Goal: Information Seeking & Learning: Find specific fact

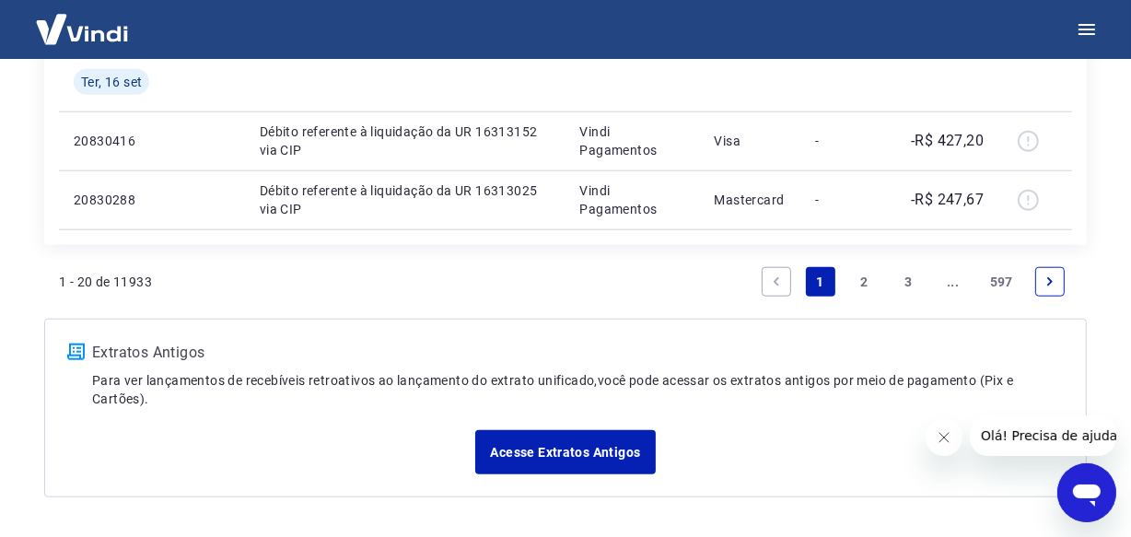
scroll to position [1653, 0]
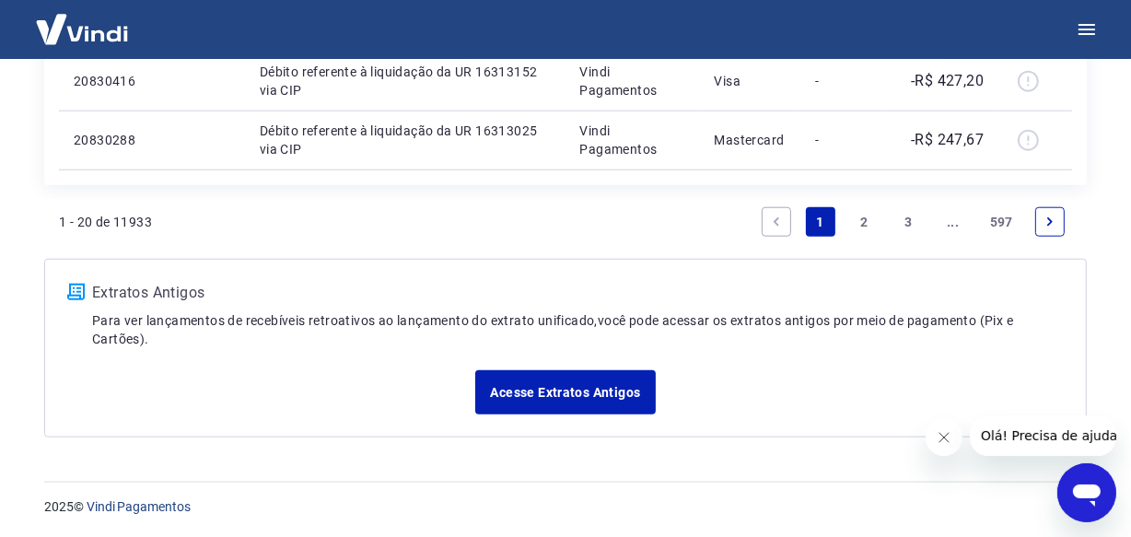
click at [950, 229] on link "..." at bounding box center [952, 221] width 29 height 29
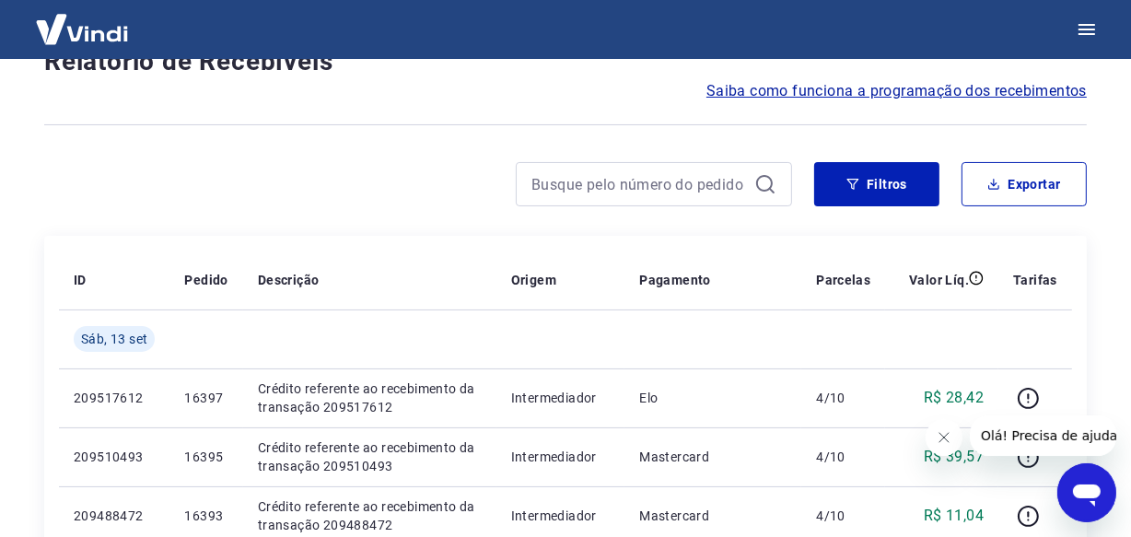
scroll to position [1653, 0]
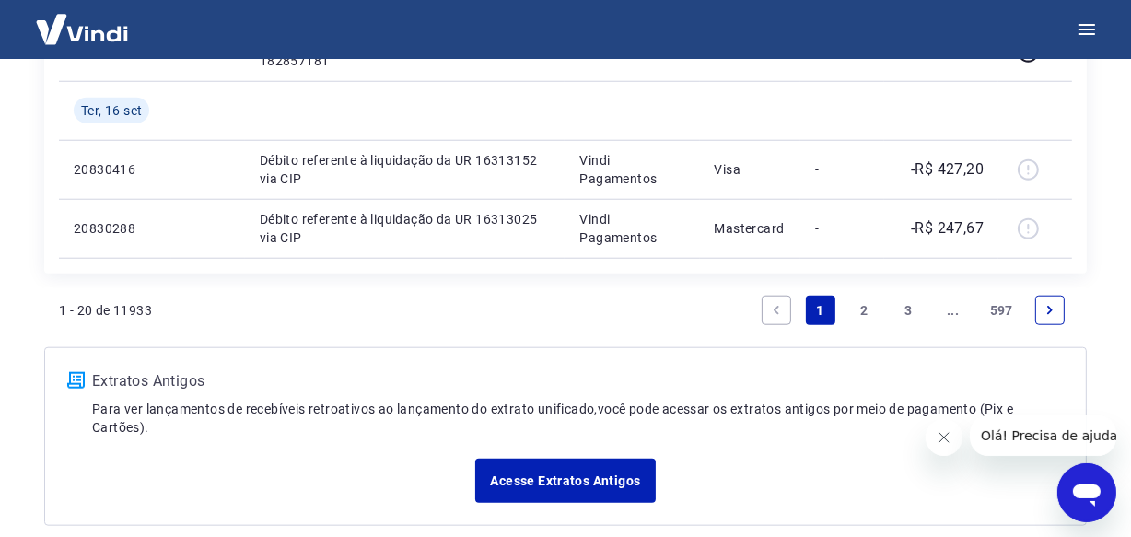
scroll to position [1653, 0]
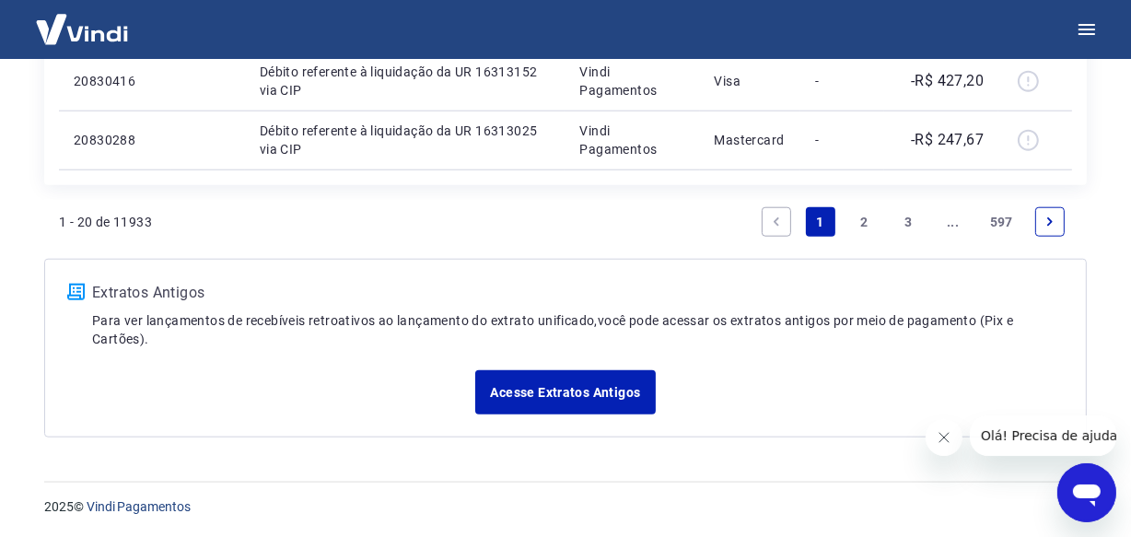
click at [947, 225] on link "..." at bounding box center [952, 221] width 29 height 29
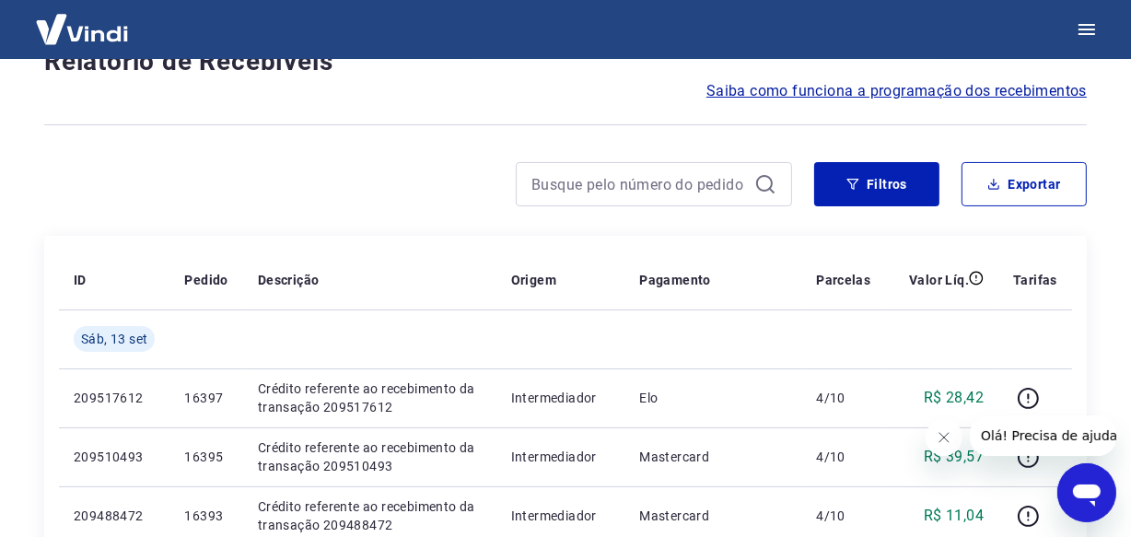
scroll to position [1653, 0]
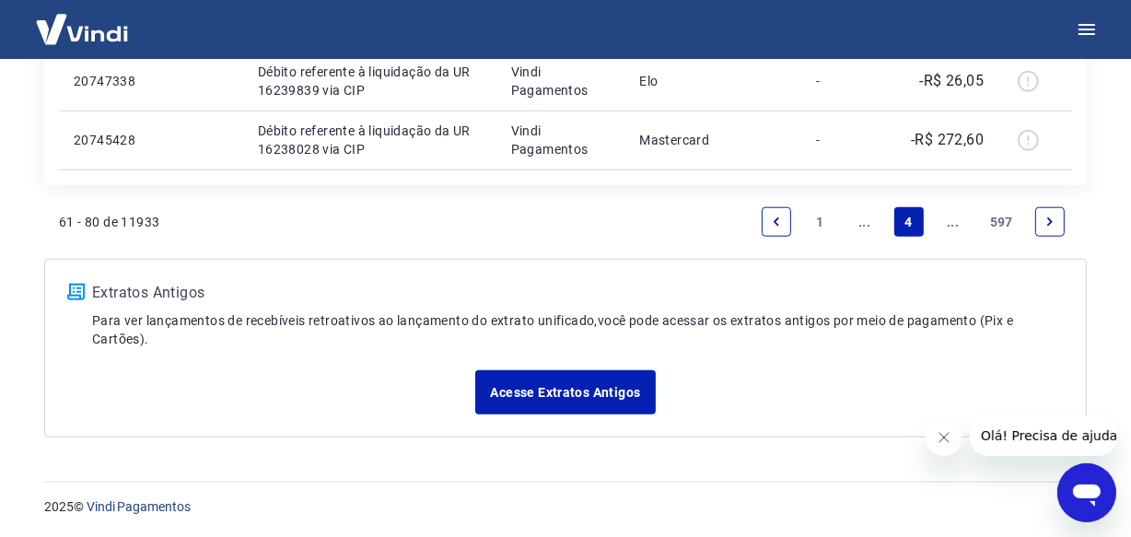
click at [947, 225] on link "..." at bounding box center [952, 221] width 29 height 29
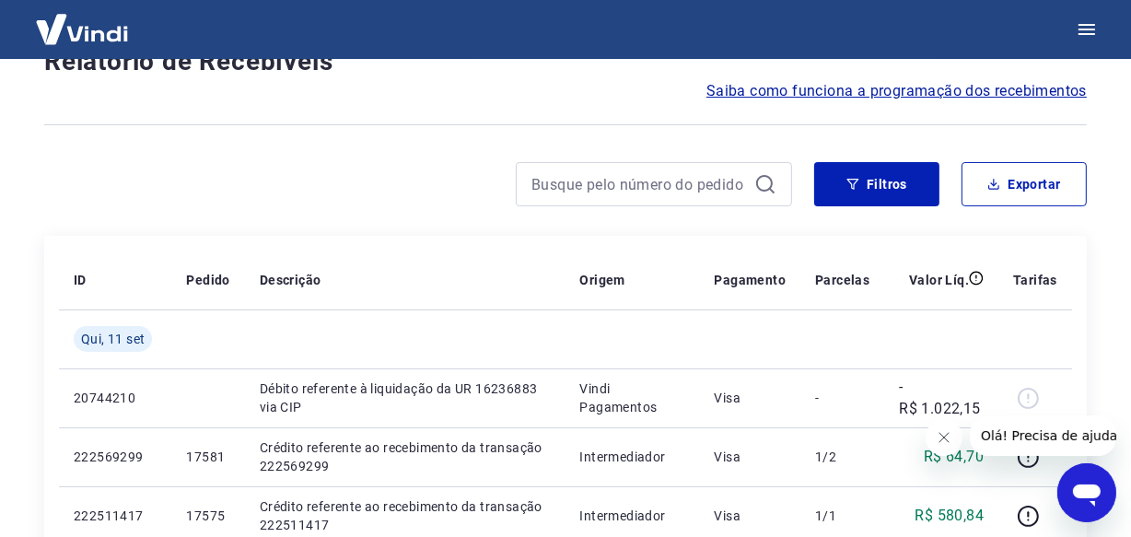
scroll to position [1594, 0]
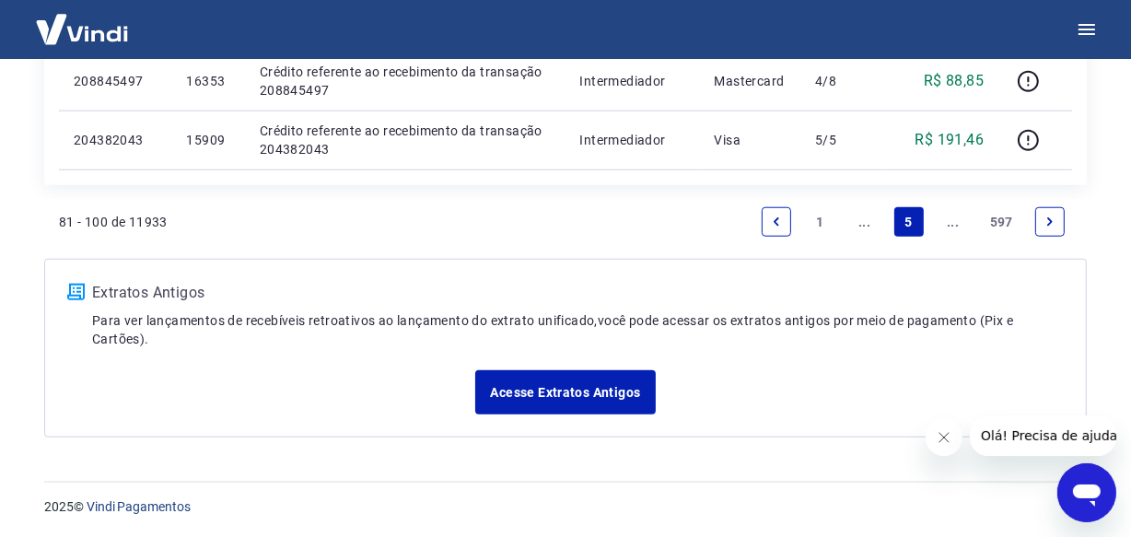
click at [947, 225] on link "..." at bounding box center [952, 221] width 29 height 29
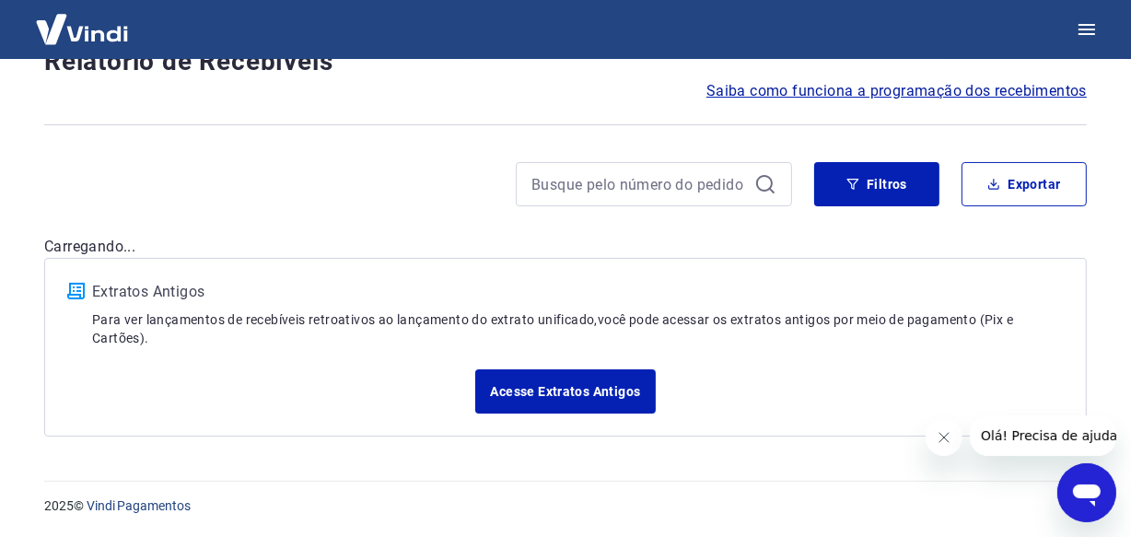
scroll to position [1653, 0]
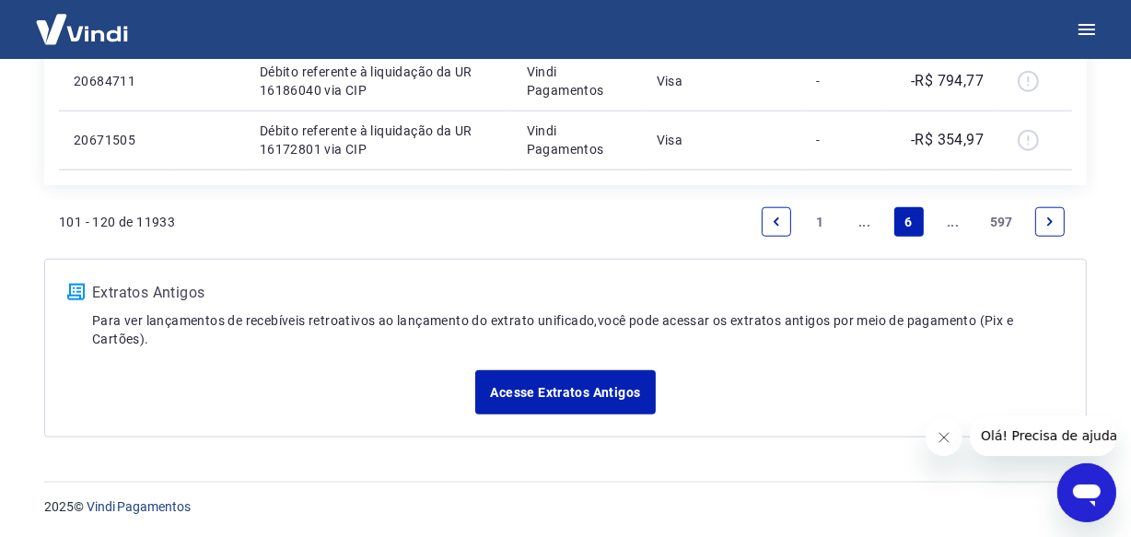
click at [947, 225] on link "..." at bounding box center [952, 221] width 29 height 29
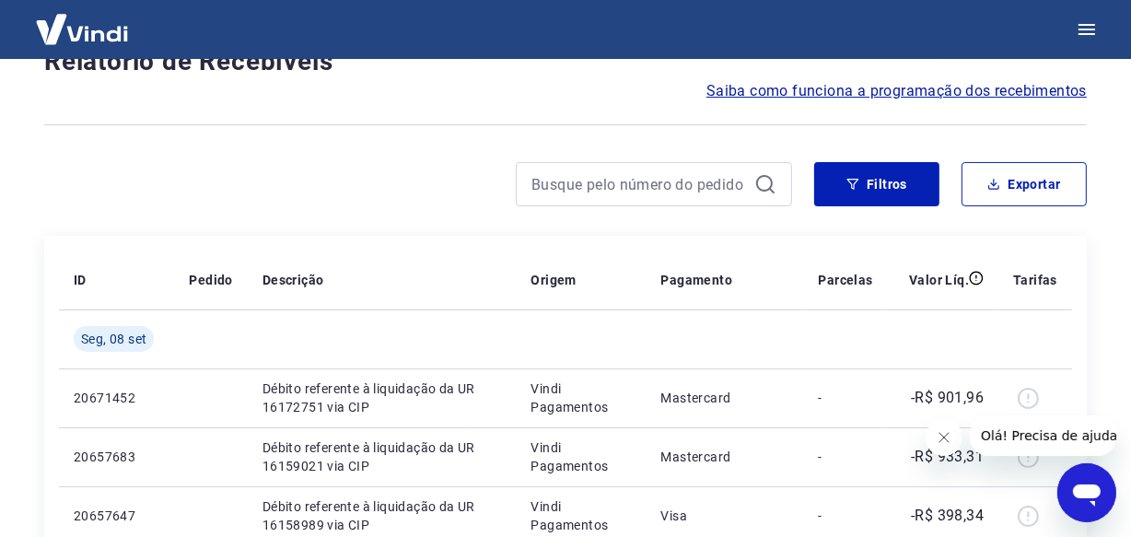
scroll to position [1594, 0]
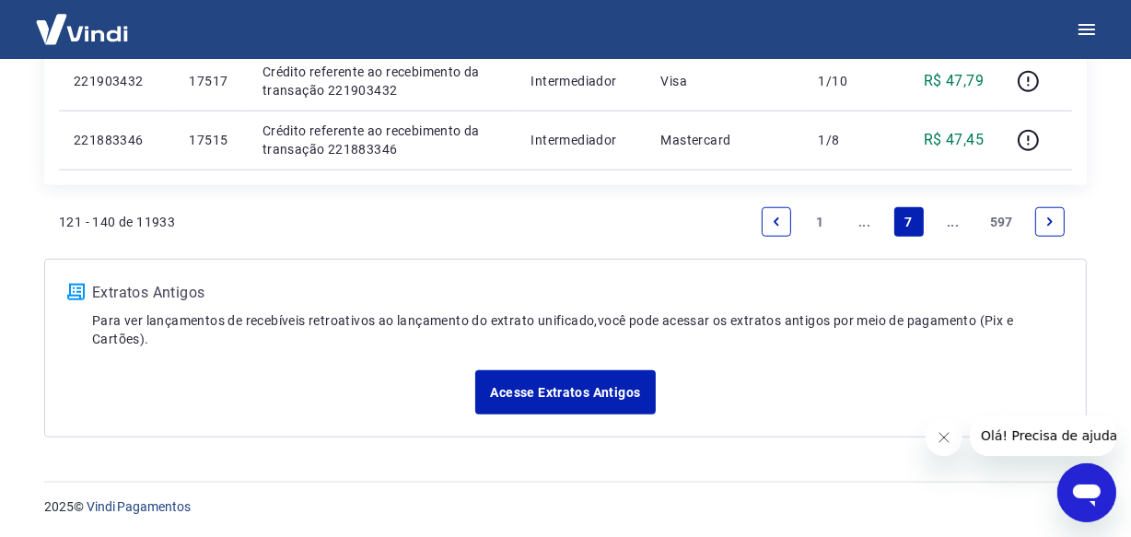
click at [947, 225] on link "..." at bounding box center [952, 221] width 29 height 29
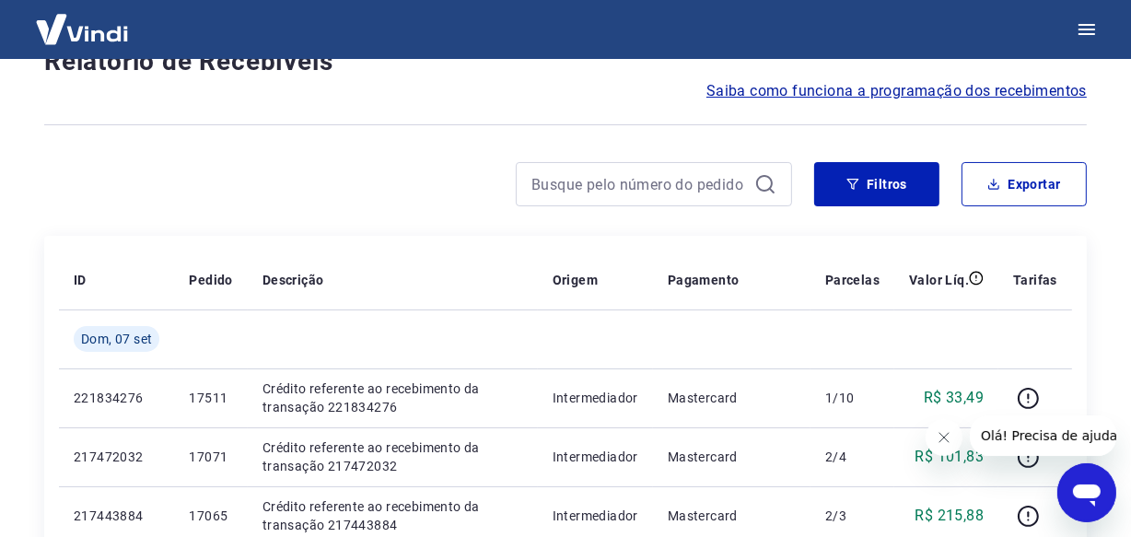
scroll to position [1594, 0]
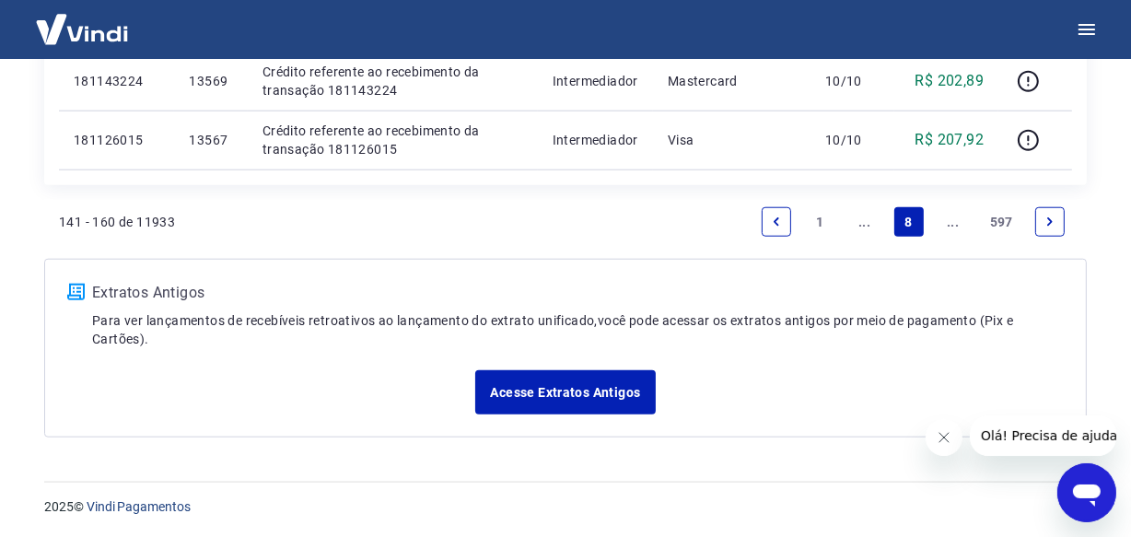
click at [947, 225] on link "..." at bounding box center [952, 221] width 29 height 29
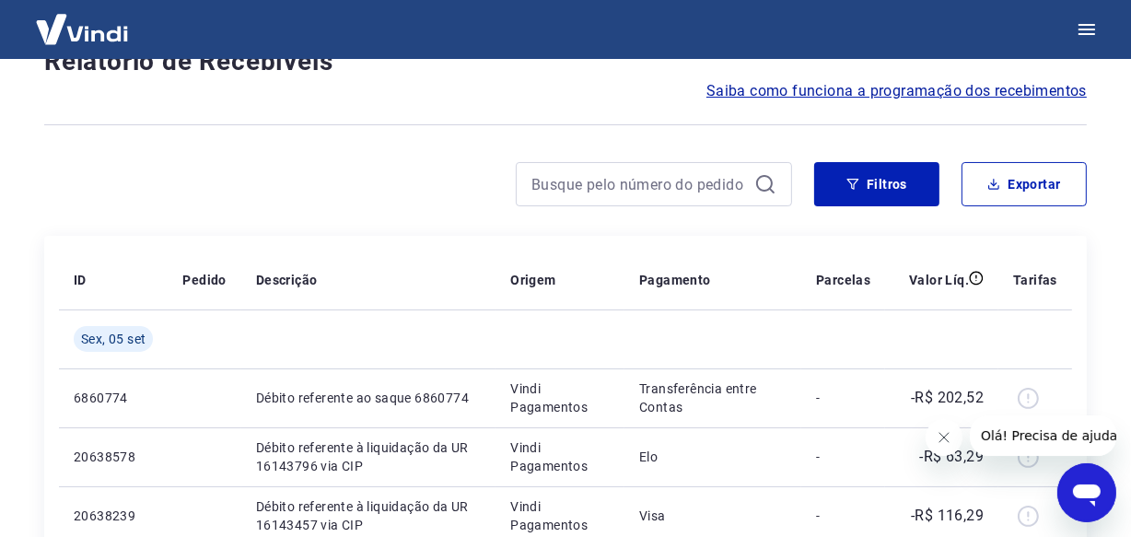
scroll to position [1594, 0]
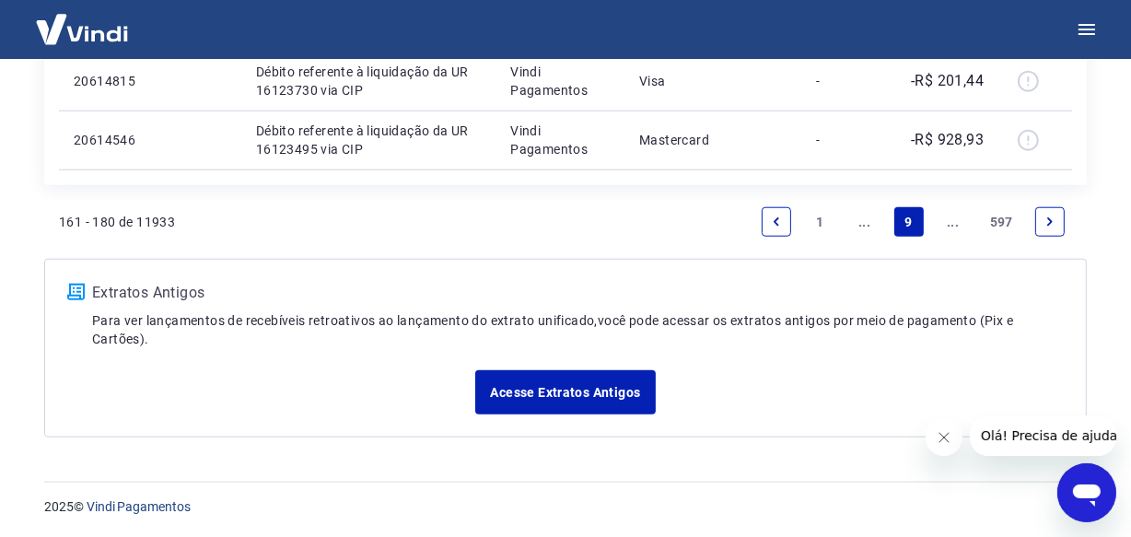
click at [954, 228] on link "..." at bounding box center [952, 221] width 29 height 29
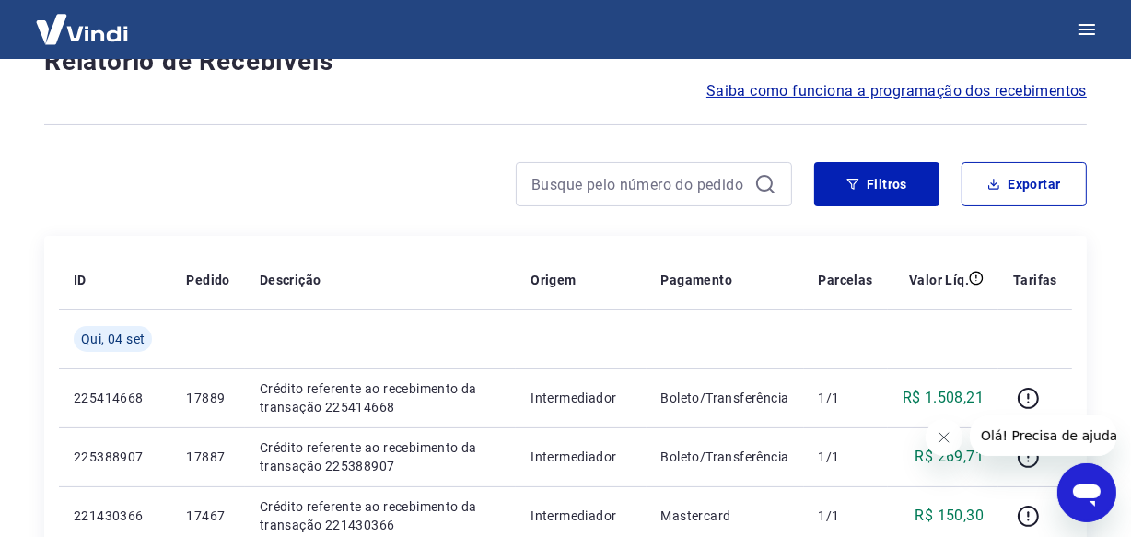
scroll to position [1594, 0]
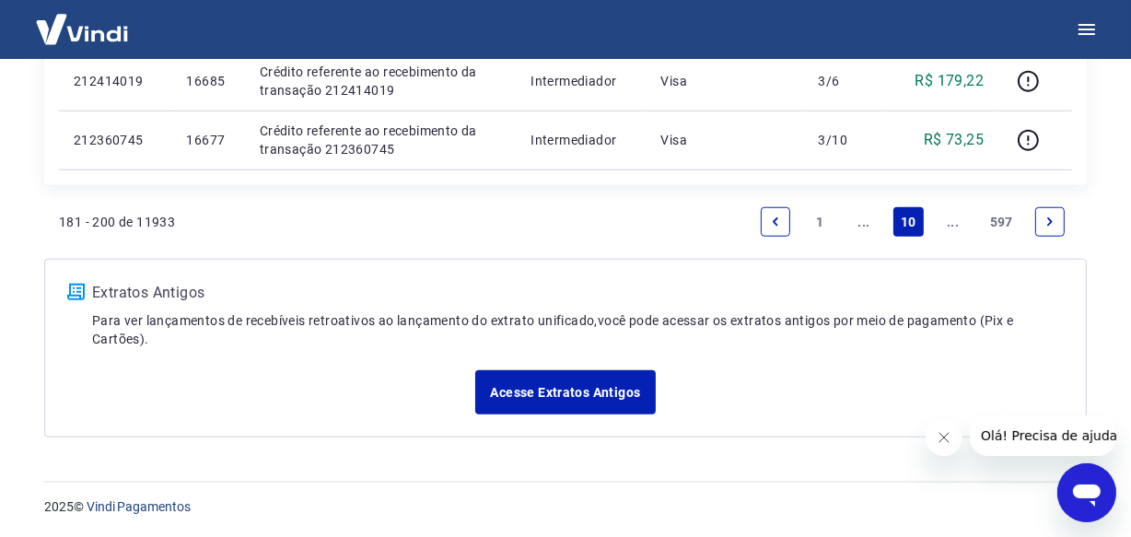
click at [965, 234] on link "..." at bounding box center [952, 221] width 29 height 29
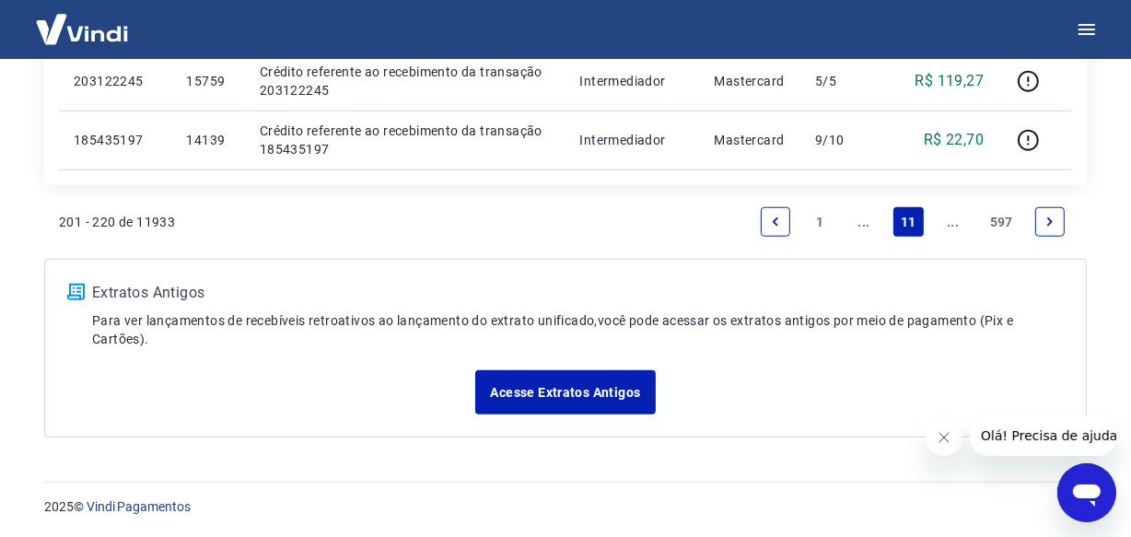
click at [958, 222] on link "..." at bounding box center [952, 221] width 29 height 29
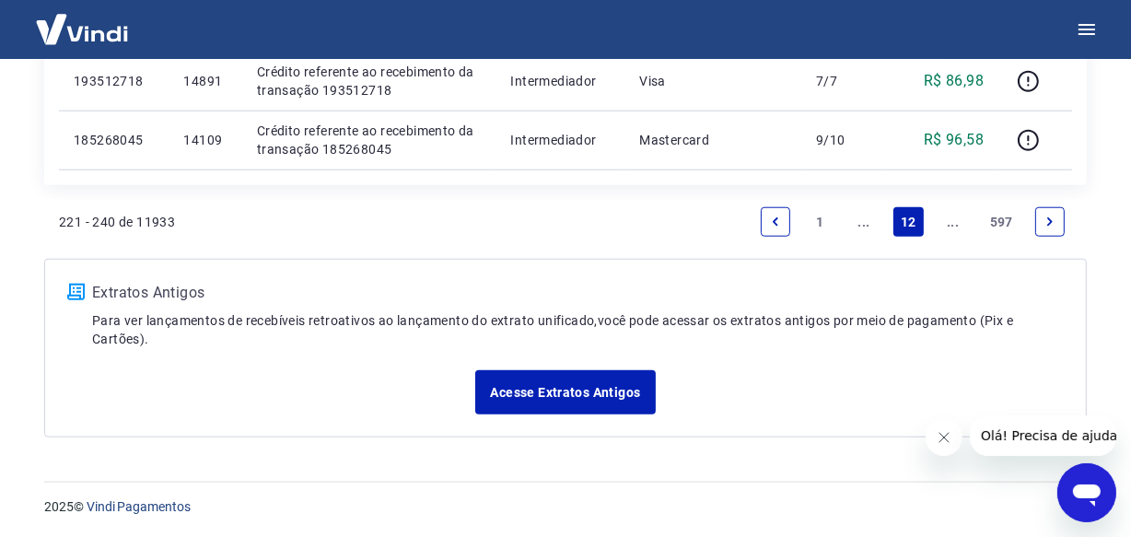
click at [955, 222] on link "..." at bounding box center [952, 221] width 29 height 29
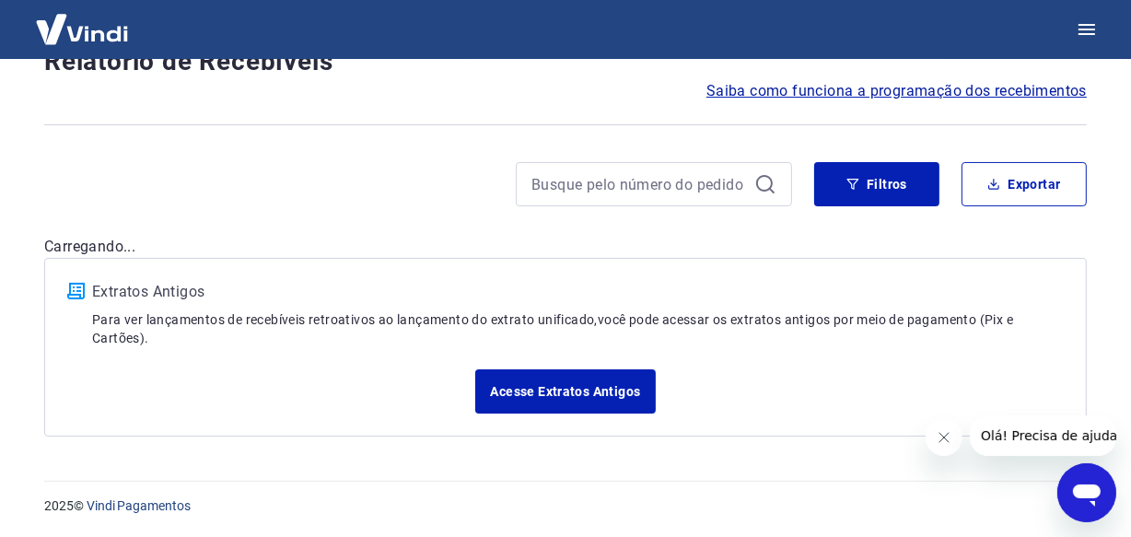
scroll to position [1594, 0]
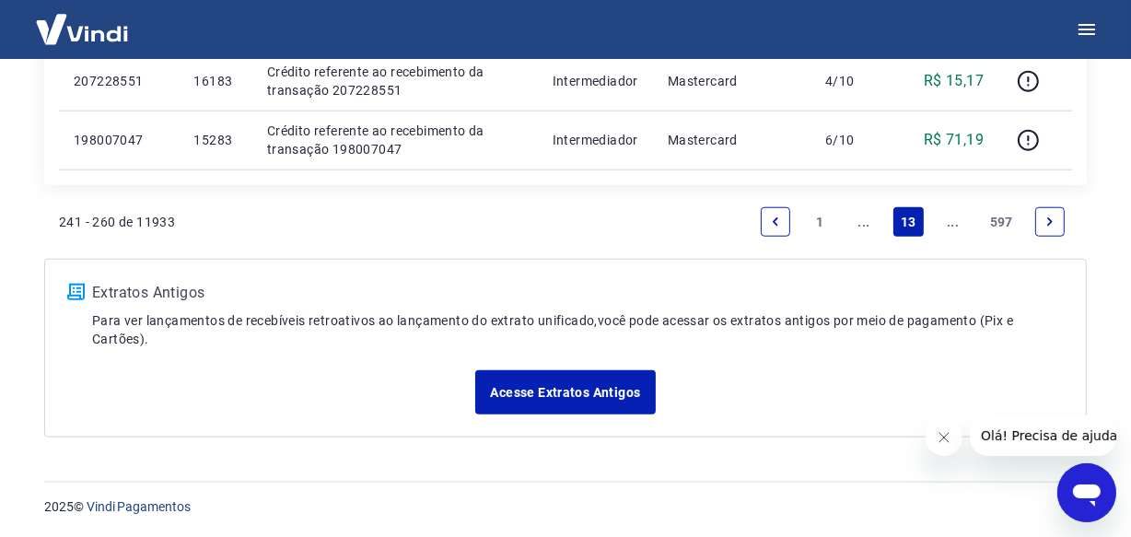
click at [953, 222] on link "..." at bounding box center [952, 221] width 29 height 29
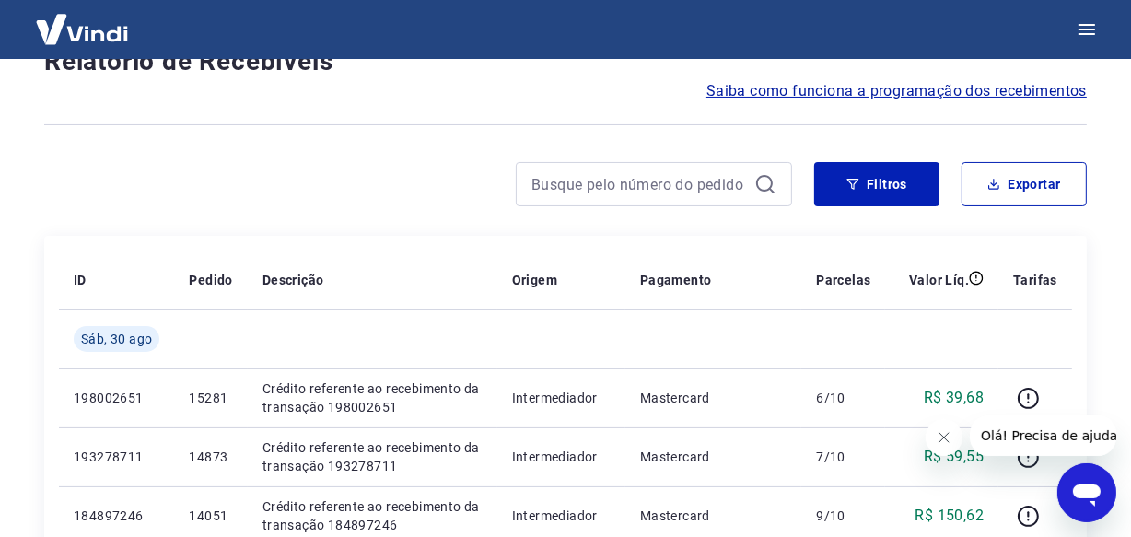
scroll to position [1594, 0]
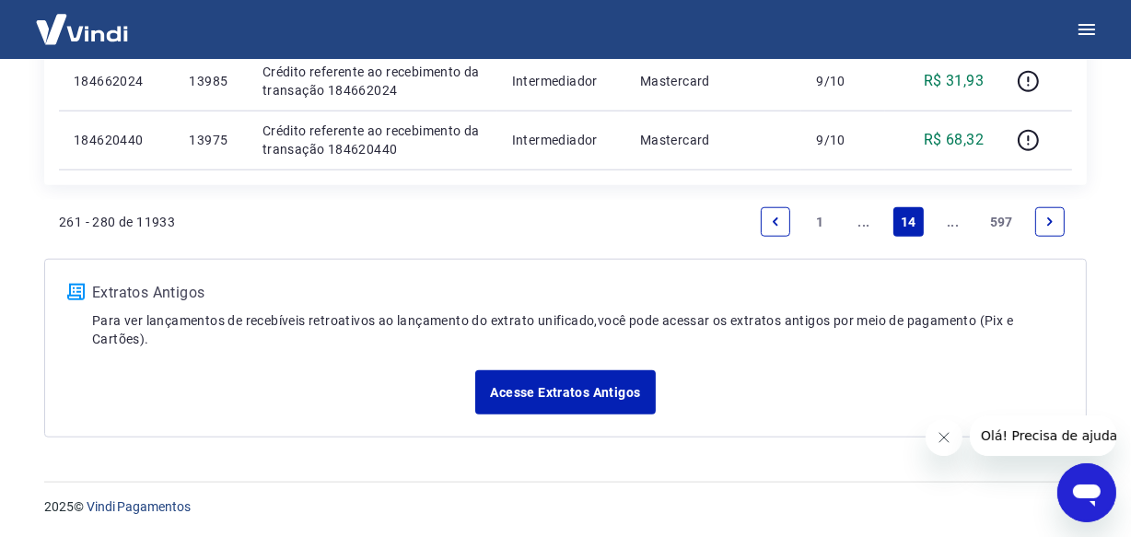
click at [953, 224] on link "..." at bounding box center [952, 221] width 29 height 29
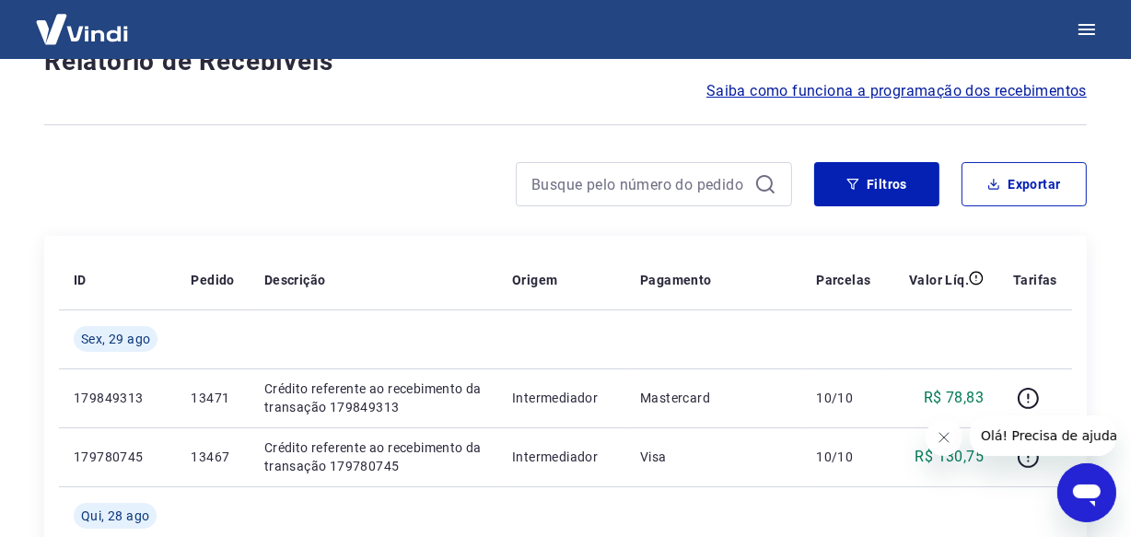
scroll to position [1653, 0]
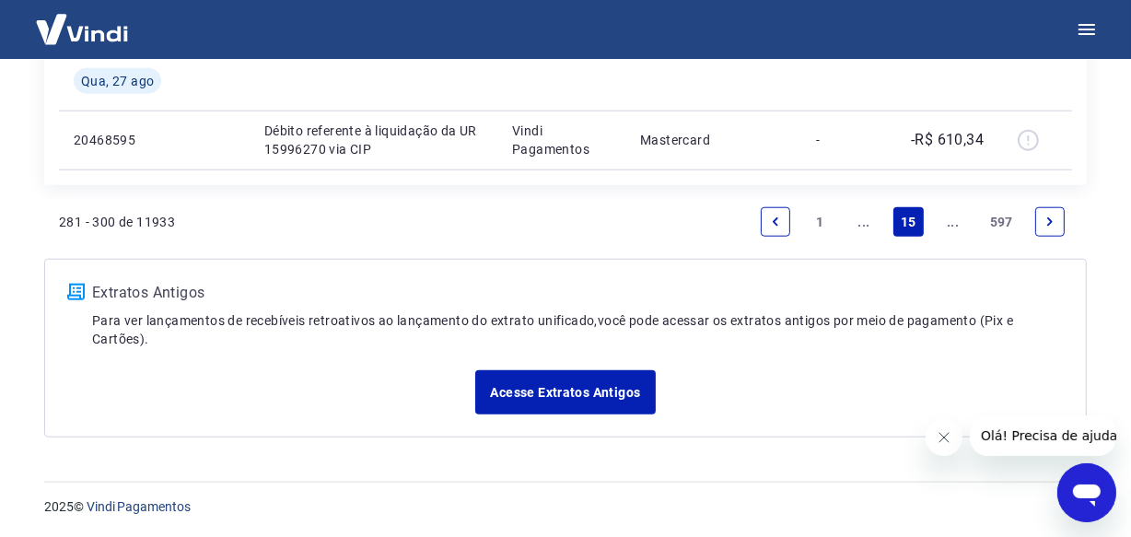
click at [953, 224] on link "..." at bounding box center [952, 221] width 29 height 29
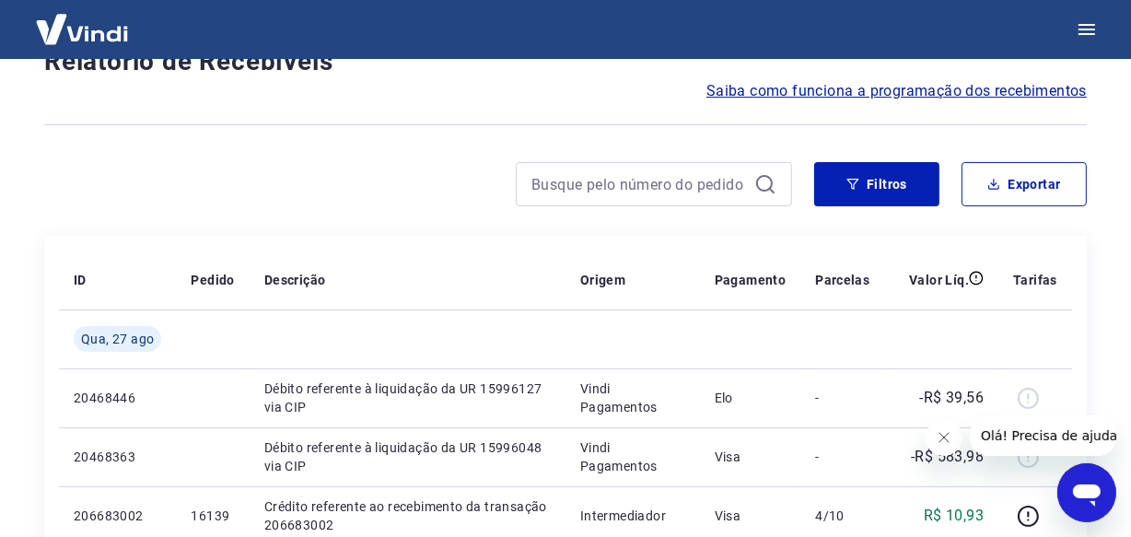
scroll to position [1594, 0]
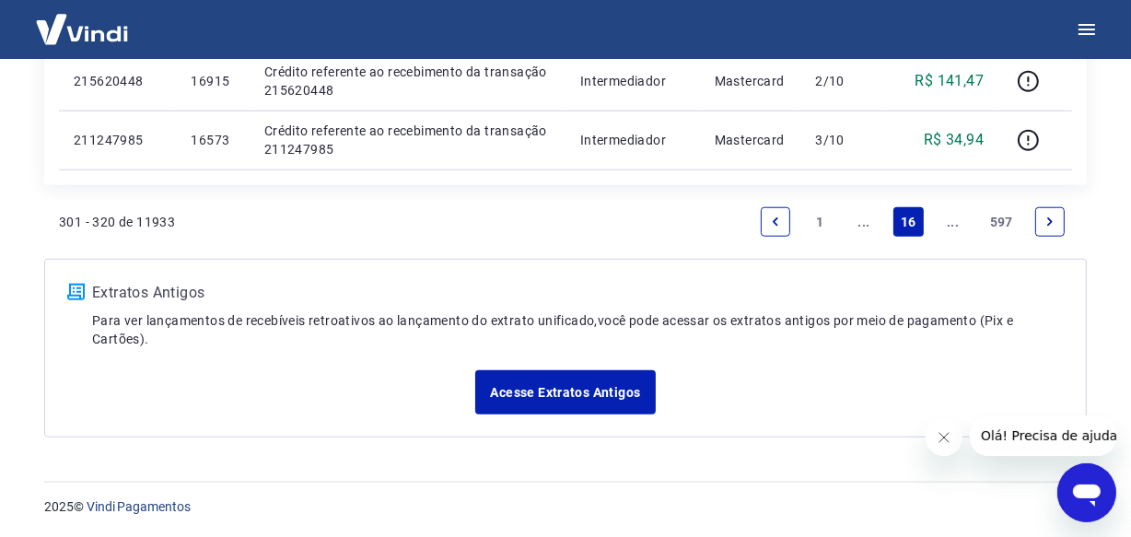
click at [953, 224] on link "..." at bounding box center [952, 221] width 29 height 29
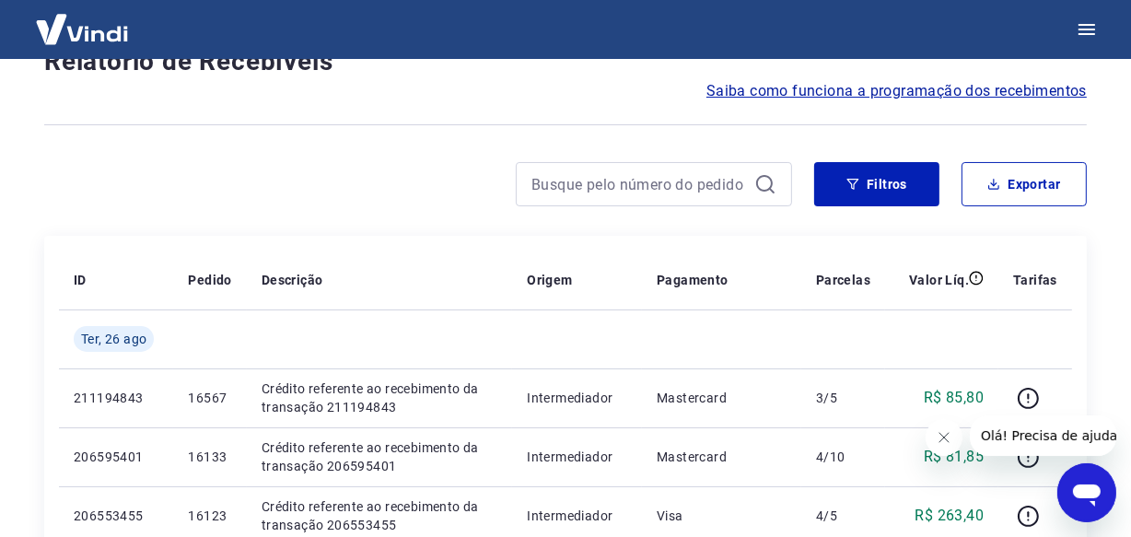
scroll to position [1594, 0]
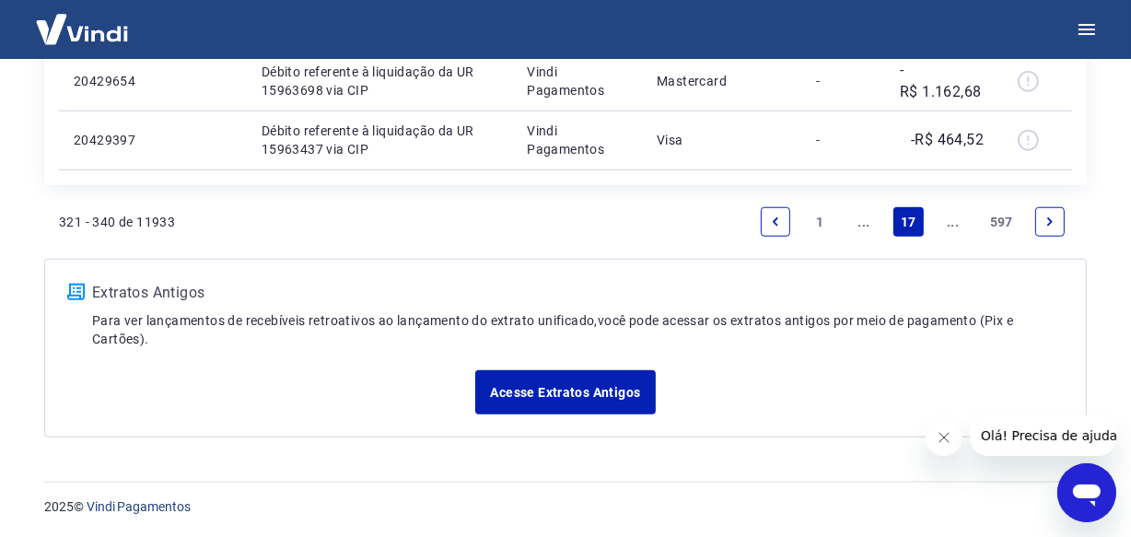
click at [957, 226] on link "..." at bounding box center [952, 221] width 29 height 29
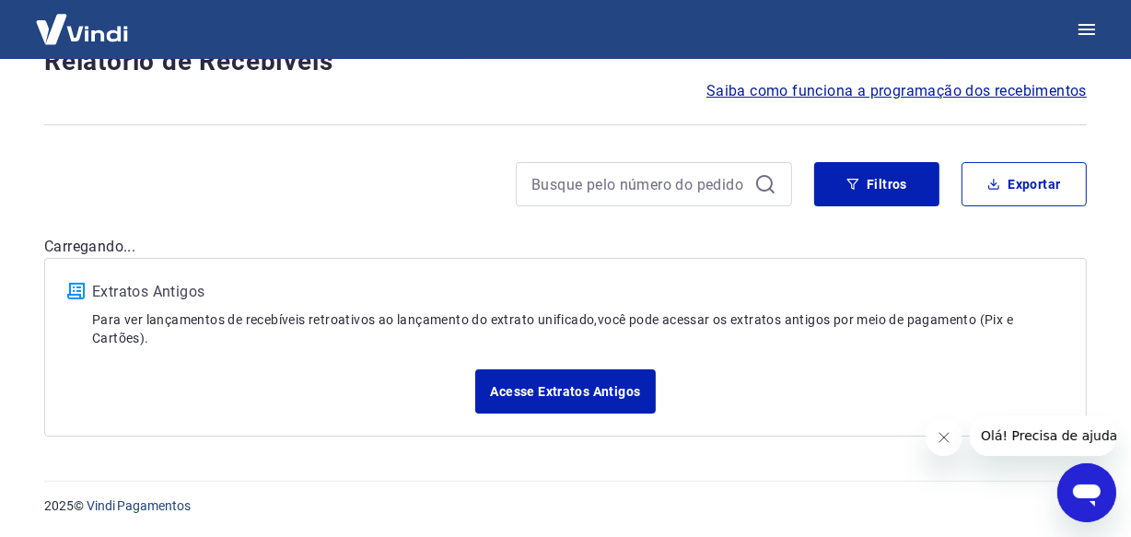
scroll to position [1594, 0]
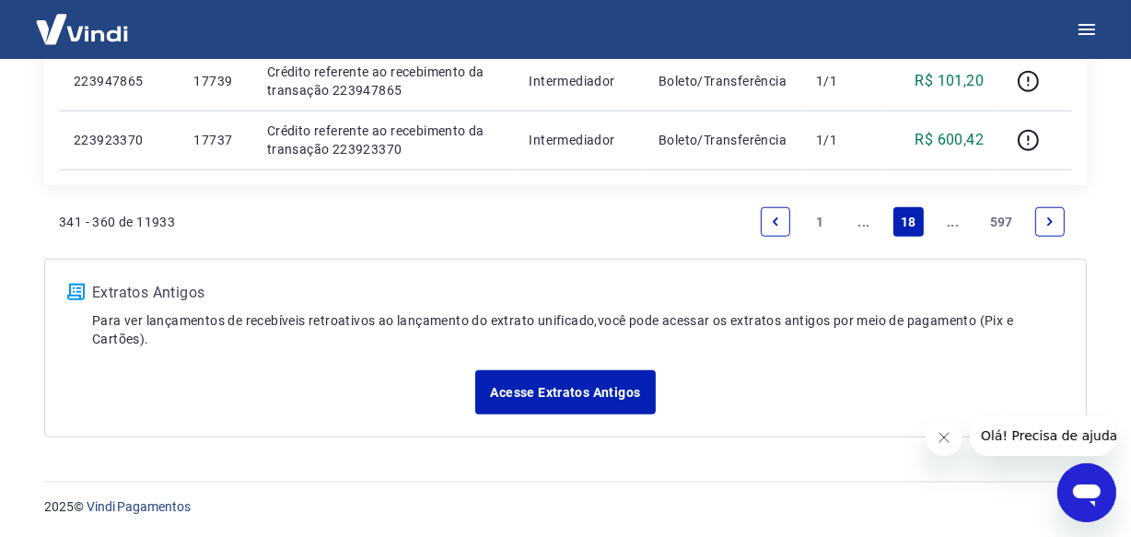
click at [954, 224] on link "..." at bounding box center [952, 221] width 29 height 29
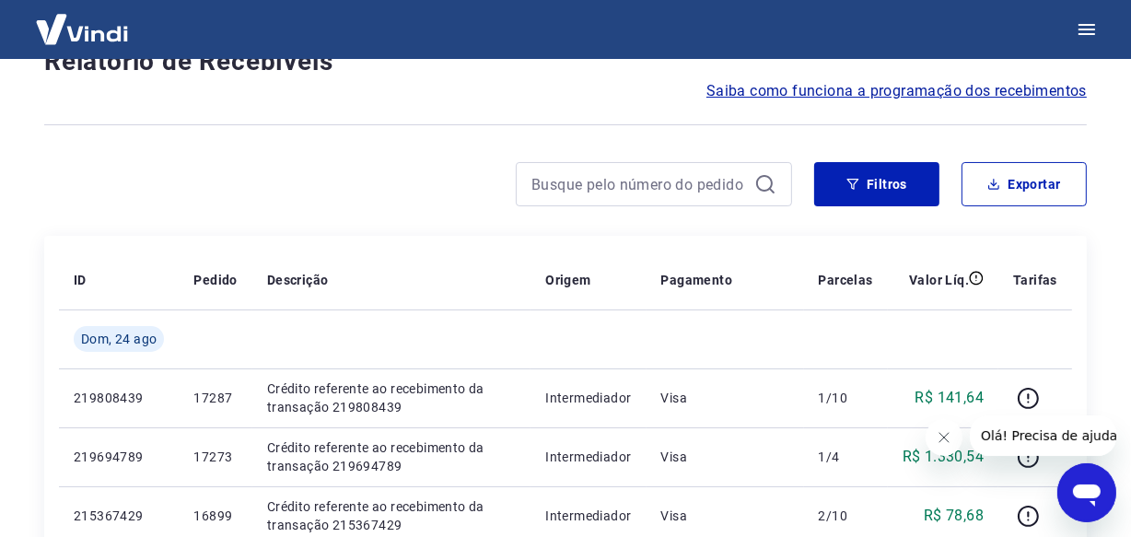
scroll to position [1594, 0]
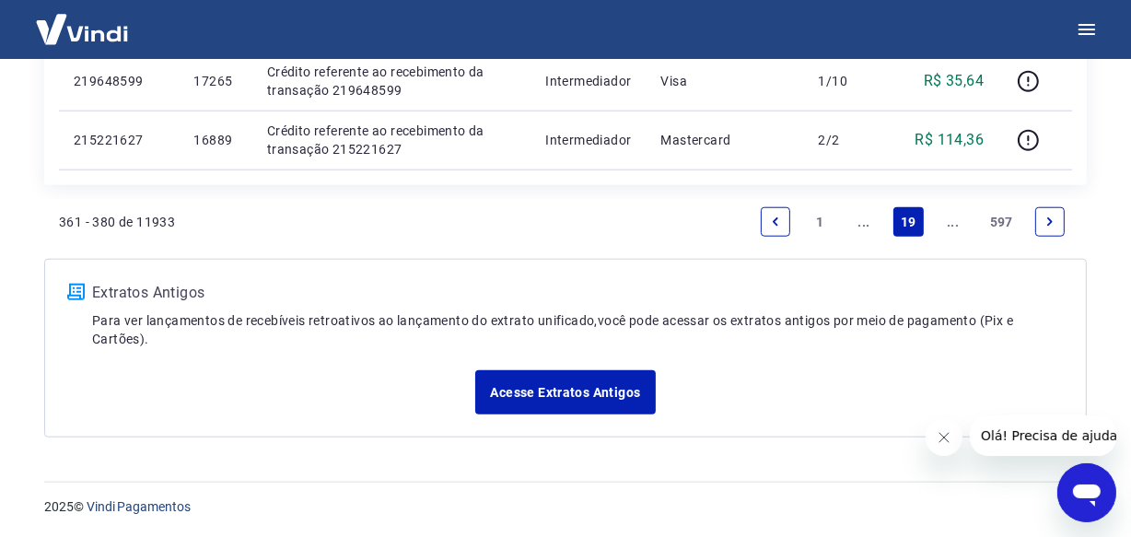
click at [955, 224] on link "..." at bounding box center [952, 221] width 29 height 29
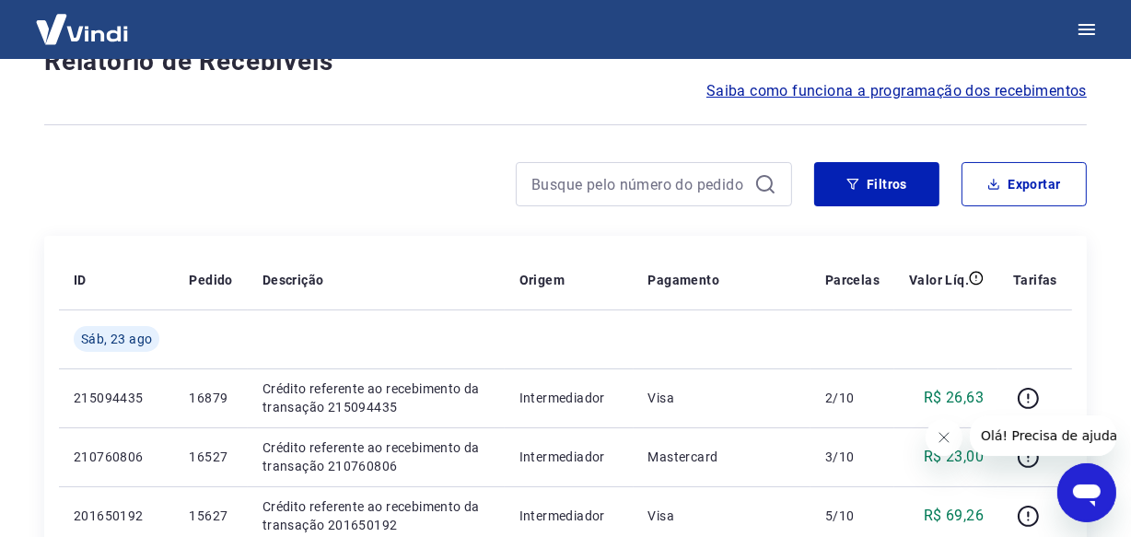
scroll to position [1653, 0]
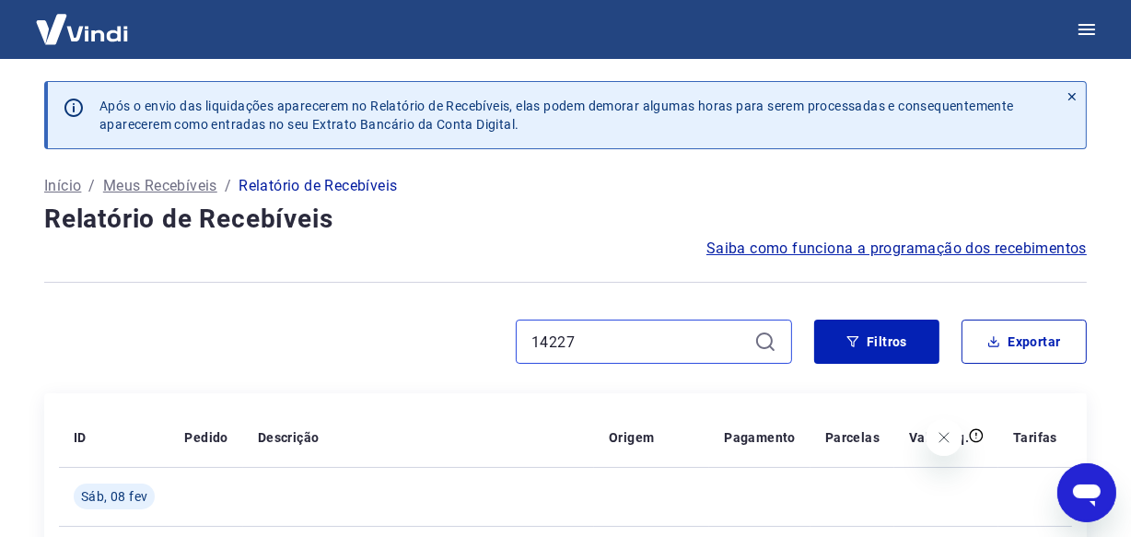
click at [587, 345] on input "14227" at bounding box center [638, 342] width 215 height 28
paste input "258"
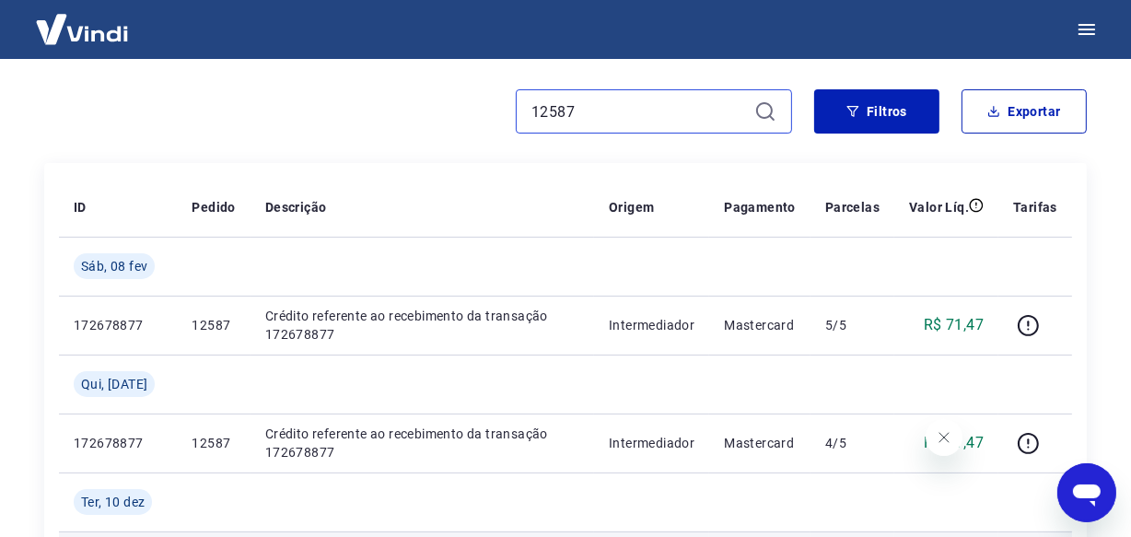
scroll to position [217, 0]
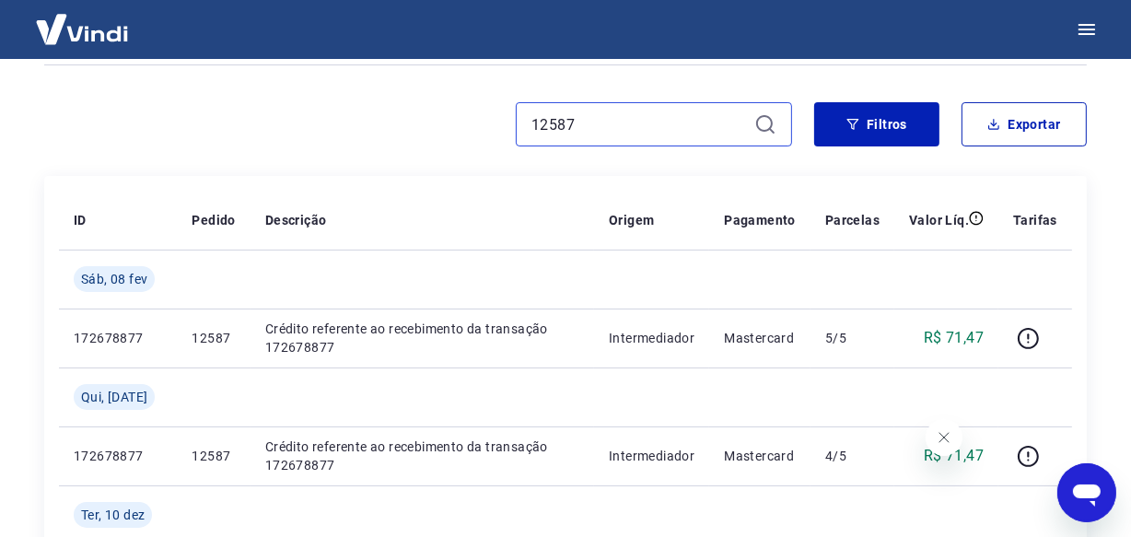
click at [587, 120] on input "12587" at bounding box center [638, 124] width 215 height 28
paste input "1045"
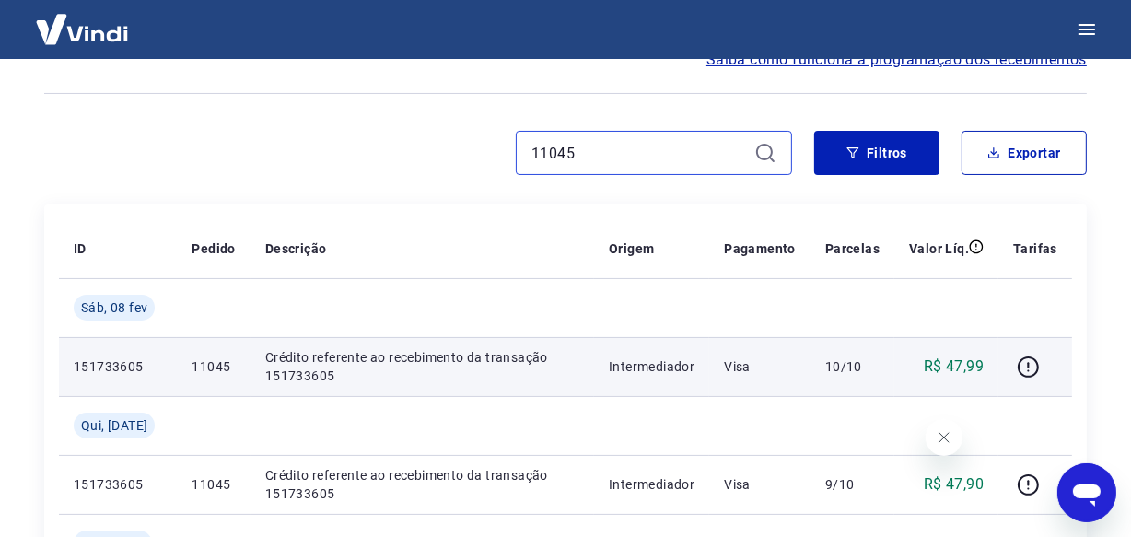
scroll to position [134, 0]
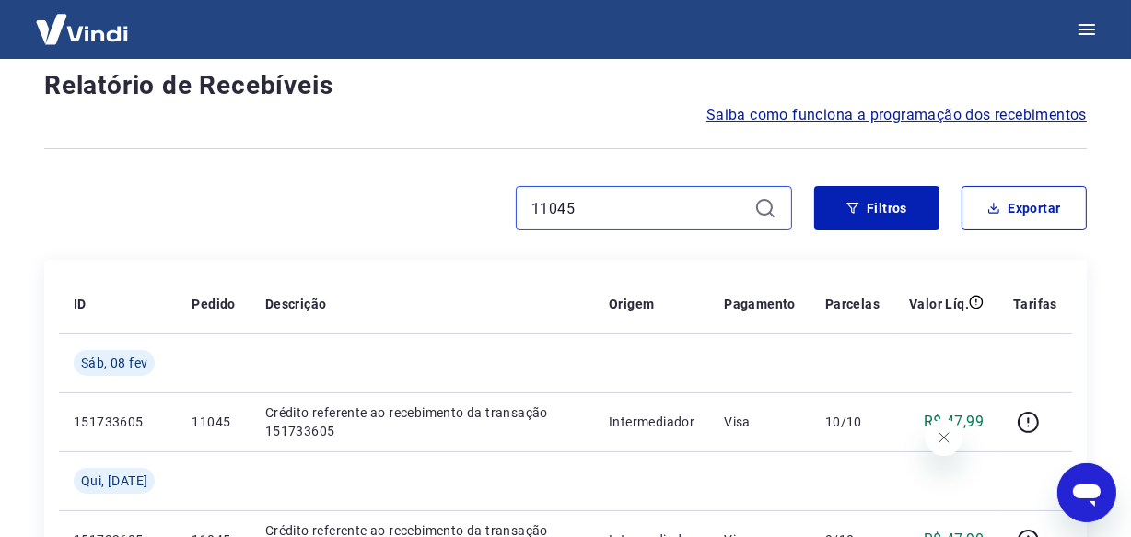
click at [598, 205] on input "11045" at bounding box center [638, 208] width 215 height 28
paste input "4737"
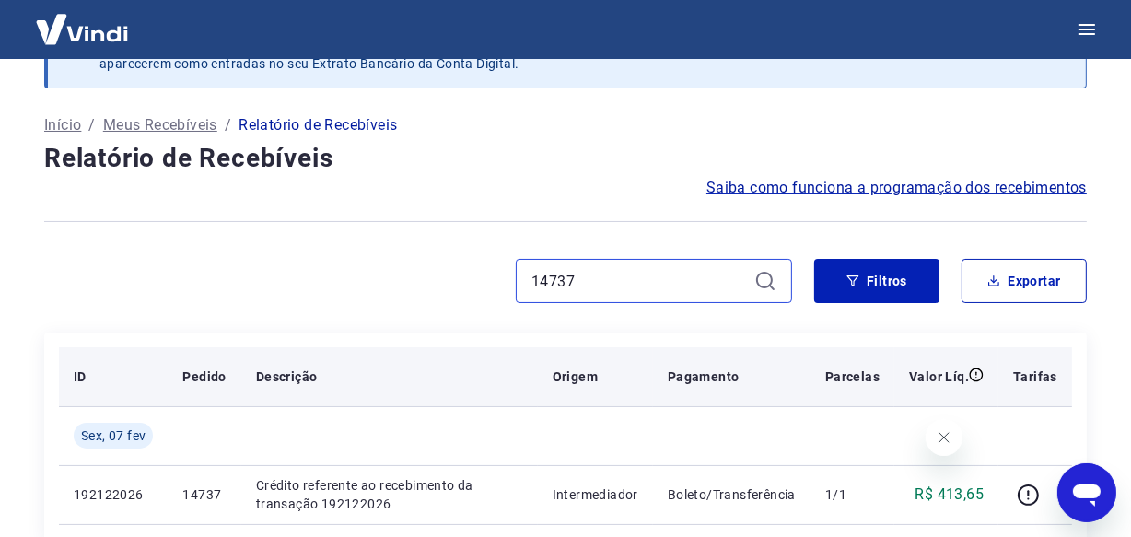
scroll to position [50, 0]
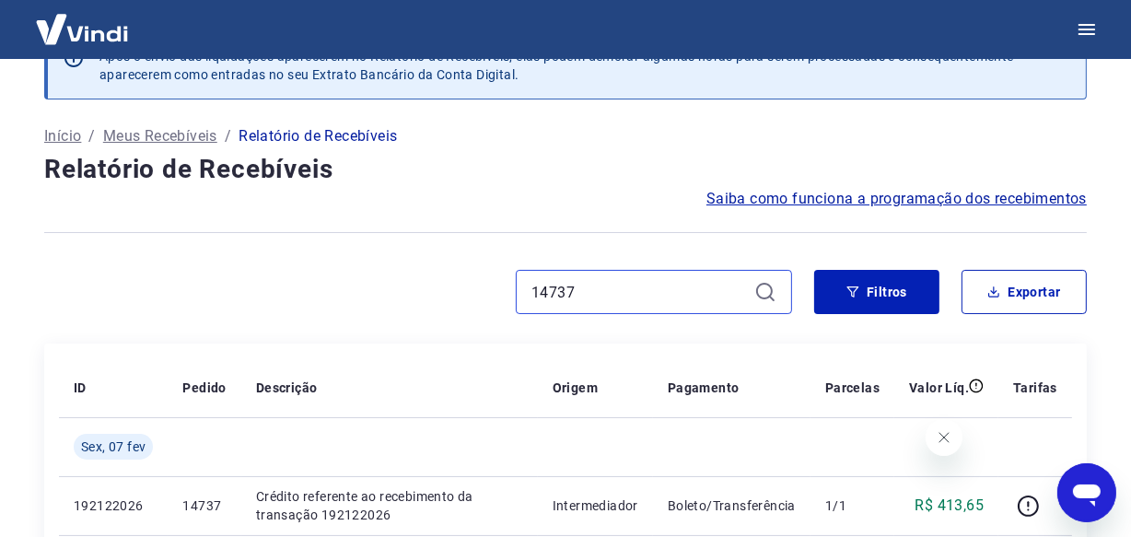
click at [586, 291] on input "14737" at bounding box center [638, 292] width 215 height 28
paste input "551"
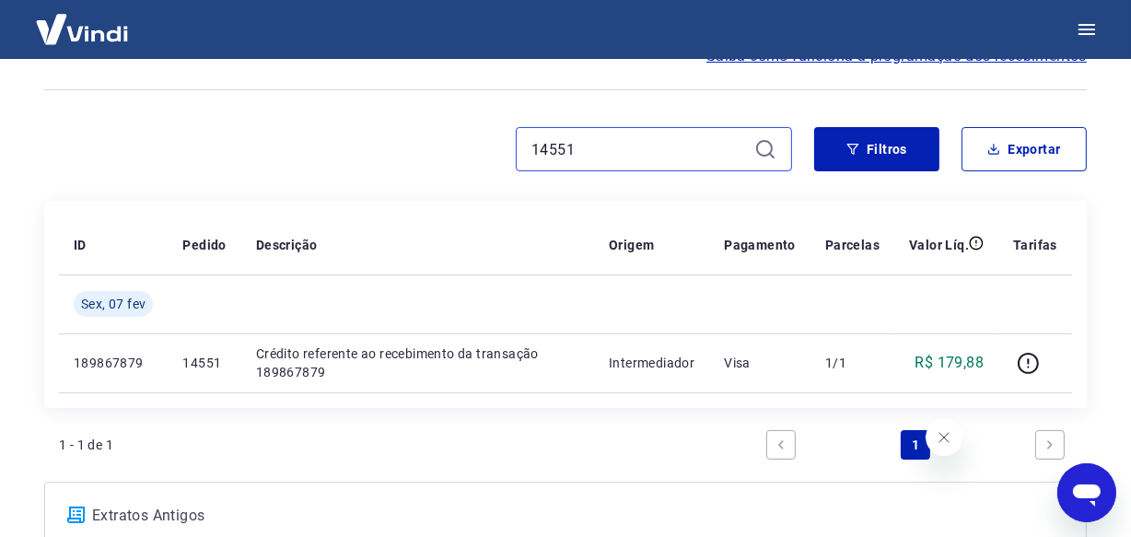
scroll to position [217, 0]
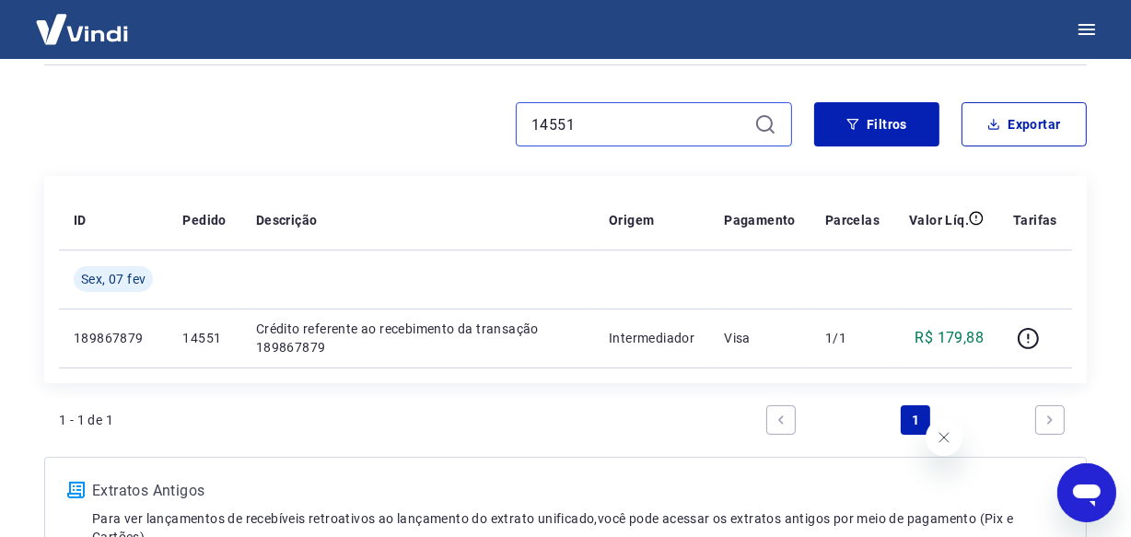
click at [595, 118] on input "14551" at bounding box center [638, 124] width 215 height 28
paste input "193"
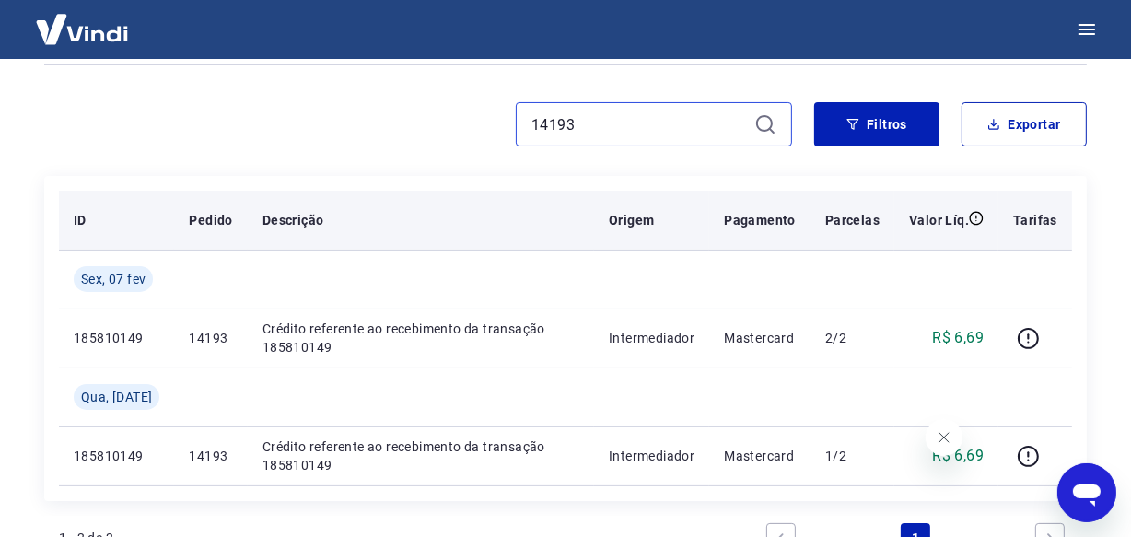
scroll to position [385, 0]
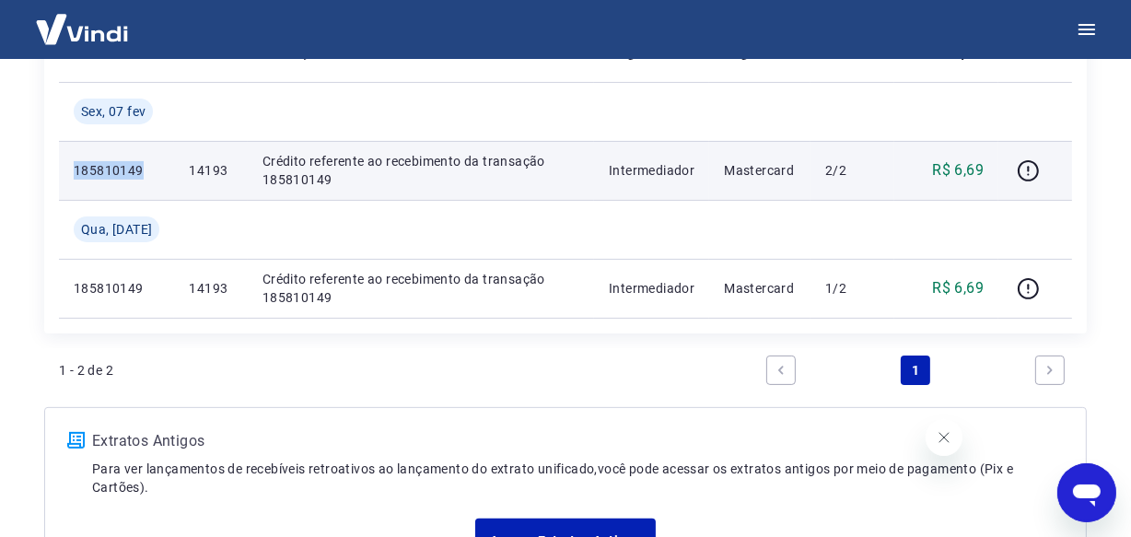
drag, startPoint x: 142, startPoint y: 171, endPoint x: 74, endPoint y: 176, distance: 68.3
click at [74, 176] on p "185810149" at bounding box center [117, 170] width 86 height 18
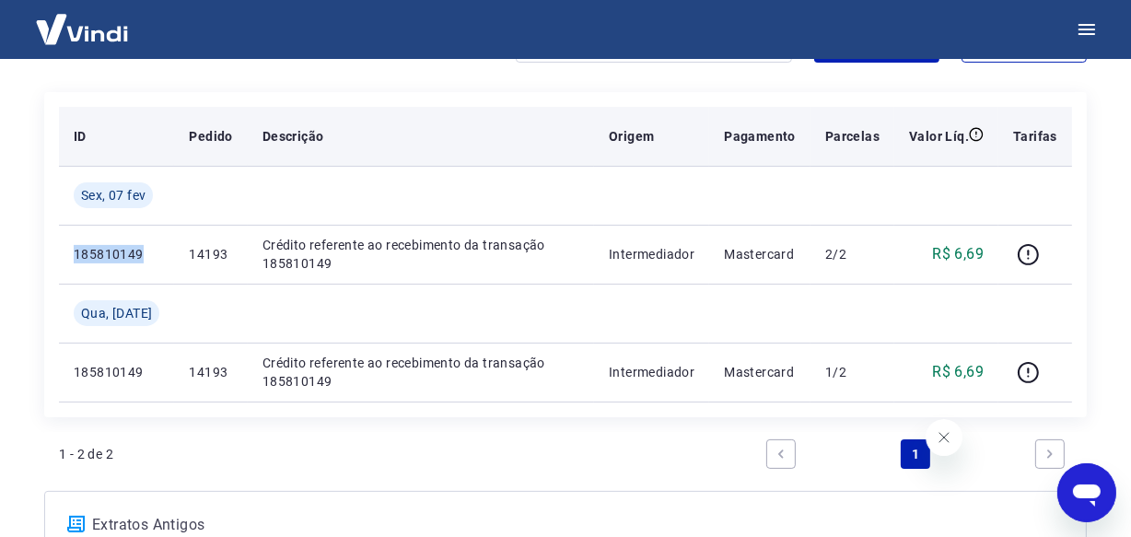
scroll to position [217, 0]
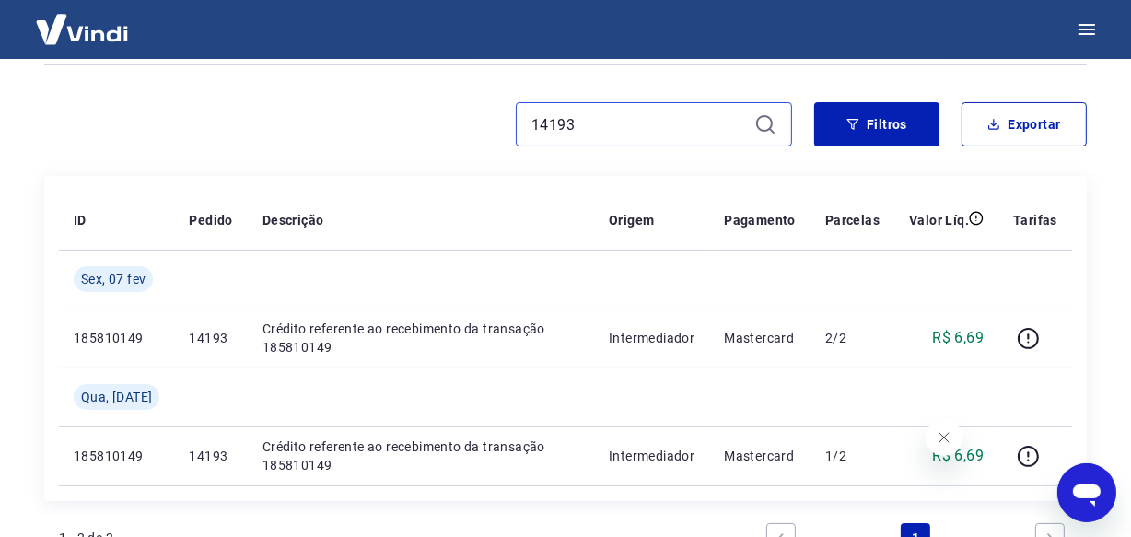
click at [598, 118] on input "14193" at bounding box center [638, 124] width 215 height 28
paste input "85"
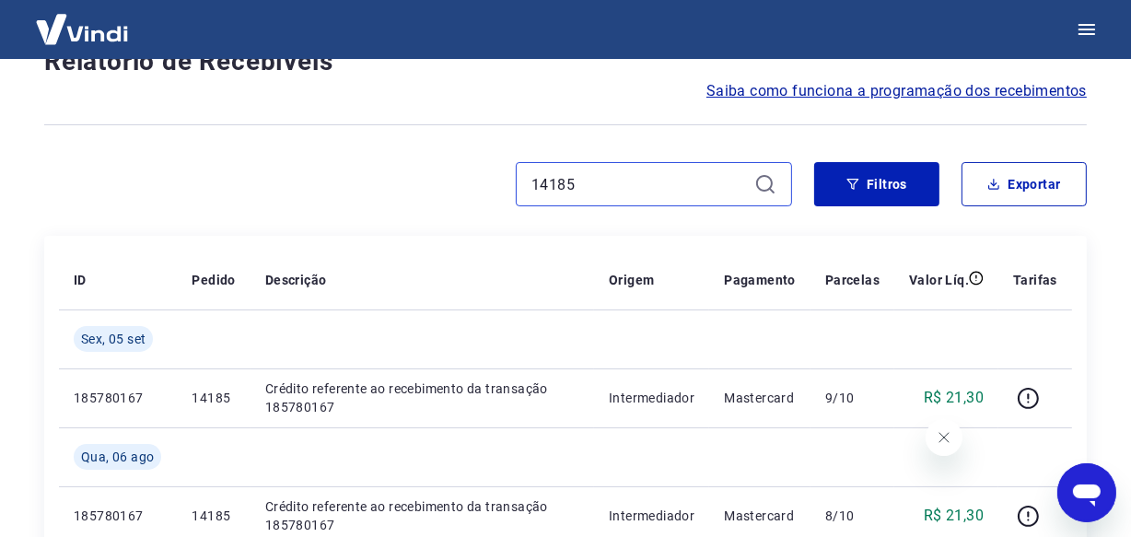
scroll to position [217, 0]
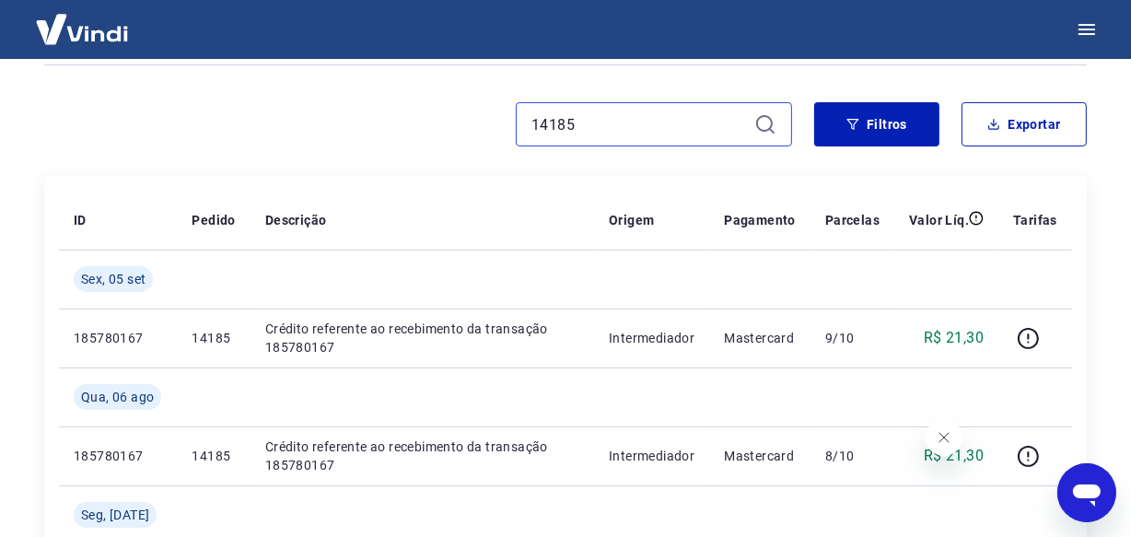
click at [605, 135] on input "14185" at bounding box center [638, 124] width 215 height 28
click at [601, 131] on input "14185" at bounding box center [638, 124] width 215 height 28
paste input "721"
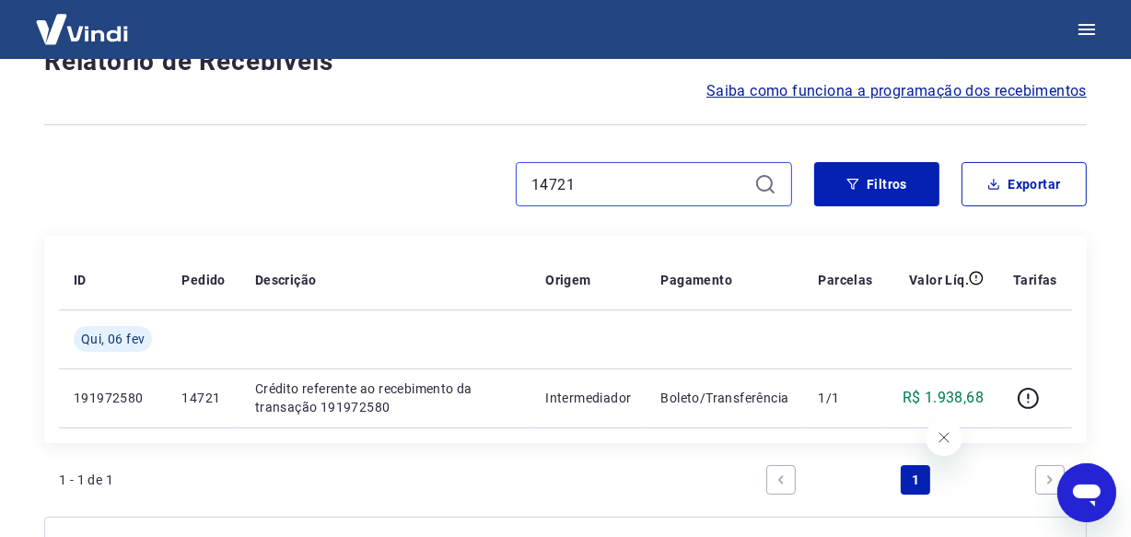
scroll to position [217, 0]
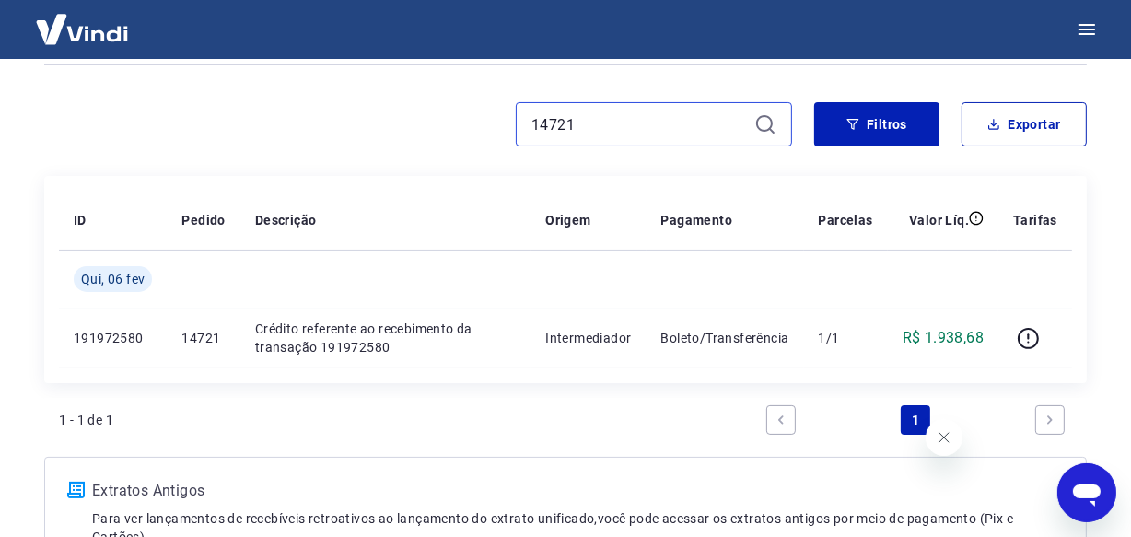
click at [571, 137] on input "14721" at bounding box center [638, 124] width 215 height 28
paste input "19"
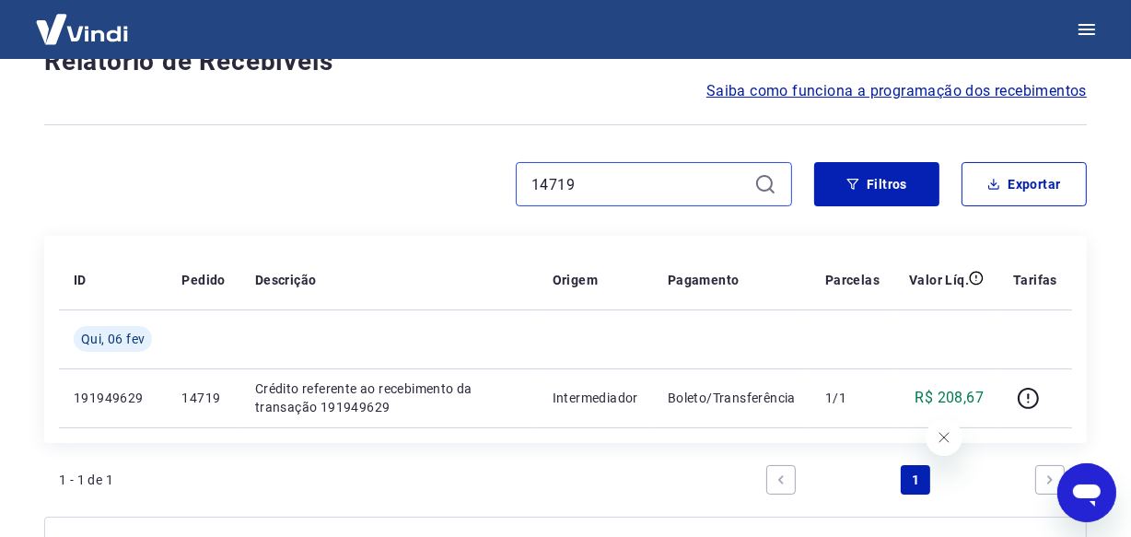
scroll to position [217, 0]
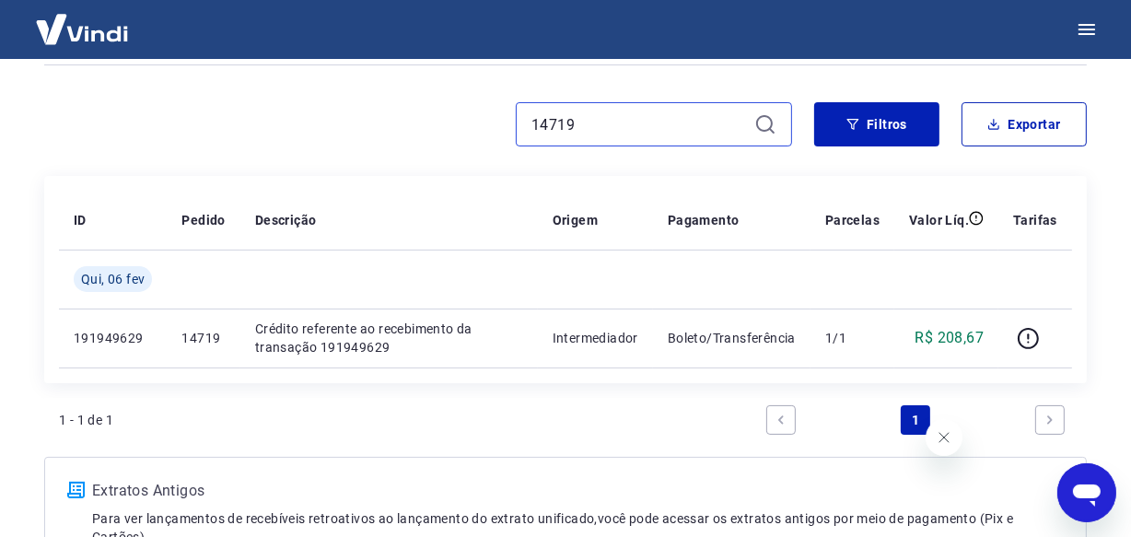
click at [607, 131] on input "14719" at bounding box center [638, 124] width 215 height 28
click at [588, 120] on input "14719" at bounding box center [638, 124] width 215 height 28
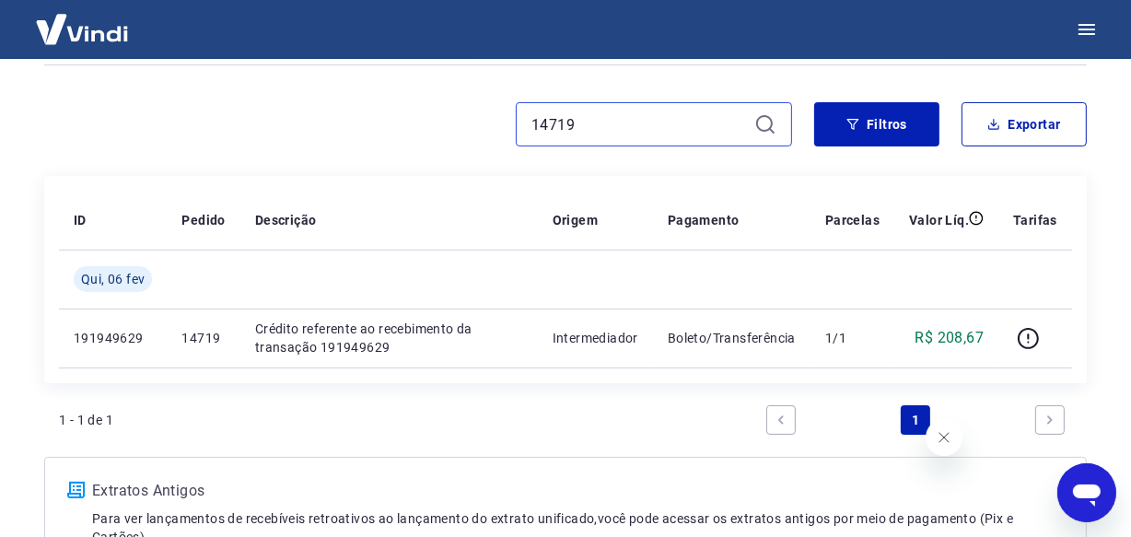
click at [588, 120] on input "14719" at bounding box center [638, 124] width 215 height 28
paste input "523"
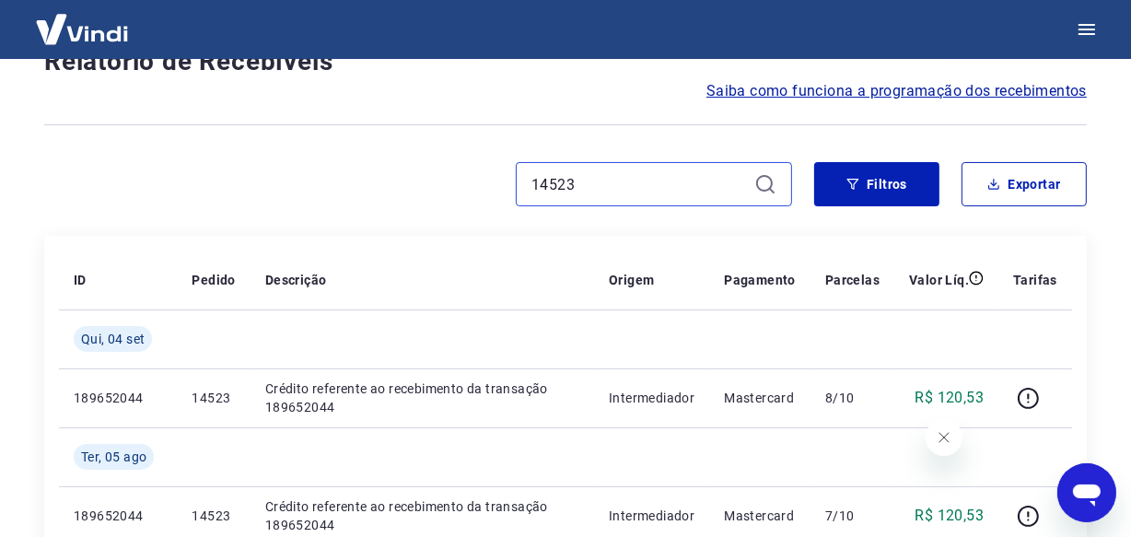
scroll to position [217, 0]
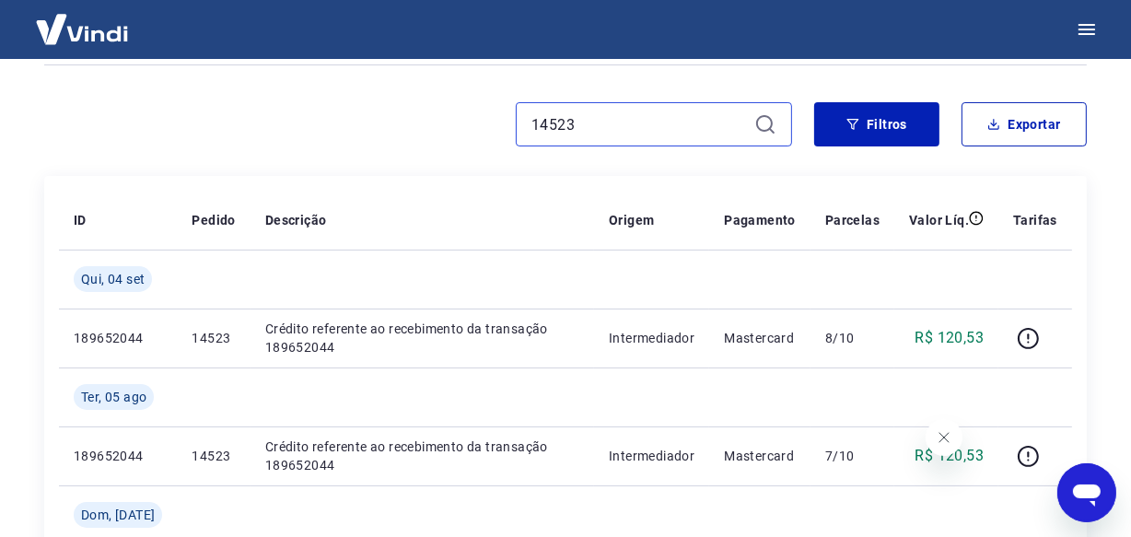
click at [591, 131] on input "14523" at bounding box center [638, 124] width 215 height 28
paste input "1"
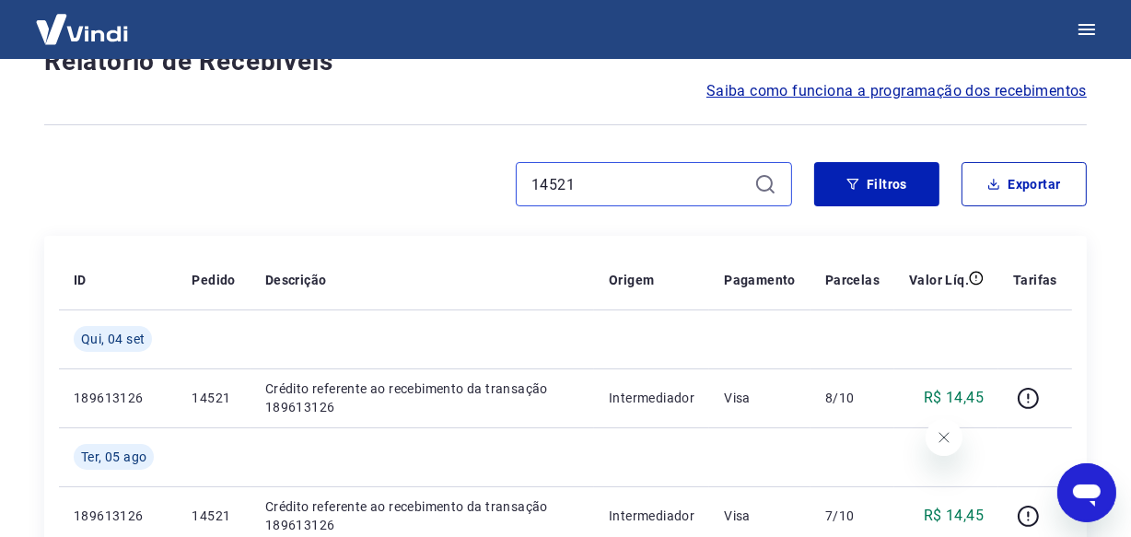
scroll to position [217, 0]
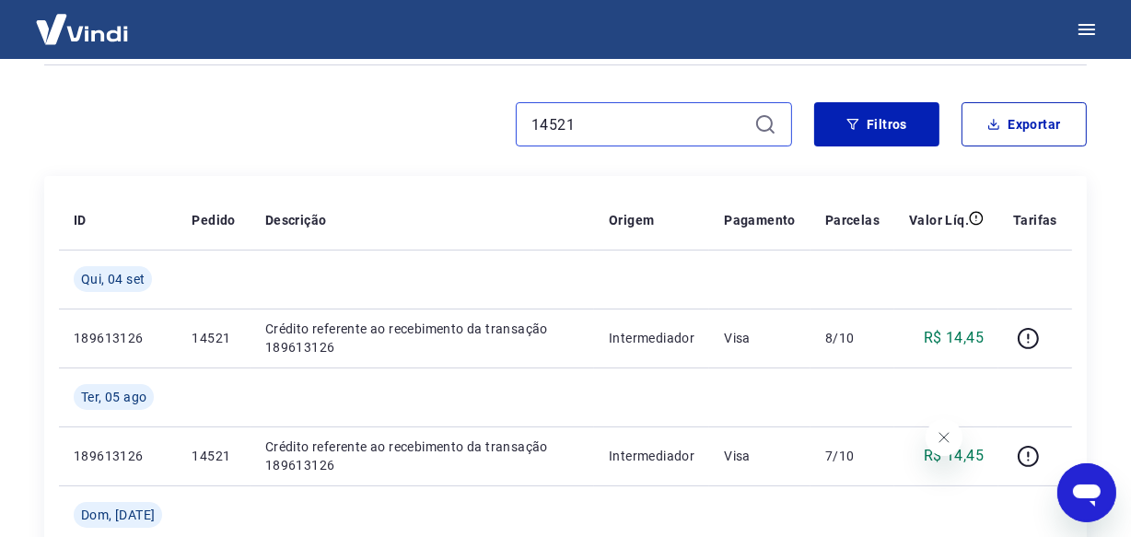
click at [569, 121] on input "14521" at bounding box center [638, 124] width 215 height 28
paste input "1029"
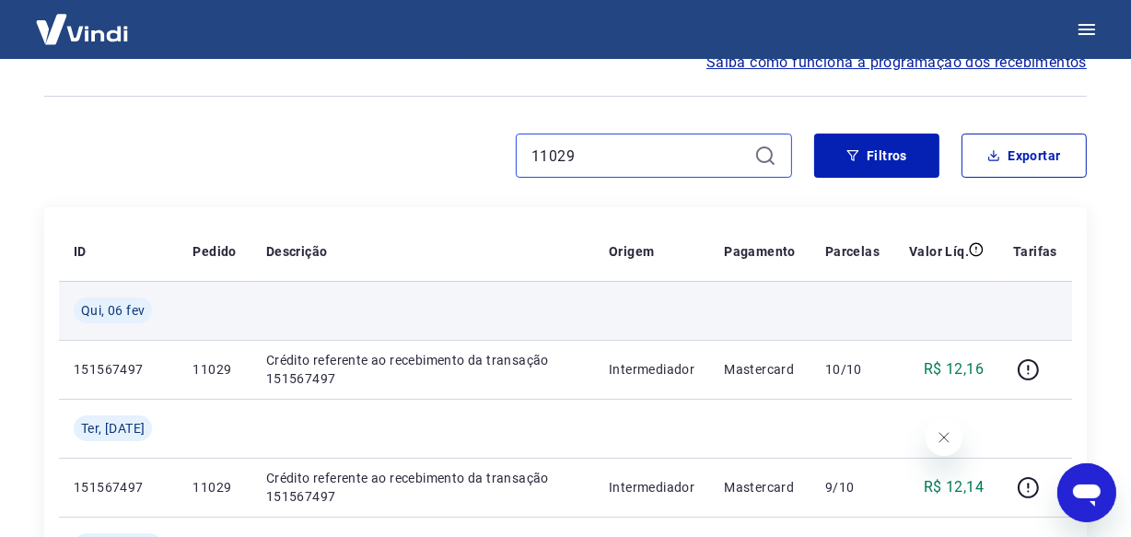
scroll to position [134, 0]
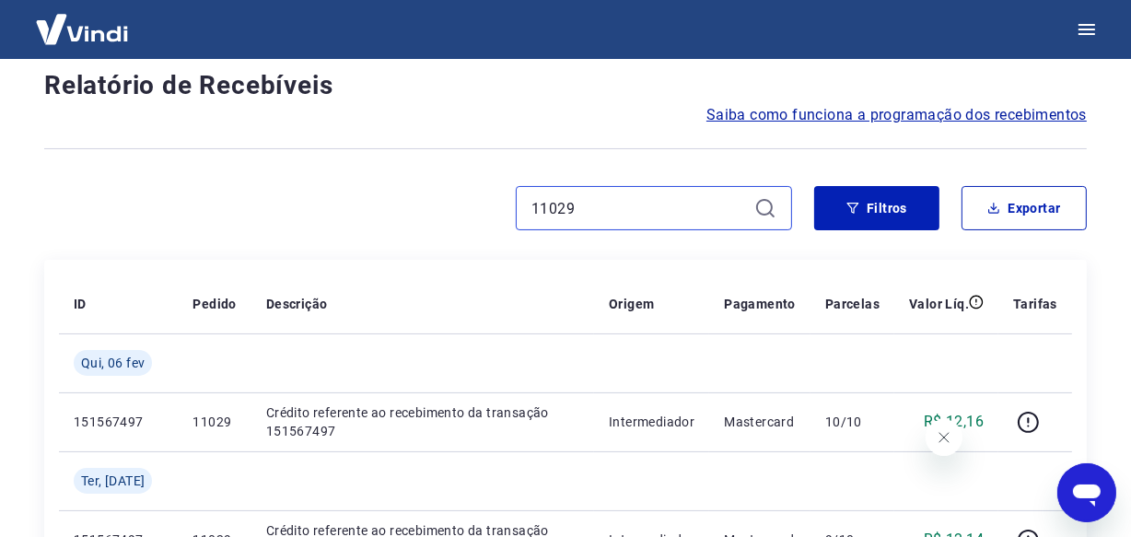
click at [592, 202] on input "11029" at bounding box center [638, 208] width 215 height 28
paste input "4517"
click at [571, 212] on input "14517" at bounding box center [638, 208] width 215 height 28
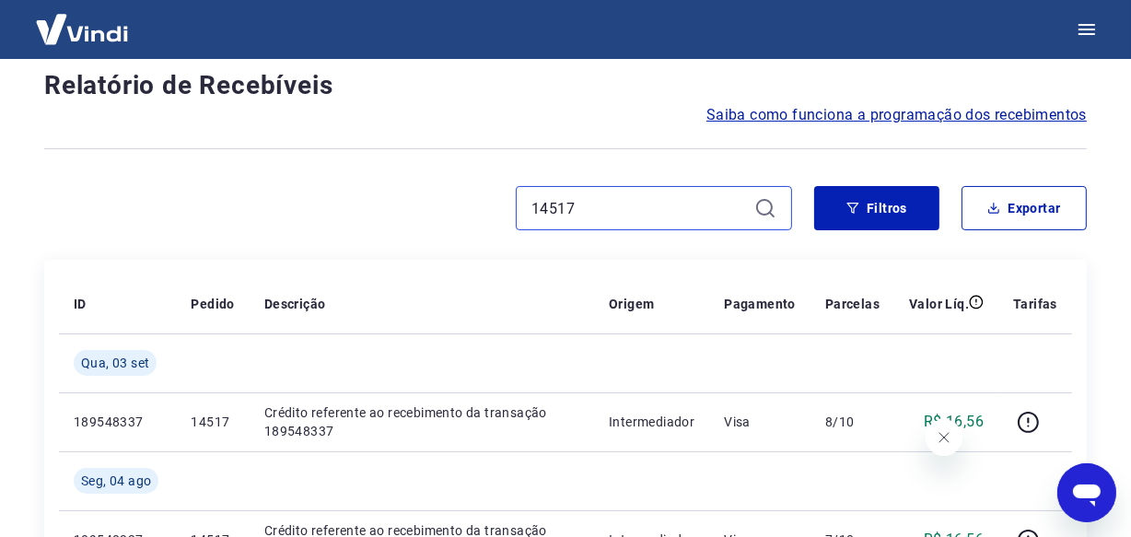
click at [571, 212] on input "14517" at bounding box center [638, 208] width 215 height 28
paste input "09"
click at [617, 215] on input "14509" at bounding box center [638, 208] width 215 height 28
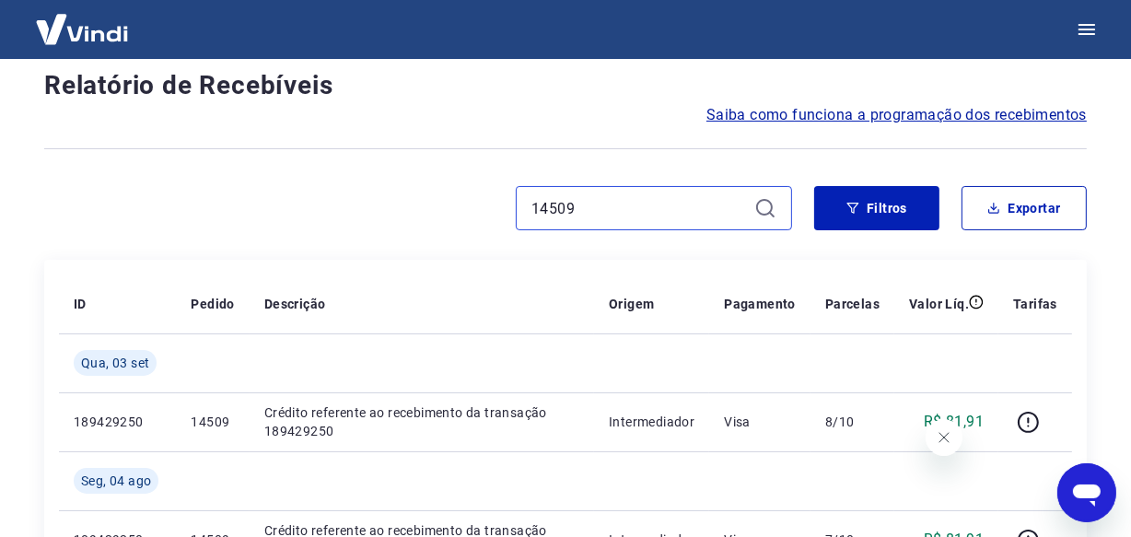
type input "14157"
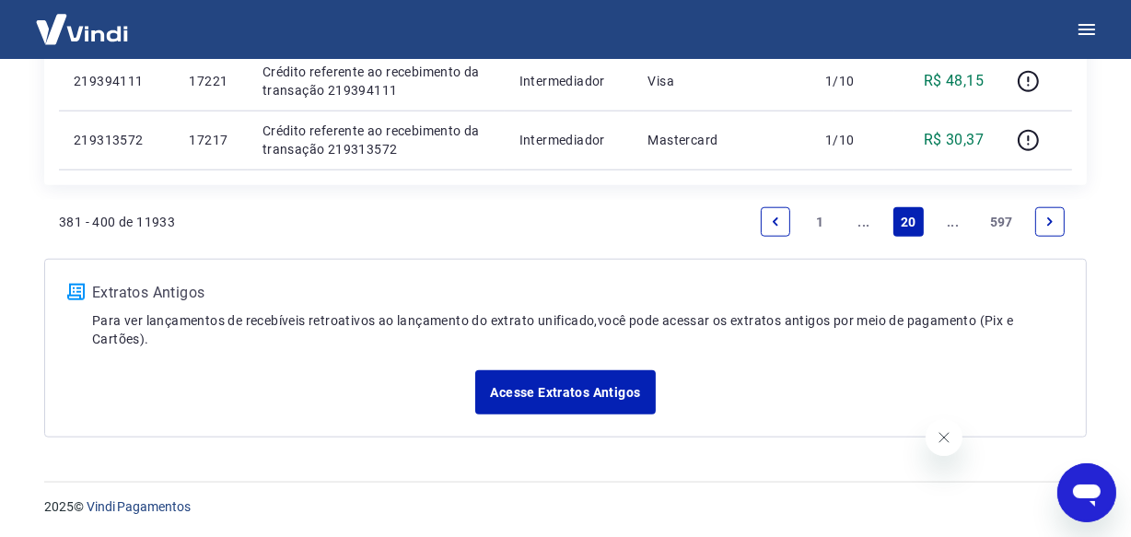
click at [953, 220] on link "..." at bounding box center [952, 221] width 29 height 29
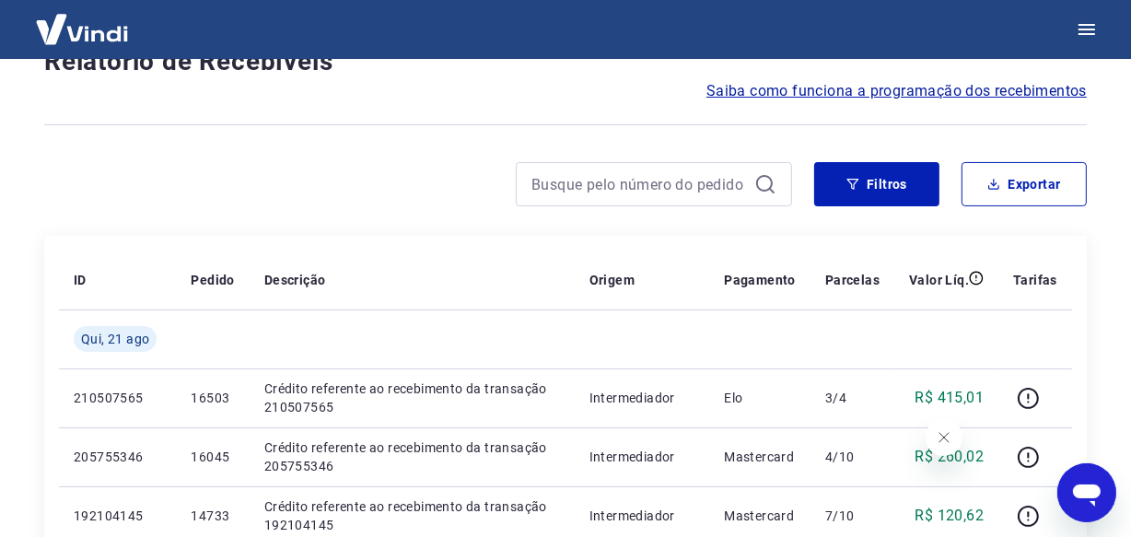
scroll to position [1653, 0]
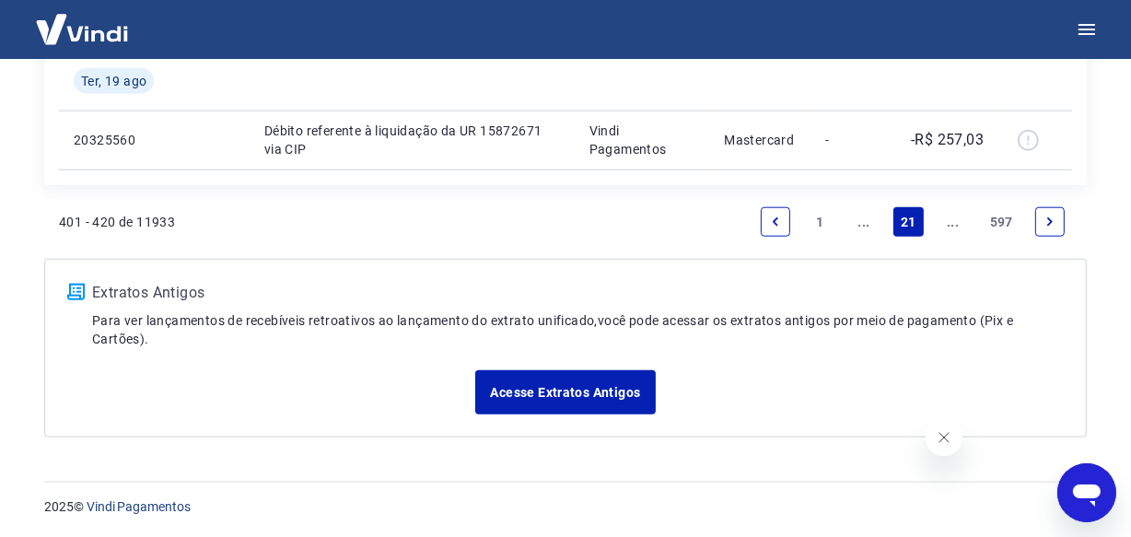
click at [945, 222] on link "..." at bounding box center [952, 221] width 29 height 29
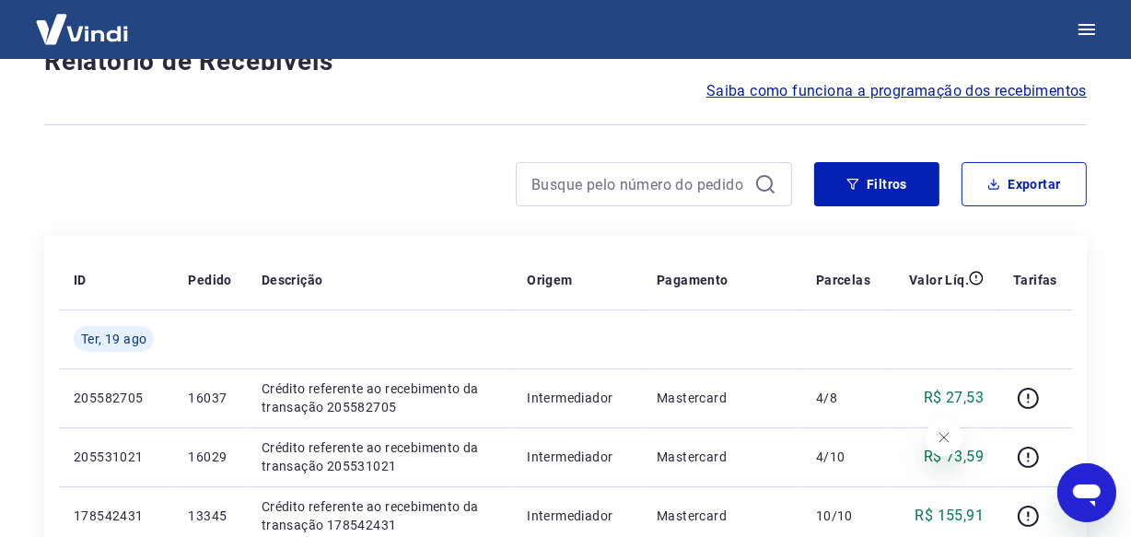
scroll to position [1594, 0]
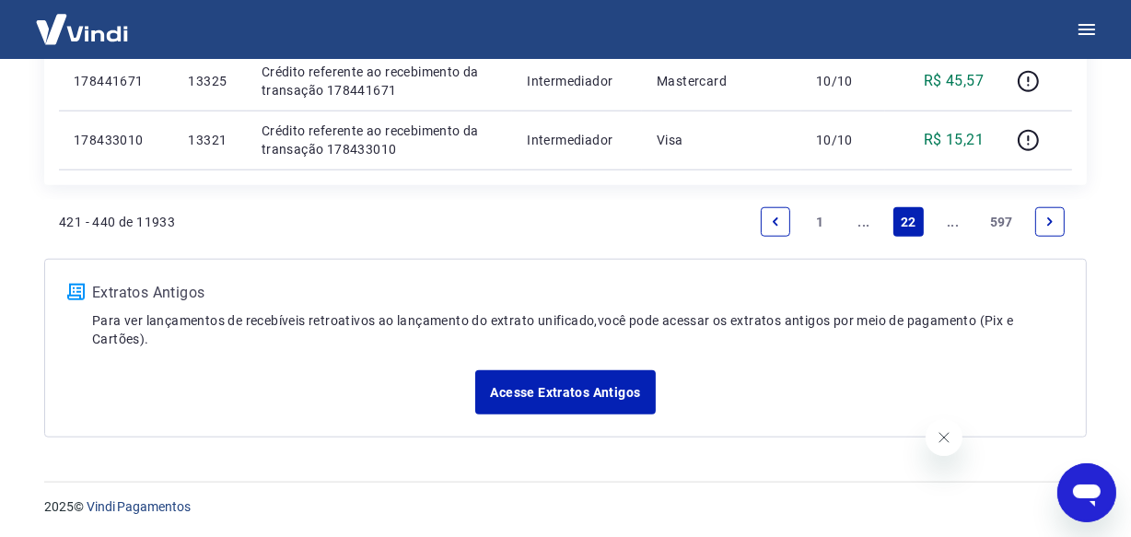
click at [951, 229] on link "..." at bounding box center [952, 221] width 29 height 29
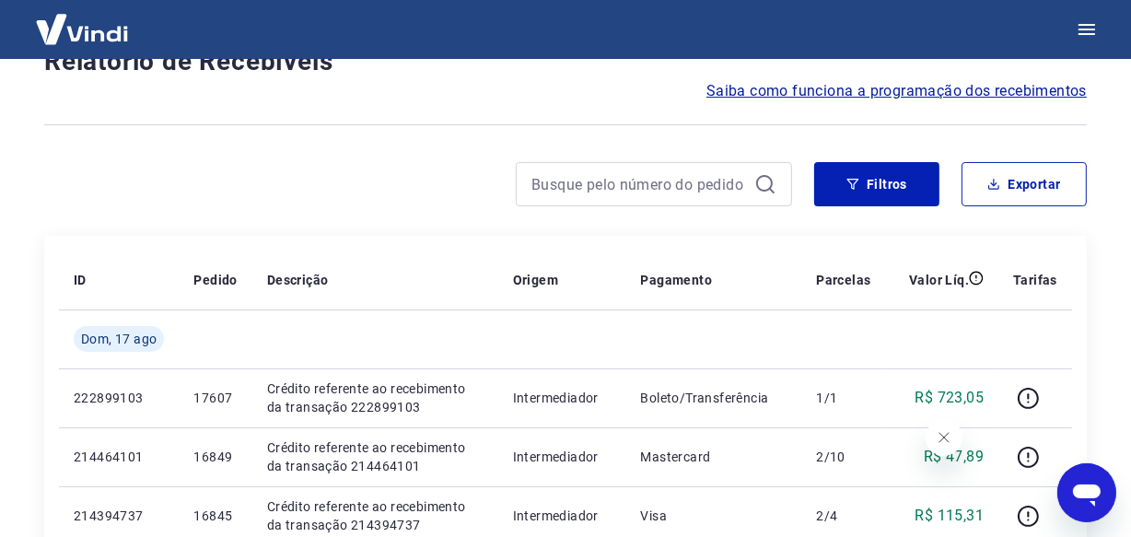
scroll to position [1653, 0]
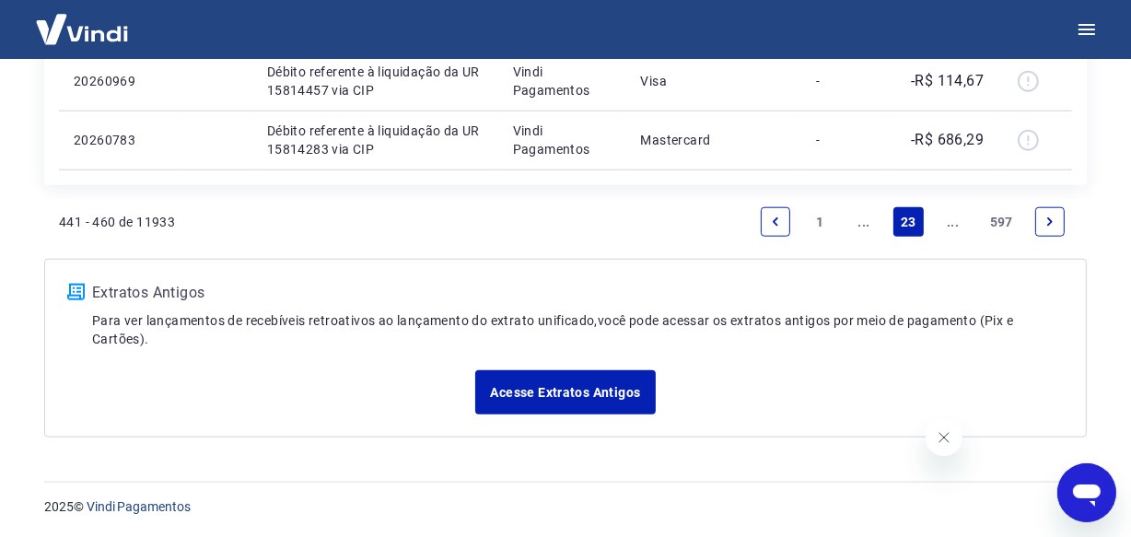
click at [951, 229] on link "..." at bounding box center [952, 221] width 29 height 29
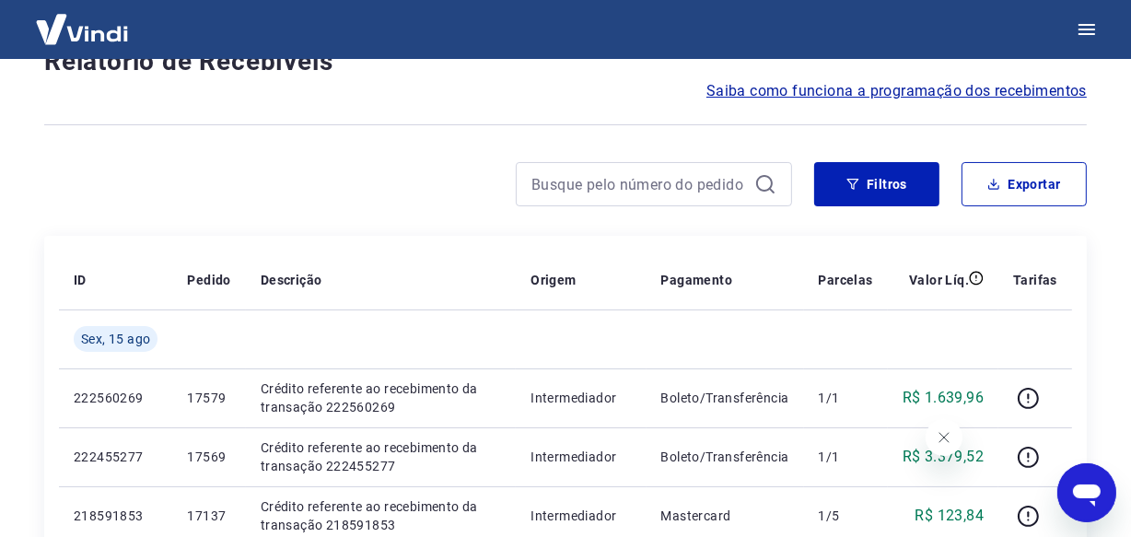
scroll to position [1594, 0]
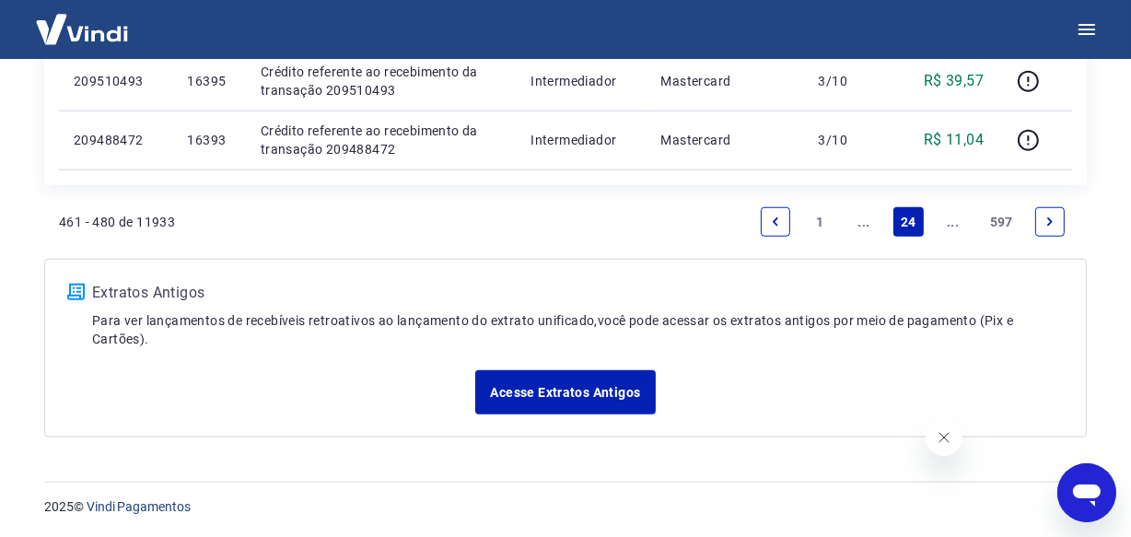
click at [951, 229] on link "..." at bounding box center [952, 221] width 29 height 29
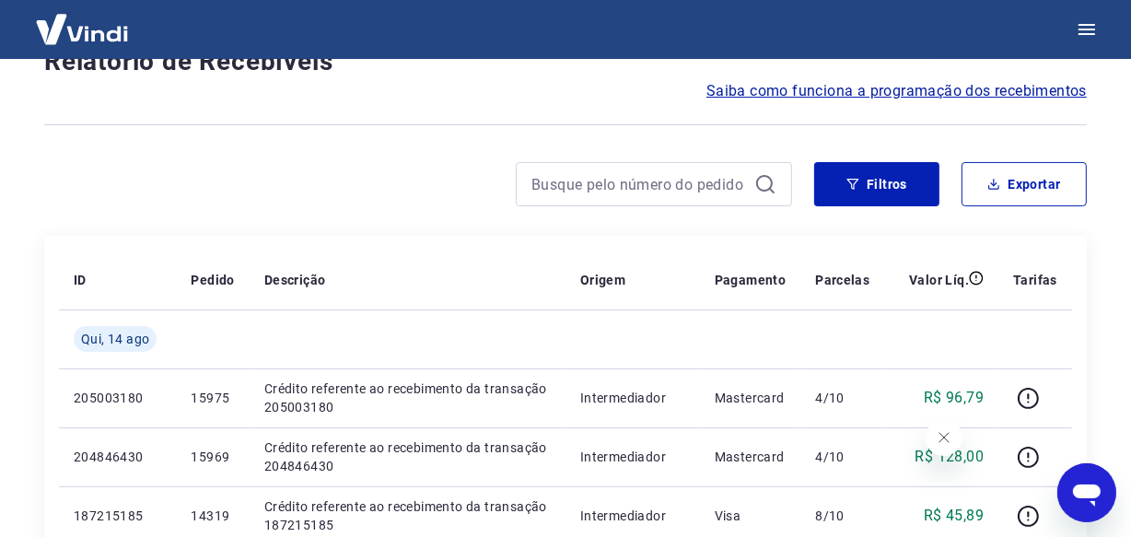
scroll to position [1653, 0]
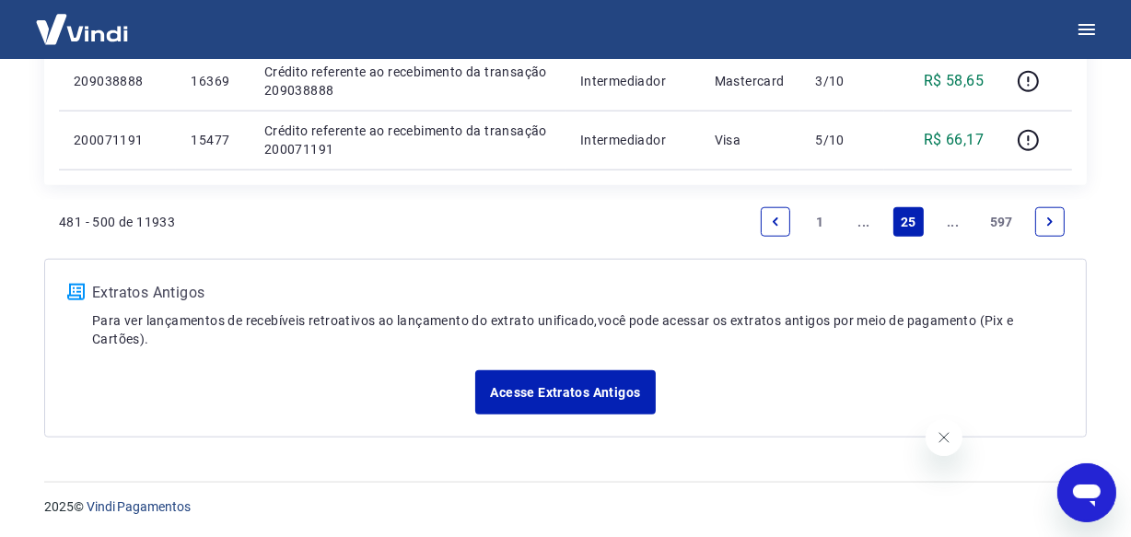
drag, startPoint x: 944, startPoint y: 226, endPoint x: 889, endPoint y: 0, distance: 232.0
click at [942, 226] on link "..." at bounding box center [952, 221] width 29 height 29
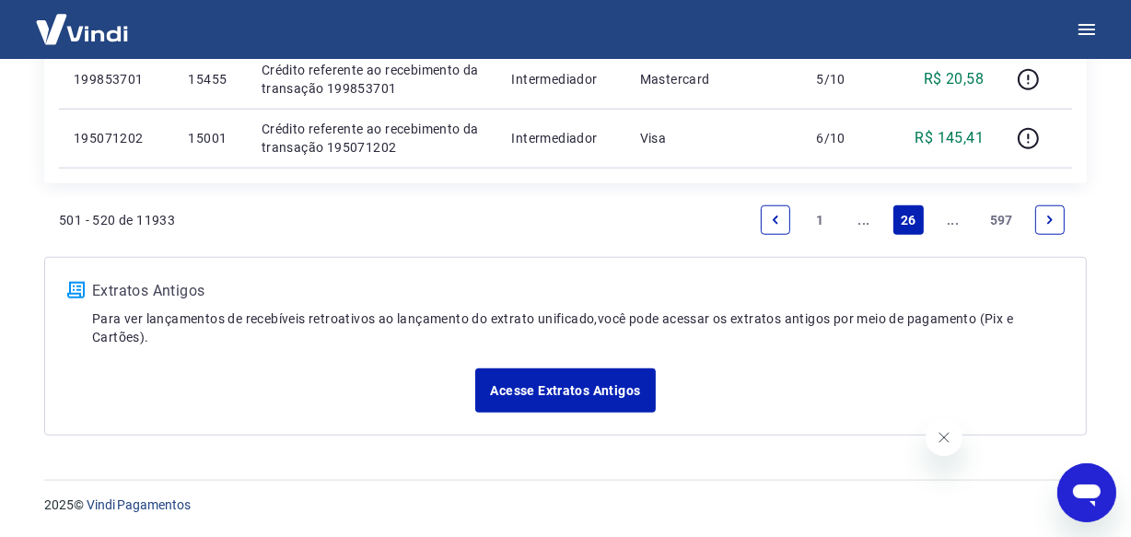
scroll to position [1594, 0]
click at [953, 218] on link "..." at bounding box center [952, 221] width 29 height 29
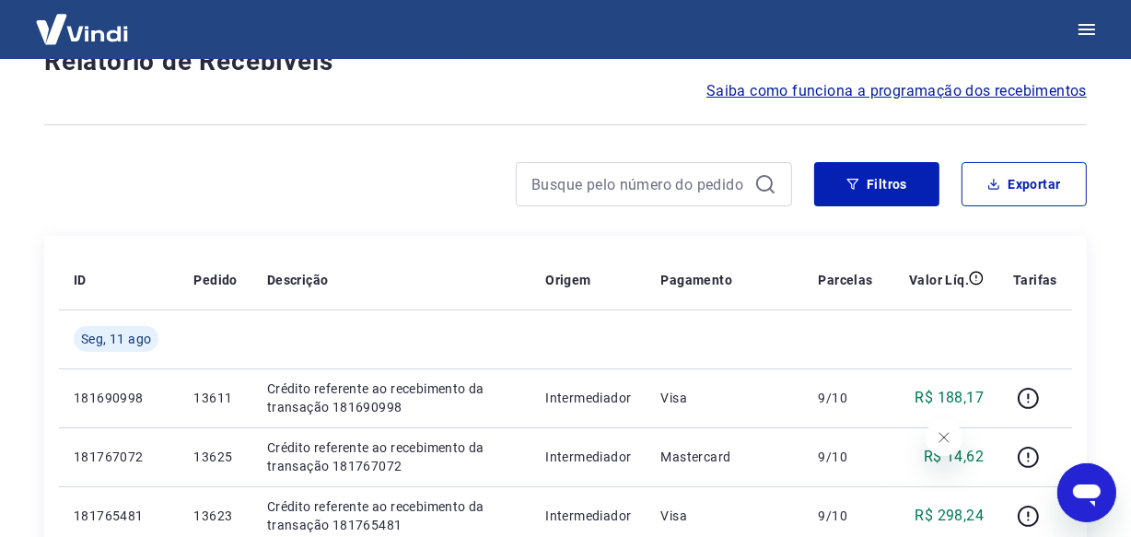
scroll to position [1653, 0]
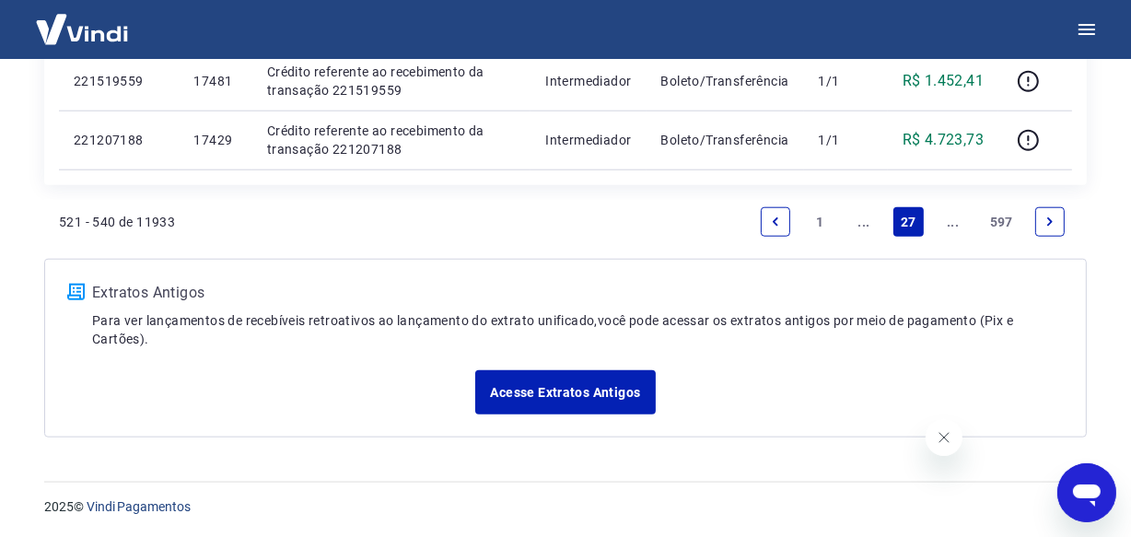
click at [953, 218] on link "..." at bounding box center [952, 221] width 29 height 29
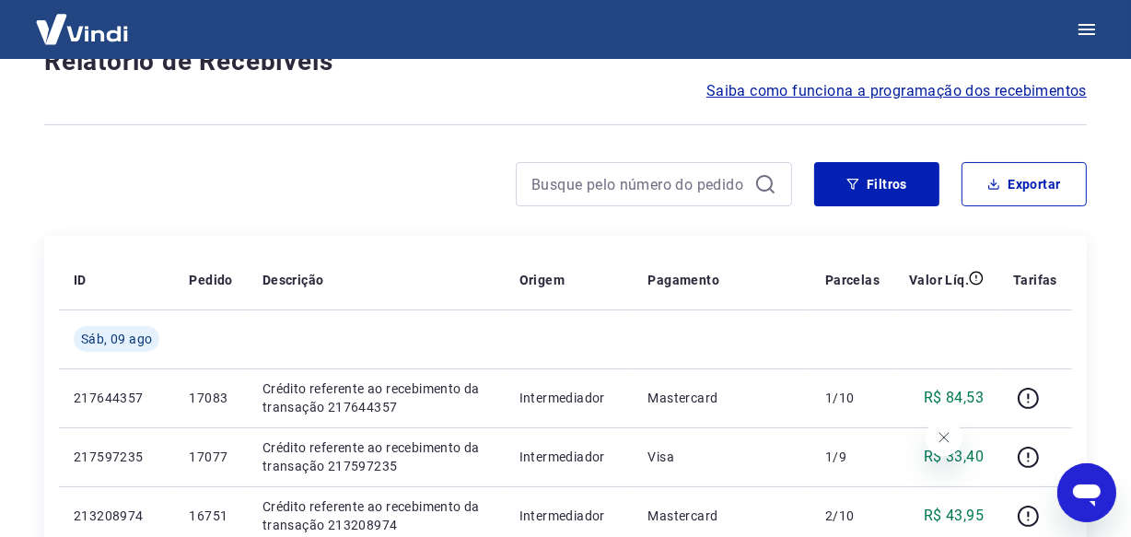
scroll to position [1594, 0]
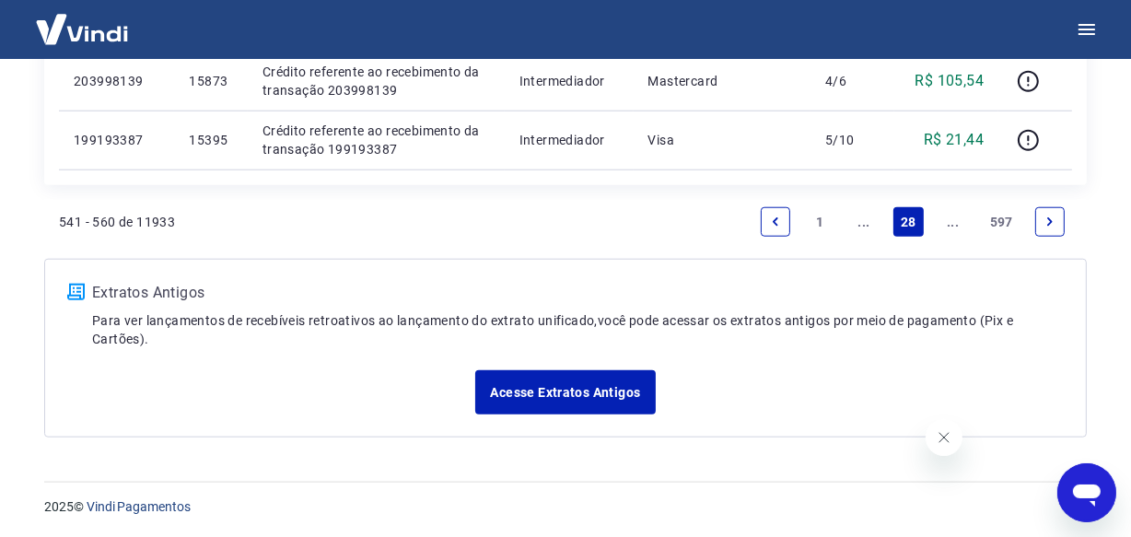
click at [953, 218] on link "..." at bounding box center [952, 221] width 29 height 29
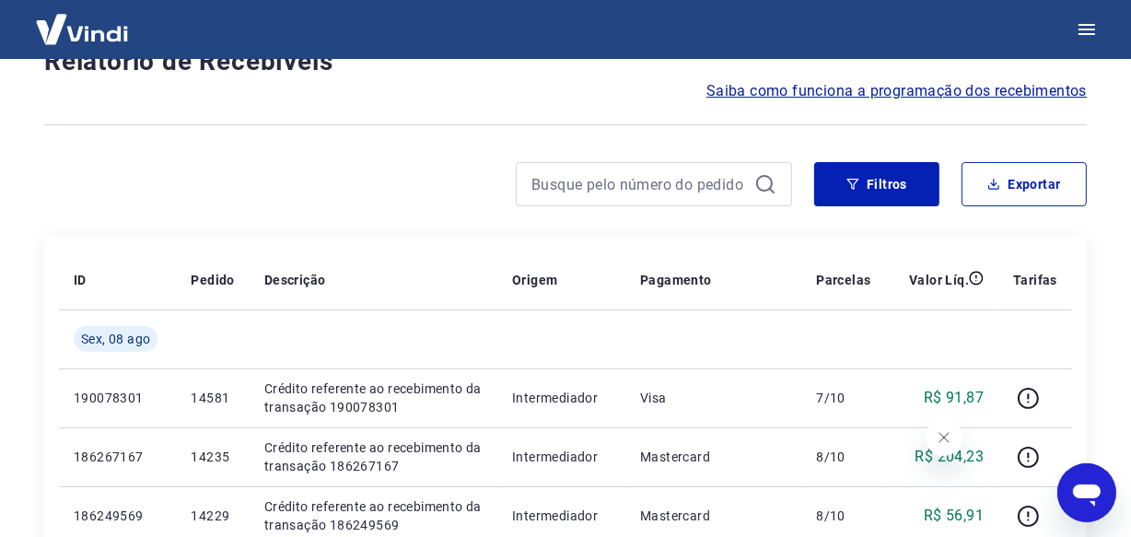
scroll to position [1653, 0]
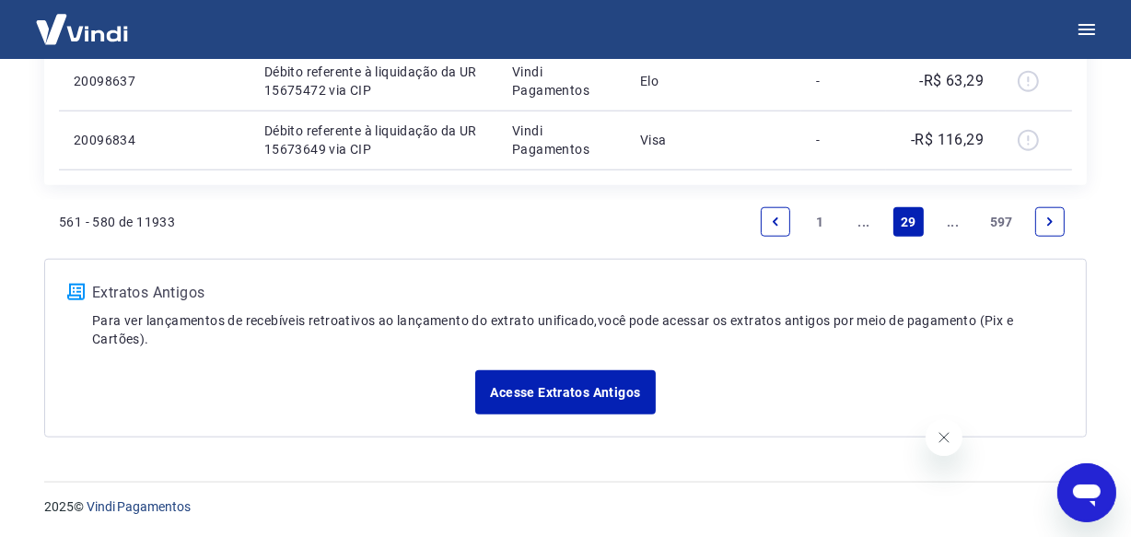
click at [953, 218] on link "..." at bounding box center [952, 221] width 29 height 29
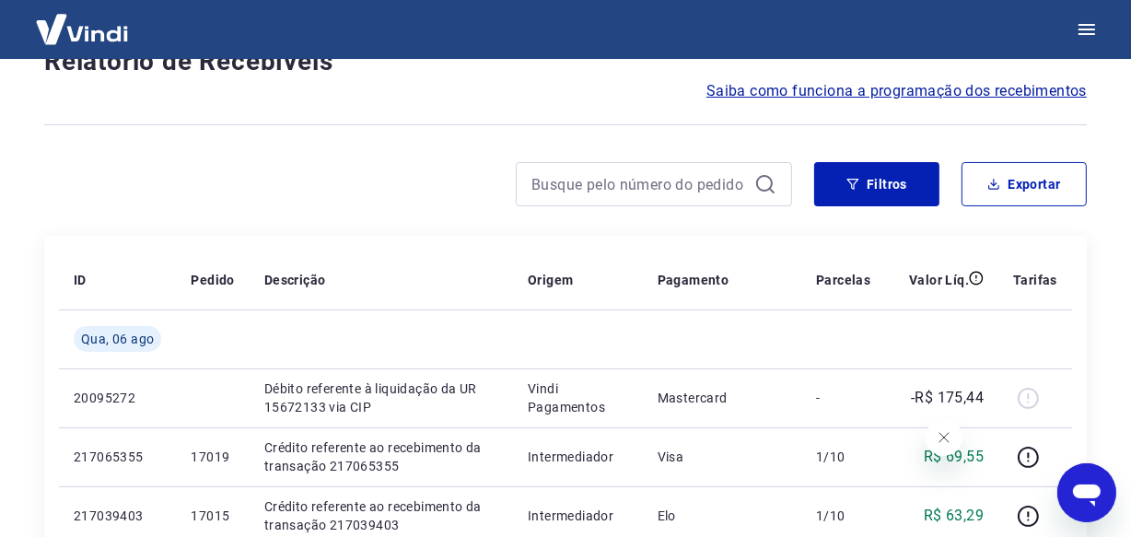
scroll to position [1653, 0]
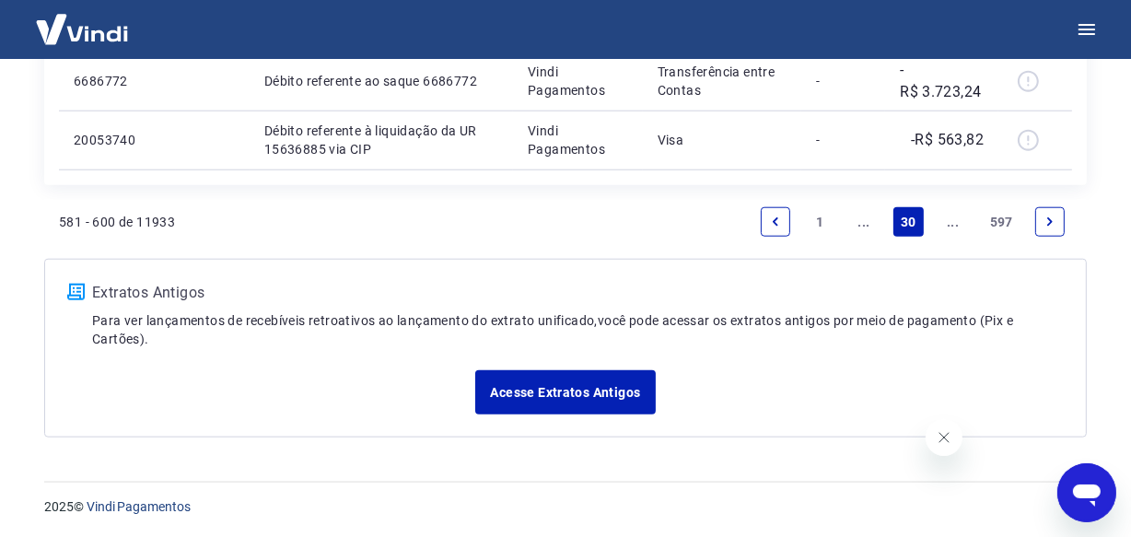
click at [953, 218] on link "..." at bounding box center [952, 221] width 29 height 29
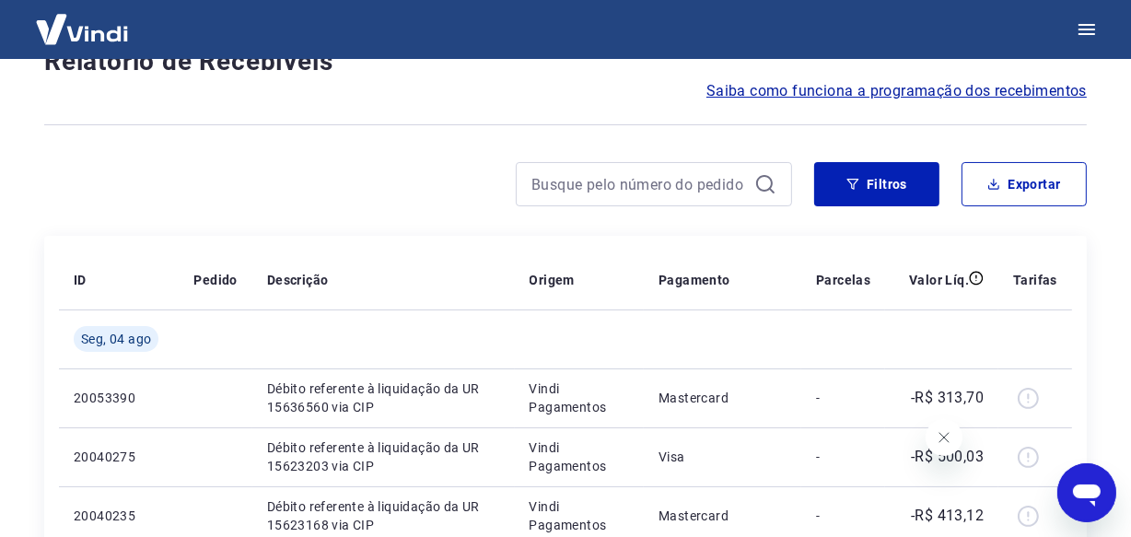
scroll to position [1594, 0]
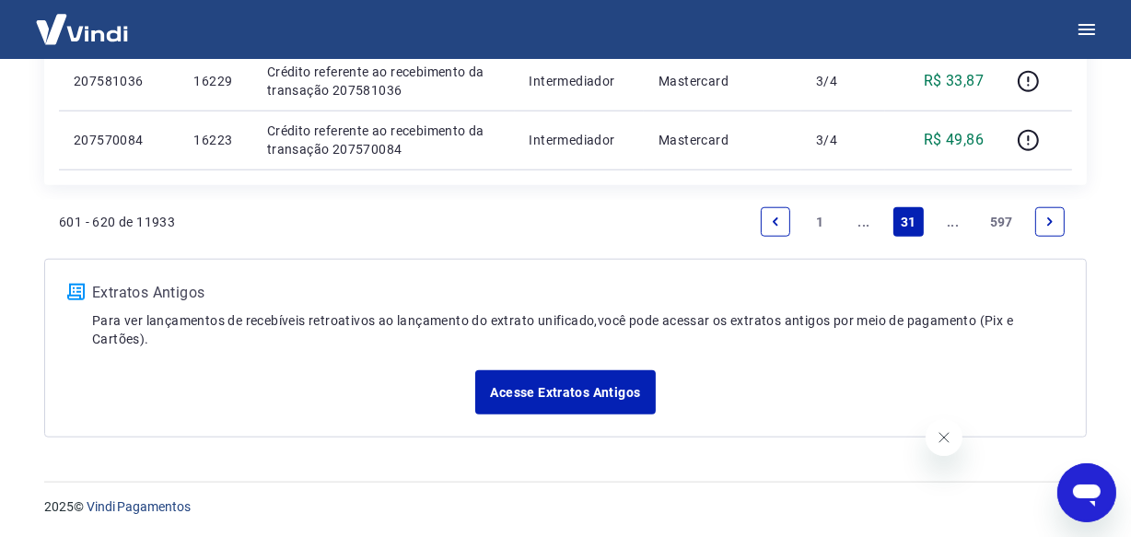
click at [953, 223] on link "..." at bounding box center [952, 221] width 29 height 29
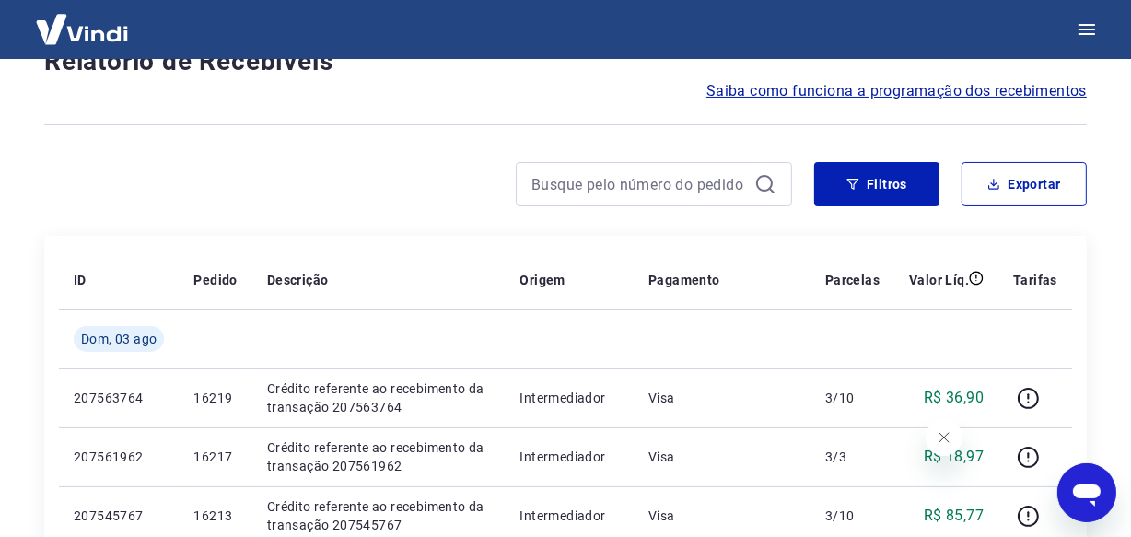
scroll to position [1653, 0]
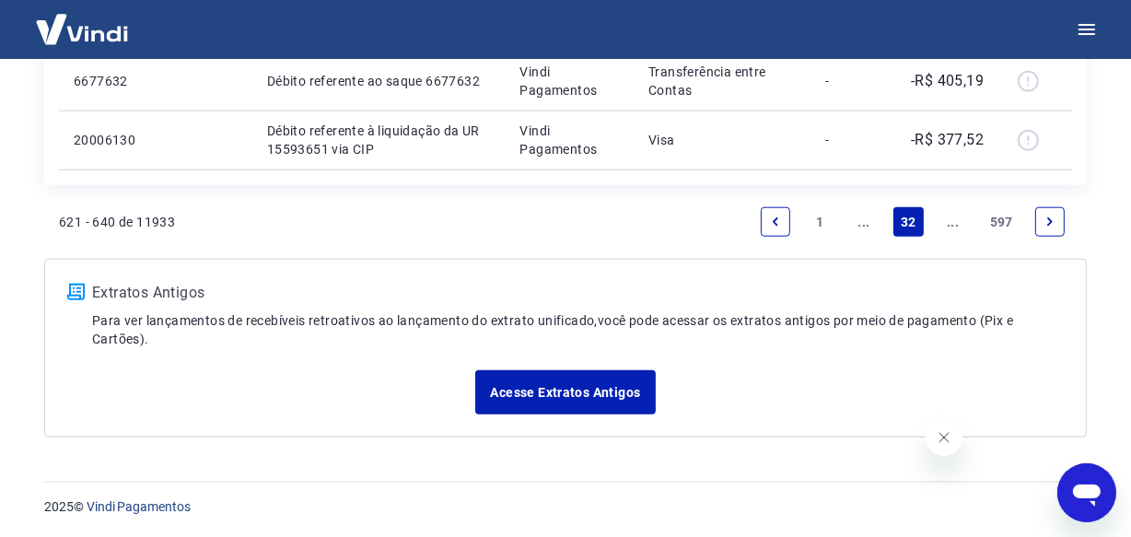
click at [953, 223] on link "..." at bounding box center [952, 221] width 29 height 29
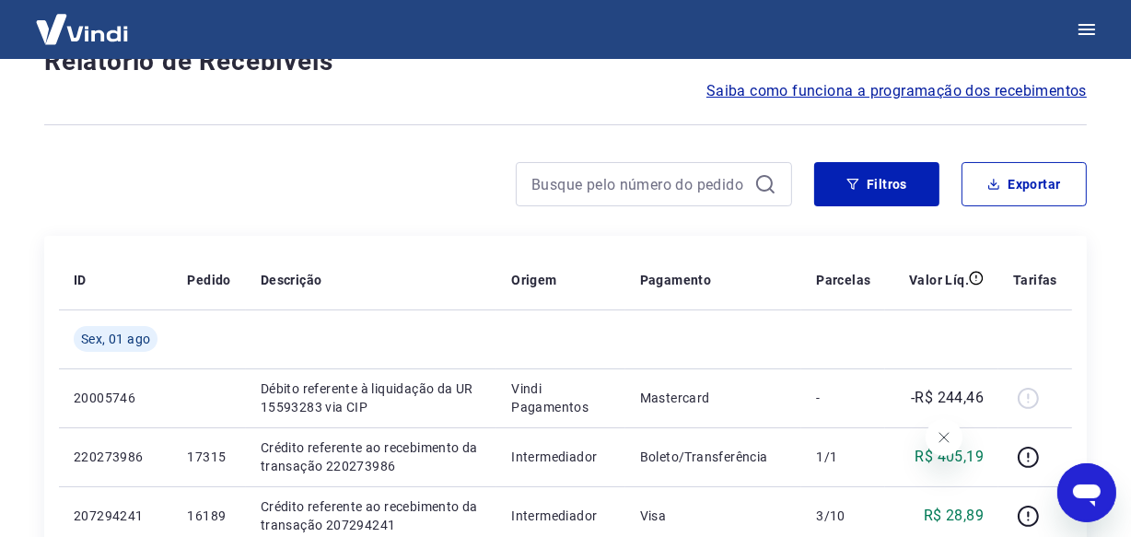
scroll to position [1594, 0]
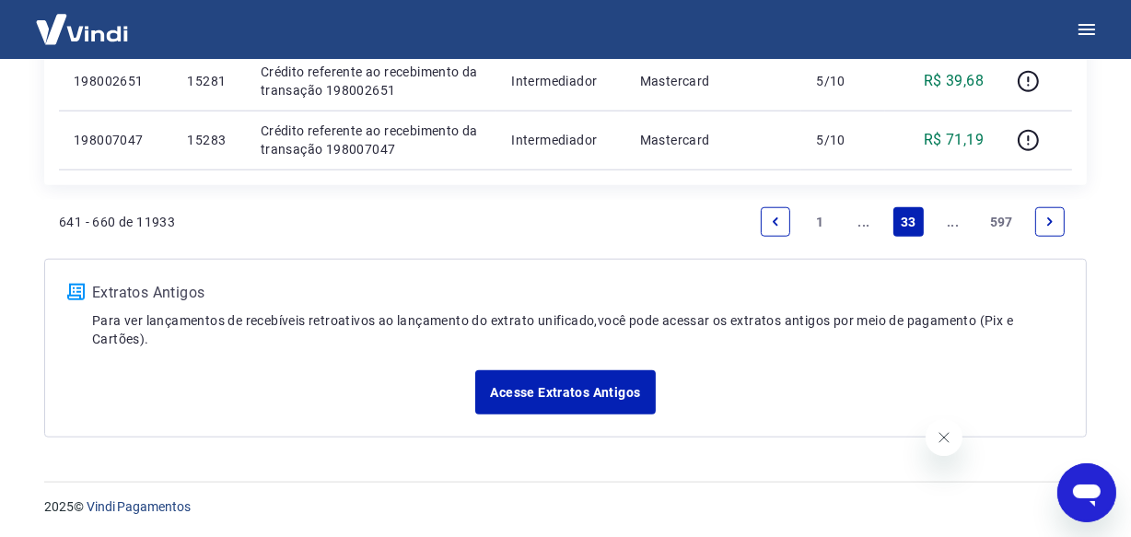
click at [953, 223] on link "..." at bounding box center [952, 221] width 29 height 29
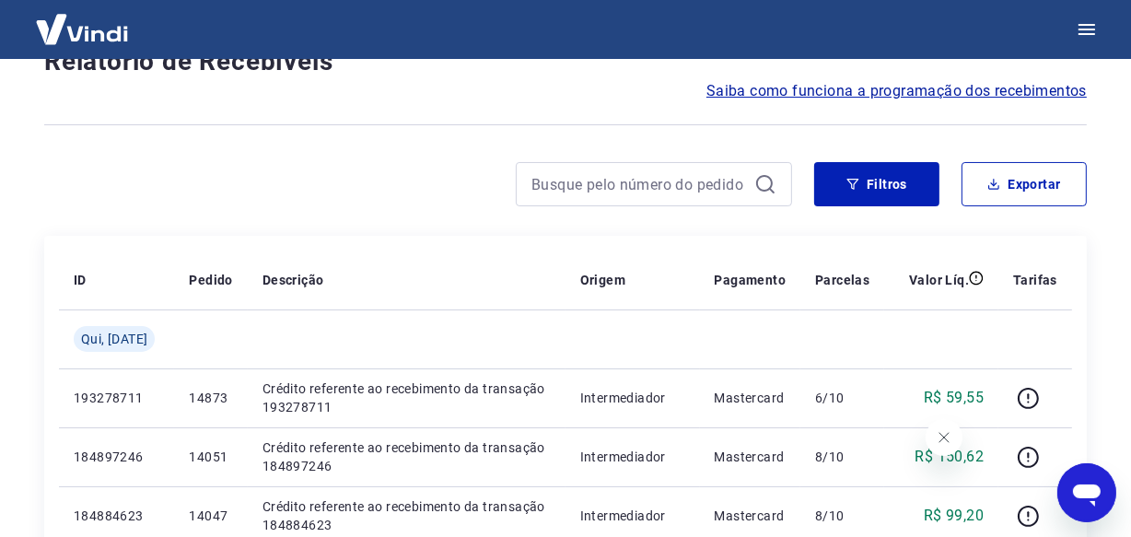
scroll to position [1594, 0]
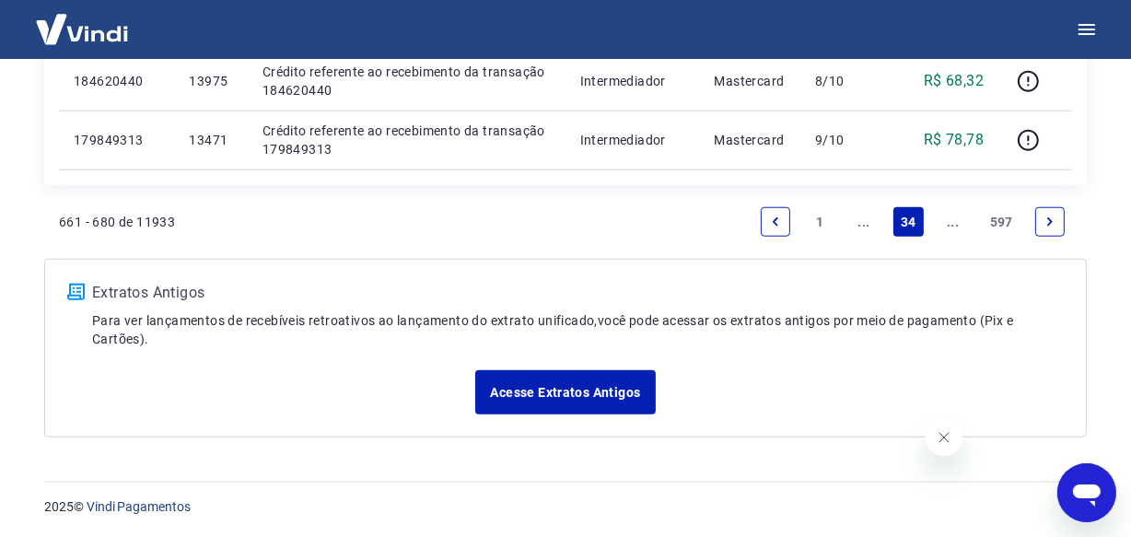
click at [953, 223] on link "..." at bounding box center [952, 221] width 29 height 29
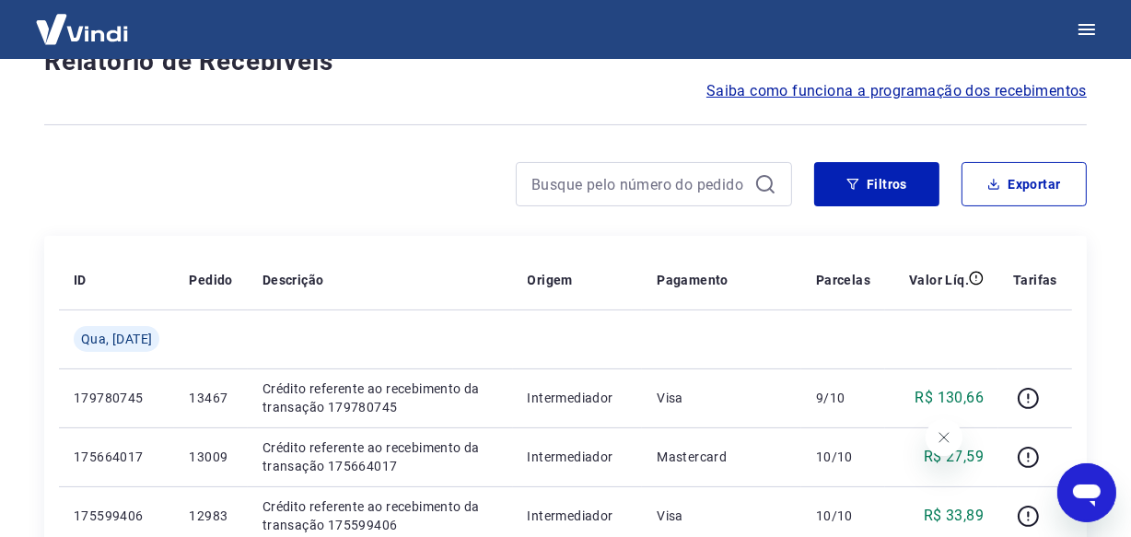
scroll to position [1653, 0]
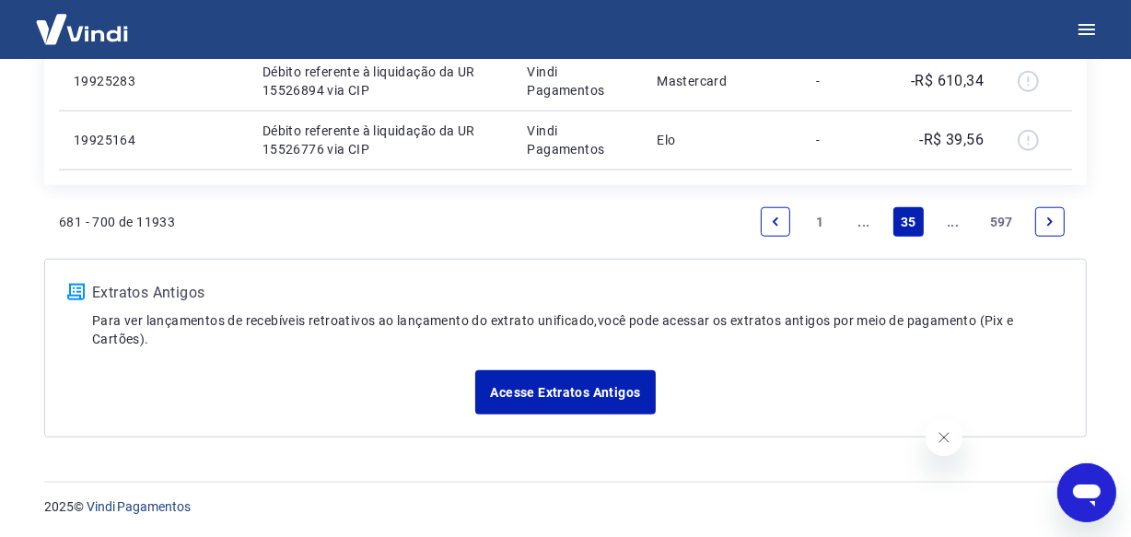
click at [953, 223] on link "..." at bounding box center [952, 221] width 29 height 29
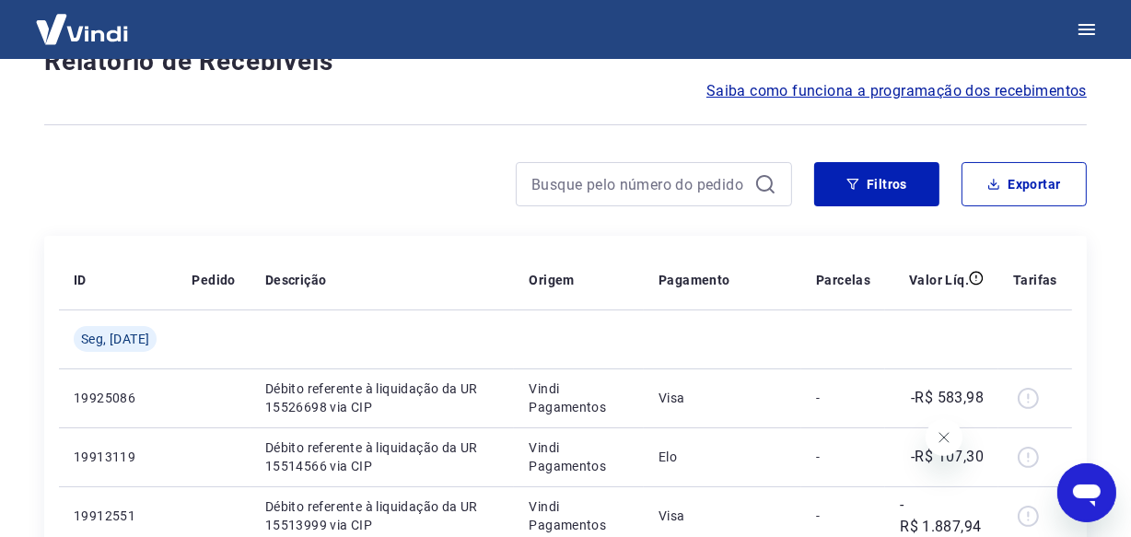
scroll to position [1594, 0]
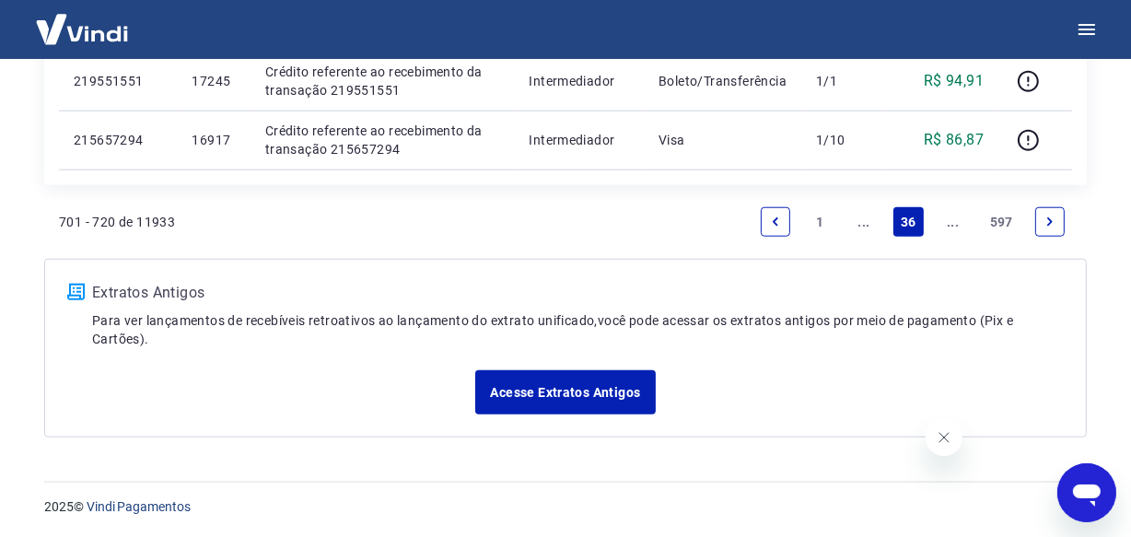
click at [953, 223] on link "..." at bounding box center [952, 221] width 29 height 29
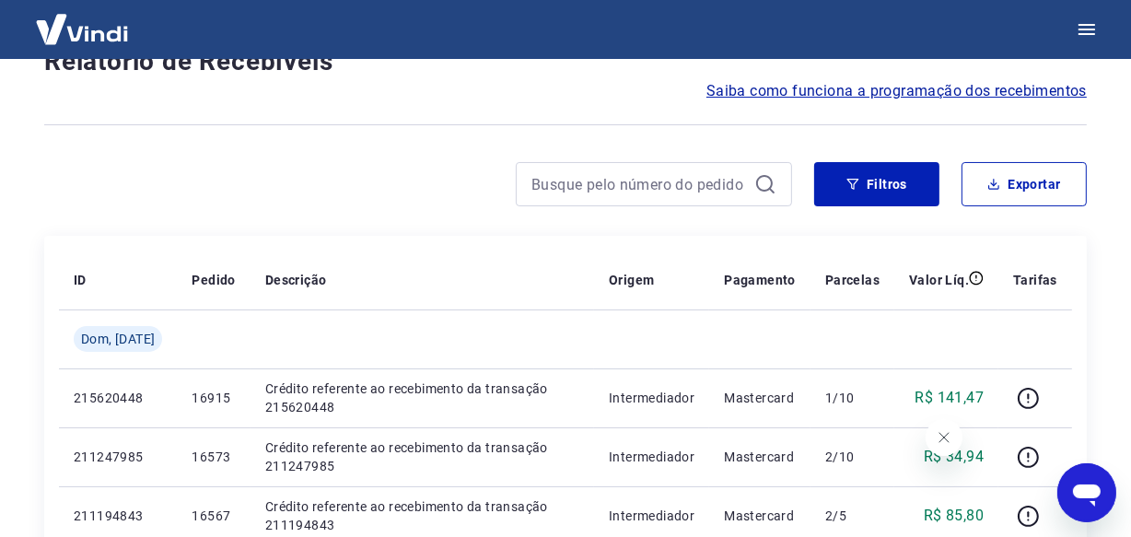
scroll to position [1536, 0]
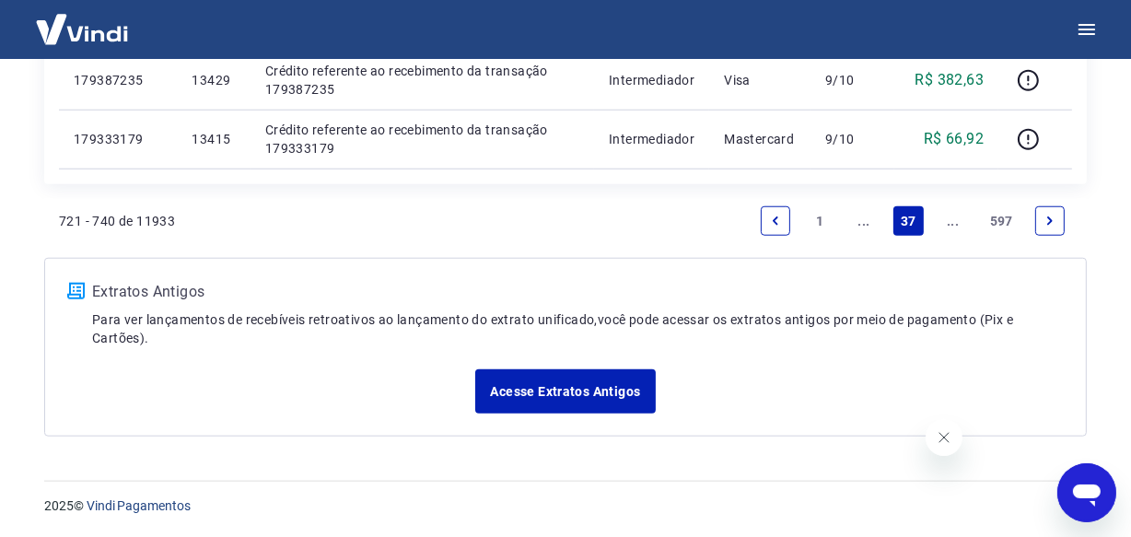
click at [953, 223] on link "..." at bounding box center [952, 220] width 29 height 29
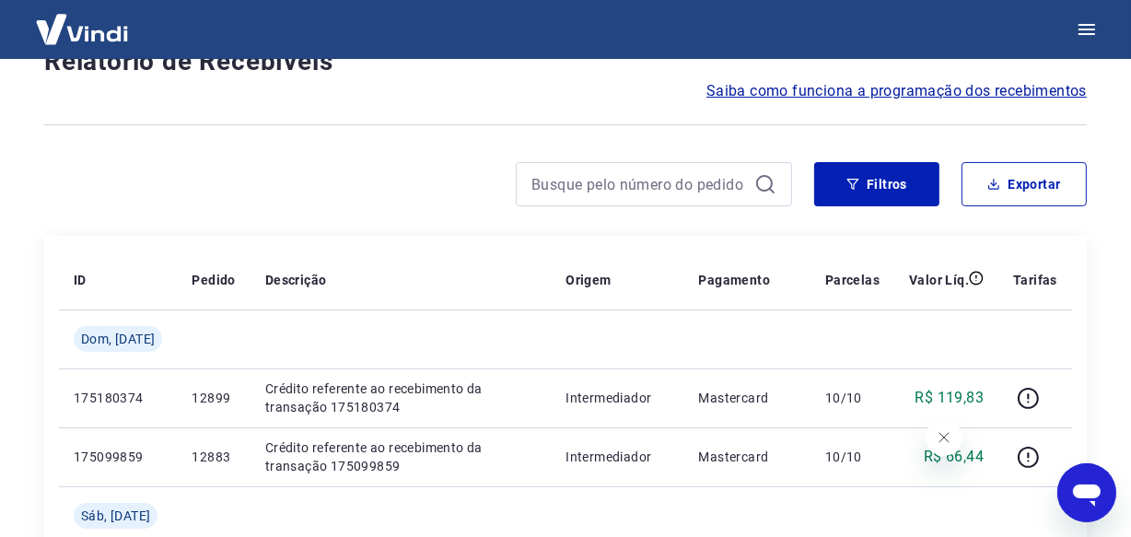
scroll to position [1653, 0]
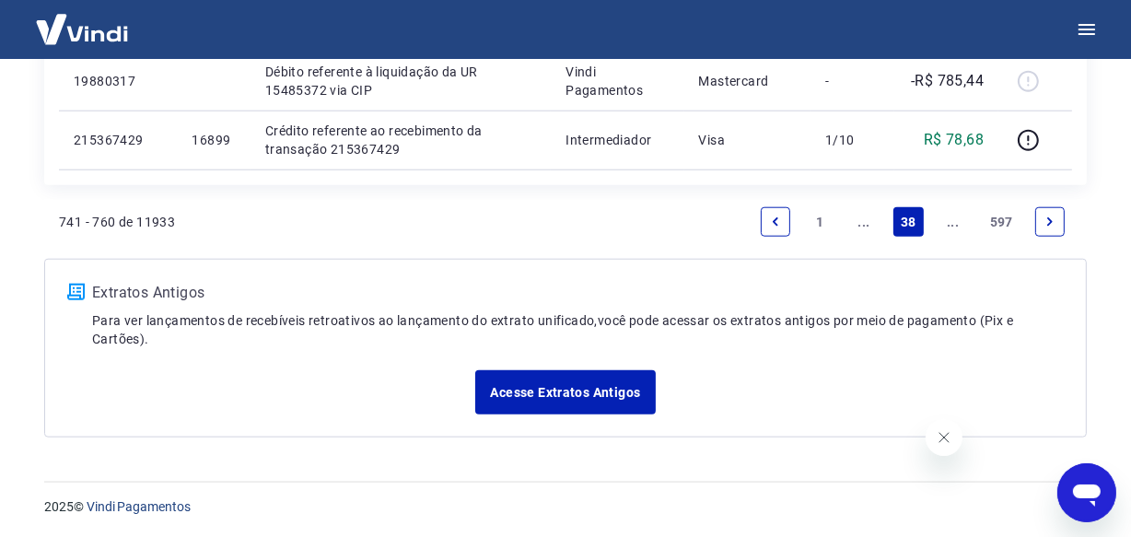
click at [953, 223] on link "..." at bounding box center [952, 221] width 29 height 29
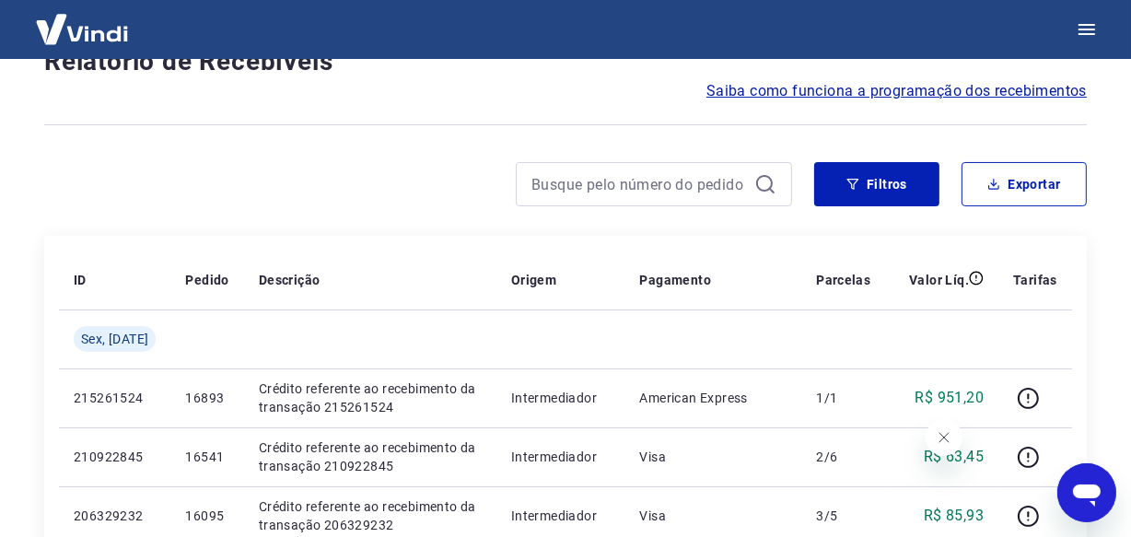
scroll to position [1594, 0]
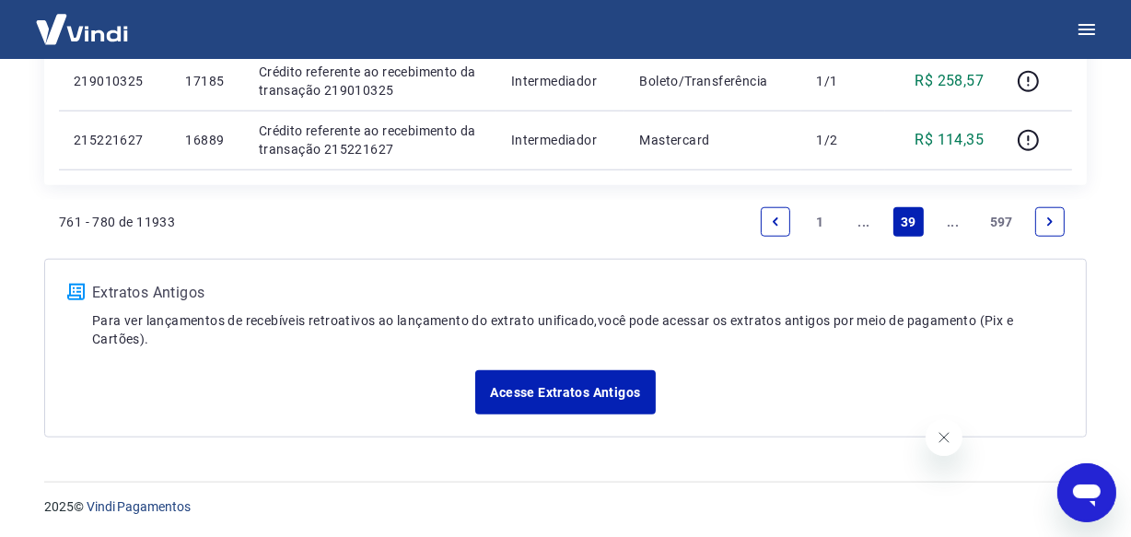
click at [953, 223] on link "..." at bounding box center [952, 221] width 29 height 29
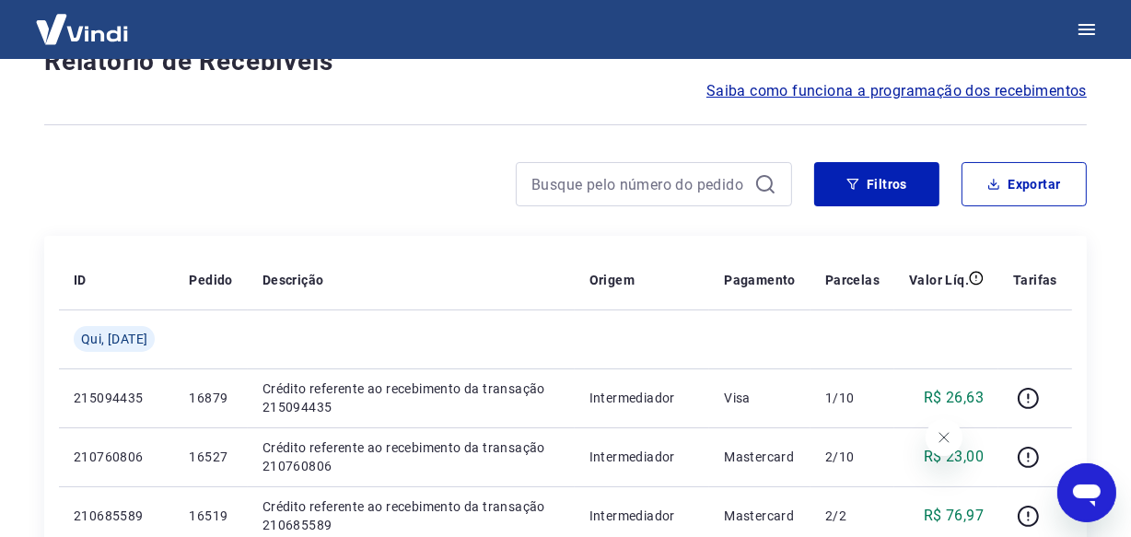
scroll to position [1653, 0]
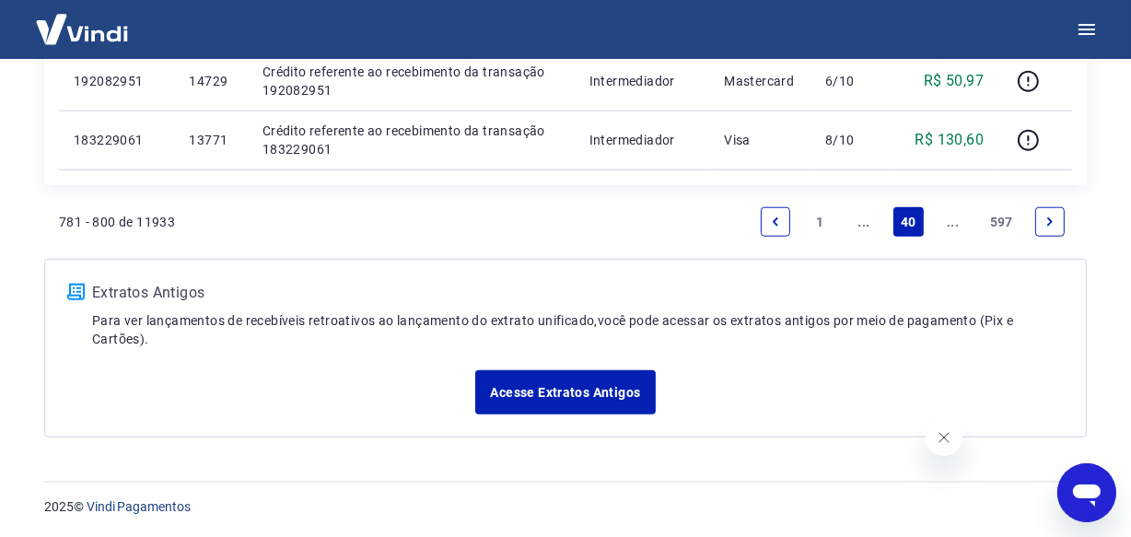
click at [953, 223] on link "..." at bounding box center [952, 221] width 29 height 29
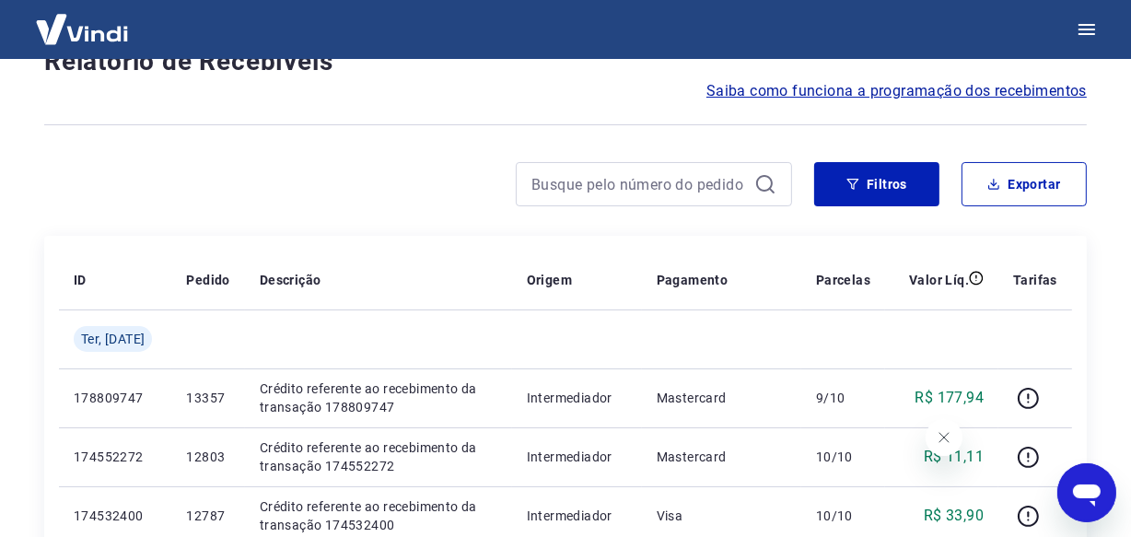
scroll to position [1594, 0]
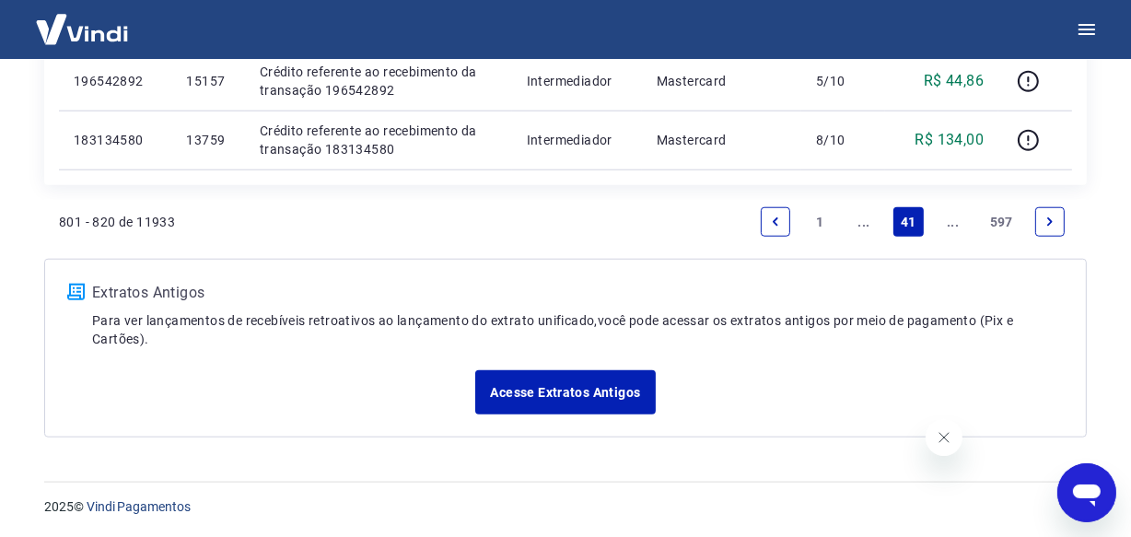
click at [953, 223] on link "..." at bounding box center [952, 221] width 29 height 29
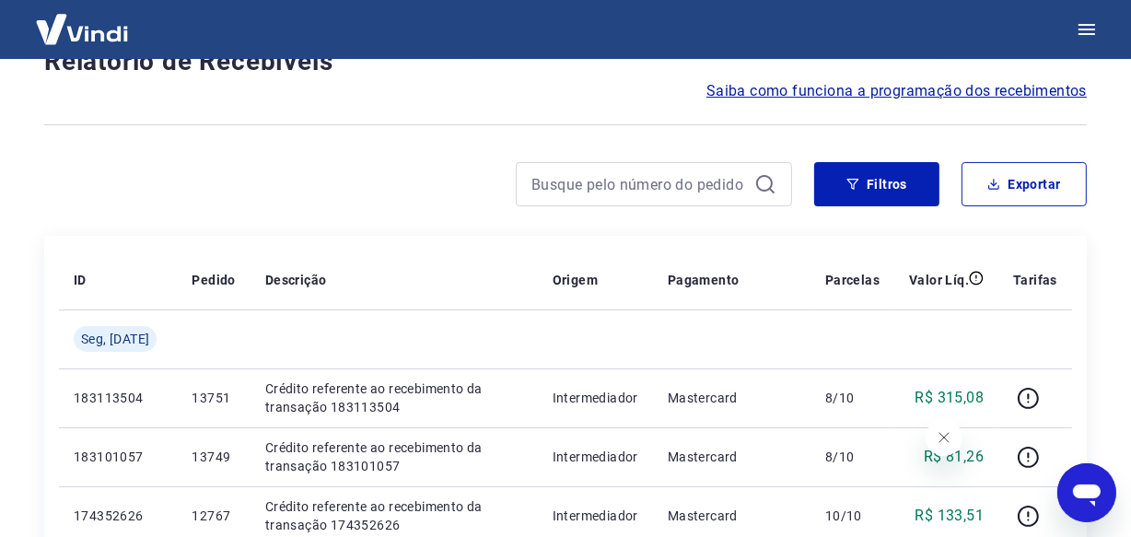
scroll to position [1653, 0]
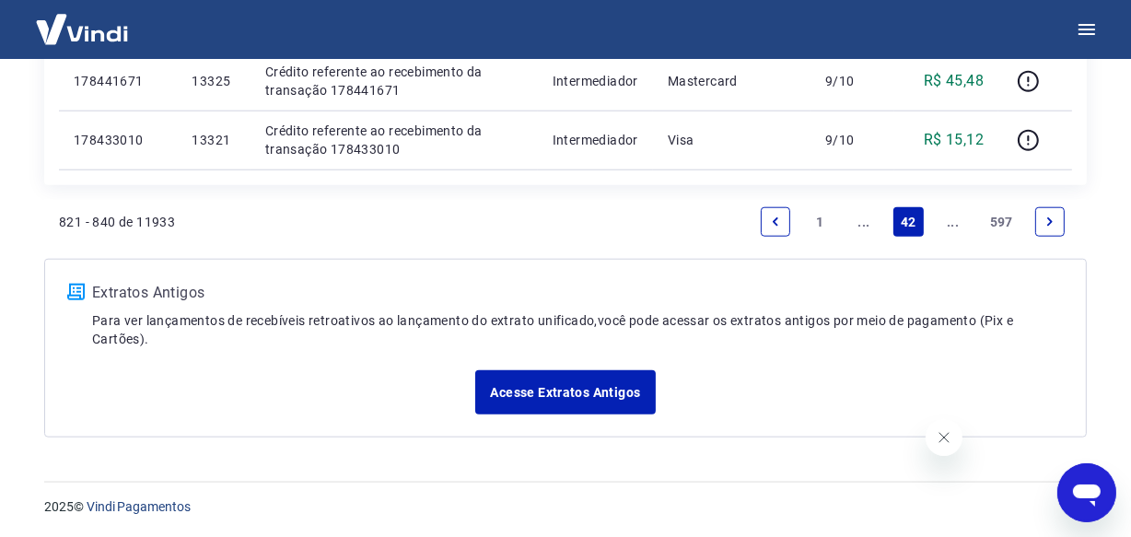
click at [953, 223] on link "..." at bounding box center [952, 221] width 29 height 29
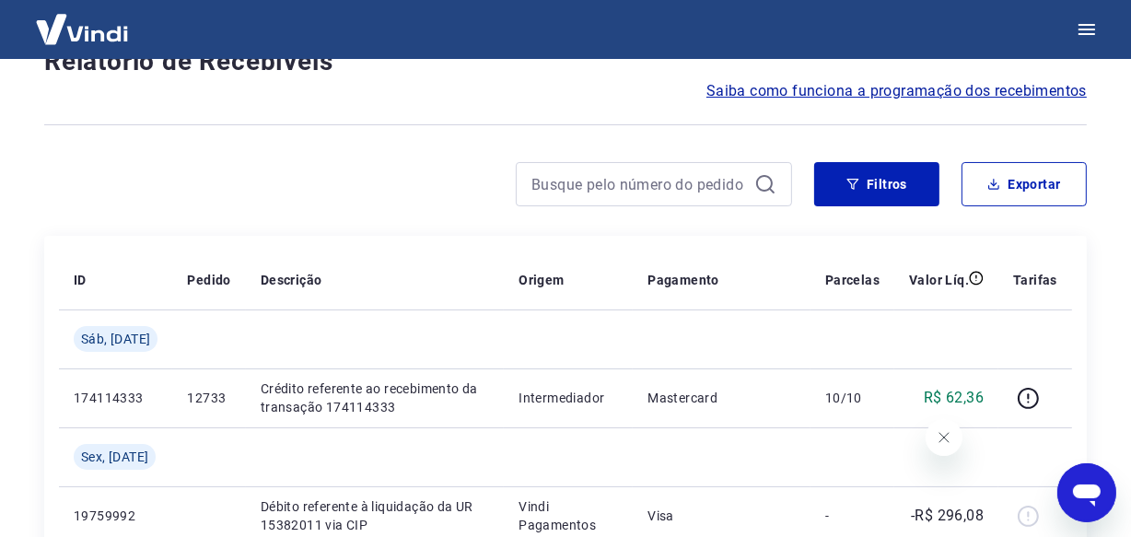
scroll to position [1653, 0]
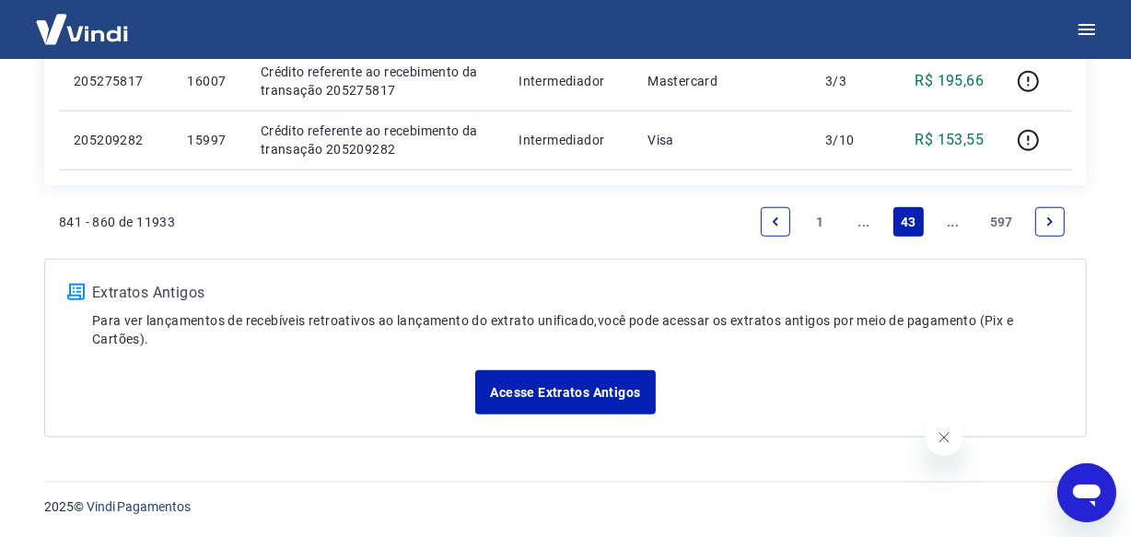
click at [945, 230] on link "..." at bounding box center [952, 221] width 29 height 29
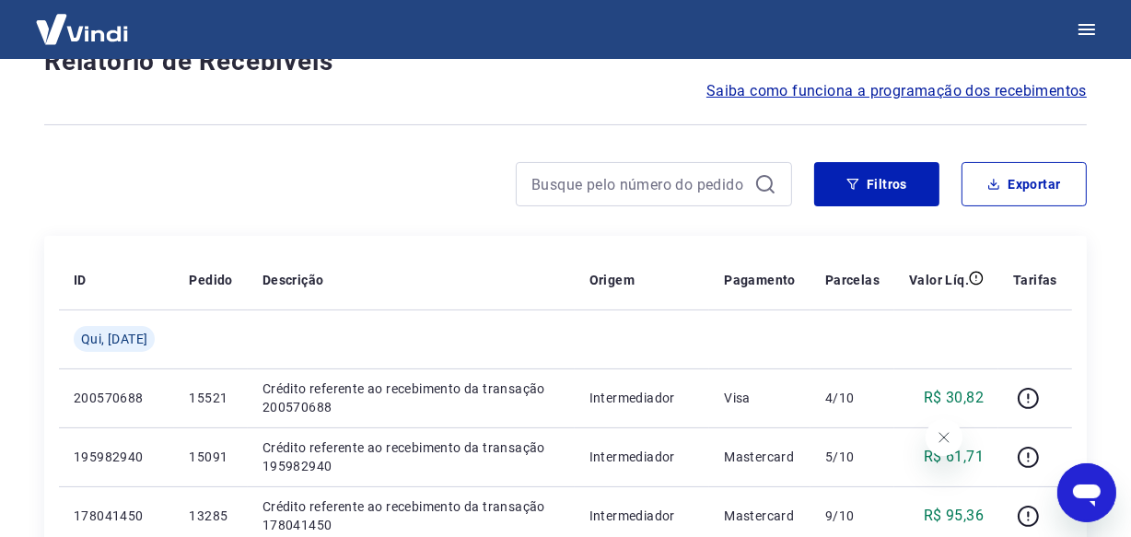
scroll to position [1653, 0]
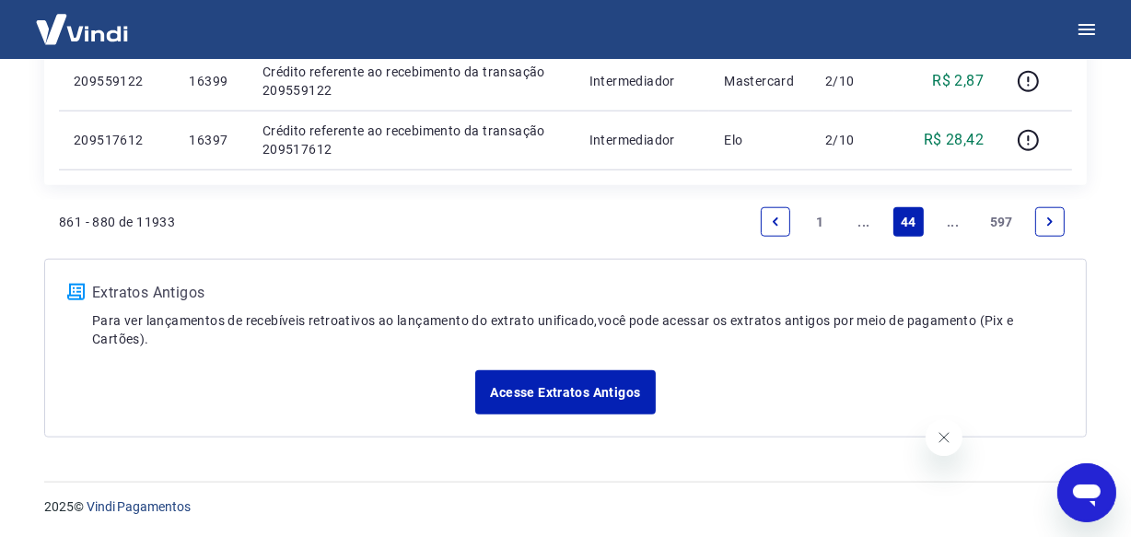
click at [955, 221] on link "..." at bounding box center [952, 221] width 29 height 29
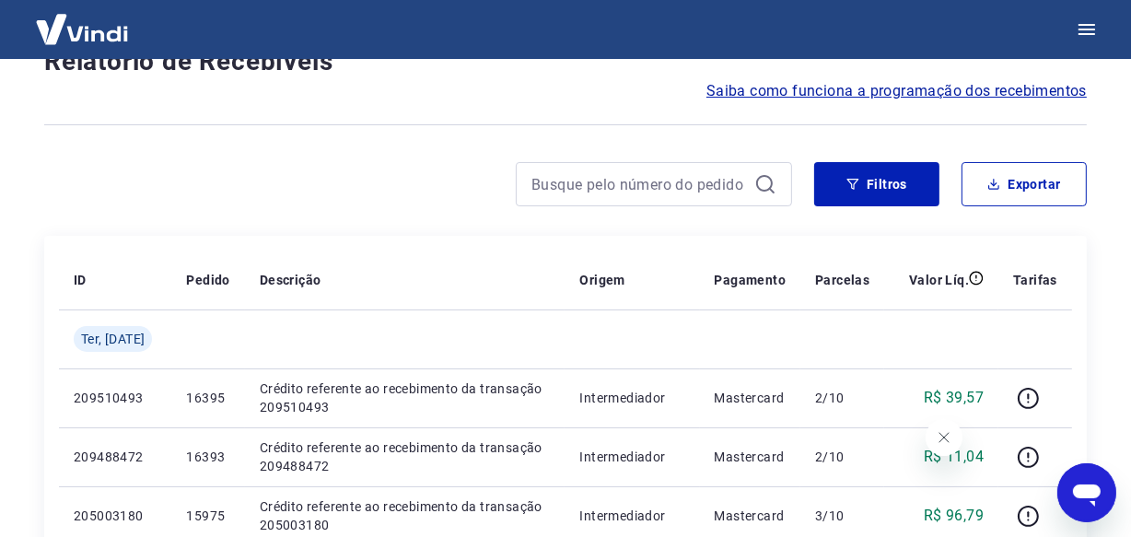
scroll to position [1594, 0]
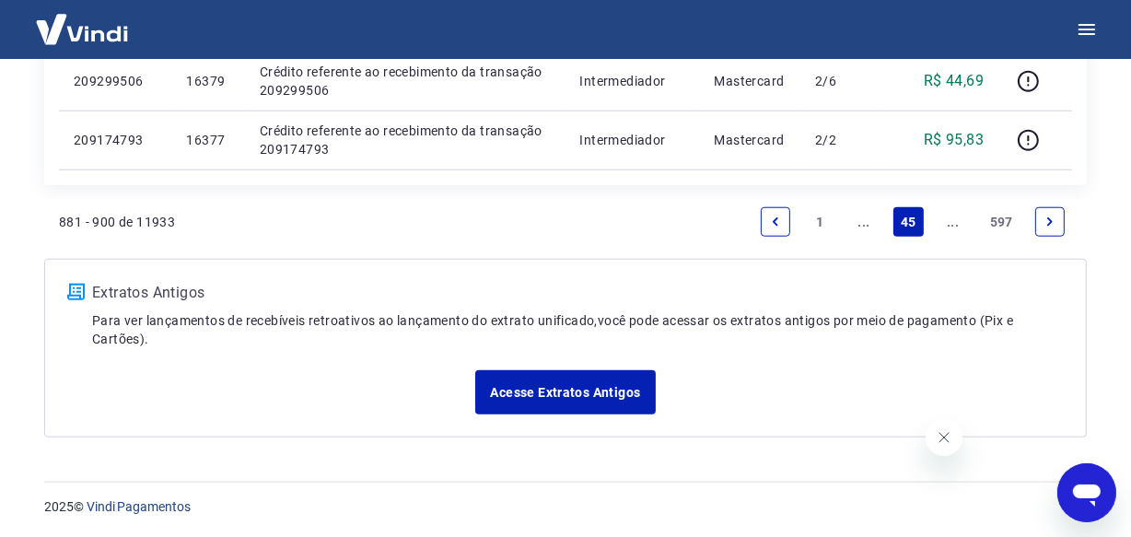
click at [955, 221] on link "..." at bounding box center [952, 221] width 29 height 29
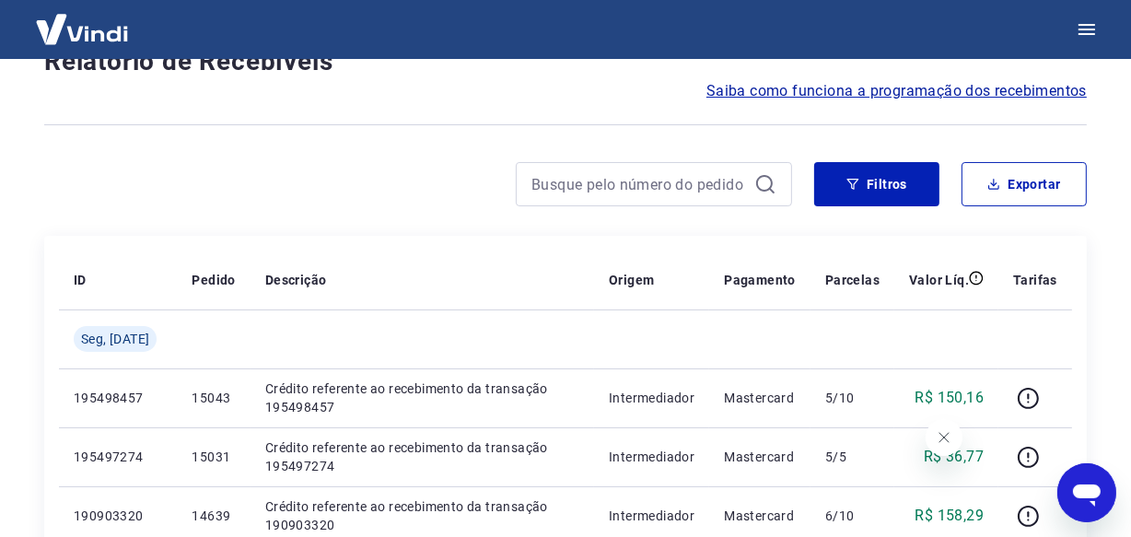
scroll to position [1653, 0]
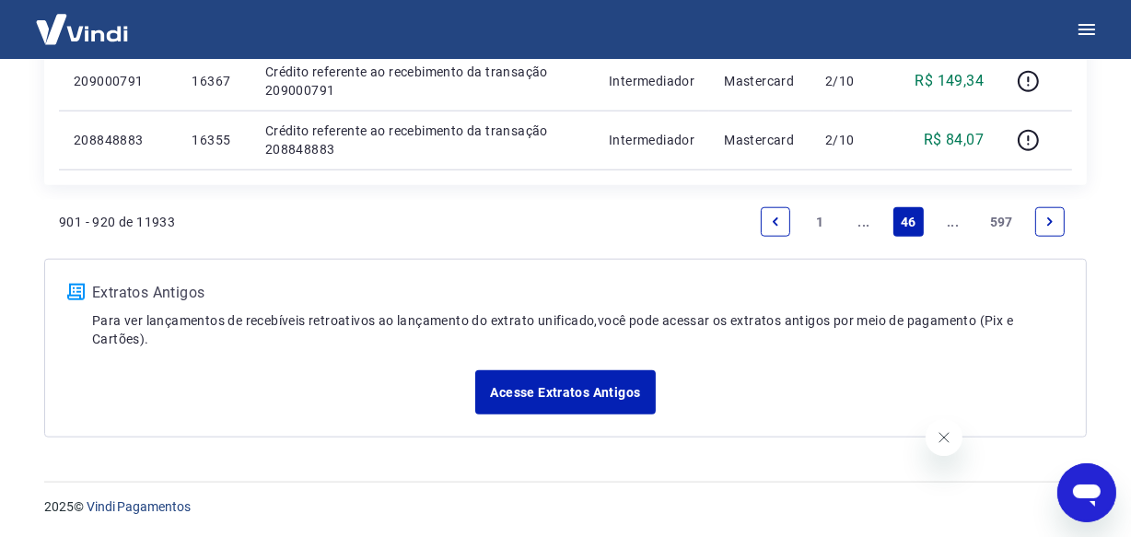
click at [955, 221] on link "..." at bounding box center [952, 221] width 29 height 29
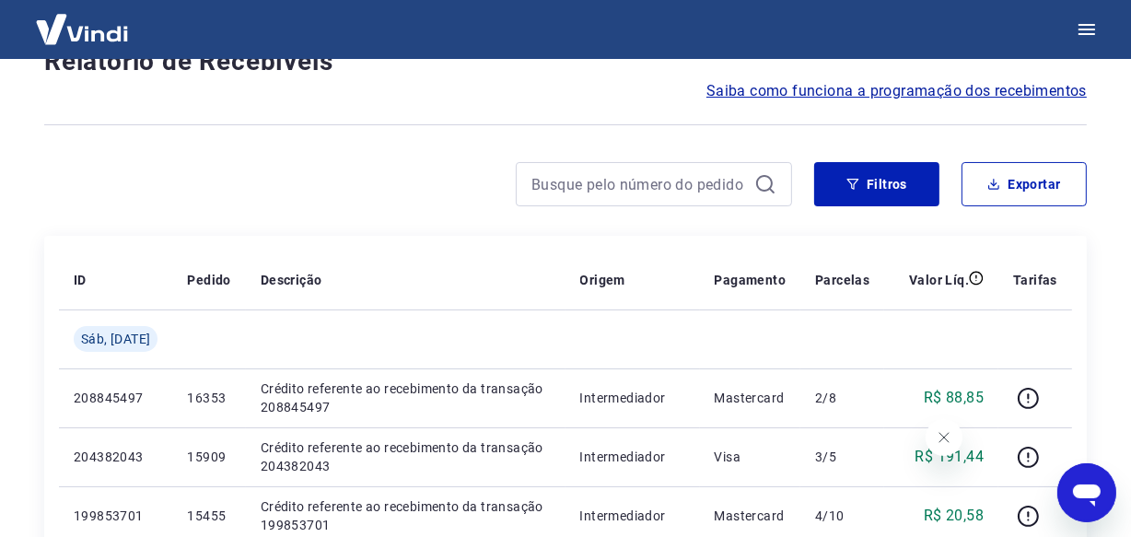
scroll to position [1594, 0]
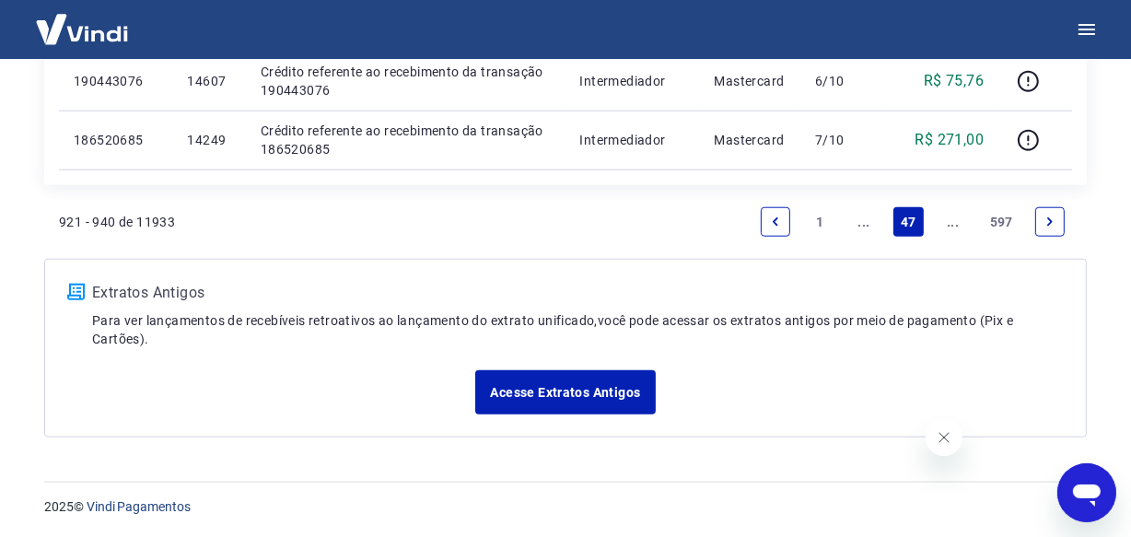
click at [955, 221] on link "..." at bounding box center [952, 221] width 29 height 29
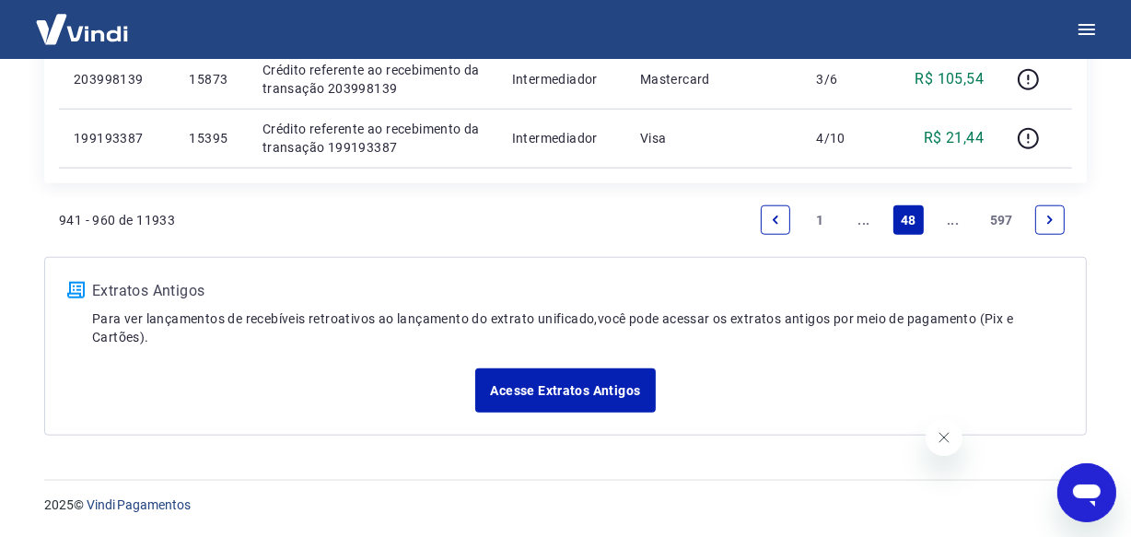
scroll to position [1653, 0]
click at [955, 222] on link "..." at bounding box center [952, 221] width 29 height 29
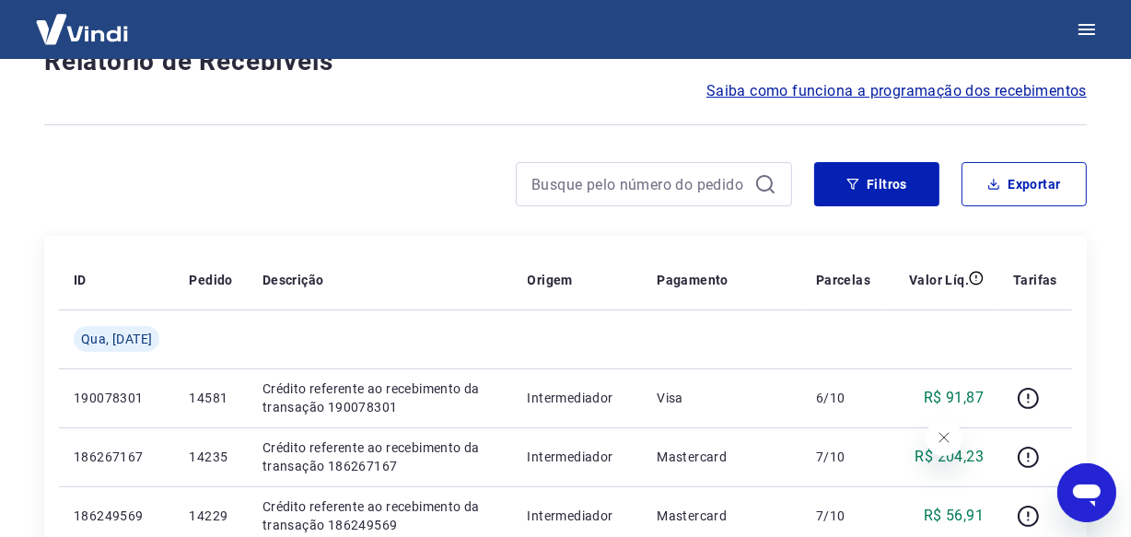
scroll to position [1653, 0]
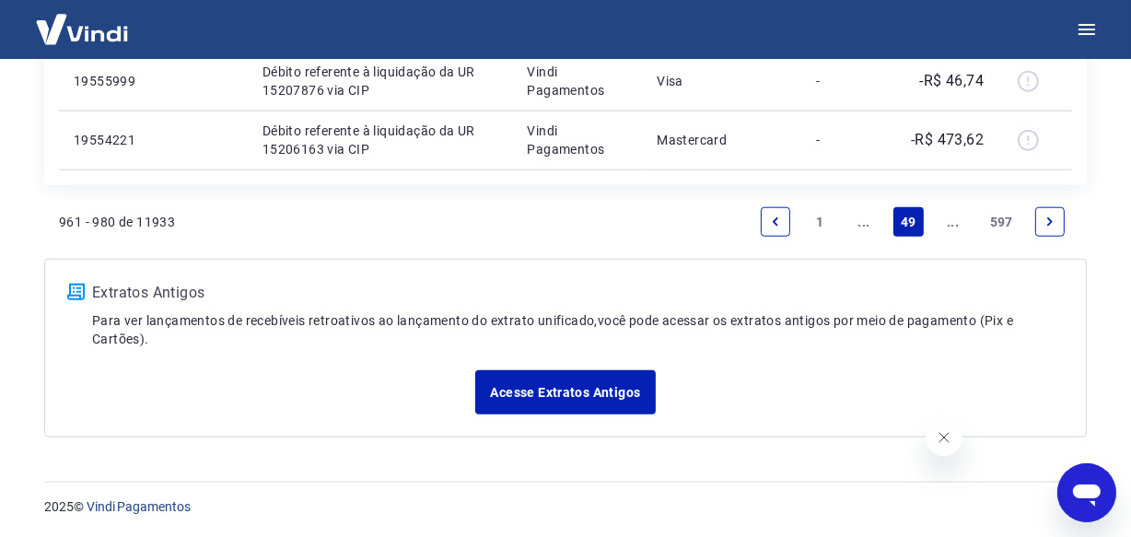
click at [955, 222] on link "..." at bounding box center [952, 221] width 29 height 29
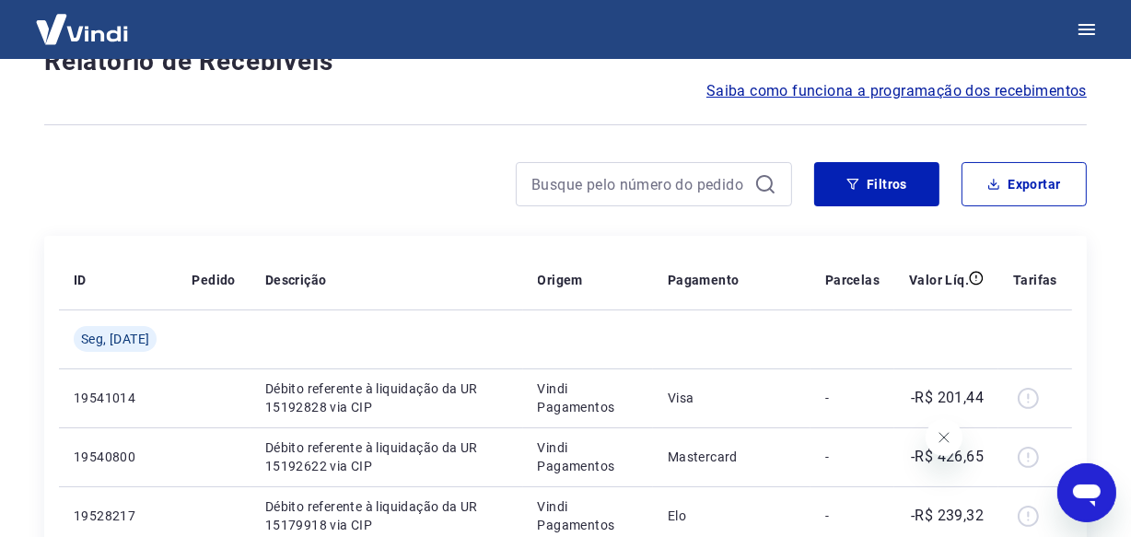
scroll to position [1594, 0]
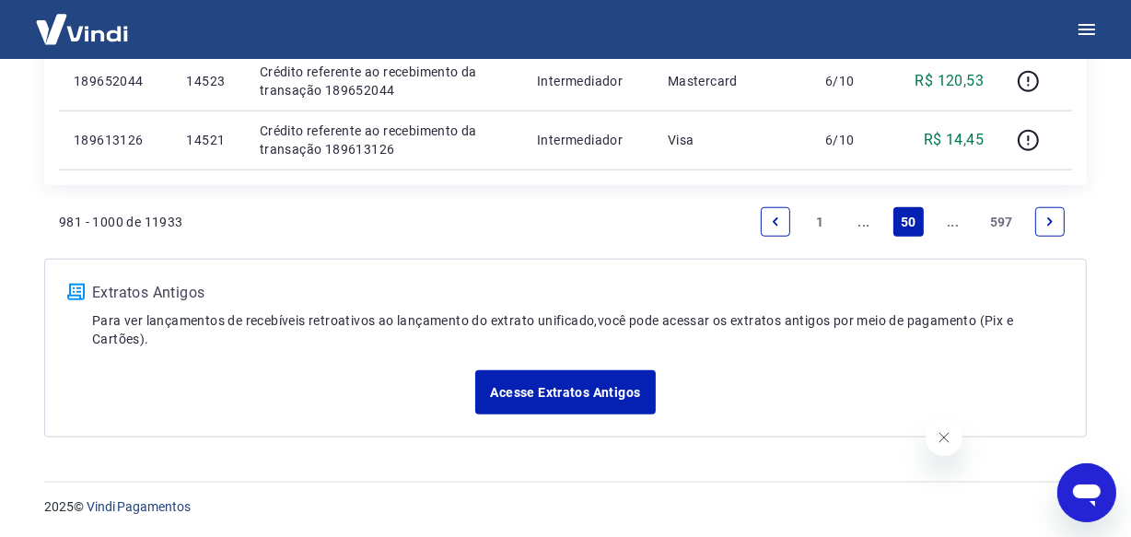
click at [956, 229] on link "..." at bounding box center [952, 221] width 29 height 29
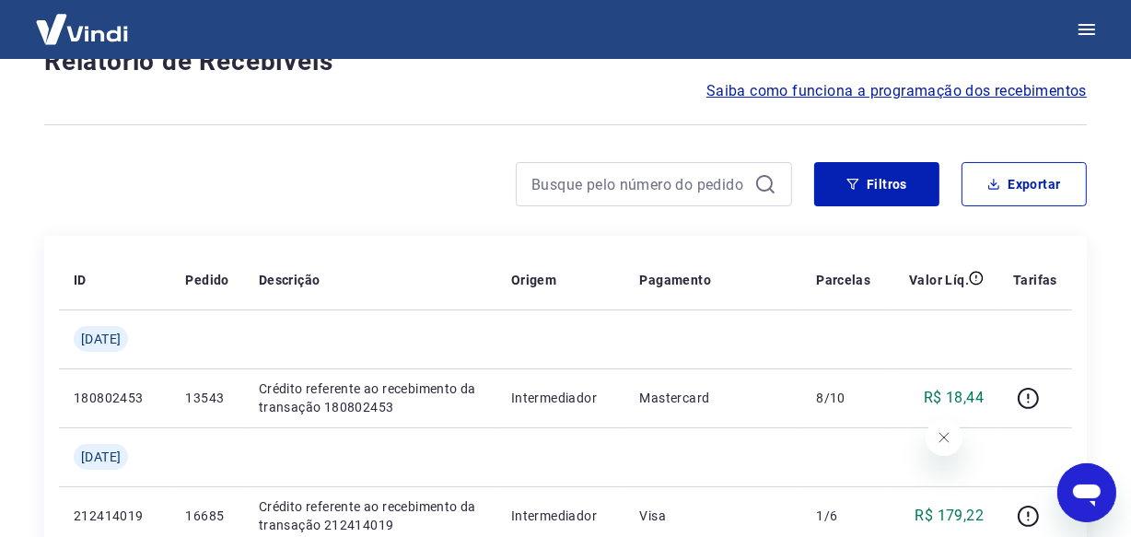
scroll to position [1653, 0]
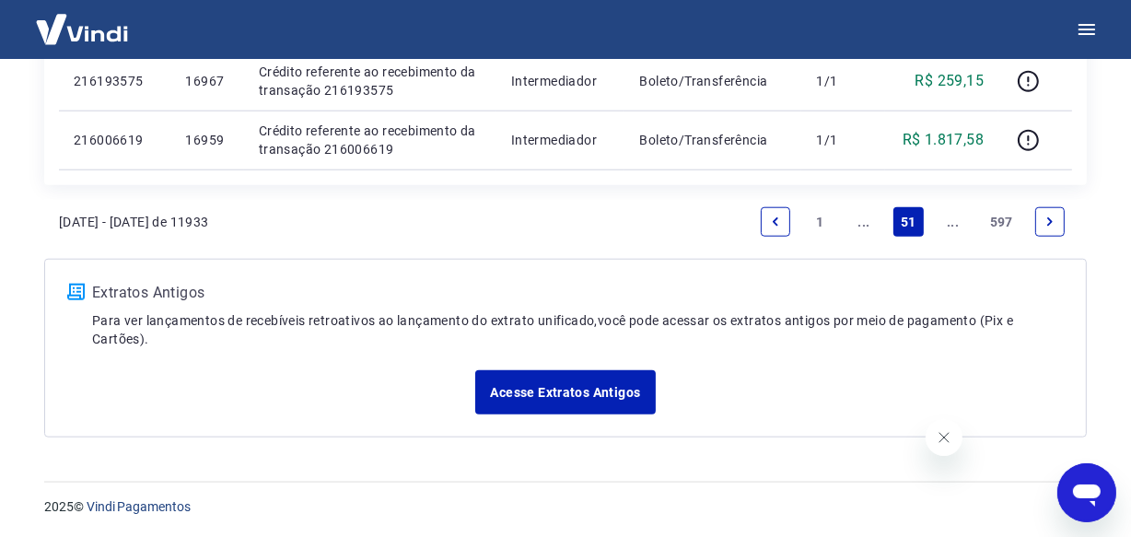
click at [954, 228] on link "..." at bounding box center [952, 221] width 29 height 29
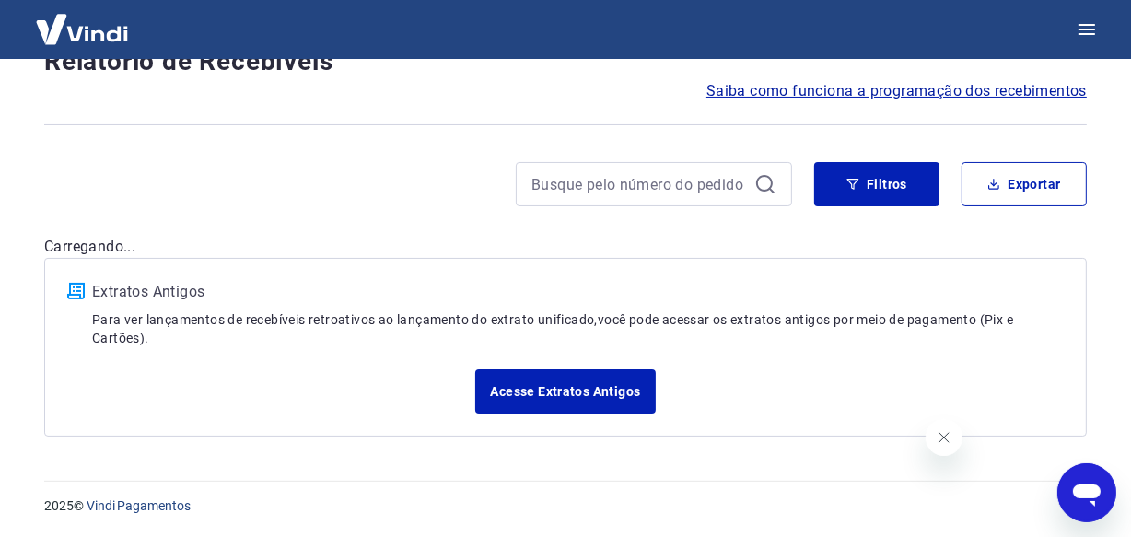
scroll to position [1594, 0]
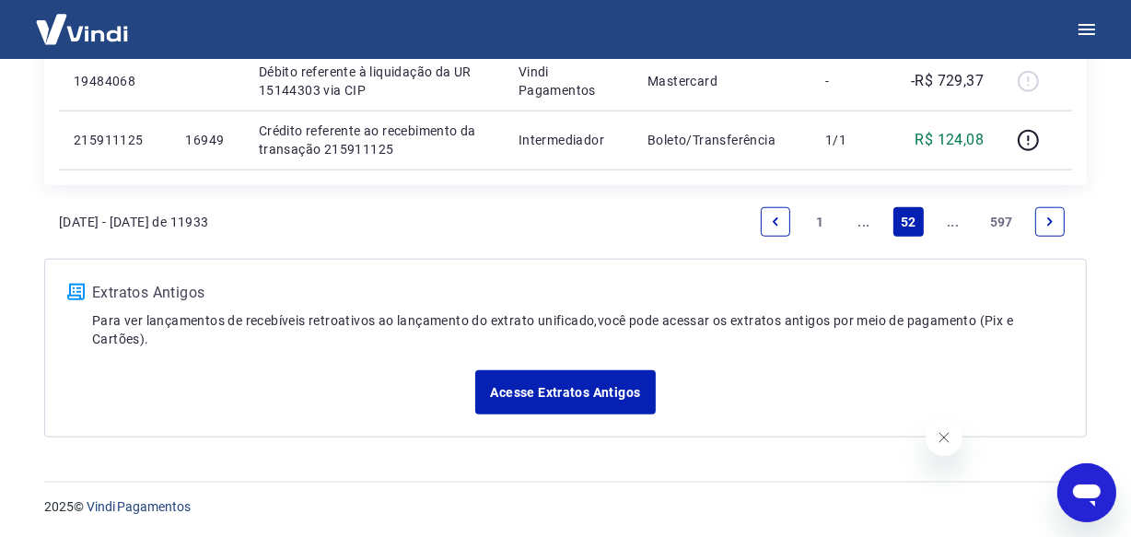
click at [641, 241] on div "[DATE] - [DATE] de 11933 1 ... 52 ... 597" at bounding box center [565, 222] width 1013 height 44
click at [943, 222] on link "..." at bounding box center [952, 221] width 29 height 29
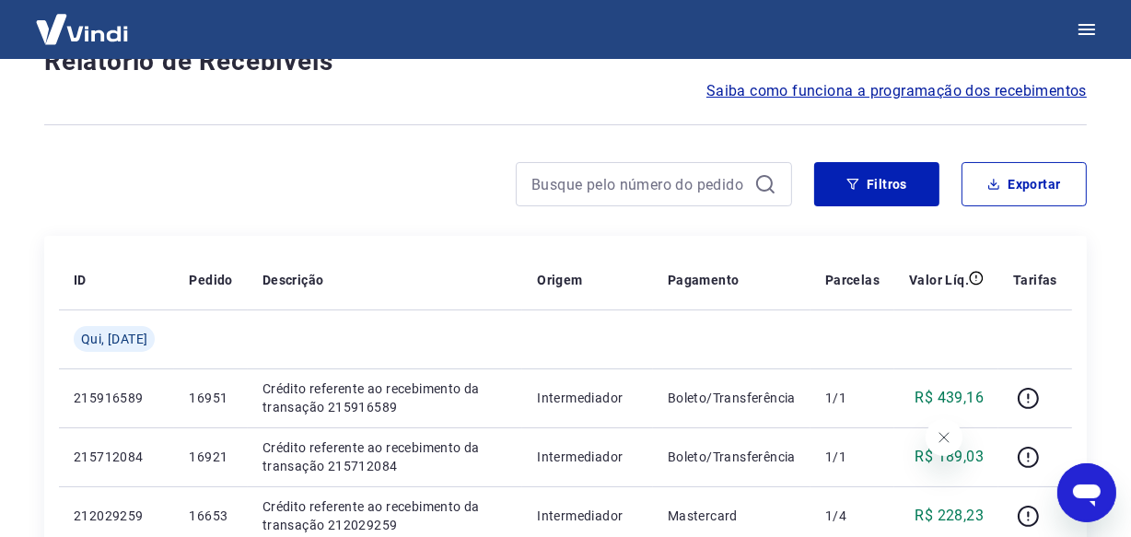
scroll to position [1594, 0]
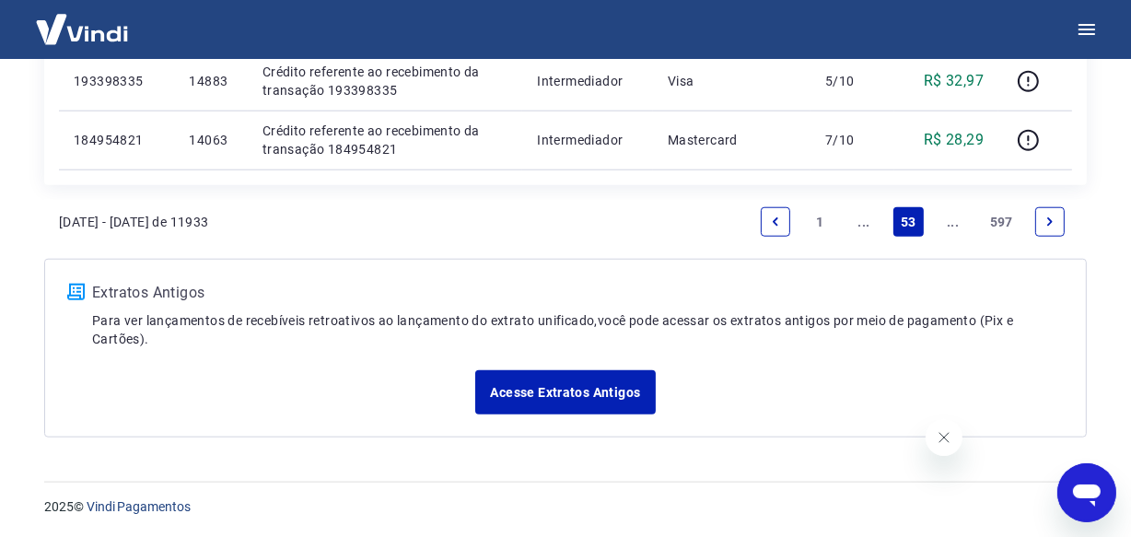
click at [952, 221] on link "..." at bounding box center [952, 221] width 29 height 29
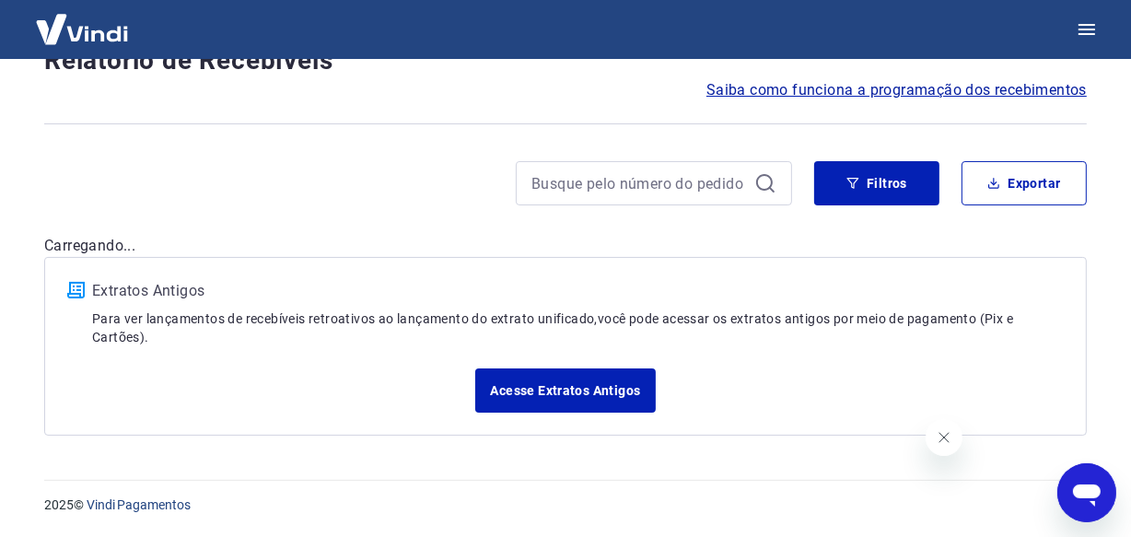
scroll to position [157, 0]
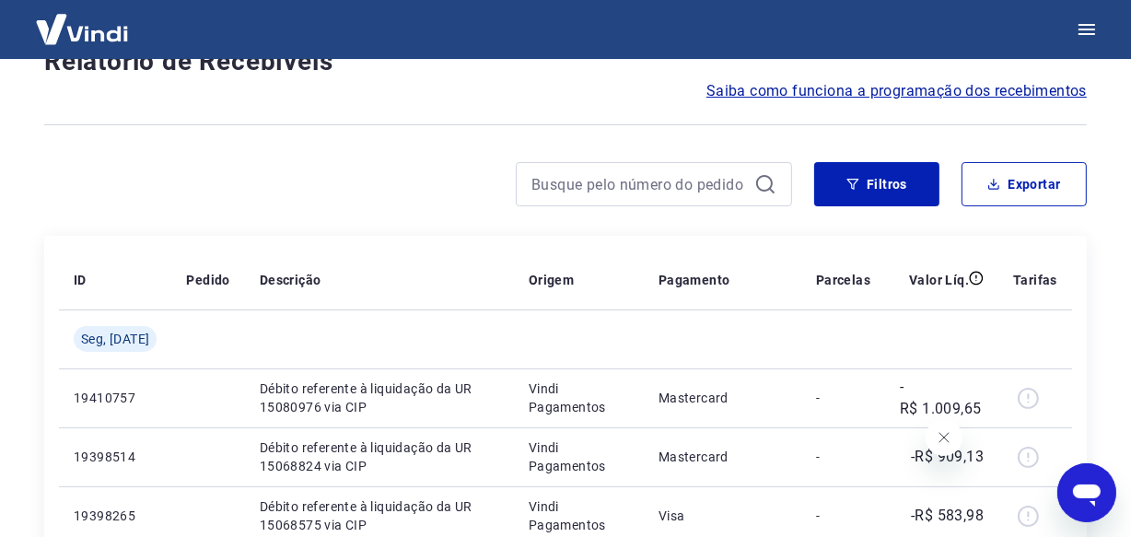
scroll to position [1594, 0]
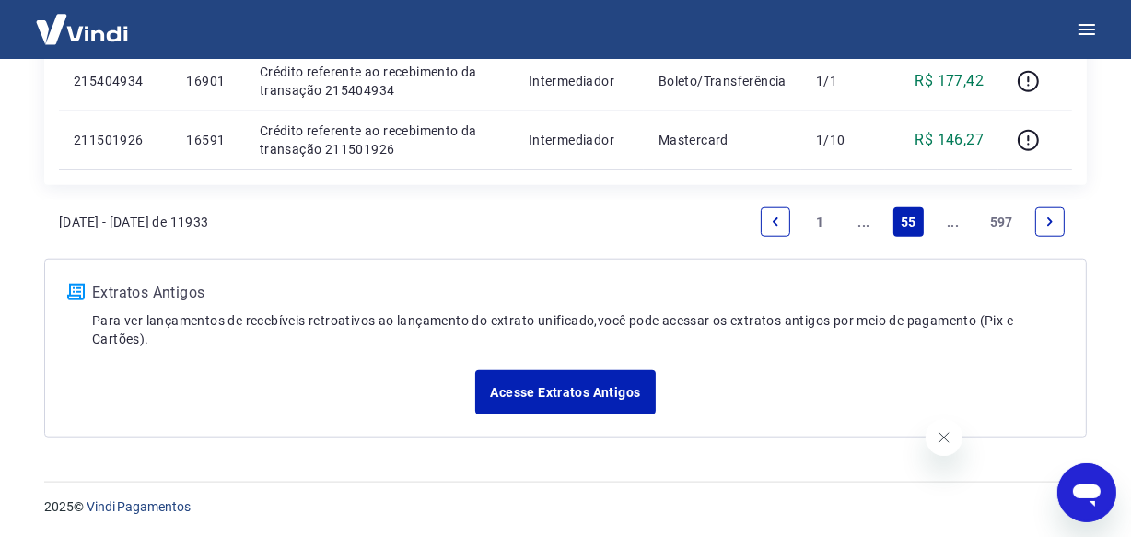
click at [952, 221] on link "..." at bounding box center [952, 221] width 29 height 29
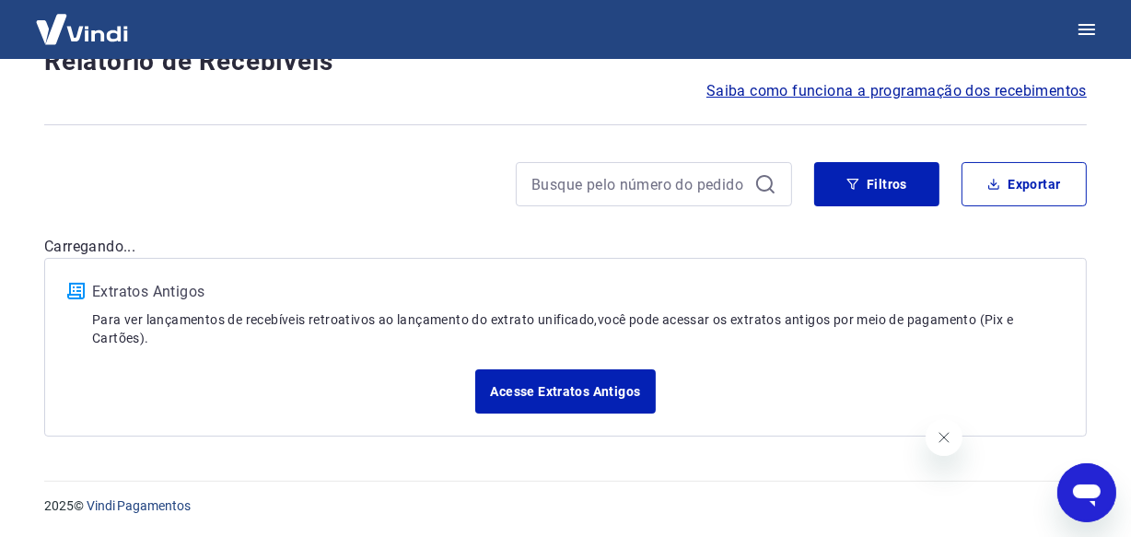
scroll to position [1653, 0]
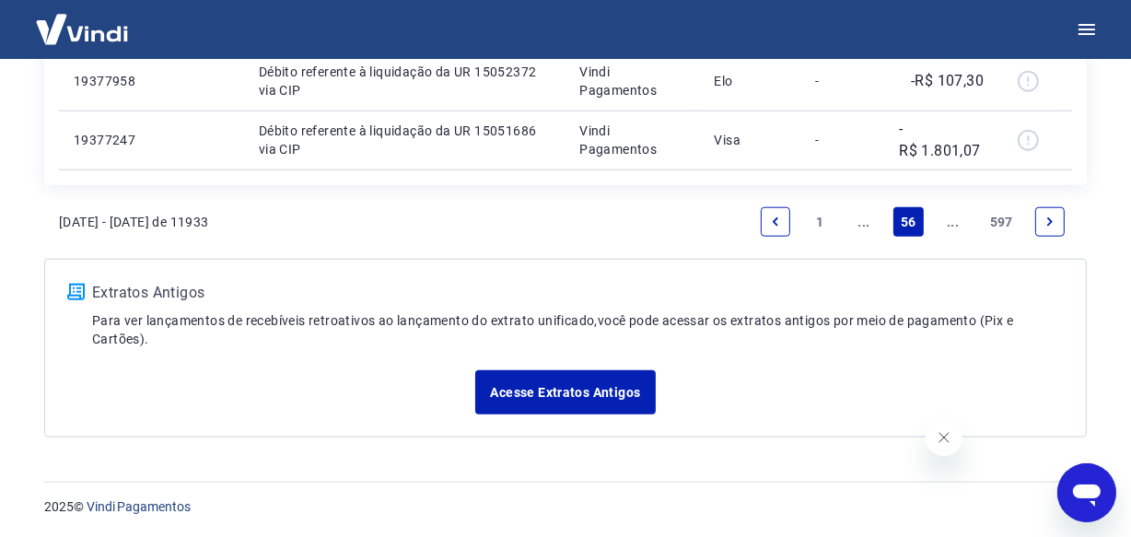
click at [952, 221] on link "..." at bounding box center [952, 221] width 29 height 29
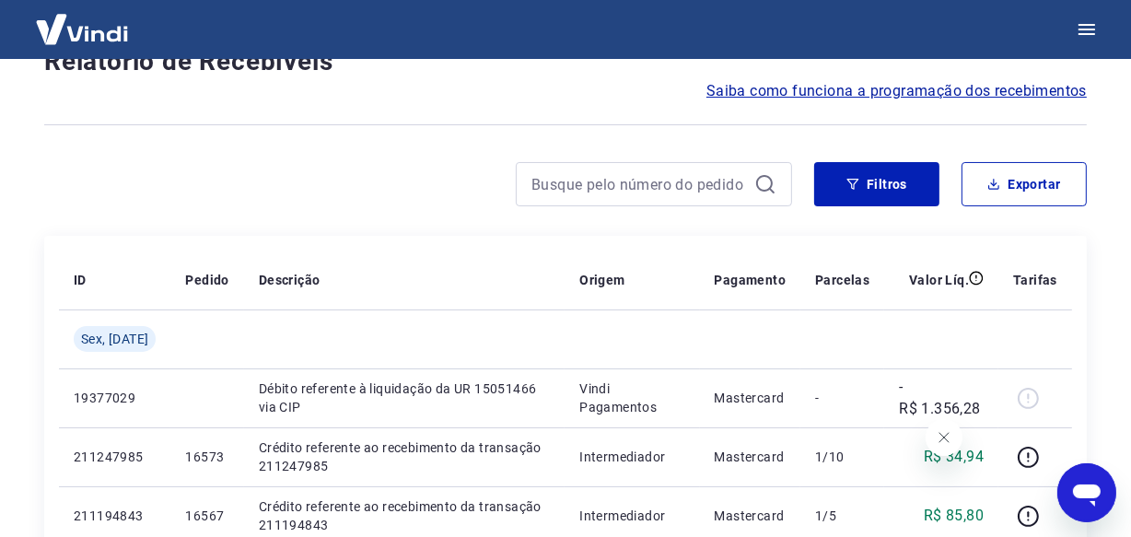
scroll to position [1536, 0]
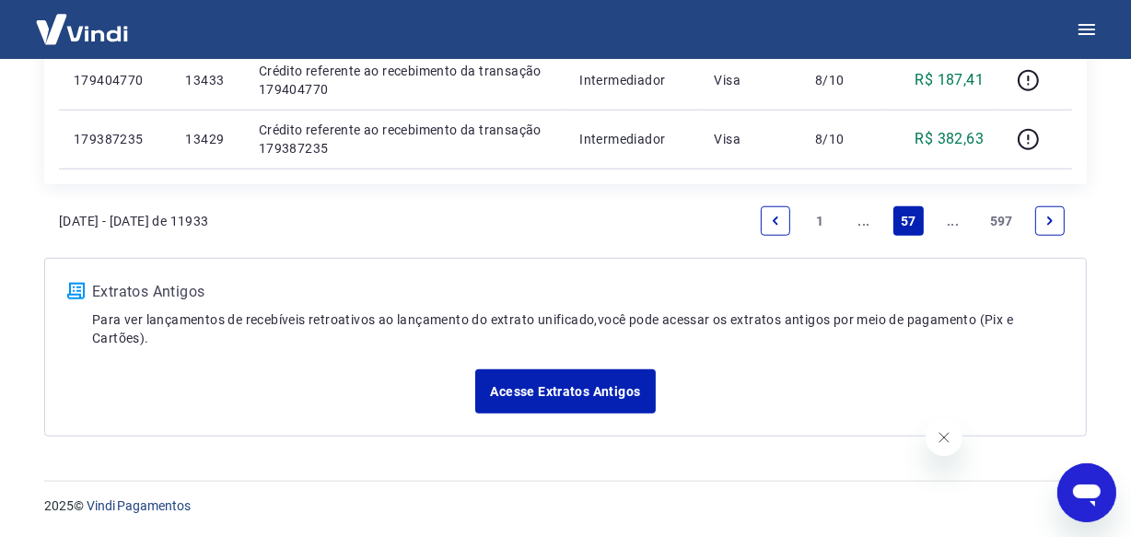
click at [952, 221] on link "..." at bounding box center [952, 220] width 29 height 29
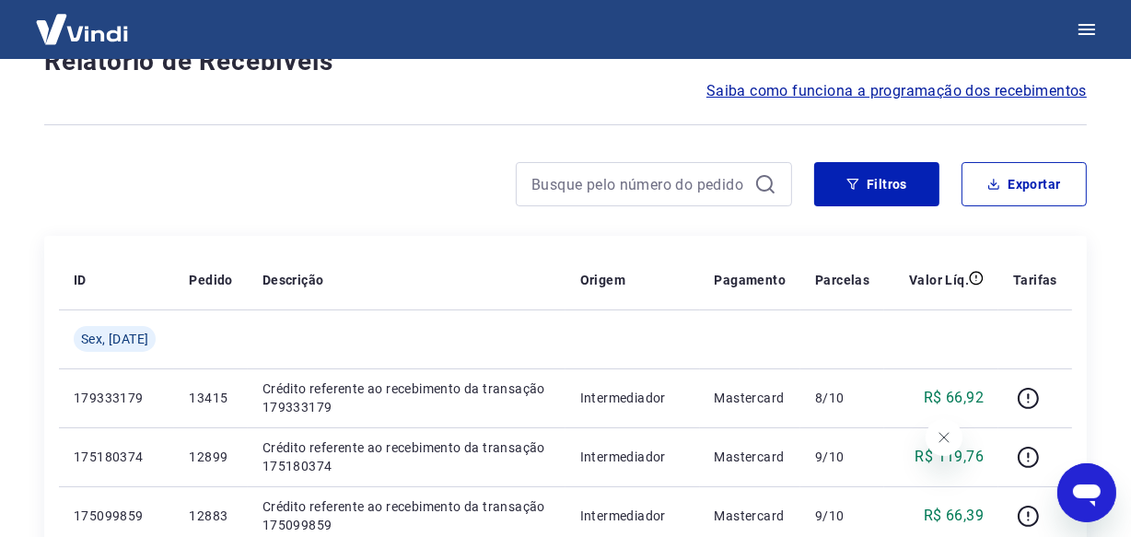
scroll to position [1653, 0]
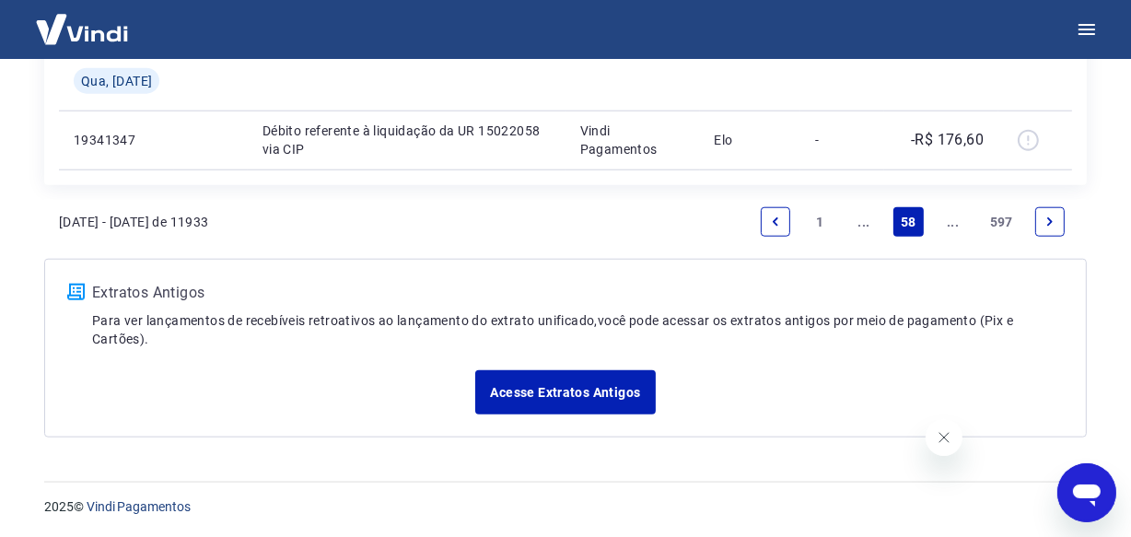
click at [952, 221] on link "..." at bounding box center [952, 221] width 29 height 29
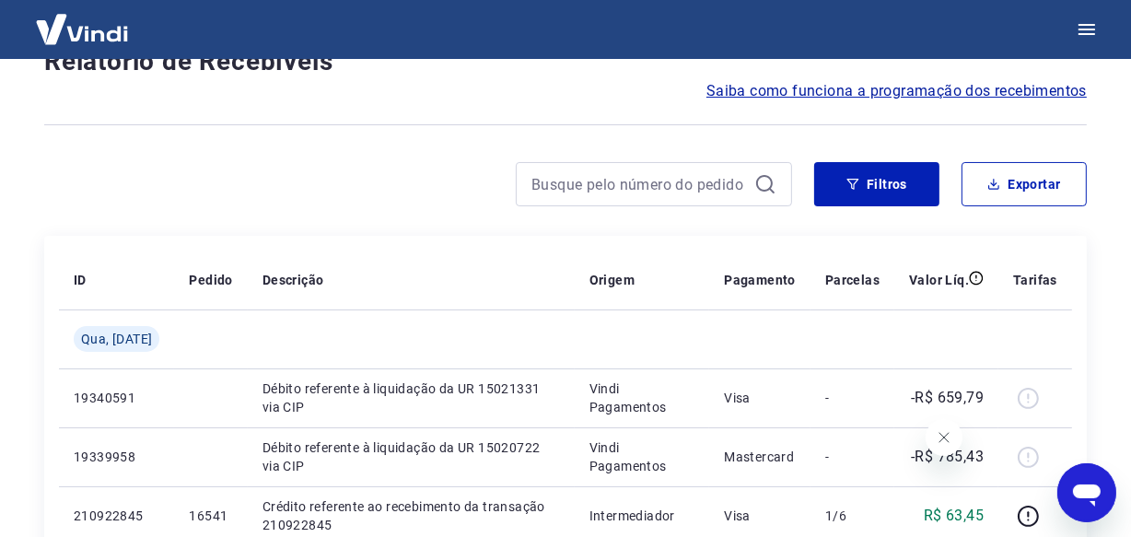
scroll to position [1594, 0]
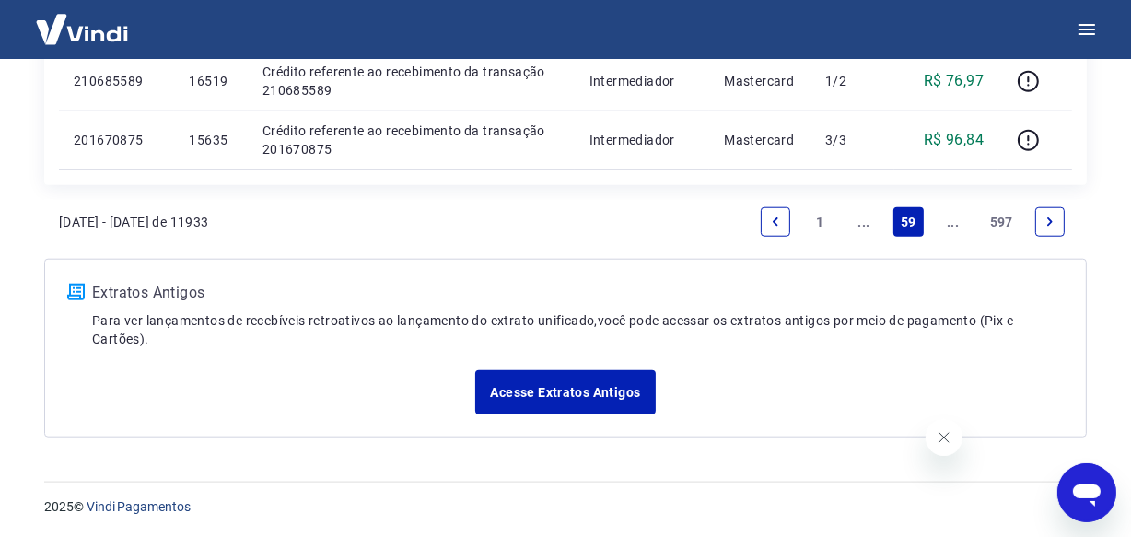
click at [952, 221] on link "..." at bounding box center [952, 221] width 29 height 29
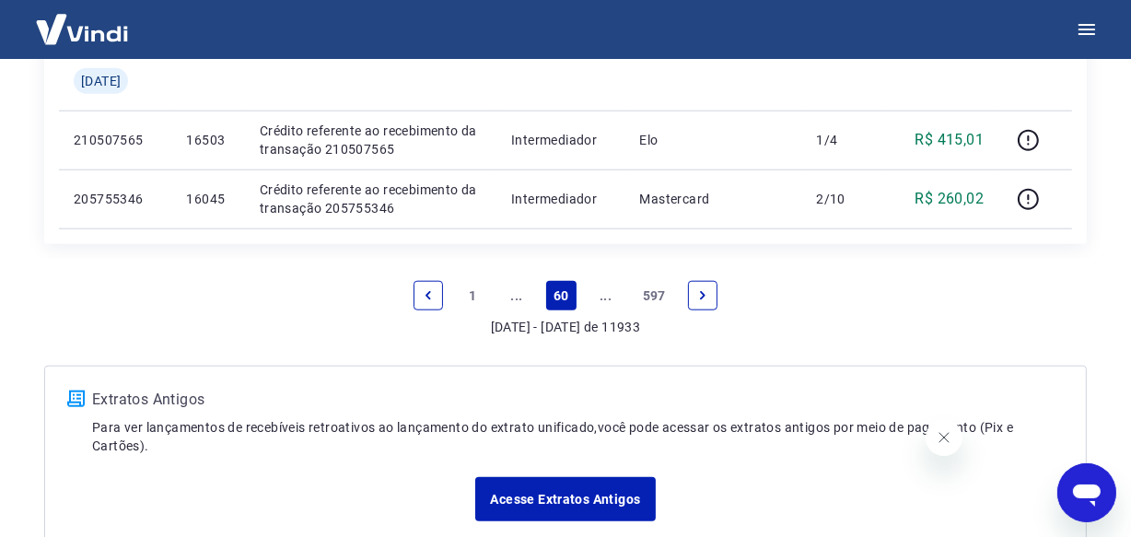
scroll to position [1653, 0]
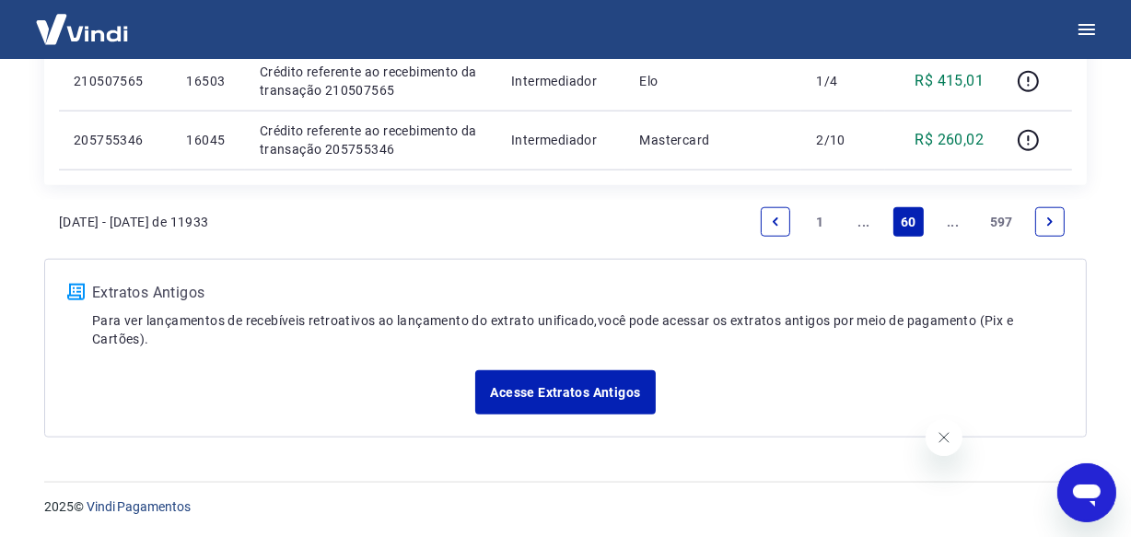
click at [952, 221] on link "..." at bounding box center [952, 221] width 29 height 29
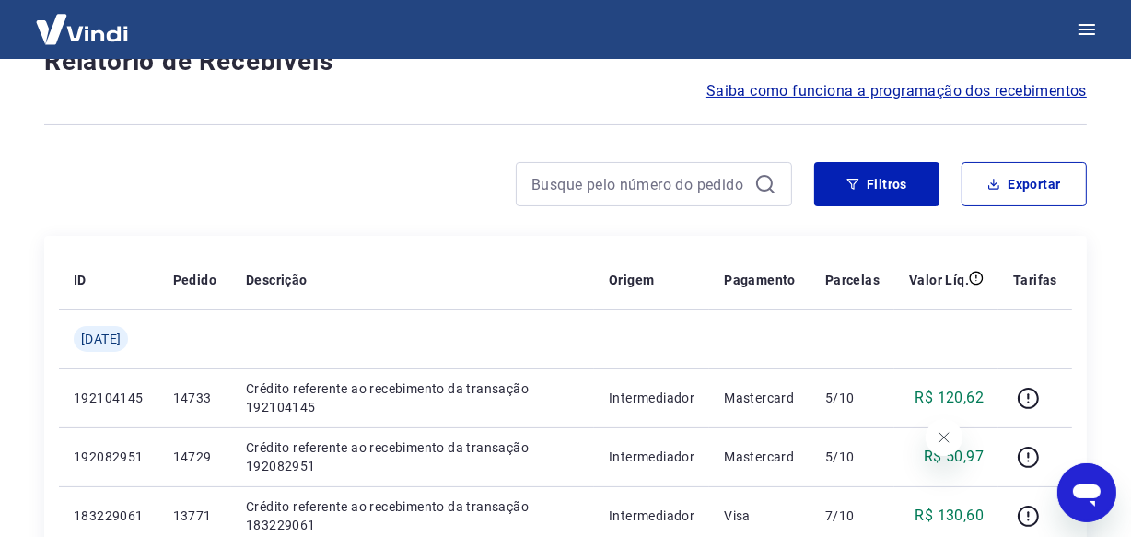
scroll to position [1594, 0]
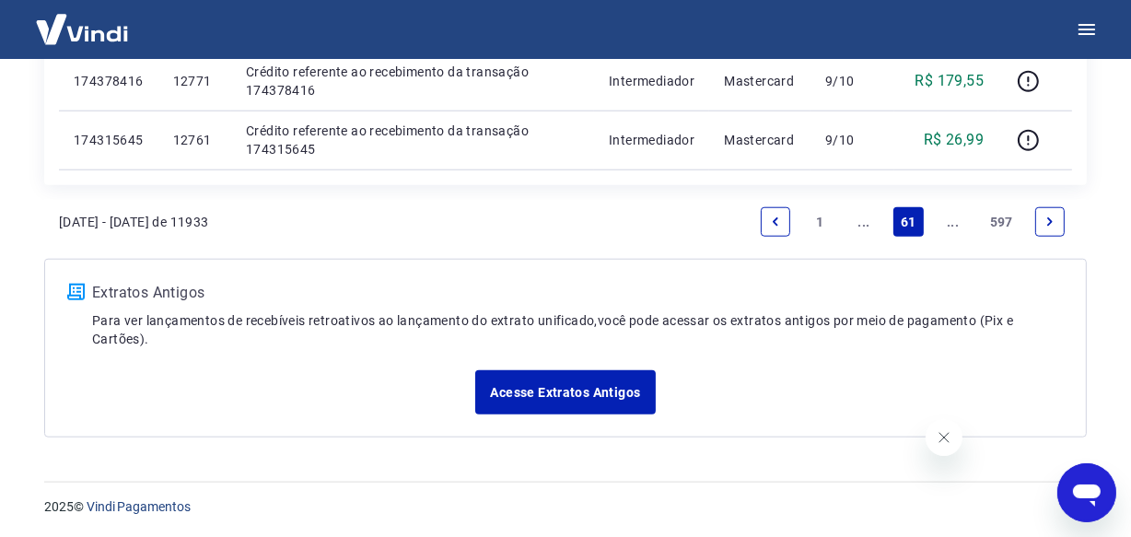
click at [952, 221] on link "..." at bounding box center [952, 221] width 29 height 29
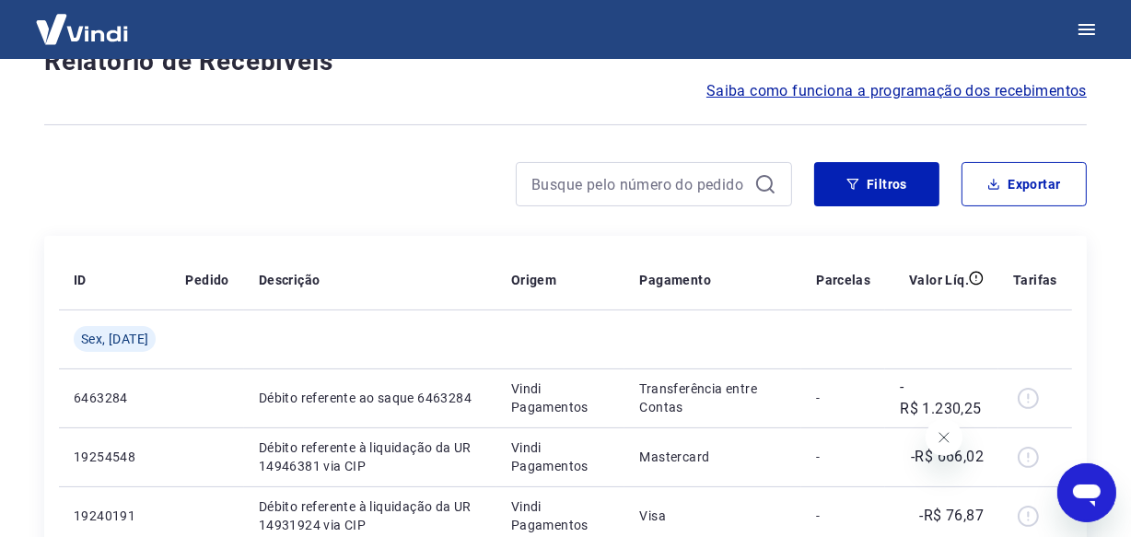
scroll to position [1594, 0]
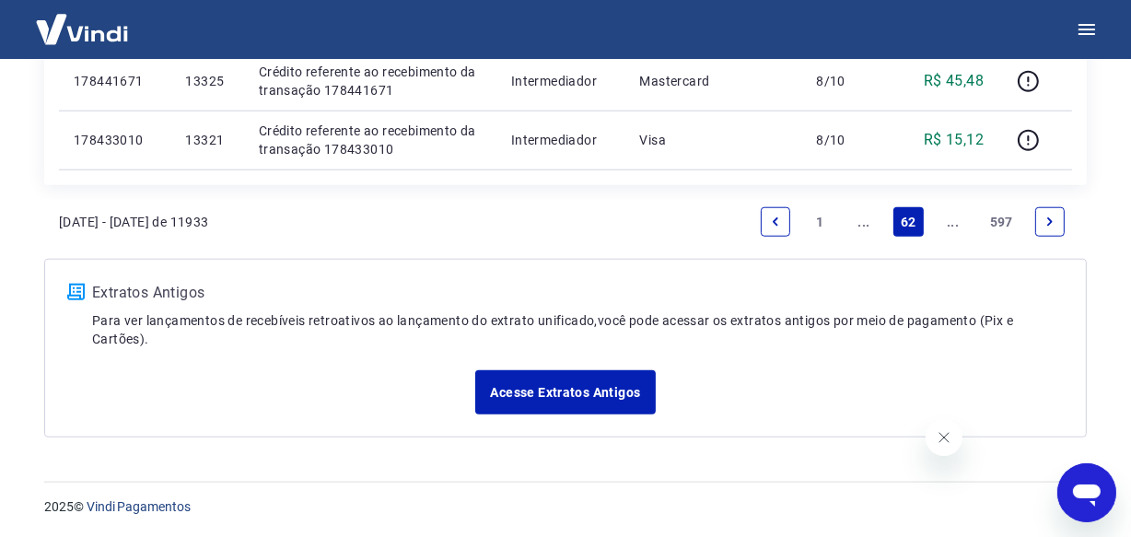
click at [952, 221] on link "..." at bounding box center [952, 221] width 29 height 29
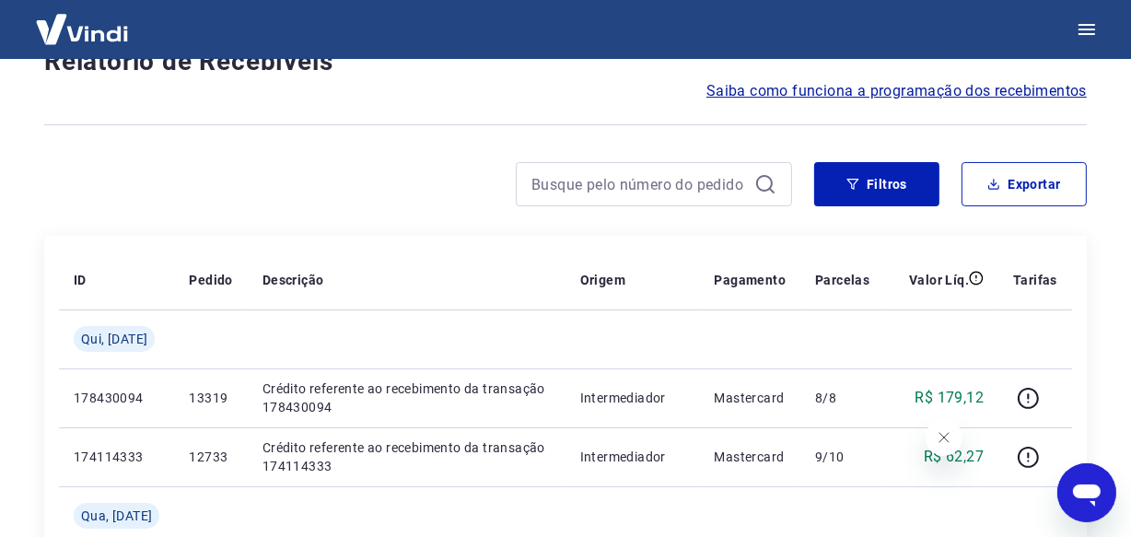
scroll to position [1653, 0]
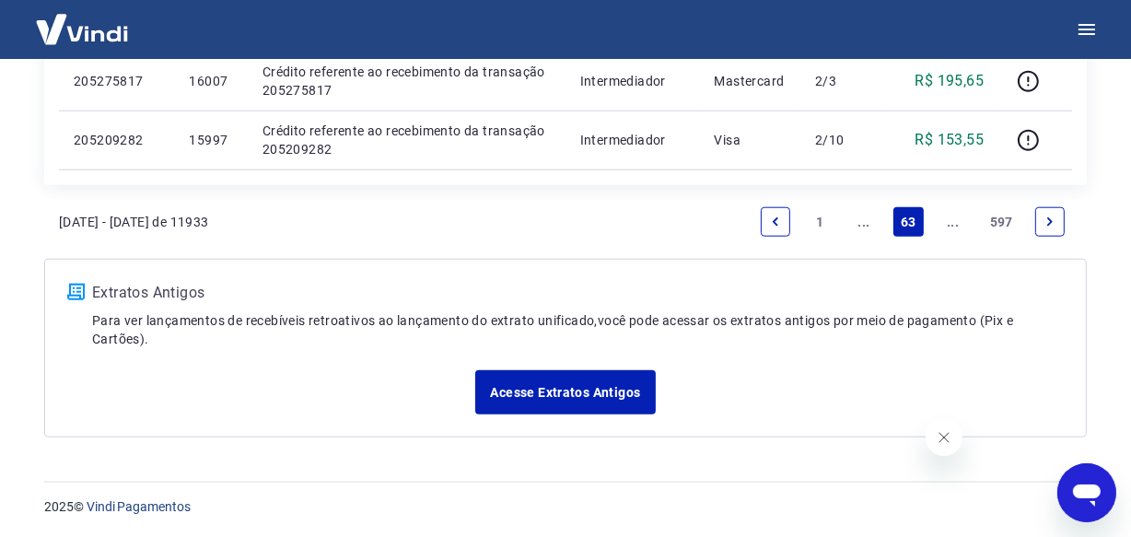
click at [952, 223] on link "..." at bounding box center [952, 221] width 29 height 29
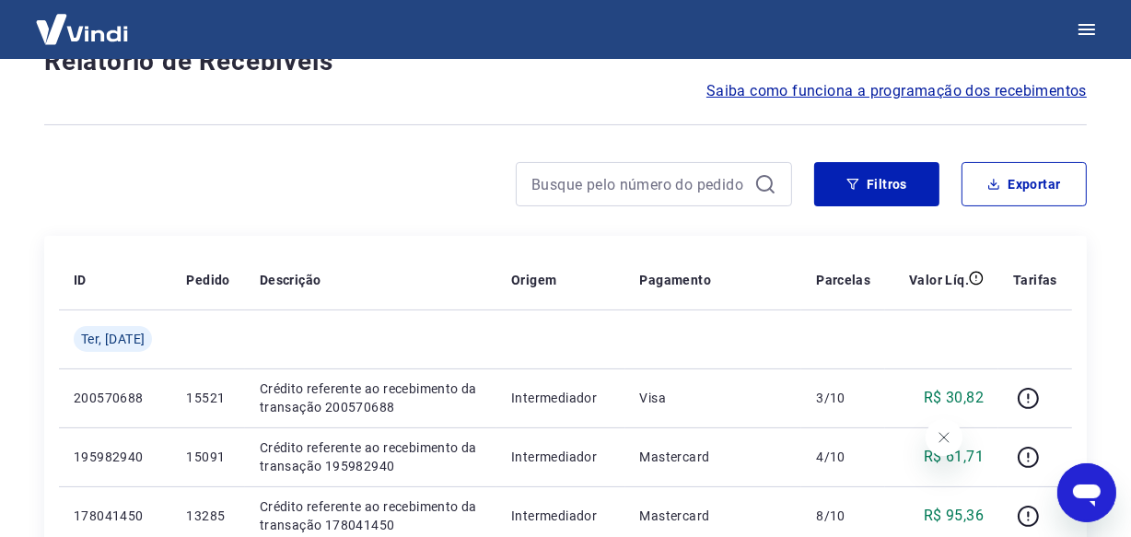
scroll to position [1653, 0]
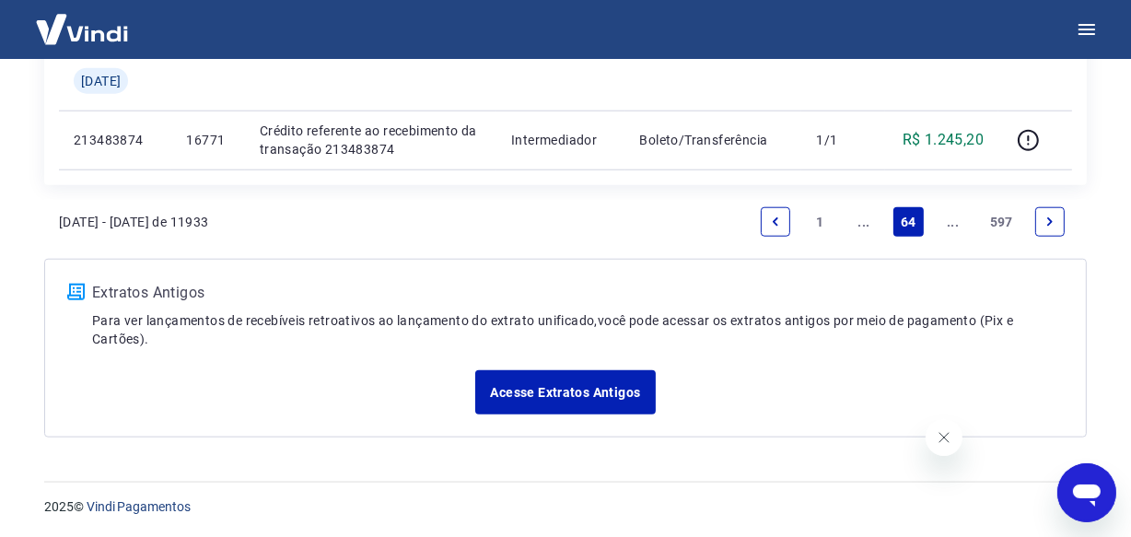
click at [954, 225] on link "..." at bounding box center [952, 221] width 29 height 29
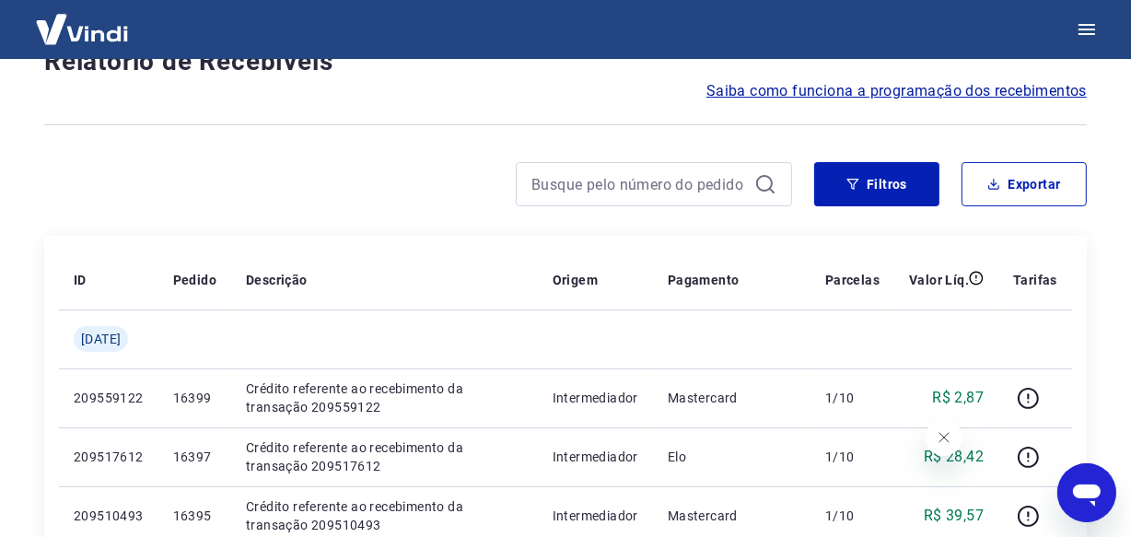
scroll to position [1594, 0]
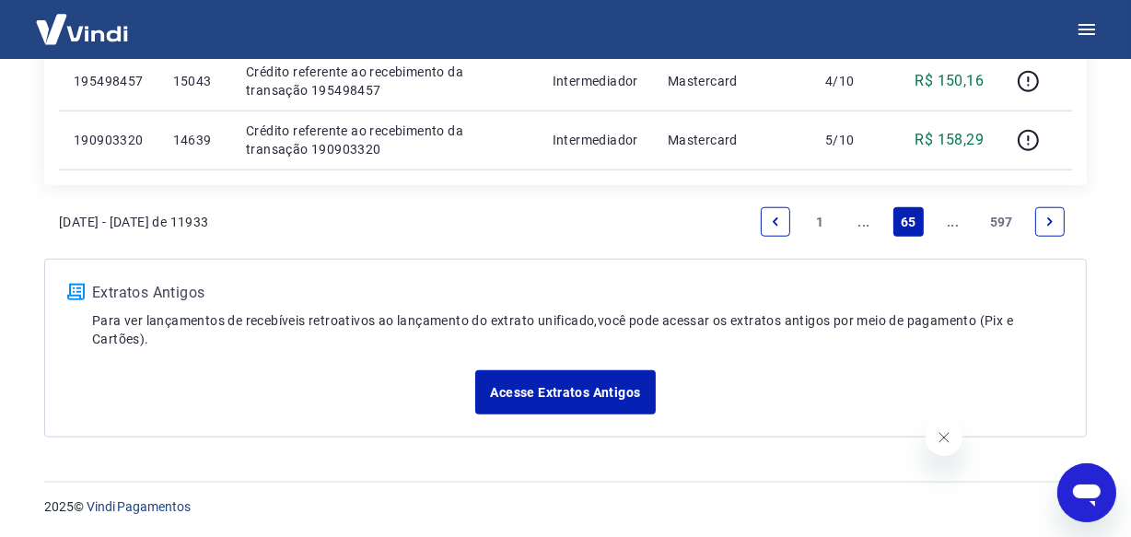
click at [954, 220] on link "..." at bounding box center [952, 221] width 29 height 29
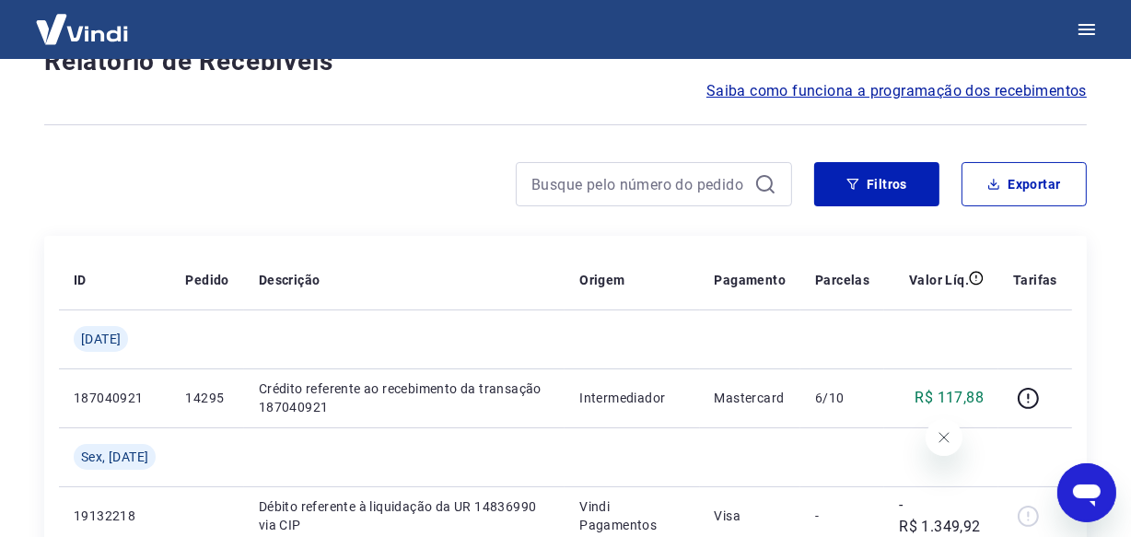
scroll to position [1594, 0]
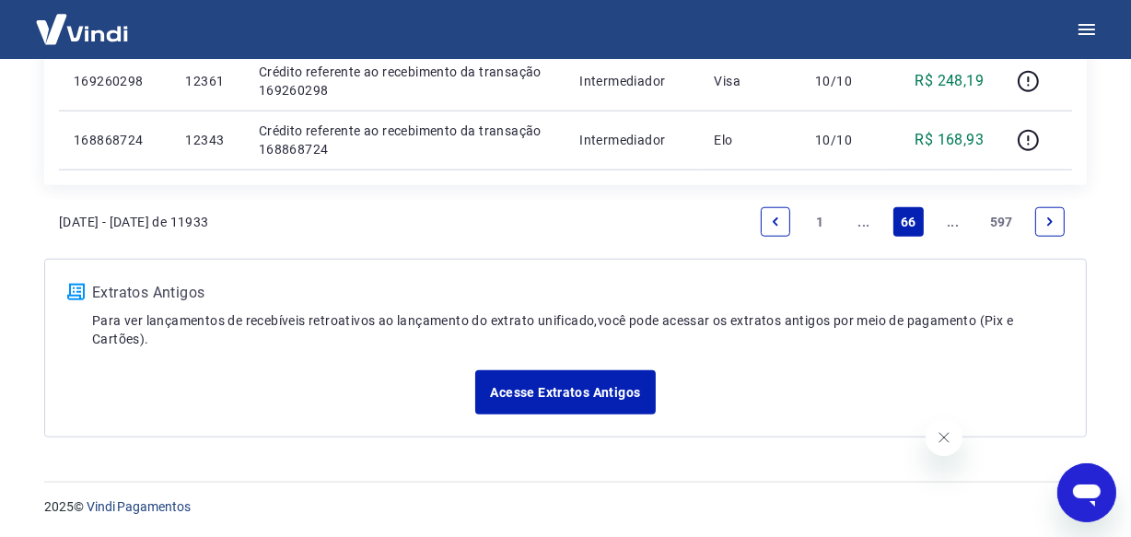
click at [948, 226] on link "..." at bounding box center [952, 221] width 29 height 29
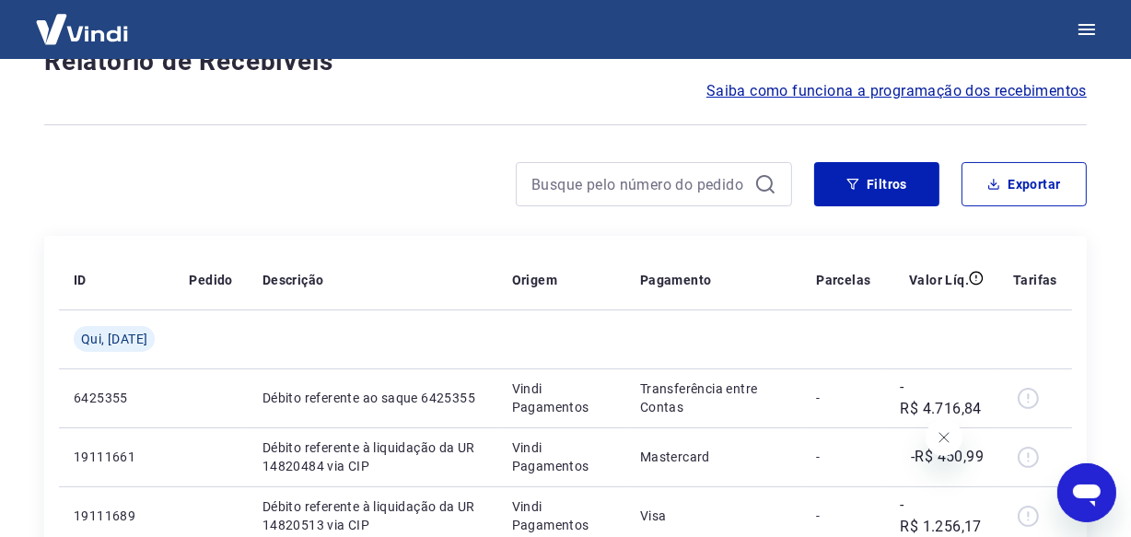
scroll to position [1594, 0]
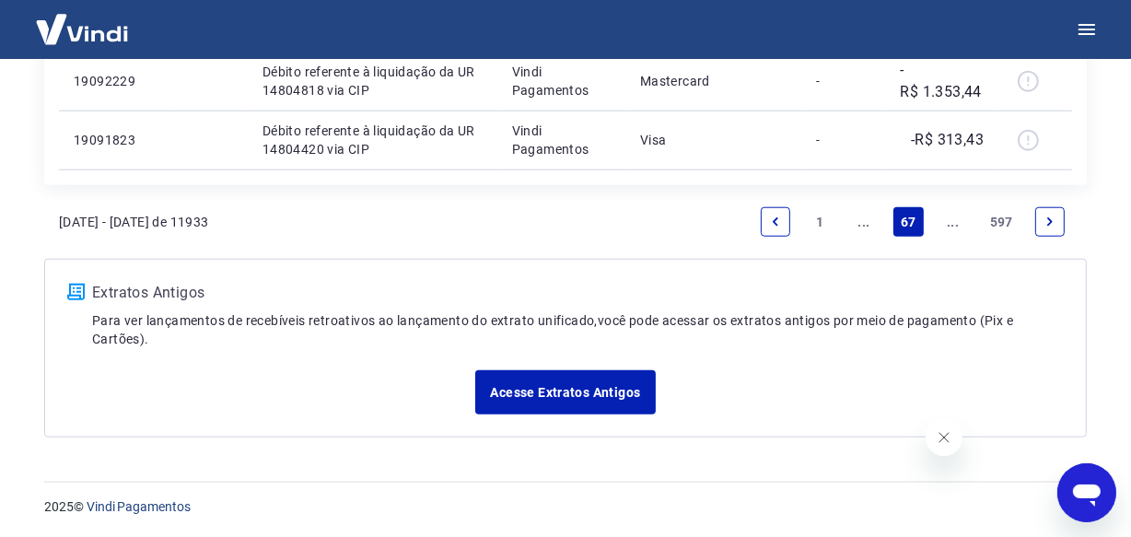
click at [948, 226] on link "..." at bounding box center [952, 221] width 29 height 29
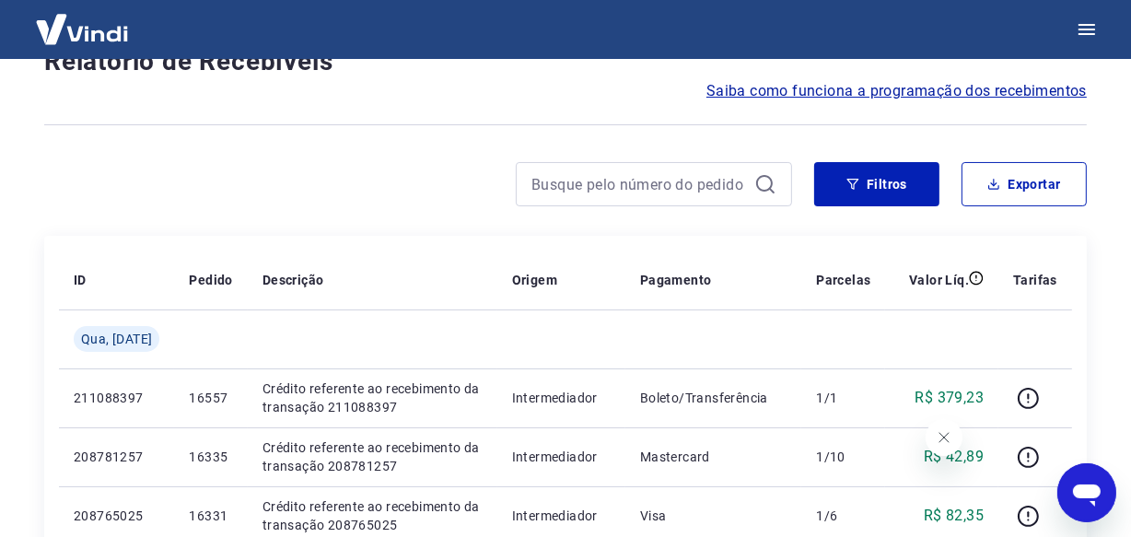
scroll to position [1594, 0]
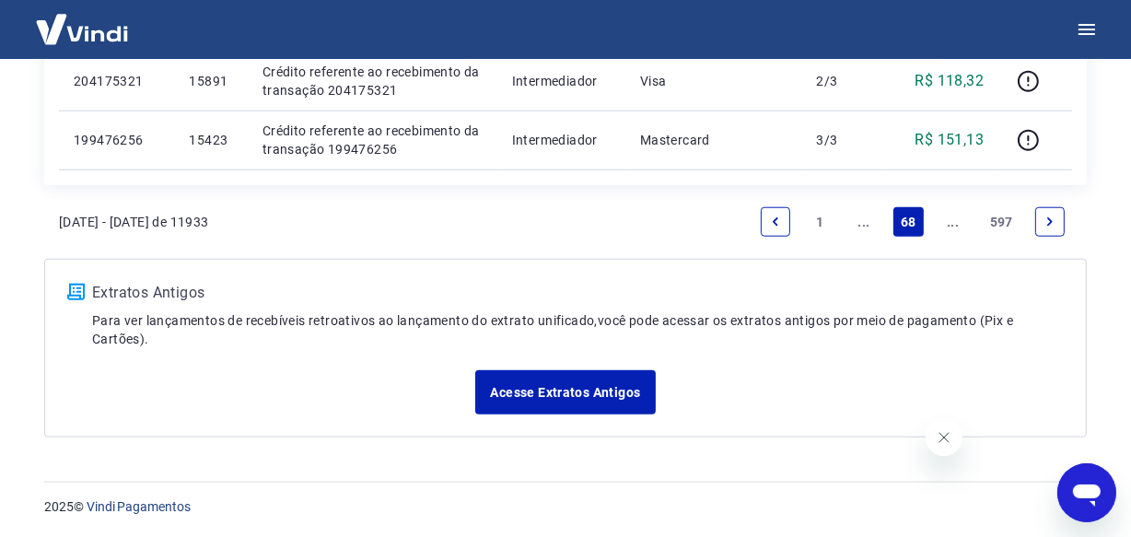
click at [952, 226] on link "..." at bounding box center [952, 221] width 29 height 29
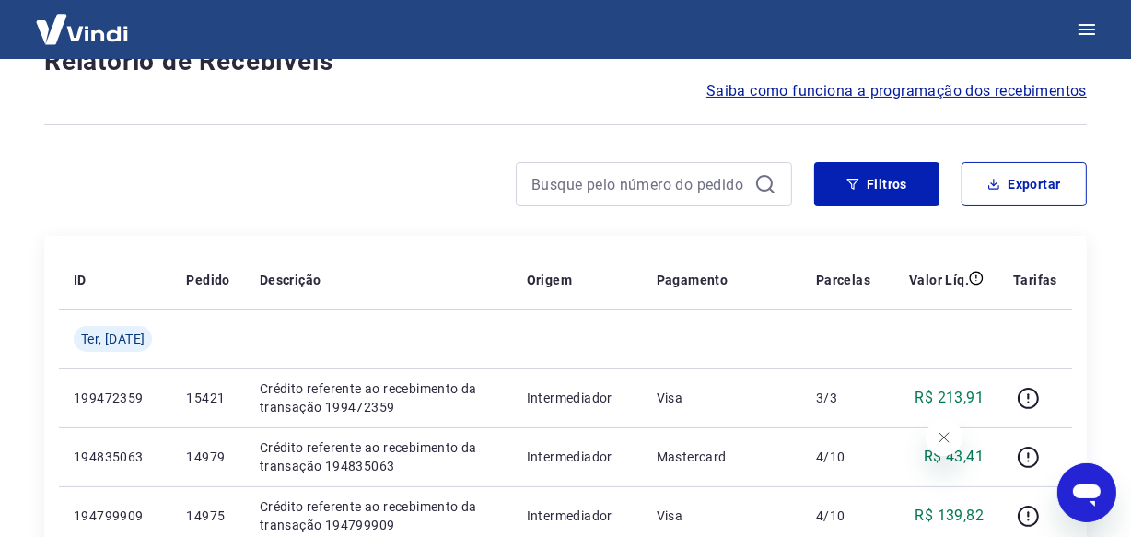
scroll to position [1594, 0]
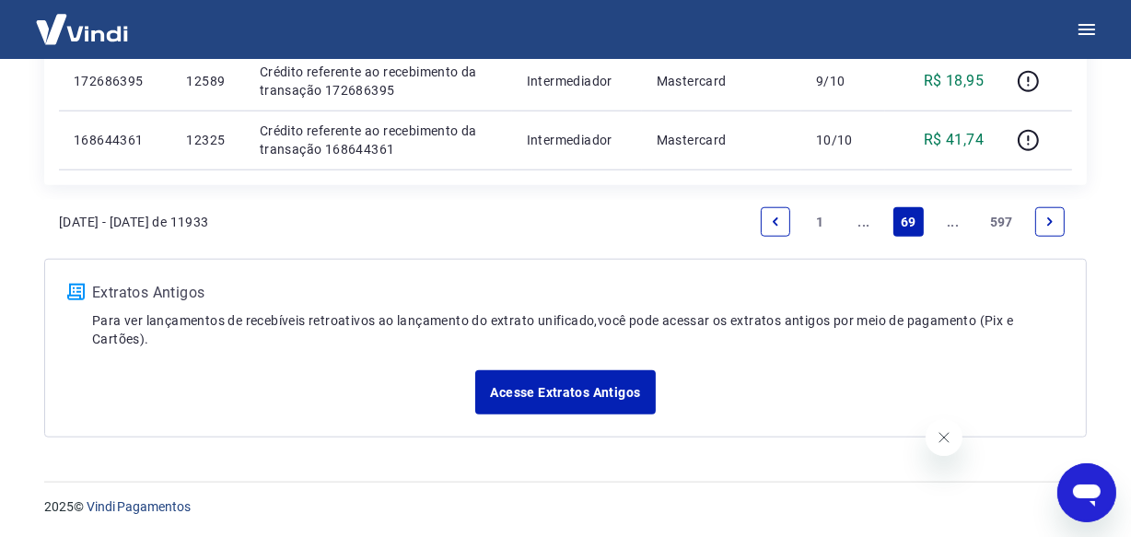
click at [952, 226] on link "..." at bounding box center [952, 221] width 29 height 29
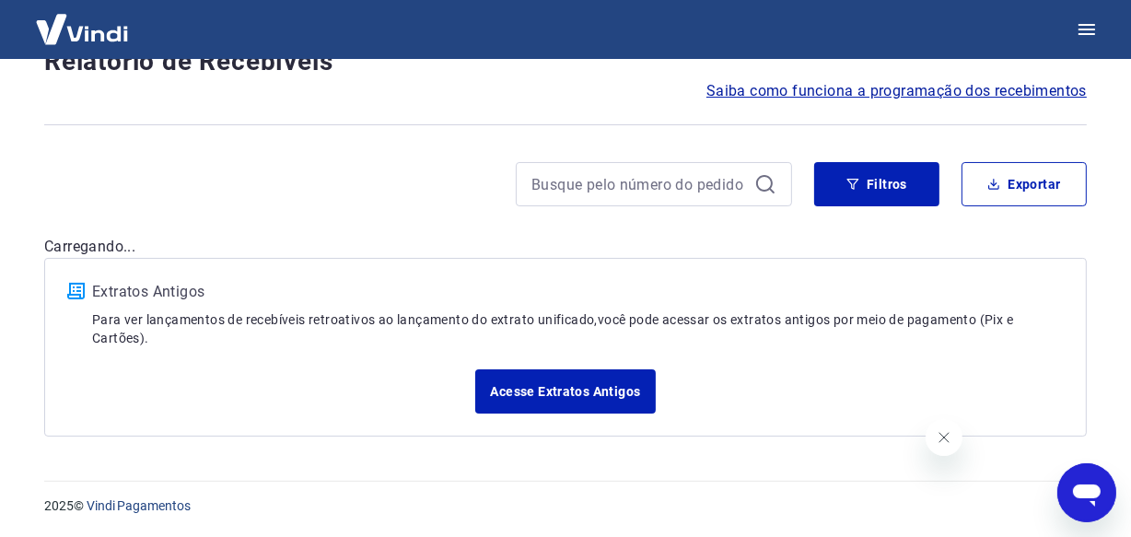
scroll to position [1653, 0]
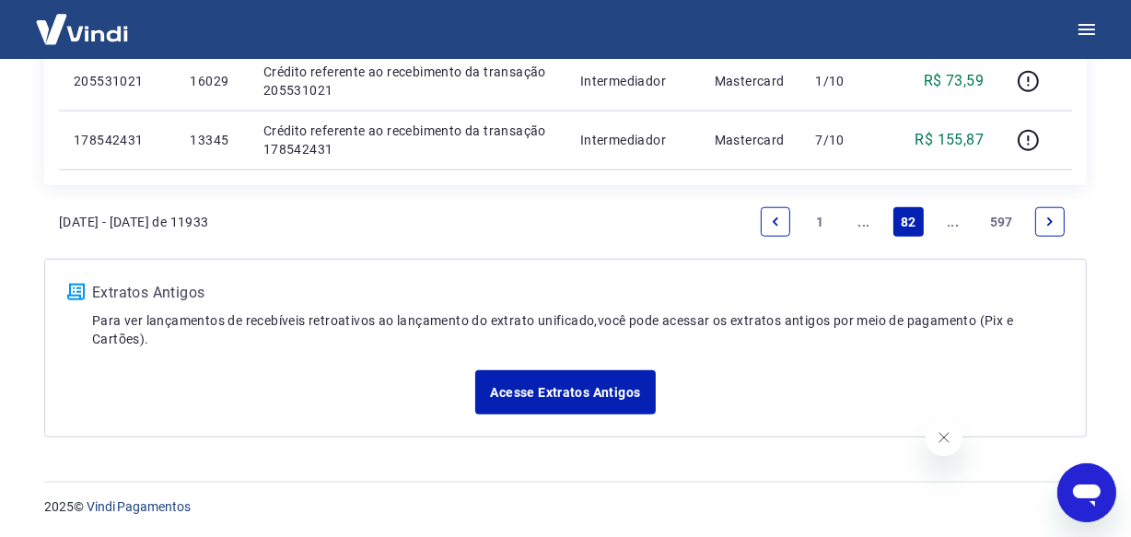
scroll to position [1653, 0]
click at [947, 222] on link "..." at bounding box center [952, 221] width 29 height 29
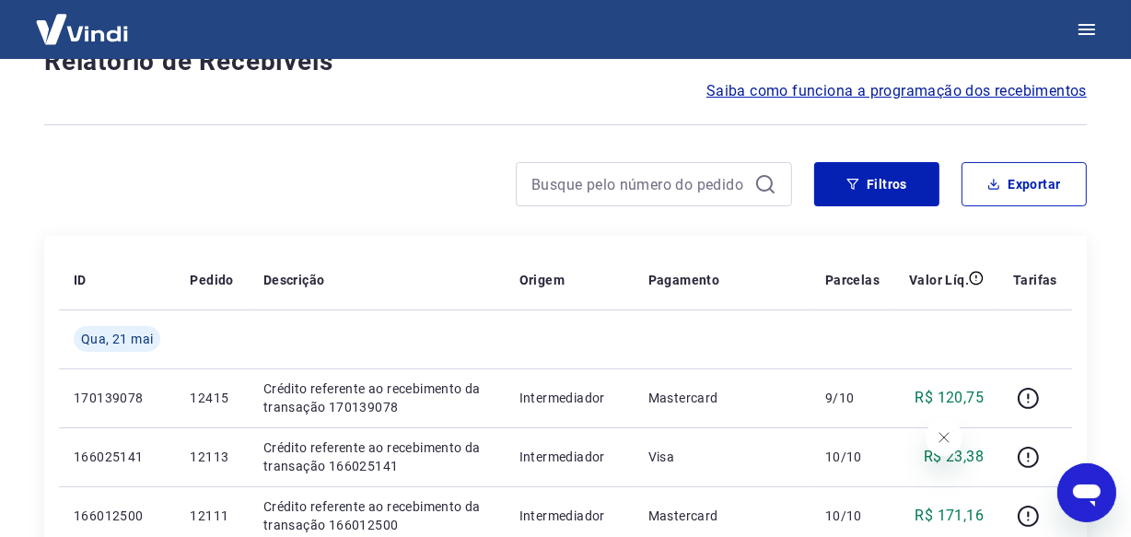
scroll to position [1594, 0]
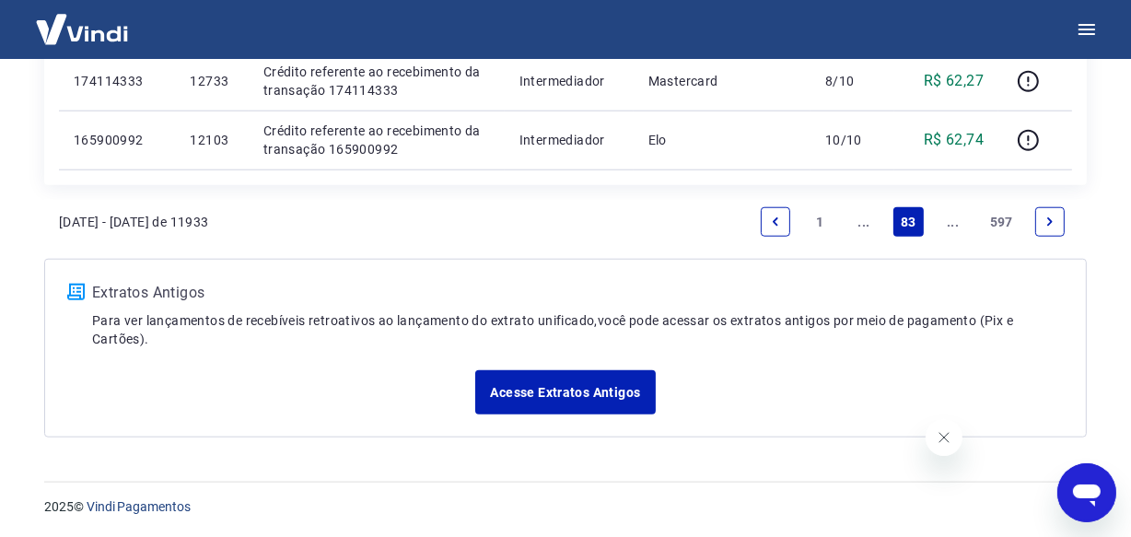
click at [948, 222] on link "..." at bounding box center [952, 221] width 29 height 29
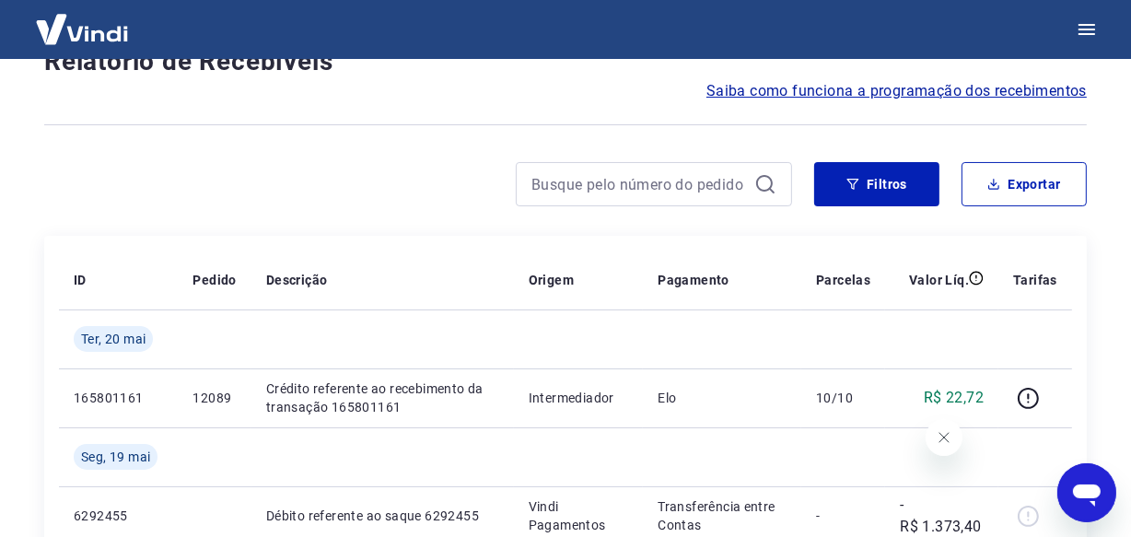
scroll to position [1653, 0]
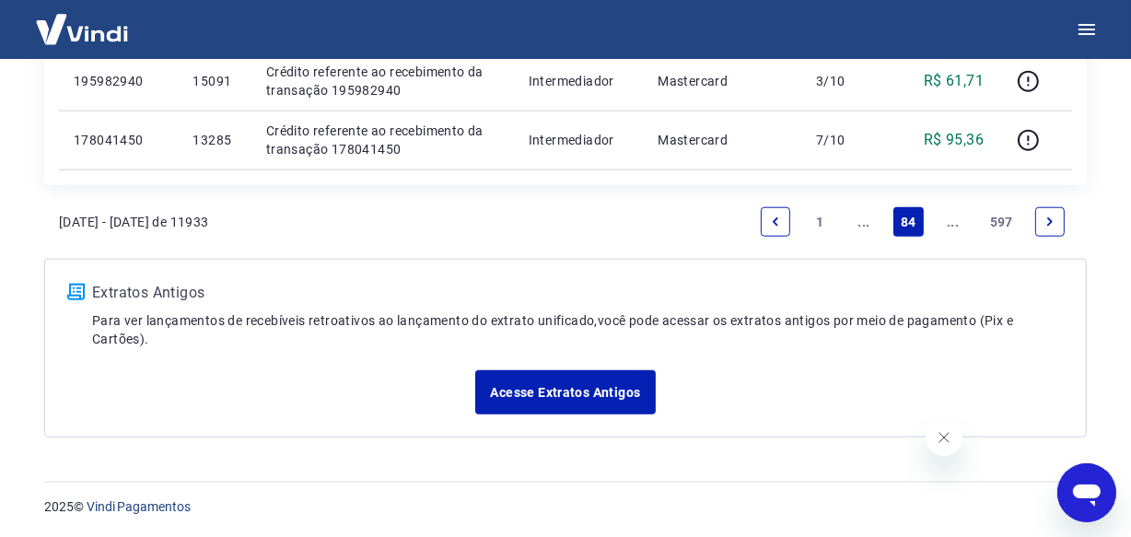
click at [947, 223] on link "..." at bounding box center [952, 221] width 29 height 29
click at [951, 225] on link "..." at bounding box center [952, 221] width 29 height 29
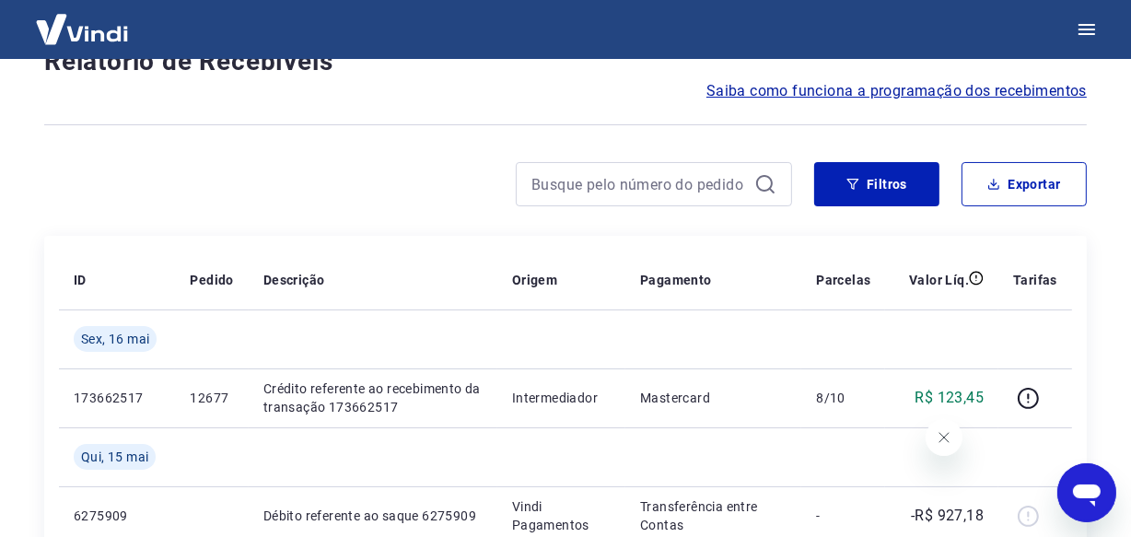
scroll to position [1653, 0]
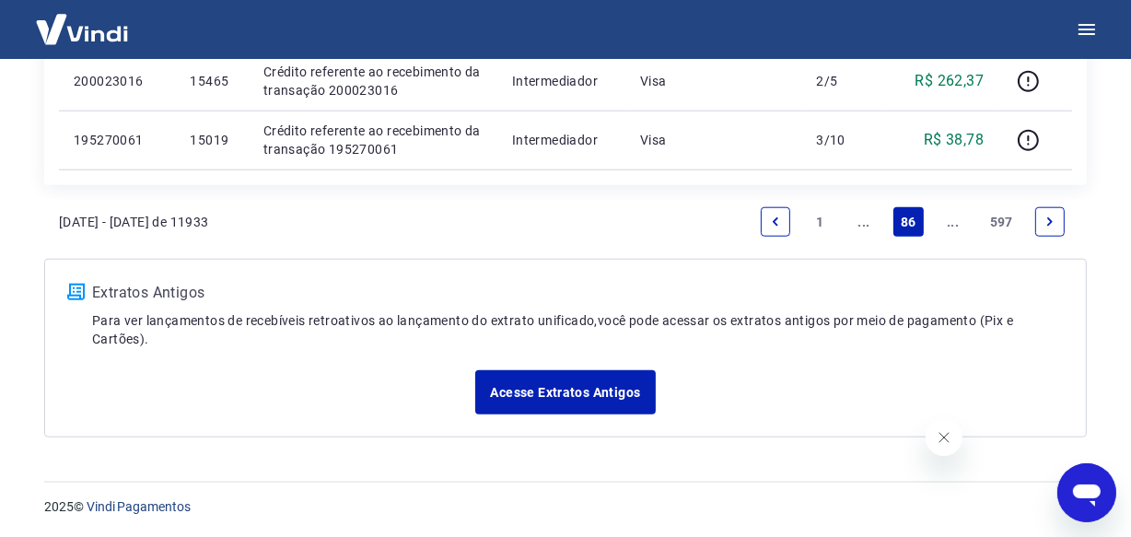
click at [948, 221] on link "..." at bounding box center [952, 221] width 29 height 29
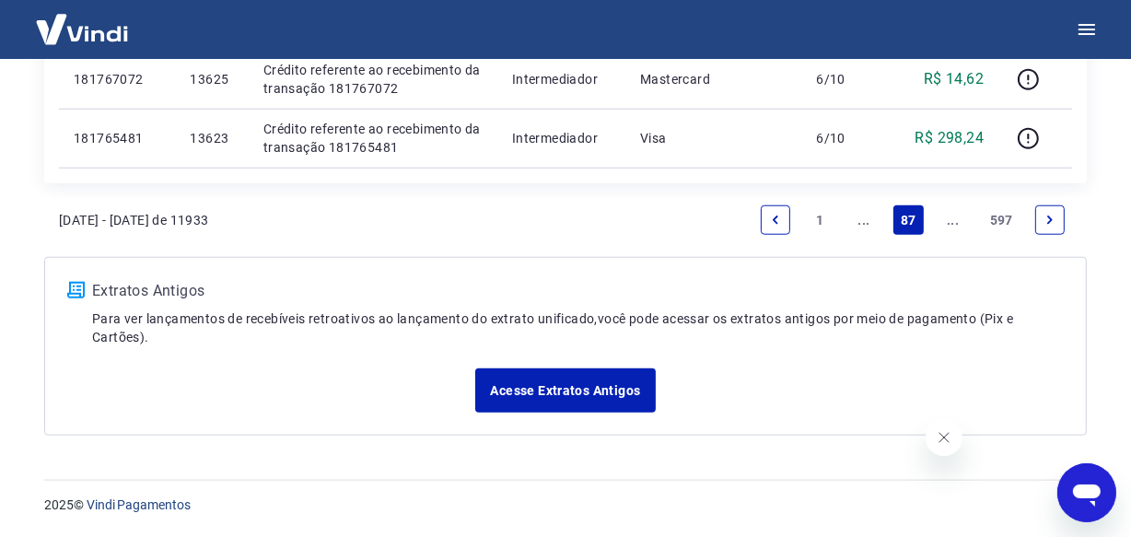
scroll to position [1594, 0]
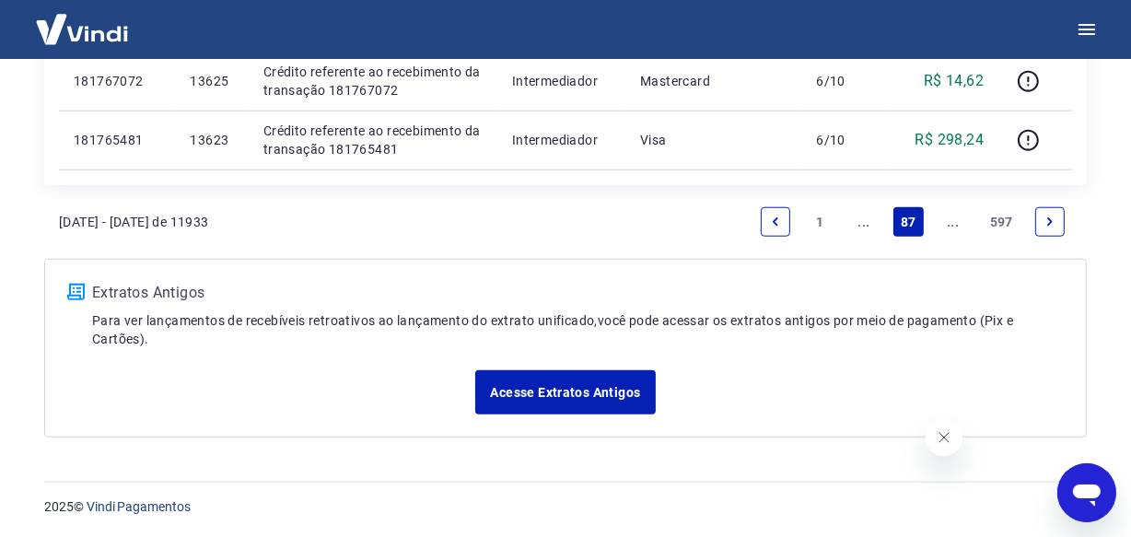
click at [948, 222] on link "..." at bounding box center [952, 221] width 29 height 29
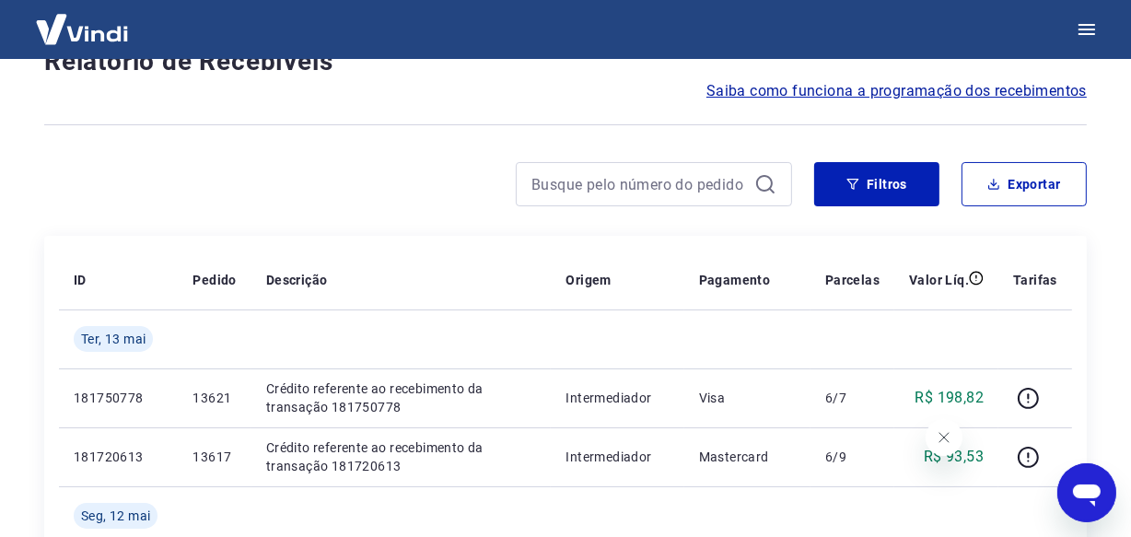
scroll to position [1653, 0]
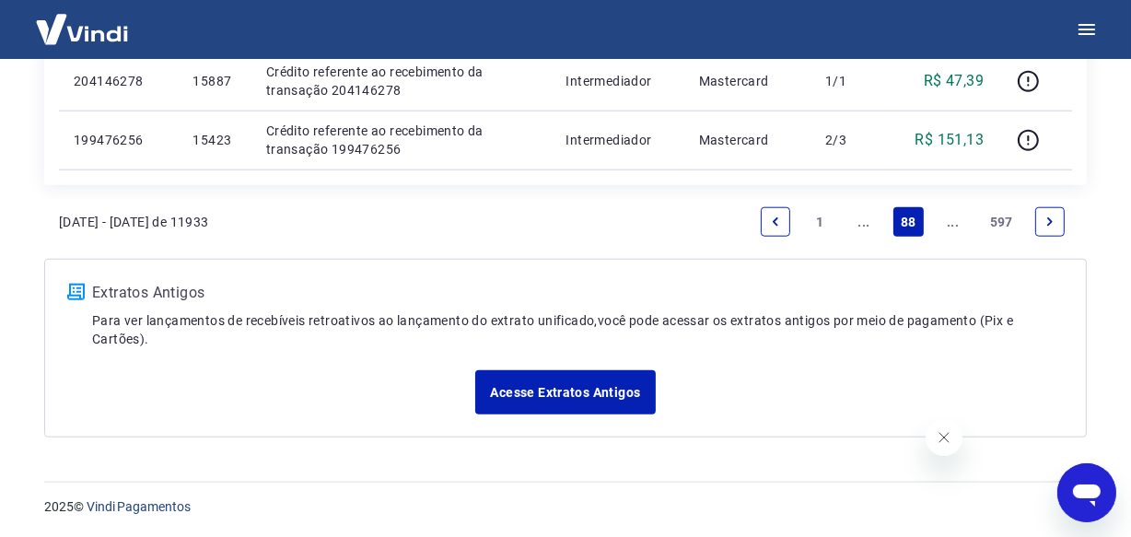
click at [951, 226] on link "..." at bounding box center [952, 221] width 29 height 29
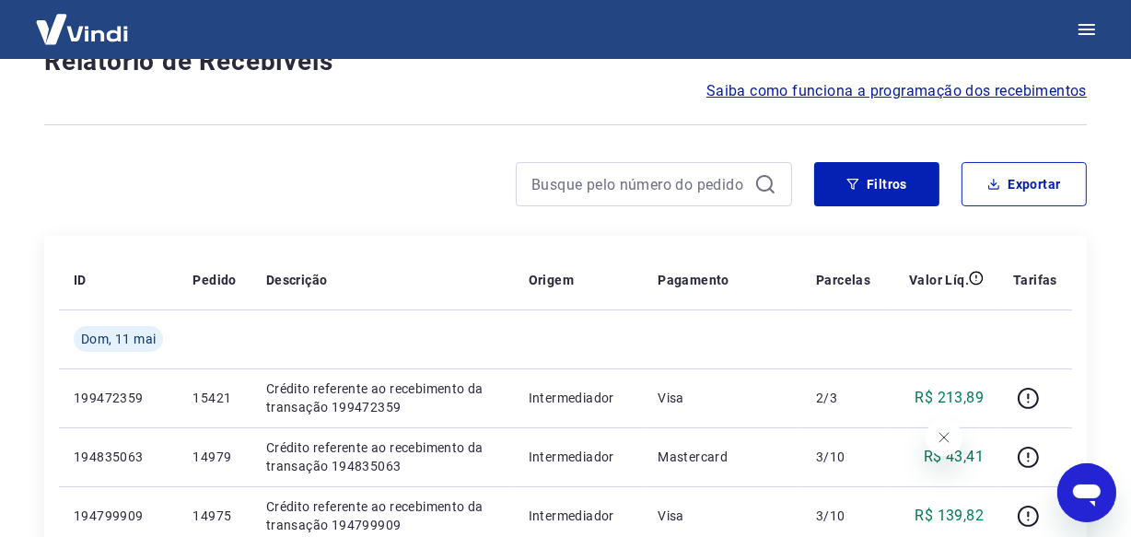
scroll to position [1653, 0]
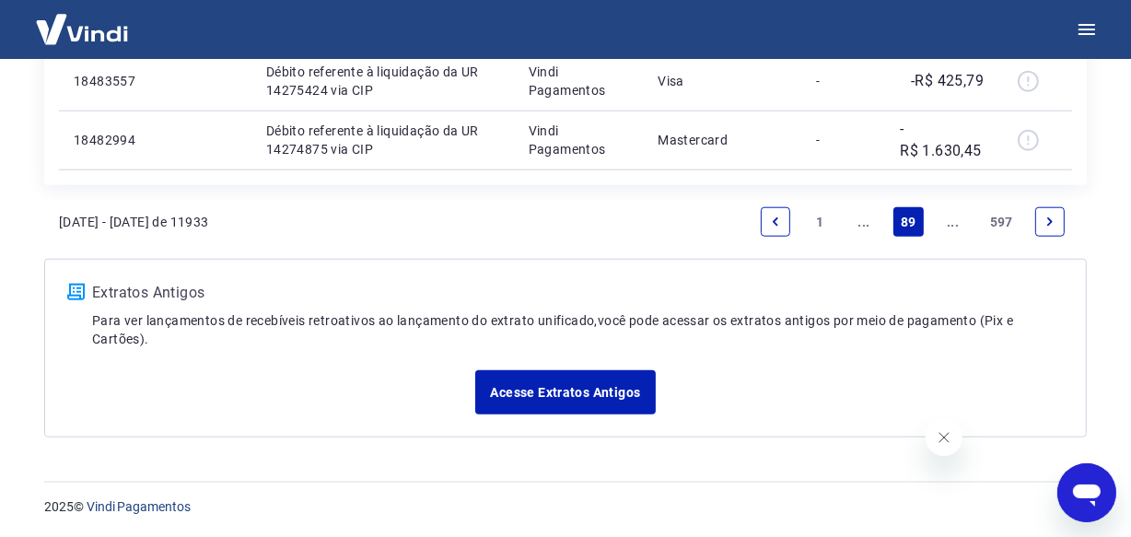
click at [950, 219] on link "..." at bounding box center [952, 221] width 29 height 29
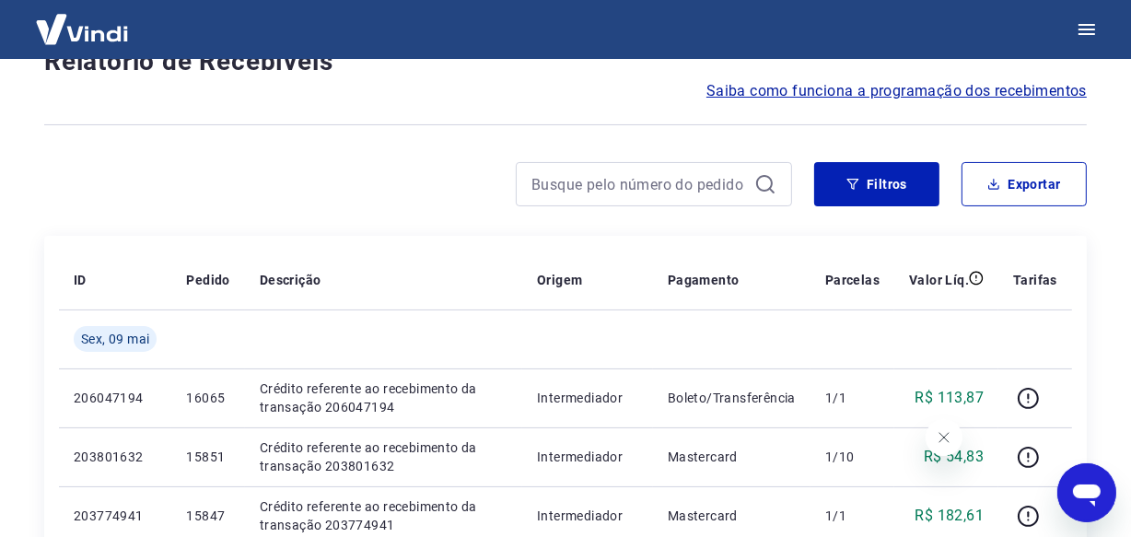
scroll to position [1594, 0]
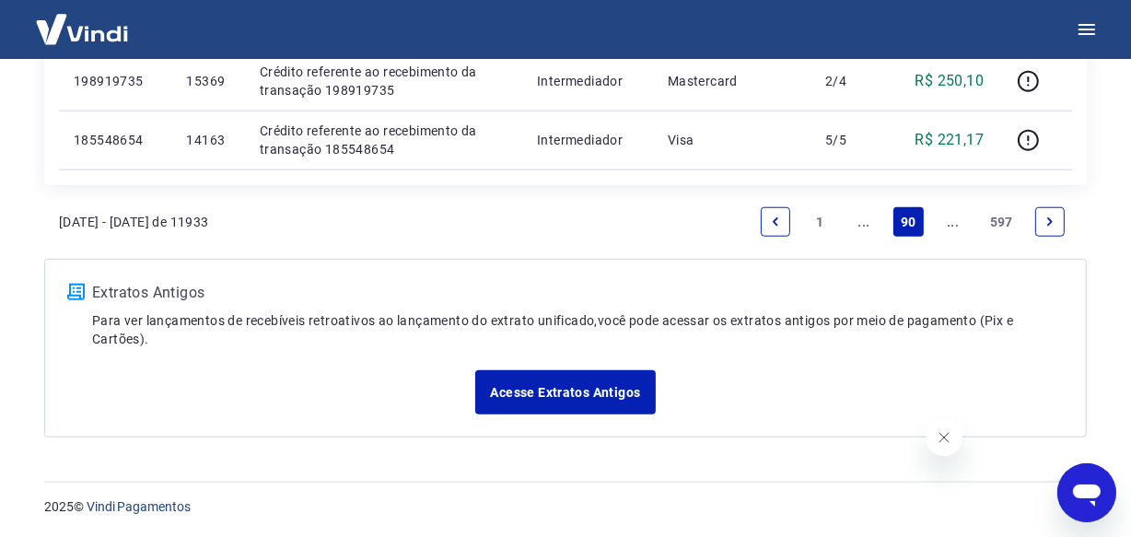
click at [949, 219] on link "..." at bounding box center [952, 221] width 29 height 29
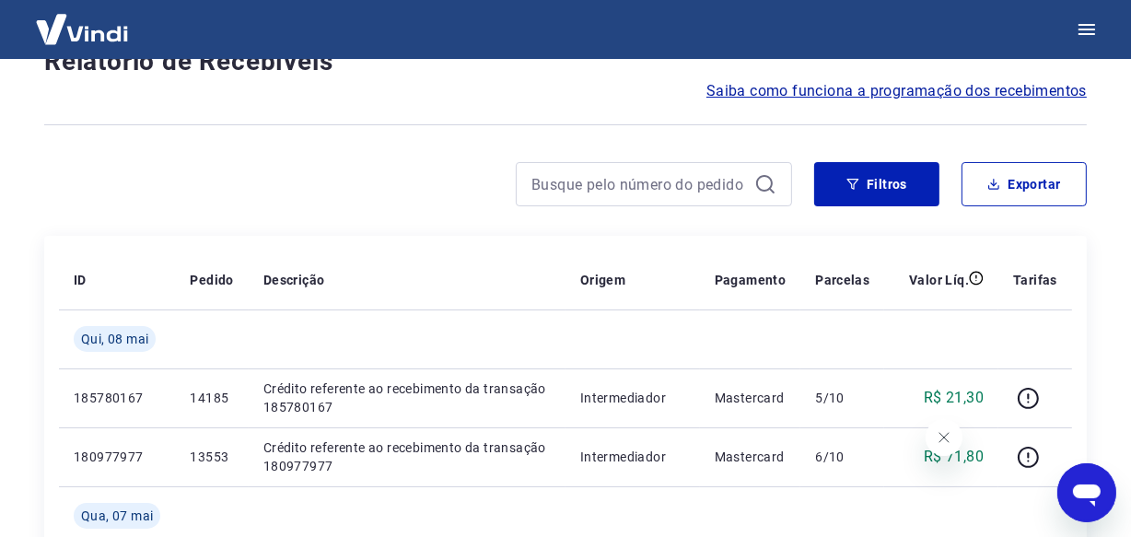
scroll to position [1653, 0]
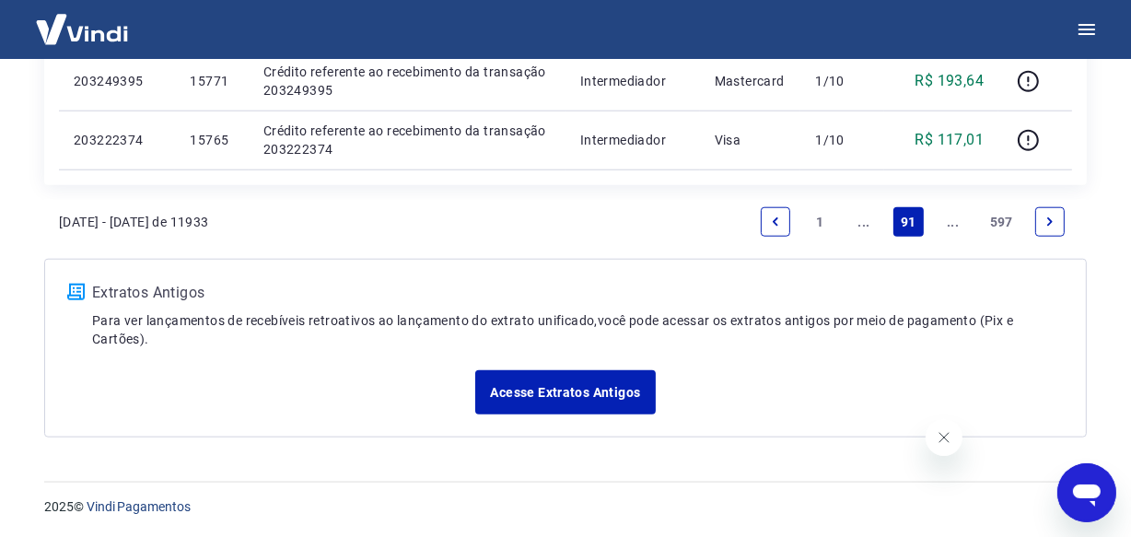
click at [949, 220] on link "..." at bounding box center [952, 221] width 29 height 29
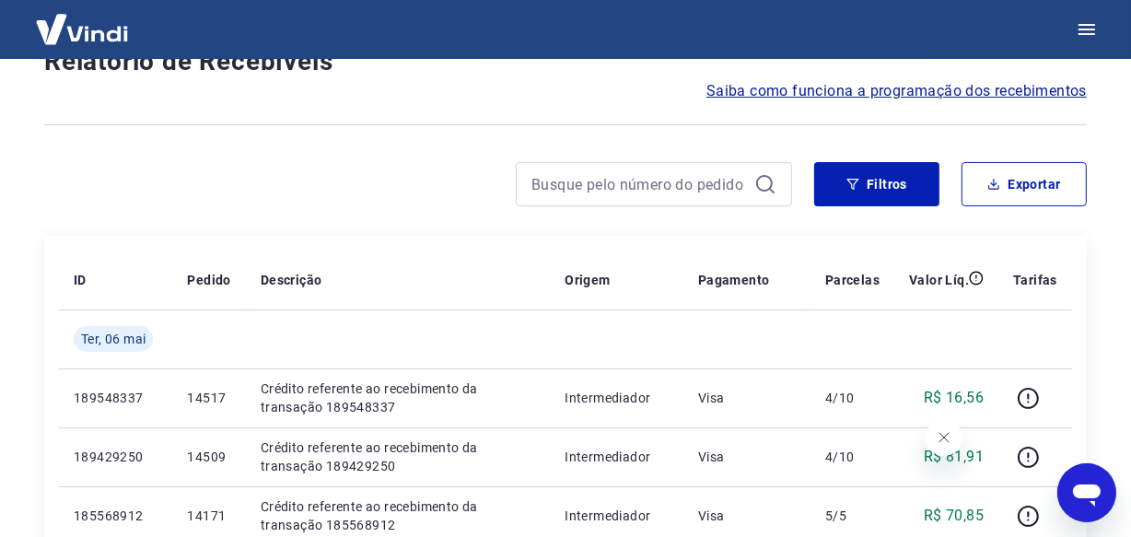
scroll to position [1594, 0]
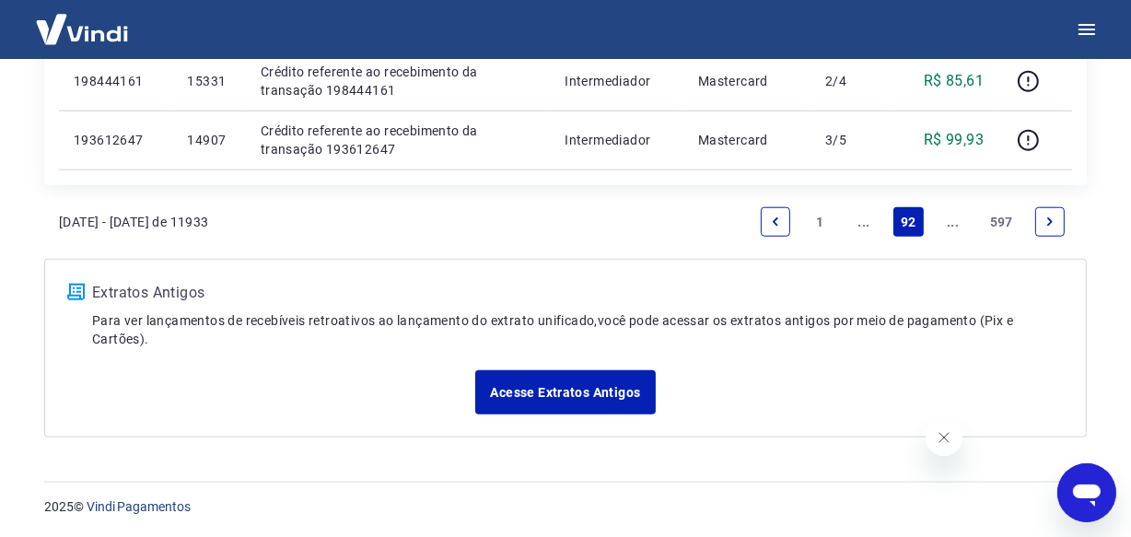
click at [948, 220] on link "..." at bounding box center [952, 221] width 29 height 29
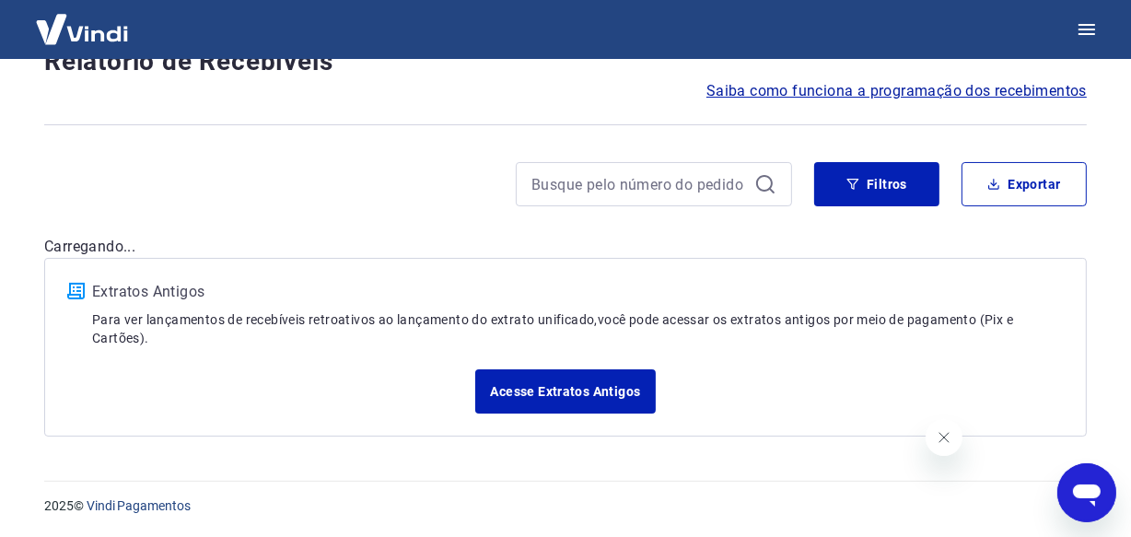
scroll to position [1653, 0]
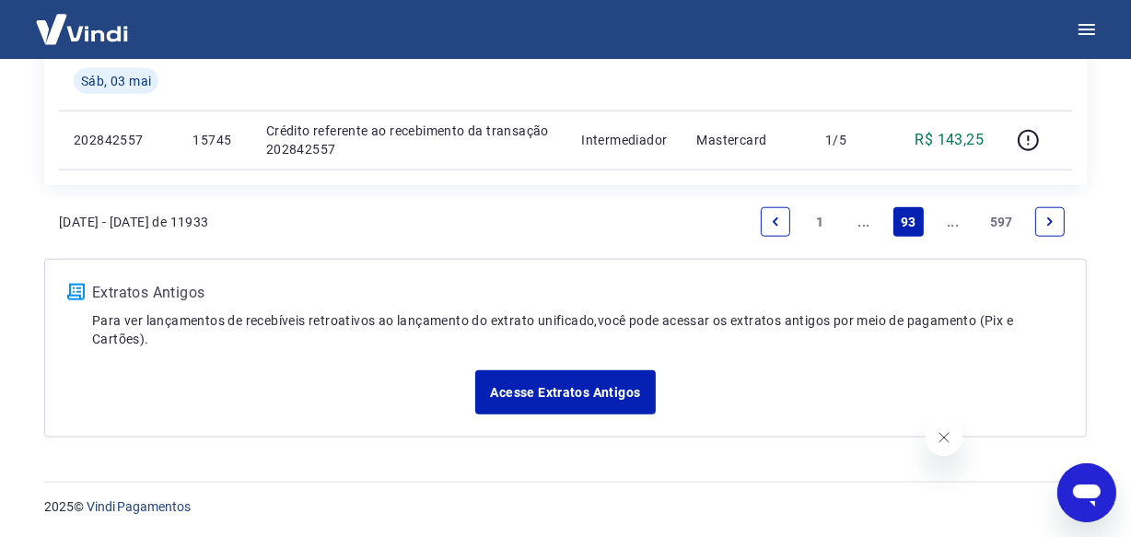
click at [948, 220] on link "..." at bounding box center [952, 221] width 29 height 29
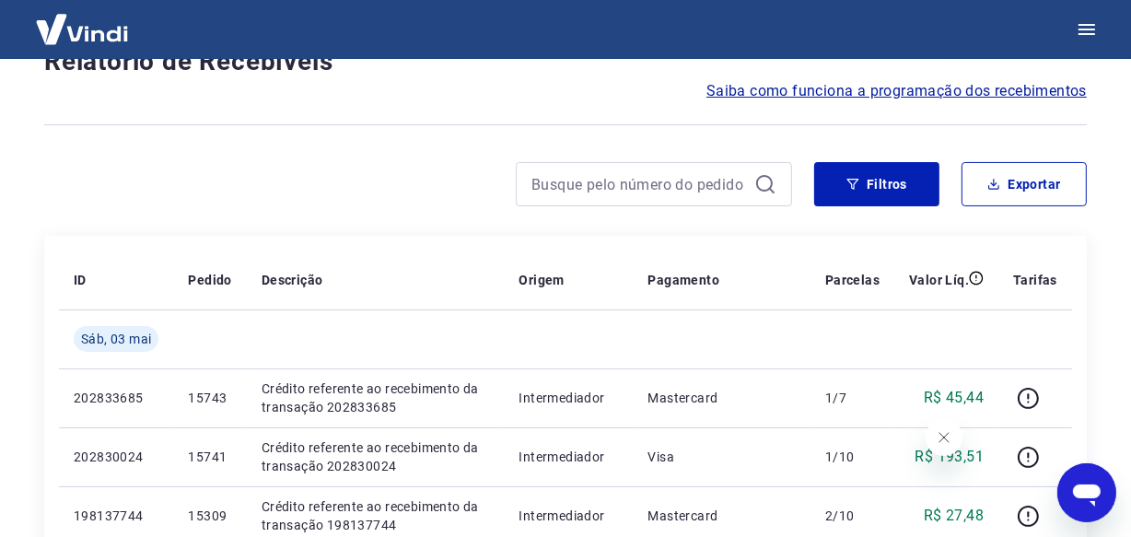
scroll to position [1594, 0]
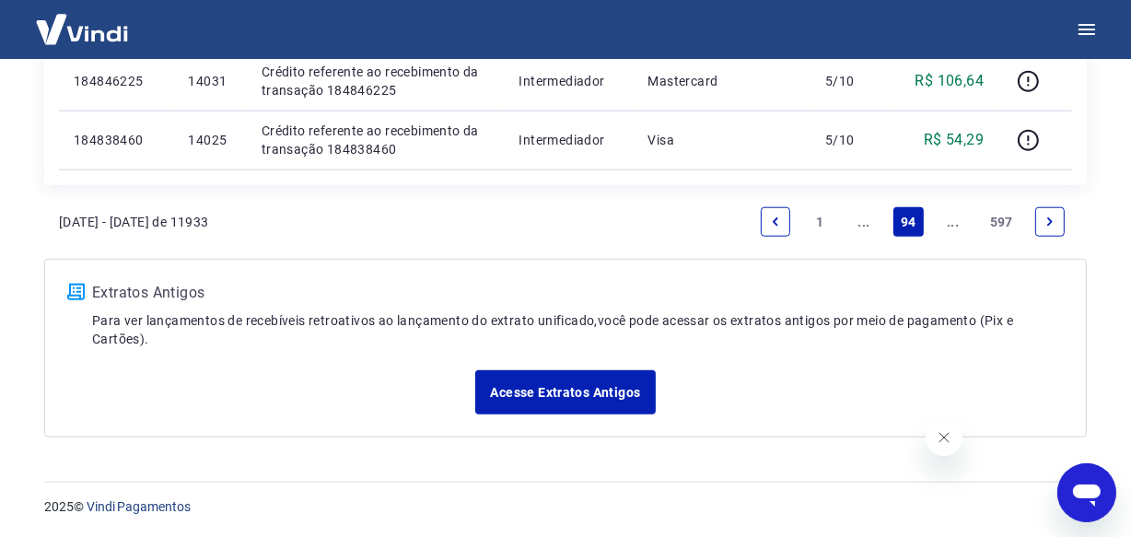
click at [948, 220] on link "..." at bounding box center [952, 221] width 29 height 29
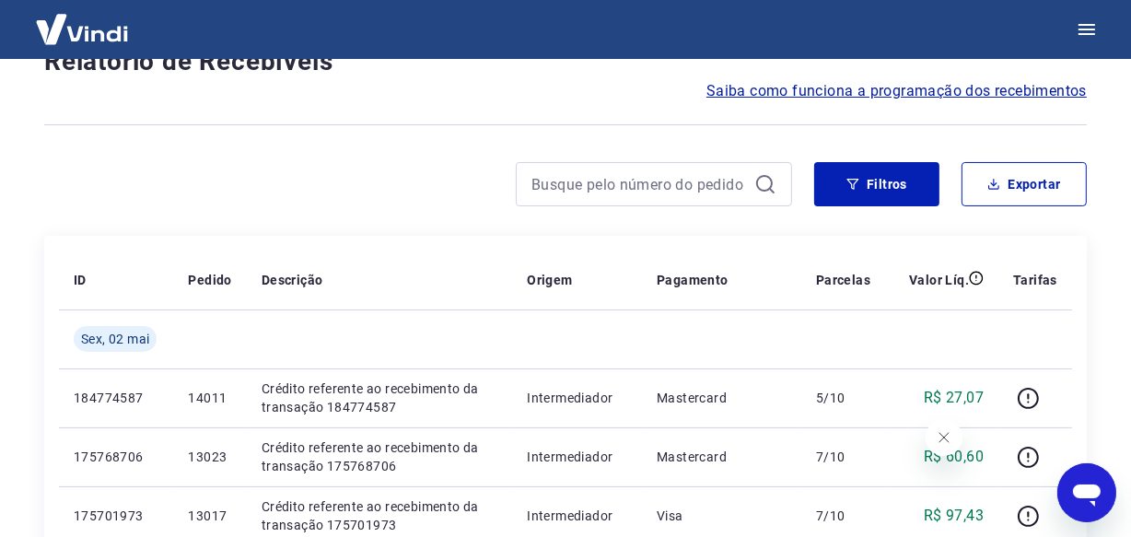
scroll to position [1653, 0]
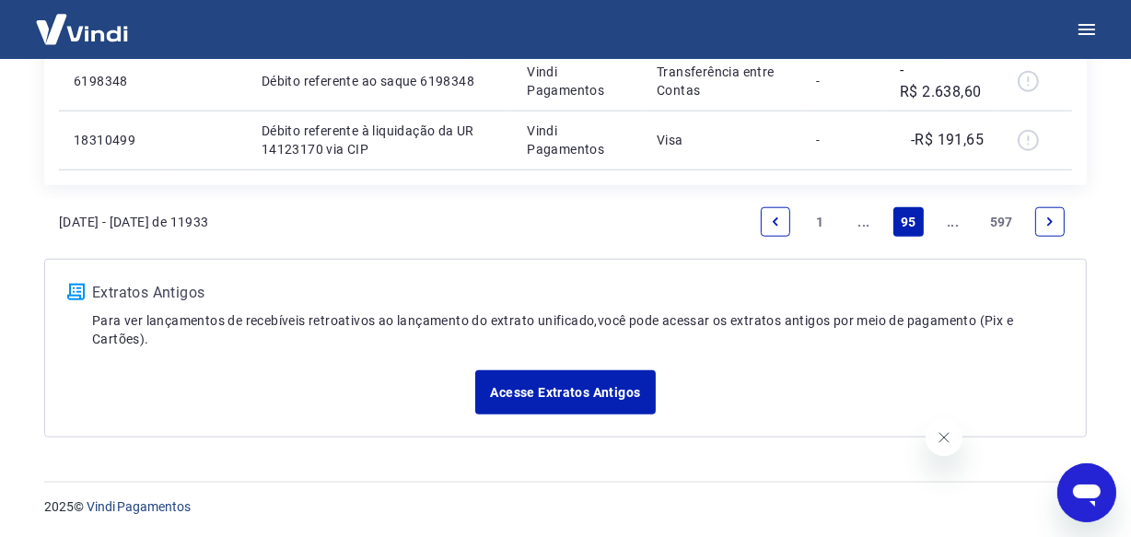
click at [946, 224] on link "..." at bounding box center [952, 221] width 29 height 29
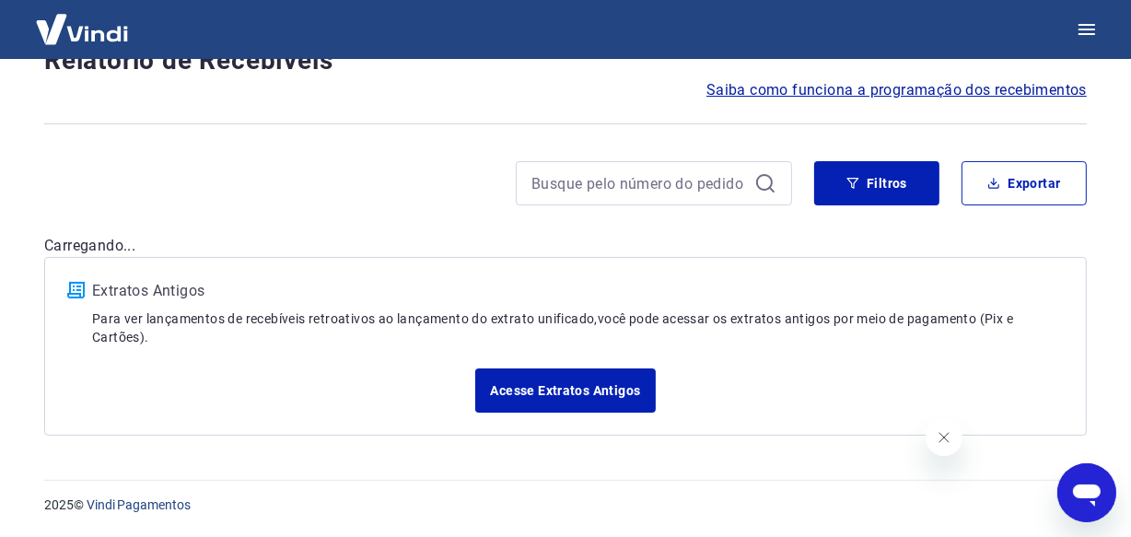
scroll to position [157, 0]
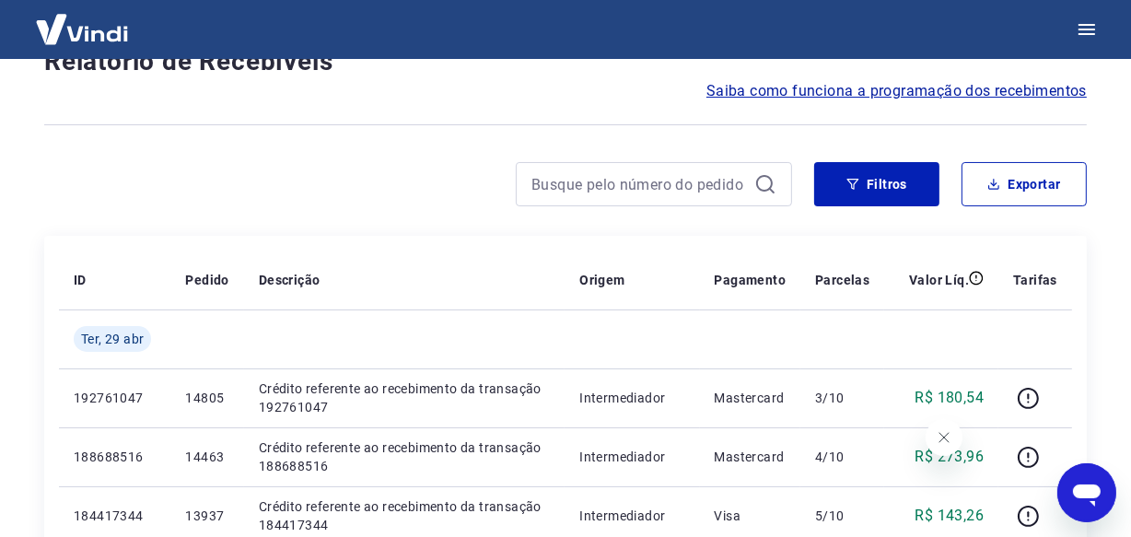
scroll to position [1594, 0]
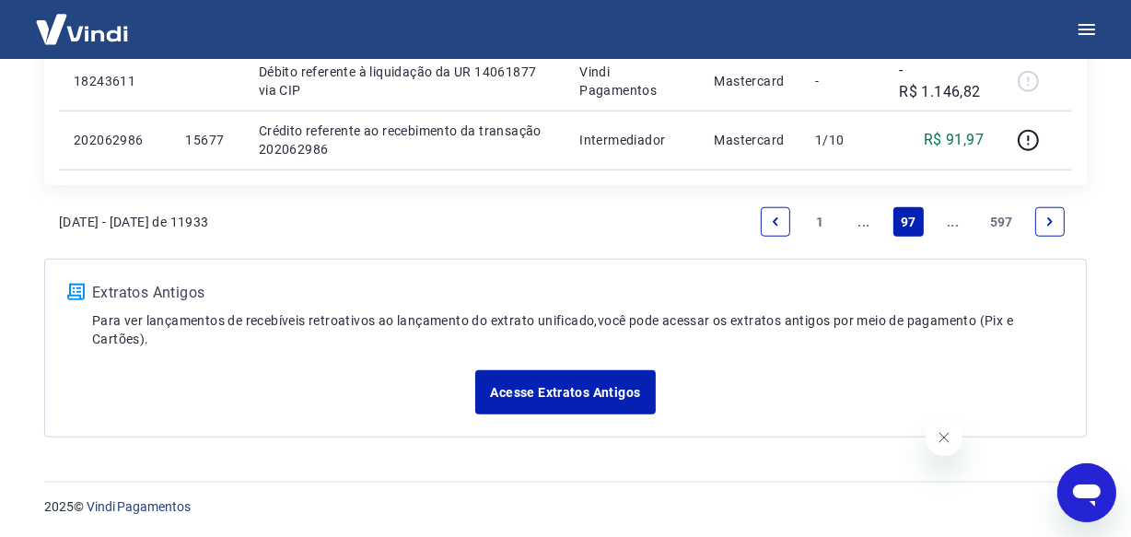
click at [954, 226] on link "..." at bounding box center [952, 221] width 29 height 29
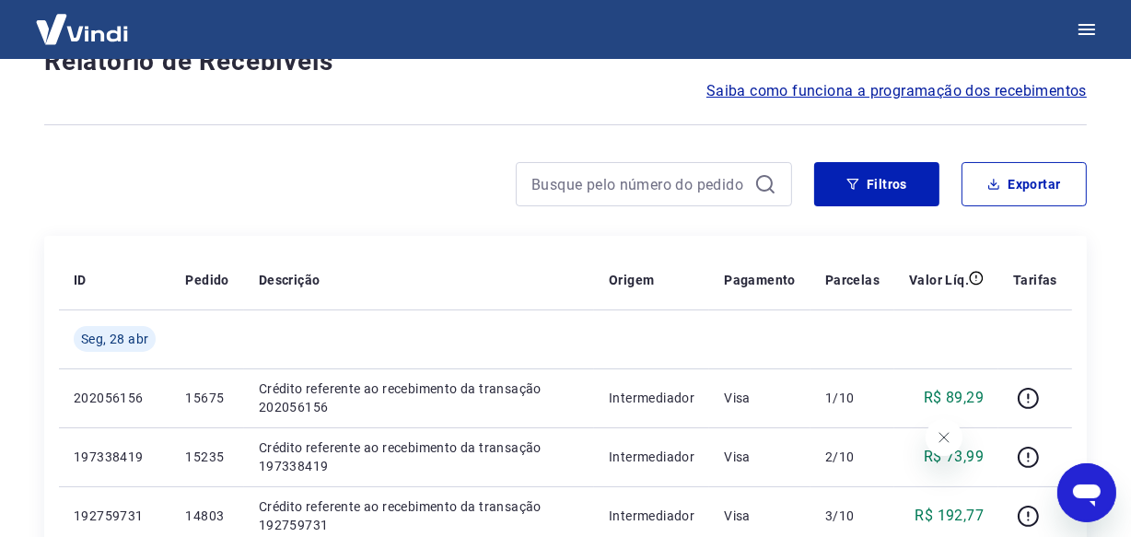
scroll to position [1536, 0]
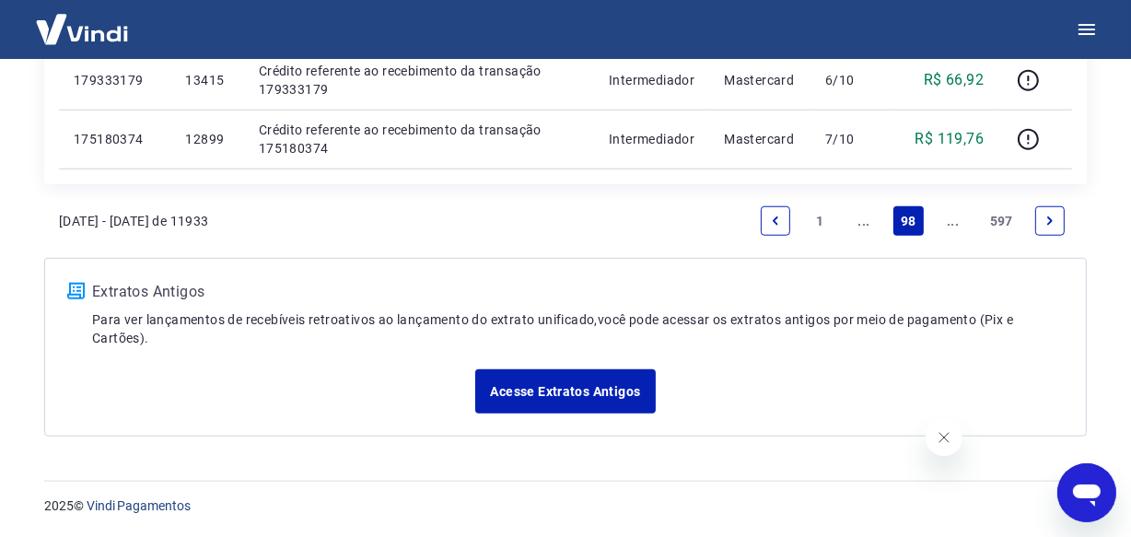
click at [953, 226] on link "..." at bounding box center [952, 220] width 29 height 29
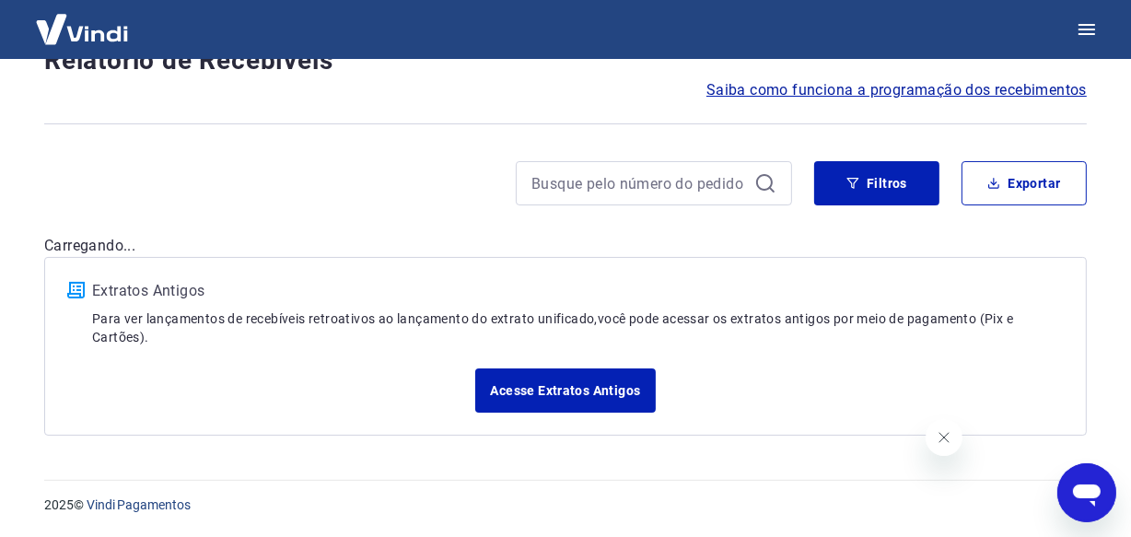
scroll to position [157, 0]
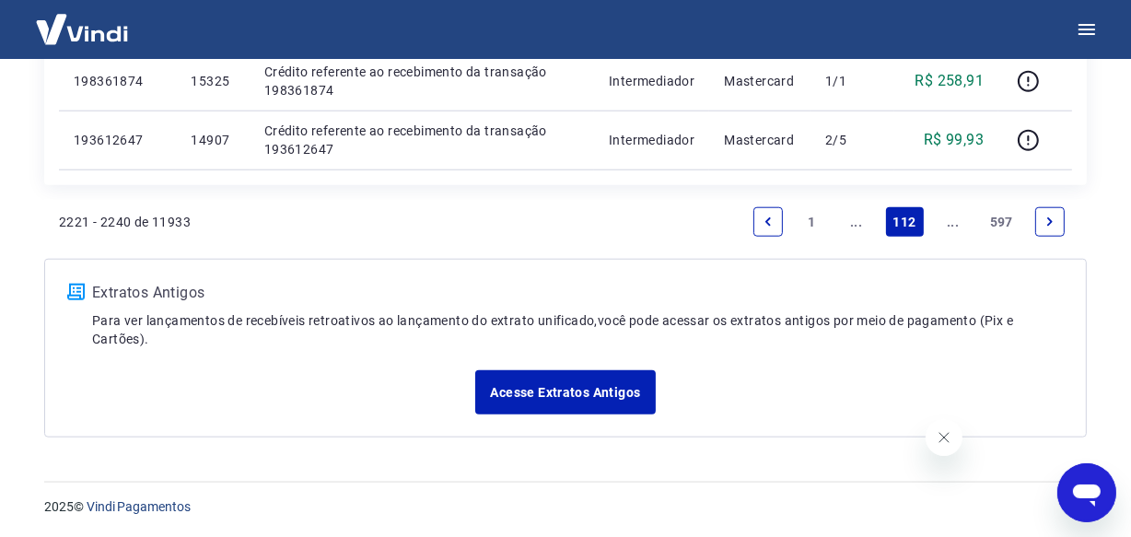
scroll to position [1653, 0]
click at [948, 227] on link "..." at bounding box center [952, 221] width 29 height 29
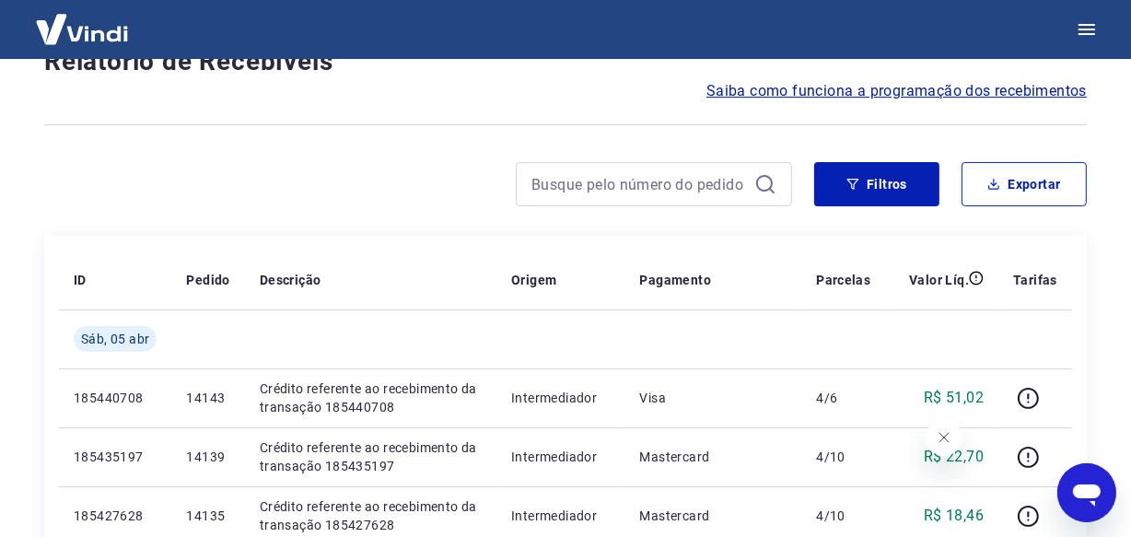
scroll to position [1594, 0]
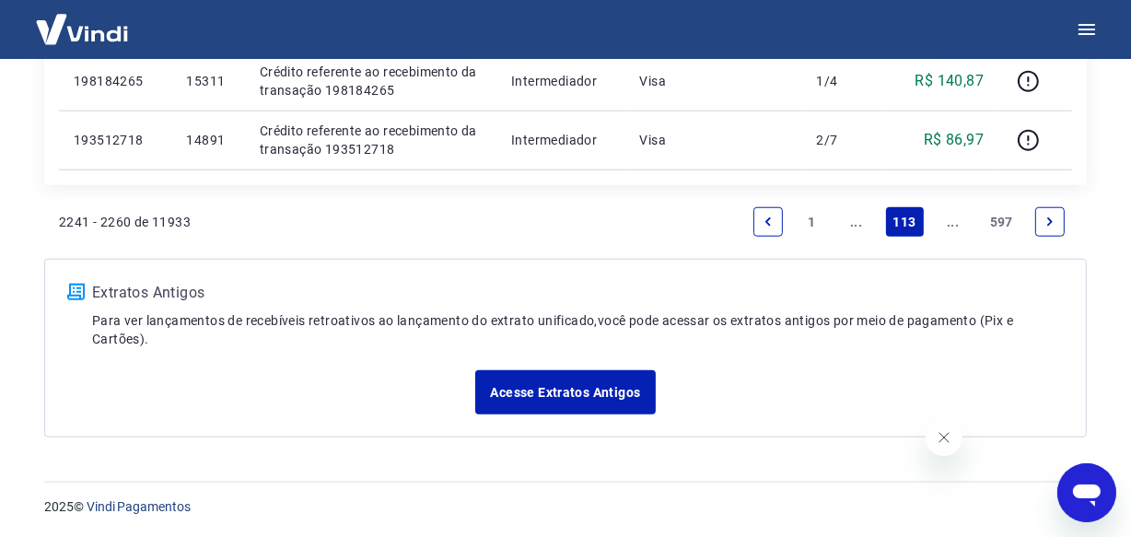
click at [950, 224] on link "..." at bounding box center [952, 221] width 29 height 29
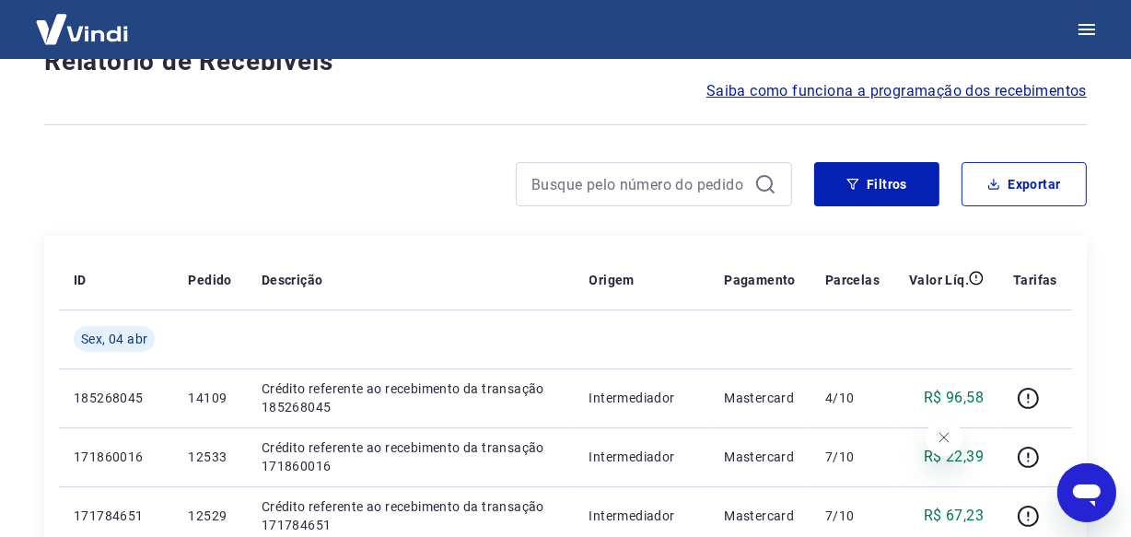
scroll to position [1653, 0]
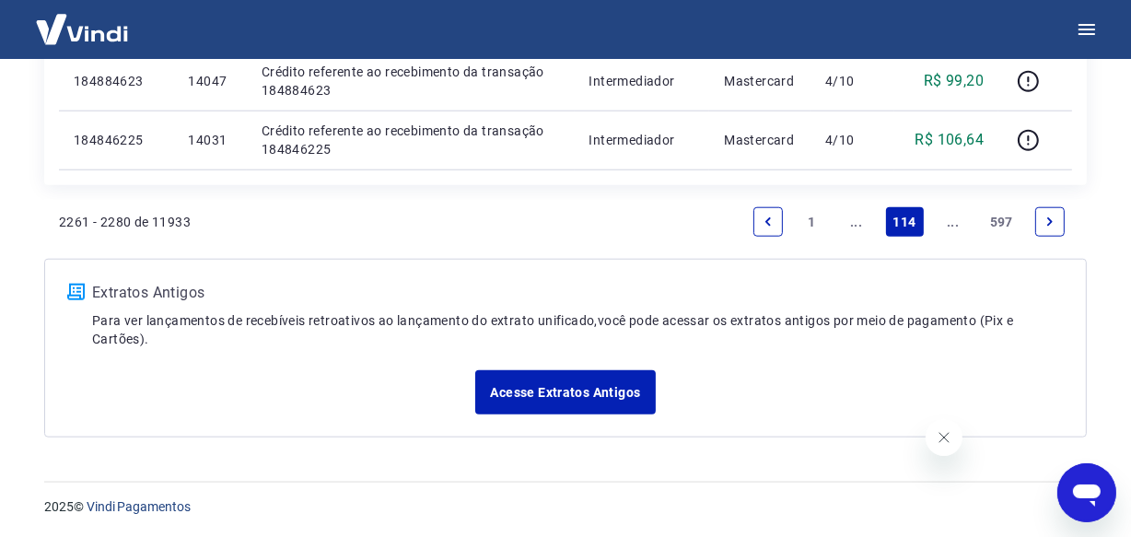
click at [949, 226] on link "..." at bounding box center [952, 221] width 29 height 29
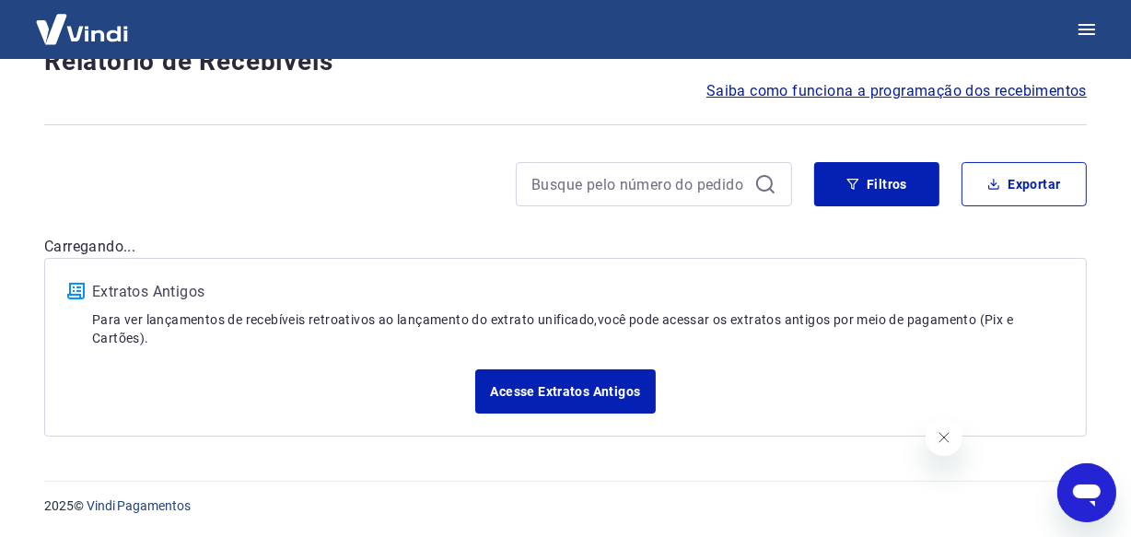
scroll to position [1594, 0]
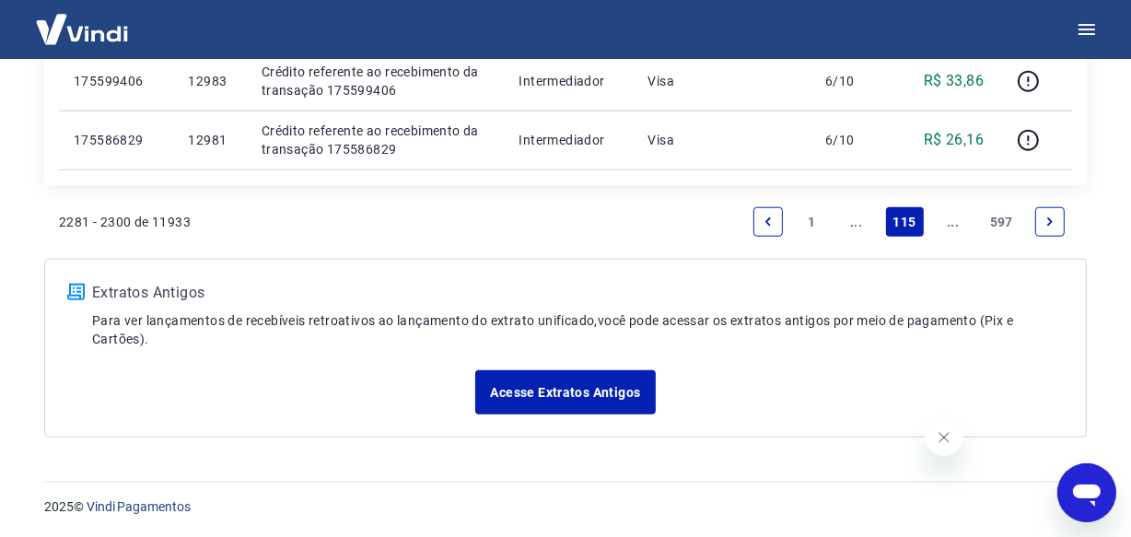
click at [949, 226] on link "..." at bounding box center [952, 221] width 29 height 29
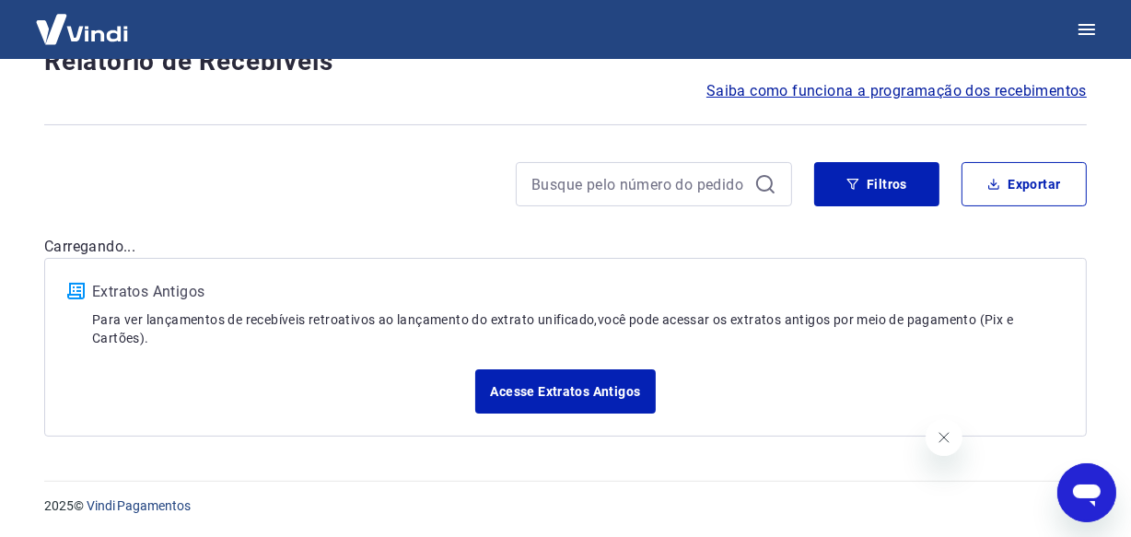
scroll to position [1594, 0]
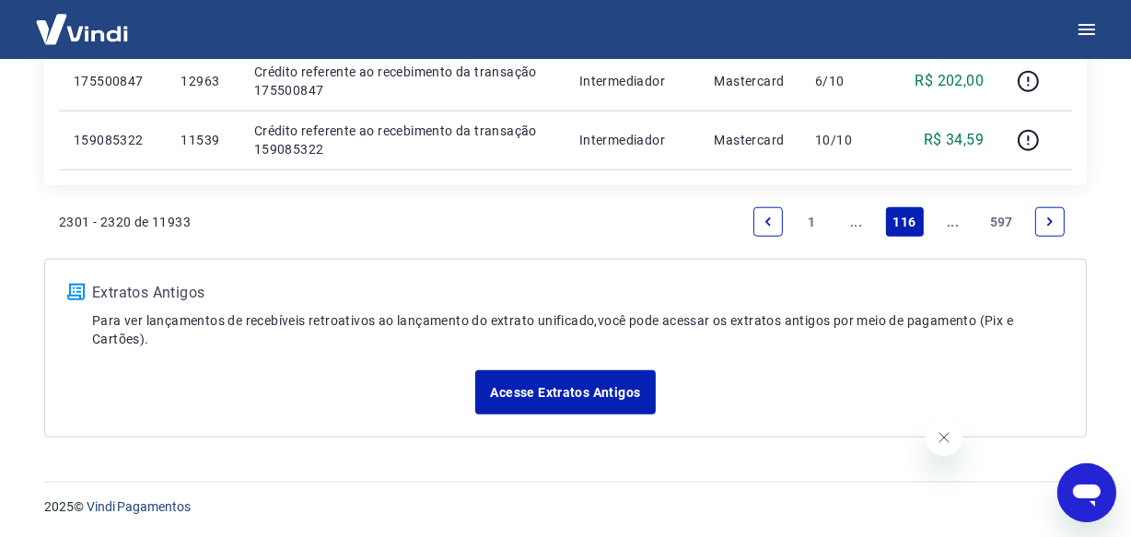
click at [949, 226] on link "..." at bounding box center [952, 221] width 29 height 29
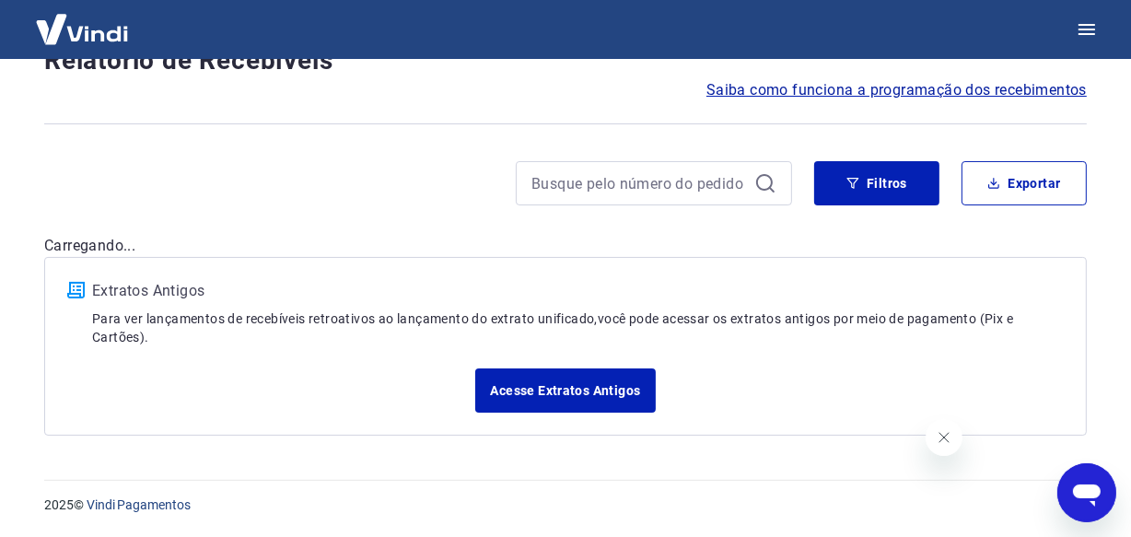
scroll to position [157, 0]
click at [950, 226] on div "Após o envio das liquidações aparecerem no Relatório de Recebíveis, elas podem …" at bounding box center [565, 179] width 1086 height 557
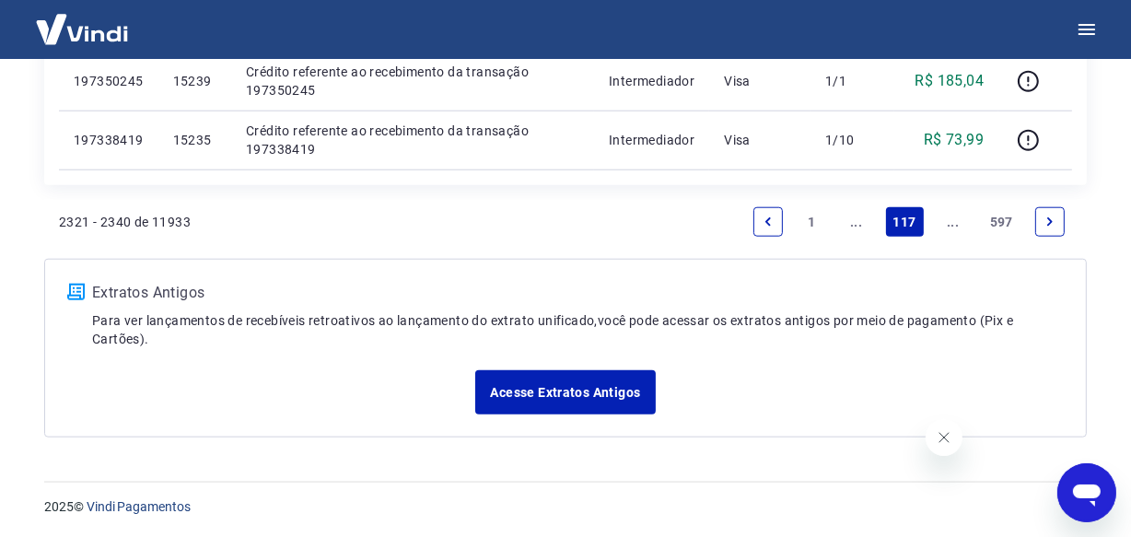
click at [951, 226] on link "..." at bounding box center [952, 221] width 29 height 29
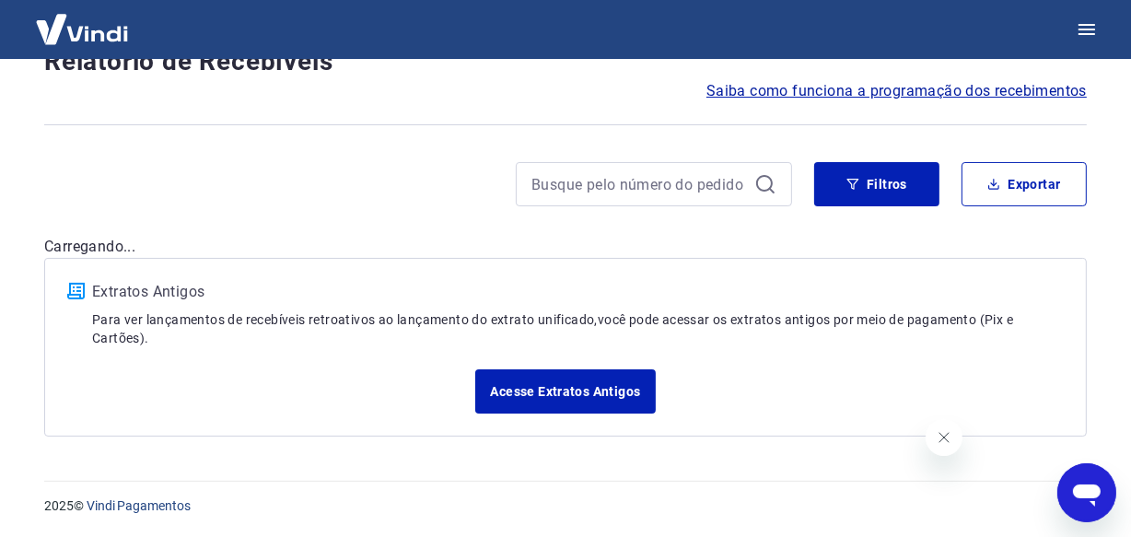
scroll to position [1536, 0]
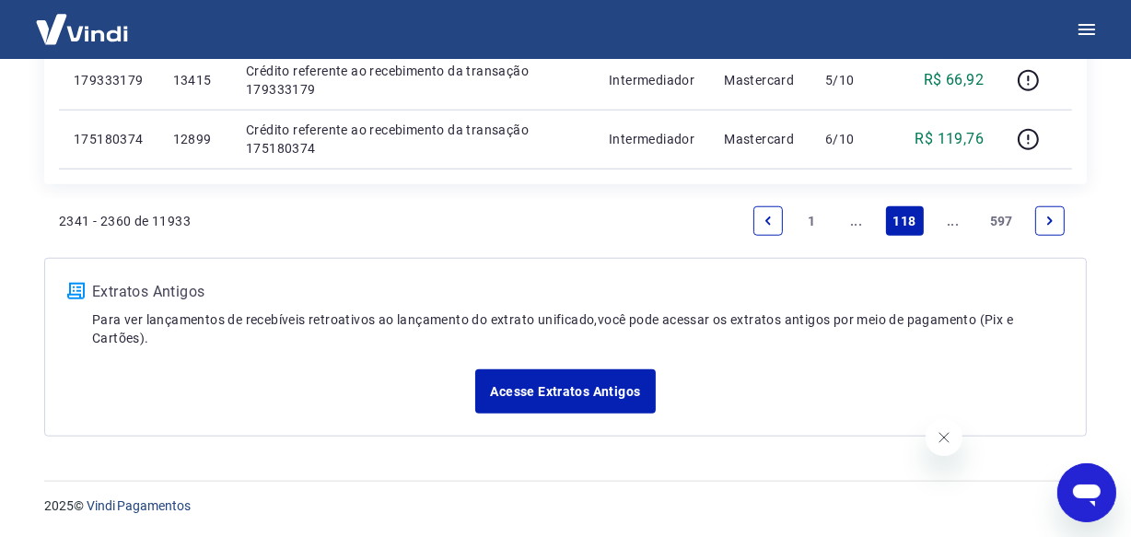
click at [952, 226] on link "..." at bounding box center [952, 220] width 29 height 29
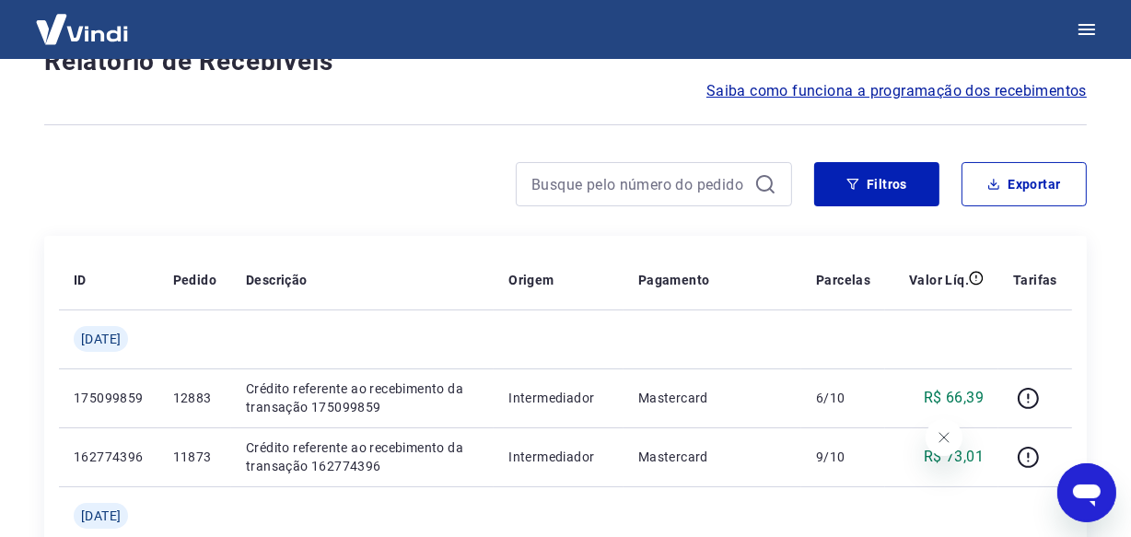
scroll to position [1594, 0]
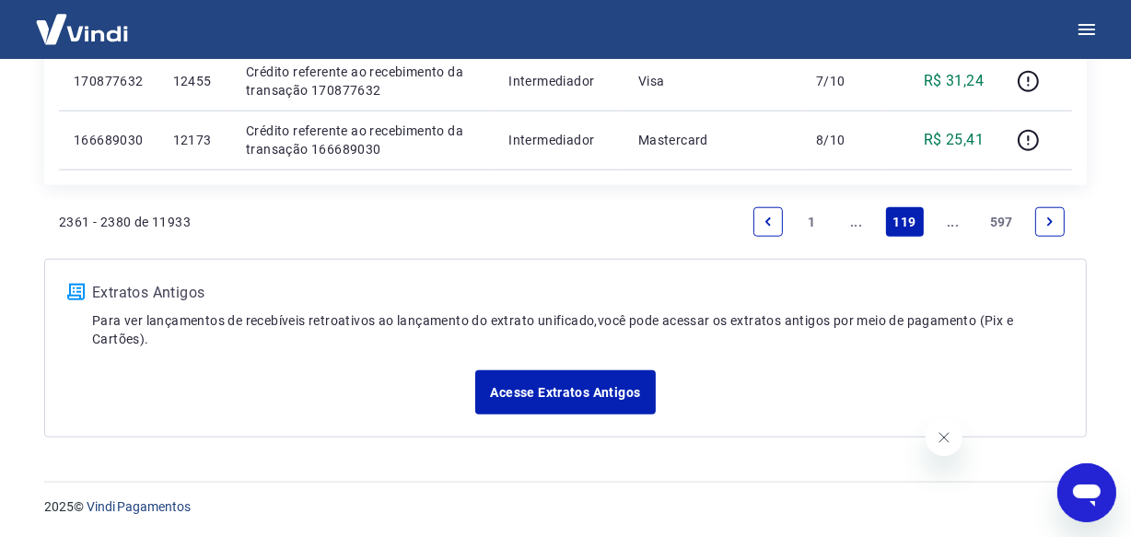
click at [952, 226] on link "..." at bounding box center [952, 221] width 29 height 29
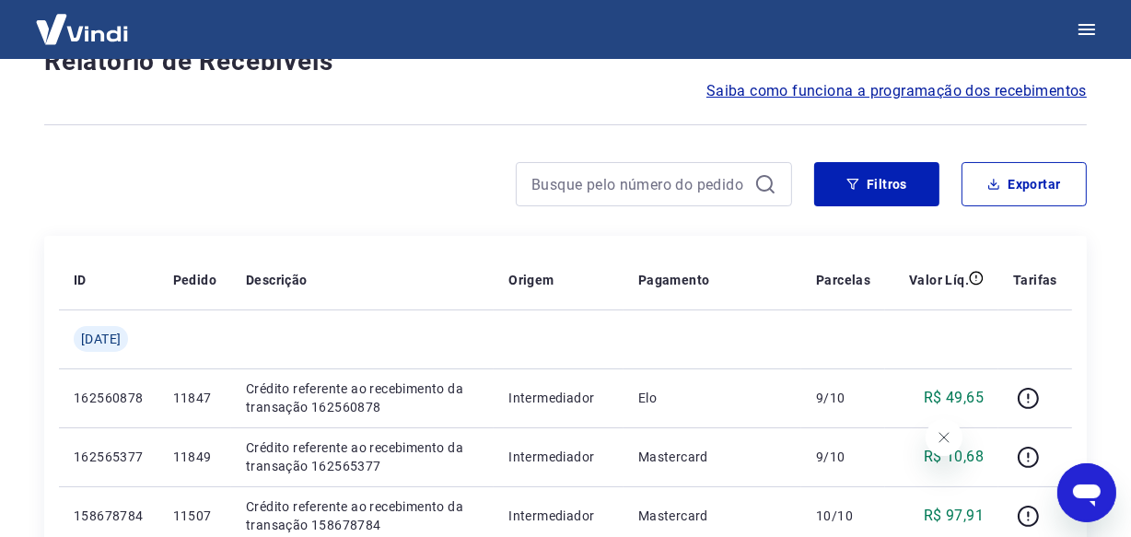
scroll to position [1594, 0]
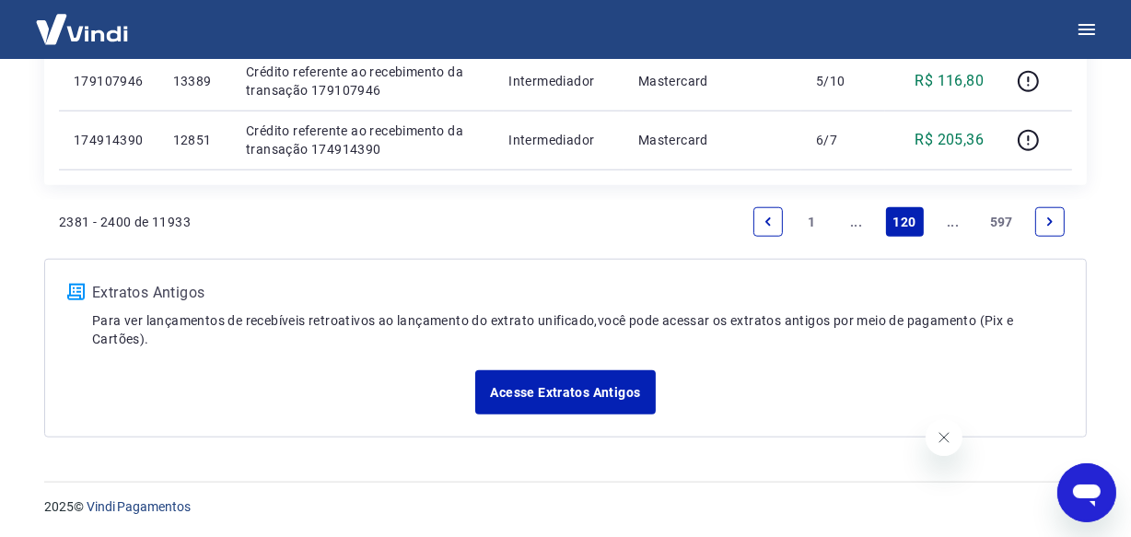
click at [952, 226] on link "..." at bounding box center [952, 221] width 29 height 29
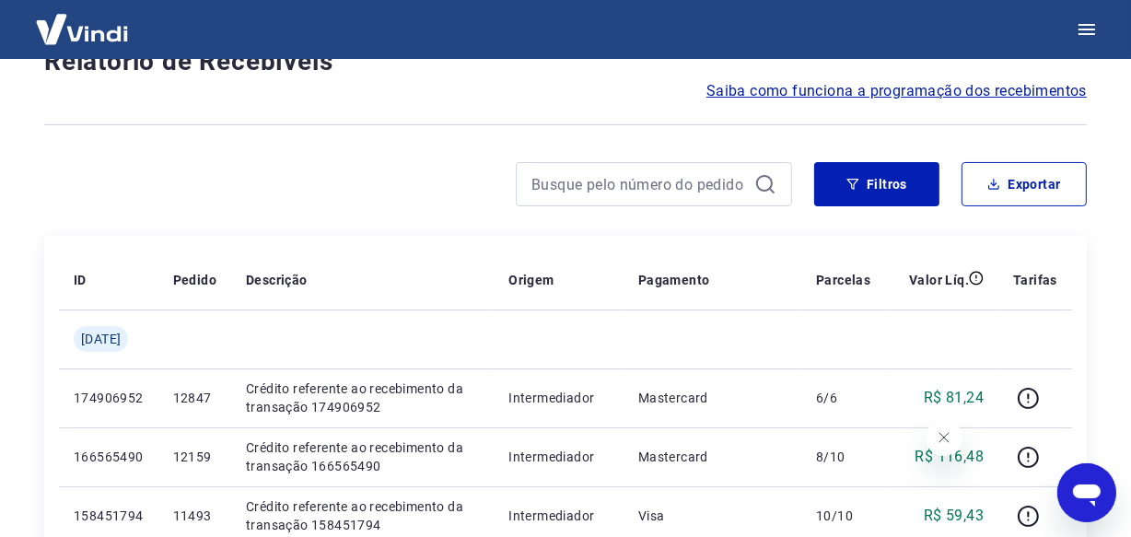
scroll to position [1653, 0]
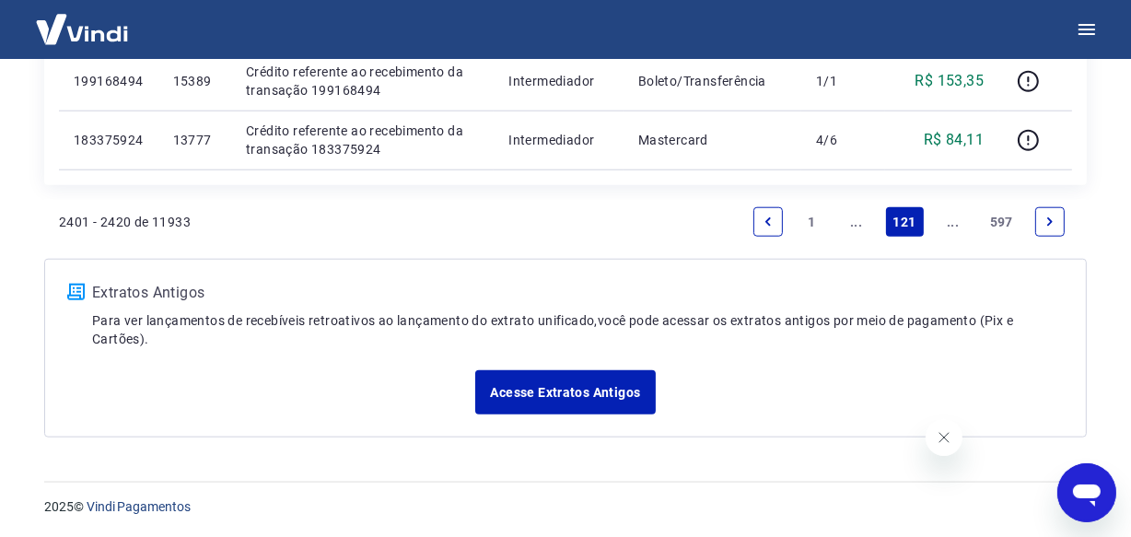
click at [952, 226] on link "..." at bounding box center [952, 221] width 29 height 29
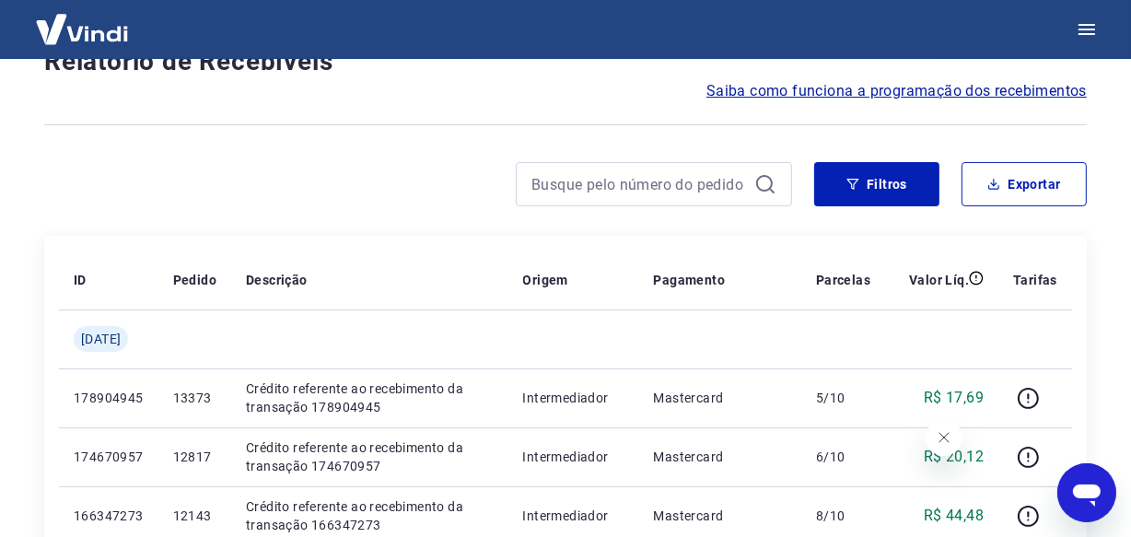
scroll to position [1653, 0]
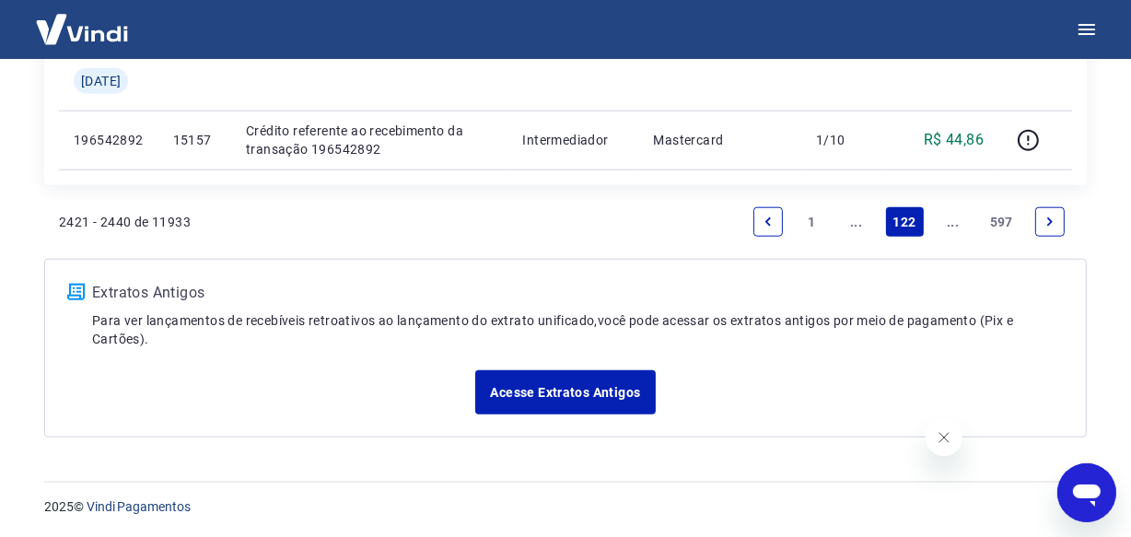
click at [952, 226] on link "..." at bounding box center [952, 221] width 29 height 29
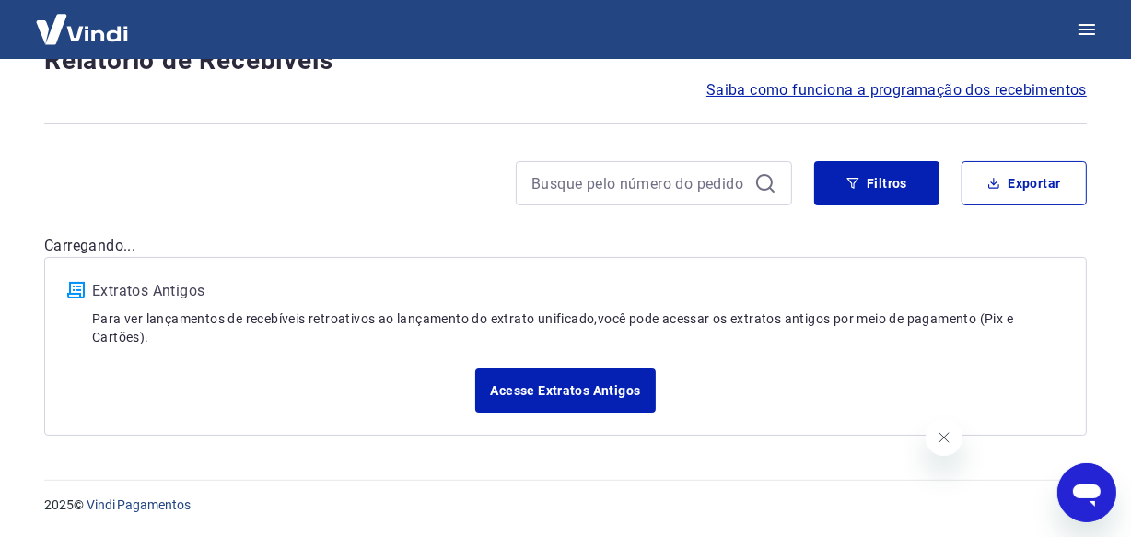
scroll to position [157, 0]
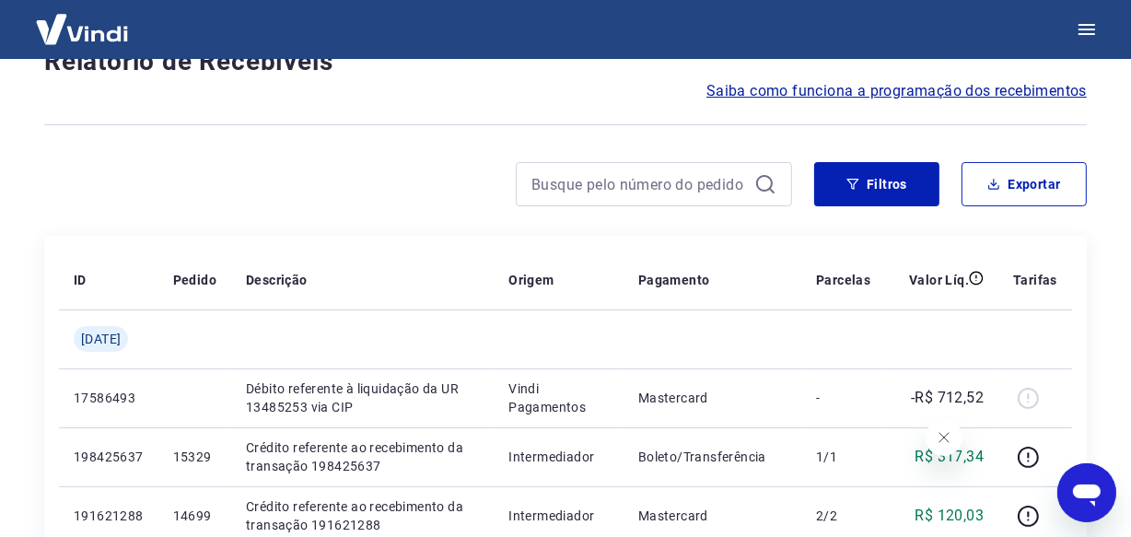
scroll to position [1594, 0]
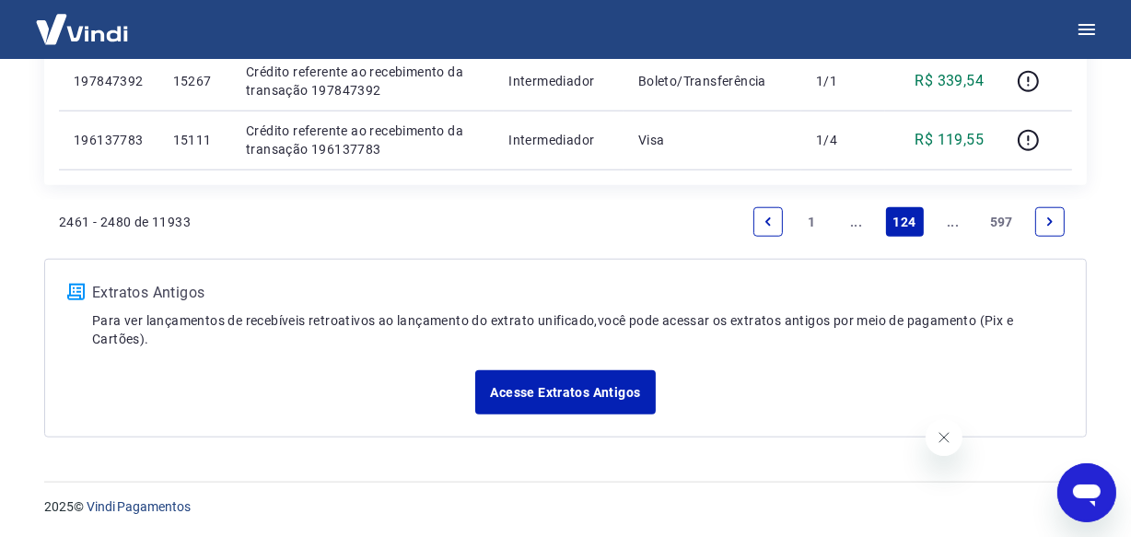
click at [952, 226] on link "..." at bounding box center [952, 221] width 29 height 29
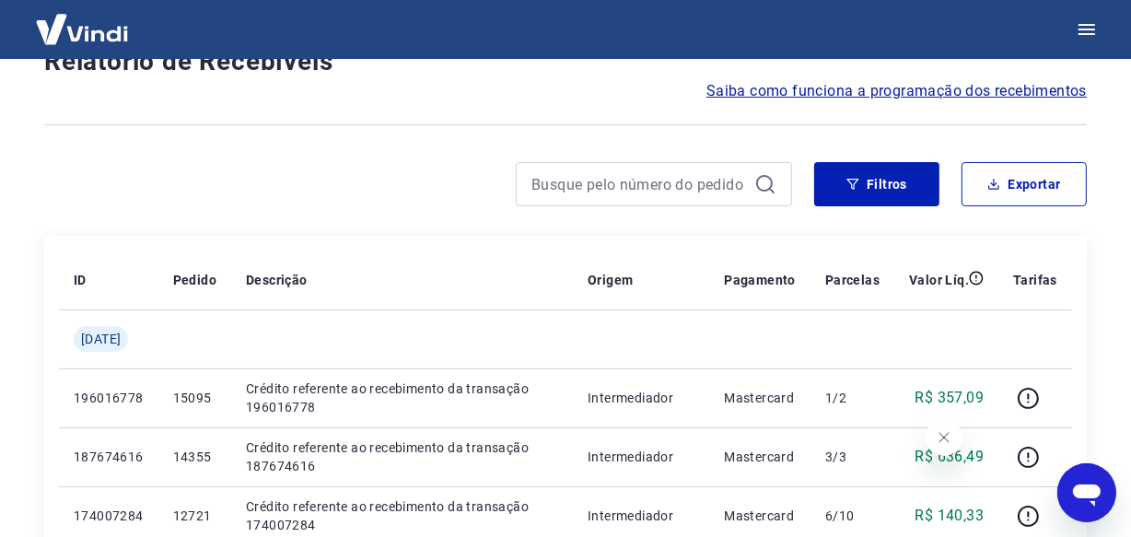
scroll to position [1653, 0]
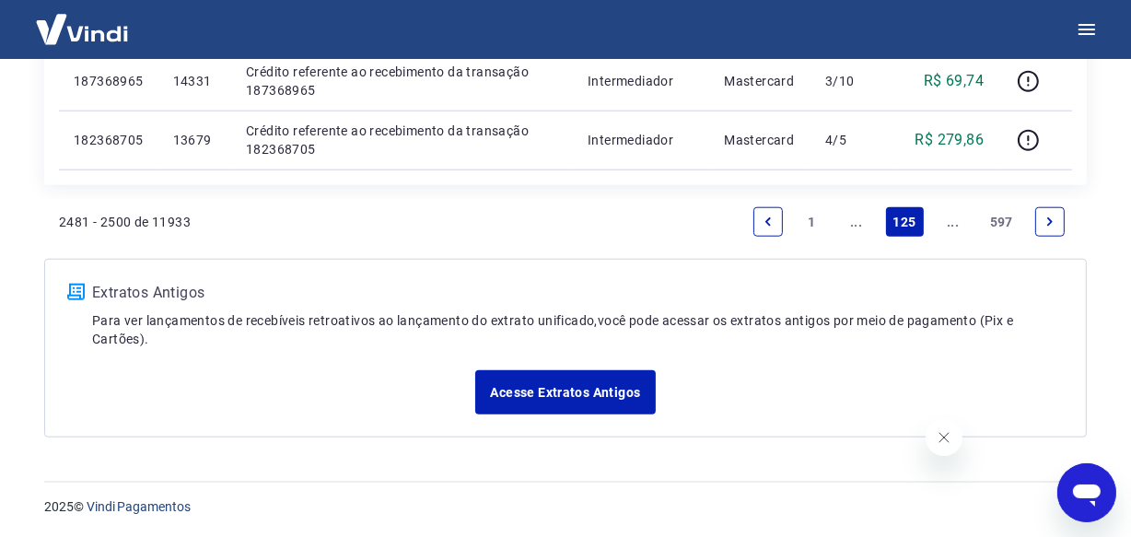
click at [952, 226] on link "..." at bounding box center [952, 221] width 29 height 29
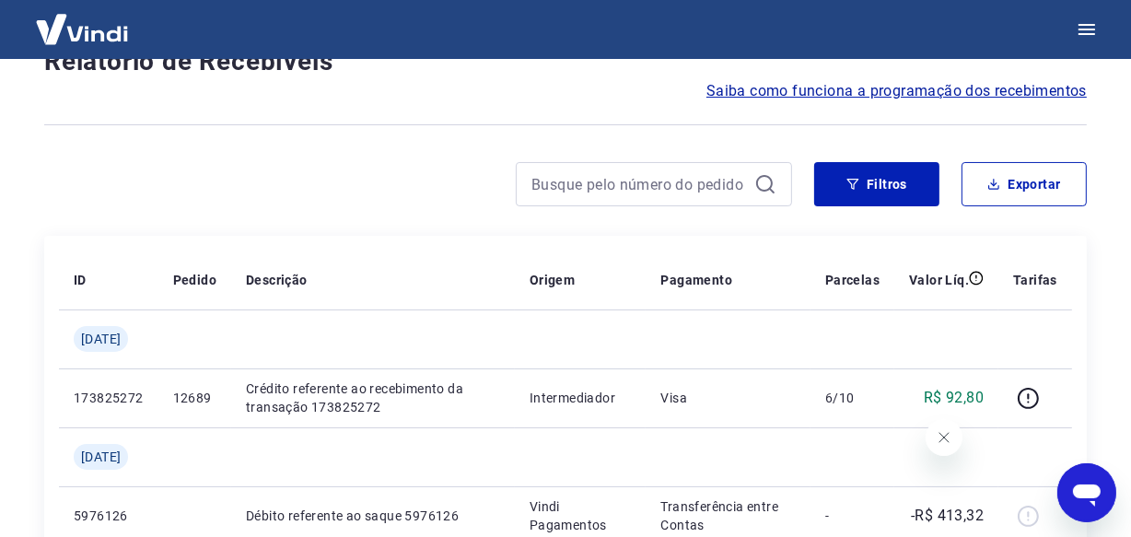
scroll to position [1653, 0]
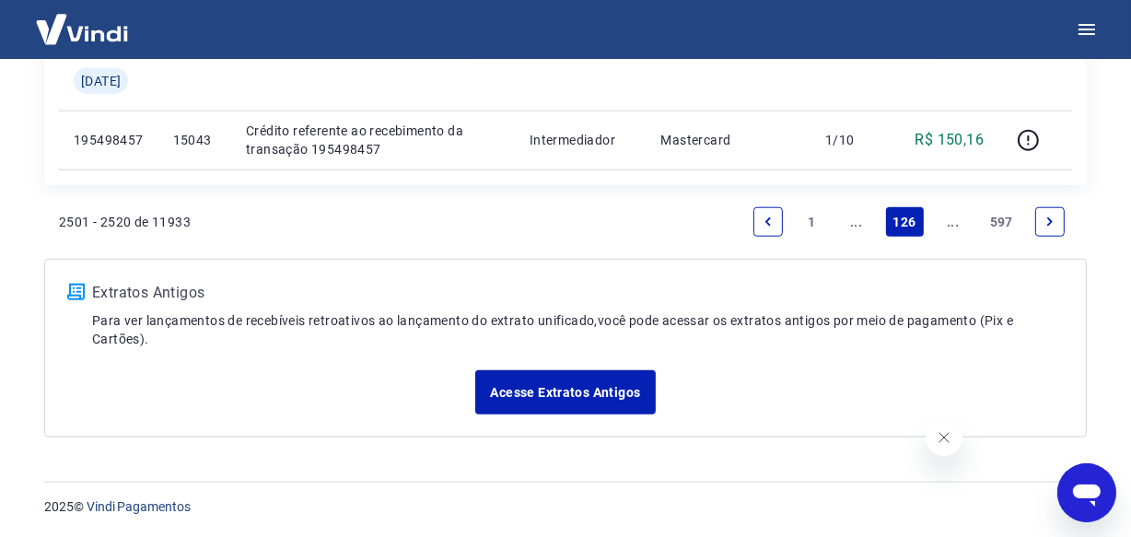
click at [952, 226] on link "..." at bounding box center [952, 221] width 29 height 29
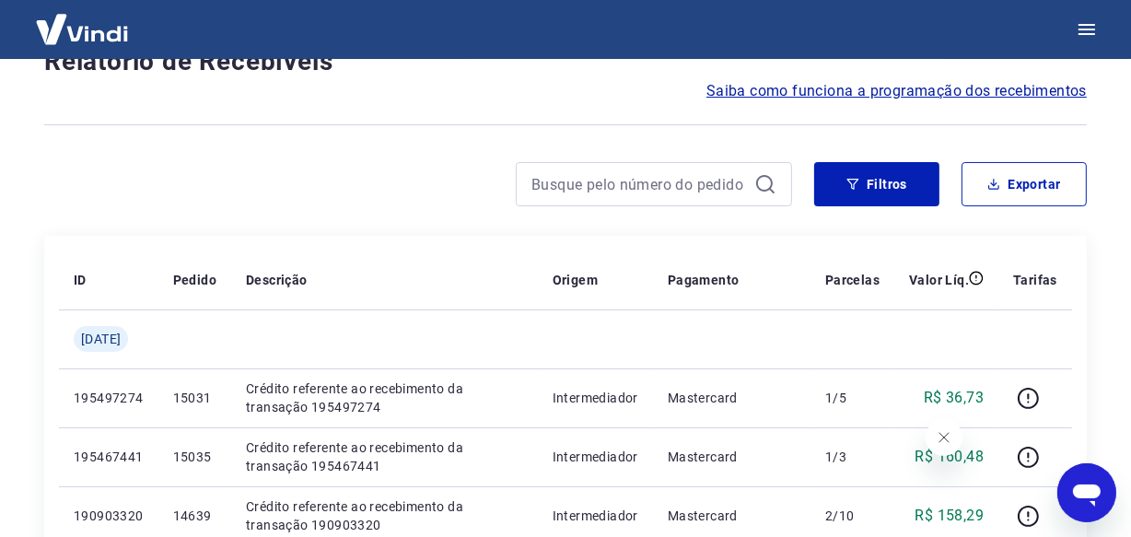
scroll to position [1594, 0]
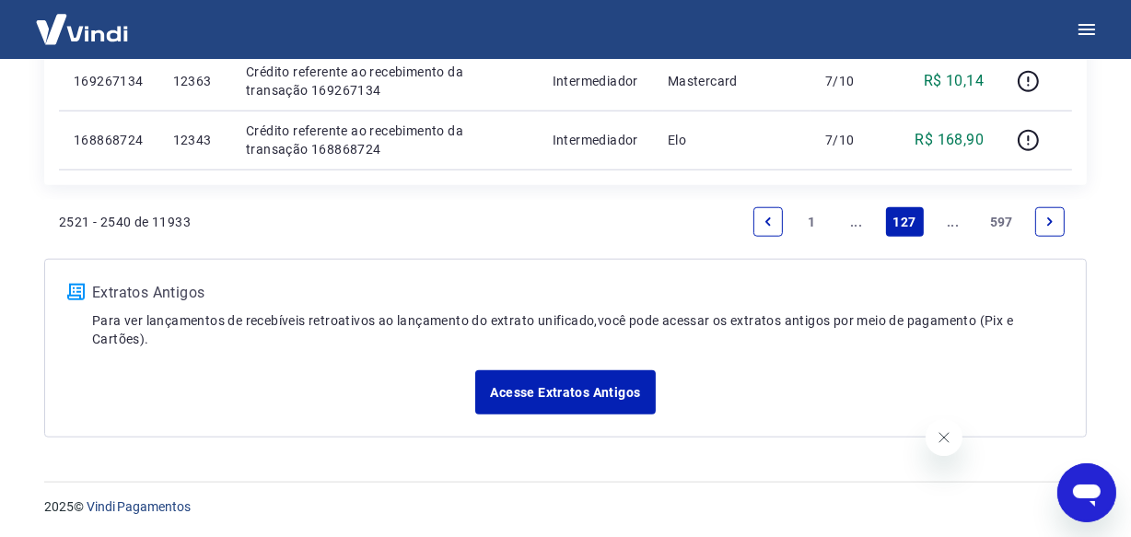
click at [952, 226] on link "..." at bounding box center [952, 221] width 29 height 29
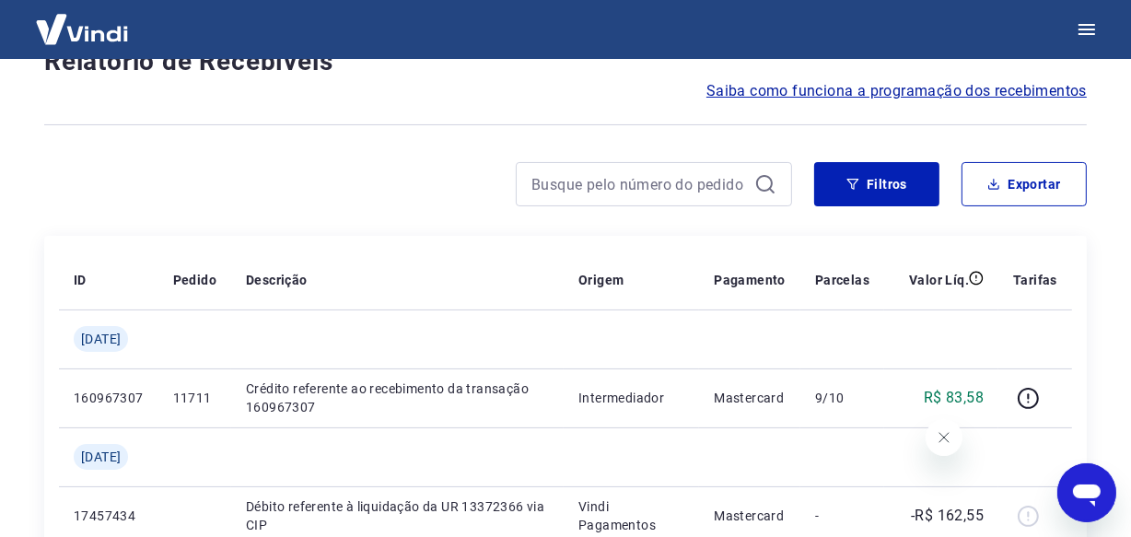
scroll to position [1653, 0]
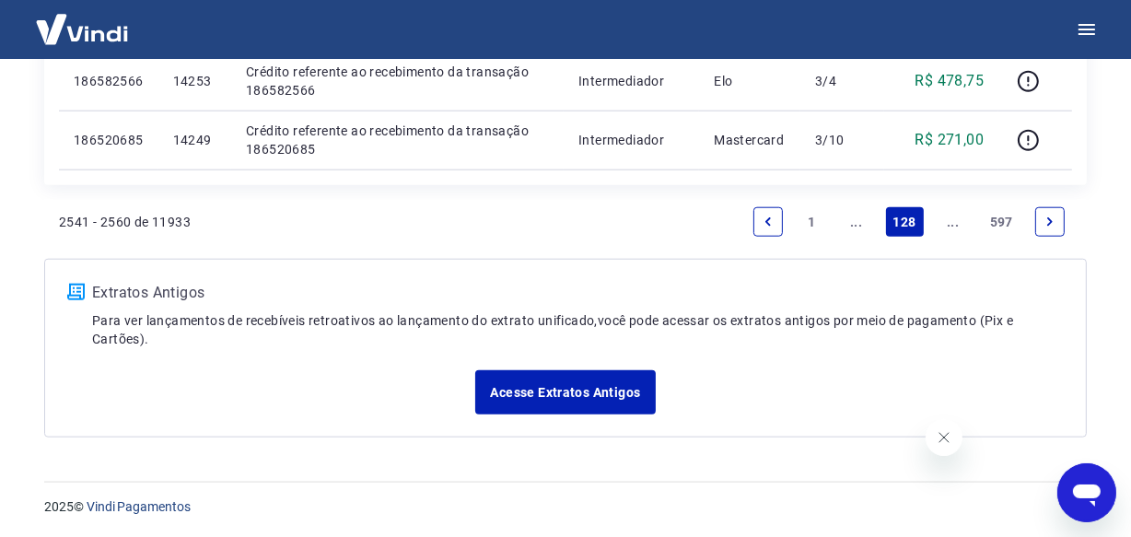
click at [952, 226] on link "..." at bounding box center [952, 221] width 29 height 29
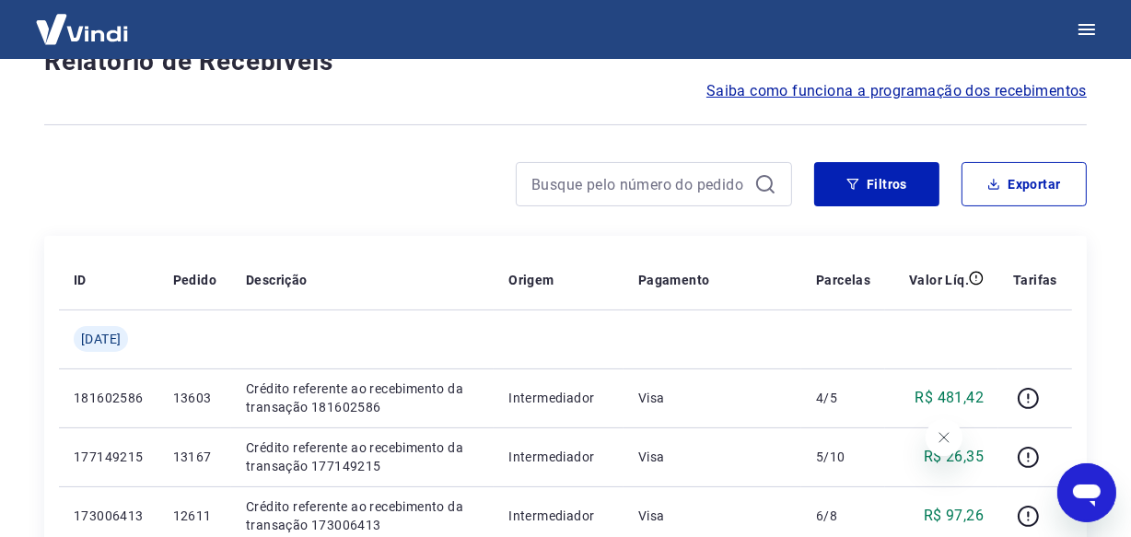
scroll to position [1594, 0]
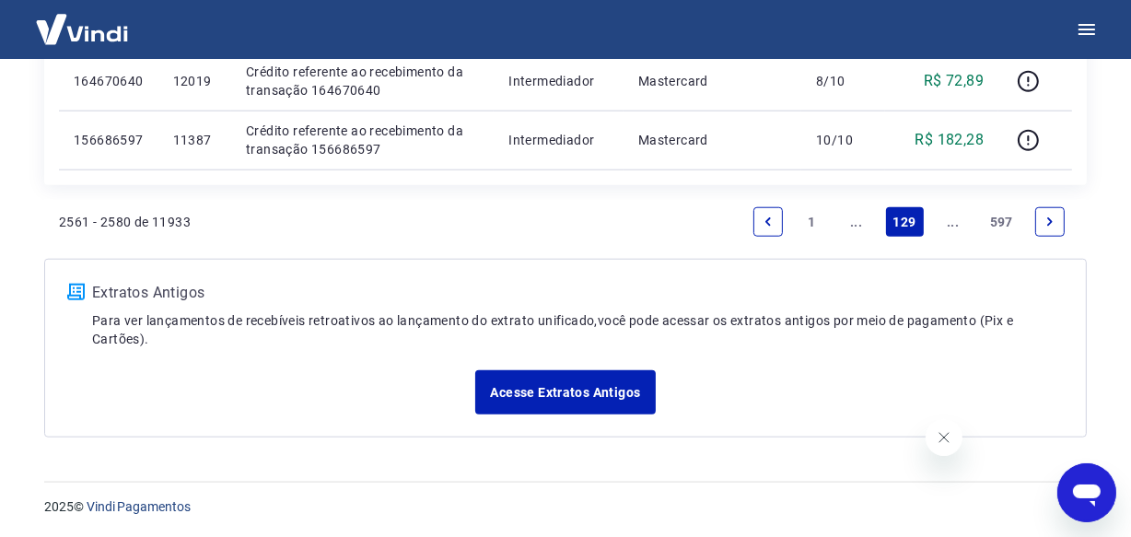
click at [952, 226] on link "..." at bounding box center [952, 221] width 29 height 29
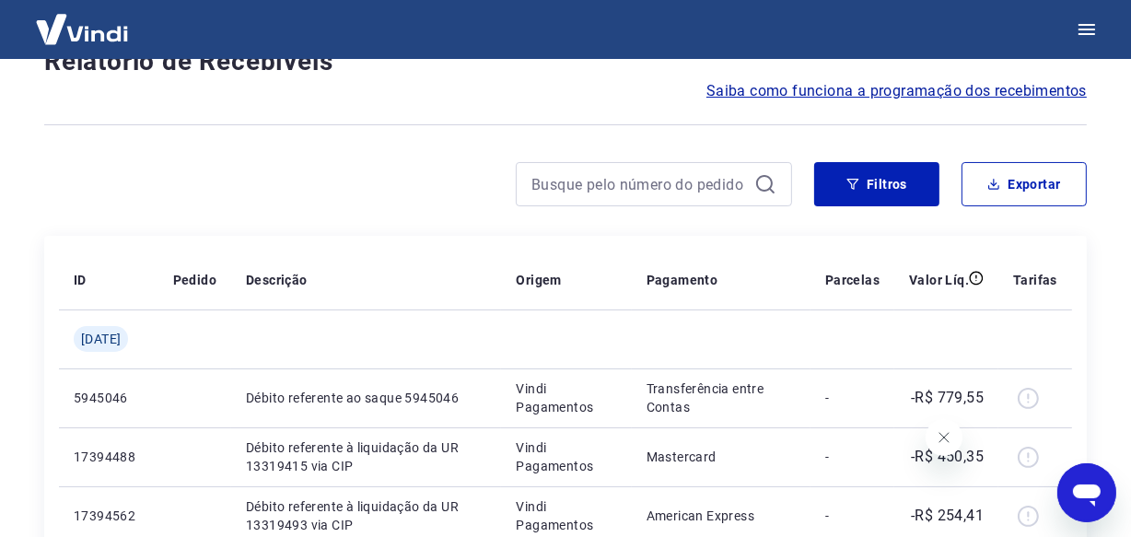
scroll to position [1594, 0]
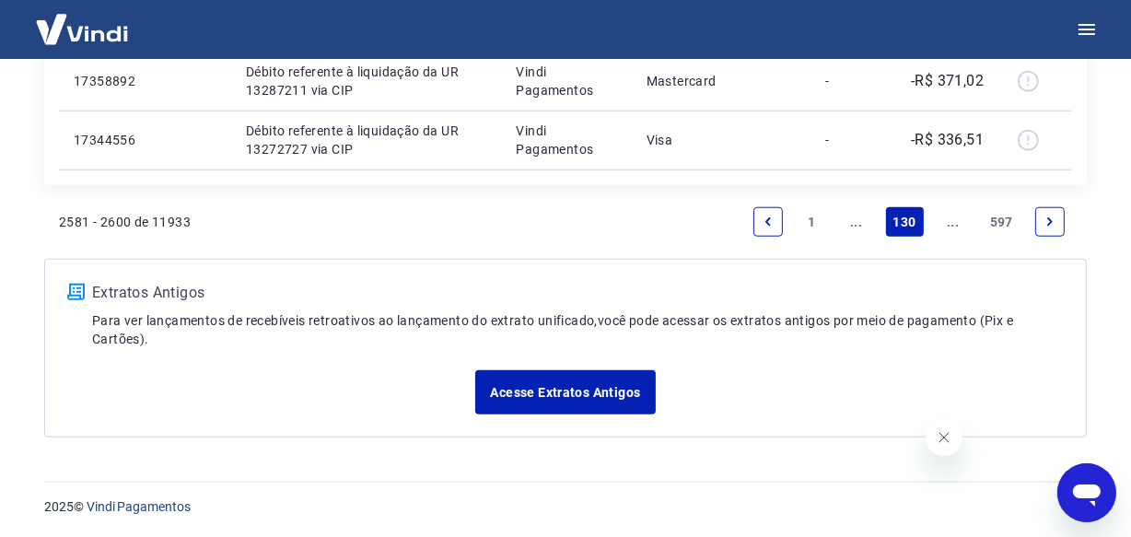
click at [952, 226] on link "..." at bounding box center [952, 221] width 29 height 29
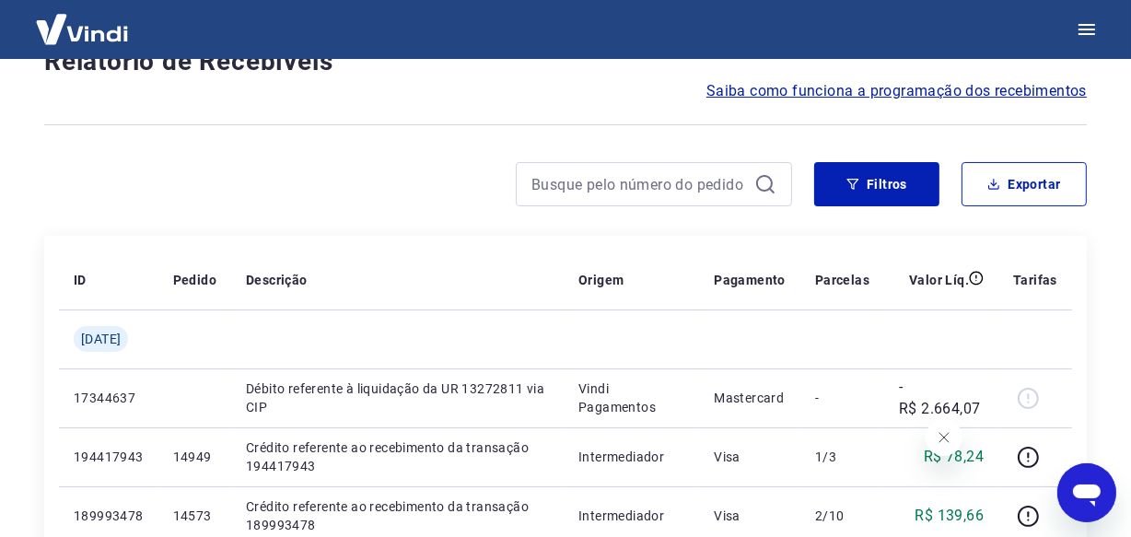
scroll to position [1594, 0]
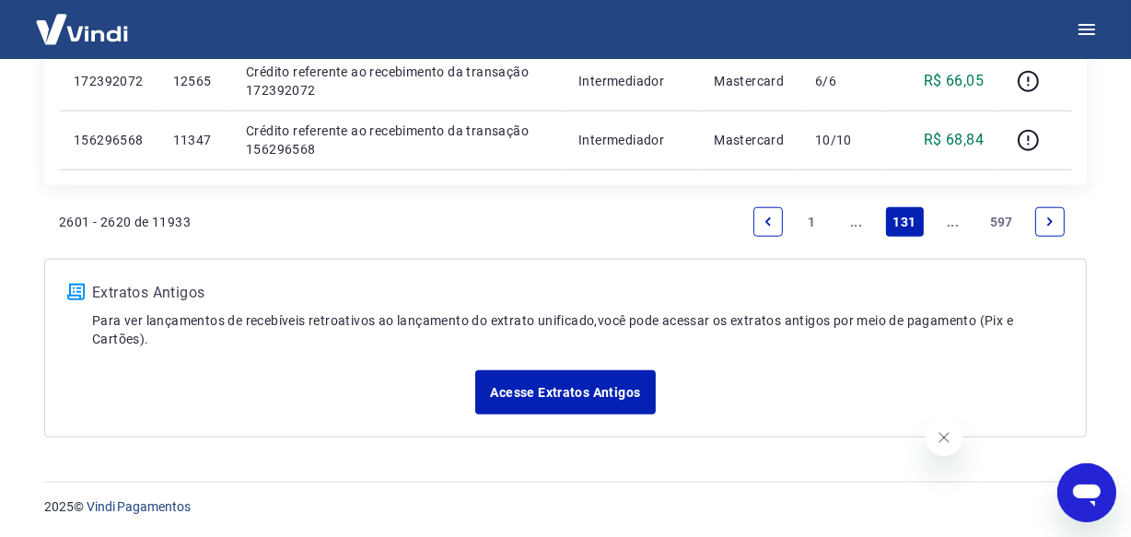
click at [952, 226] on link "..." at bounding box center [952, 221] width 29 height 29
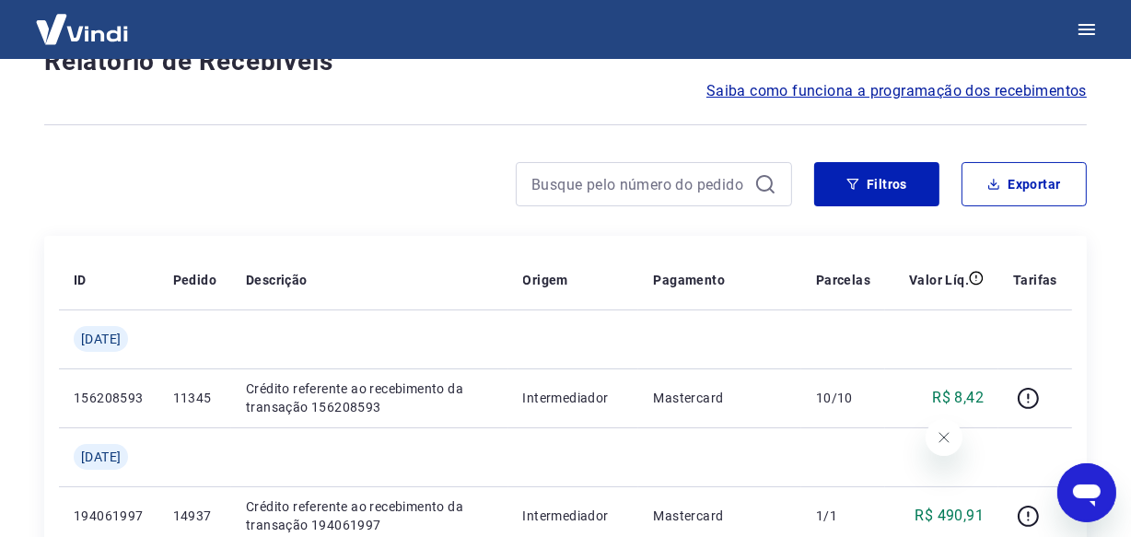
scroll to position [1653, 0]
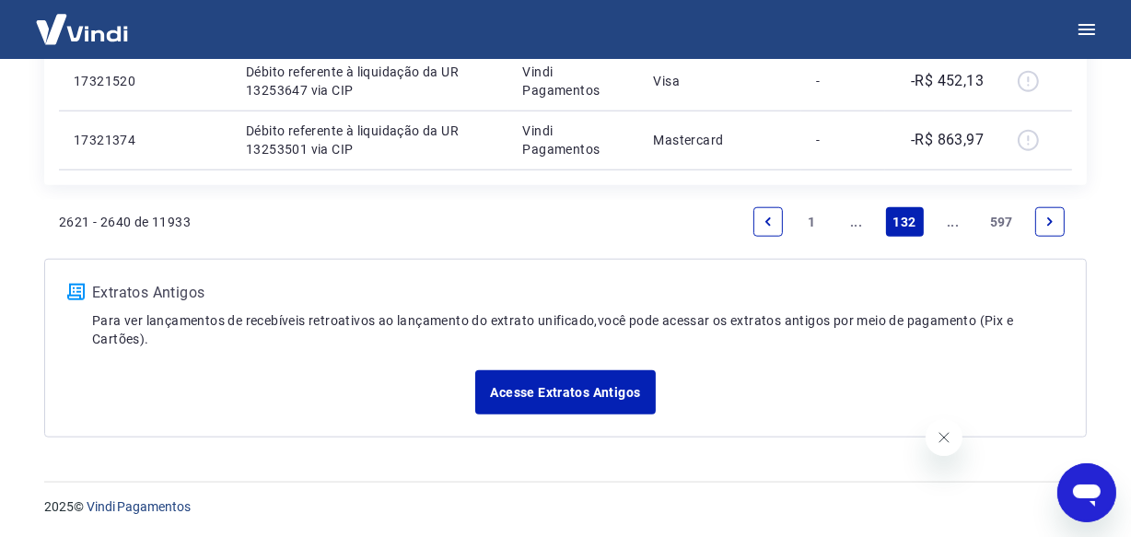
click at [952, 226] on link "..." at bounding box center [952, 221] width 29 height 29
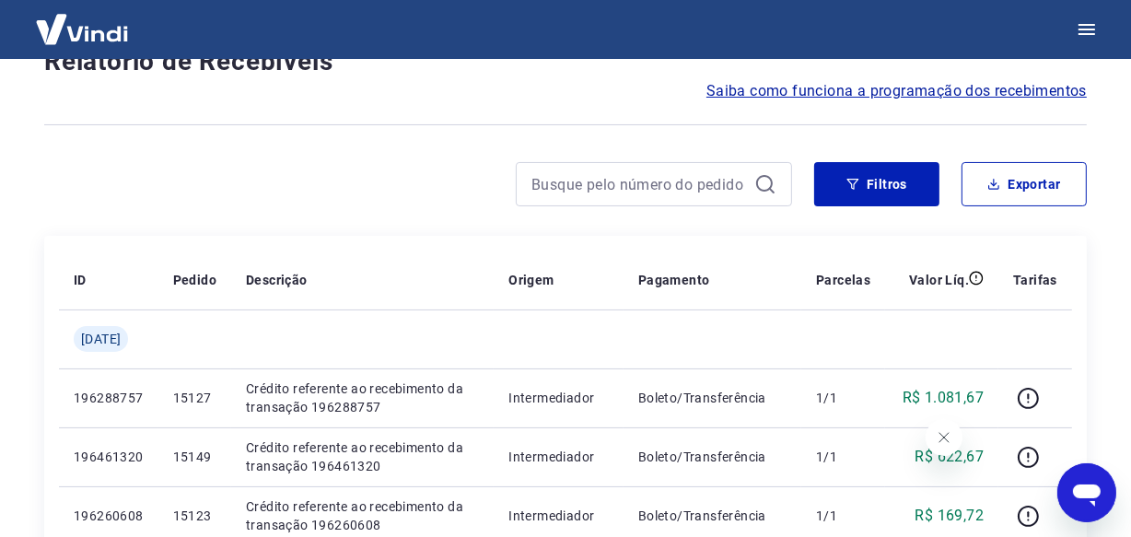
scroll to position [1594, 0]
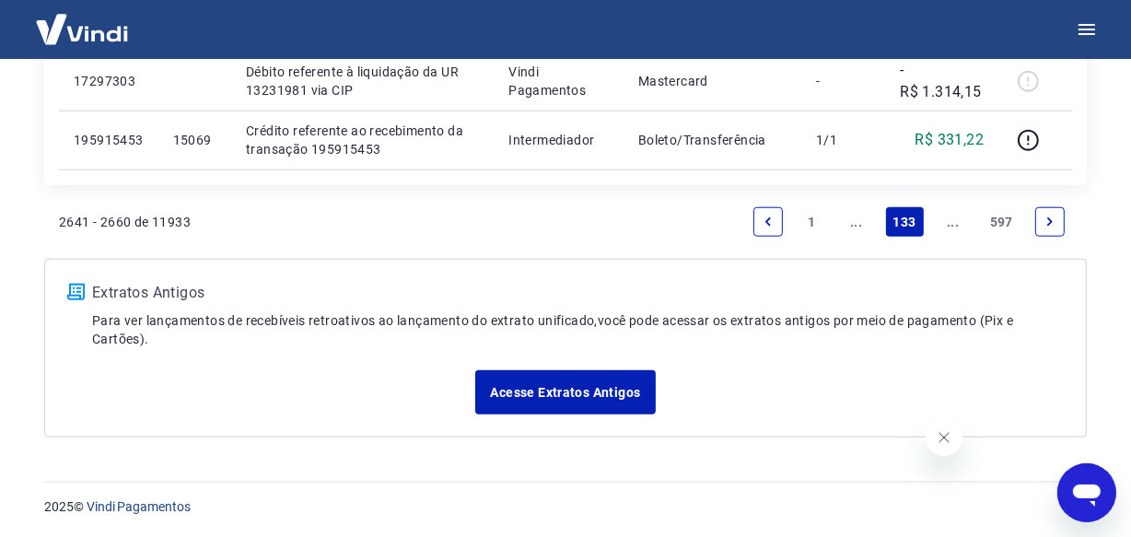
click at [952, 226] on link "..." at bounding box center [952, 221] width 29 height 29
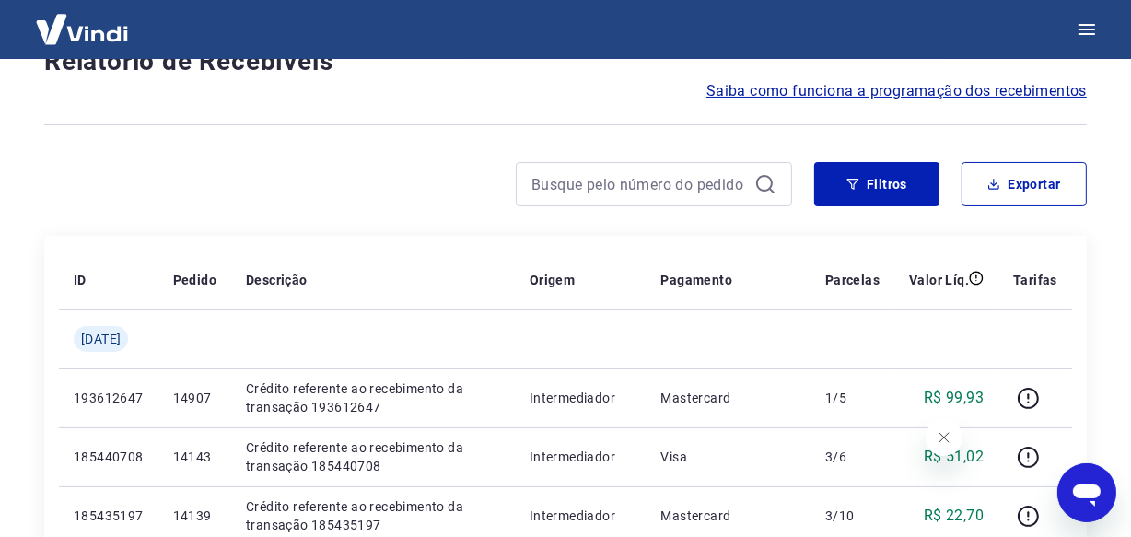
scroll to position [1594, 0]
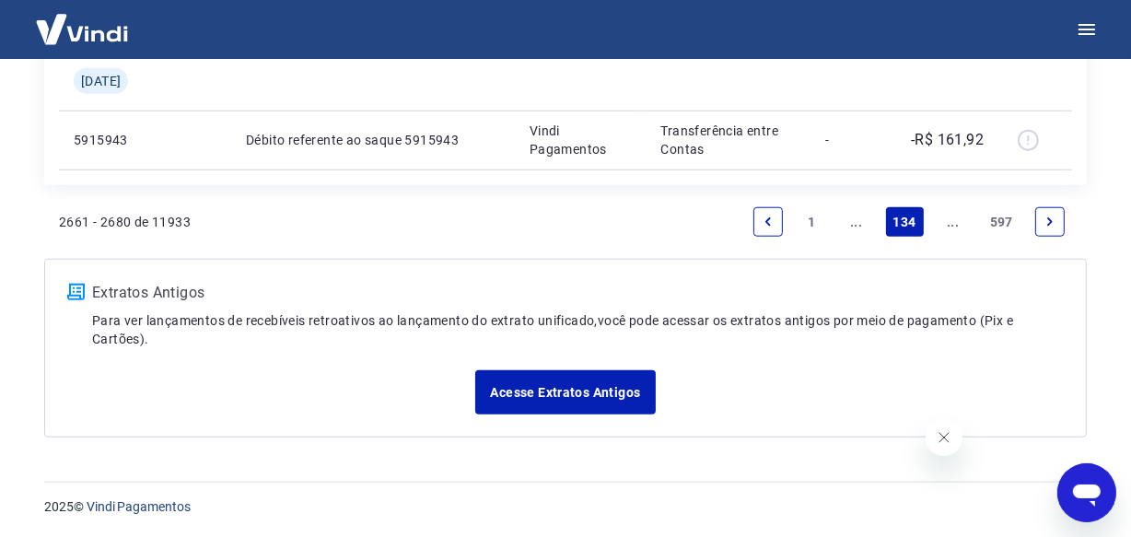
click at [952, 226] on link "..." at bounding box center [952, 221] width 29 height 29
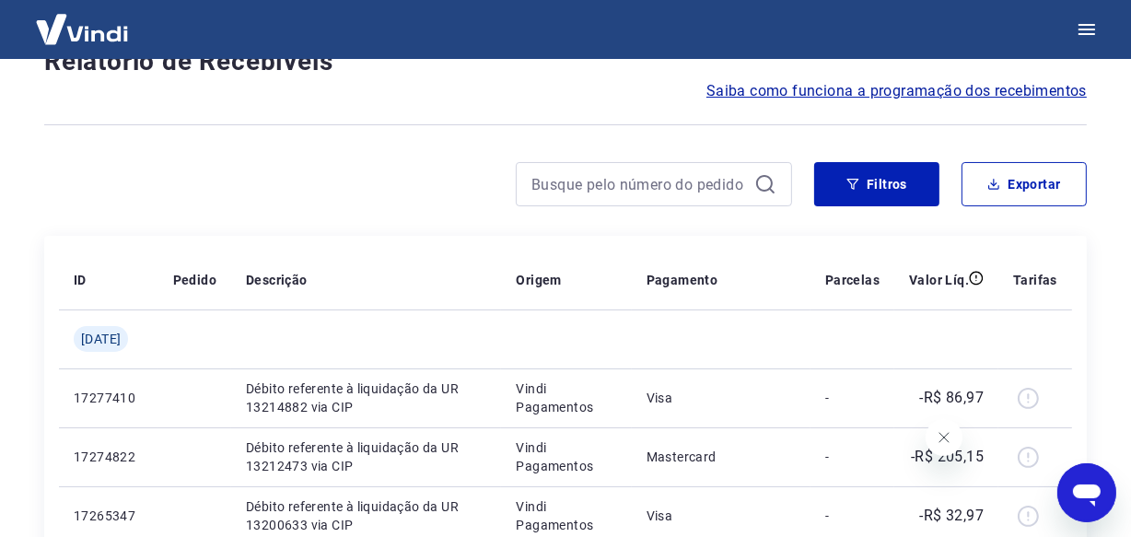
scroll to position [1594, 0]
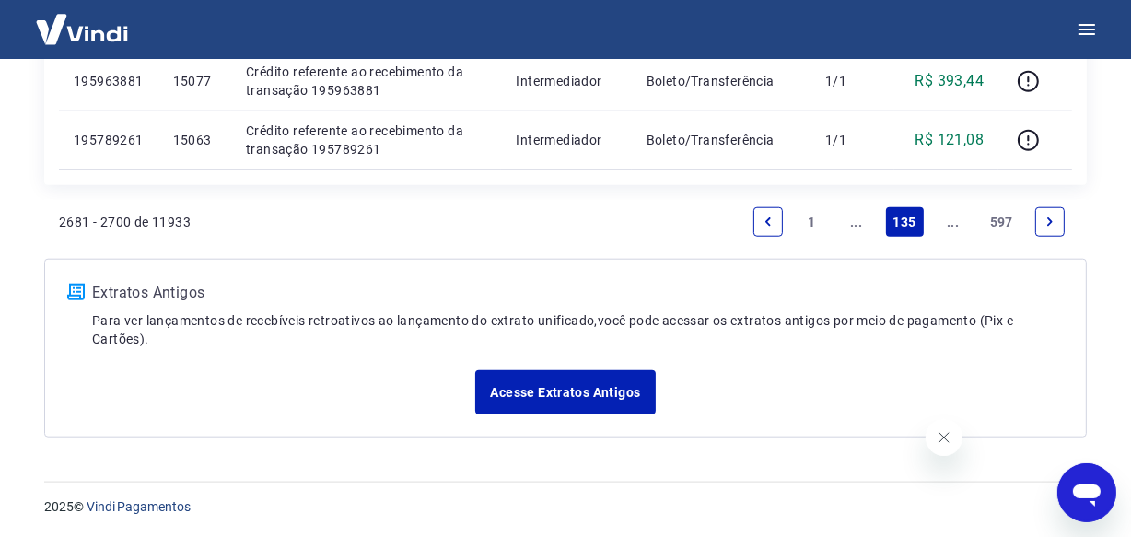
click at [952, 226] on link "..." at bounding box center [952, 221] width 29 height 29
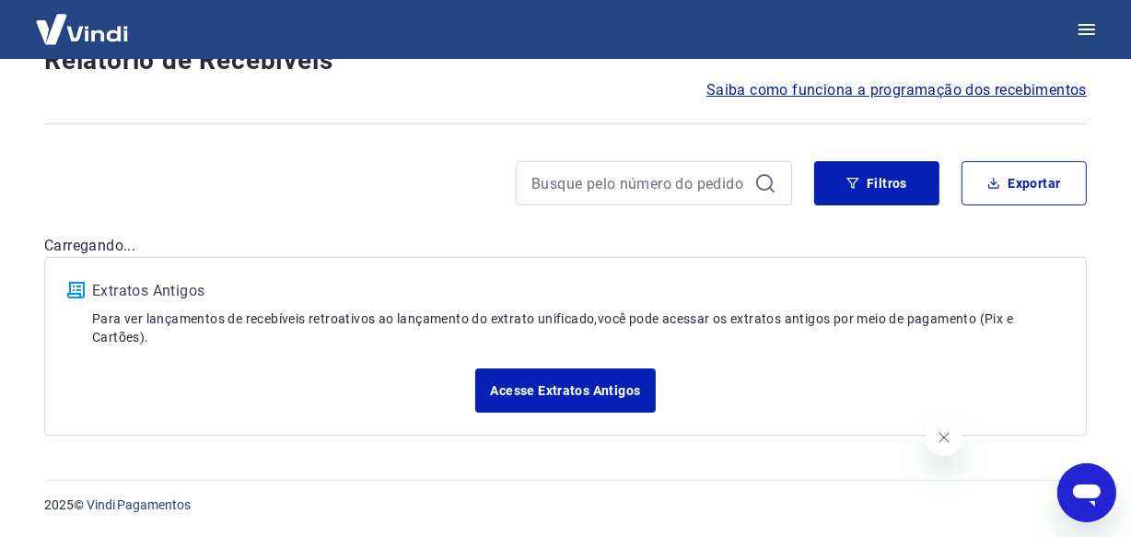
scroll to position [157, 0]
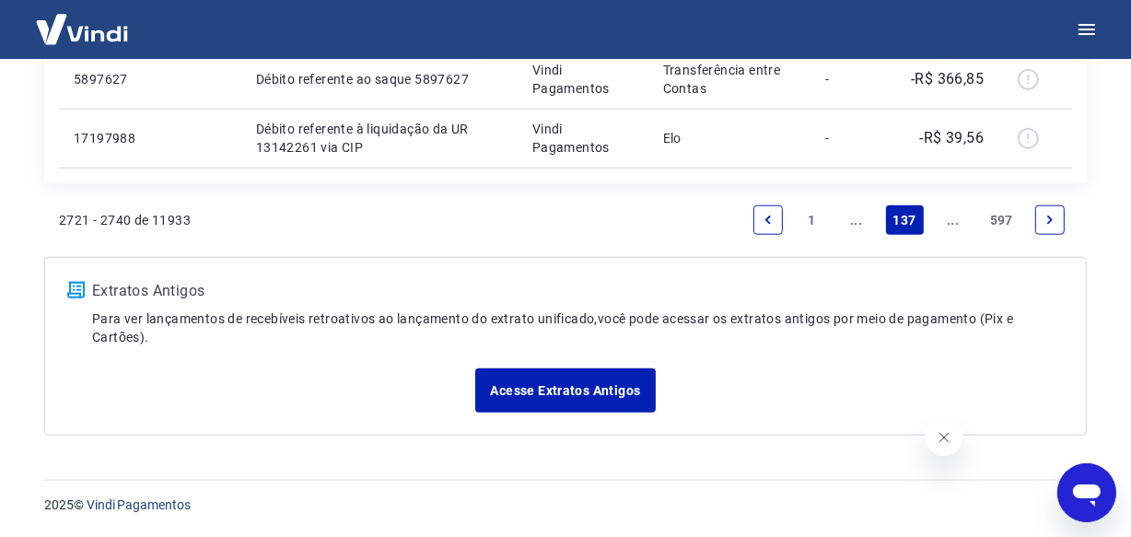
scroll to position [1653, 0]
click at [952, 226] on link "..." at bounding box center [952, 221] width 29 height 29
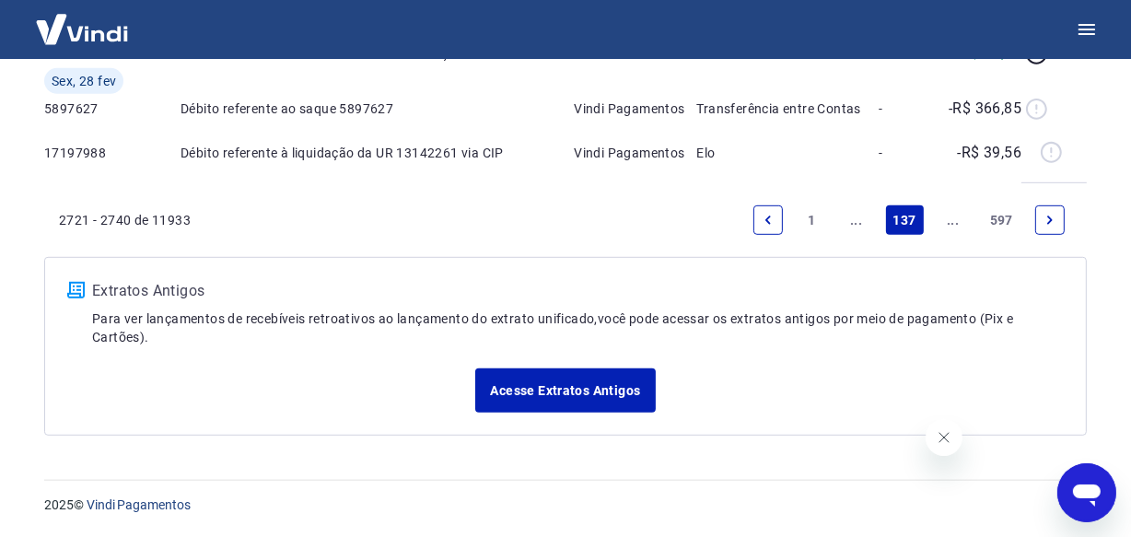
scroll to position [157, 0]
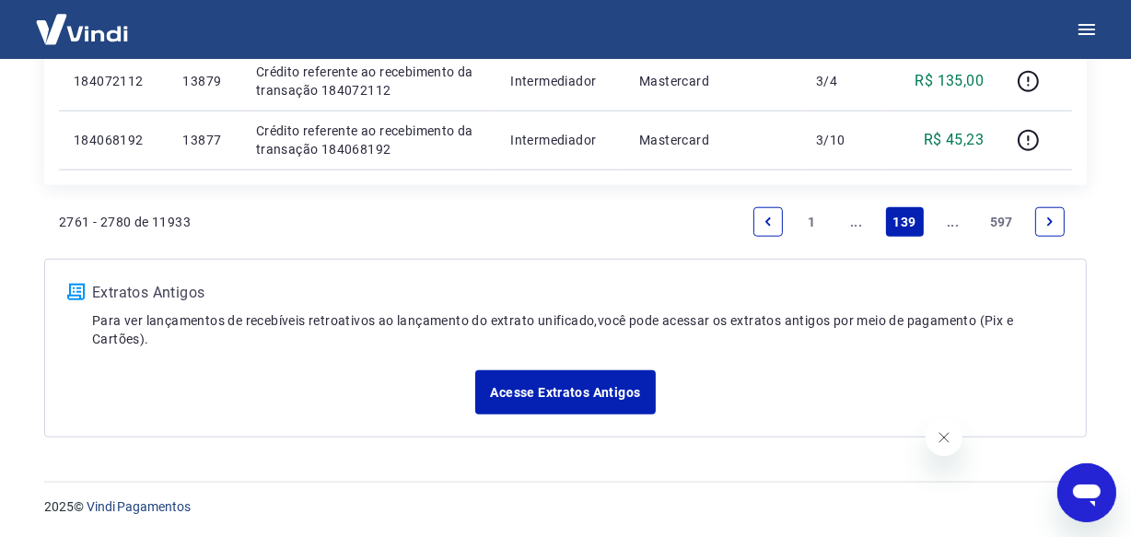
click at [955, 220] on link "..." at bounding box center [952, 221] width 29 height 29
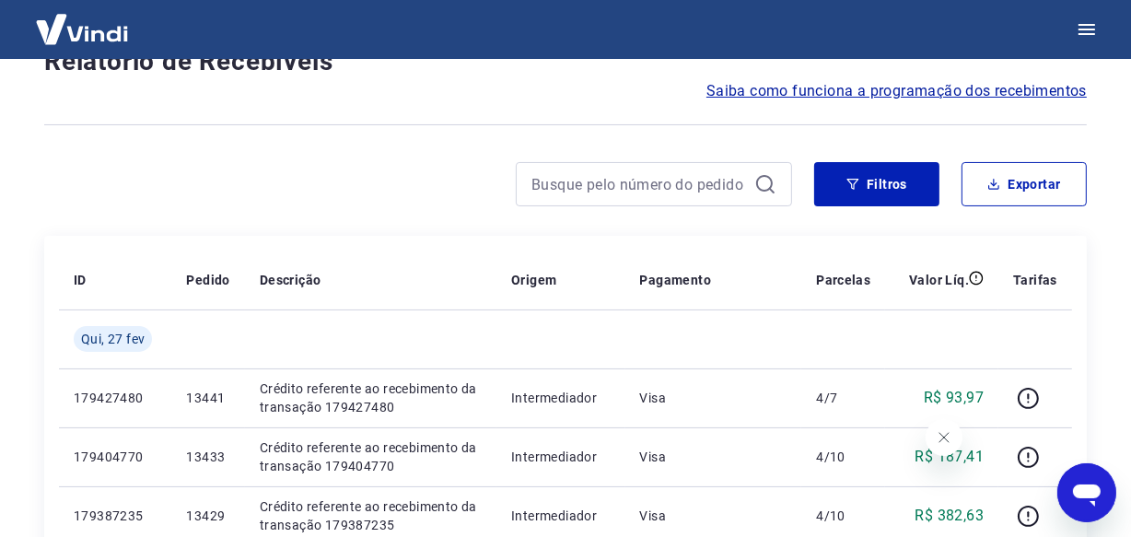
scroll to position [1594, 0]
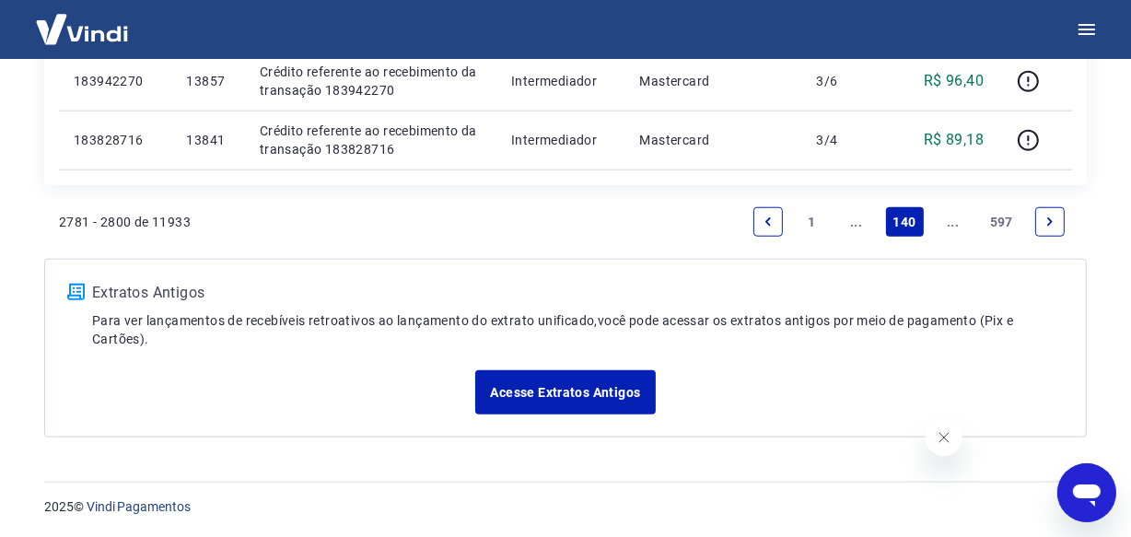
click at [955, 220] on link "..." at bounding box center [952, 221] width 29 height 29
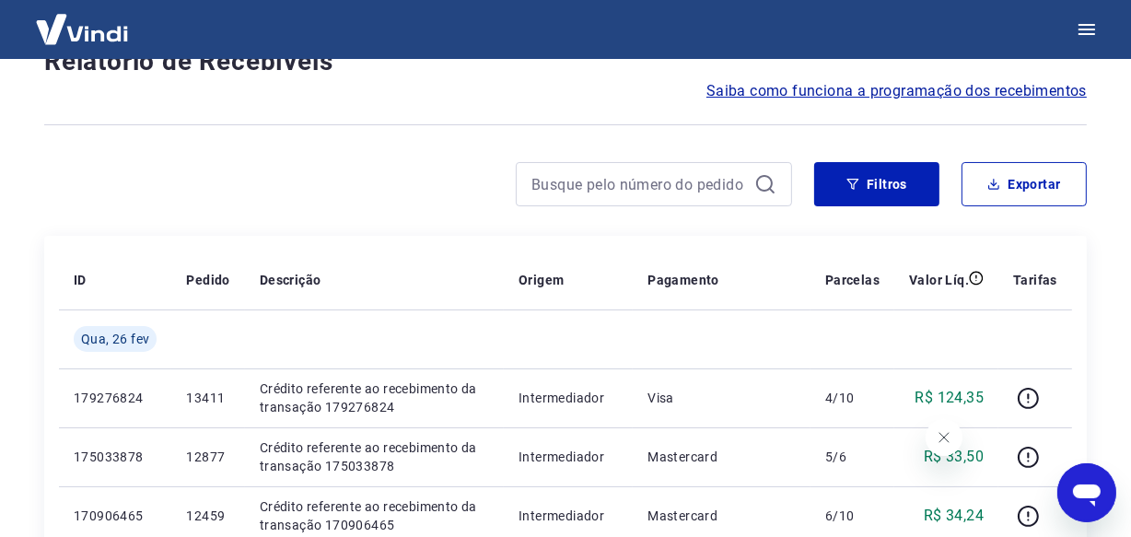
scroll to position [1594, 0]
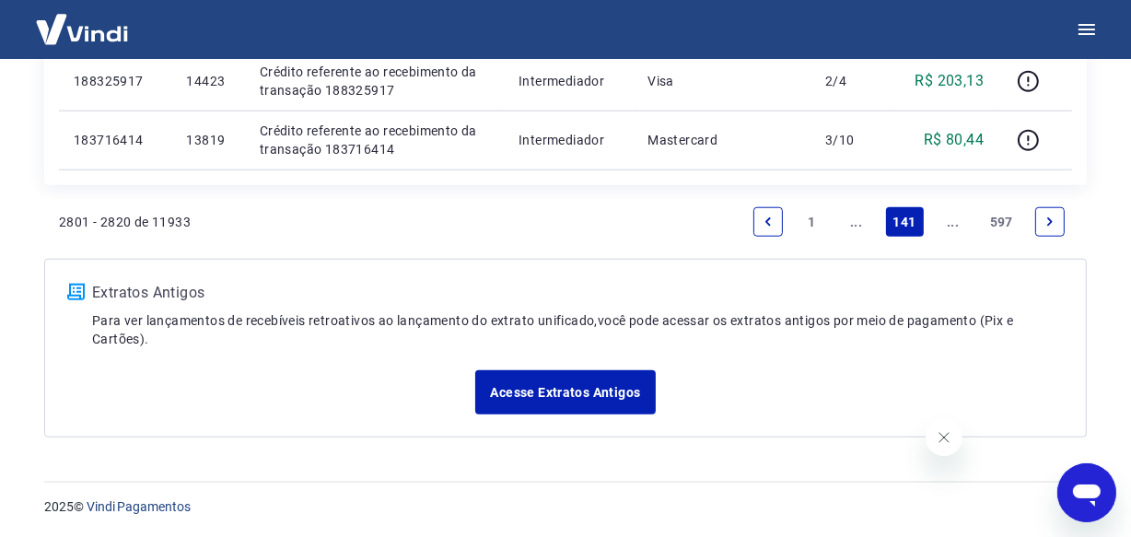
click at [955, 220] on link "..." at bounding box center [952, 221] width 29 height 29
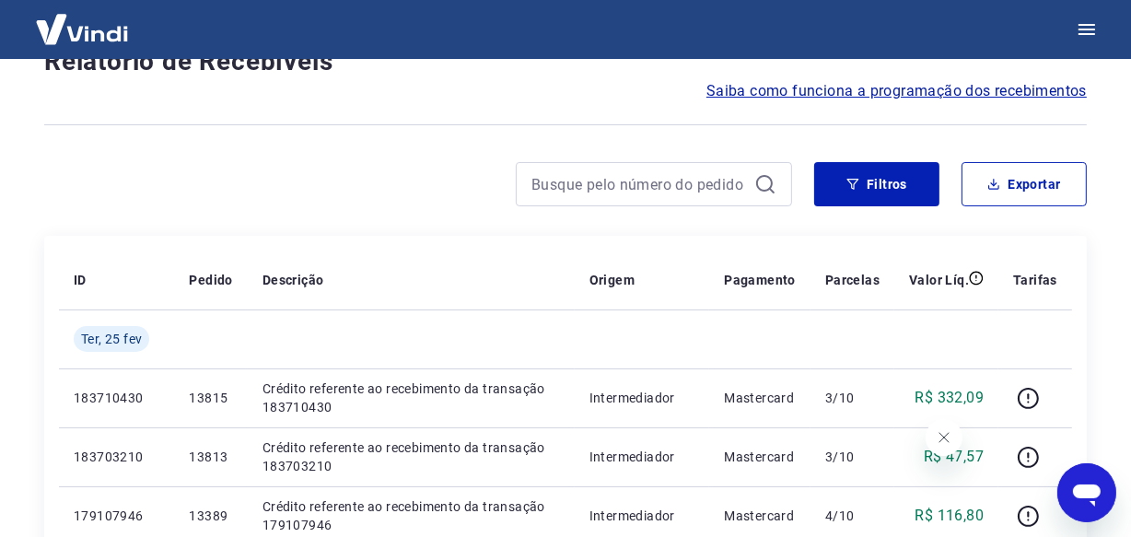
scroll to position [1653, 0]
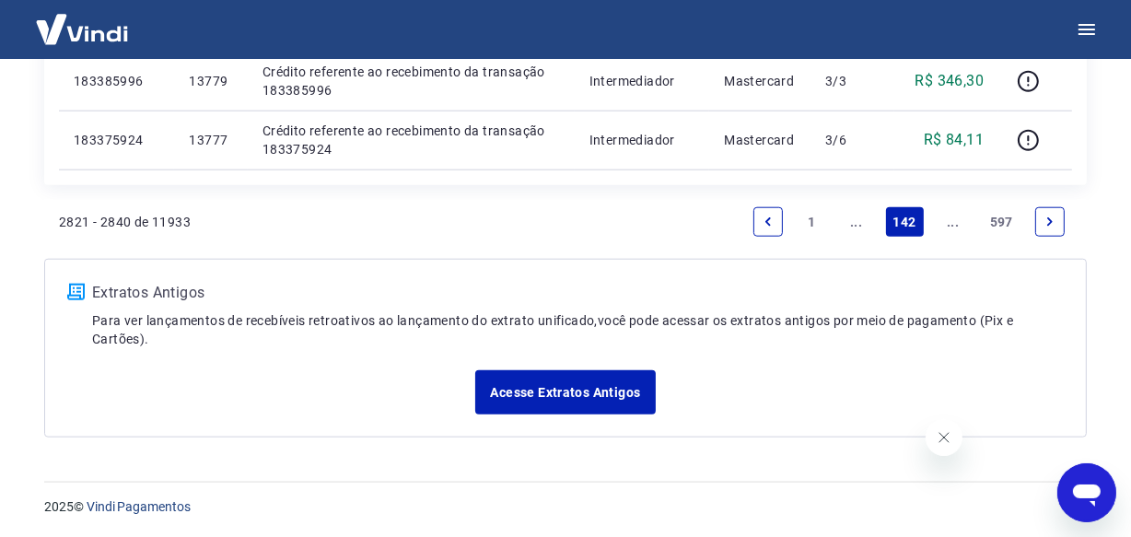
click at [955, 220] on link "..." at bounding box center [952, 221] width 29 height 29
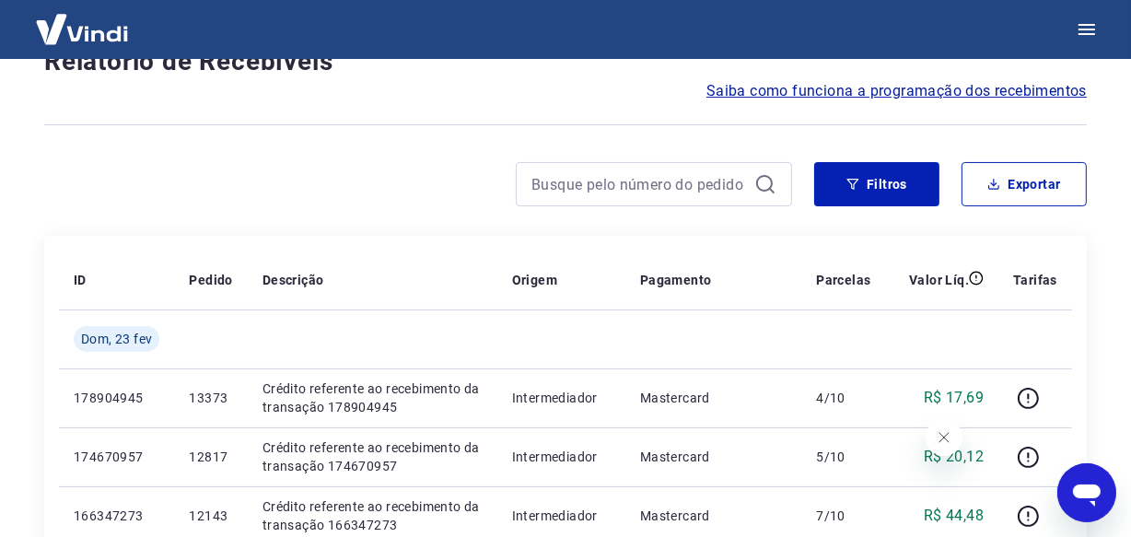
scroll to position [1653, 0]
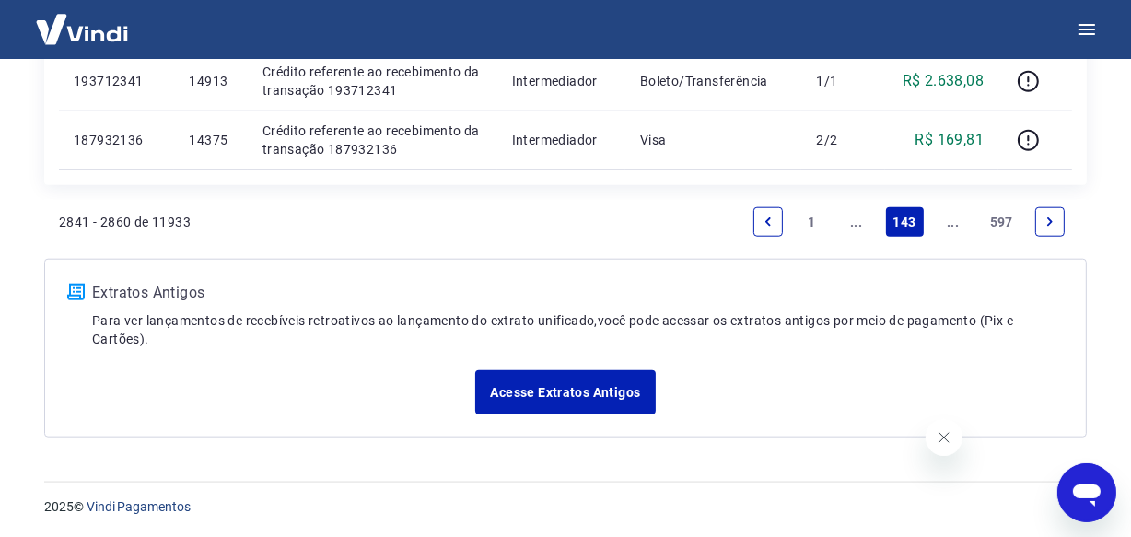
click at [955, 220] on link "..." at bounding box center [952, 221] width 29 height 29
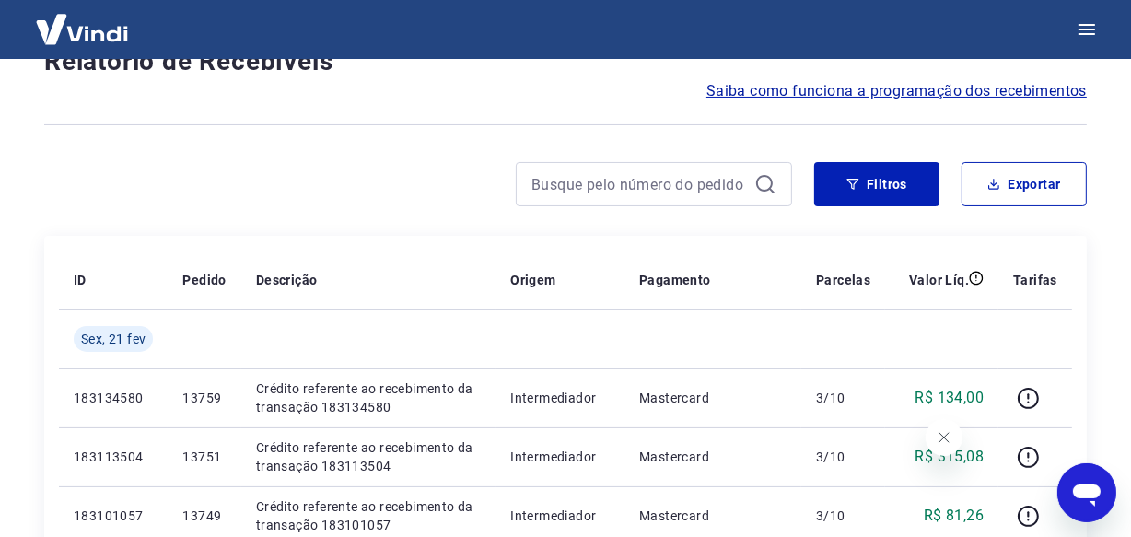
scroll to position [1594, 0]
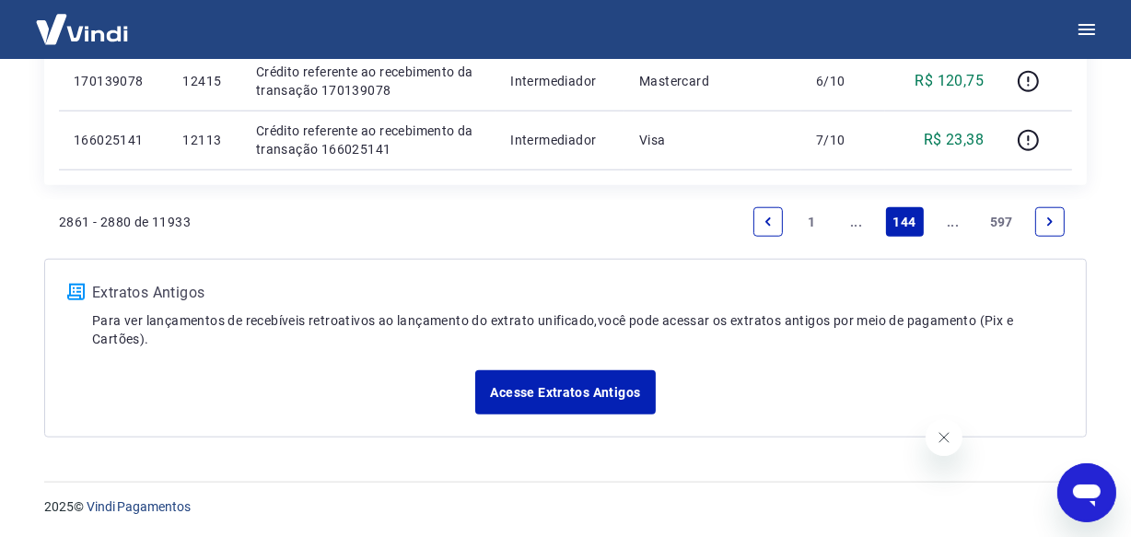
click at [955, 220] on link "..." at bounding box center [952, 221] width 29 height 29
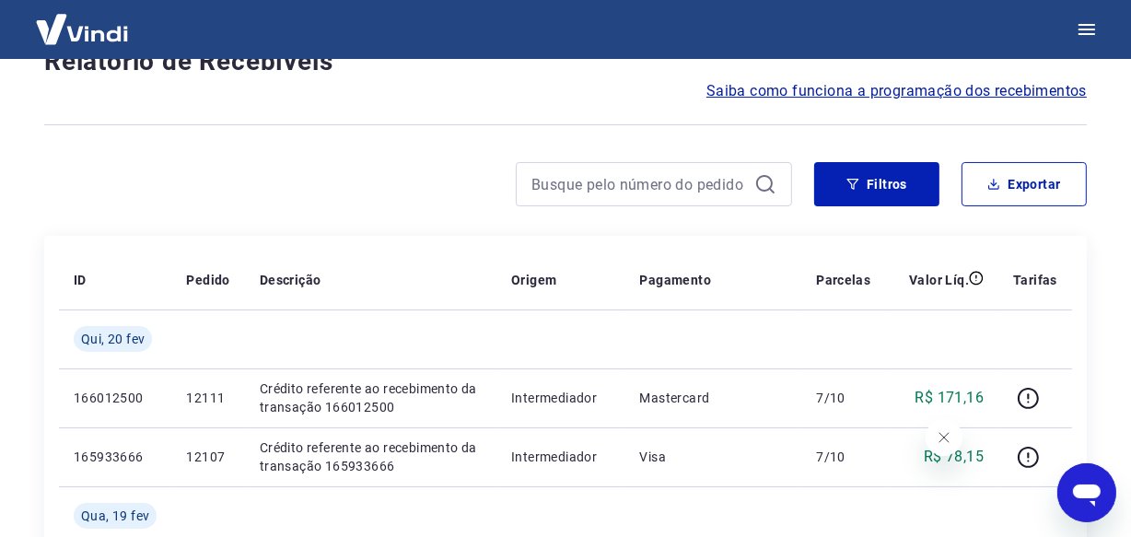
scroll to position [1594, 0]
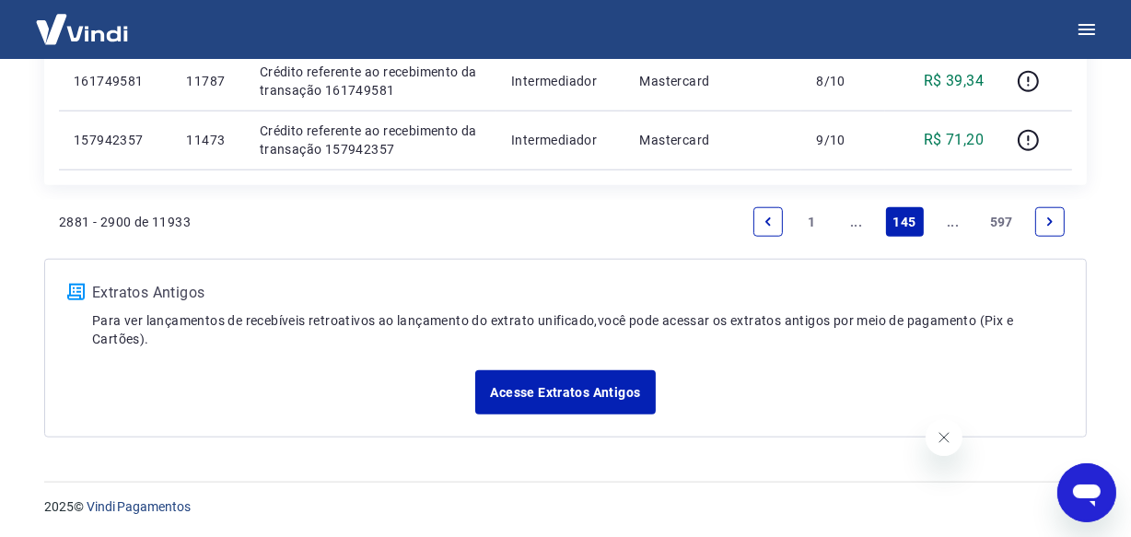
click at [955, 220] on link "..." at bounding box center [952, 221] width 29 height 29
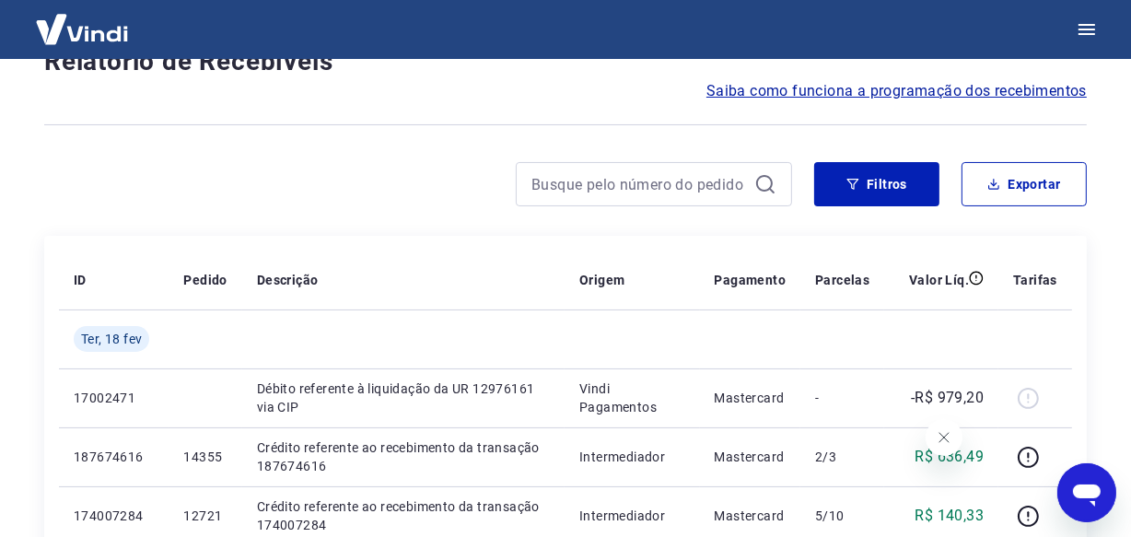
scroll to position [1594, 0]
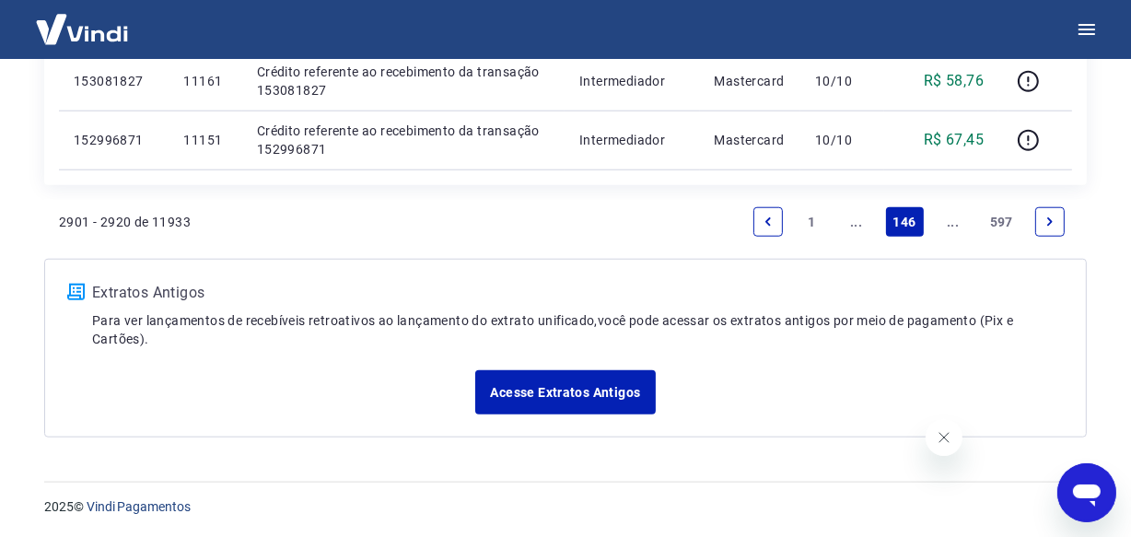
click at [955, 220] on link "..." at bounding box center [952, 221] width 29 height 29
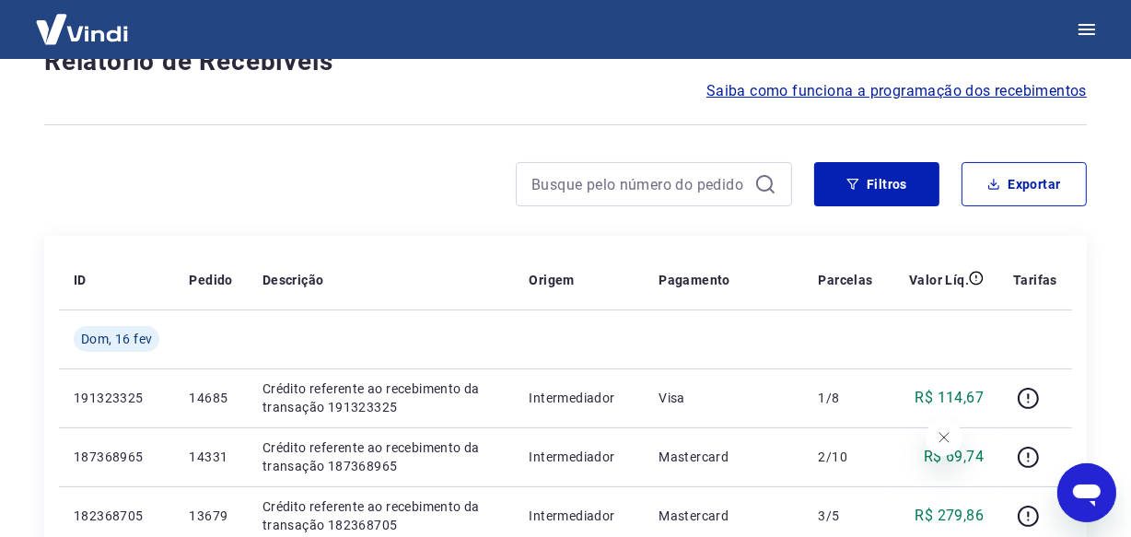
scroll to position [1653, 0]
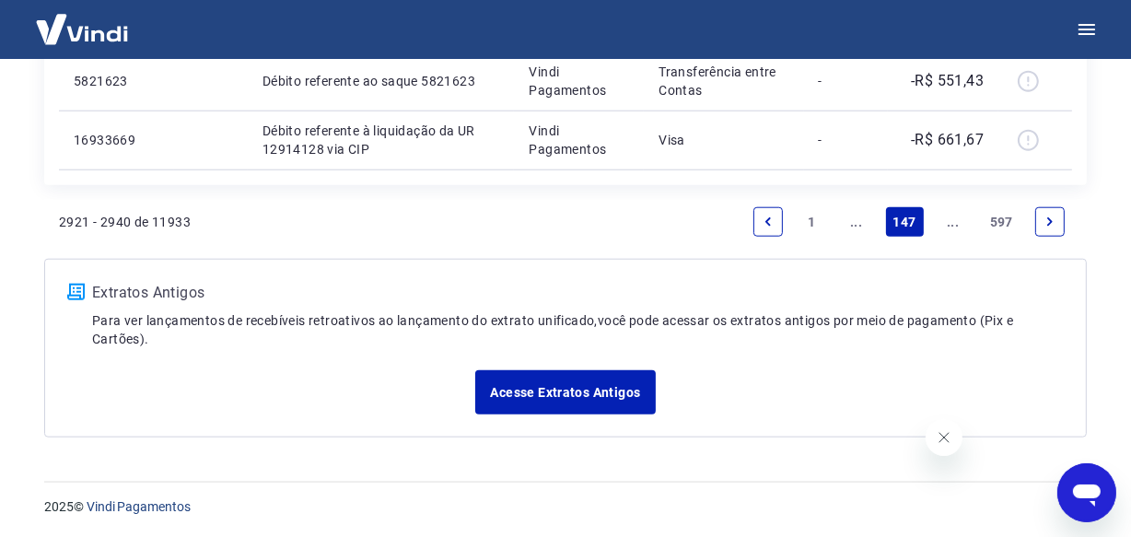
click at [955, 220] on link "..." at bounding box center [952, 221] width 29 height 29
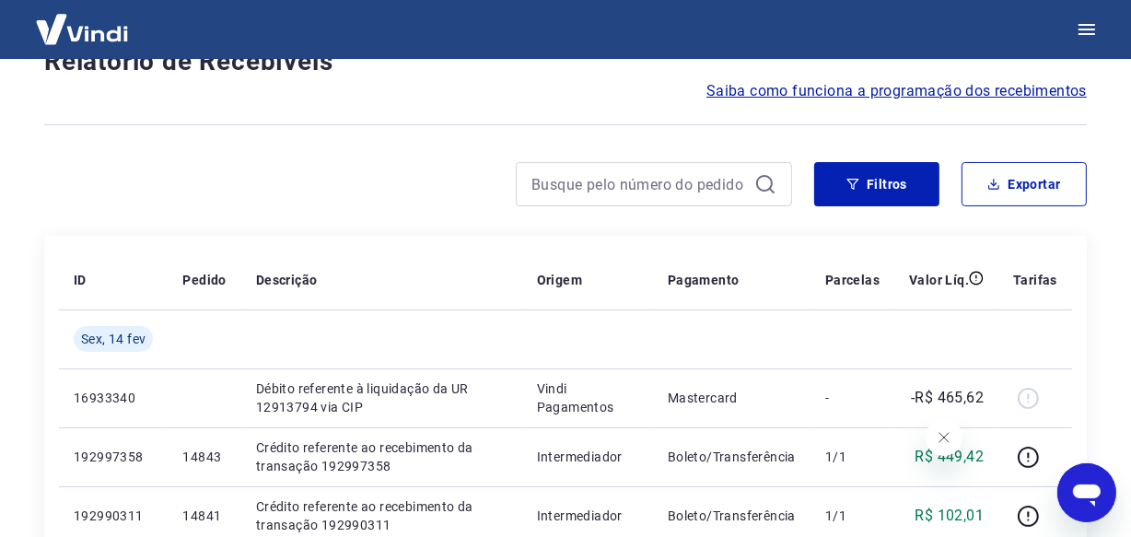
scroll to position [1594, 0]
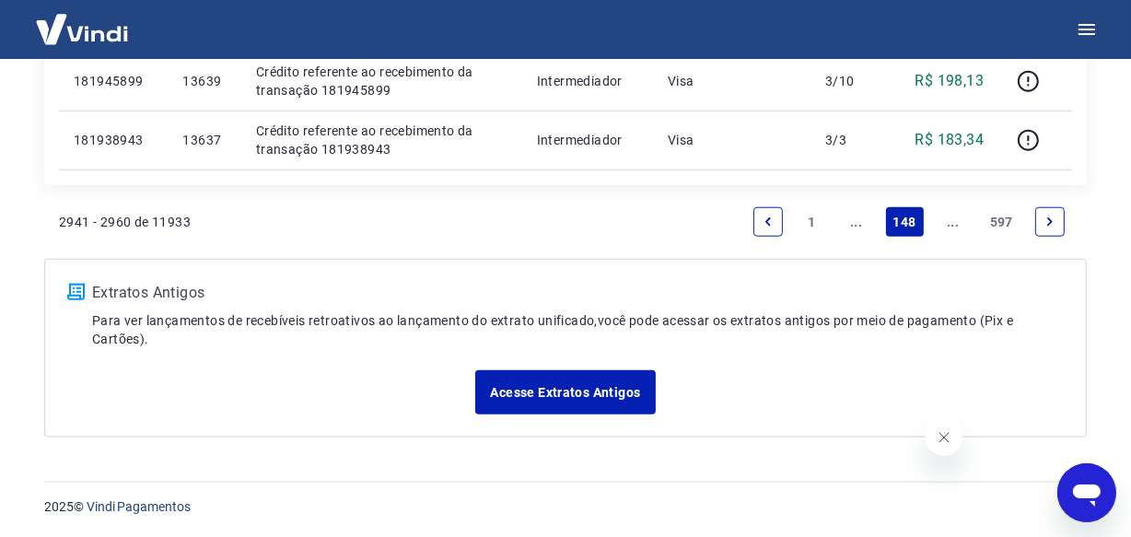
click at [955, 220] on link "..." at bounding box center [952, 221] width 29 height 29
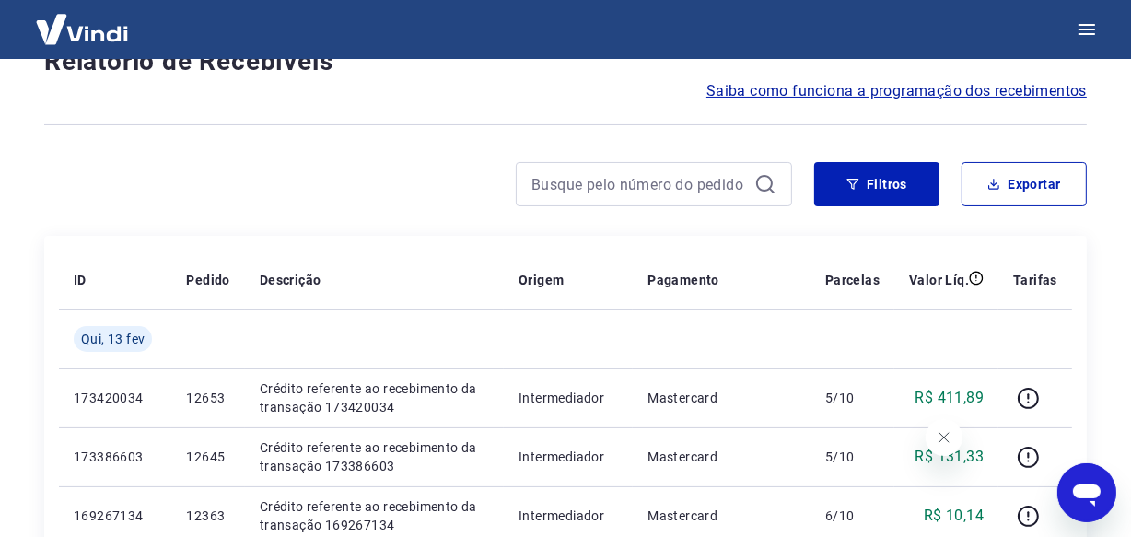
scroll to position [1594, 0]
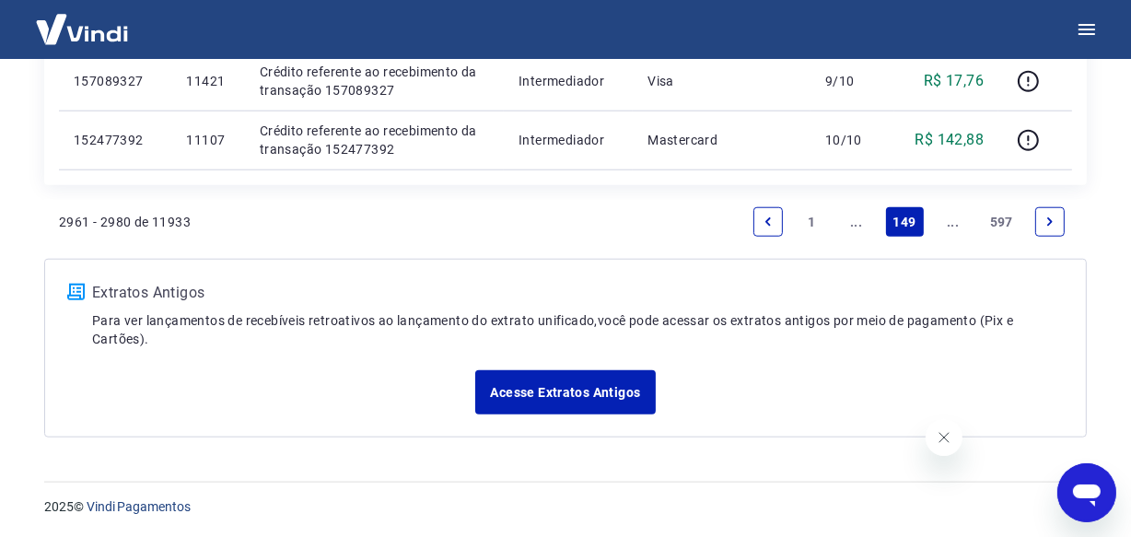
click at [951, 223] on link "..." at bounding box center [952, 221] width 29 height 29
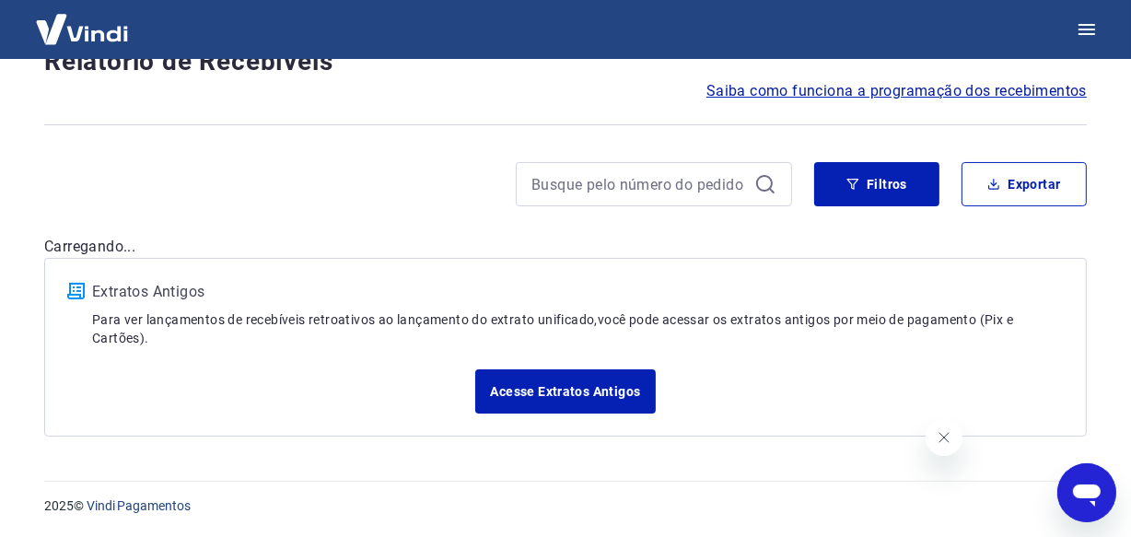
scroll to position [1653, 0]
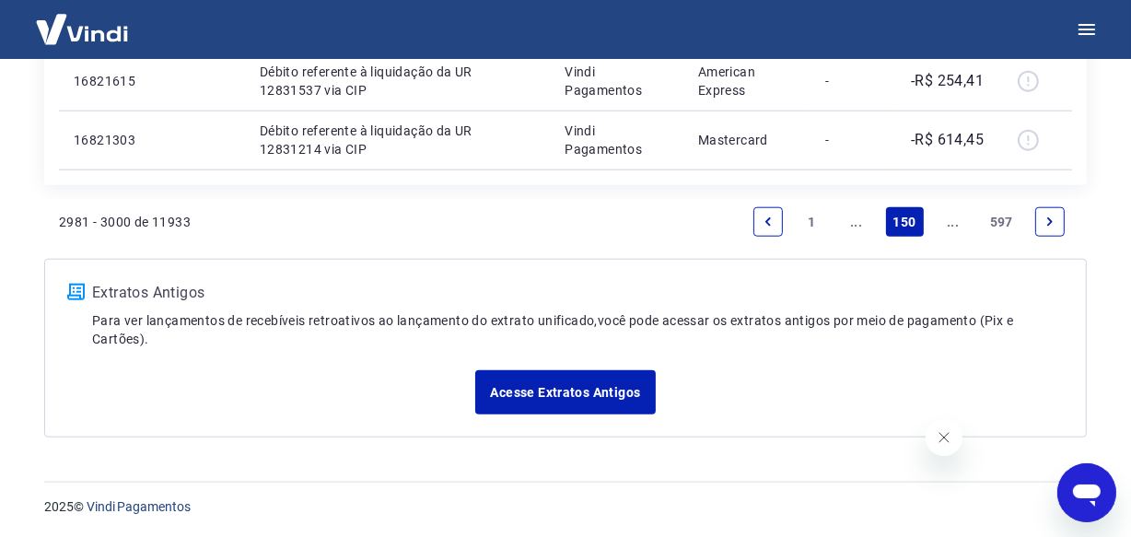
click at [951, 223] on link "..." at bounding box center [952, 221] width 29 height 29
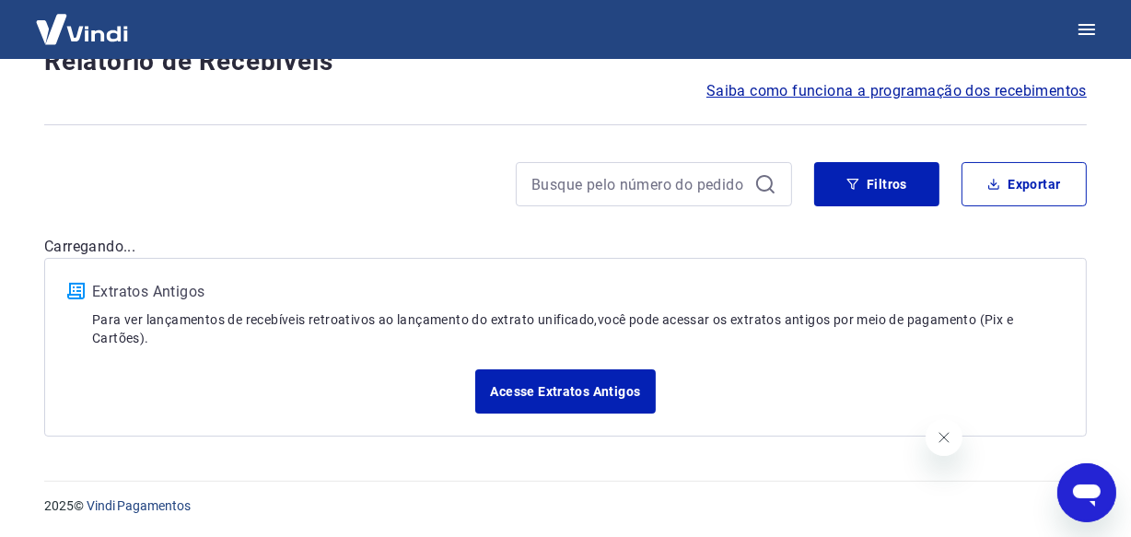
scroll to position [1594, 0]
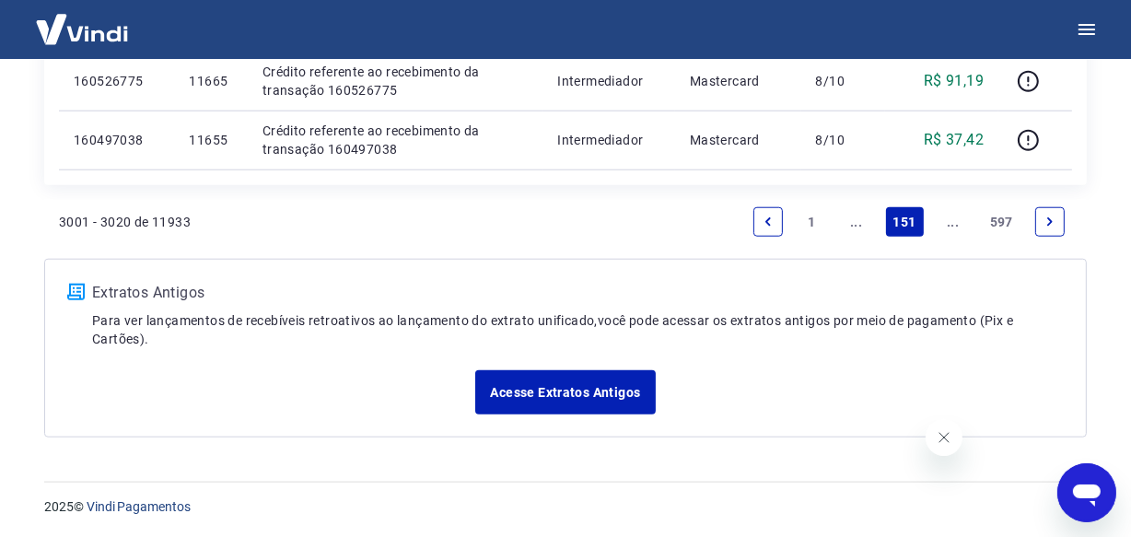
click at [951, 223] on link "..." at bounding box center [952, 221] width 29 height 29
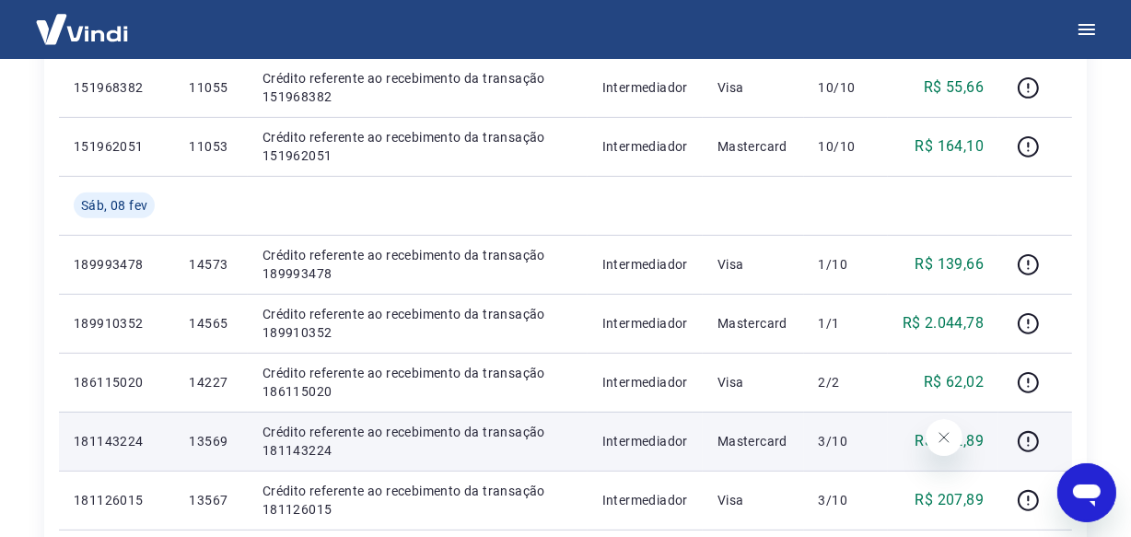
scroll to position [673, 0]
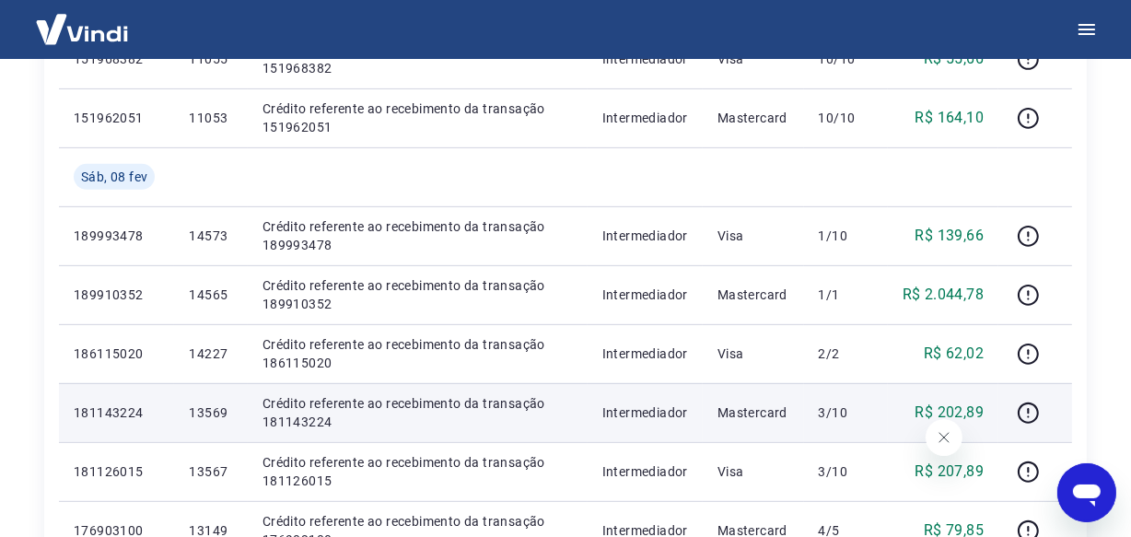
click at [210, 416] on p "13569" at bounding box center [210, 412] width 43 height 18
copy p "13569"
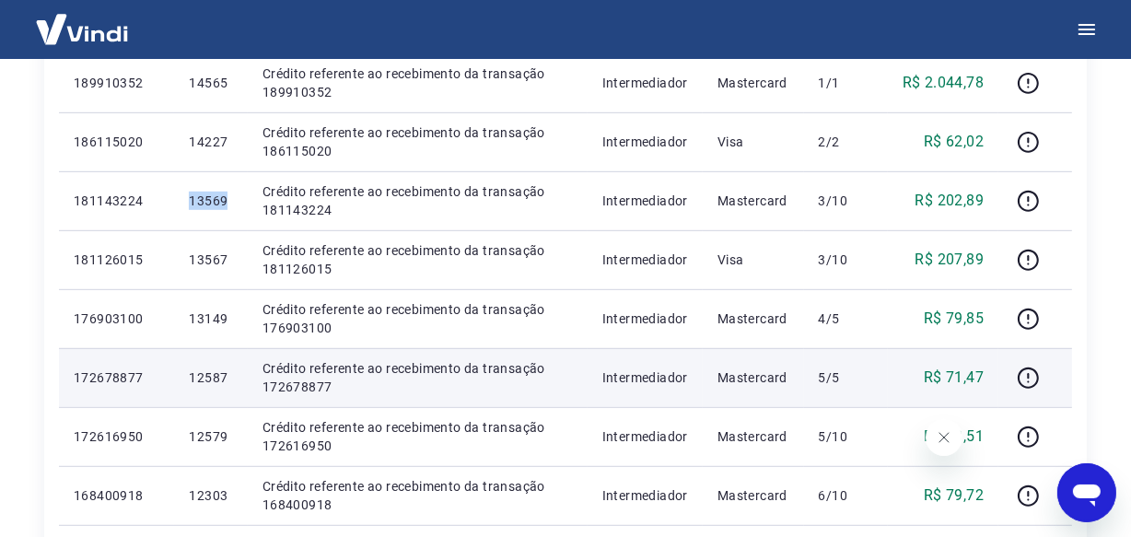
scroll to position [924, 0]
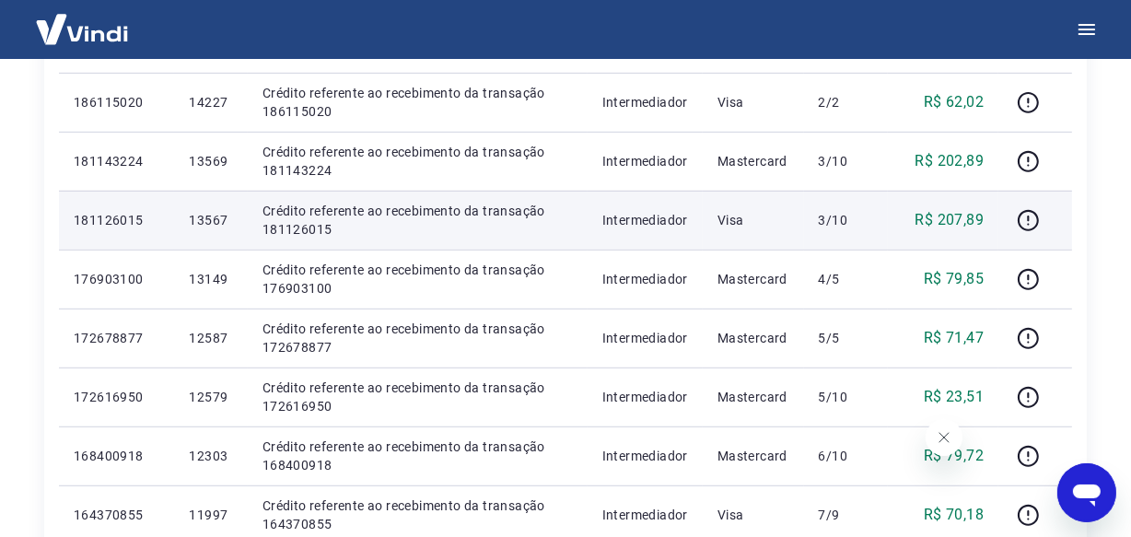
click at [208, 227] on p "13567" at bounding box center [210, 220] width 43 height 18
click at [204, 220] on p "13567" at bounding box center [210, 220] width 43 height 18
copy p "13567"
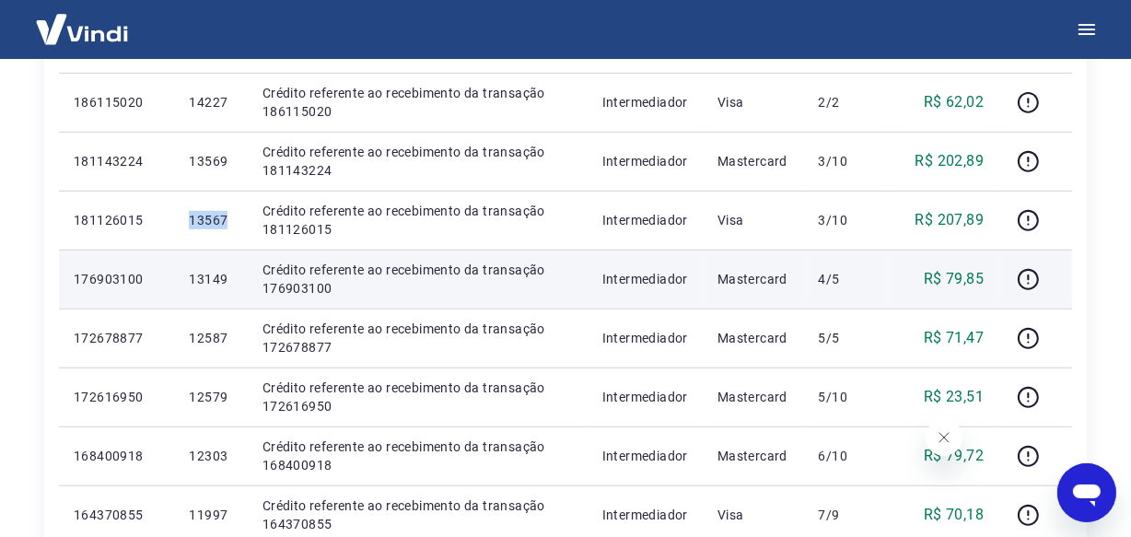
click at [211, 277] on p "13149" at bounding box center [210, 279] width 43 height 18
copy p "13149"
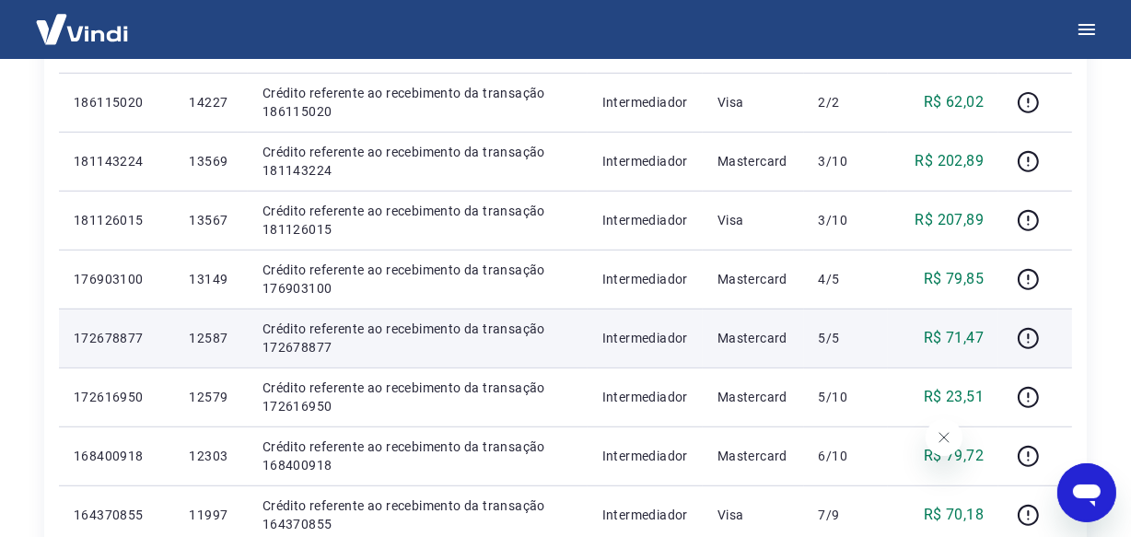
click at [211, 341] on p "12587" at bounding box center [210, 338] width 43 height 18
click at [209, 339] on p "12587" at bounding box center [210, 338] width 43 height 18
copy p "12587"
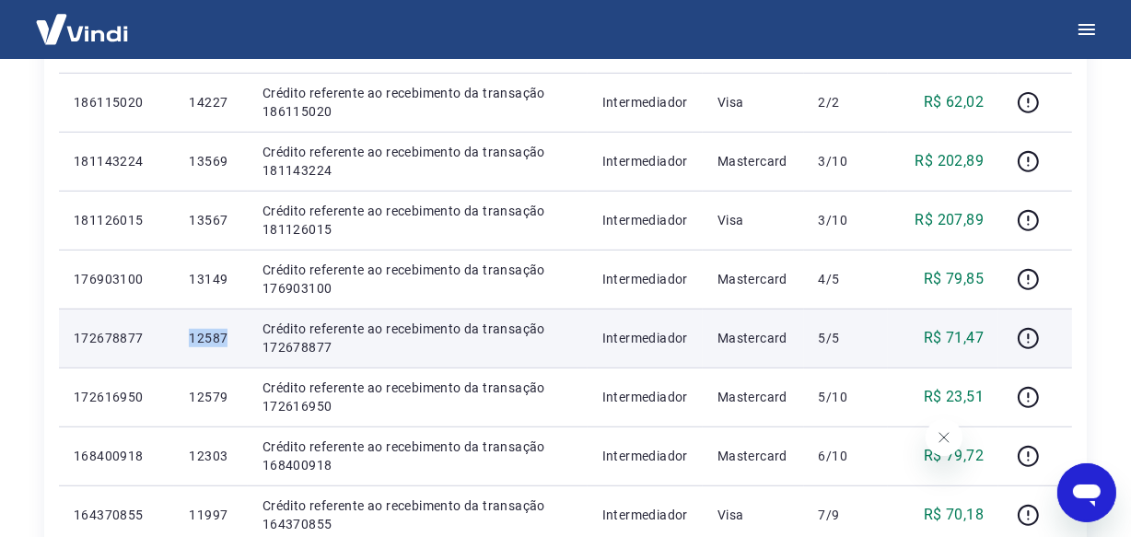
copy p "12587"
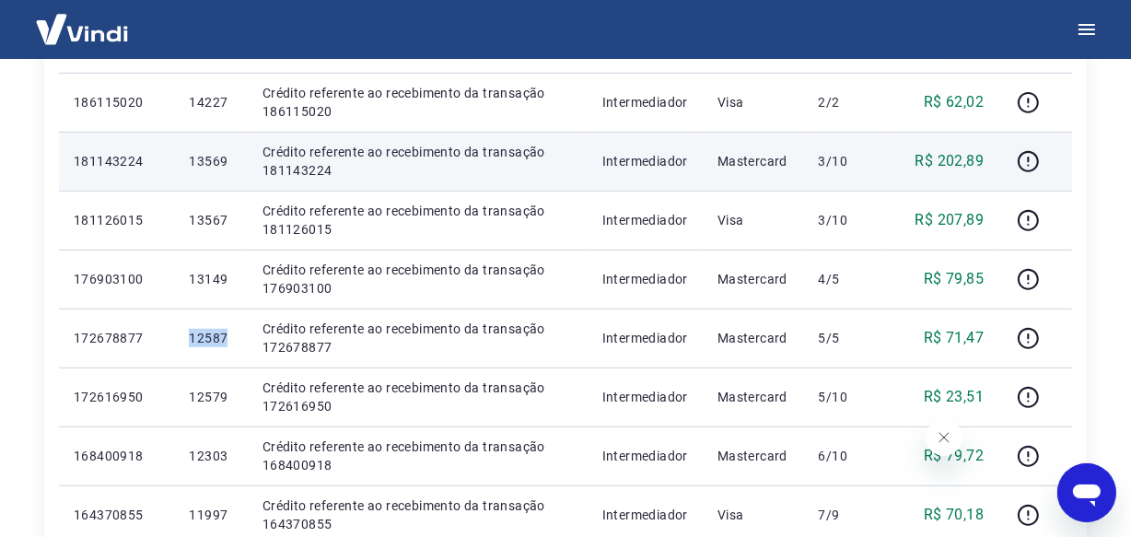
copy p "12587"
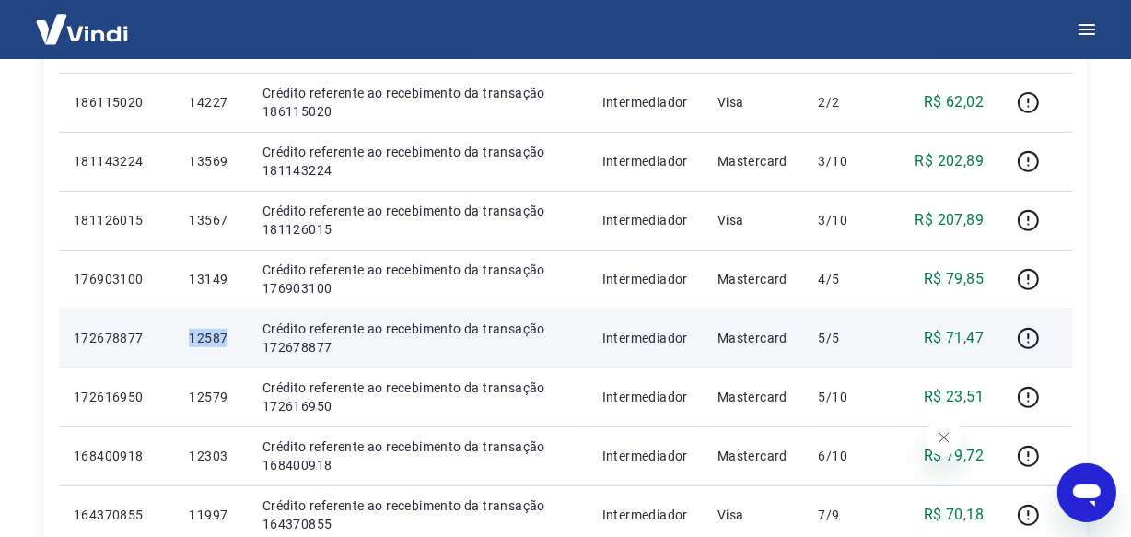
copy p "12587"
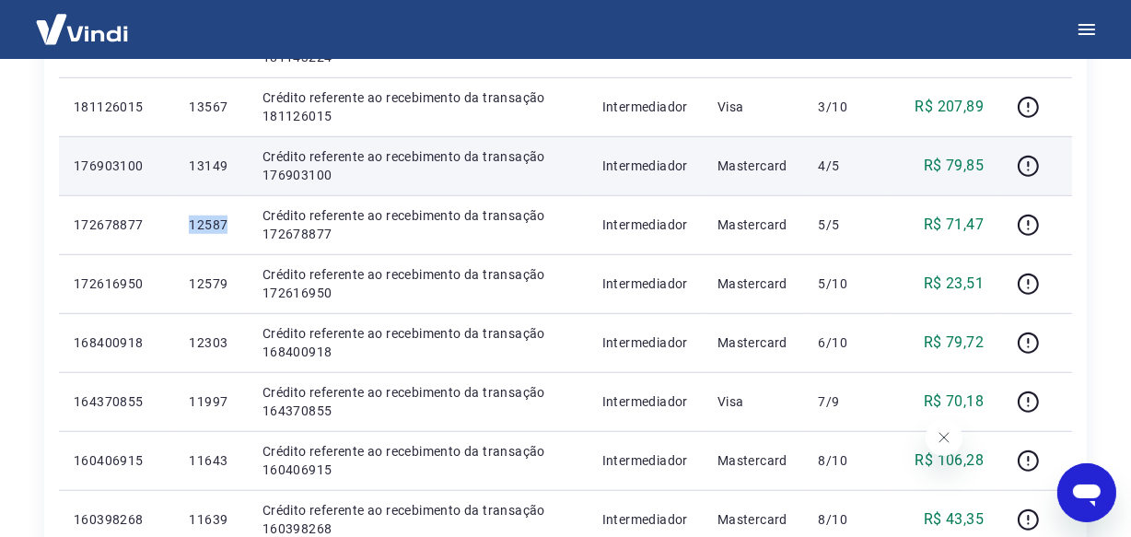
scroll to position [1092, 0]
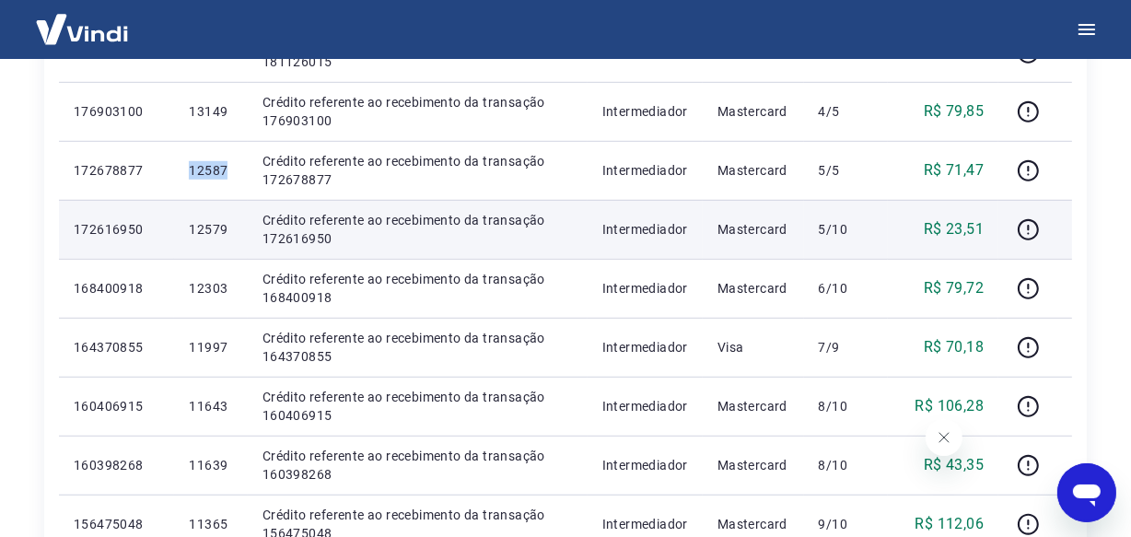
click at [197, 229] on p "12579" at bounding box center [210, 229] width 43 height 18
copy p "12579"
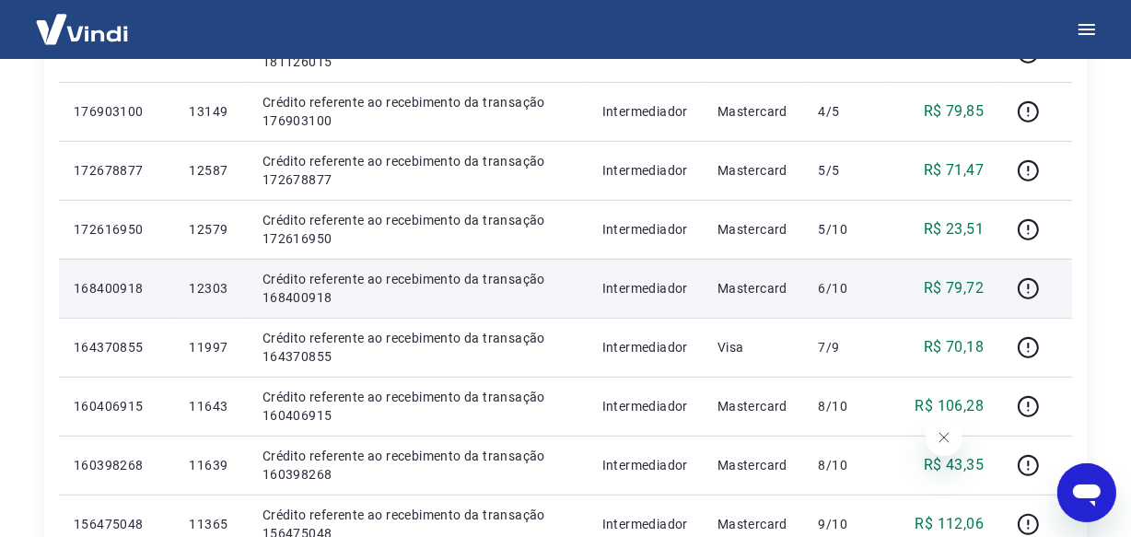
click at [205, 293] on p "12303" at bounding box center [210, 288] width 43 height 18
copy p "12303"
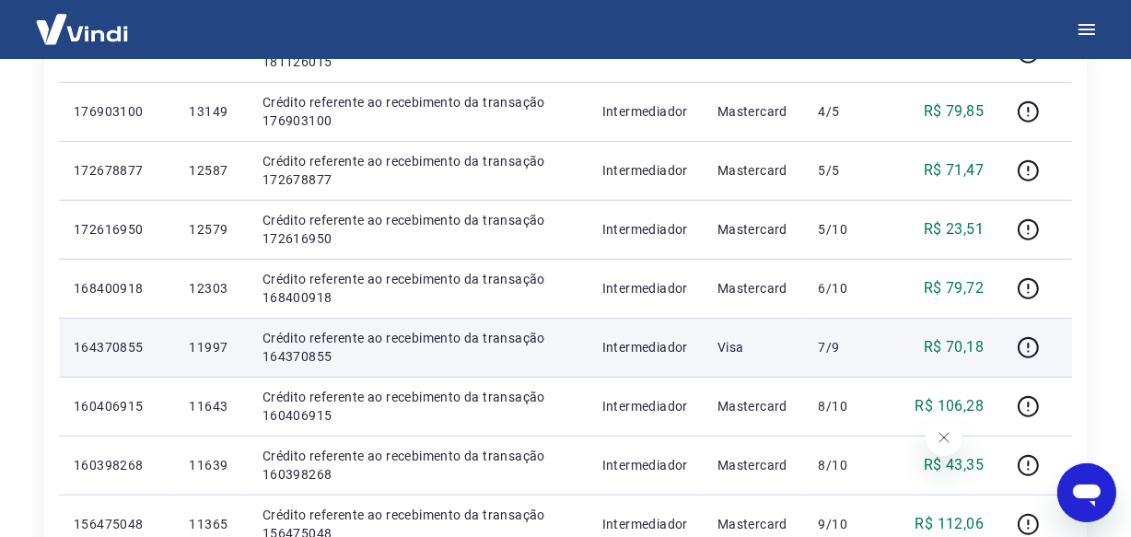
click at [207, 350] on p "11997" at bounding box center [210, 347] width 43 height 18
copy p "11997"
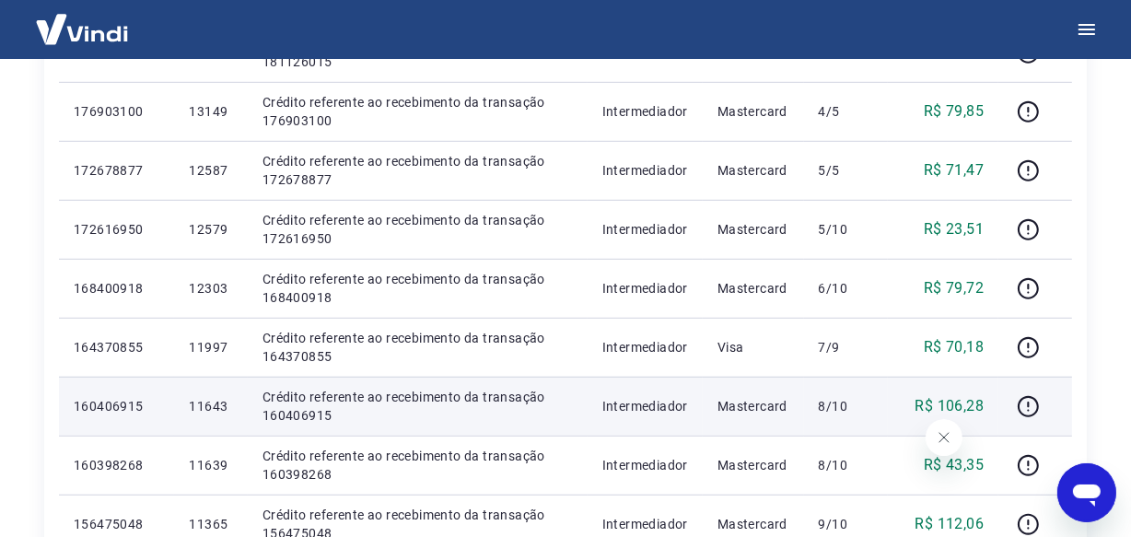
click at [205, 401] on p "11643" at bounding box center [210, 406] width 43 height 18
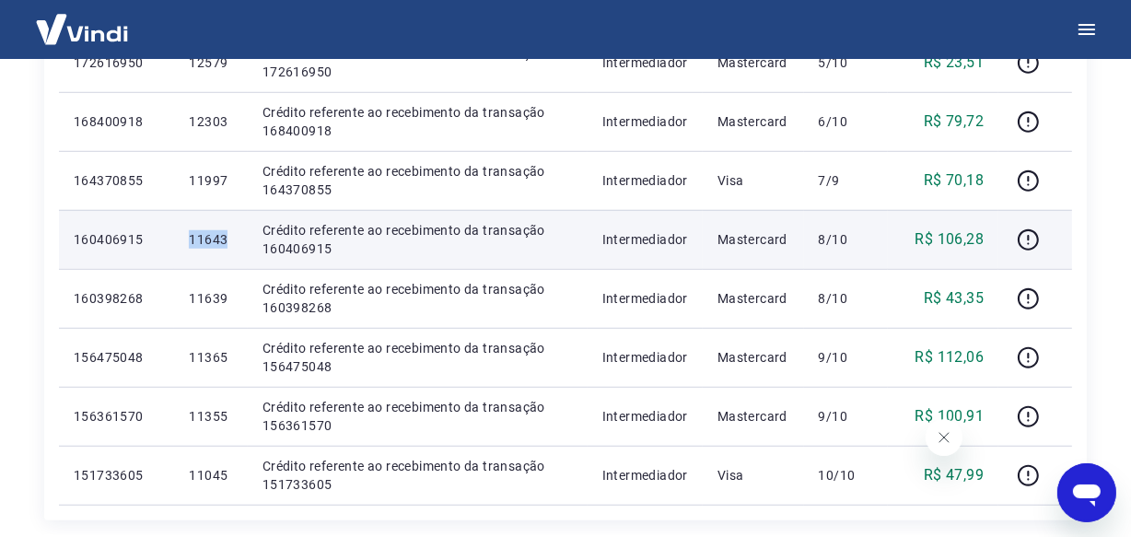
scroll to position [1260, 0]
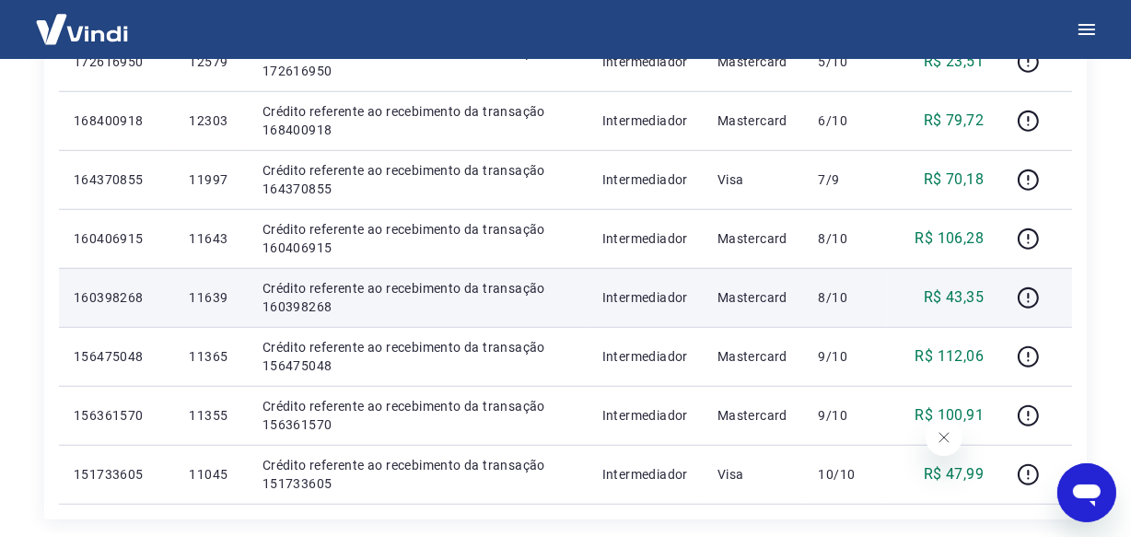
click at [209, 299] on p "11639" at bounding box center [210, 297] width 43 height 18
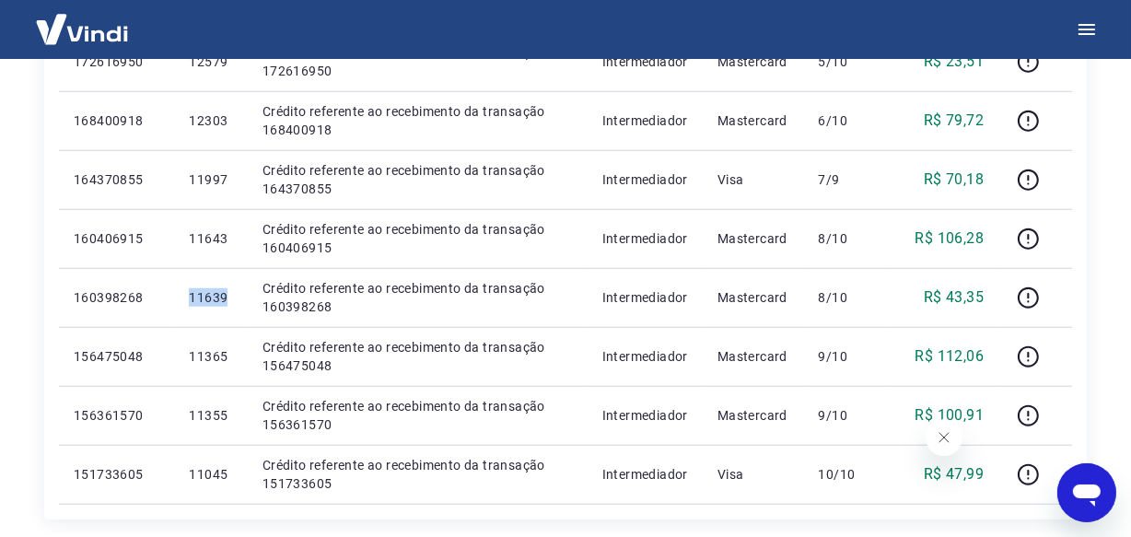
click at [210, 349] on p "11365" at bounding box center [210, 356] width 43 height 18
click at [205, 354] on p "11365" at bounding box center [210, 356] width 43 height 18
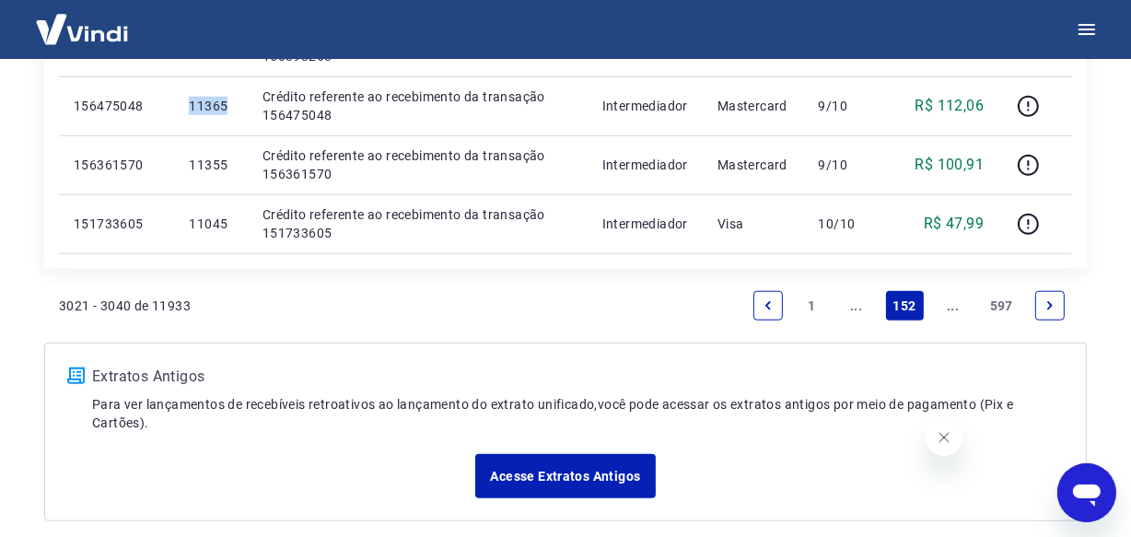
scroll to position [1427, 0]
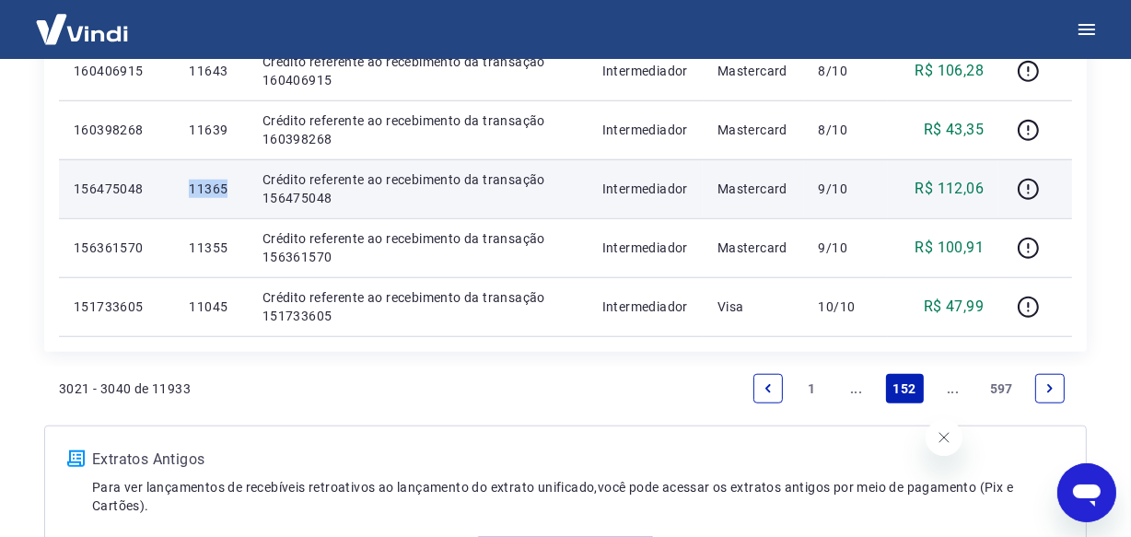
click at [212, 189] on p "11365" at bounding box center [210, 189] width 43 height 18
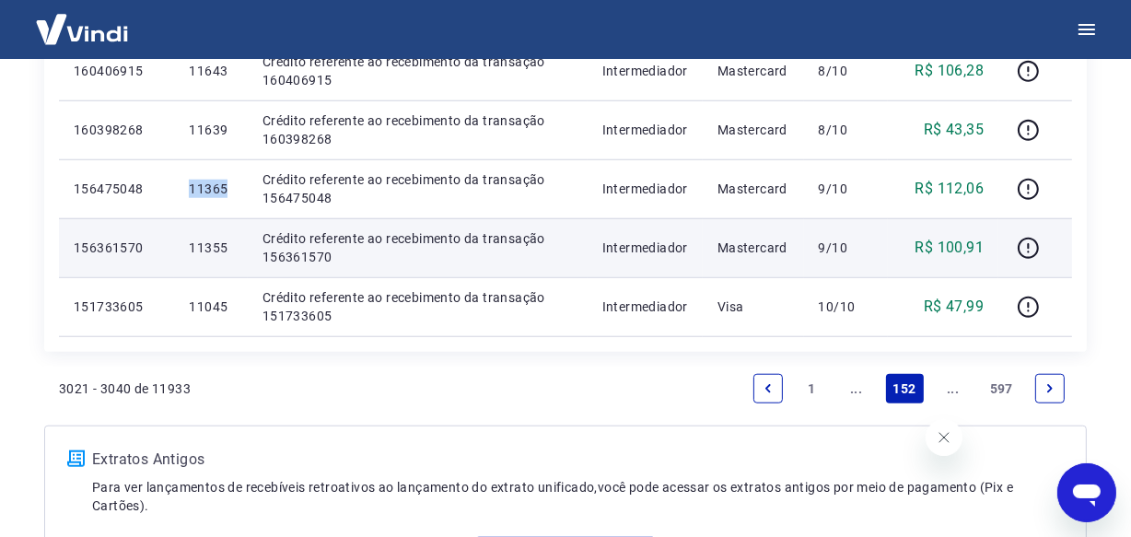
click at [217, 249] on p "11355" at bounding box center [210, 247] width 43 height 18
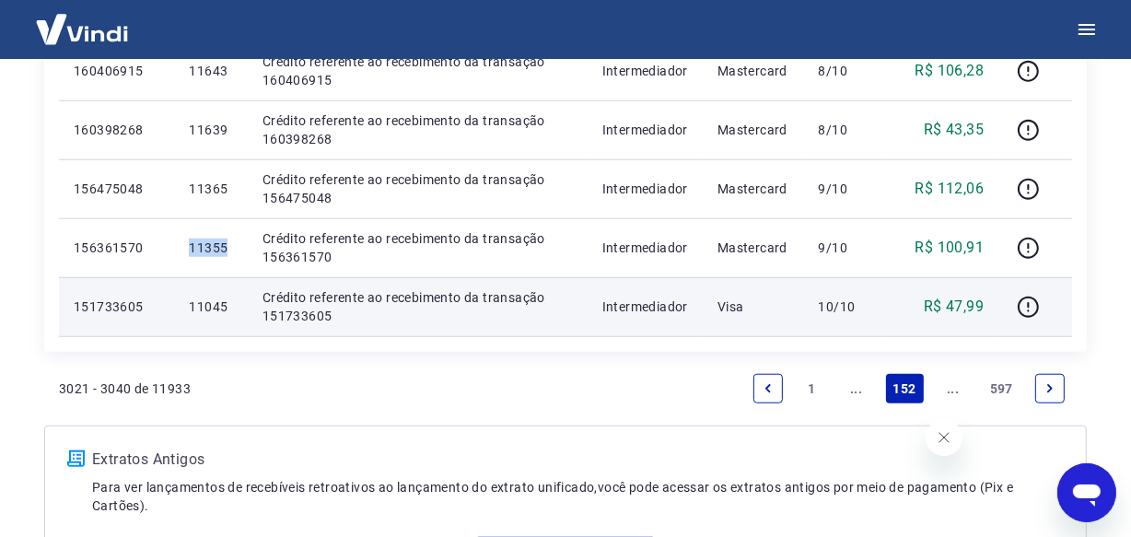
click at [209, 312] on p "11045" at bounding box center [210, 306] width 43 height 18
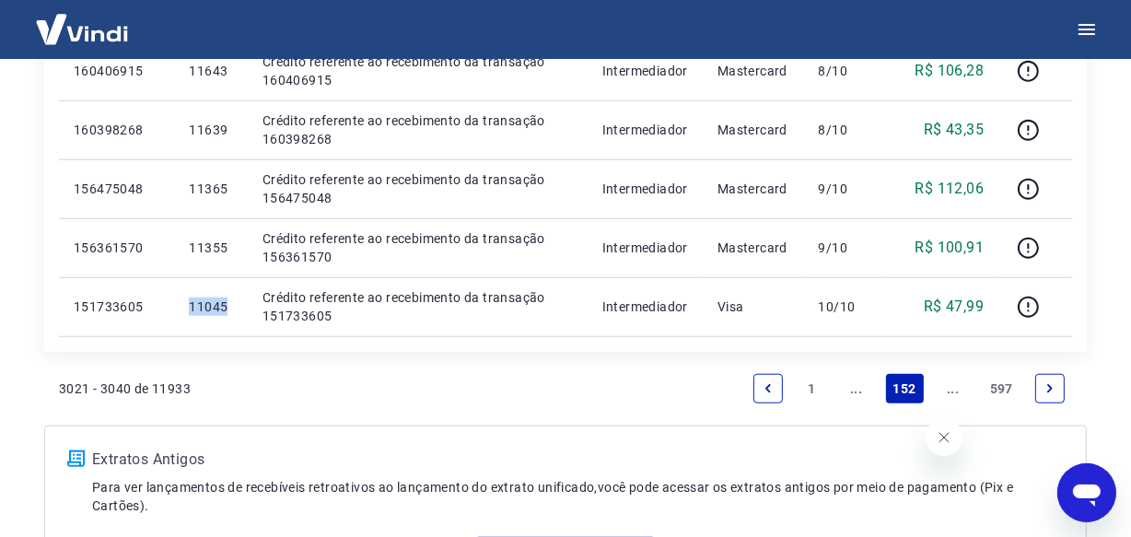
scroll to position [1594, 0]
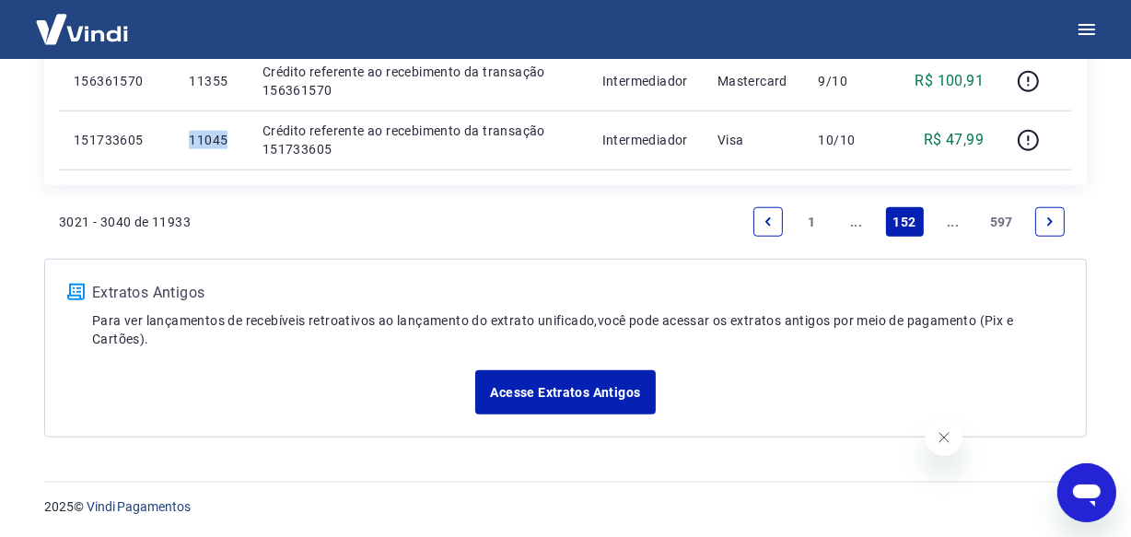
click at [947, 222] on link "..." at bounding box center [952, 221] width 29 height 29
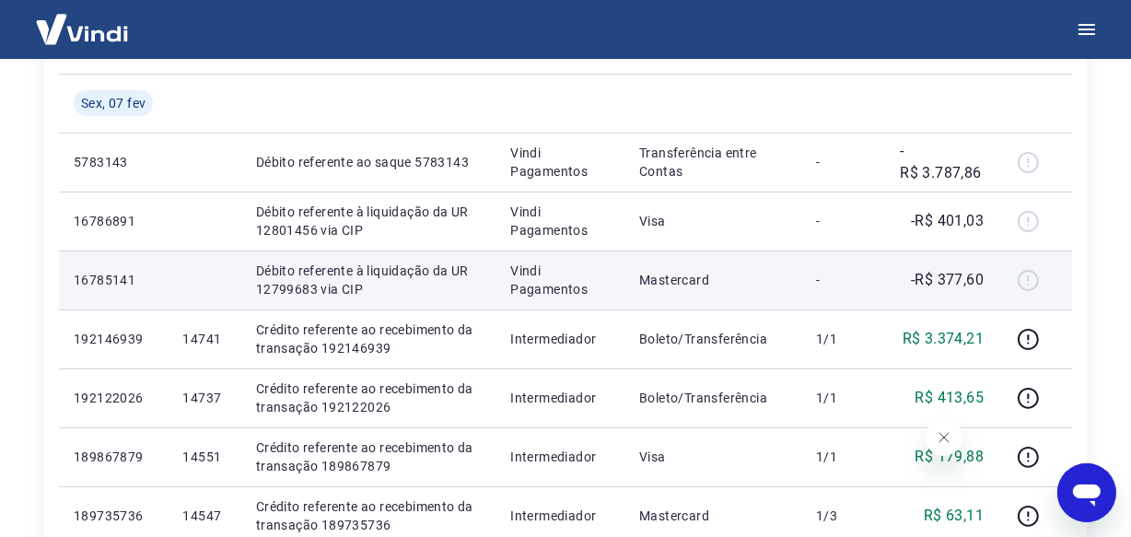
scroll to position [423, 0]
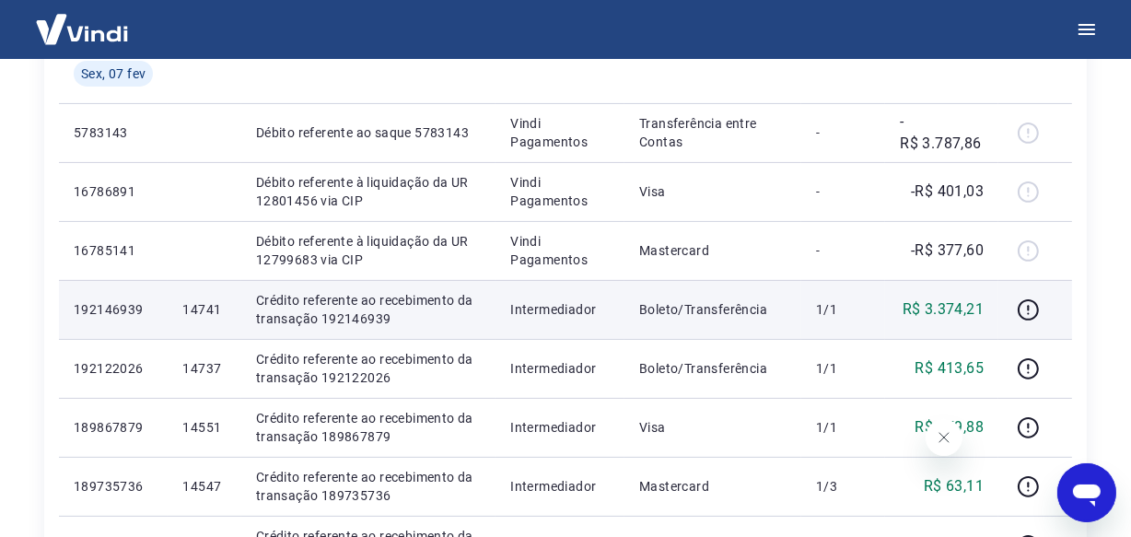
click at [200, 314] on p "14741" at bounding box center [203, 309] width 43 height 18
click at [184, 304] on p "14741" at bounding box center [203, 309] width 43 height 18
click at [196, 307] on p "14741" at bounding box center [203, 309] width 43 height 18
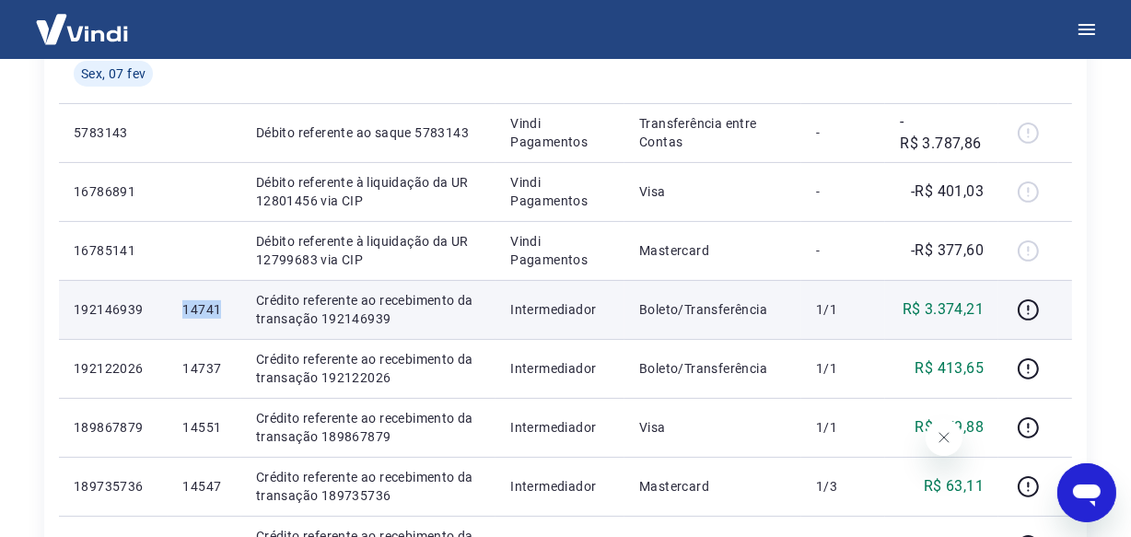
click at [196, 307] on p "14741" at bounding box center [203, 309] width 43 height 18
click at [198, 308] on p "14741" at bounding box center [203, 309] width 43 height 18
click at [209, 308] on p "14741" at bounding box center [203, 309] width 43 height 18
click at [208, 308] on p "14741" at bounding box center [203, 309] width 43 height 18
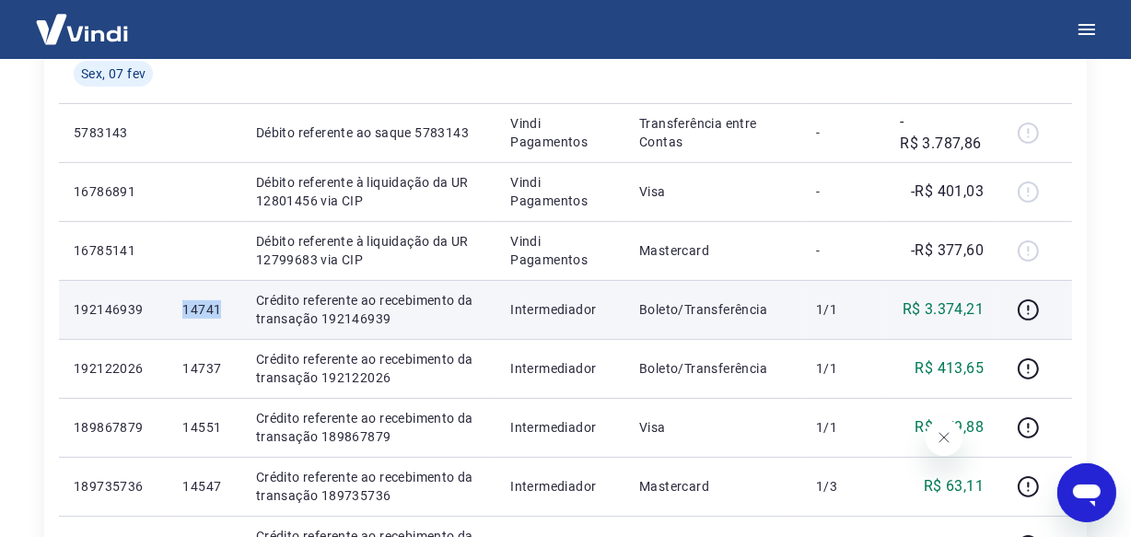
click at [206, 308] on p "14741" at bounding box center [203, 309] width 43 height 18
click at [204, 308] on p "14741" at bounding box center [203, 309] width 43 height 18
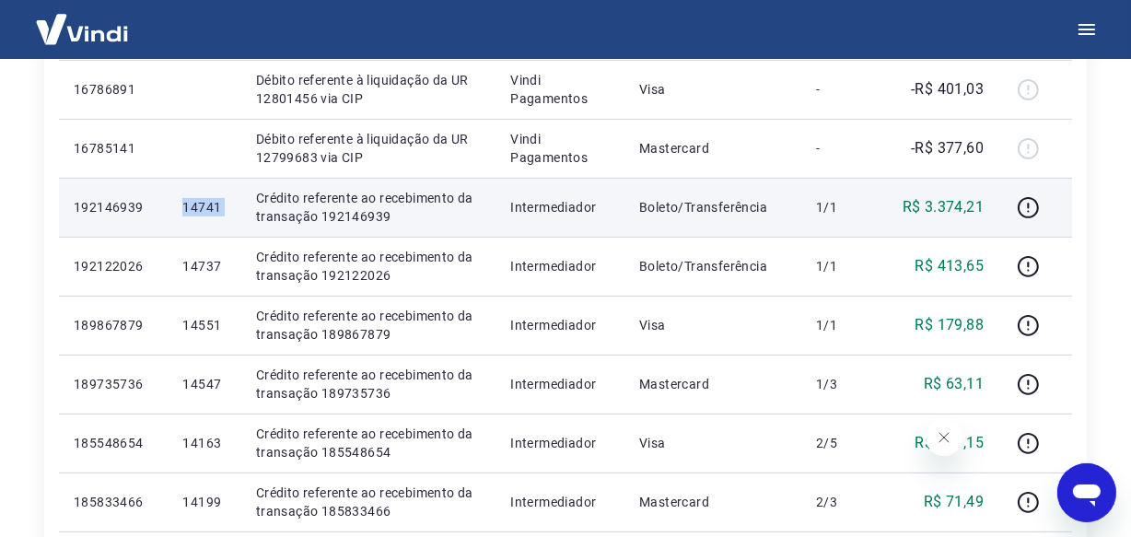
scroll to position [589, 0]
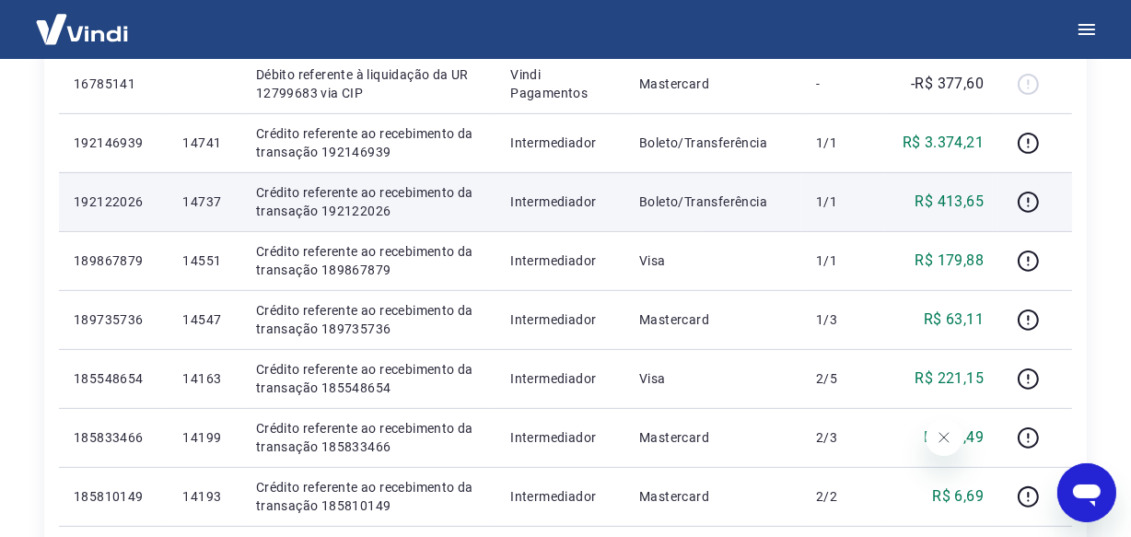
click at [192, 200] on p "14737" at bounding box center [203, 201] width 43 height 18
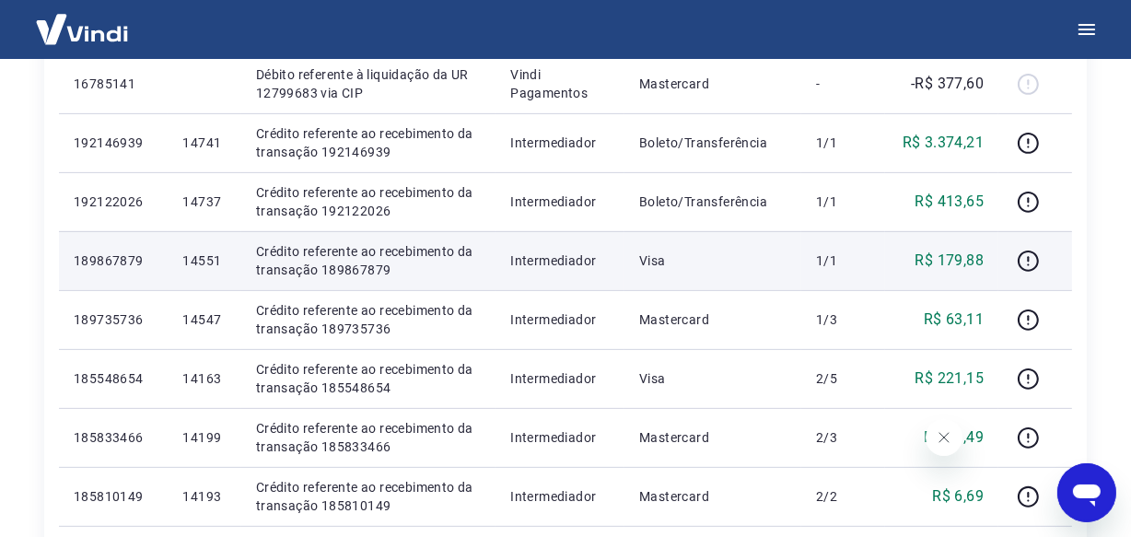
click at [202, 261] on p "14551" at bounding box center [203, 260] width 43 height 18
click at [203, 261] on p "14551" at bounding box center [203, 260] width 43 height 18
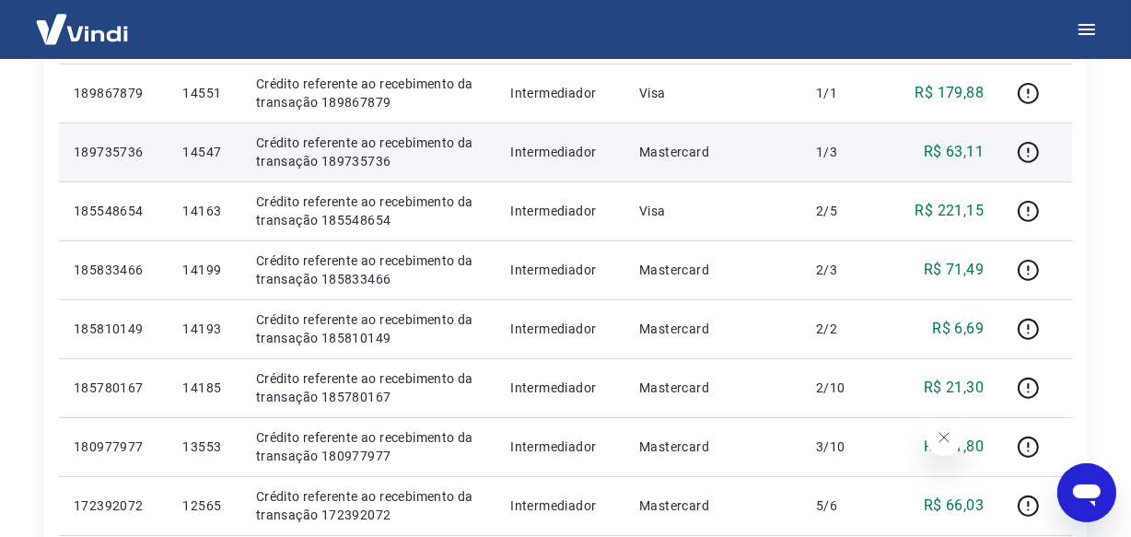
click at [203, 154] on p "14547" at bounding box center [203, 152] width 43 height 18
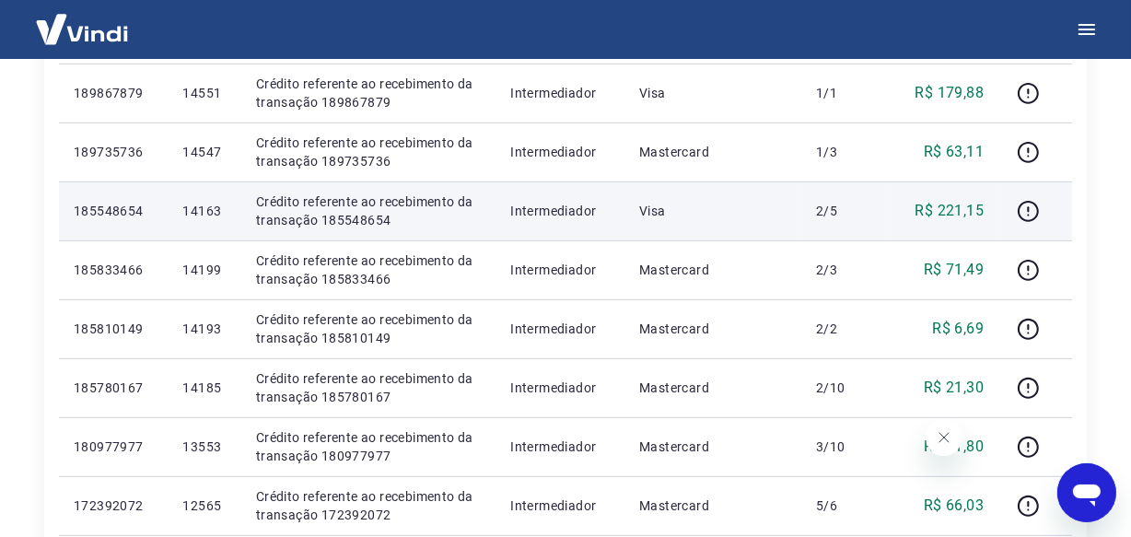
click at [197, 213] on p "14163" at bounding box center [203, 211] width 43 height 18
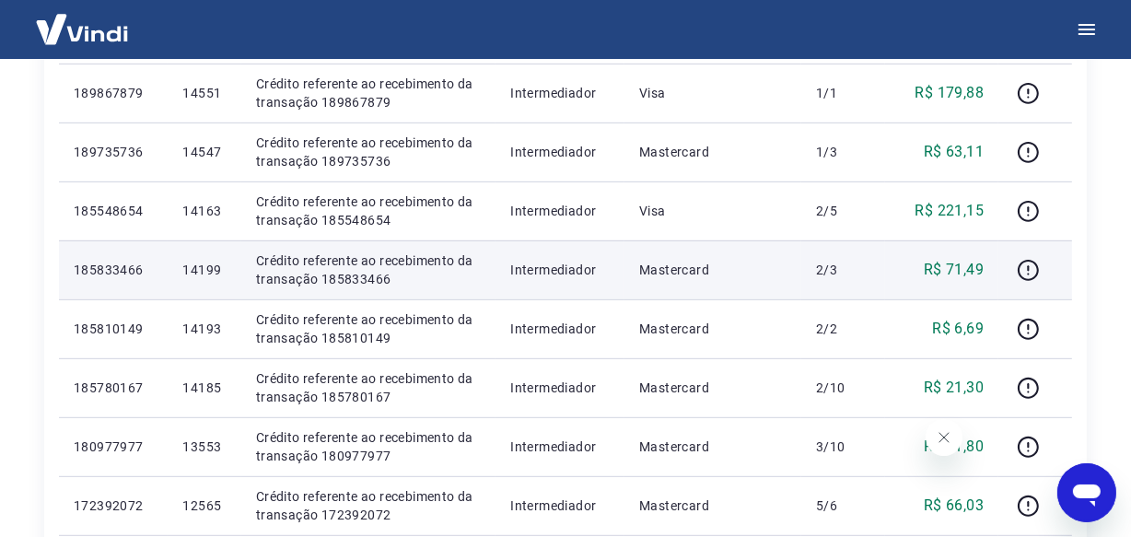
click at [195, 266] on p "14199" at bounding box center [203, 270] width 43 height 18
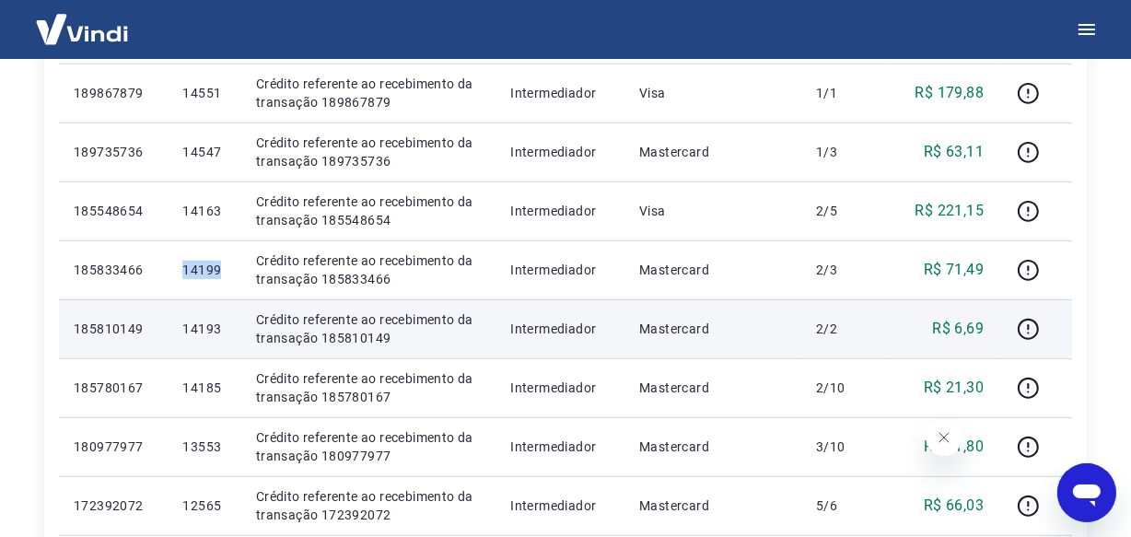
click at [209, 330] on p "14193" at bounding box center [203, 328] width 43 height 18
click at [211, 330] on p "14193" at bounding box center [203, 328] width 43 height 18
click at [201, 331] on p "14193" at bounding box center [203, 328] width 43 height 18
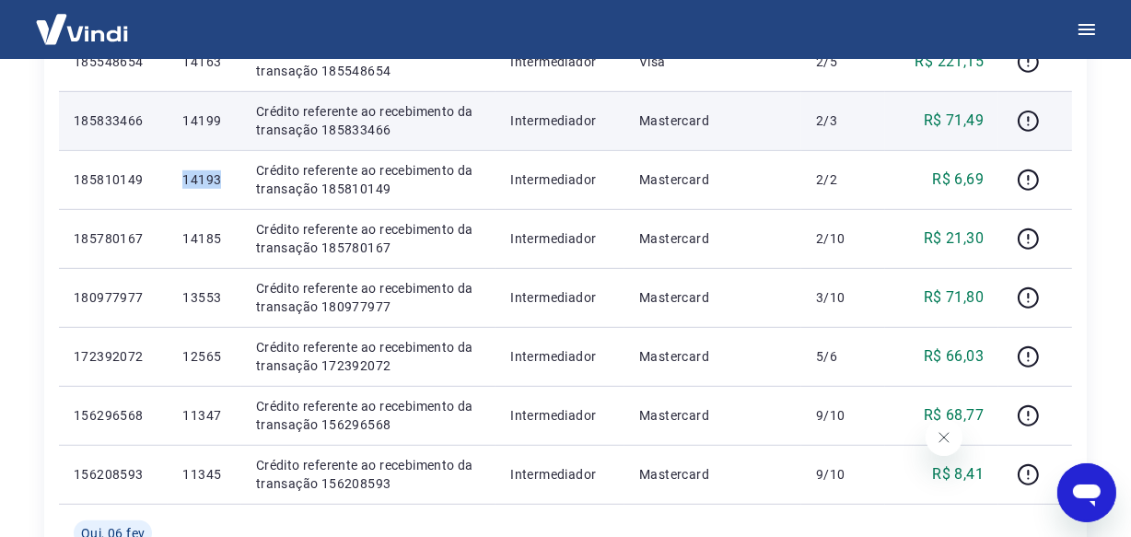
scroll to position [924, 0]
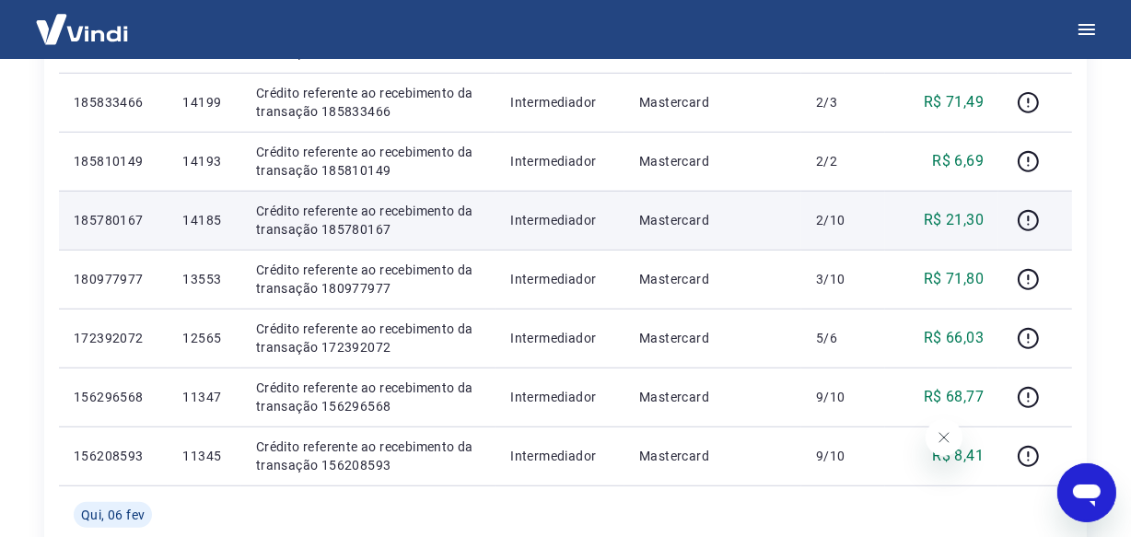
click at [197, 224] on p "14185" at bounding box center [203, 220] width 43 height 18
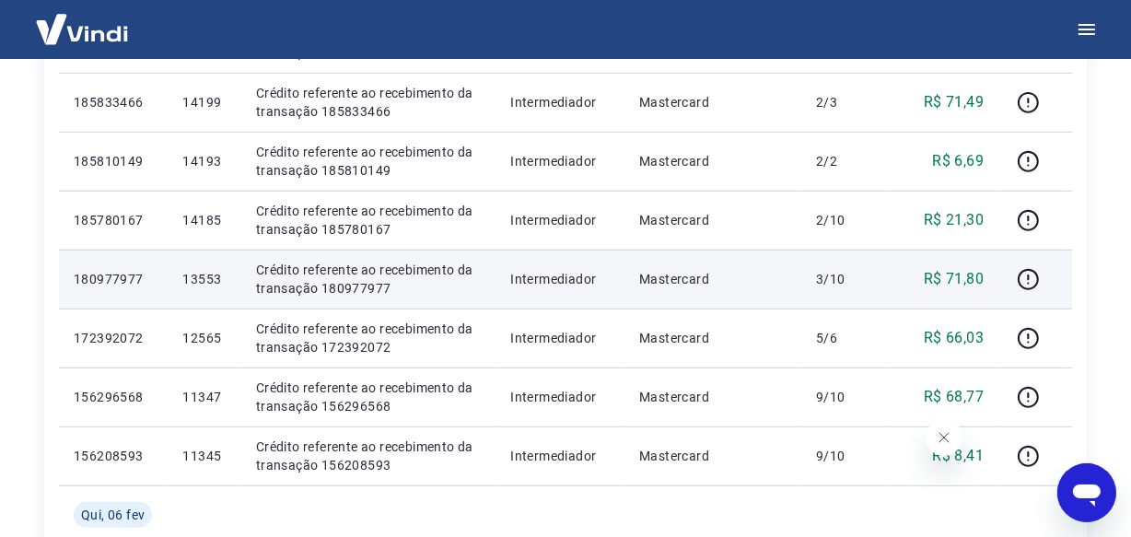
click at [201, 281] on p "13553" at bounding box center [203, 279] width 43 height 18
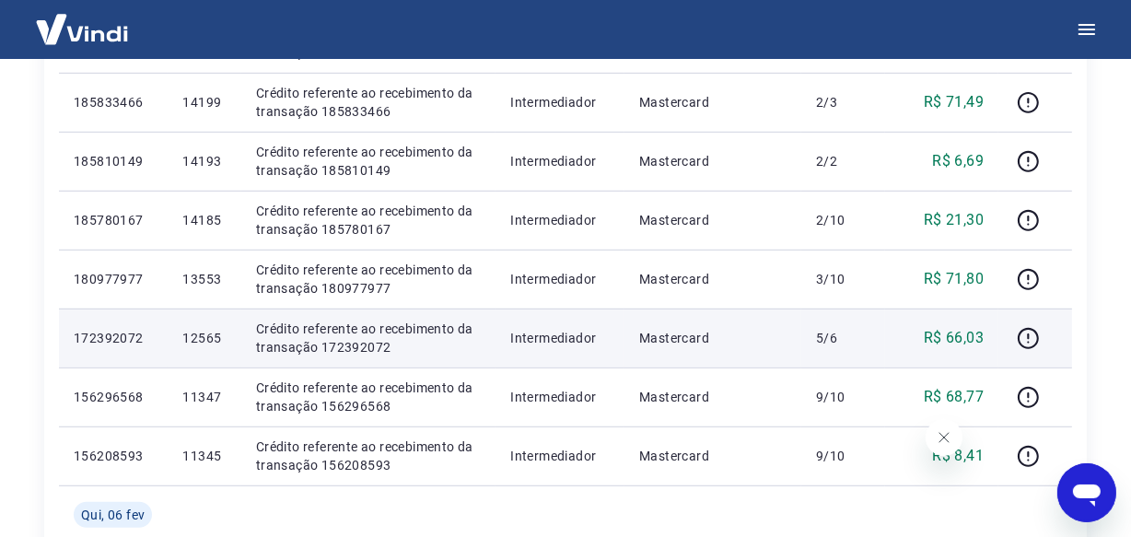
click at [198, 340] on p "12565" at bounding box center [203, 338] width 43 height 18
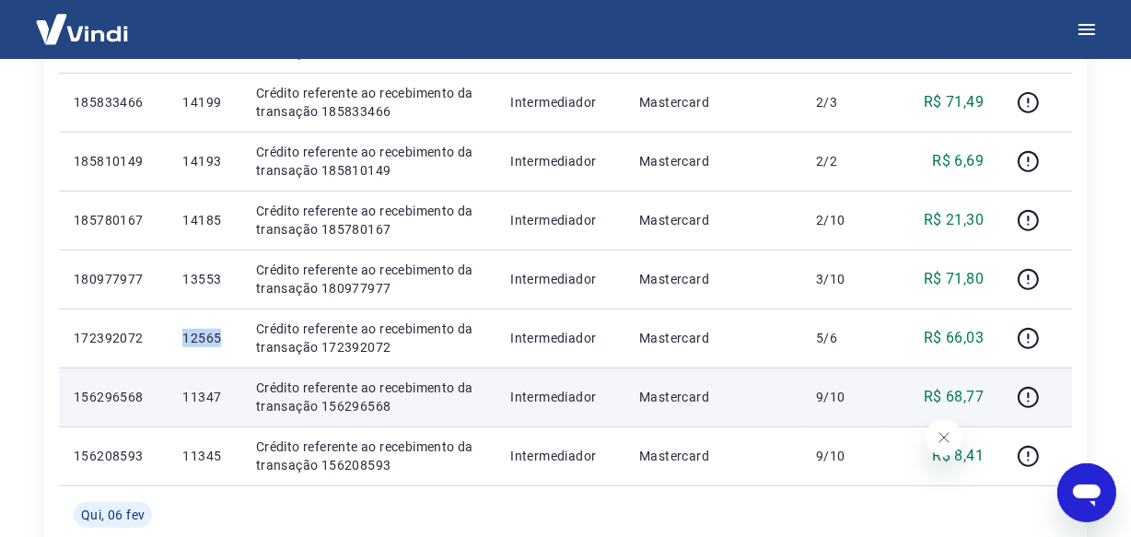
click at [200, 401] on p "11347" at bounding box center [203, 397] width 43 height 18
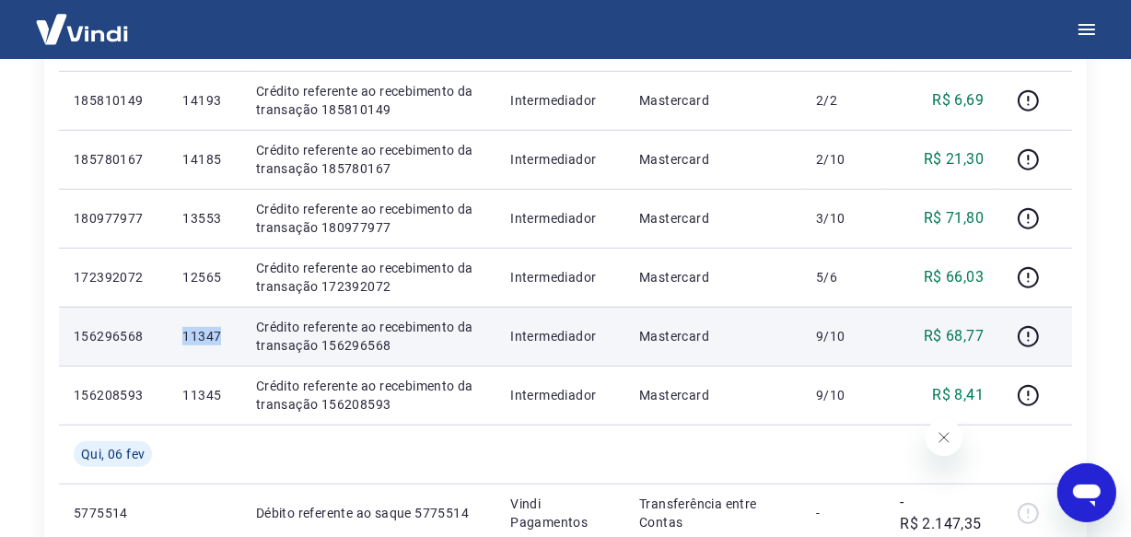
scroll to position [1092, 0]
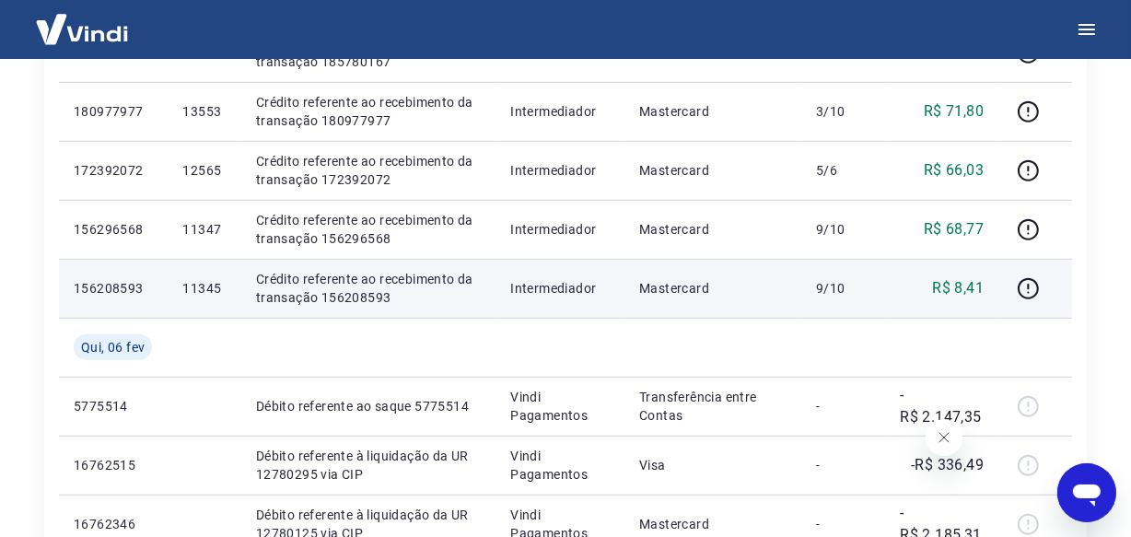
click at [211, 291] on p "11345" at bounding box center [203, 288] width 43 height 18
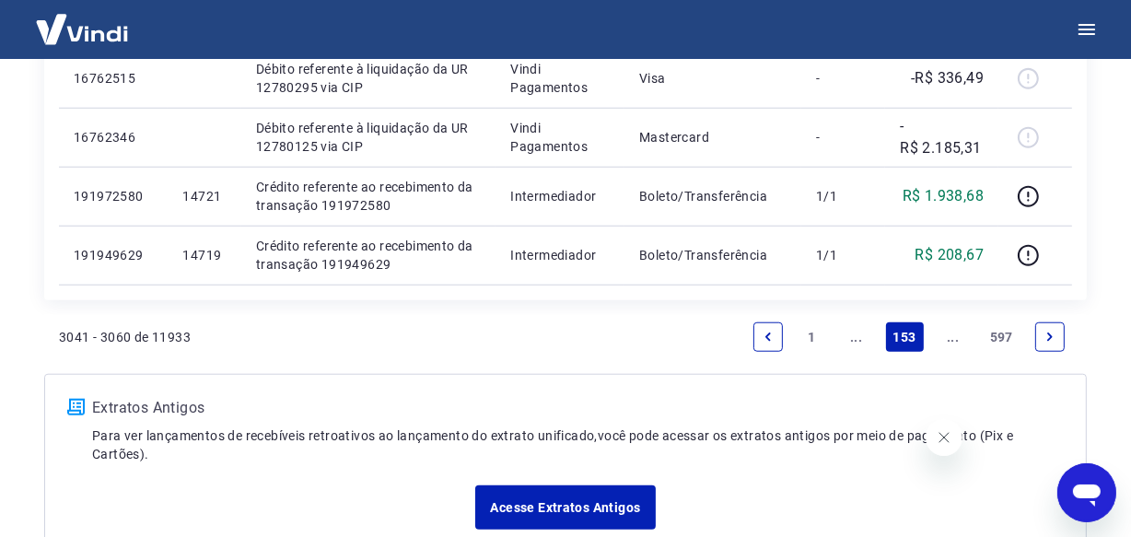
scroll to position [1510, 0]
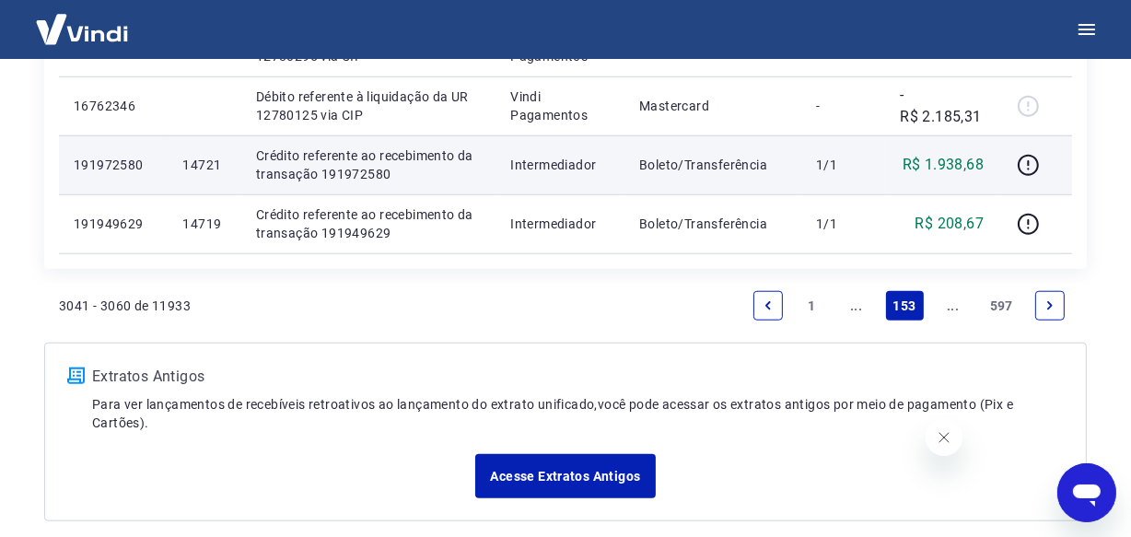
click at [192, 157] on p "14721" at bounding box center [203, 165] width 43 height 18
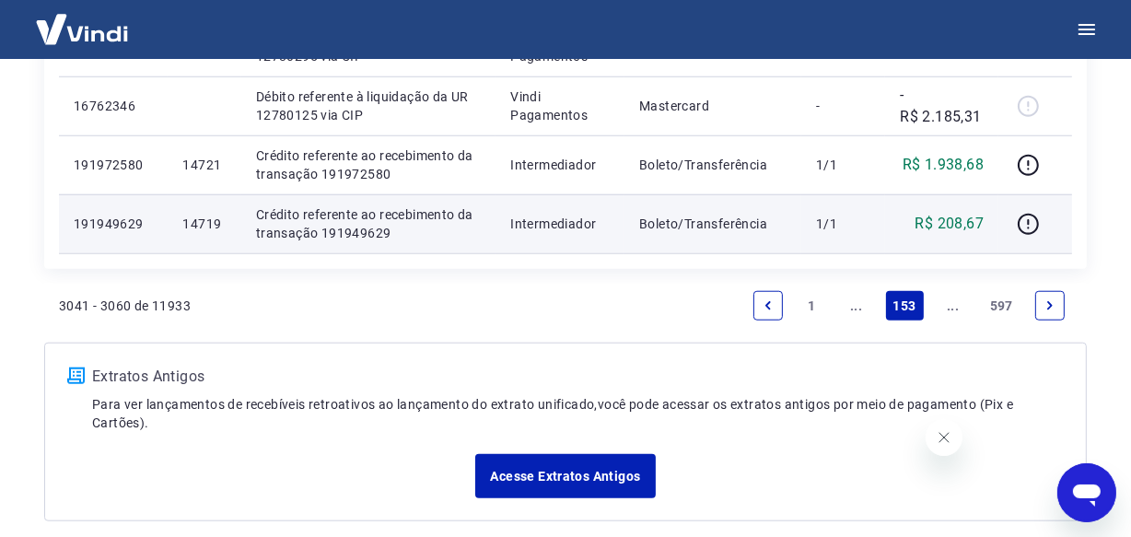
click at [187, 219] on p "14719" at bounding box center [203, 224] width 43 height 18
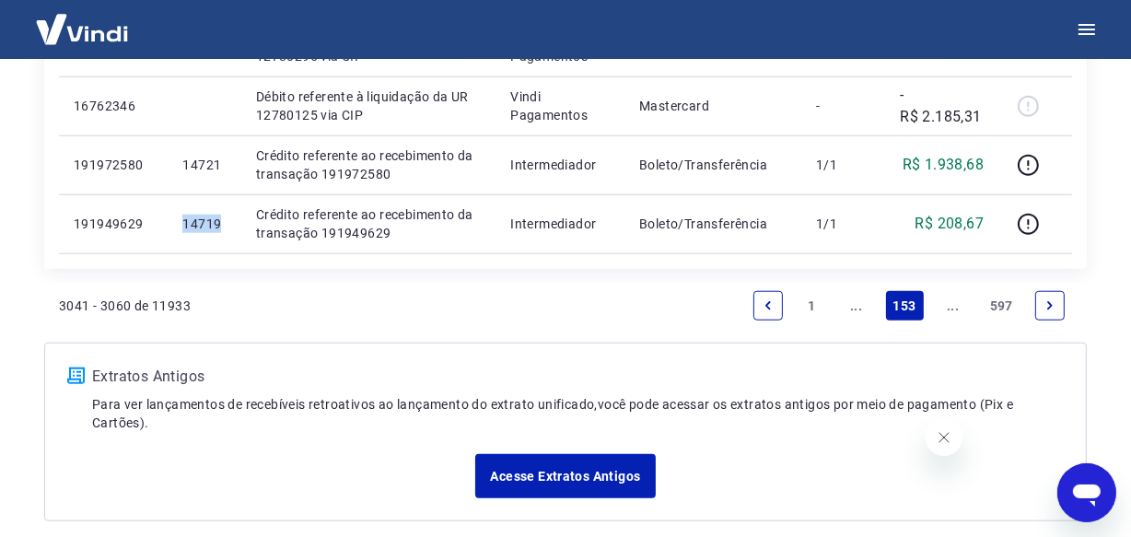
click at [944, 302] on link "..." at bounding box center [952, 305] width 29 height 29
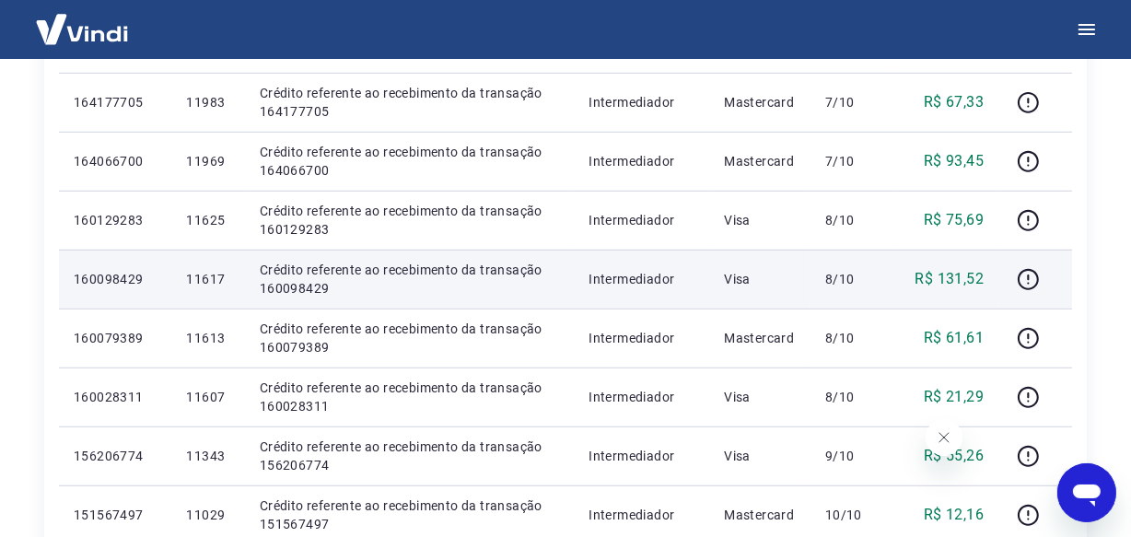
scroll to position [339, 0]
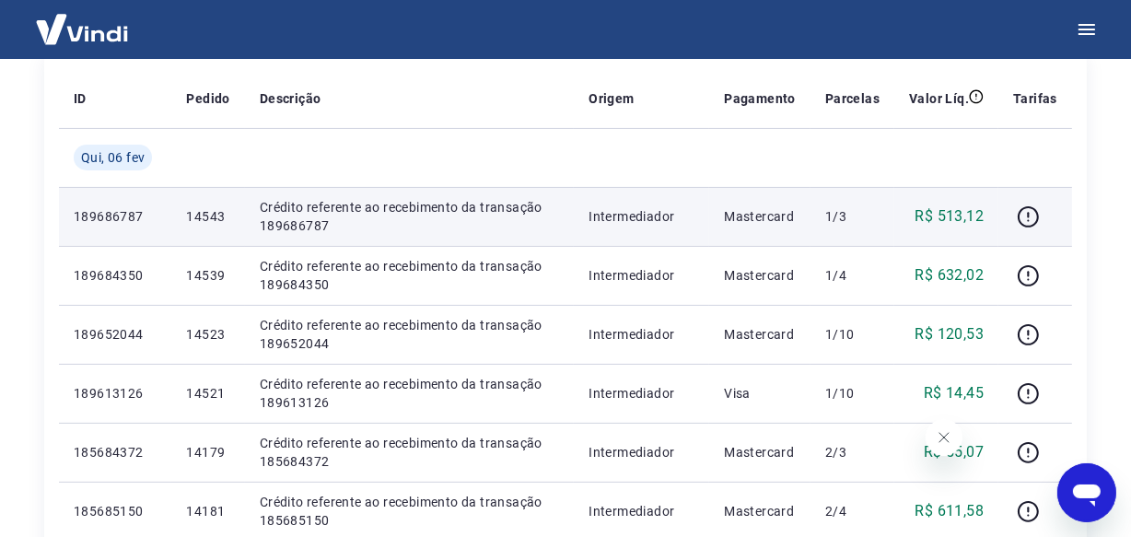
click at [214, 213] on p "14543" at bounding box center [207, 216] width 43 height 18
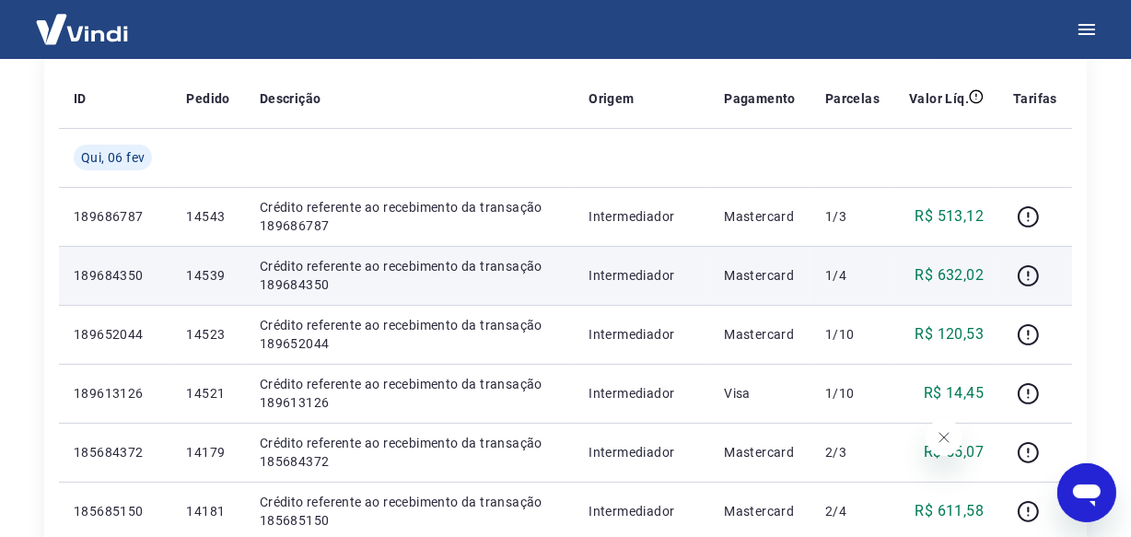
click at [206, 275] on p "14539" at bounding box center [207, 275] width 43 height 18
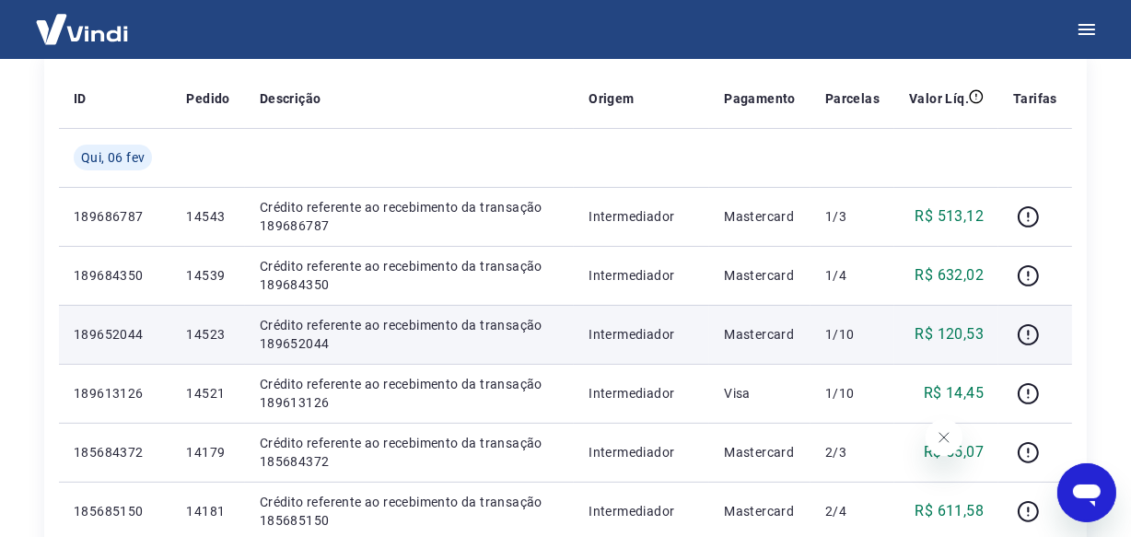
click at [198, 332] on p "14523" at bounding box center [207, 334] width 43 height 18
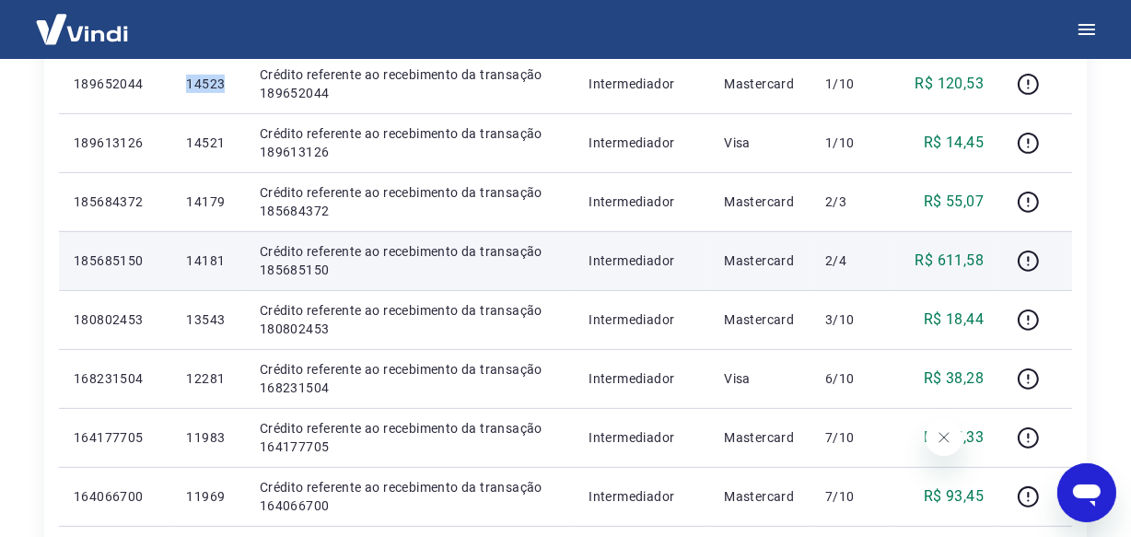
scroll to position [589, 0]
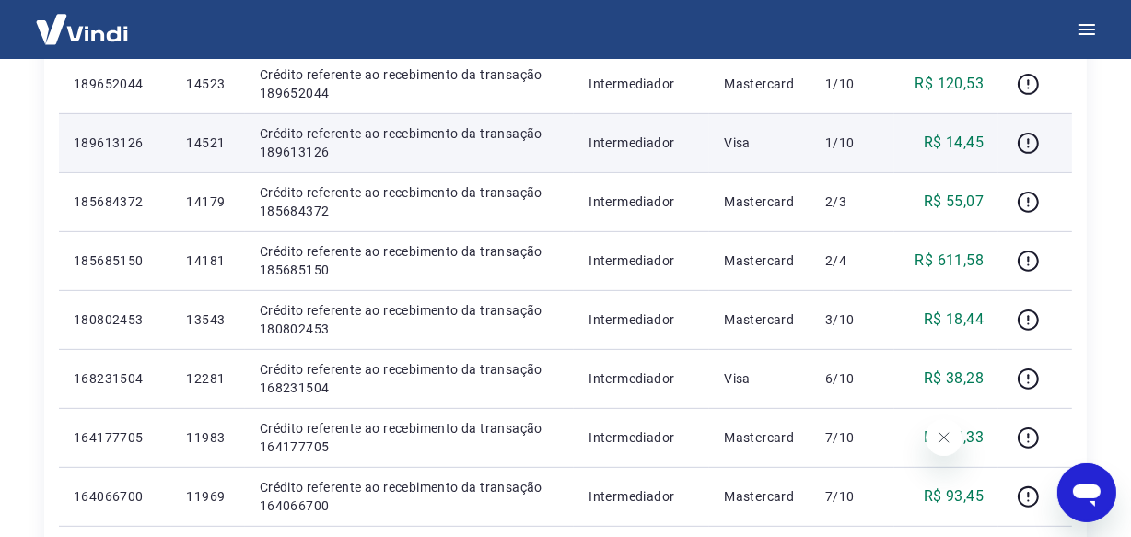
click at [207, 140] on p "14521" at bounding box center [207, 143] width 43 height 18
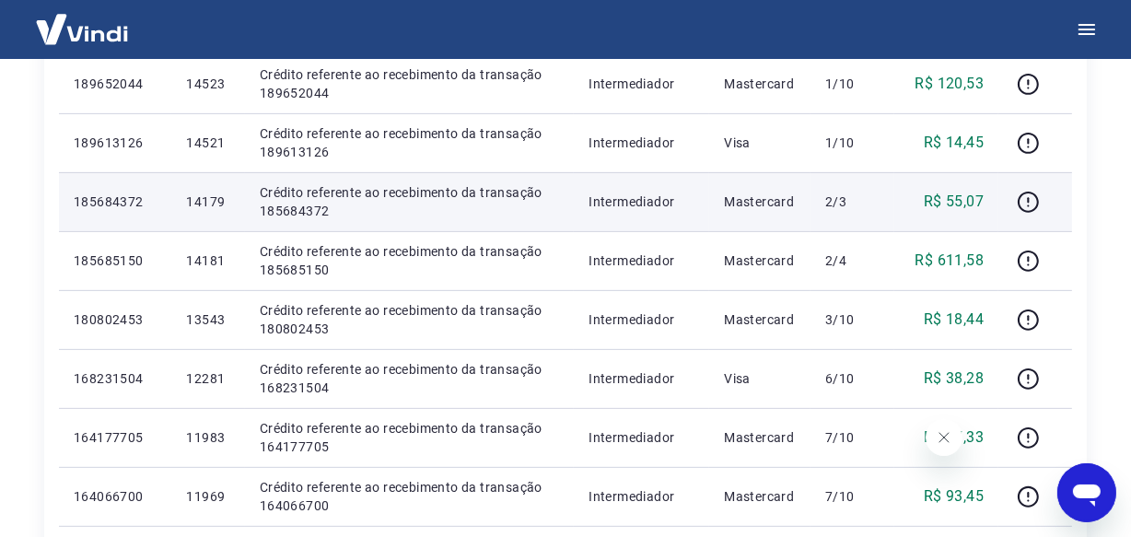
click at [199, 210] on td "14179" at bounding box center [207, 201] width 73 height 59
click at [202, 204] on p "14179" at bounding box center [207, 201] width 43 height 18
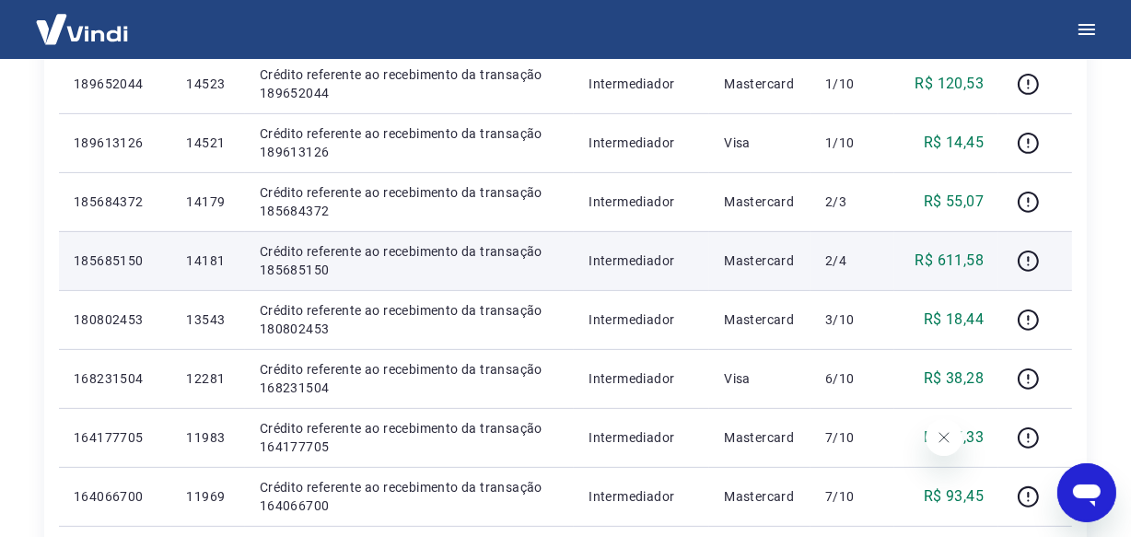
click at [202, 257] on p "14181" at bounding box center [207, 260] width 43 height 18
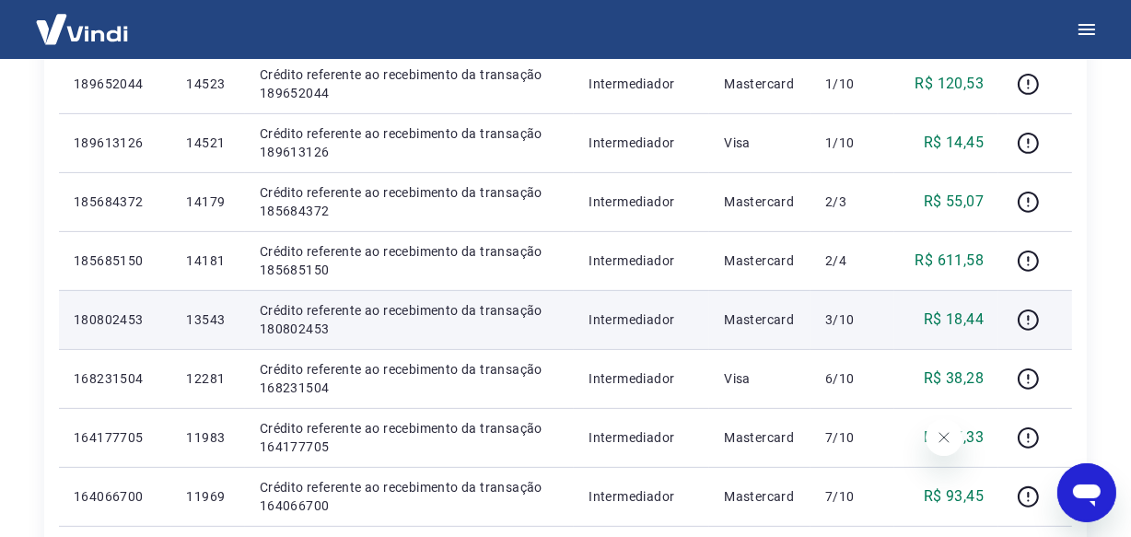
click at [195, 322] on p "13543" at bounding box center [207, 319] width 43 height 18
click at [194, 322] on p "13543" at bounding box center [207, 319] width 43 height 18
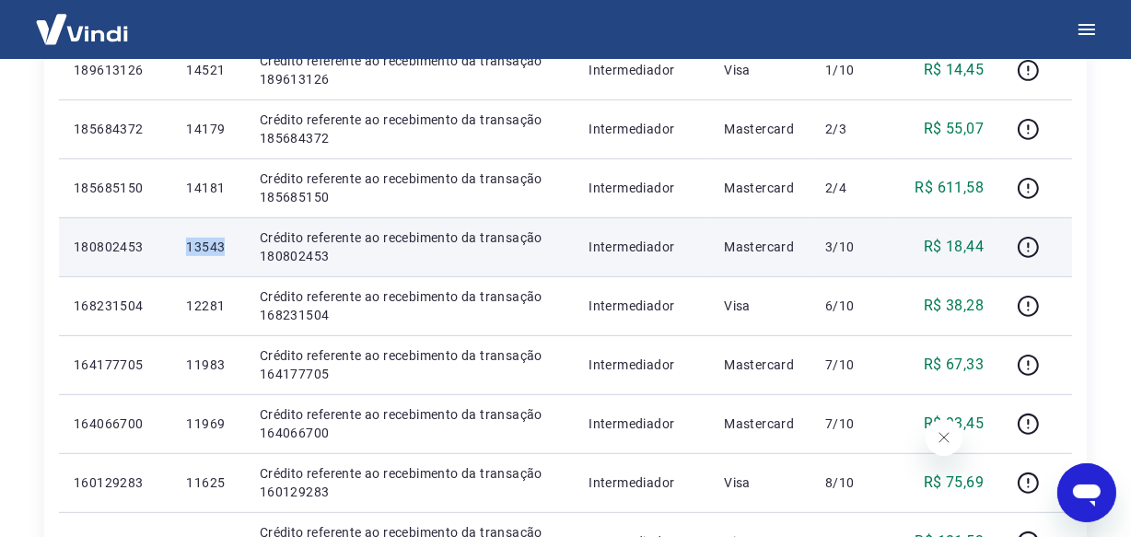
scroll to position [841, 0]
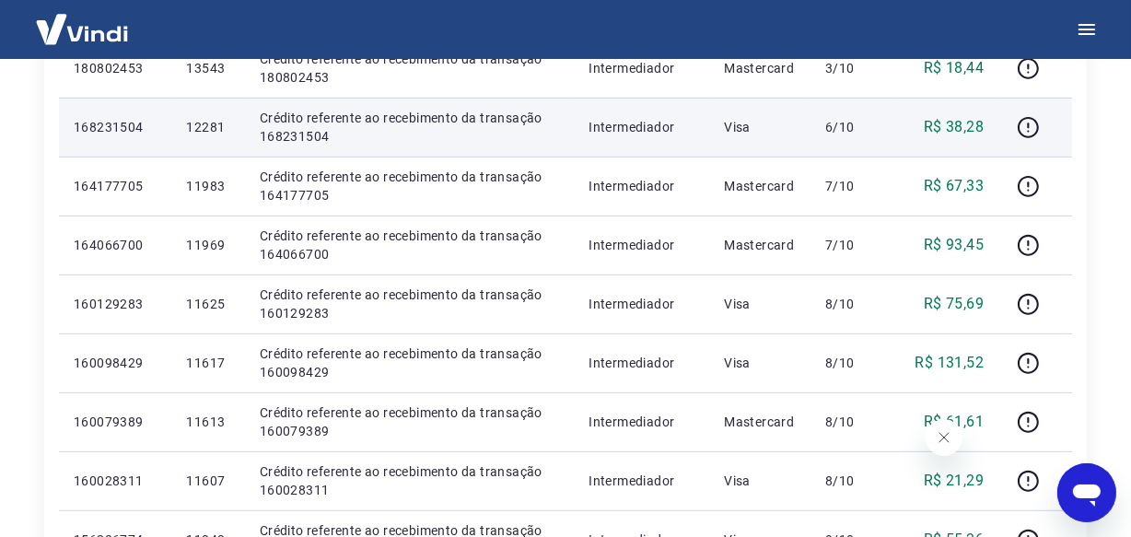
click at [200, 128] on p "12281" at bounding box center [207, 127] width 43 height 18
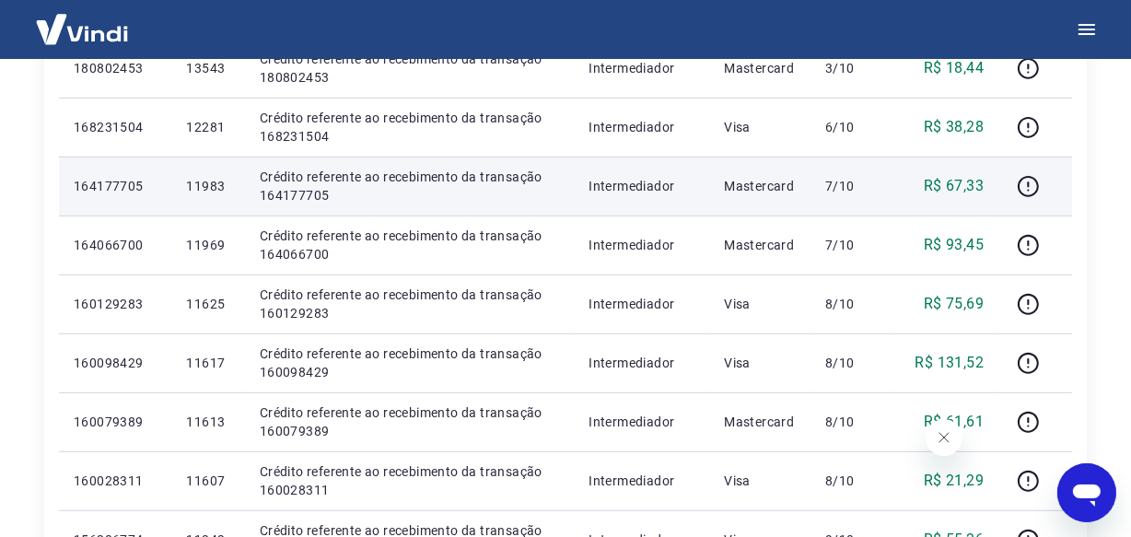
click at [208, 184] on p "11983" at bounding box center [207, 186] width 43 height 18
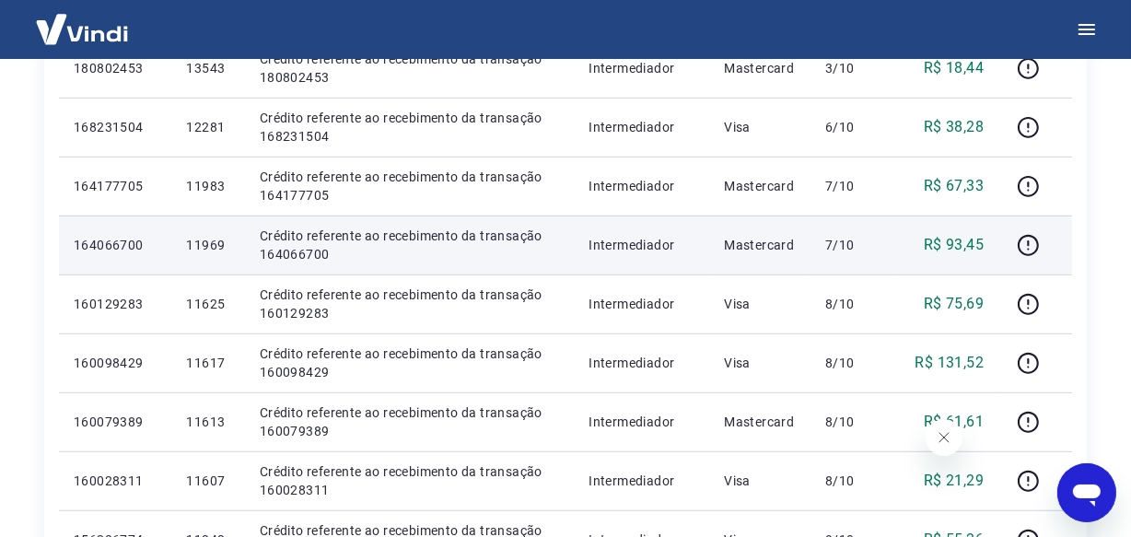
click at [203, 248] on p "11969" at bounding box center [207, 245] width 43 height 18
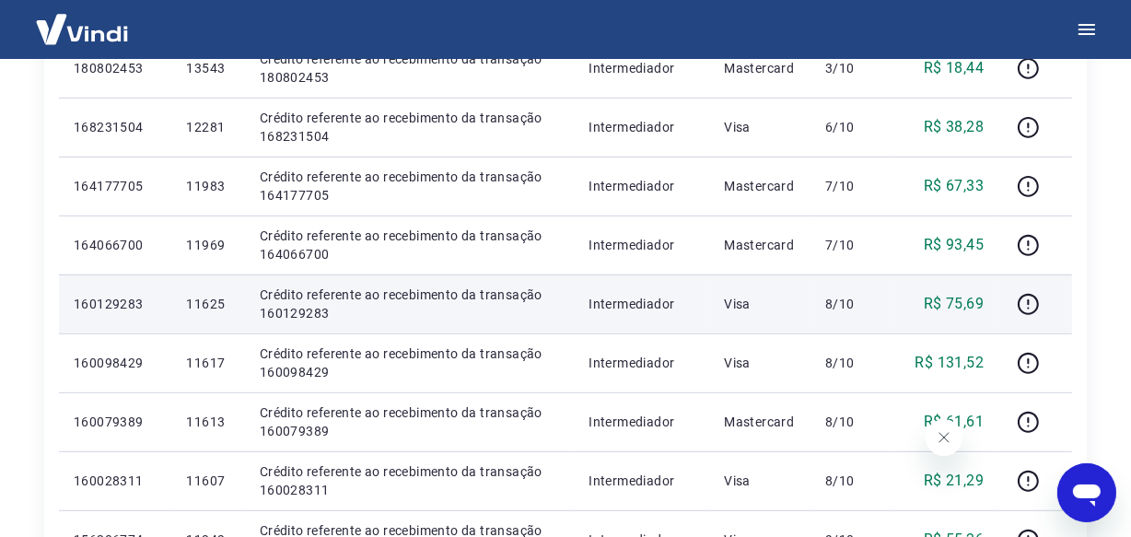
click at [213, 309] on p "11625" at bounding box center [207, 304] width 43 height 18
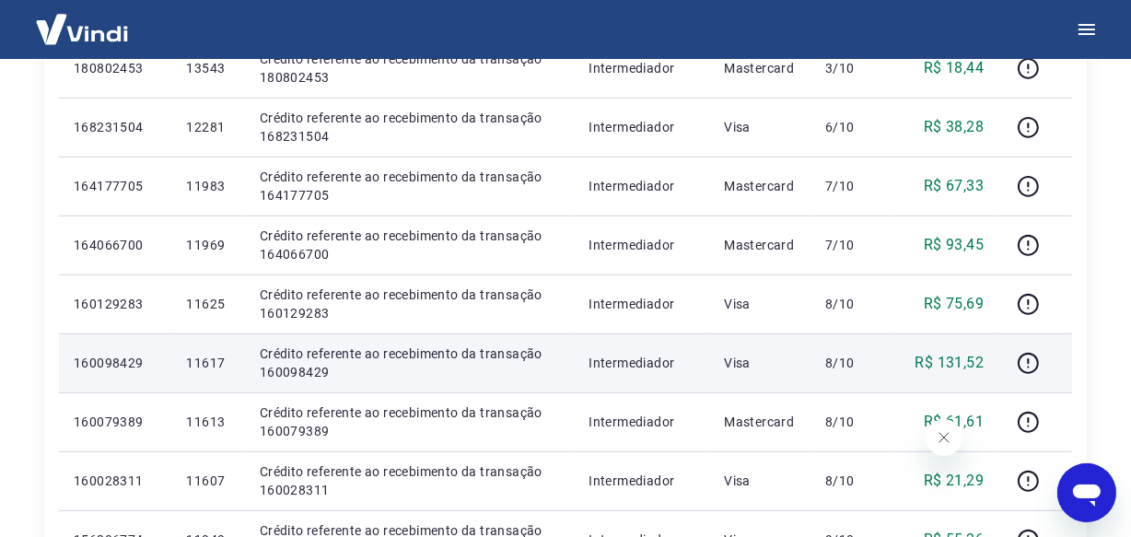
click at [213, 362] on p "11617" at bounding box center [207, 363] width 43 height 18
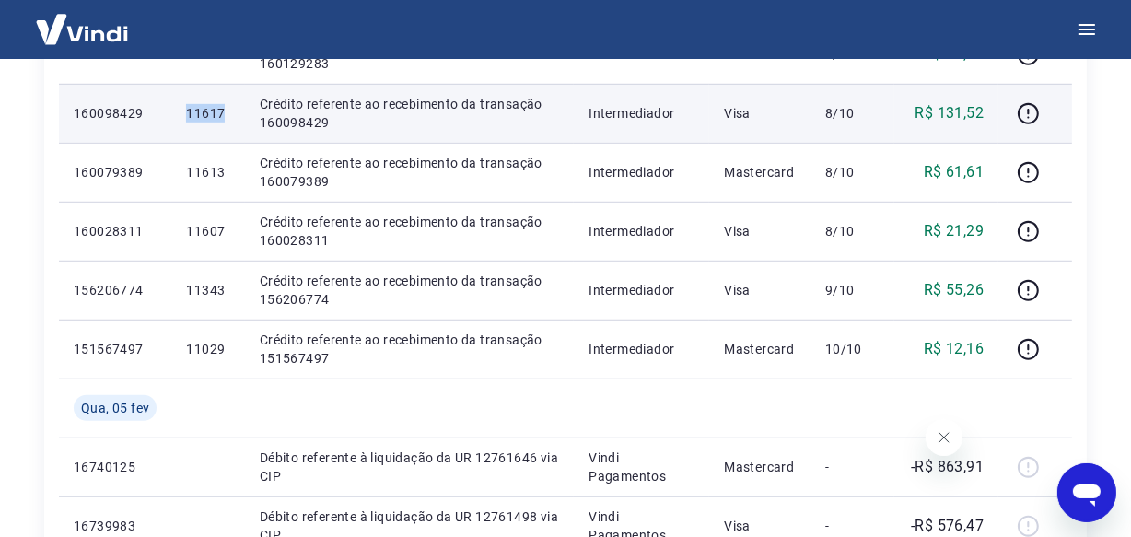
scroll to position [1092, 0]
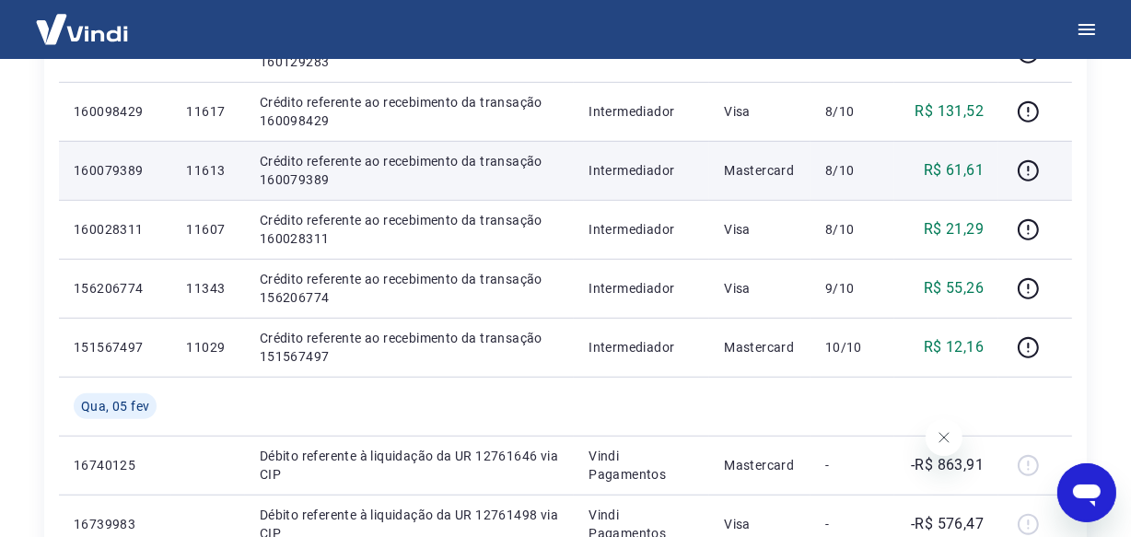
click at [212, 168] on p "11613" at bounding box center [207, 170] width 43 height 18
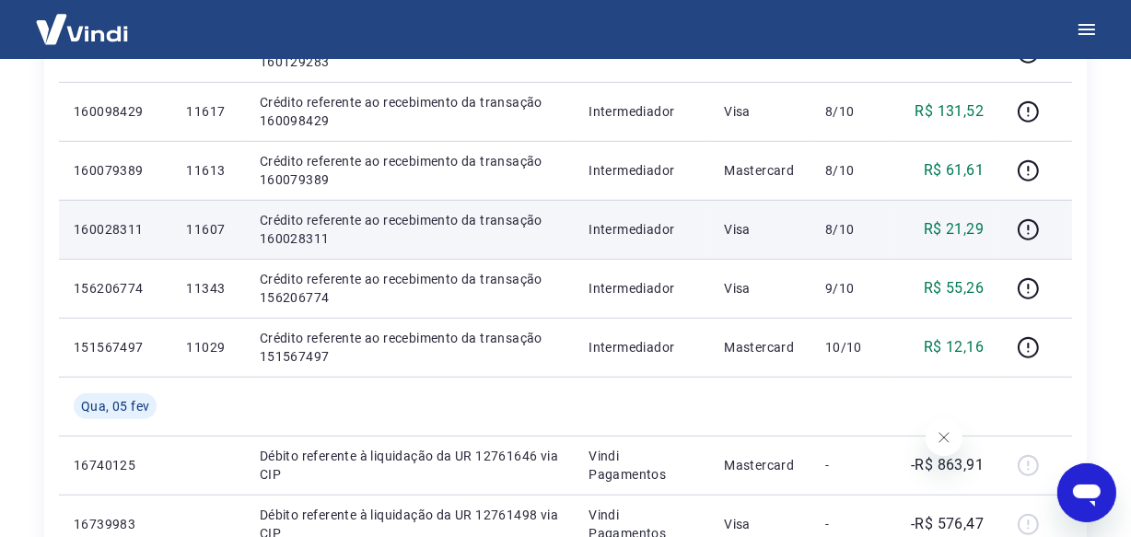
click at [195, 234] on p "11607" at bounding box center [207, 229] width 43 height 18
click at [196, 234] on p "11607" at bounding box center [207, 229] width 43 height 18
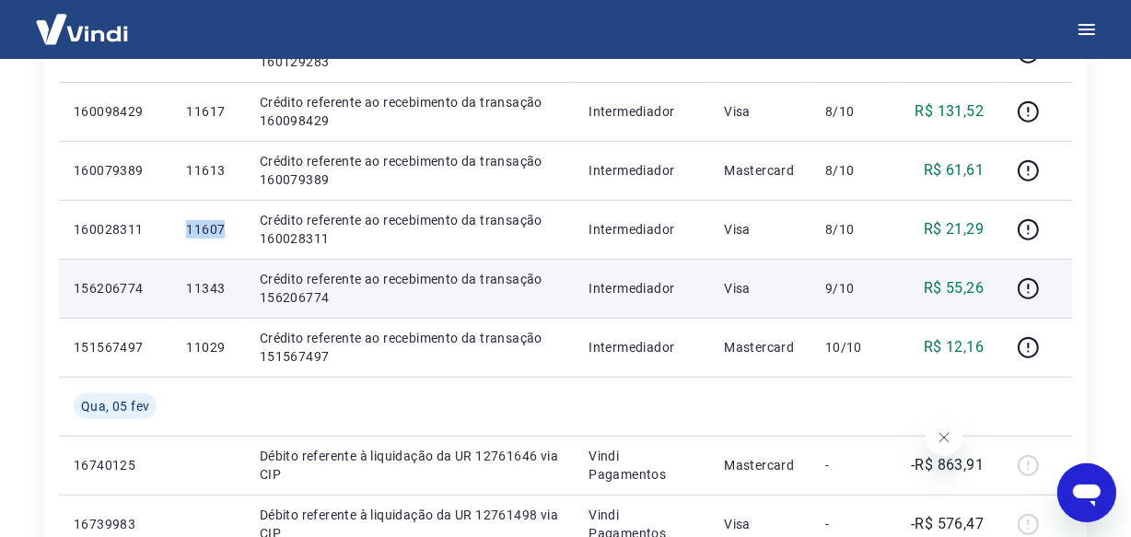
click at [200, 290] on p "11343" at bounding box center [207, 288] width 43 height 18
click at [201, 286] on p "11343" at bounding box center [207, 288] width 43 height 18
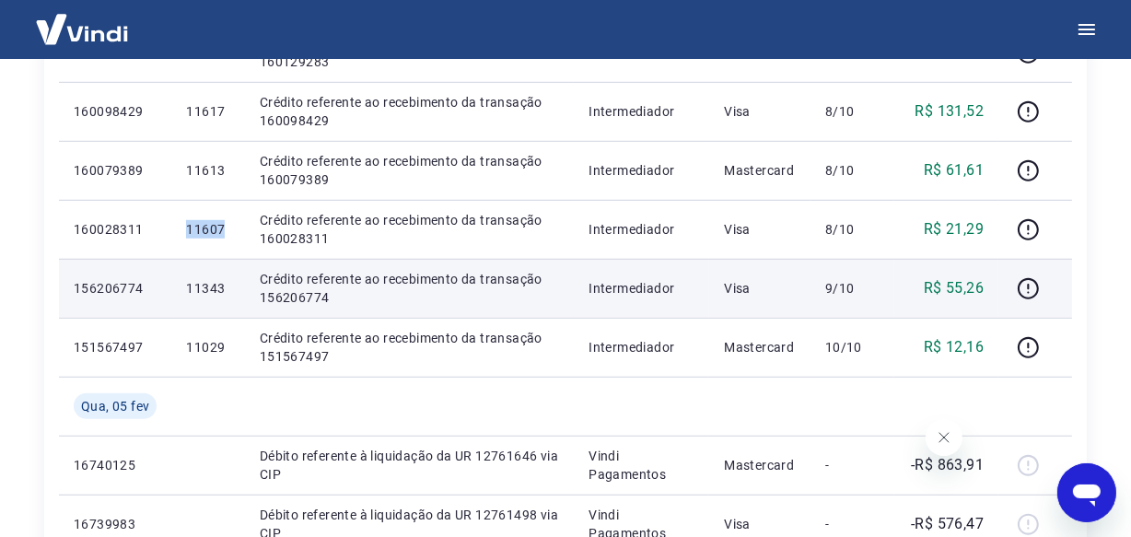
click at [201, 286] on p "11343" at bounding box center [207, 288] width 43 height 18
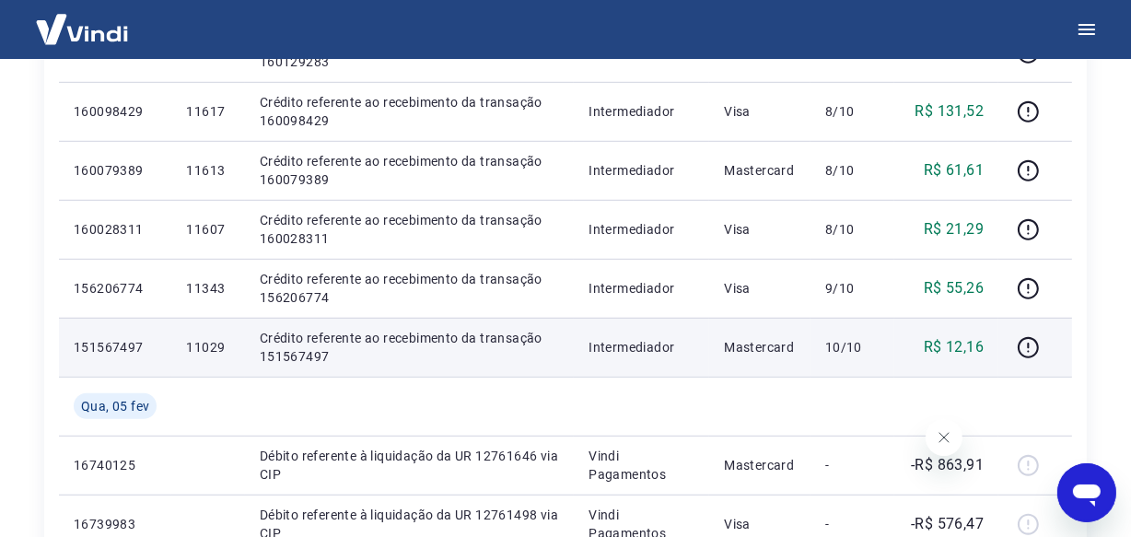
click at [213, 351] on p "11029" at bounding box center [207, 347] width 43 height 18
click at [211, 350] on p "11029" at bounding box center [207, 347] width 43 height 18
click at [212, 348] on p "11029" at bounding box center [207, 347] width 43 height 18
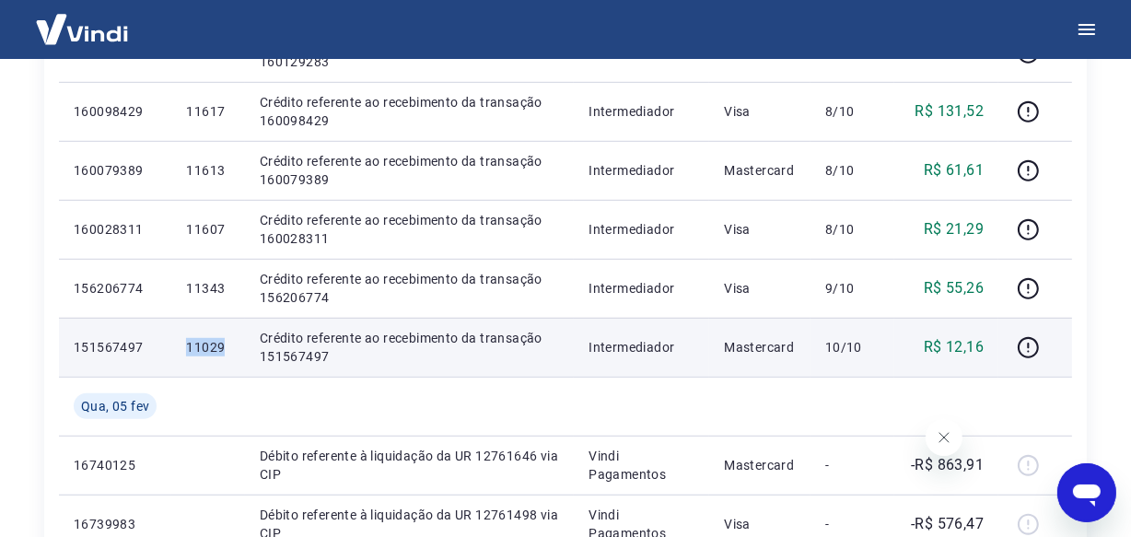
click at [212, 345] on p "11029" at bounding box center [207, 347] width 43 height 18
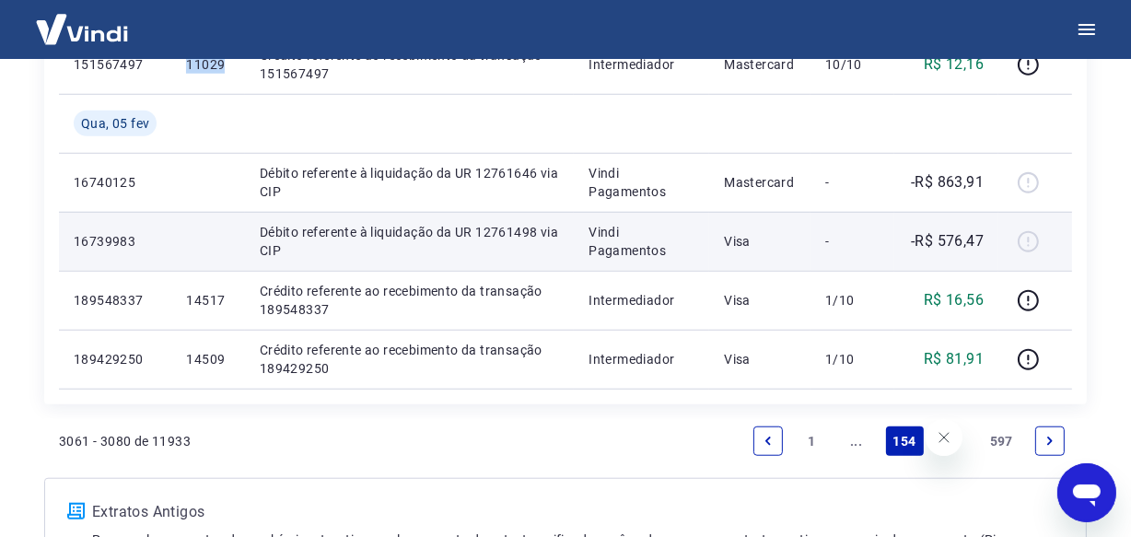
scroll to position [1427, 0]
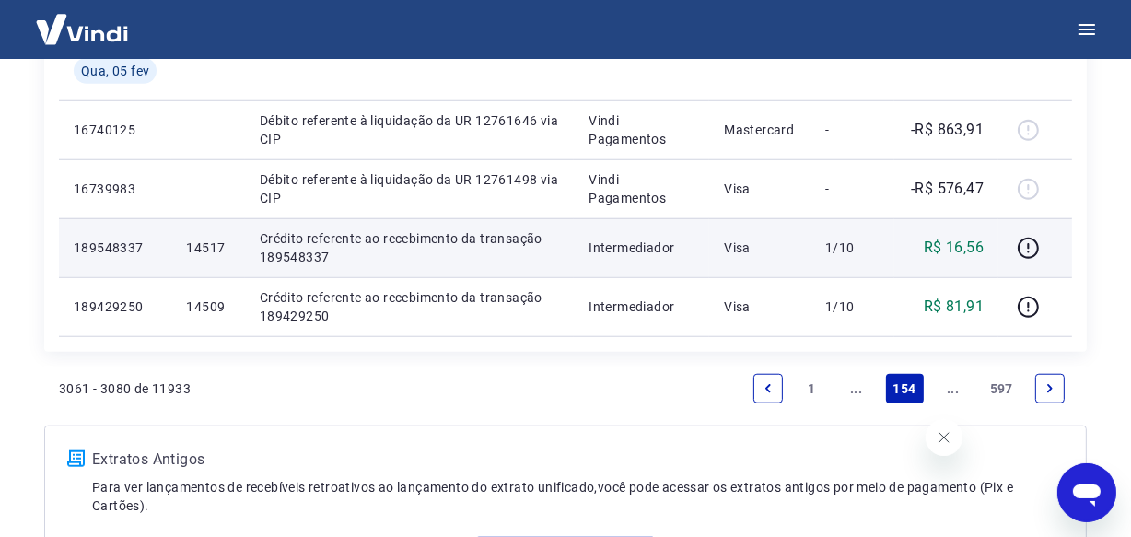
click at [210, 246] on p "14517" at bounding box center [207, 247] width 43 height 18
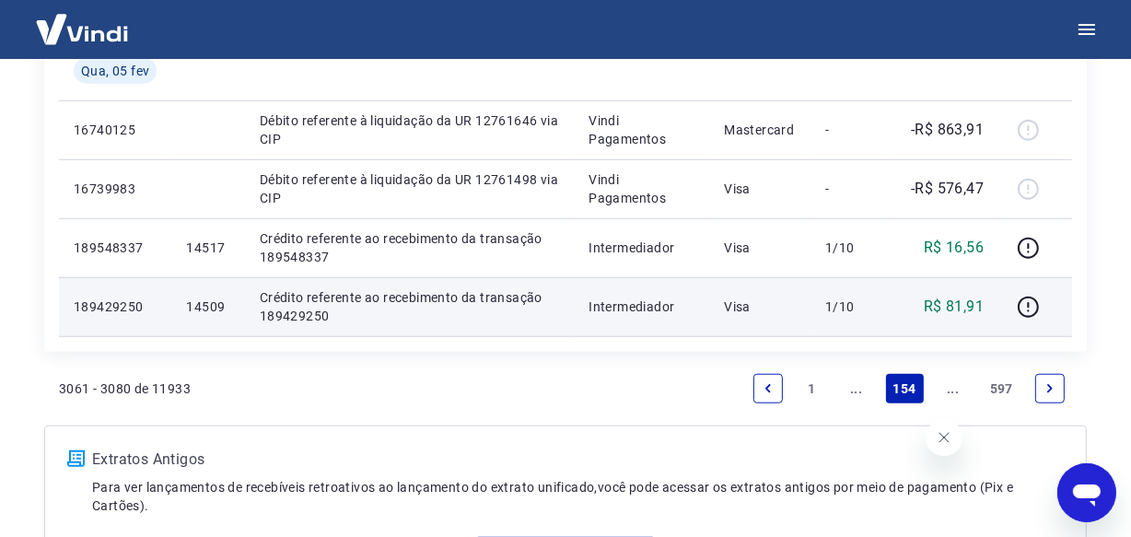
click at [206, 308] on p "14509" at bounding box center [207, 306] width 43 height 18
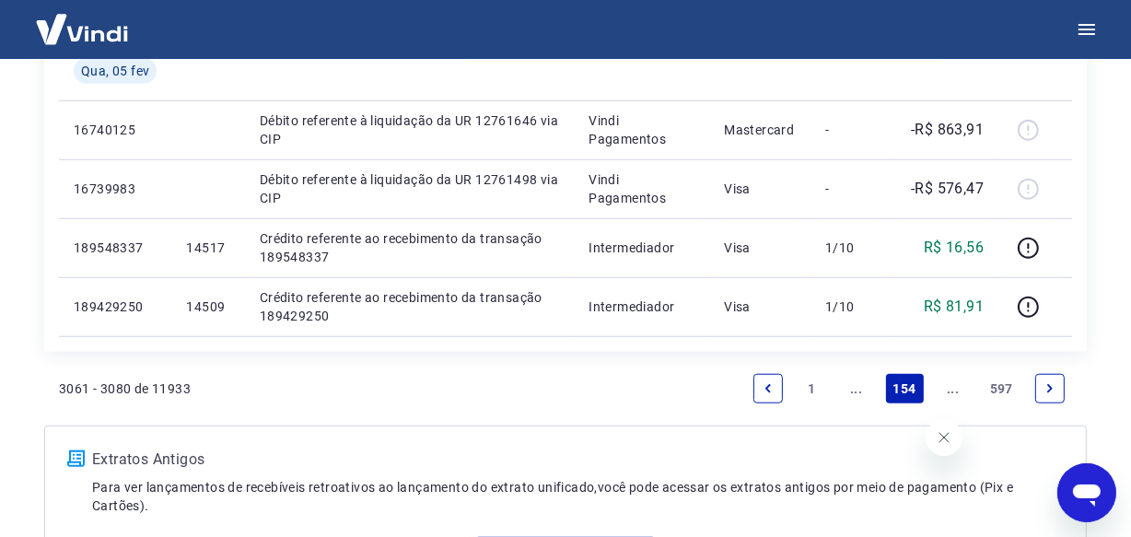
click at [946, 389] on link "..." at bounding box center [952, 388] width 29 height 29
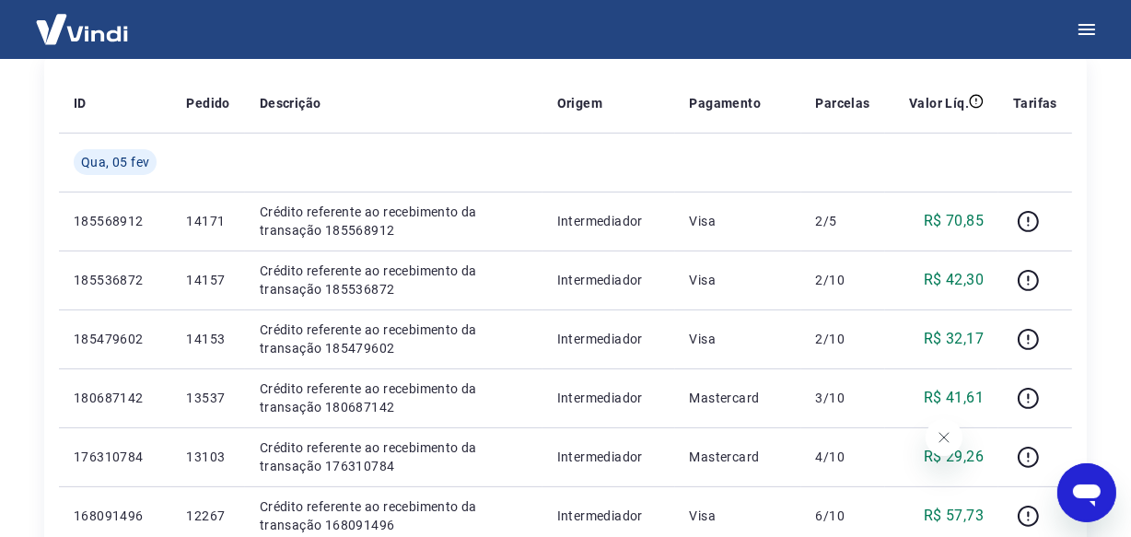
scroll to position [404, 0]
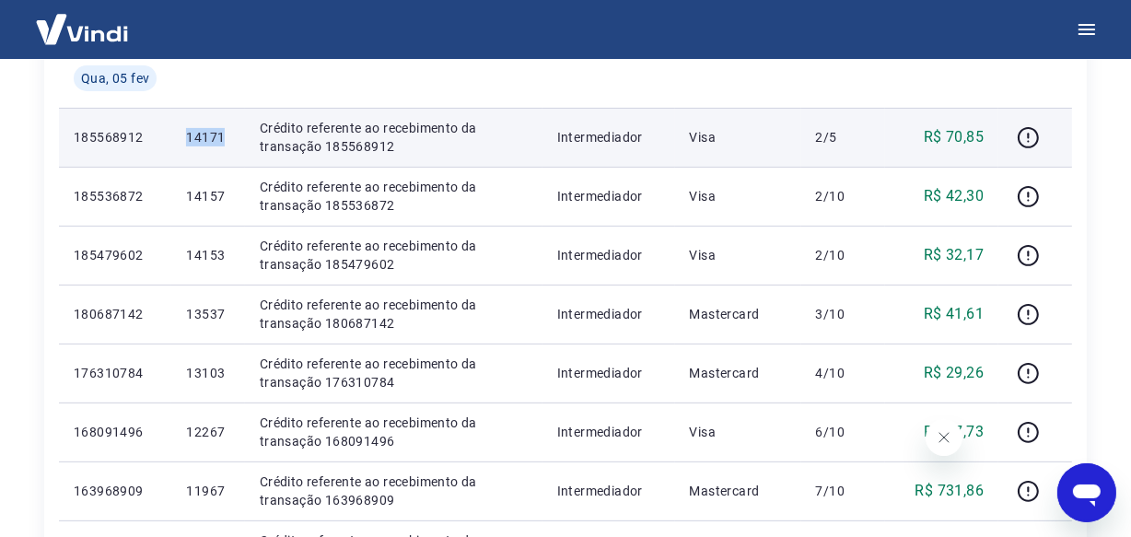
click at [203, 133] on p "14171" at bounding box center [207, 137] width 43 height 18
copy p "14171"
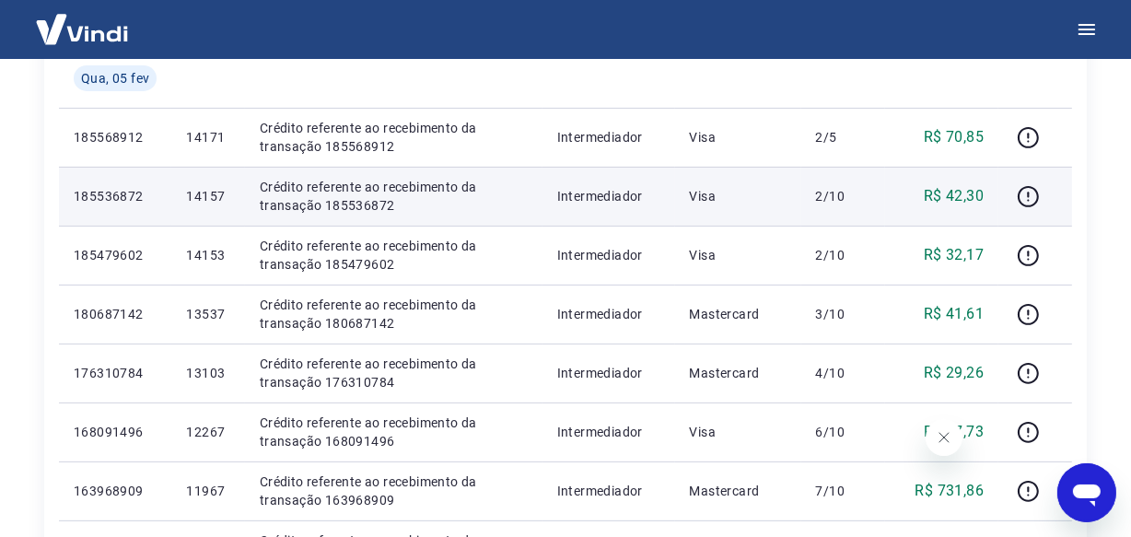
click at [200, 199] on p "14157" at bounding box center [207, 196] width 43 height 18
copy p "14157"
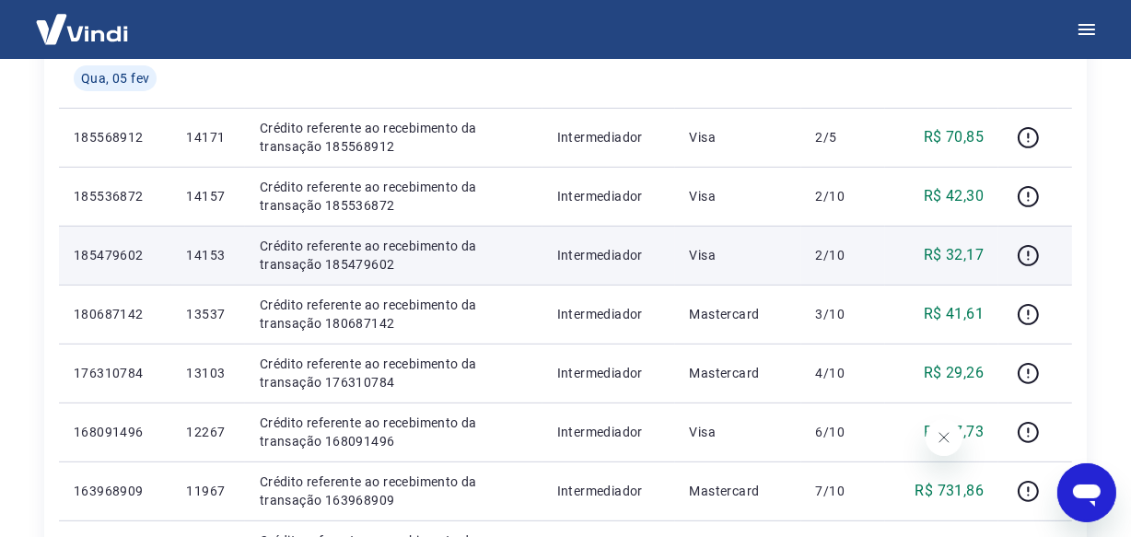
click at [208, 254] on p "14153" at bounding box center [207, 255] width 43 height 18
copy p "14153"
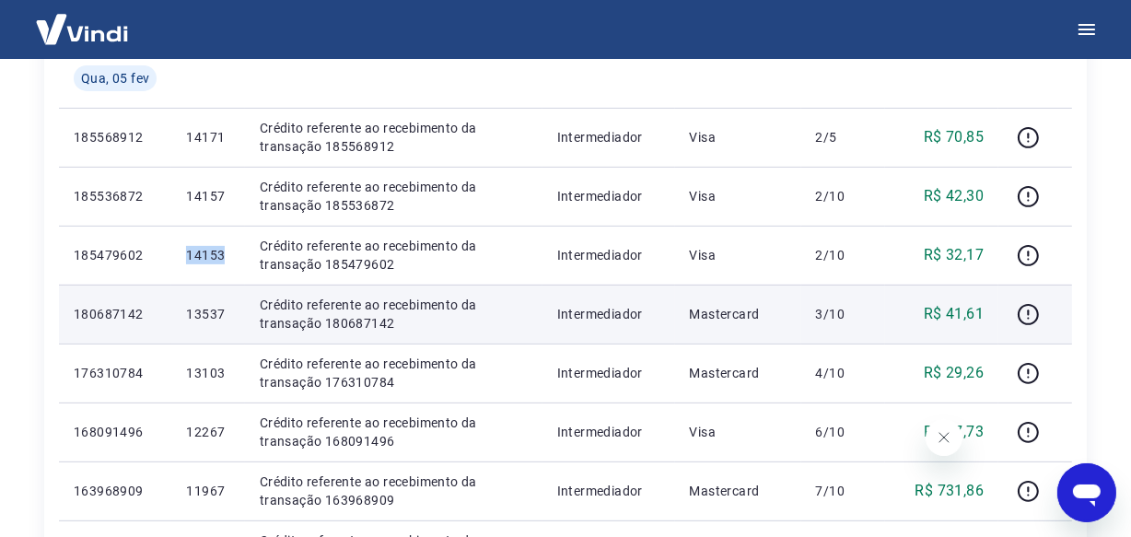
click at [201, 308] on p "13537" at bounding box center [207, 314] width 43 height 18
copy p "13537"
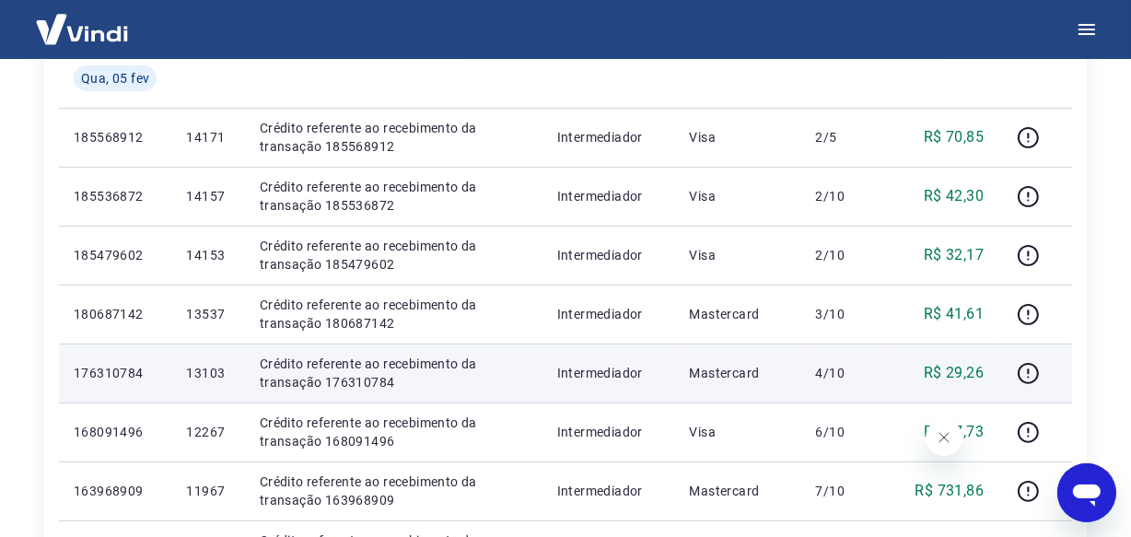
click at [206, 371] on p "13103" at bounding box center [207, 373] width 43 height 18
copy p "13103"
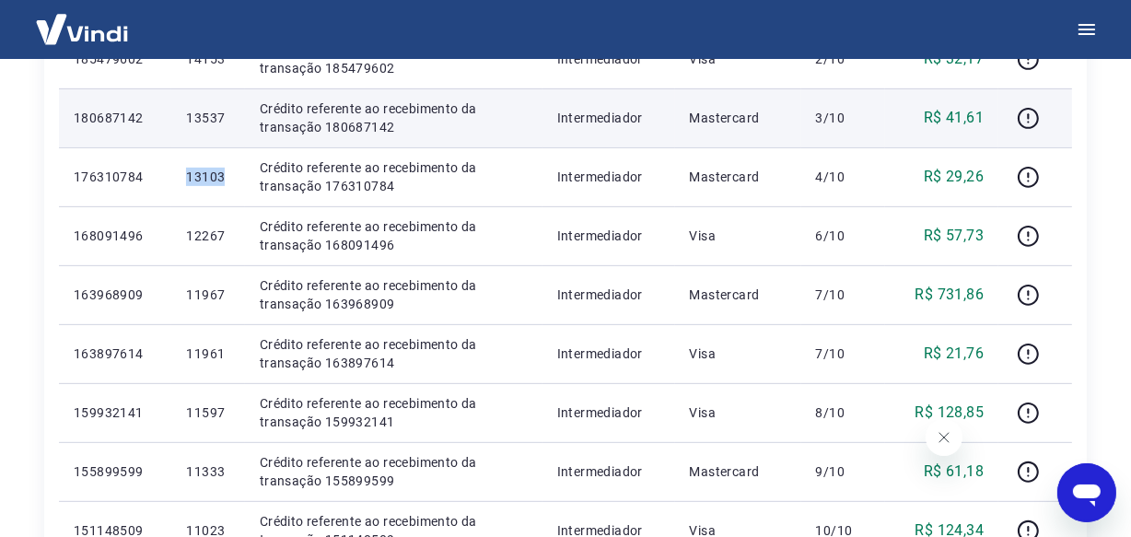
scroll to position [669, 0]
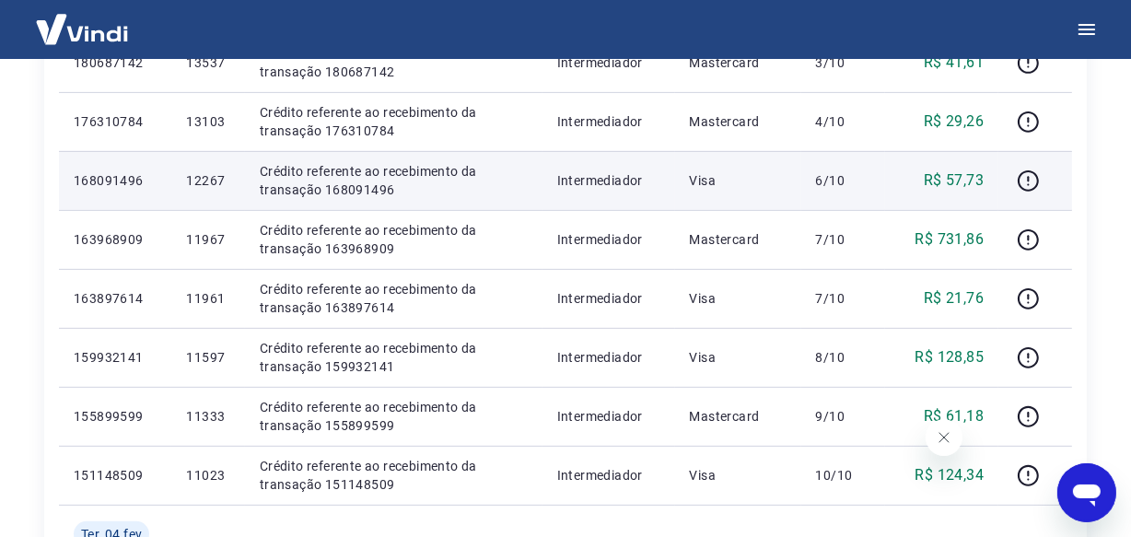
click at [198, 185] on p "12267" at bounding box center [207, 180] width 43 height 18
copy p "12267"
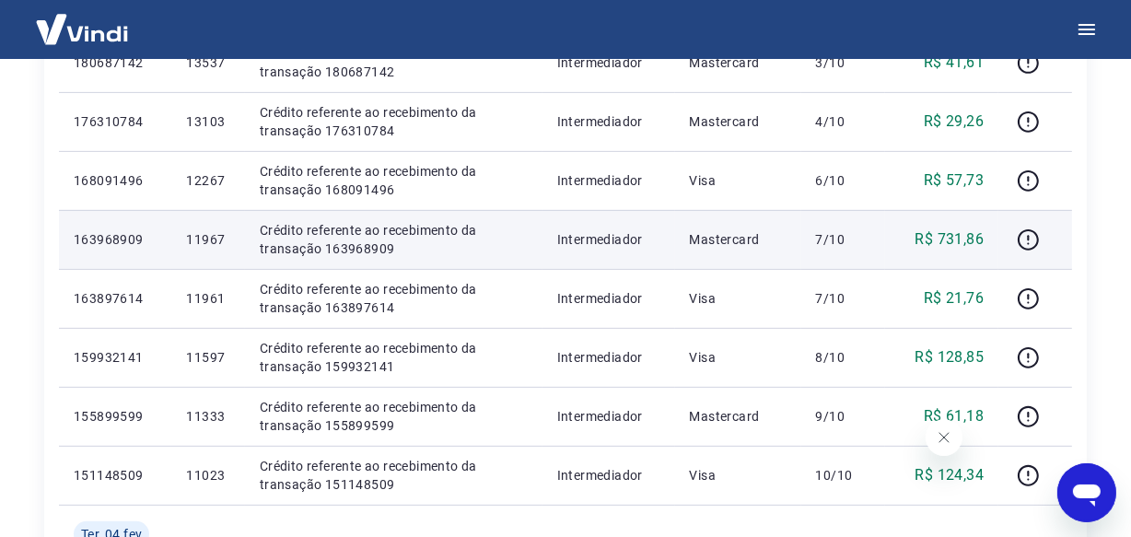
click at [207, 238] on p "11967" at bounding box center [207, 239] width 43 height 18
copy p "11967"
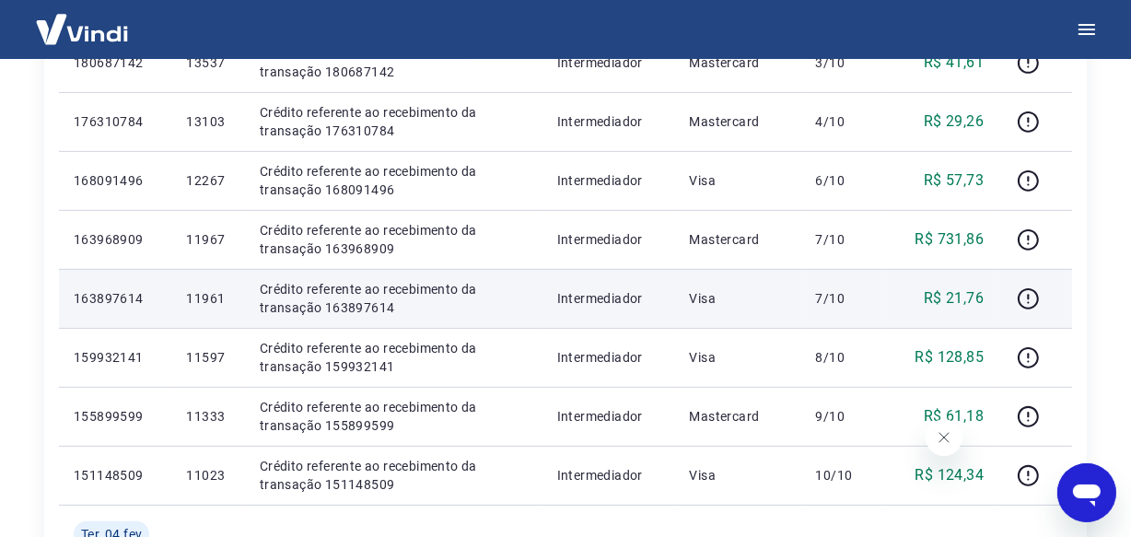
click at [202, 304] on p "11961" at bounding box center [207, 298] width 43 height 18
copy p "11961"
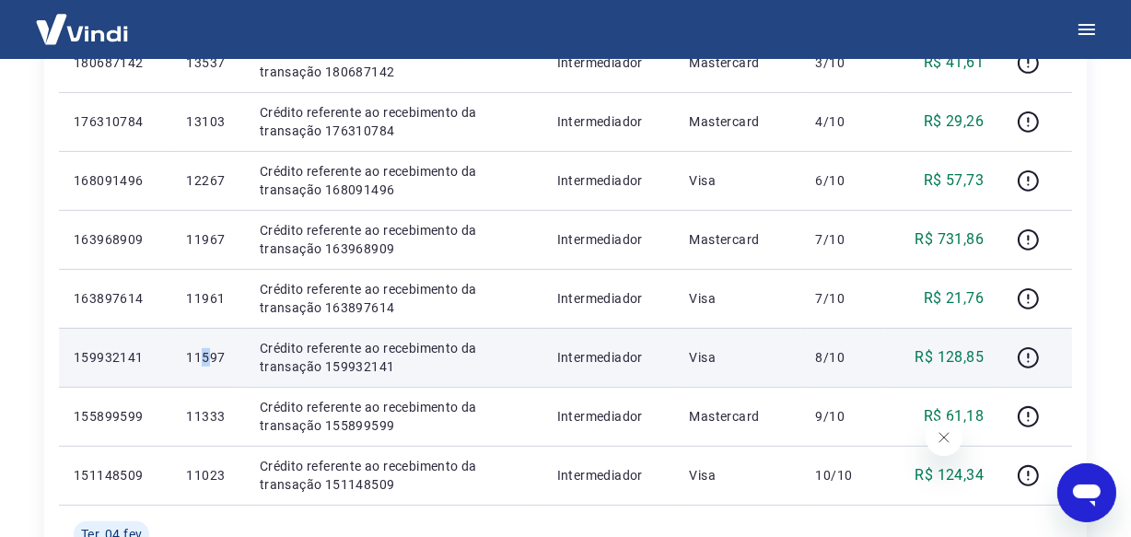
click at [203, 364] on p "11597" at bounding box center [207, 357] width 43 height 18
click at [203, 359] on p "11597" at bounding box center [207, 357] width 43 height 18
copy p "11597"
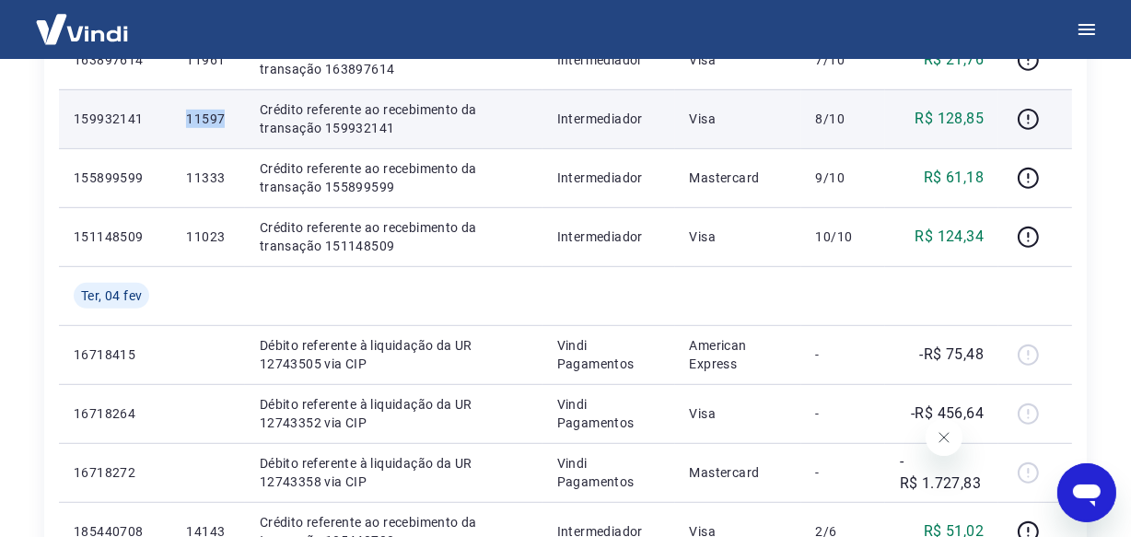
scroll to position [921, 0]
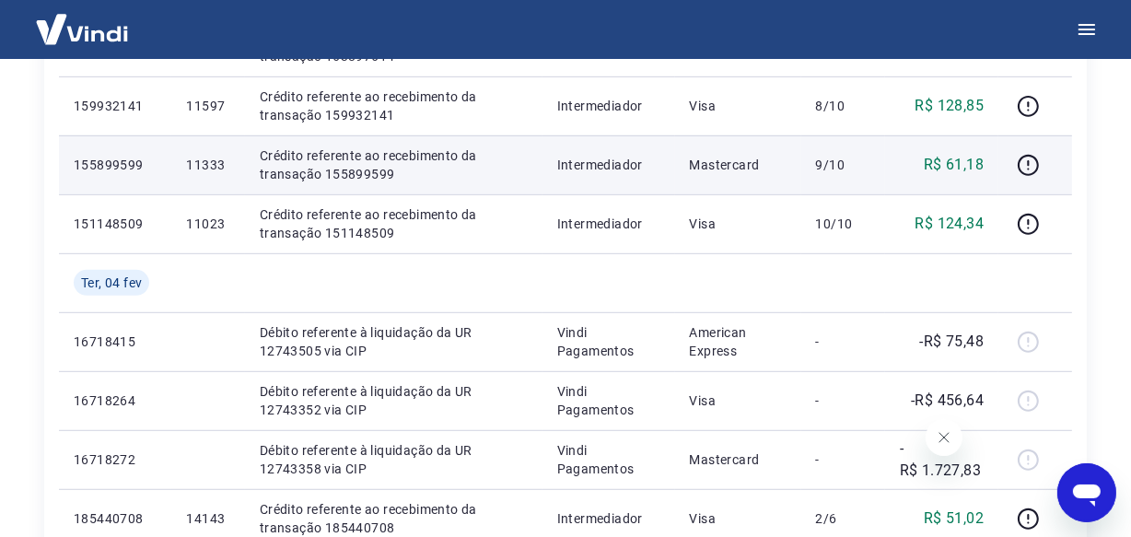
click at [204, 166] on p "11333" at bounding box center [207, 165] width 43 height 18
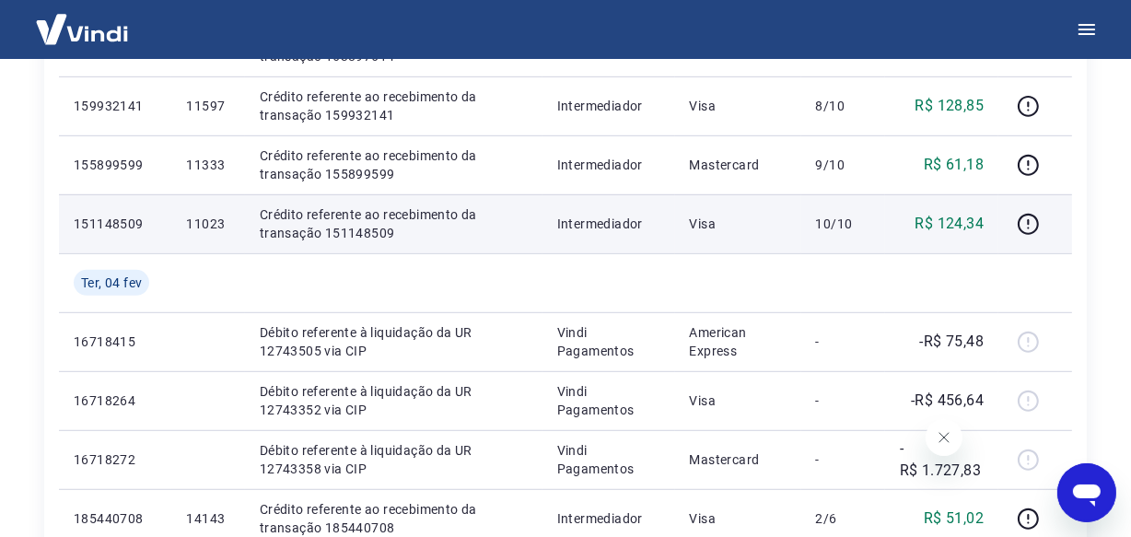
click at [207, 222] on p "11023" at bounding box center [207, 224] width 43 height 18
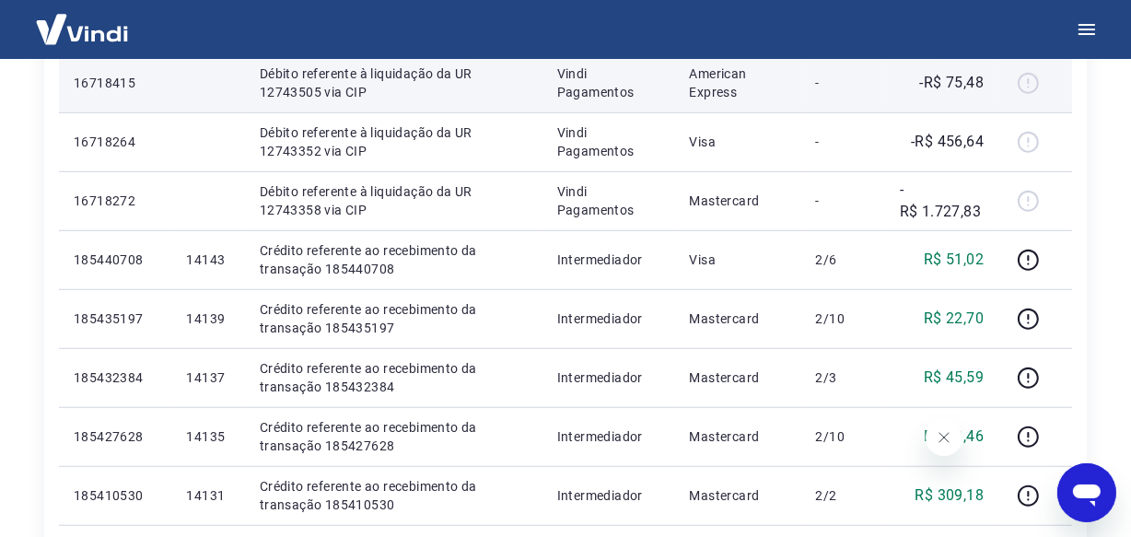
scroll to position [1255, 0]
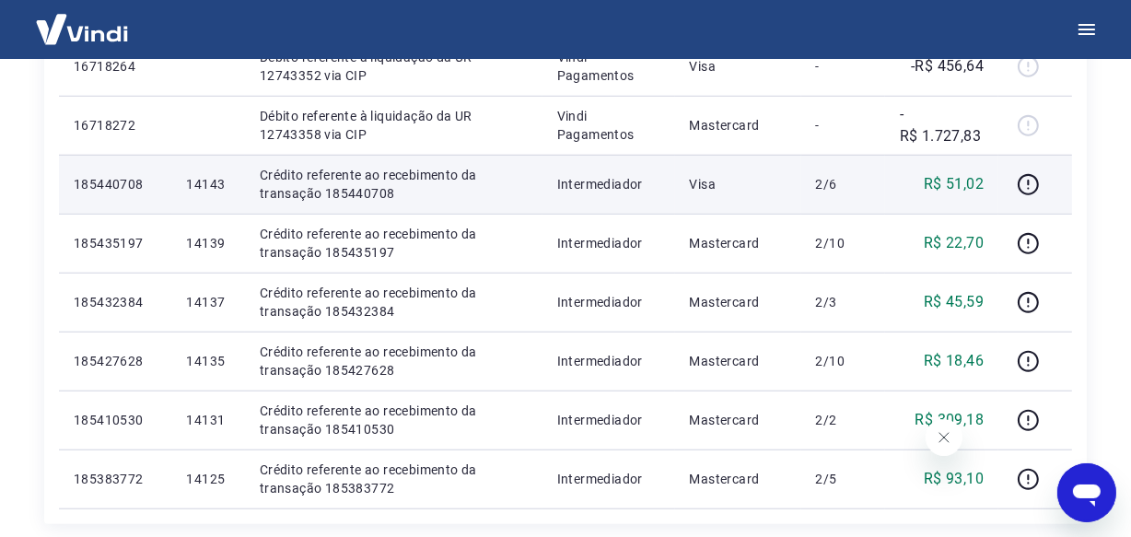
click at [200, 187] on p "14143" at bounding box center [207, 184] width 43 height 18
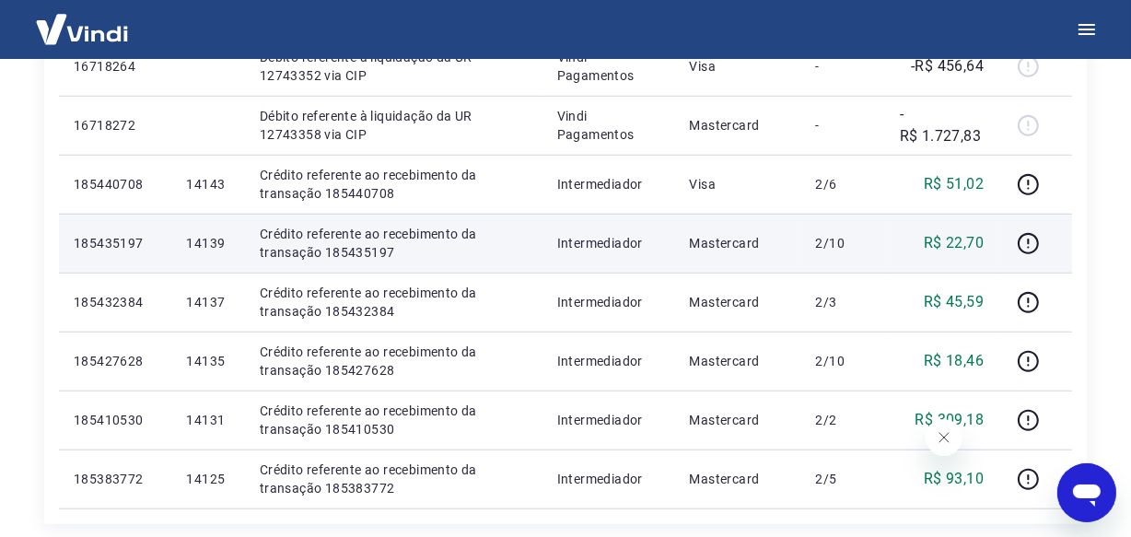
click at [211, 248] on p "14139" at bounding box center [207, 243] width 43 height 18
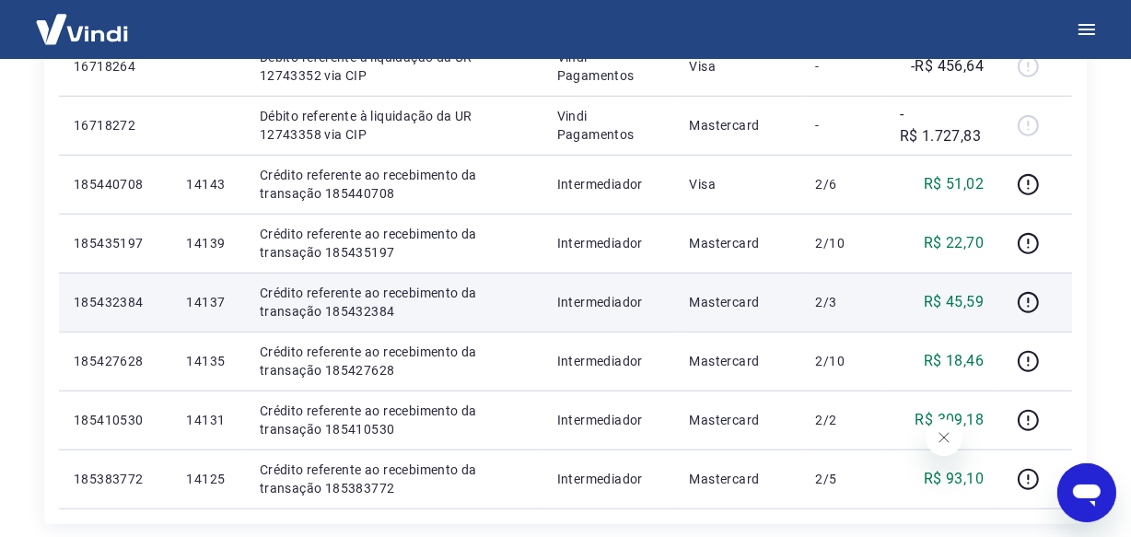
click at [195, 296] on p "14137" at bounding box center [207, 302] width 43 height 18
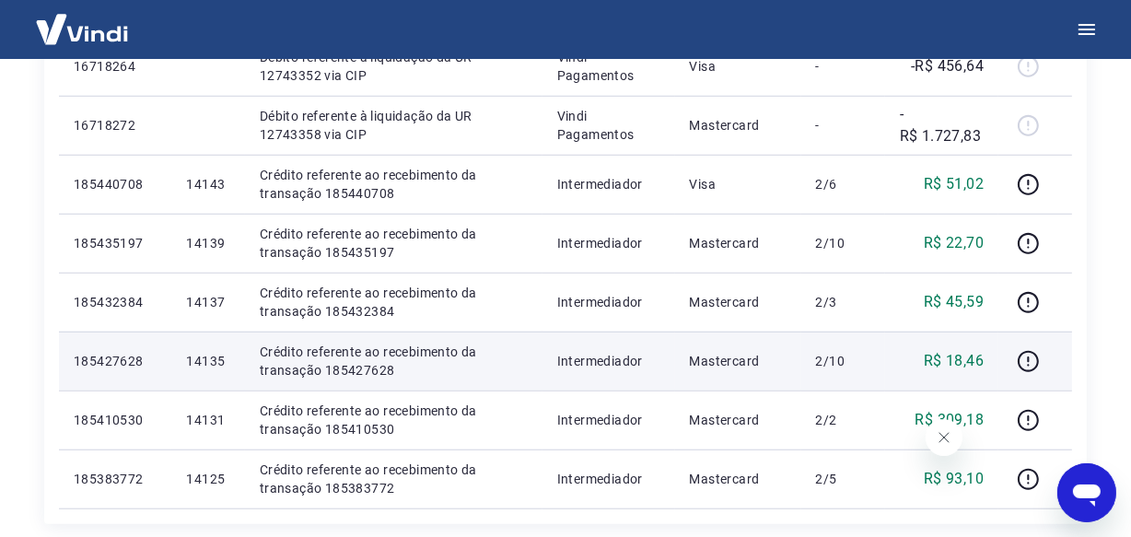
click at [204, 359] on p "14135" at bounding box center [207, 361] width 43 height 18
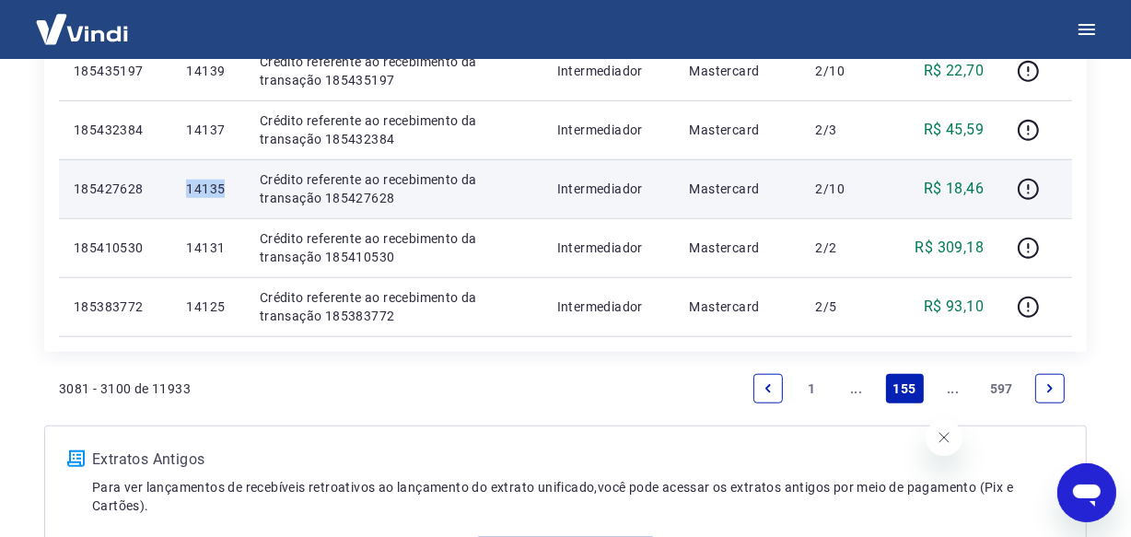
scroll to position [1506, 0]
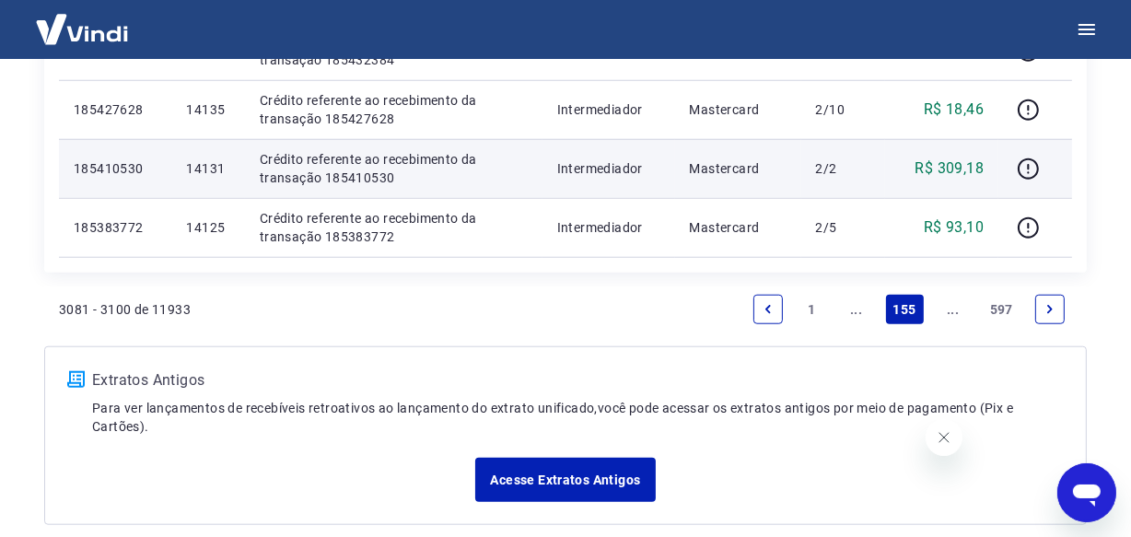
click at [203, 164] on p "14131" at bounding box center [207, 168] width 43 height 18
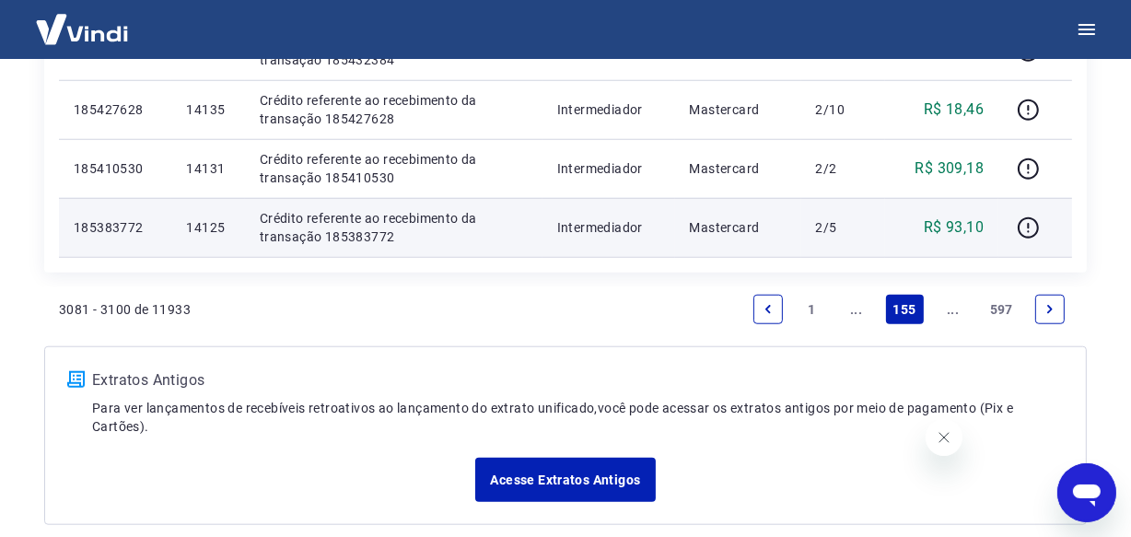
click at [212, 223] on p "14125" at bounding box center [207, 227] width 43 height 18
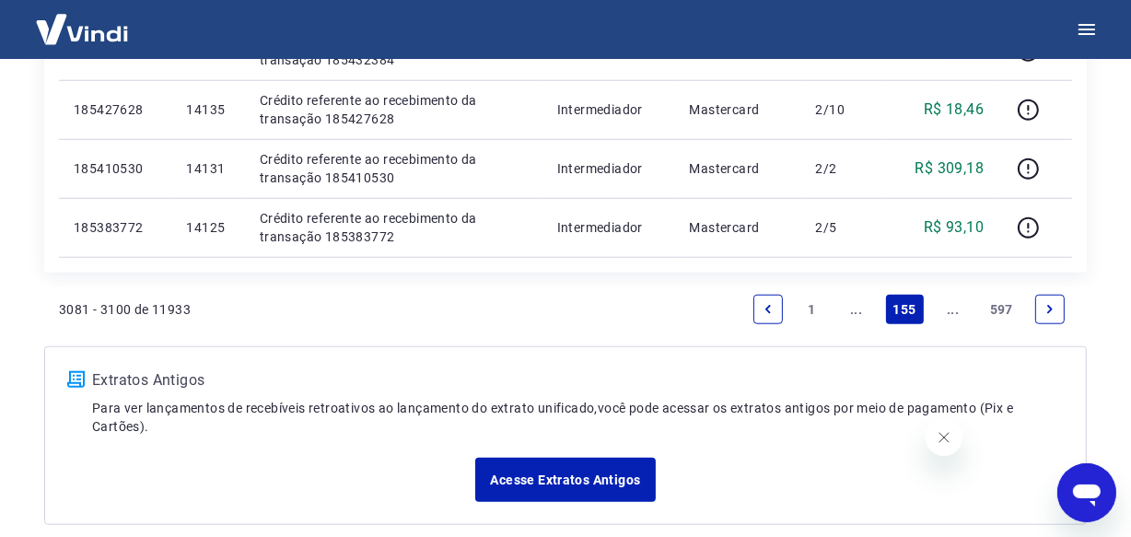
click at [948, 307] on link "..." at bounding box center [952, 309] width 29 height 29
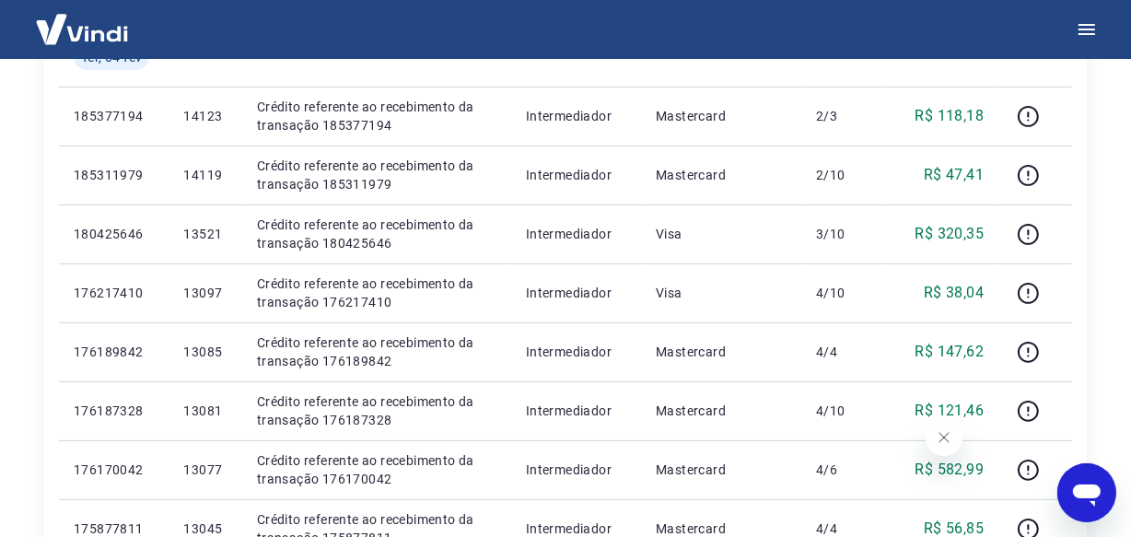
scroll to position [334, 0]
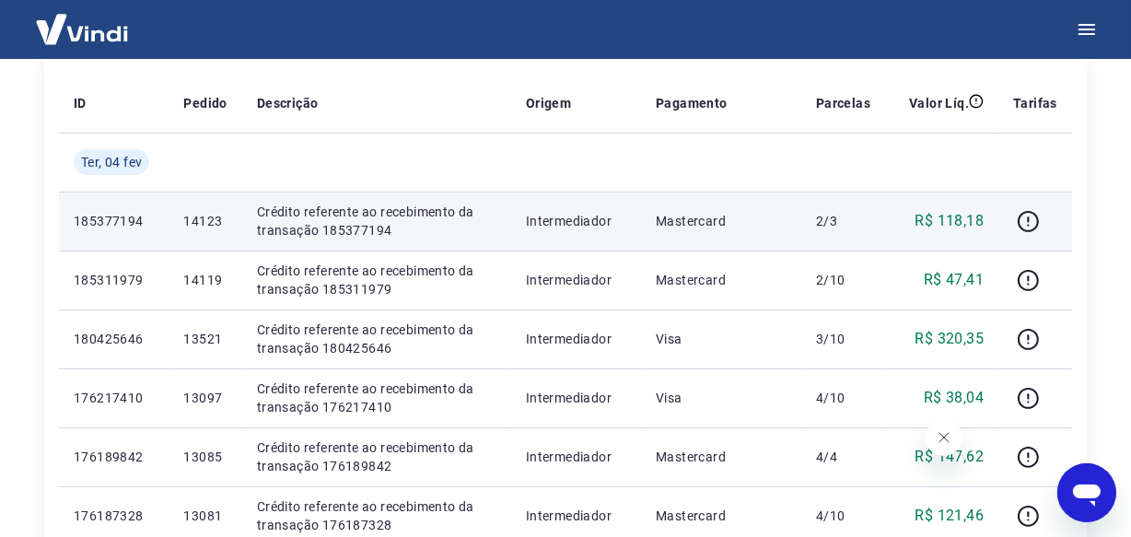
click at [203, 222] on p "14123" at bounding box center [204, 221] width 43 height 18
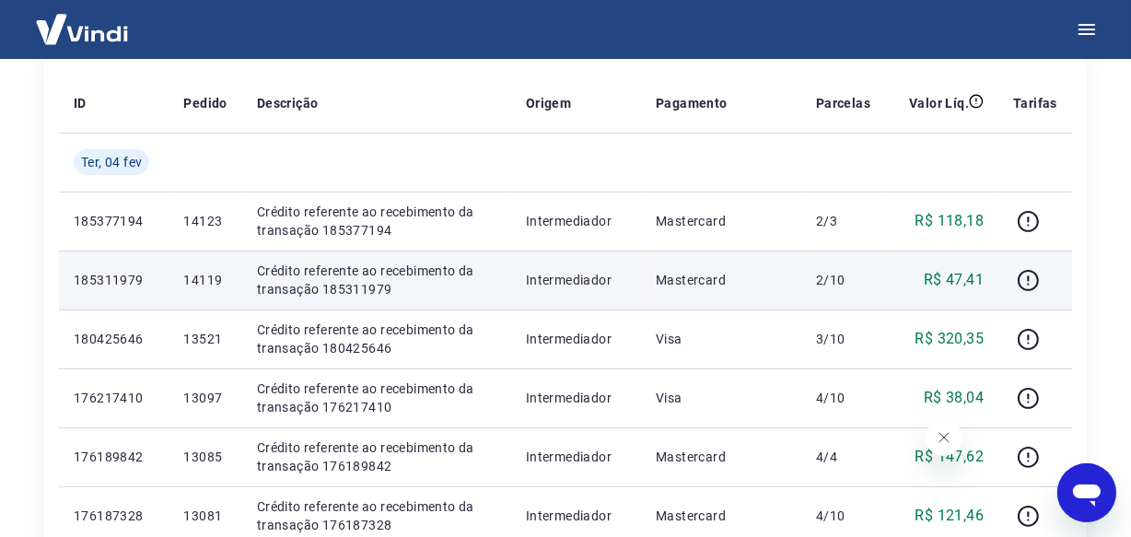
click at [211, 271] on p "14119" at bounding box center [204, 280] width 43 height 18
drag, startPoint x: 211, startPoint y: 271, endPoint x: 233, endPoint y: 290, distance: 29.4
click at [212, 271] on p "14119" at bounding box center [204, 280] width 43 height 18
click at [208, 284] on p "14119" at bounding box center [204, 280] width 43 height 18
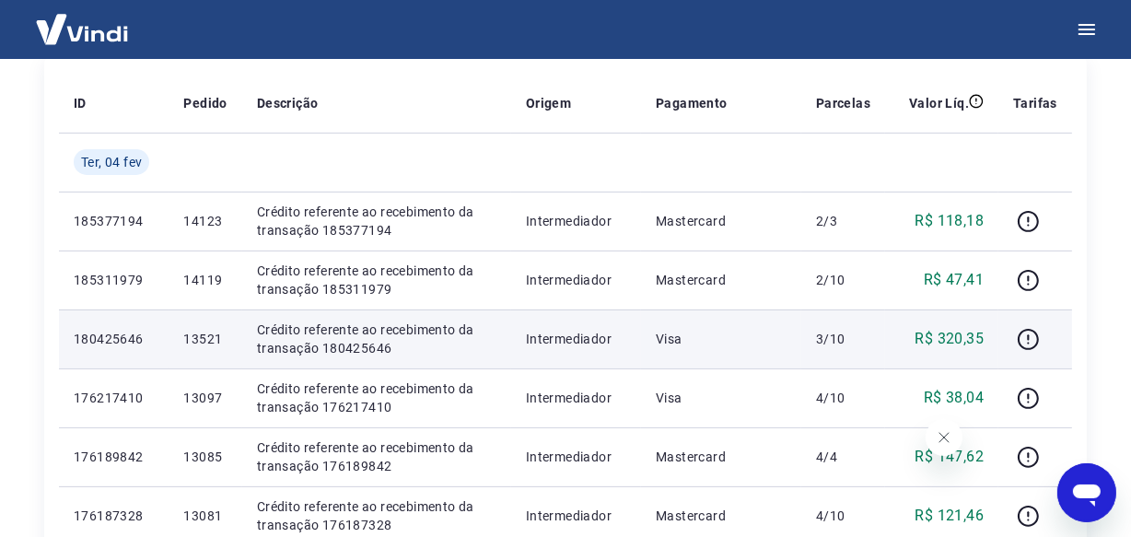
click at [202, 336] on p "13521" at bounding box center [204, 339] width 43 height 18
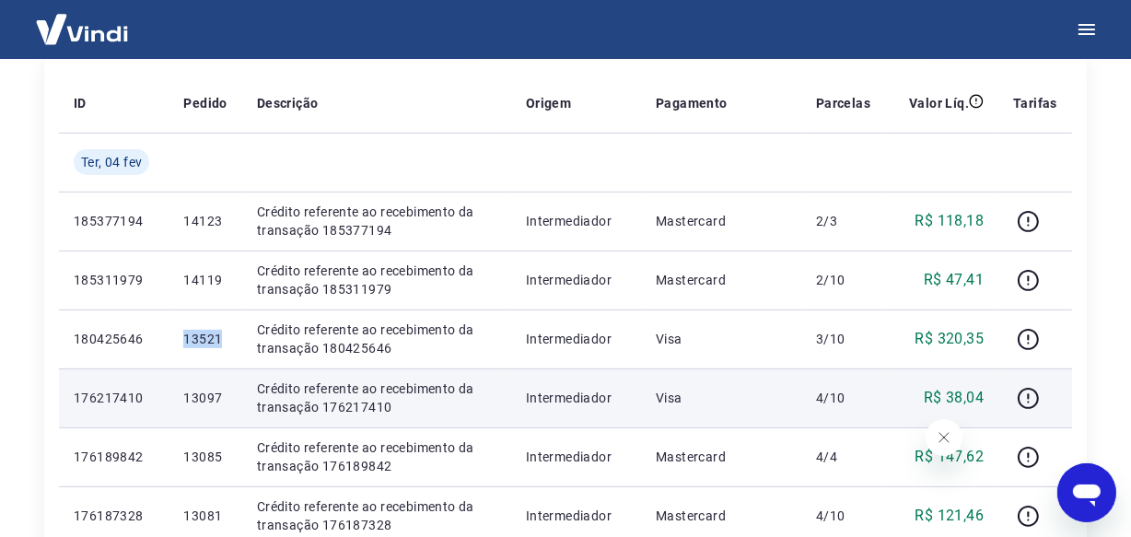
scroll to position [502, 0]
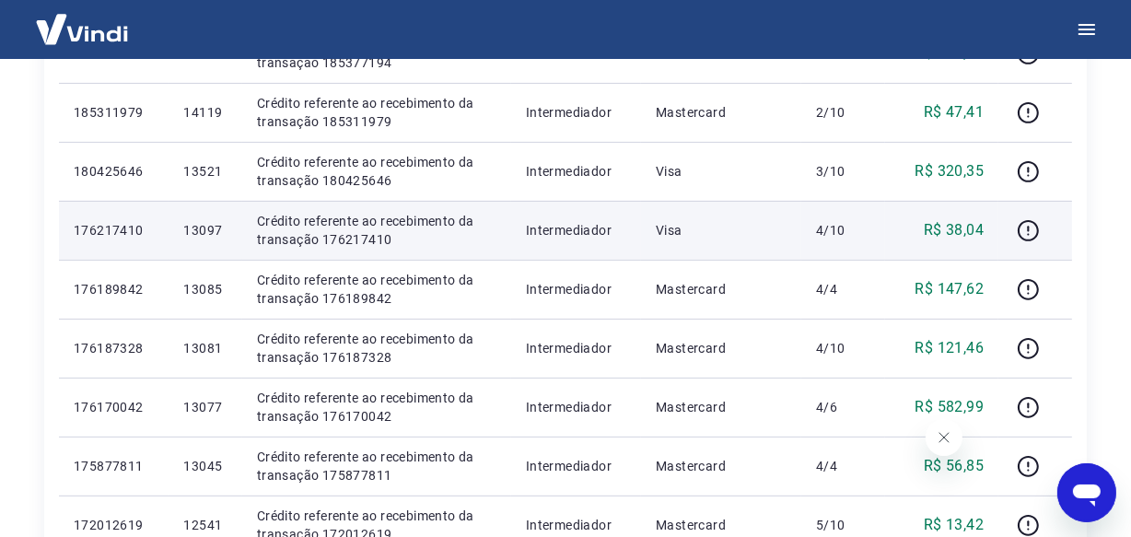
click at [204, 229] on p "13097" at bounding box center [204, 230] width 43 height 18
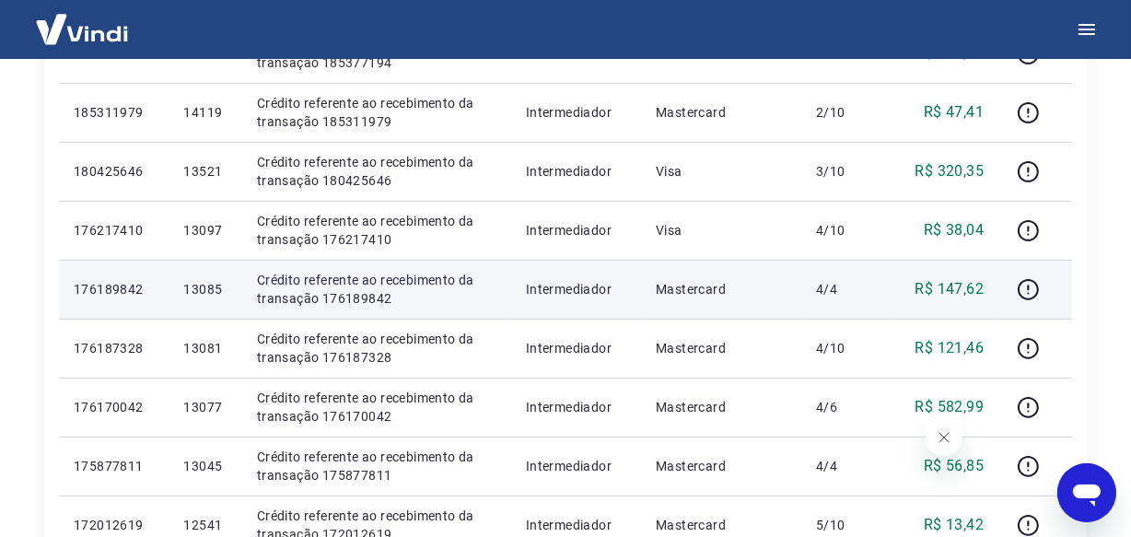
click at [195, 291] on p "13085" at bounding box center [204, 289] width 43 height 18
click at [195, 290] on p "13085" at bounding box center [204, 289] width 43 height 18
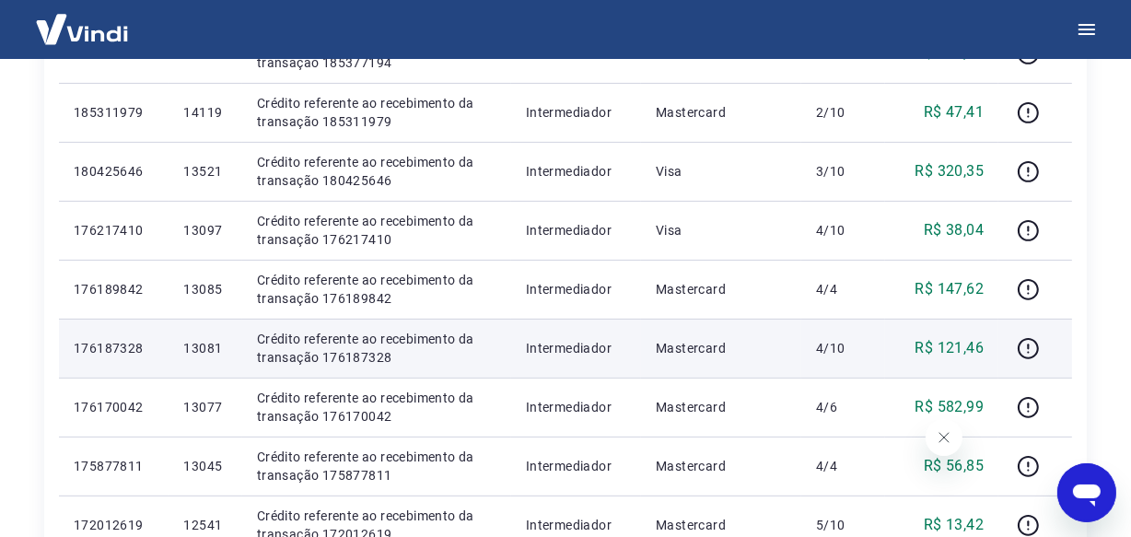
click at [195, 351] on p "13081" at bounding box center [204, 348] width 43 height 18
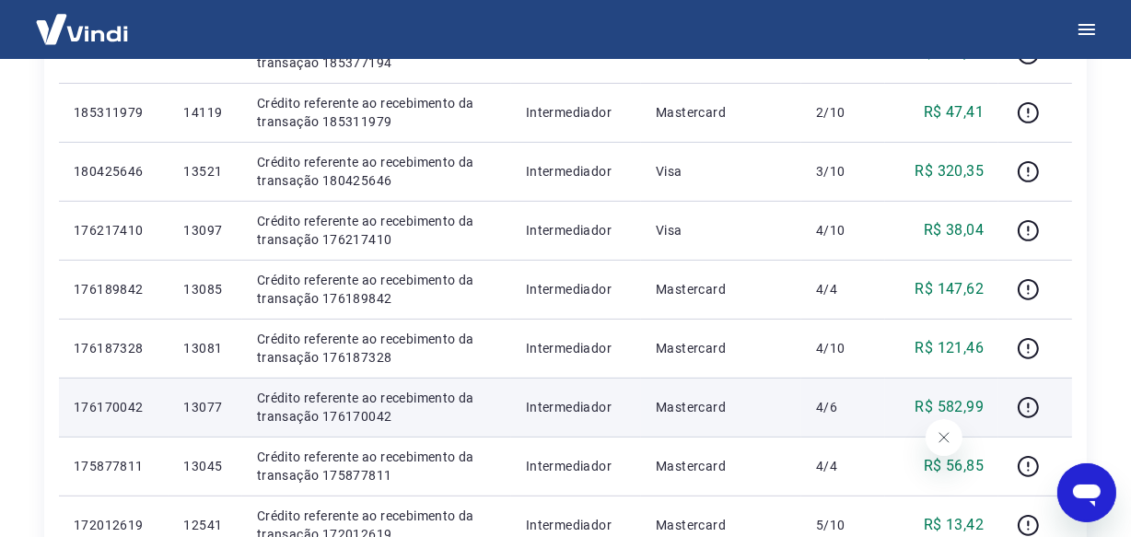
click at [193, 402] on p "13077" at bounding box center [204, 407] width 43 height 18
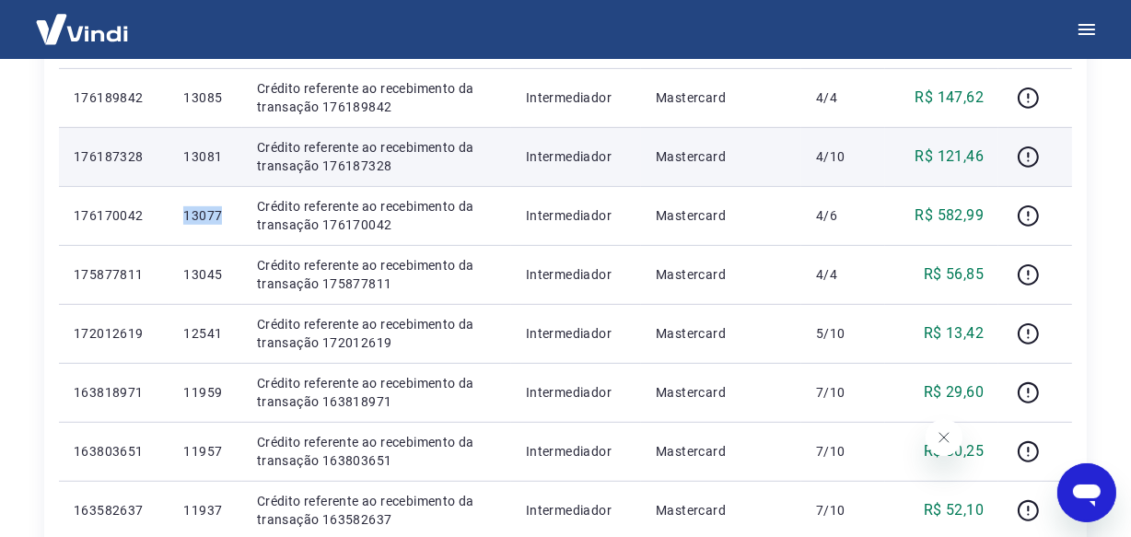
scroll to position [753, 0]
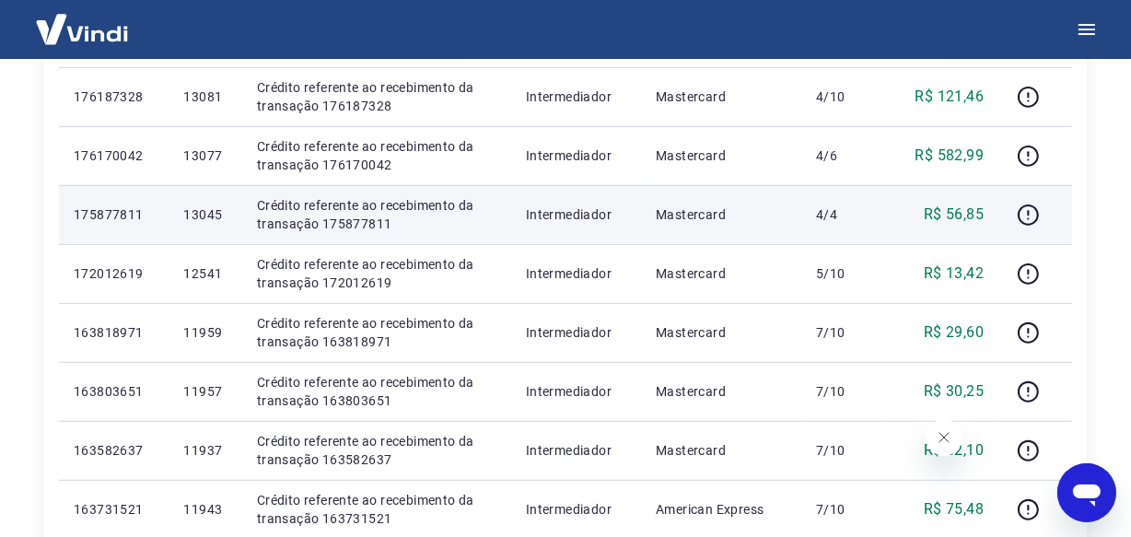
click at [197, 220] on p "13045" at bounding box center [204, 214] width 43 height 18
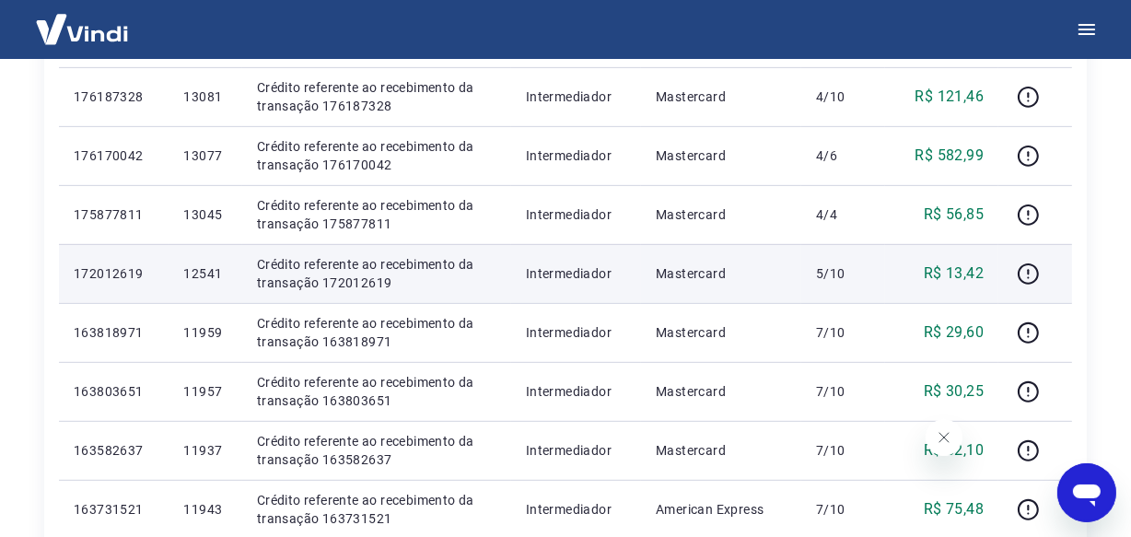
click at [203, 273] on p "12541" at bounding box center [204, 273] width 43 height 18
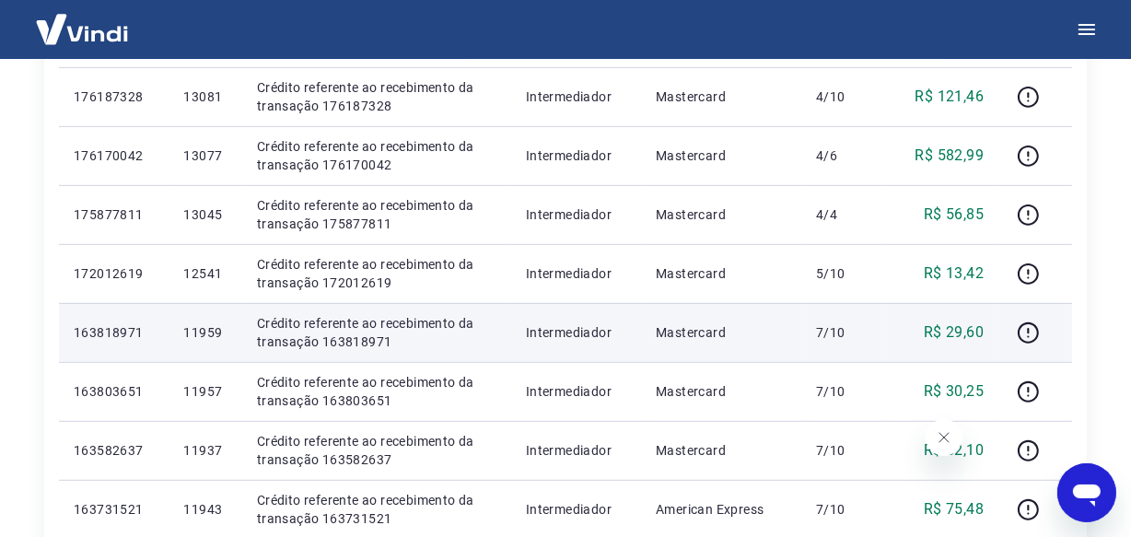
click at [203, 325] on p "11959" at bounding box center [204, 332] width 43 height 18
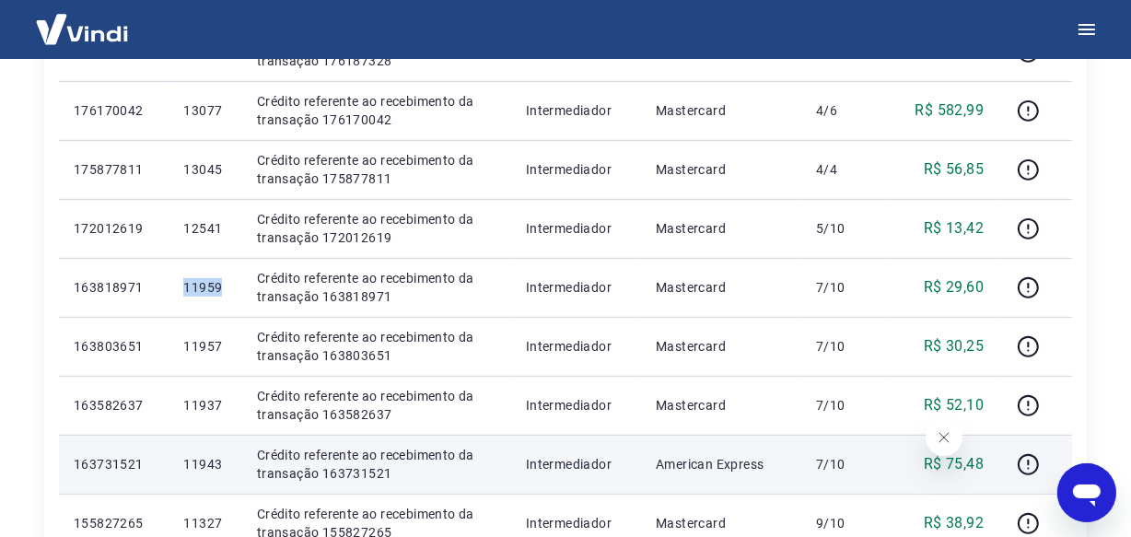
scroll to position [921, 0]
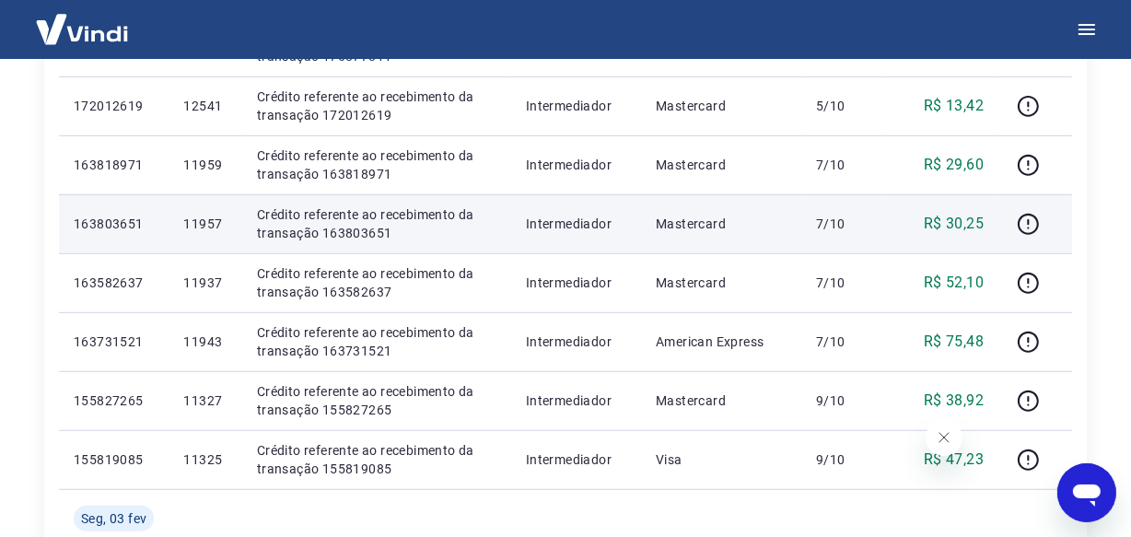
click at [192, 222] on p "11957" at bounding box center [204, 224] width 43 height 18
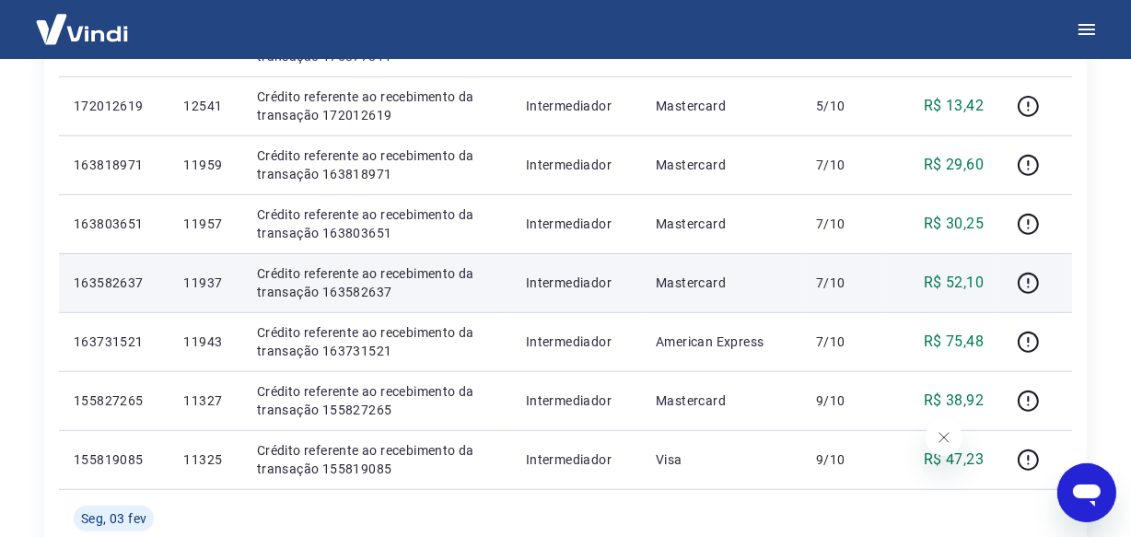
click at [198, 282] on p "11937" at bounding box center [204, 282] width 43 height 18
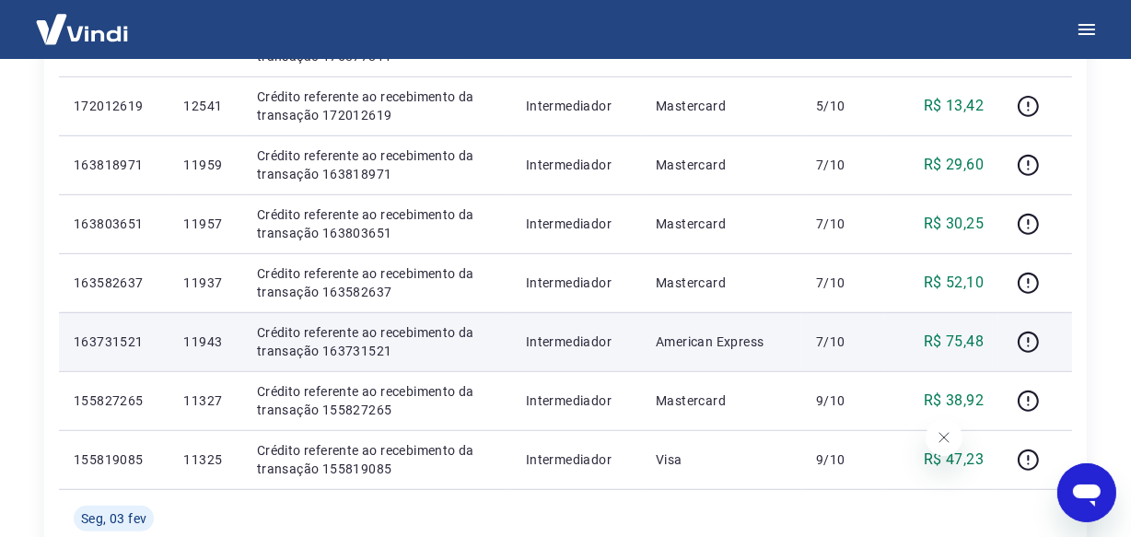
click at [202, 343] on p "11943" at bounding box center [204, 341] width 43 height 18
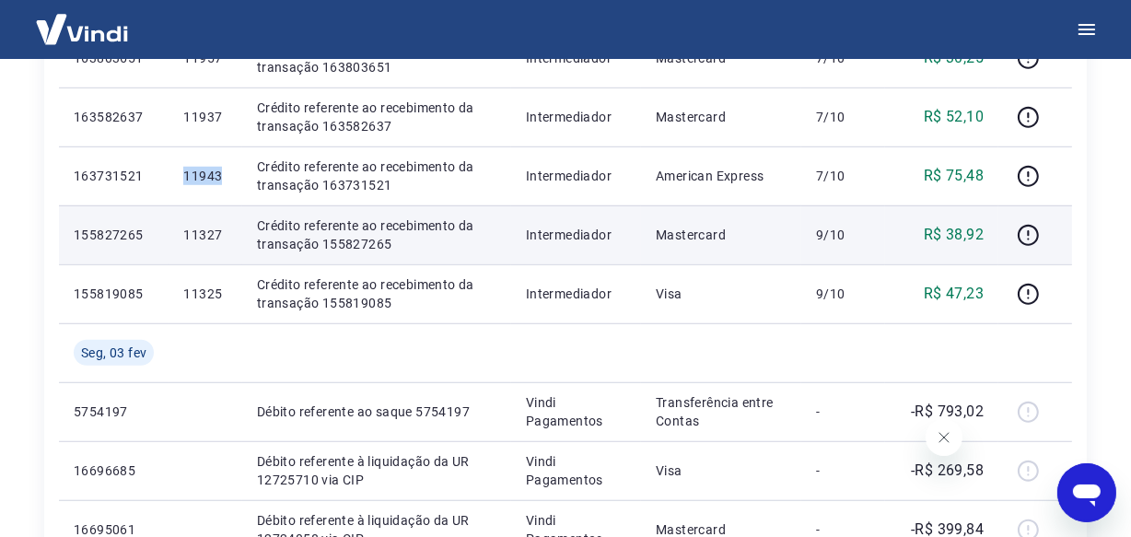
scroll to position [1087, 0]
click at [198, 231] on p "11327" at bounding box center [204, 234] width 43 height 18
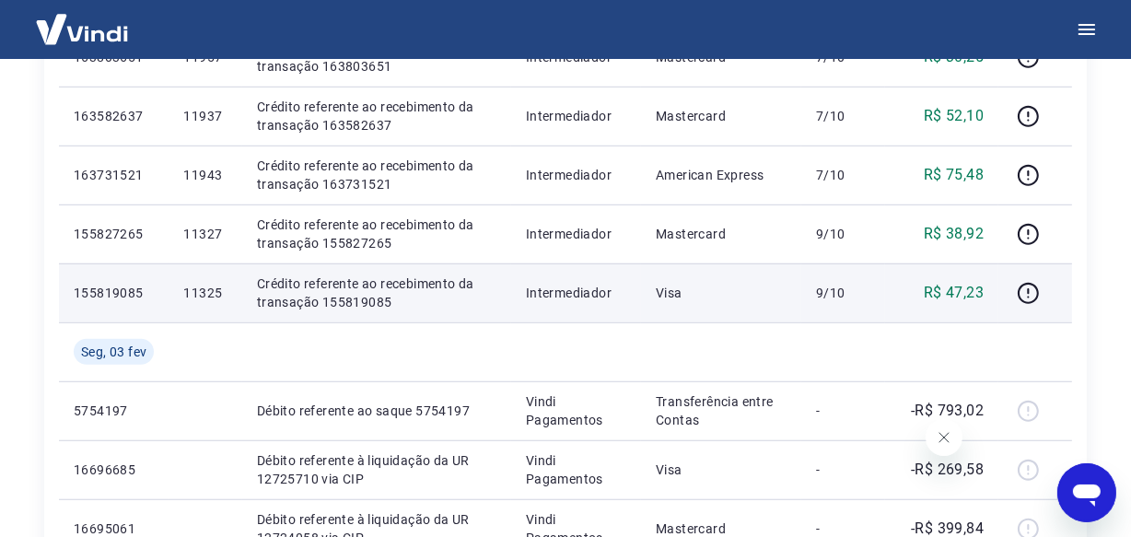
click at [203, 296] on p "11325" at bounding box center [204, 293] width 43 height 18
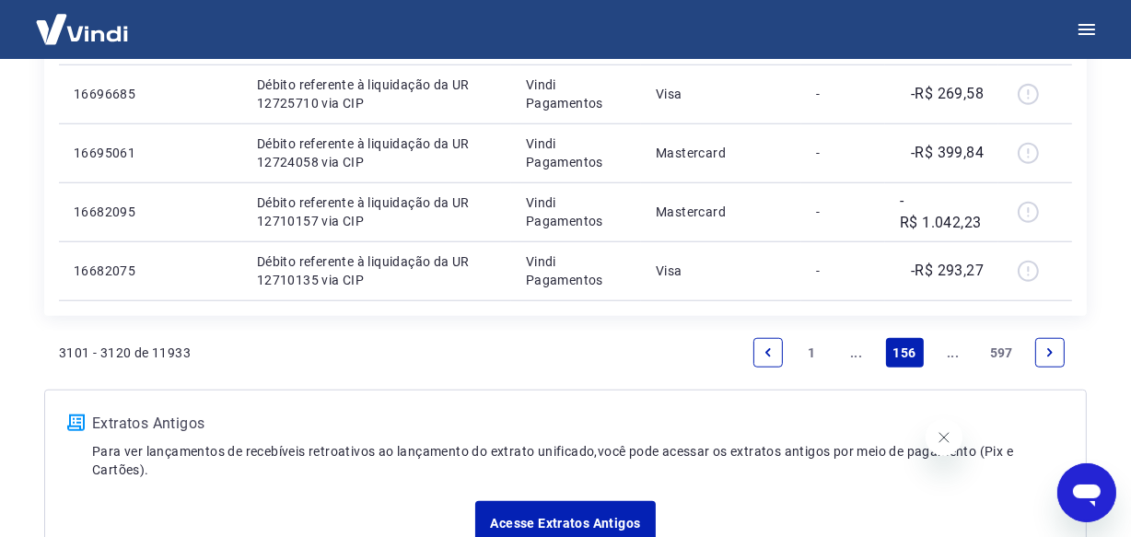
scroll to position [1506, 0]
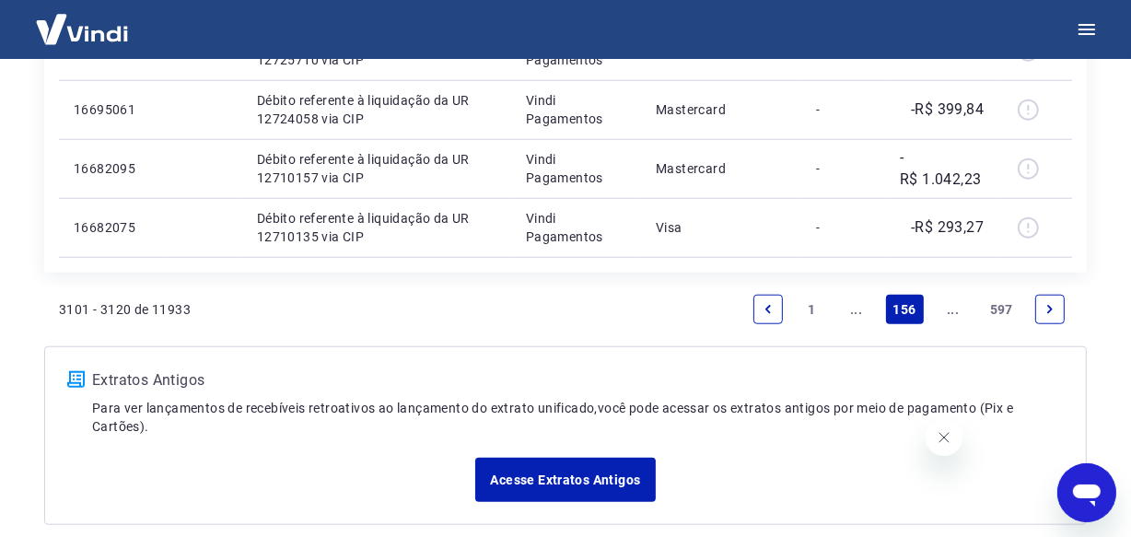
click at [953, 313] on link "..." at bounding box center [952, 309] width 29 height 29
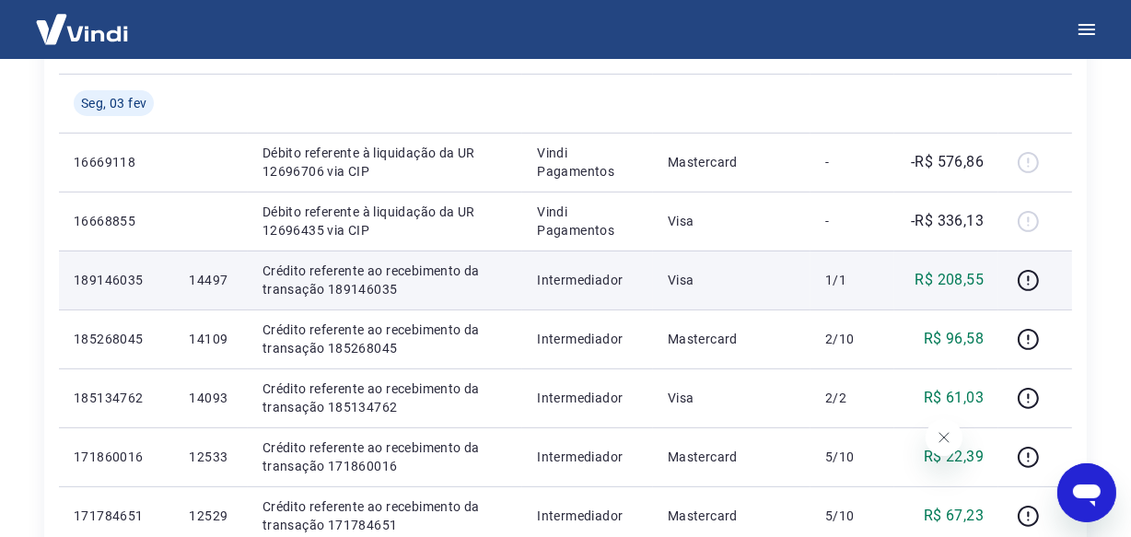
scroll to position [442, 0]
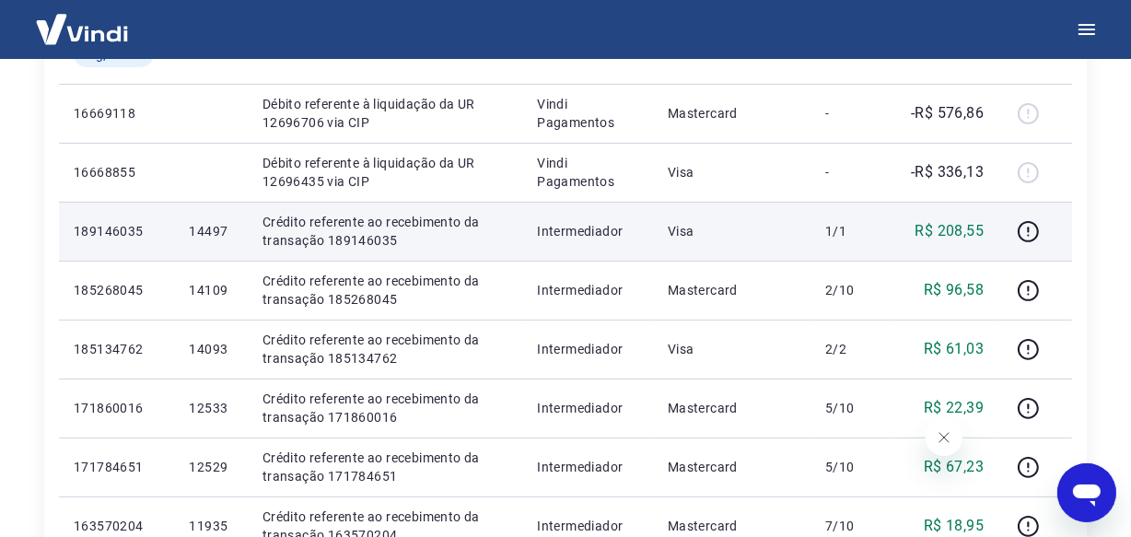
click at [205, 236] on p "14497" at bounding box center [210, 231] width 43 height 18
click at [205, 233] on p "14497" at bounding box center [210, 231] width 43 height 18
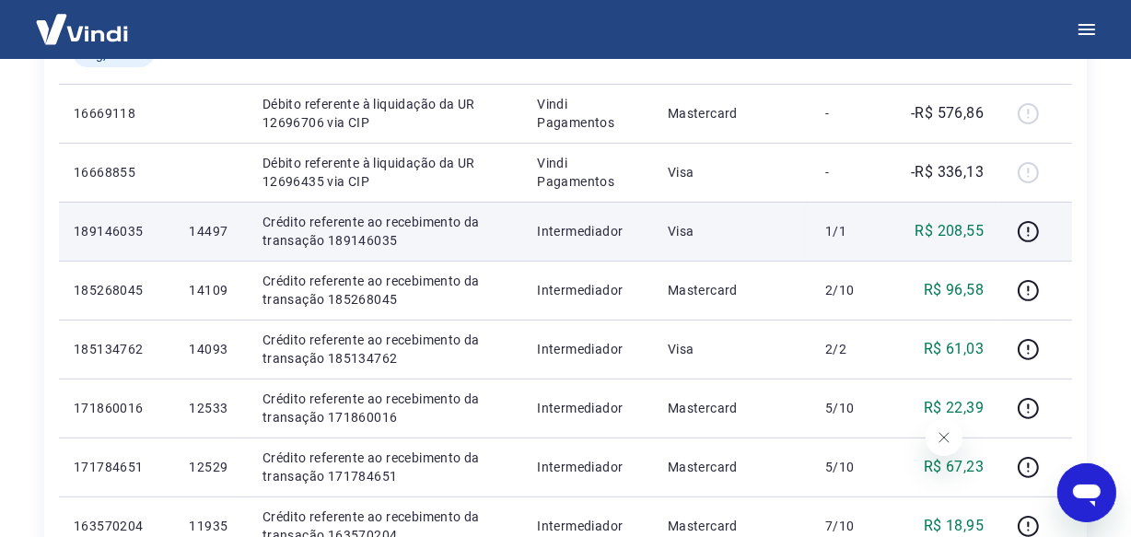
click at [190, 233] on p "14497" at bounding box center [210, 231] width 43 height 18
click at [203, 229] on p "14497" at bounding box center [210, 231] width 43 height 18
click at [207, 229] on p "14497" at bounding box center [210, 231] width 43 height 18
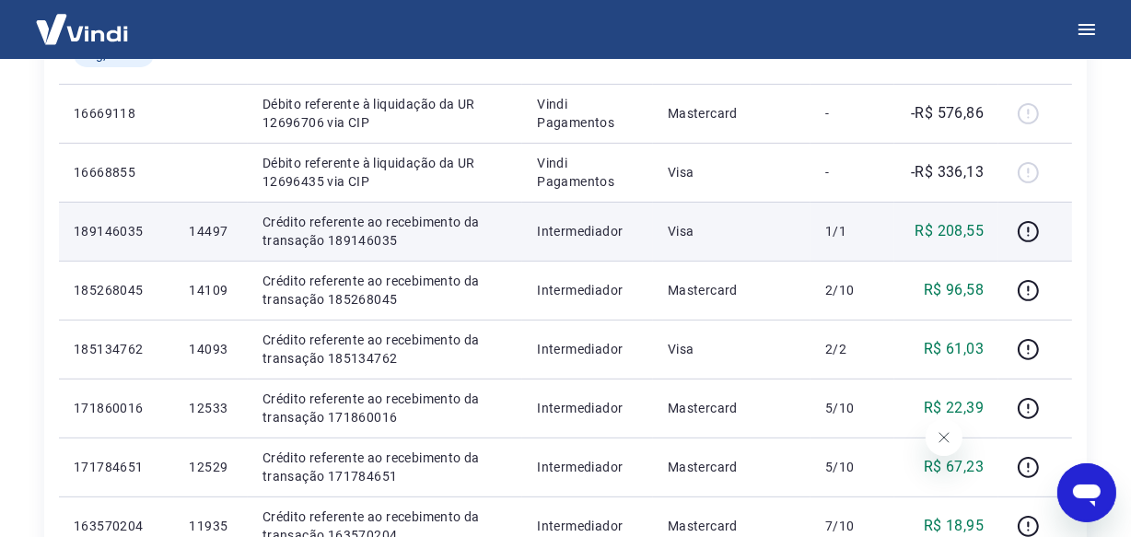
click at [207, 229] on p "14497" at bounding box center [210, 231] width 43 height 18
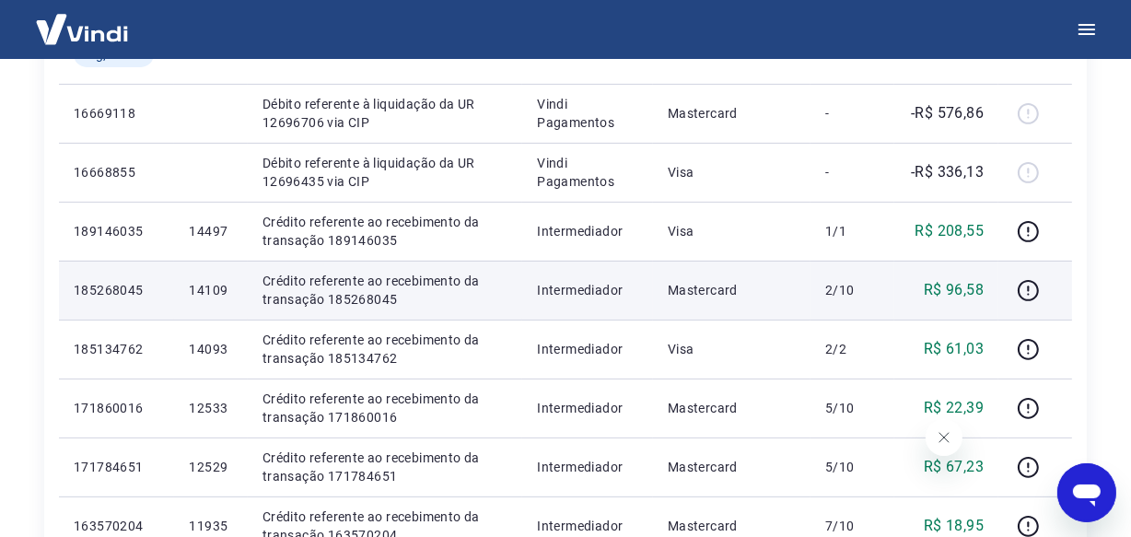
click at [209, 294] on p "14109" at bounding box center [210, 290] width 43 height 18
drag, startPoint x: 209, startPoint y: 294, endPoint x: 197, endPoint y: 290, distance: 12.5
click at [196, 285] on p "14109" at bounding box center [210, 290] width 43 height 18
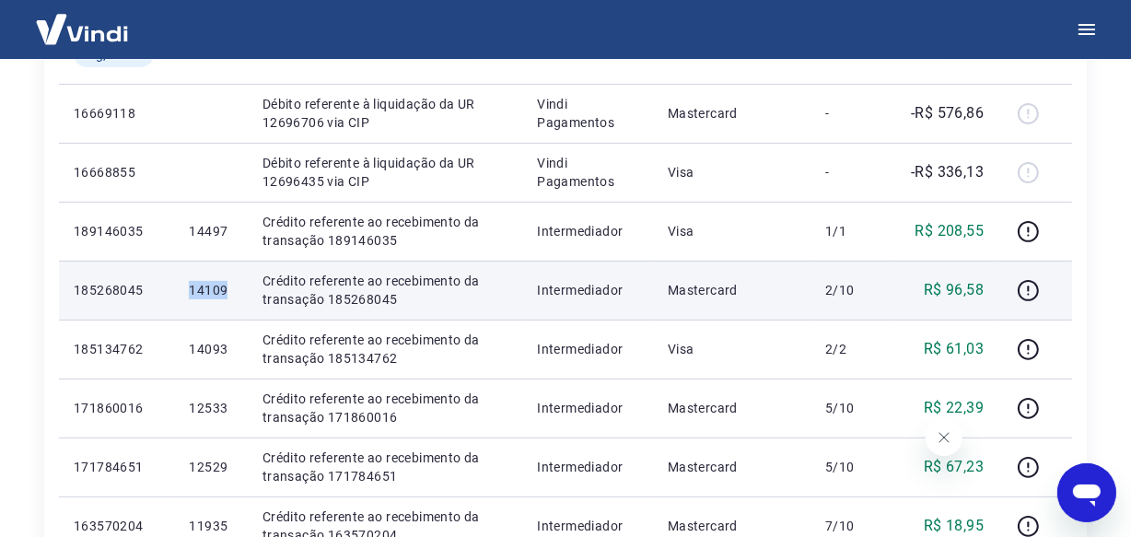
click at [196, 285] on p "14109" at bounding box center [210, 290] width 43 height 18
click at [203, 290] on p "14109" at bounding box center [210, 290] width 43 height 18
click at [219, 290] on p "14109" at bounding box center [210, 290] width 43 height 18
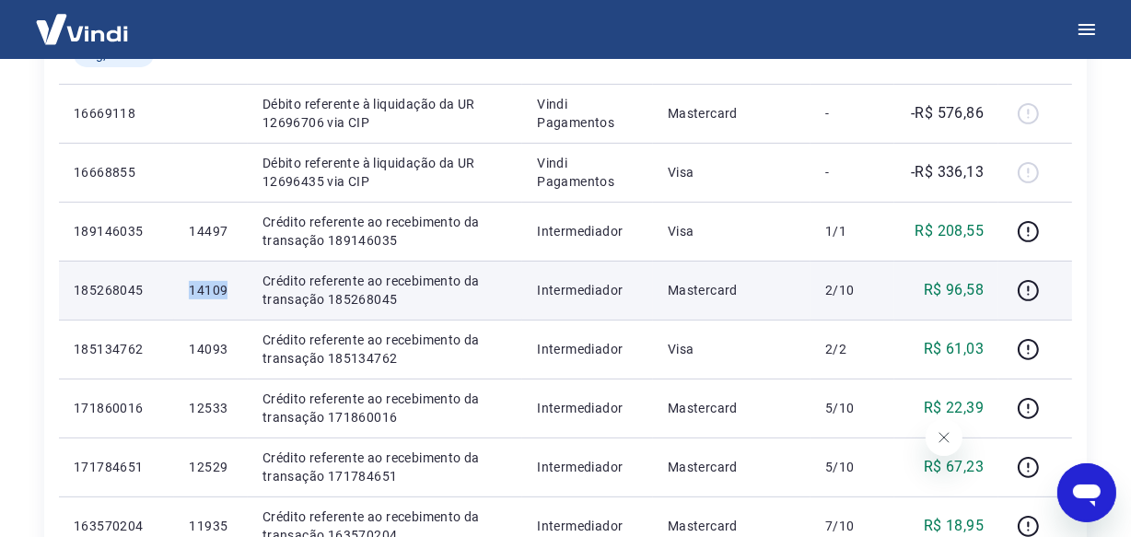
click at [219, 290] on p "14109" at bounding box center [210, 290] width 43 height 18
click at [214, 288] on p "14109" at bounding box center [210, 290] width 43 height 18
click at [197, 290] on p "14109" at bounding box center [210, 290] width 43 height 18
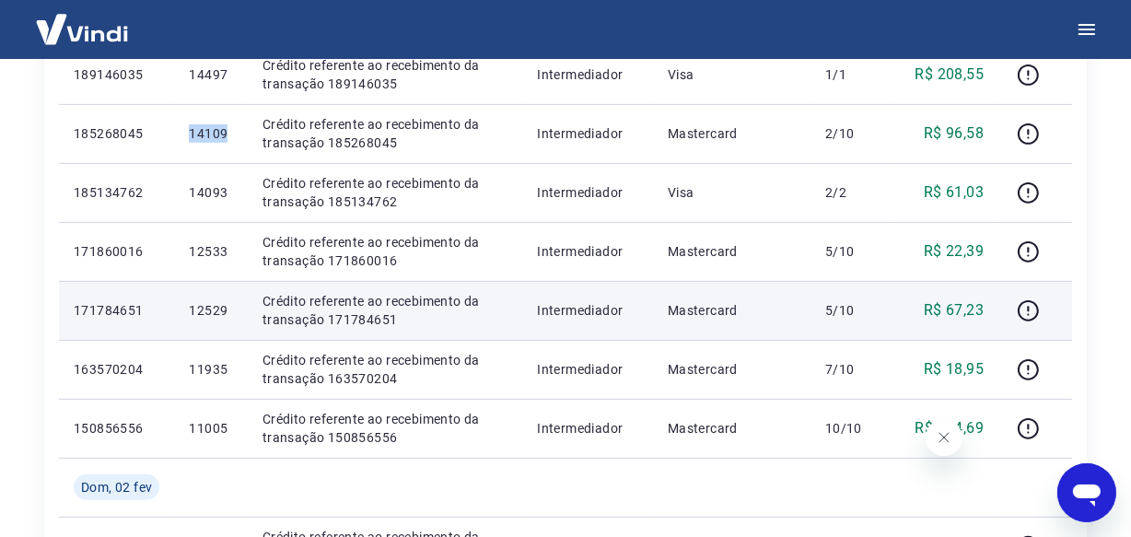
scroll to position [609, 0]
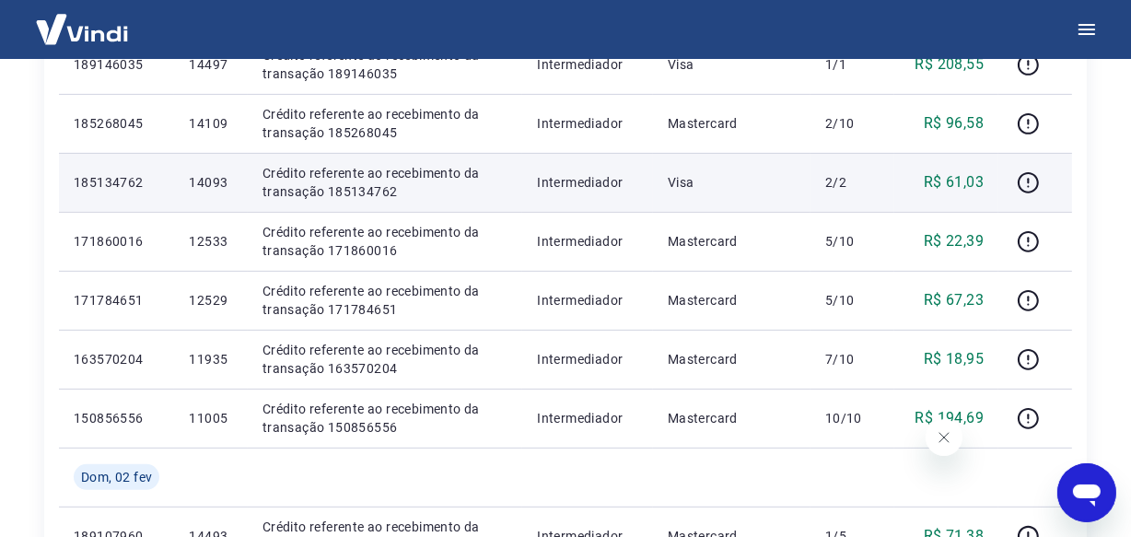
click at [210, 189] on p "14093" at bounding box center [210, 182] width 43 height 18
click at [211, 183] on p "14093" at bounding box center [210, 182] width 43 height 18
click at [211, 182] on p "14093" at bounding box center [210, 182] width 43 height 18
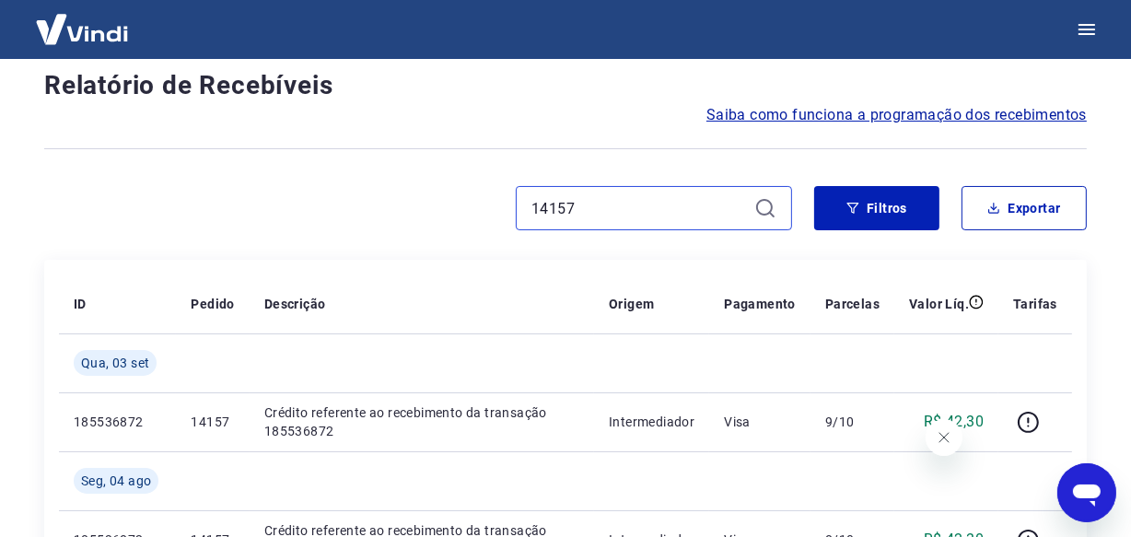
drag, startPoint x: 578, startPoint y: 211, endPoint x: 479, endPoint y: 195, distance: 100.7
click at [479, 195] on div "14157" at bounding box center [418, 208] width 748 height 44
click at [585, 217] on input "14157" at bounding box center [638, 208] width 215 height 28
paste input "3"
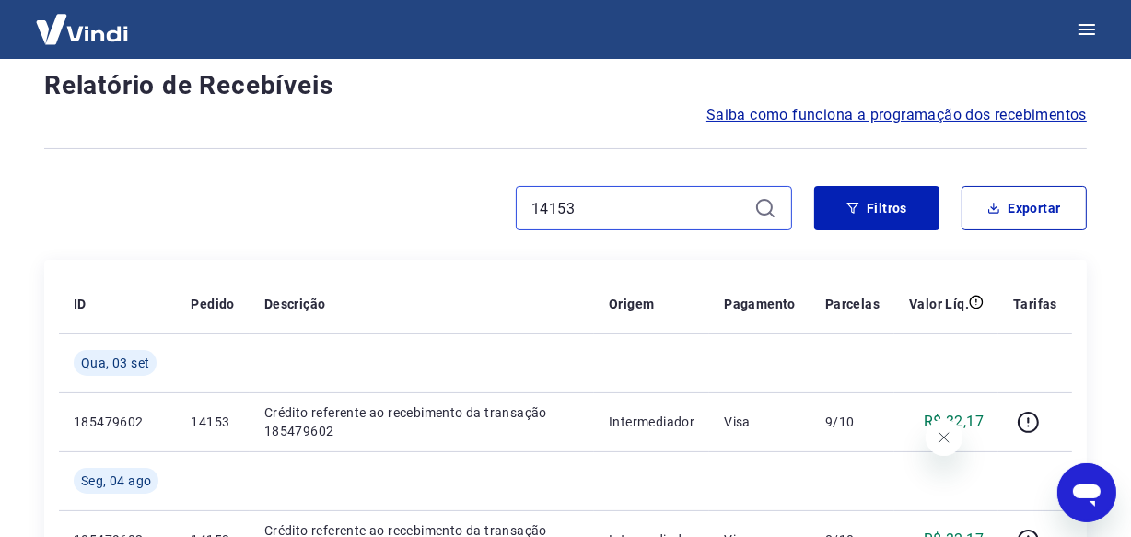
click at [577, 207] on input "14153" at bounding box center [638, 208] width 215 height 28
paste input "102"
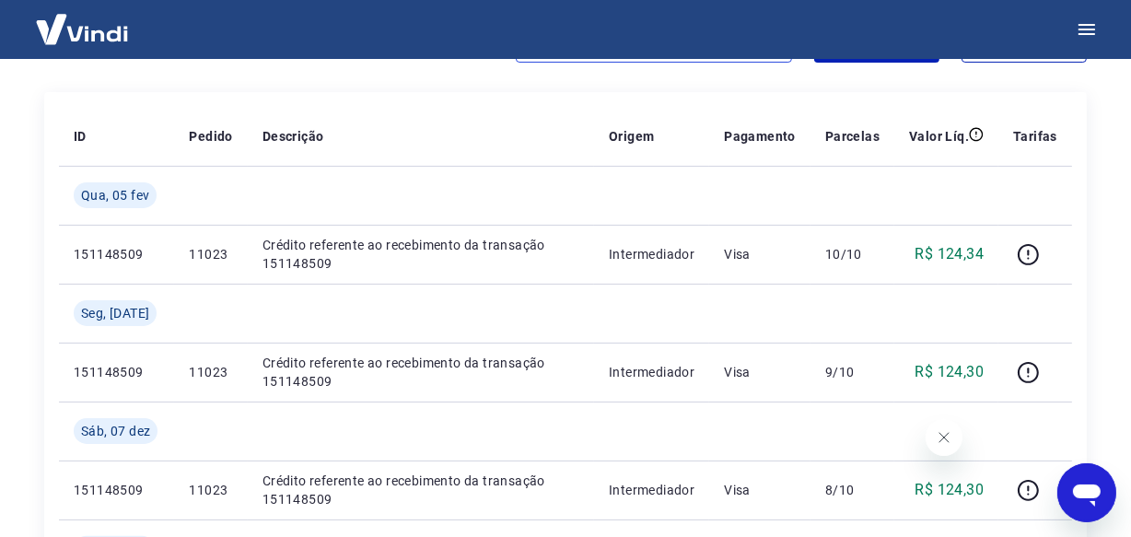
scroll to position [217, 0]
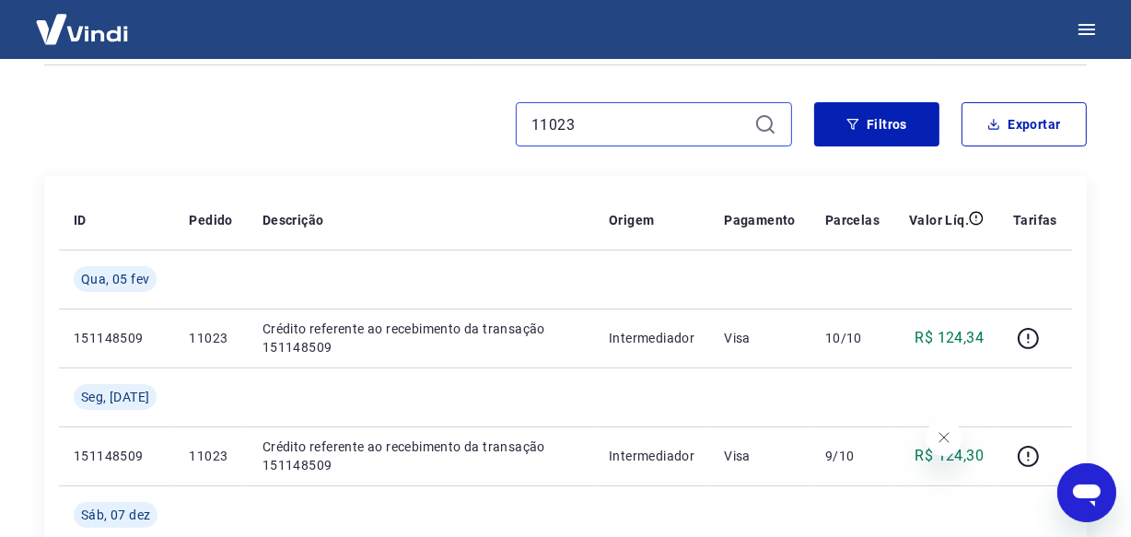
click at [579, 120] on input "11023" at bounding box center [638, 124] width 215 height 28
paste input "4139"
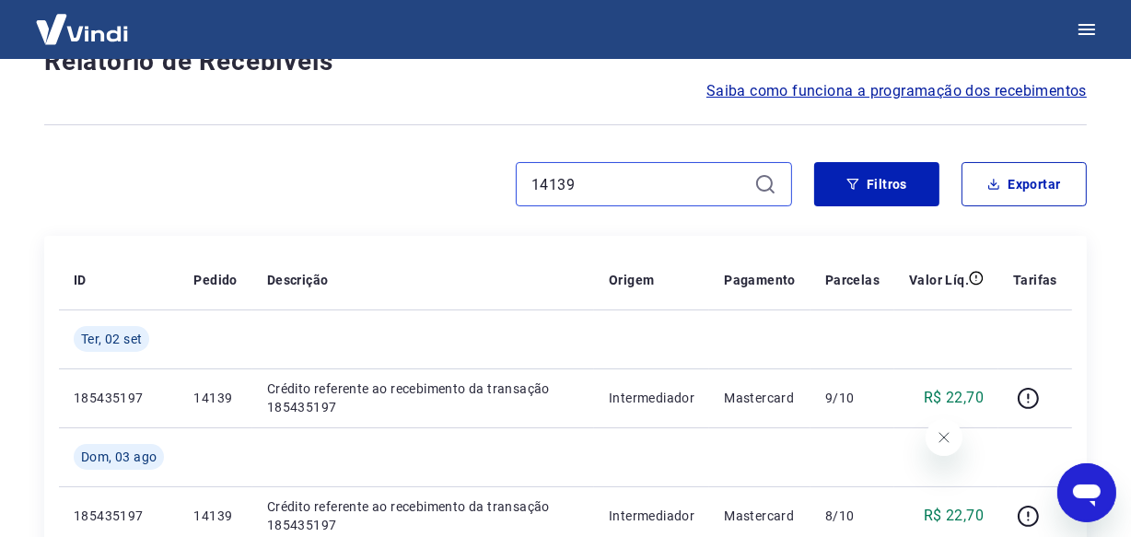
scroll to position [217, 0]
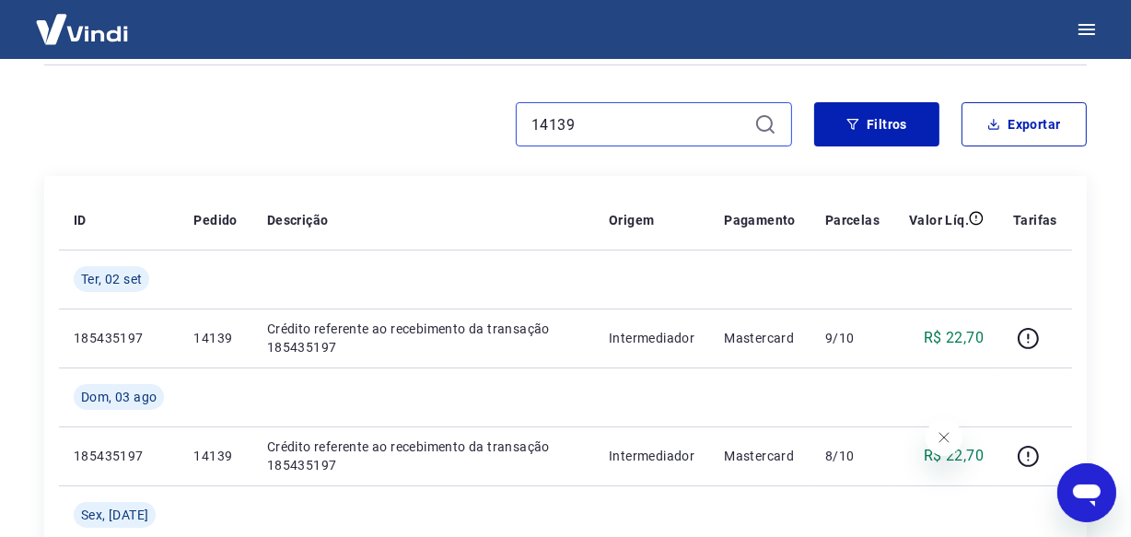
click at [584, 133] on input "14139" at bounding box center [638, 124] width 215 height 28
paste input "5"
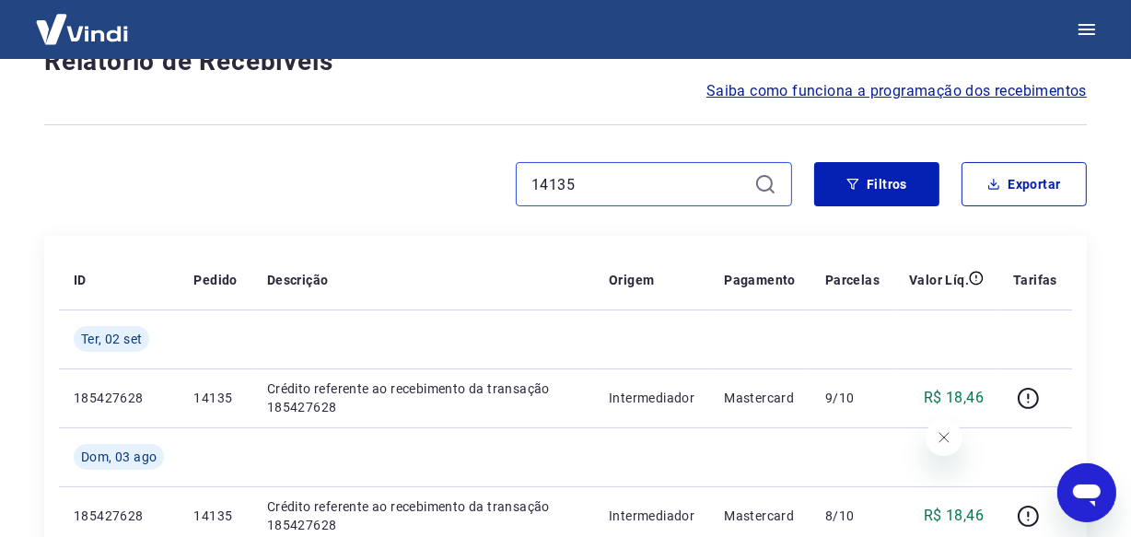
scroll to position [217, 0]
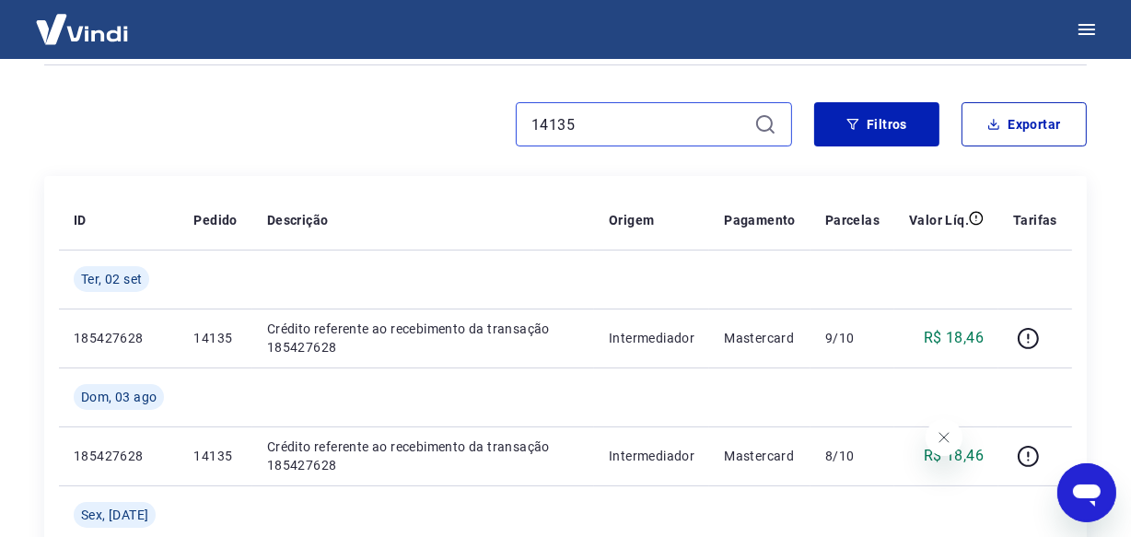
click at [592, 119] on input "14135" at bounding box center [638, 124] width 215 height 28
paste input "1"
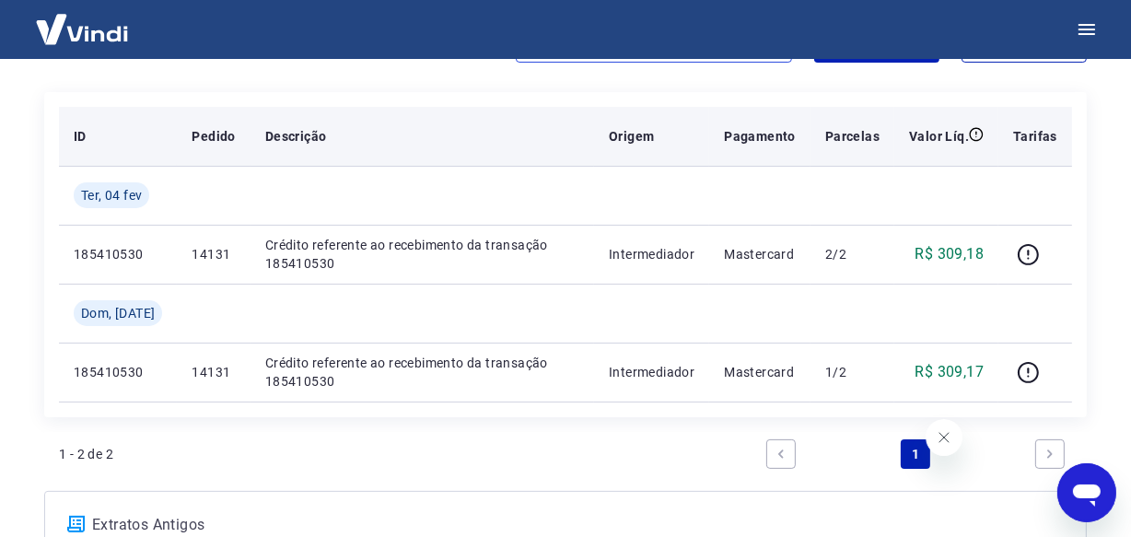
scroll to position [217, 0]
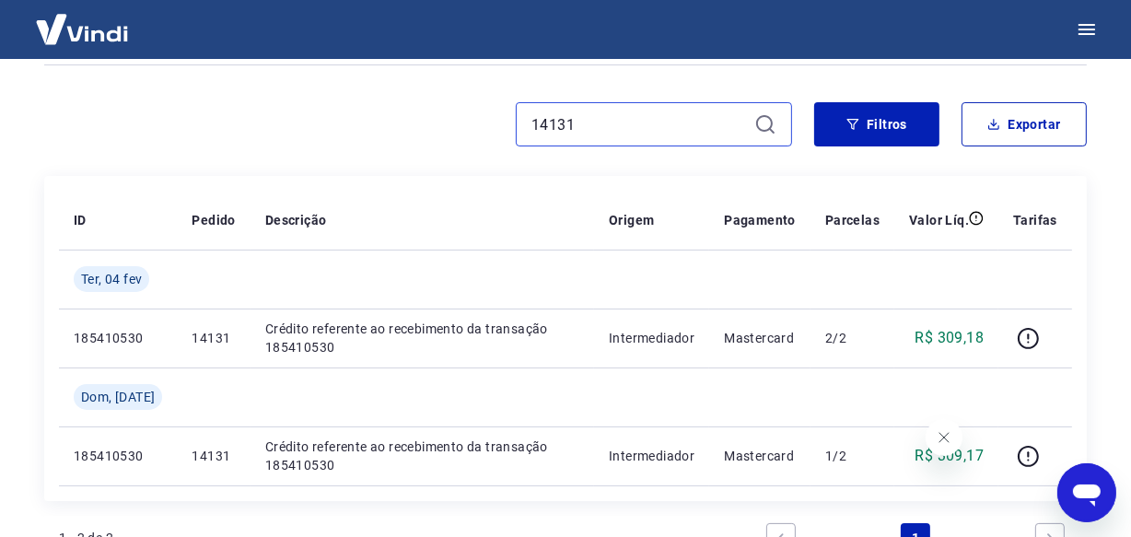
click at [592, 122] on input "14131" at bounding box center [638, 124] width 215 height 28
paste input "19"
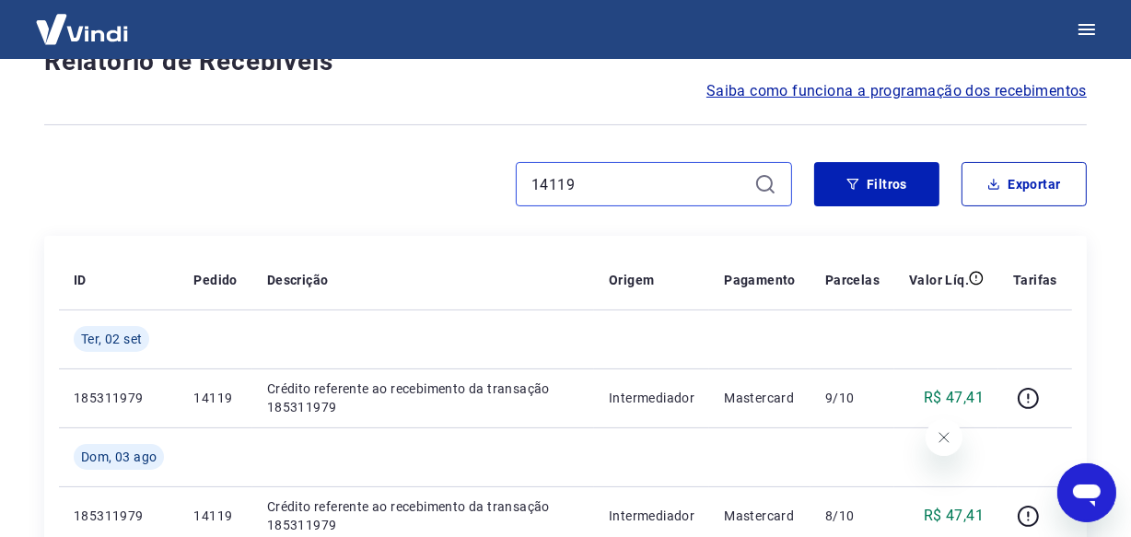
scroll to position [217, 0]
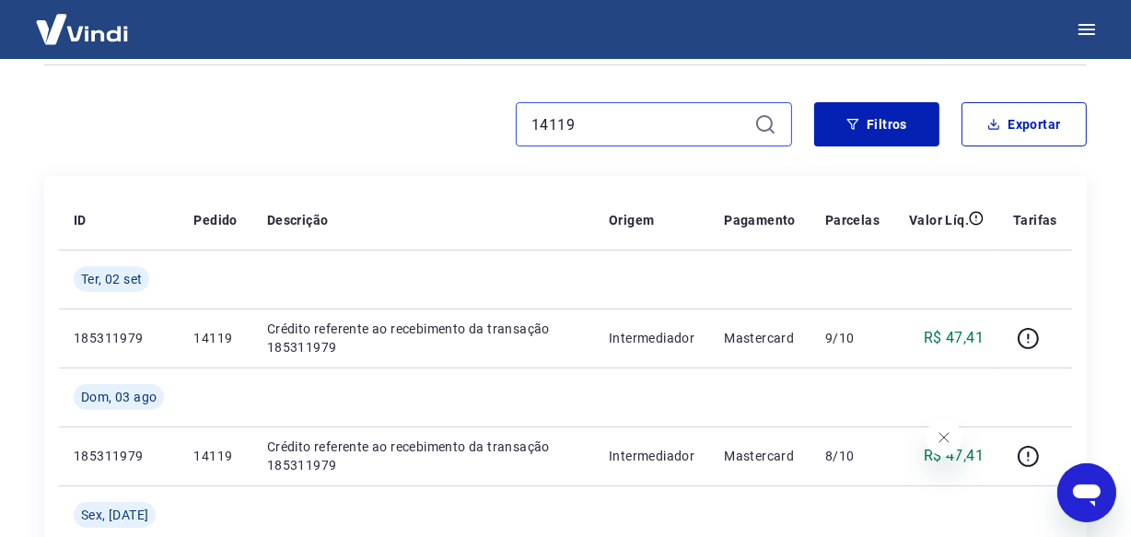
click at [580, 127] on input "14119" at bounding box center [638, 124] width 215 height 28
paste input "3085"
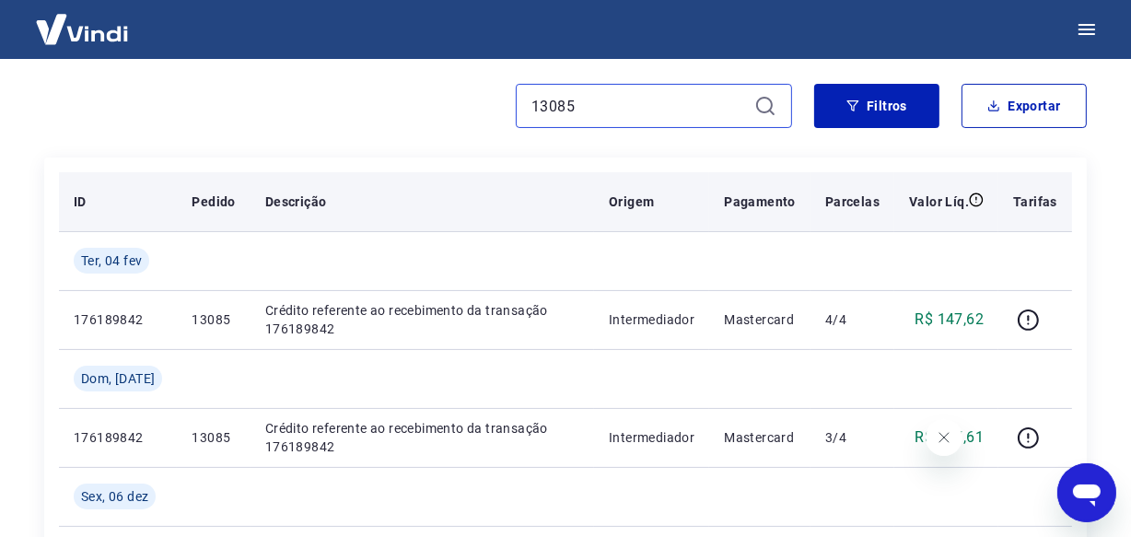
scroll to position [217, 0]
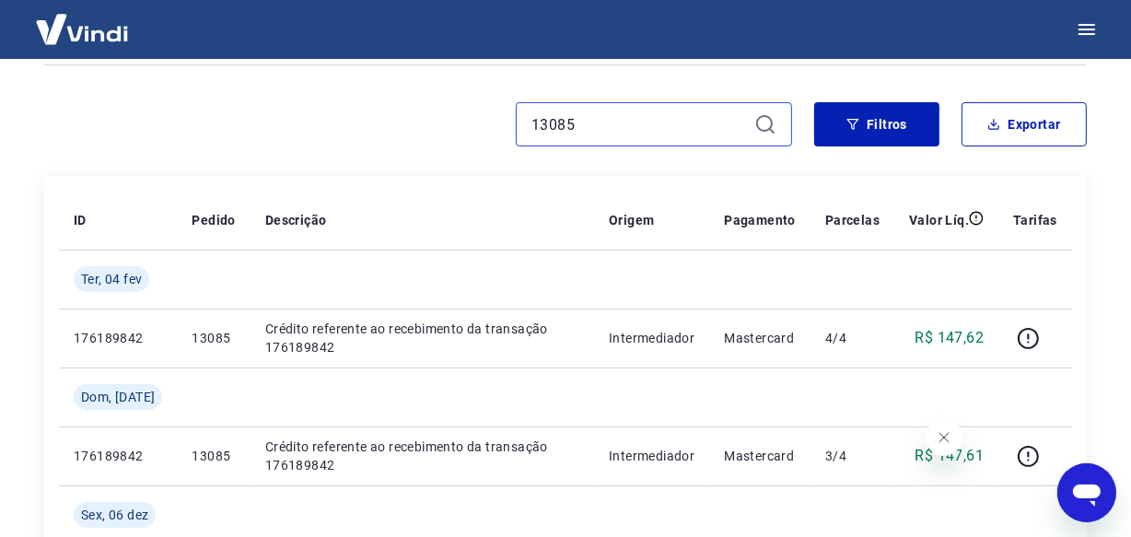
click at [580, 129] on input "13085" at bounding box center [638, 124] width 215 height 28
paste input "4"
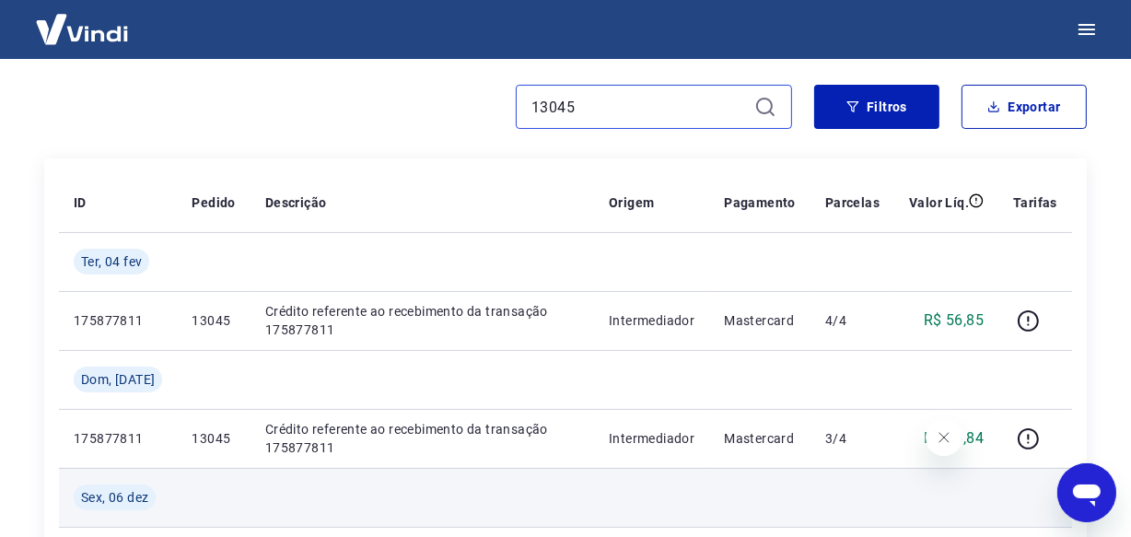
scroll to position [217, 0]
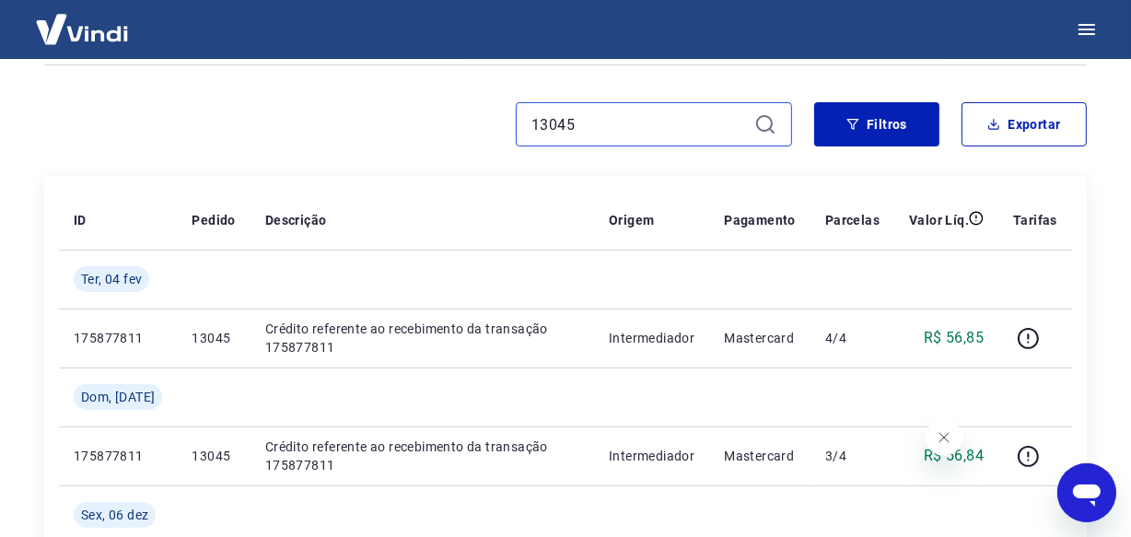
click at [624, 130] on input "13045" at bounding box center [638, 124] width 215 height 28
paste input "4109"
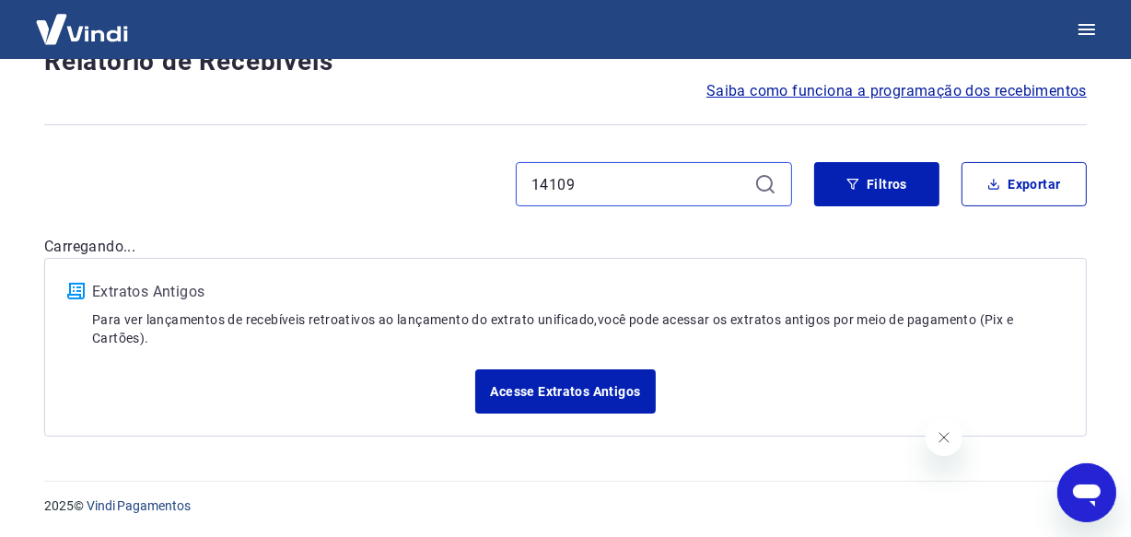
scroll to position [217, 0]
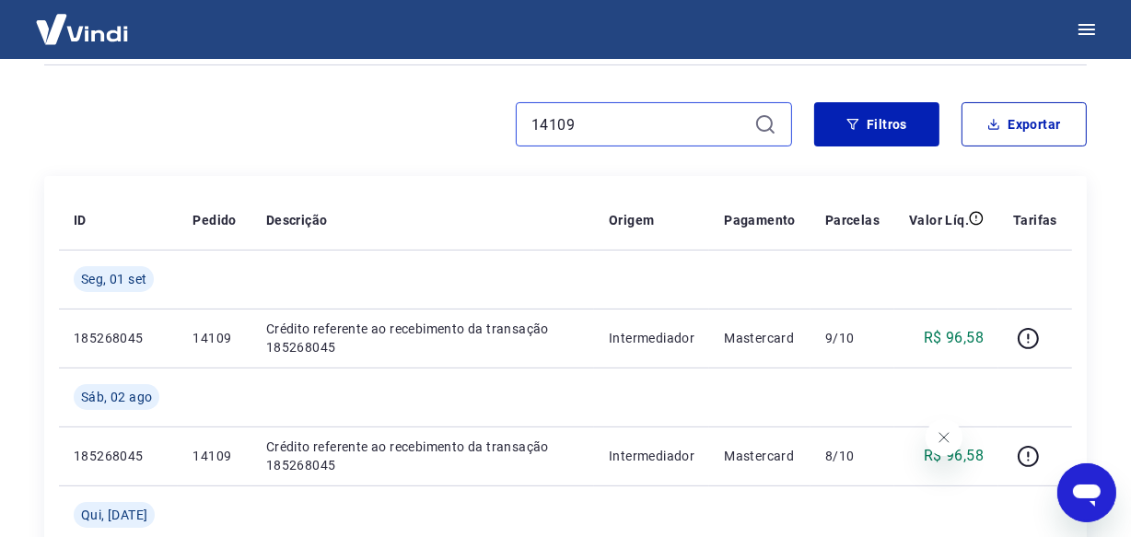
type input "14109"
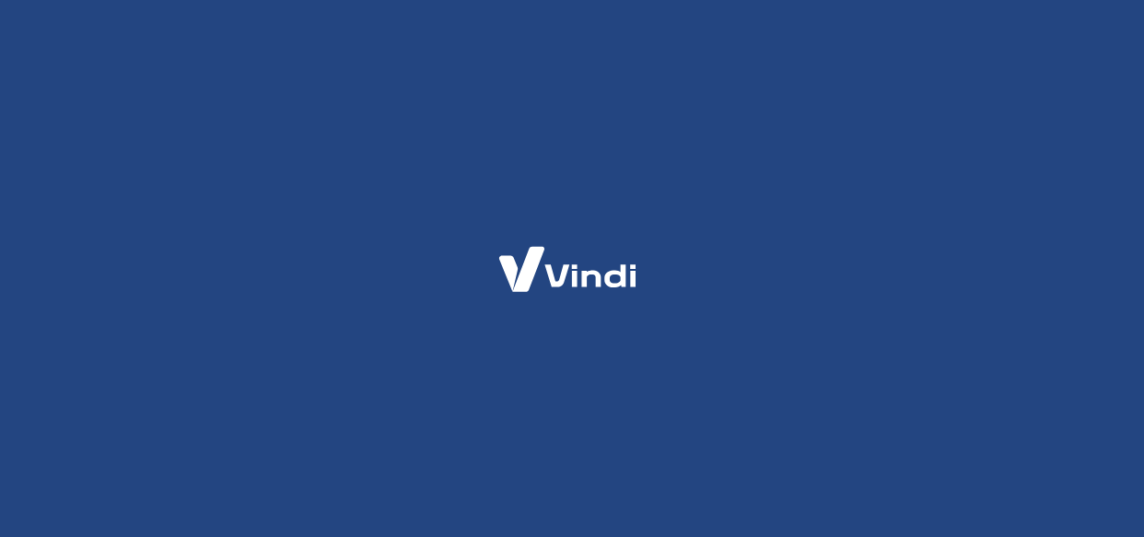
click at [368, 124] on div at bounding box center [572, 268] width 1144 height 537
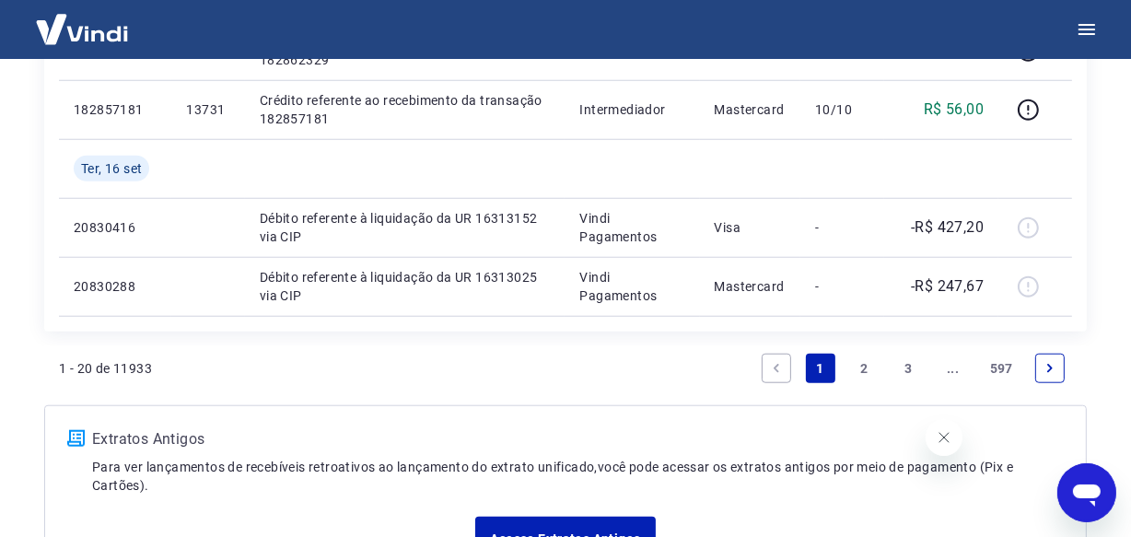
scroll to position [1590, 0]
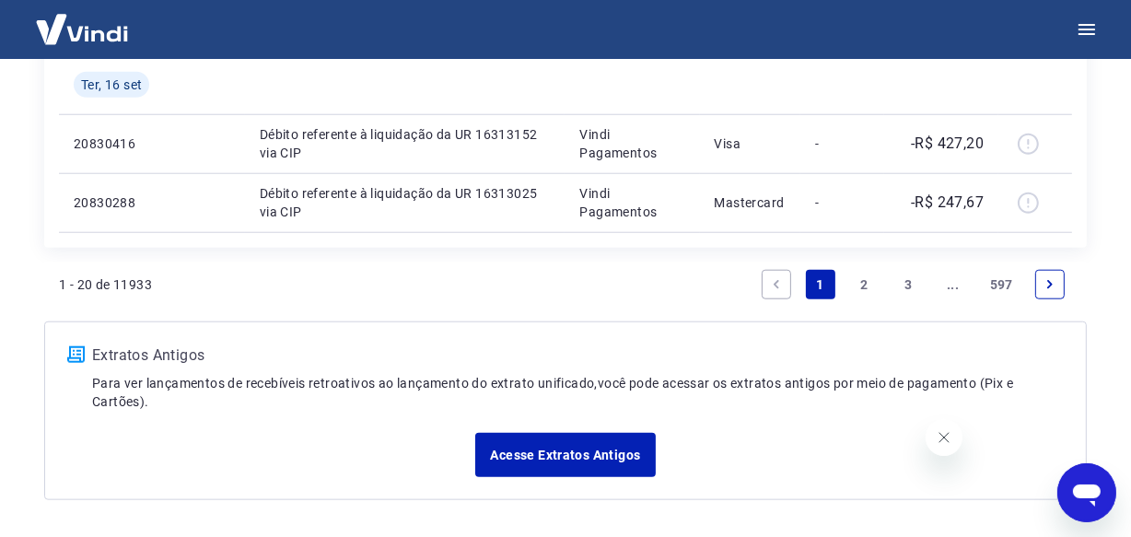
click at [953, 284] on link "..." at bounding box center [952, 284] width 29 height 29
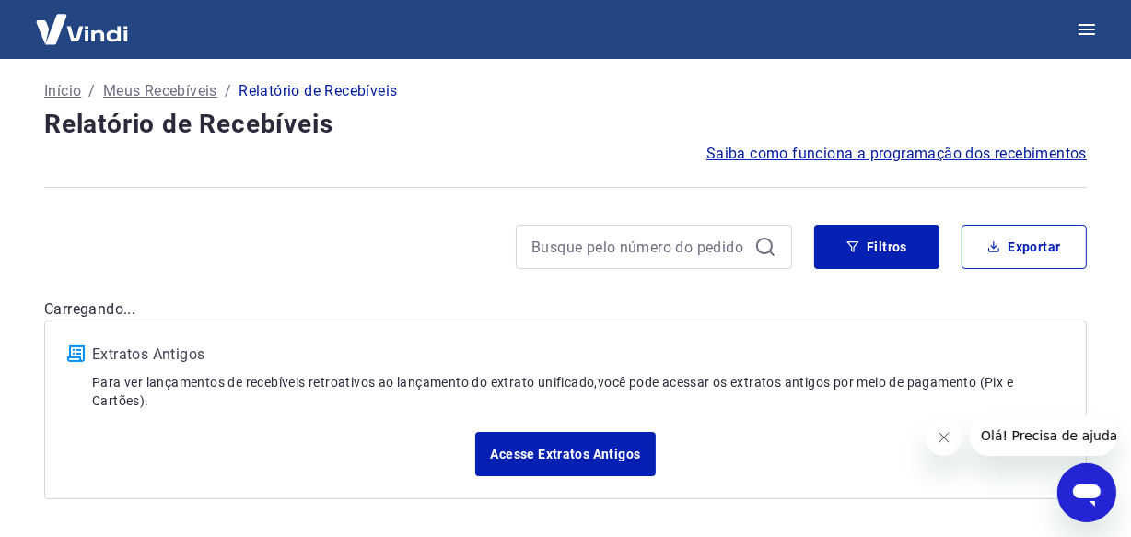
scroll to position [1590, 0]
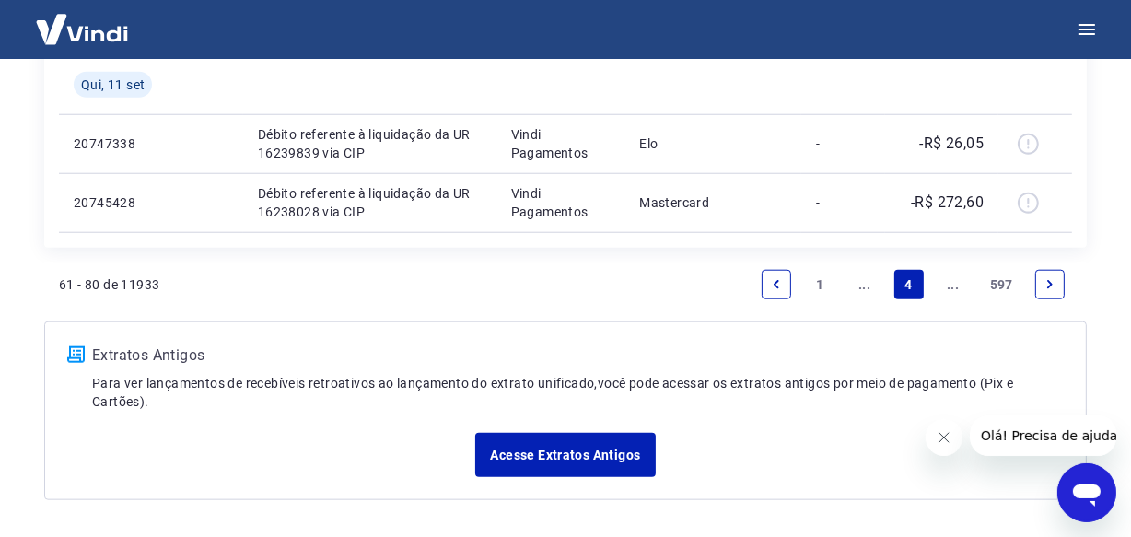
click at [955, 284] on link "..." at bounding box center [952, 284] width 29 height 29
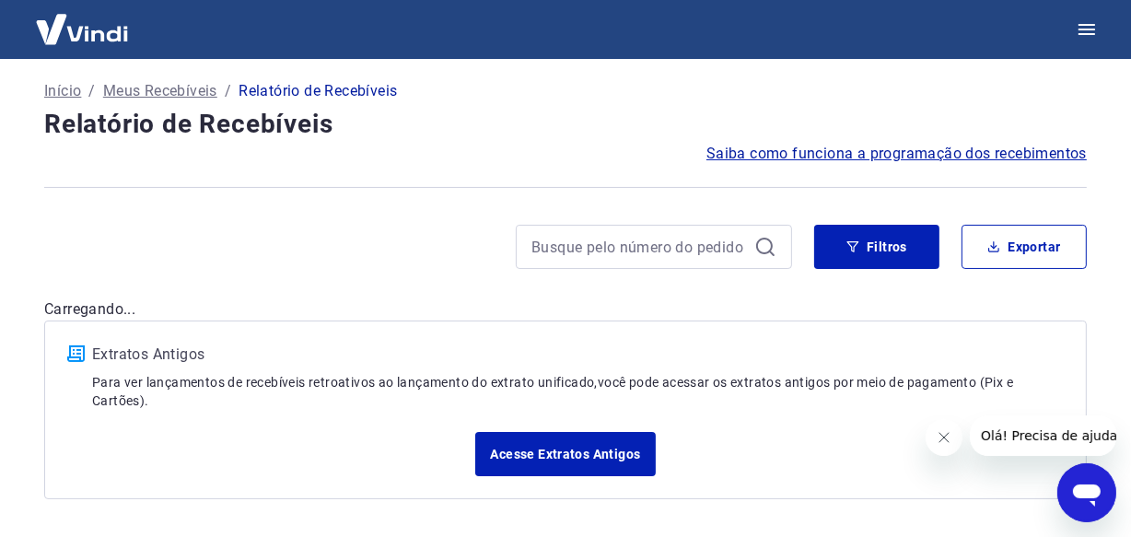
scroll to position [1531, 0]
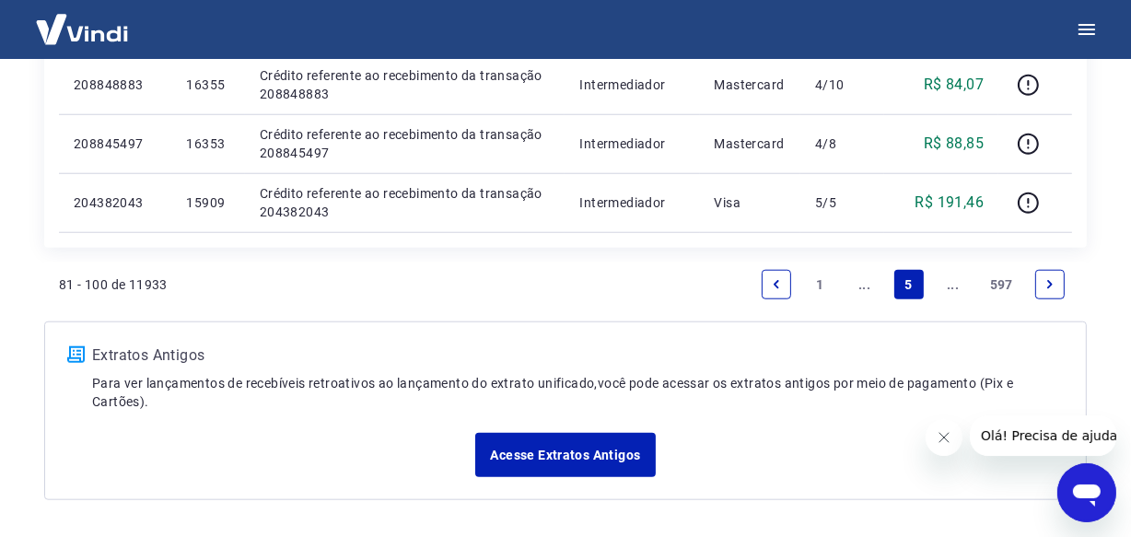
click at [955, 284] on link "..." at bounding box center [952, 284] width 29 height 29
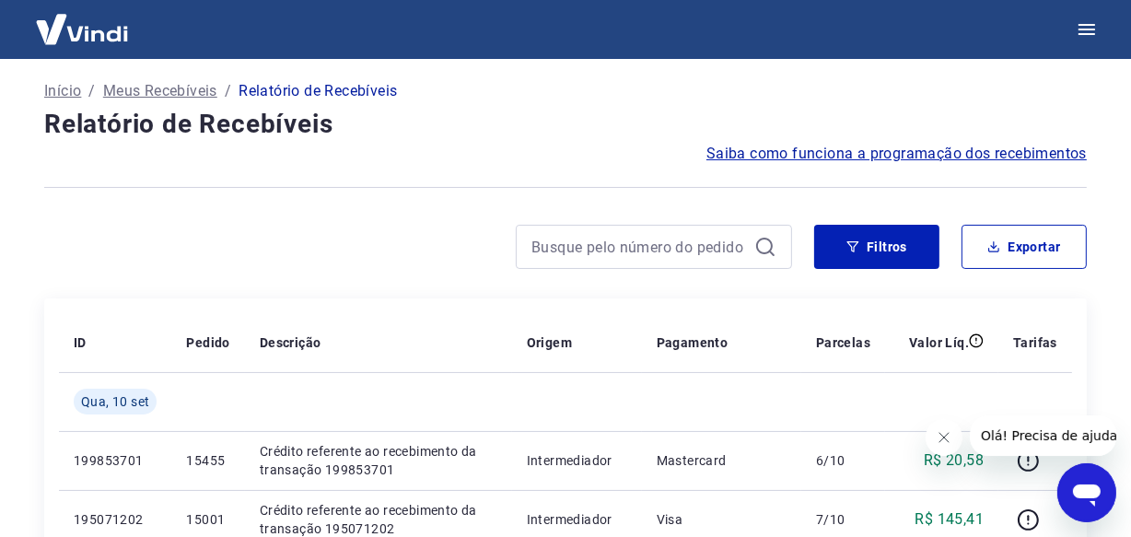
scroll to position [1590, 0]
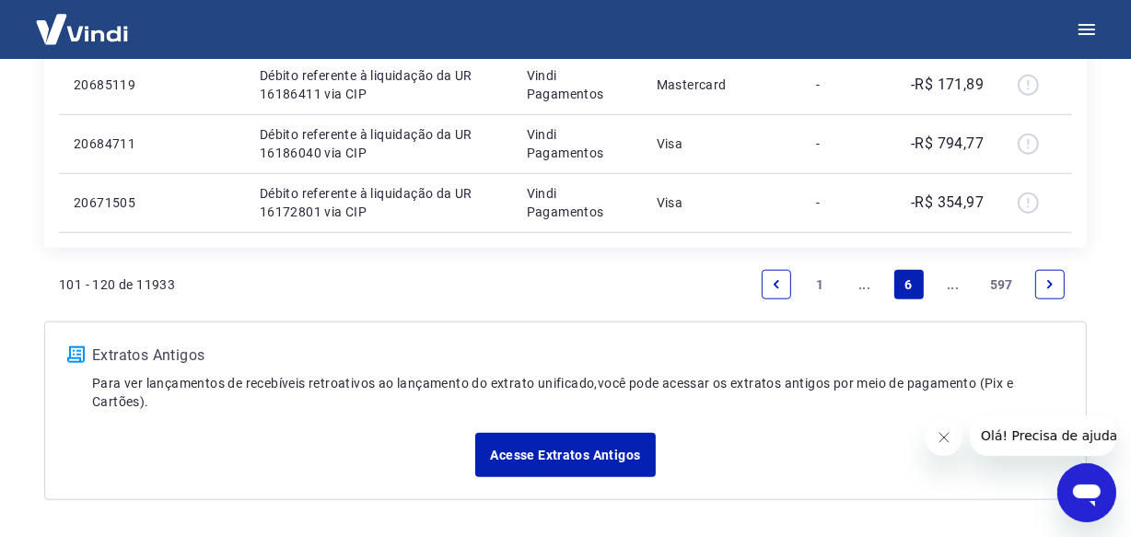
click at [955, 284] on link "..." at bounding box center [952, 284] width 29 height 29
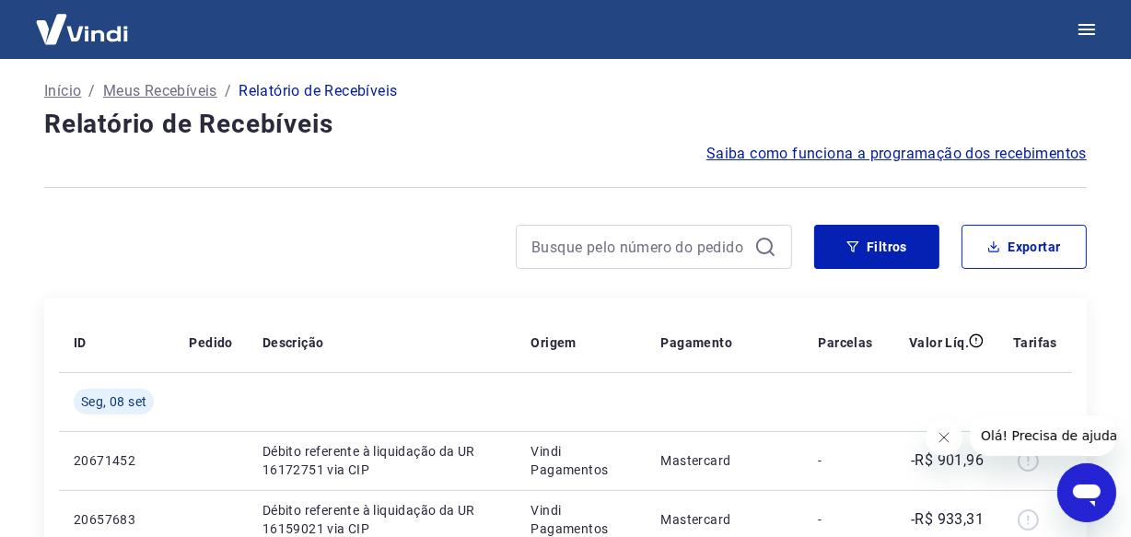
scroll to position [1531, 0]
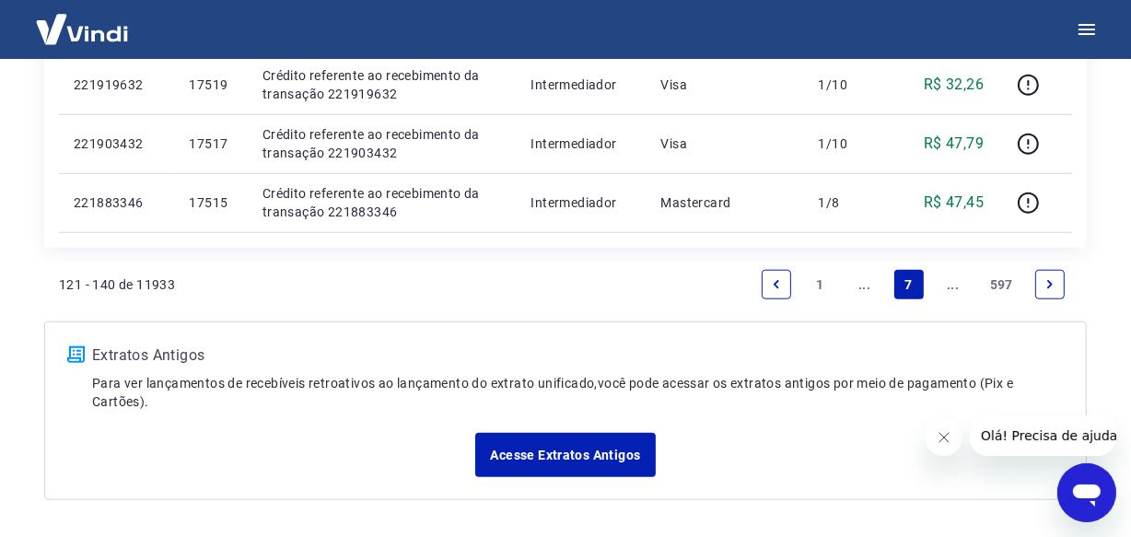
click at [955, 284] on link "..." at bounding box center [952, 284] width 29 height 29
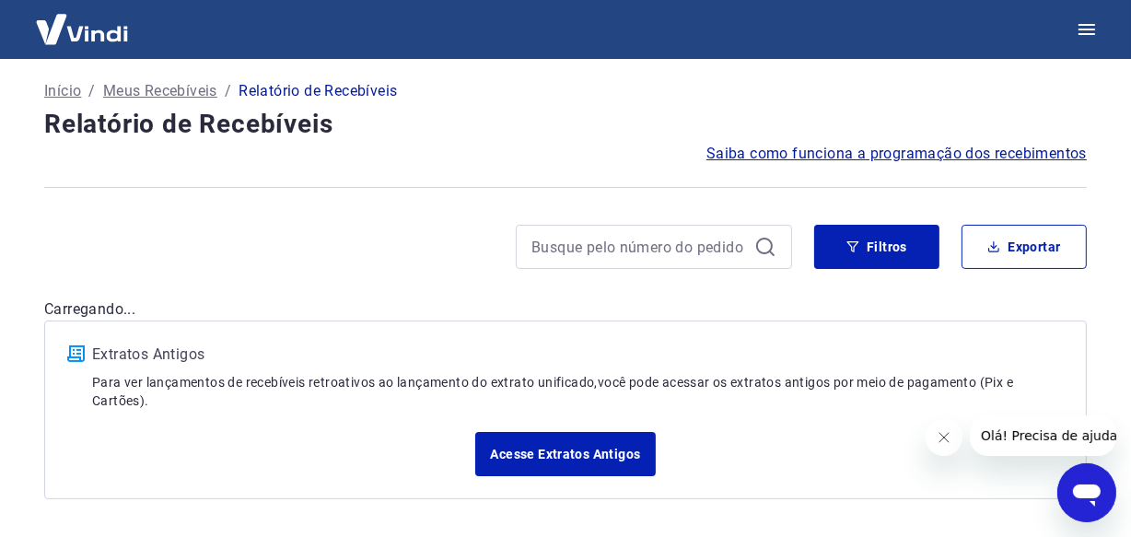
scroll to position [1531, 0]
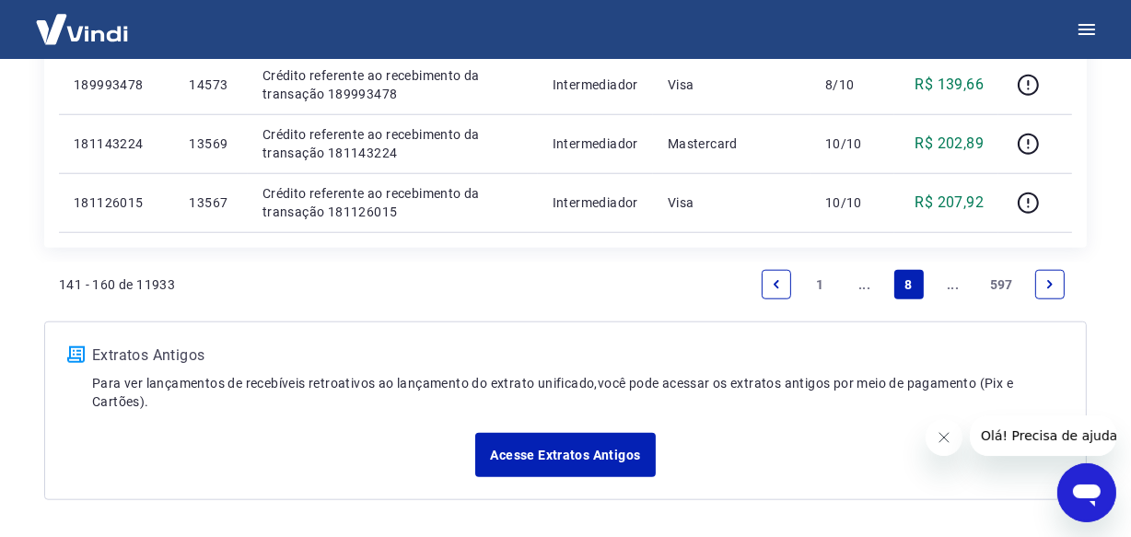
click at [955, 284] on link "..." at bounding box center [952, 284] width 29 height 29
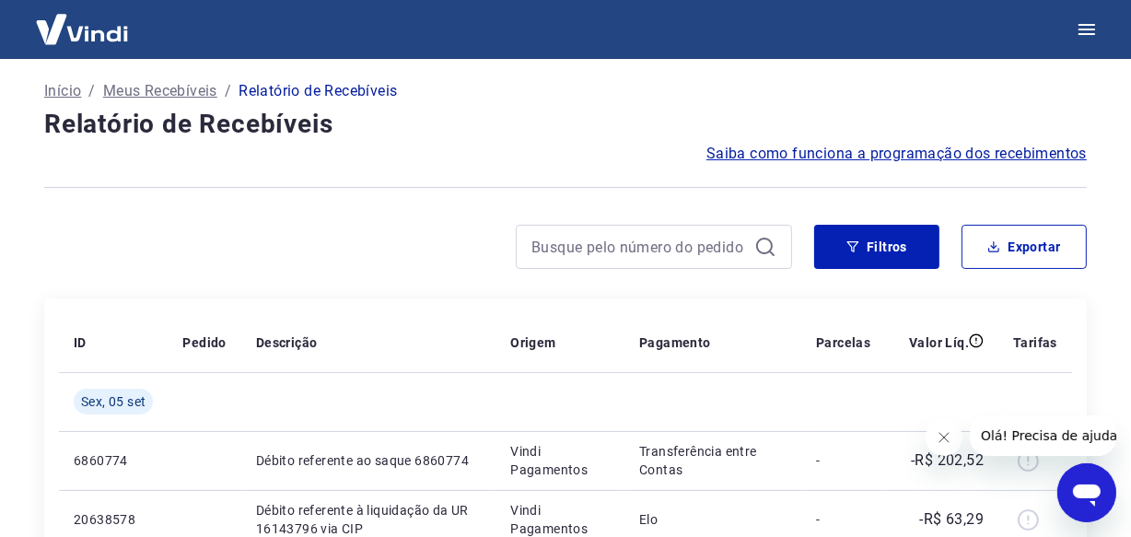
scroll to position [1531, 0]
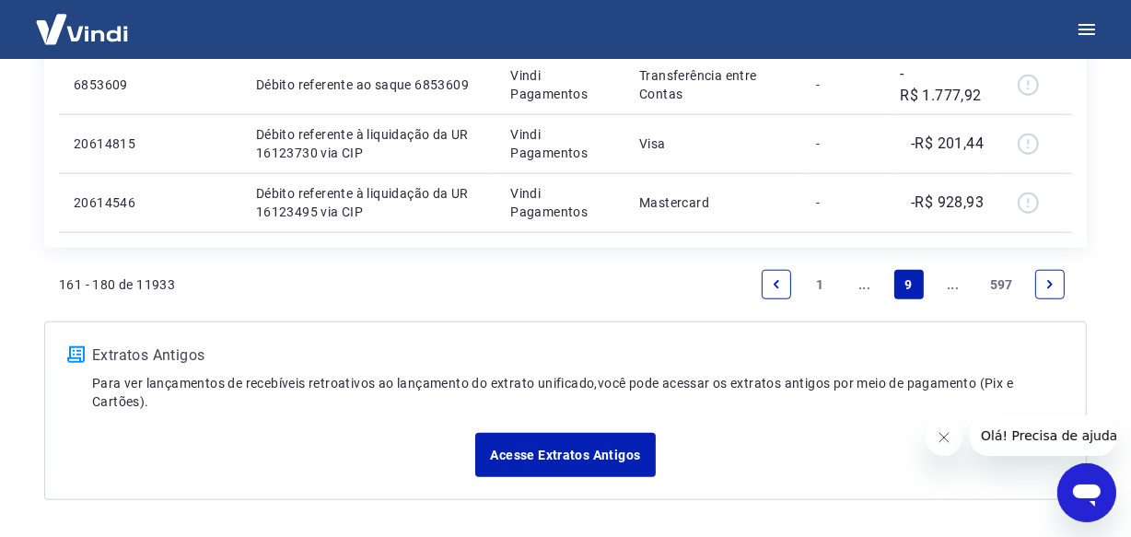
click at [955, 284] on link "..." at bounding box center [952, 284] width 29 height 29
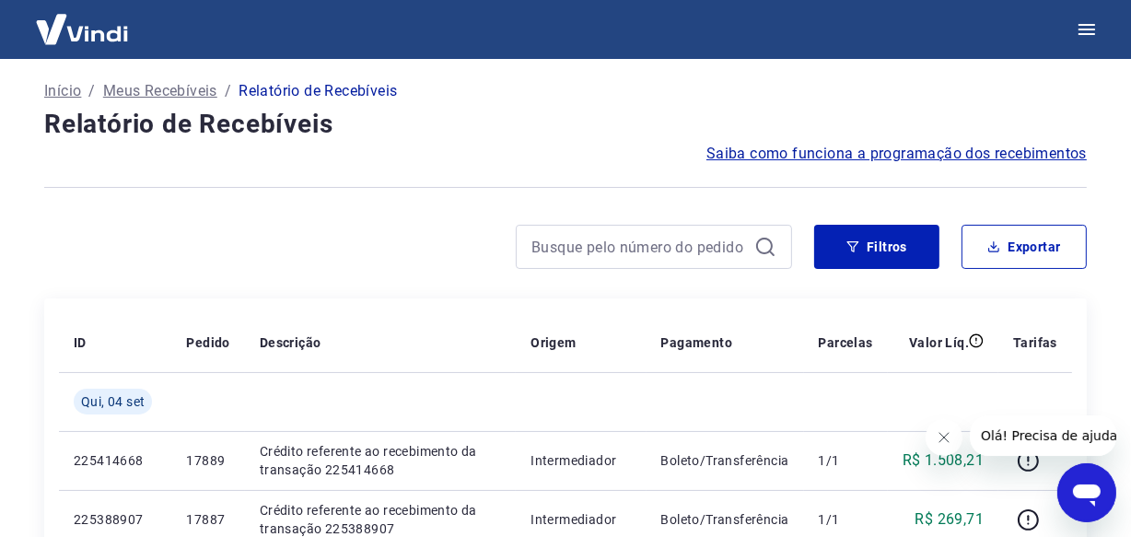
scroll to position [1531, 0]
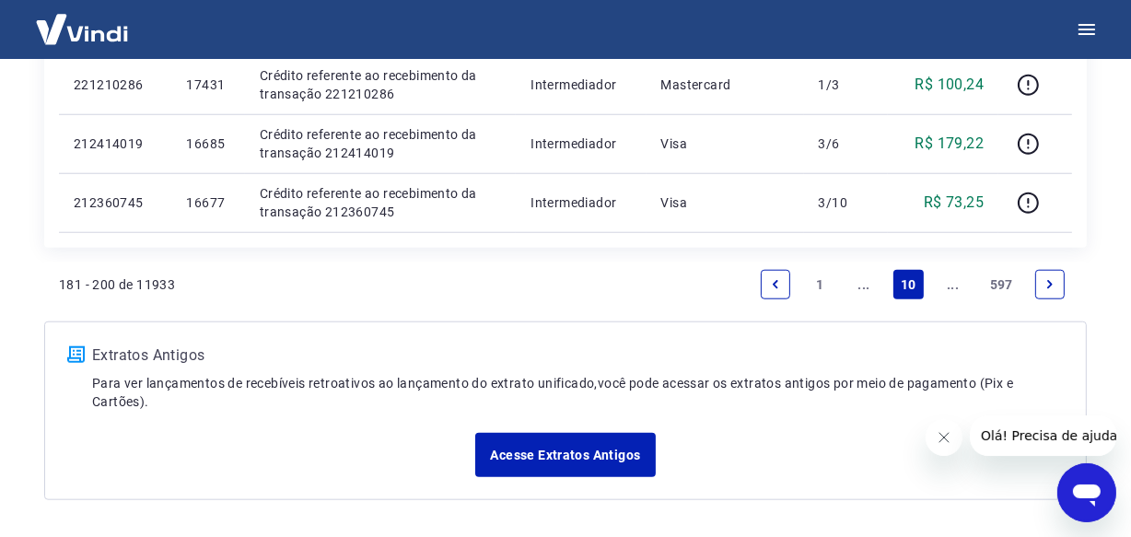
click at [955, 284] on link "..." at bounding box center [952, 284] width 29 height 29
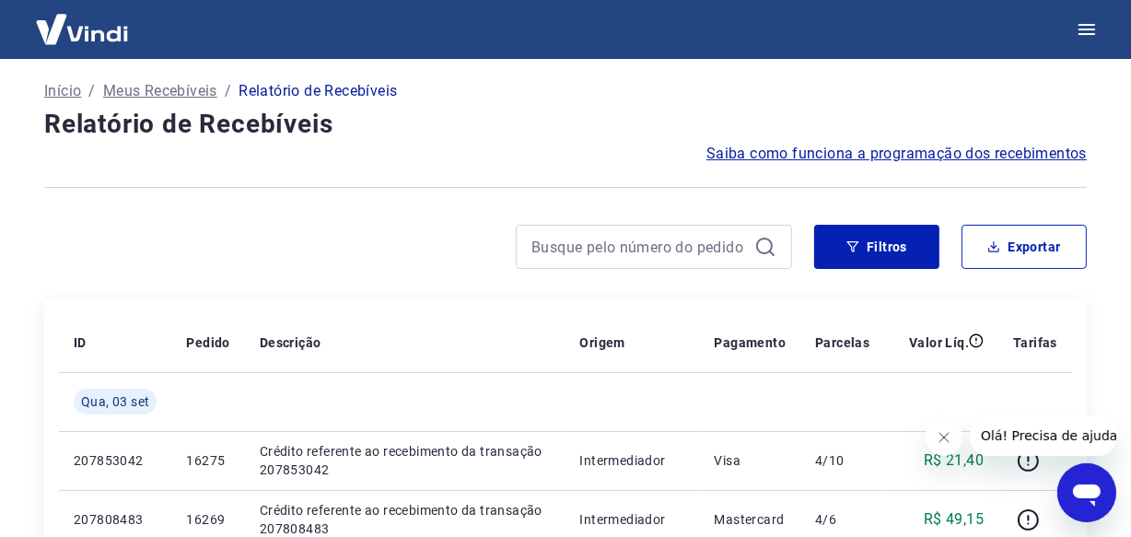
scroll to position [1531, 0]
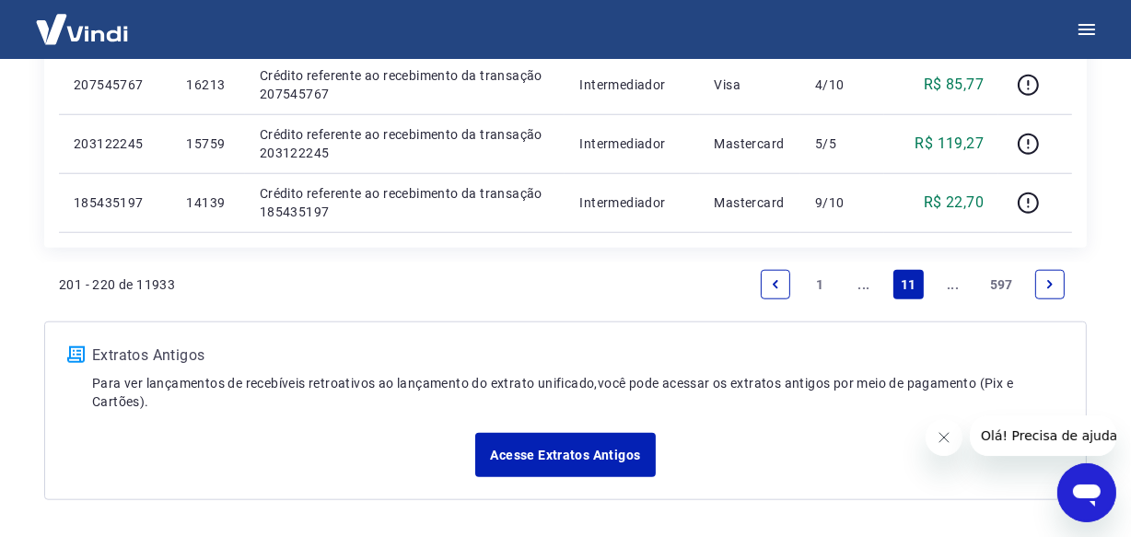
click at [955, 284] on link "..." at bounding box center [952, 284] width 29 height 29
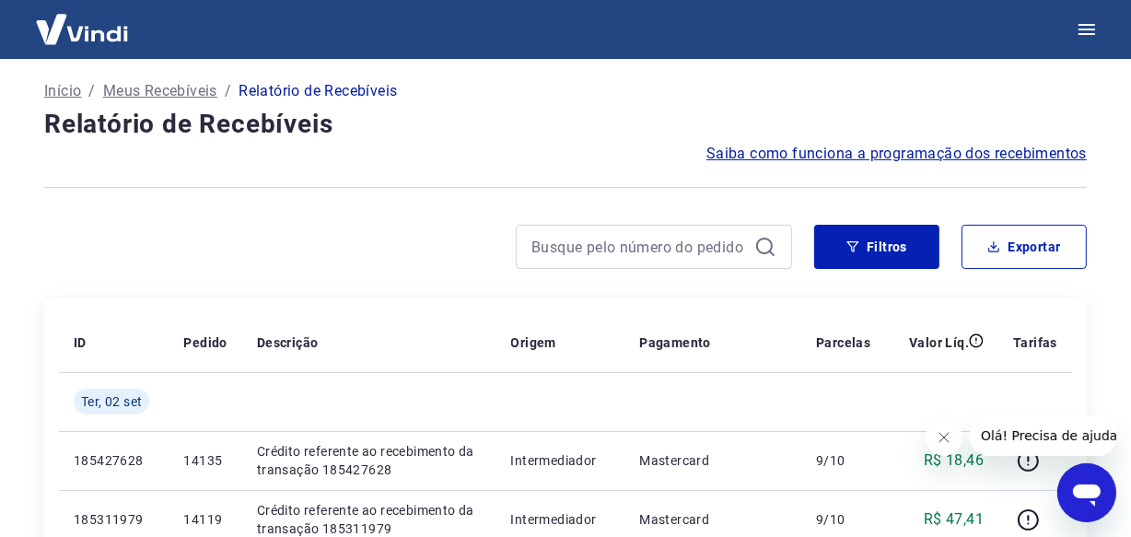
scroll to position [1531, 0]
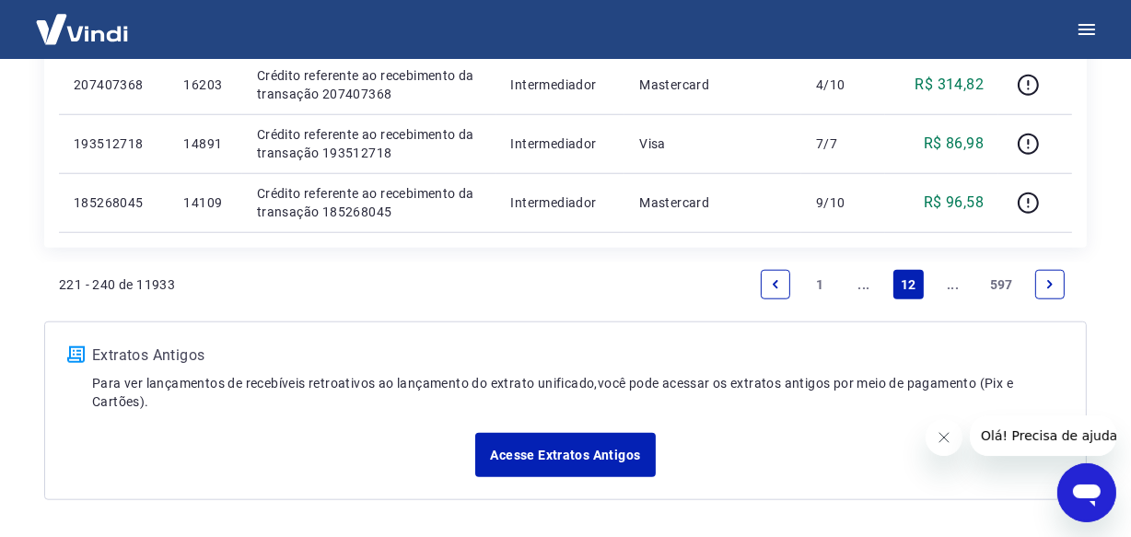
click at [955, 284] on link "..." at bounding box center [952, 284] width 29 height 29
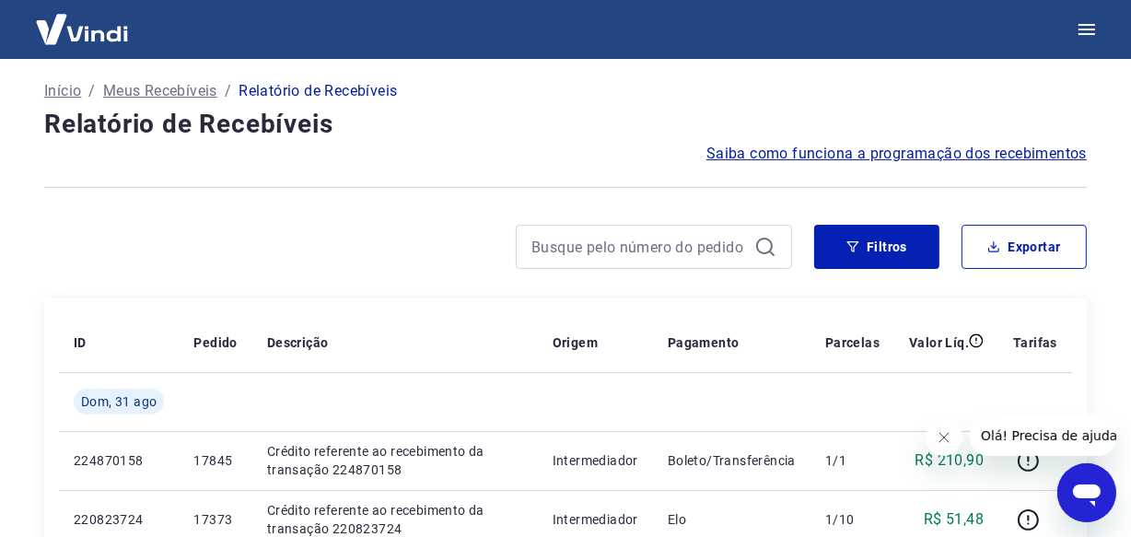
scroll to position [1531, 0]
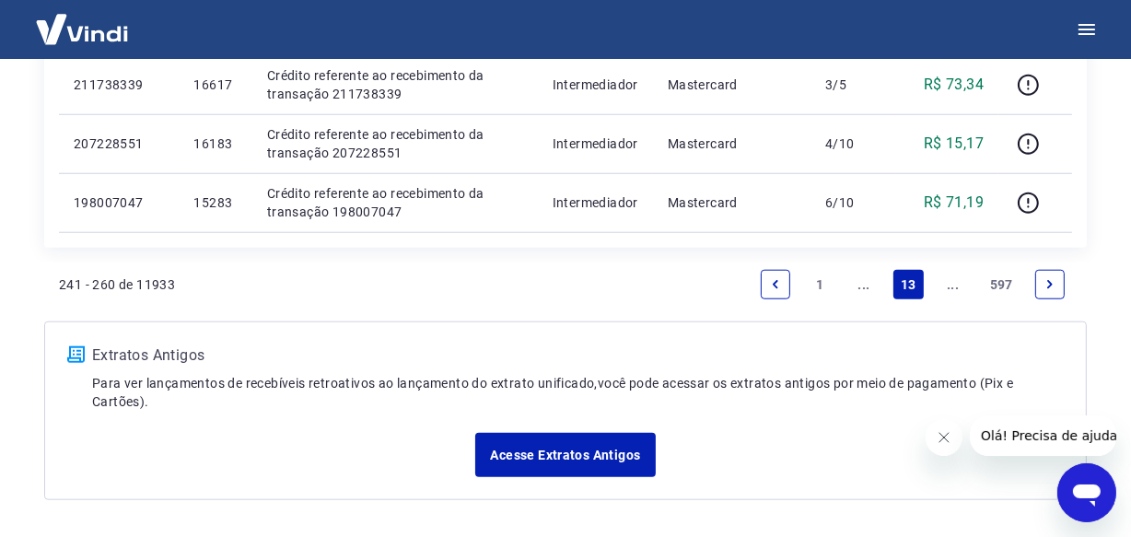
click at [955, 284] on link "..." at bounding box center [952, 284] width 29 height 29
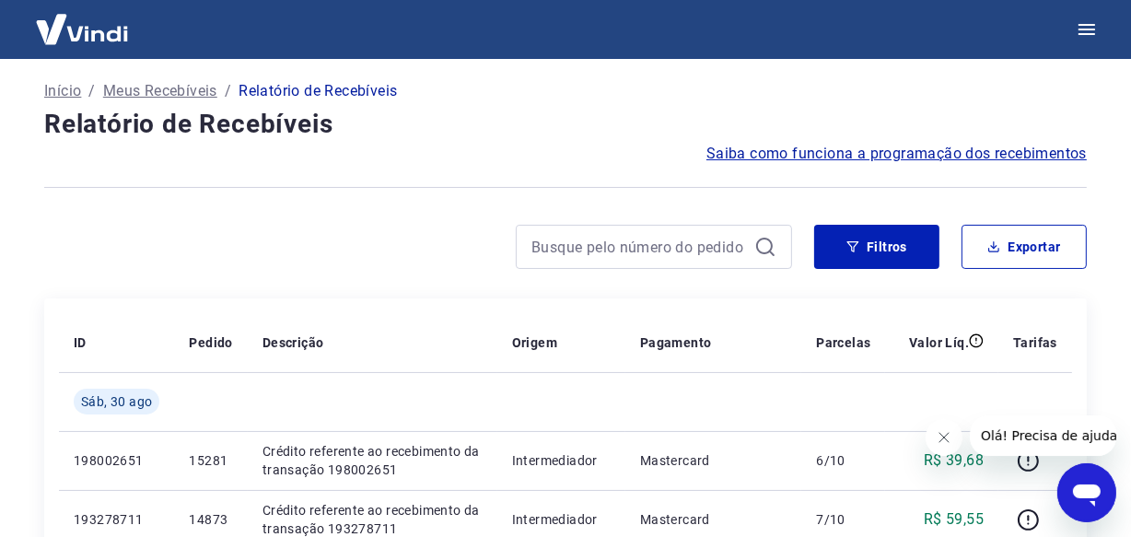
scroll to position [1531, 0]
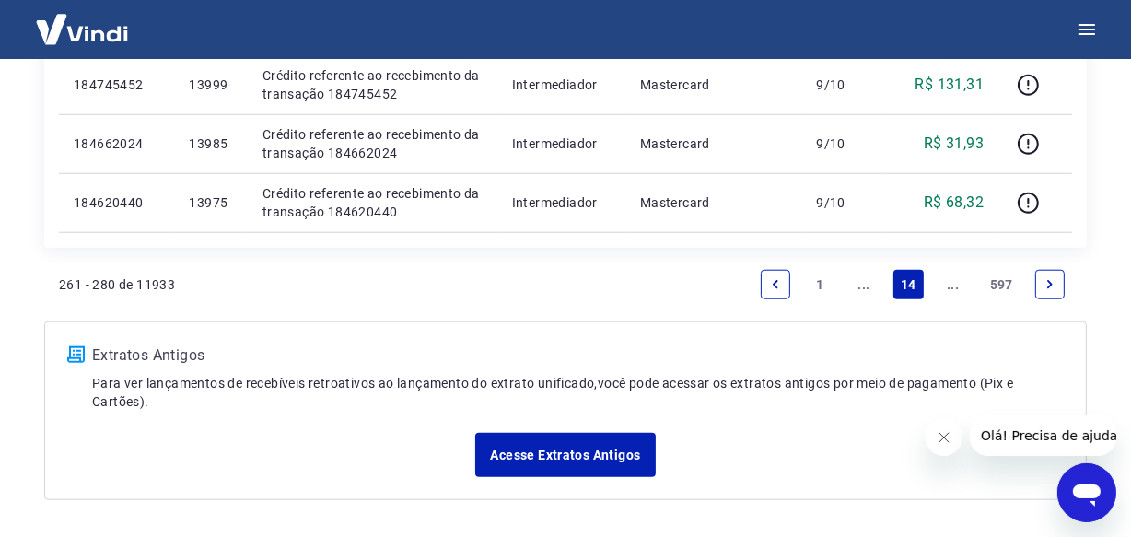
click at [955, 284] on link "..." at bounding box center [952, 284] width 29 height 29
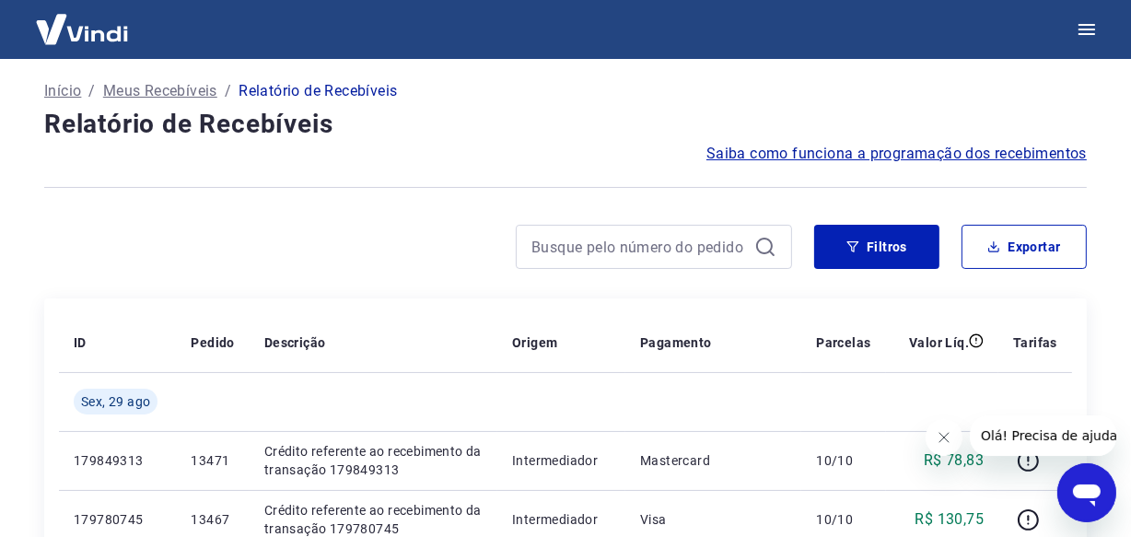
scroll to position [1590, 0]
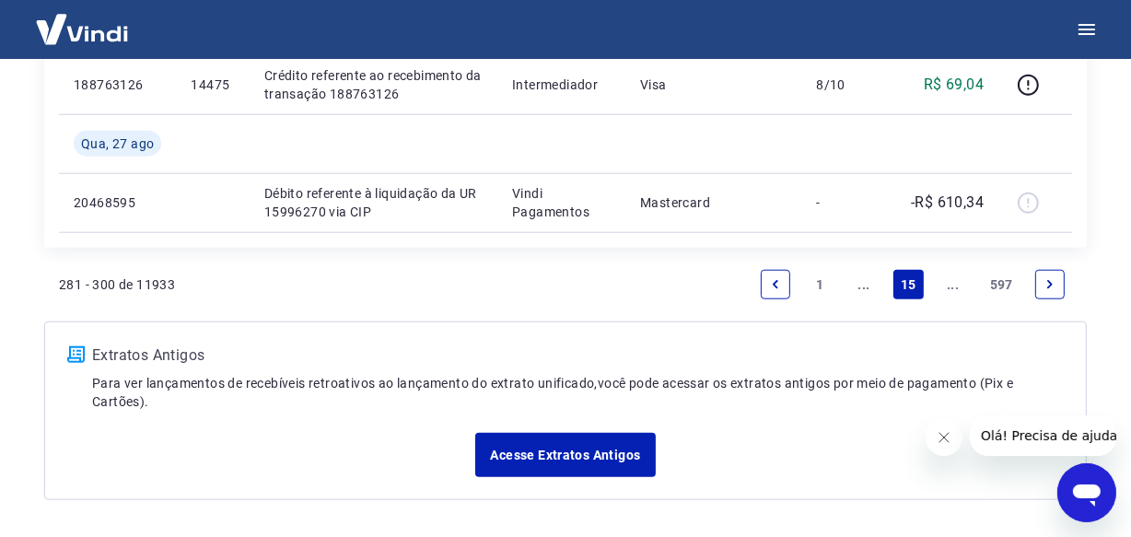
click at [947, 285] on link "..." at bounding box center [952, 284] width 29 height 29
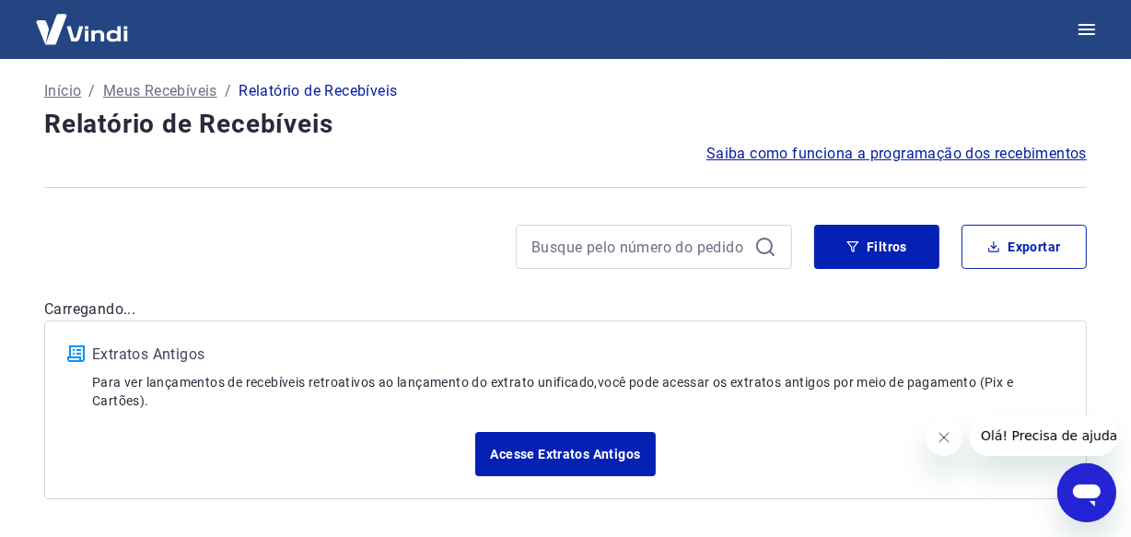
scroll to position [1531, 0]
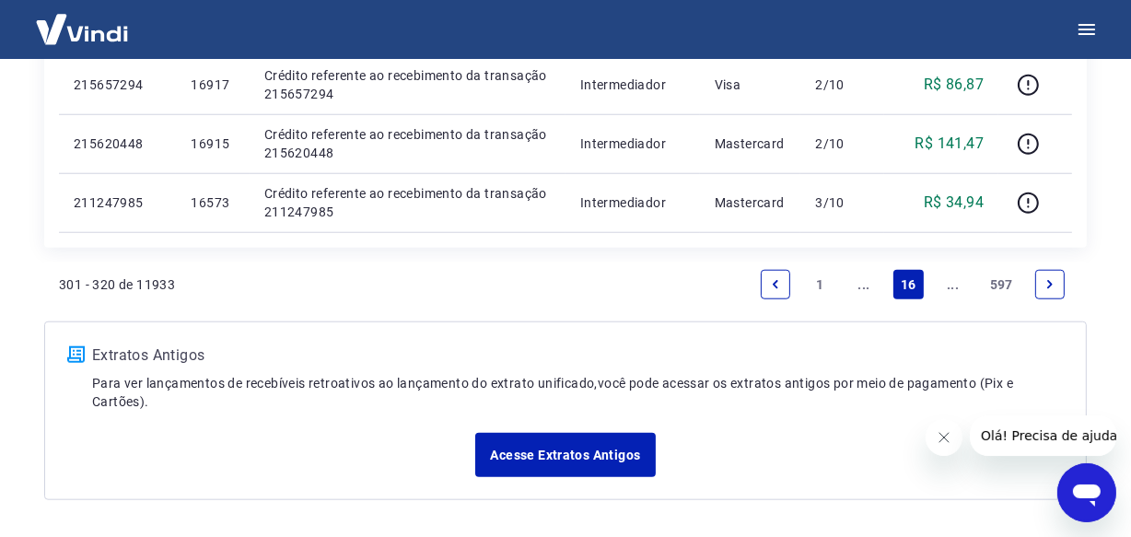
click at [948, 285] on link "..." at bounding box center [952, 284] width 29 height 29
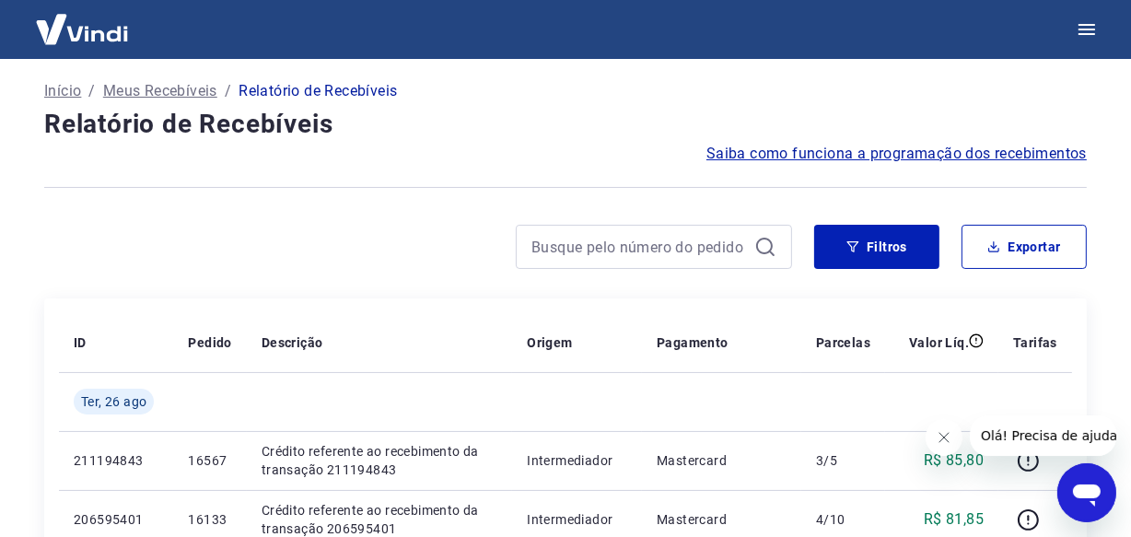
scroll to position [1531, 0]
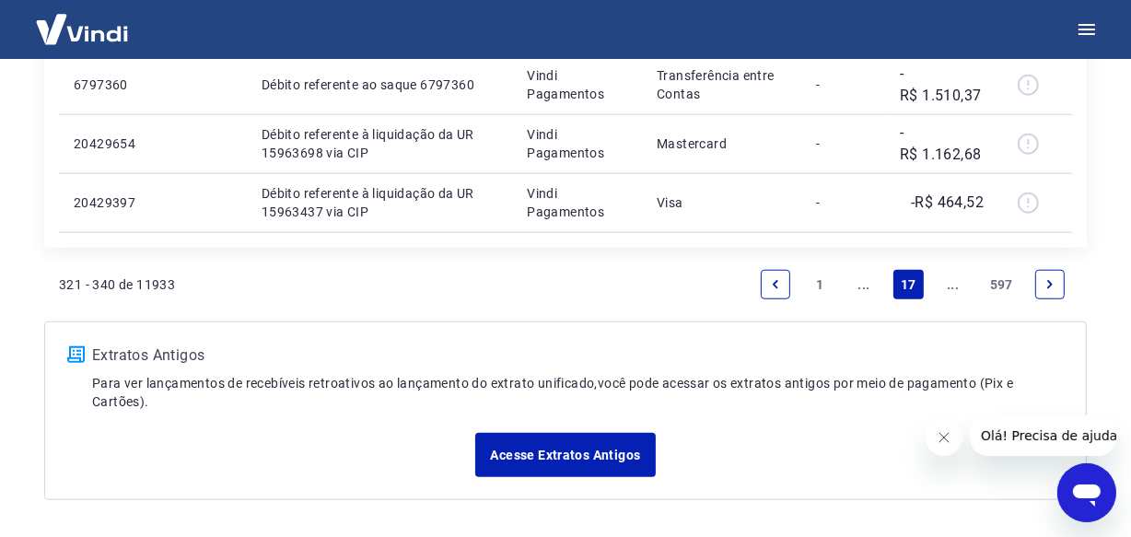
click at [948, 285] on link "..." at bounding box center [952, 284] width 29 height 29
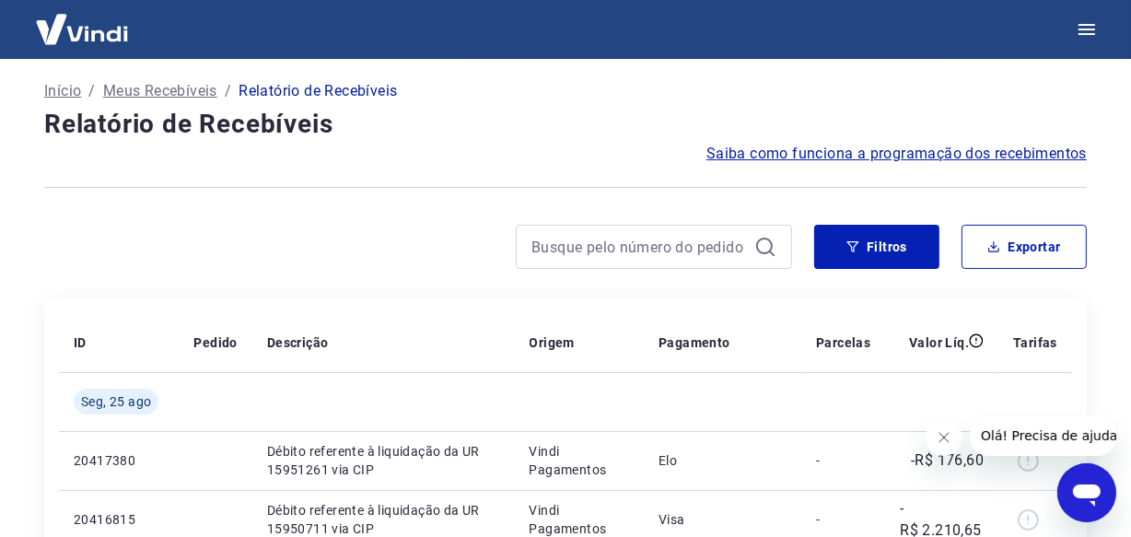
scroll to position [1531, 0]
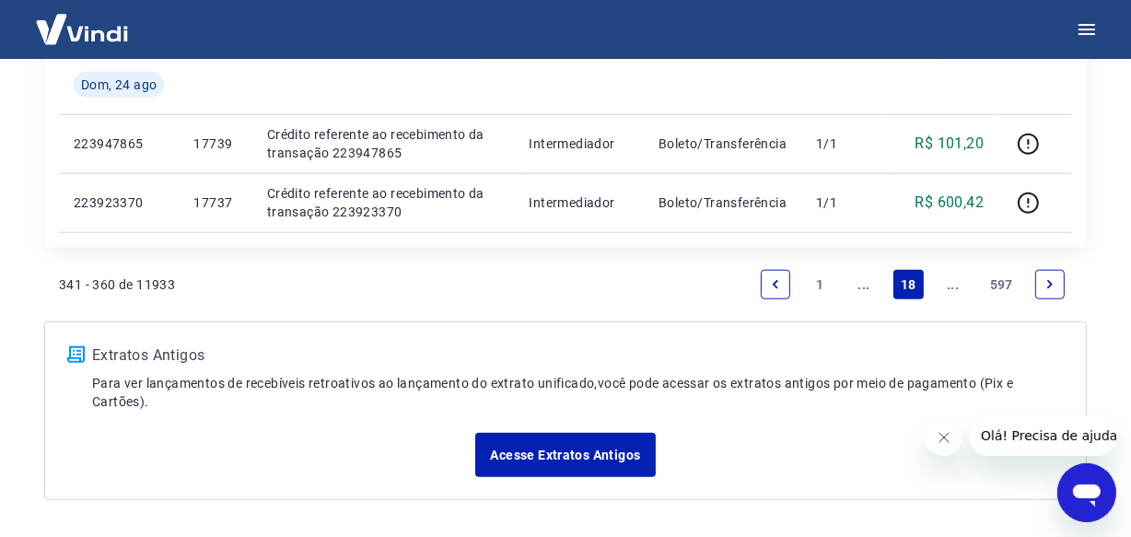
click at [948, 285] on link "..." at bounding box center [952, 284] width 29 height 29
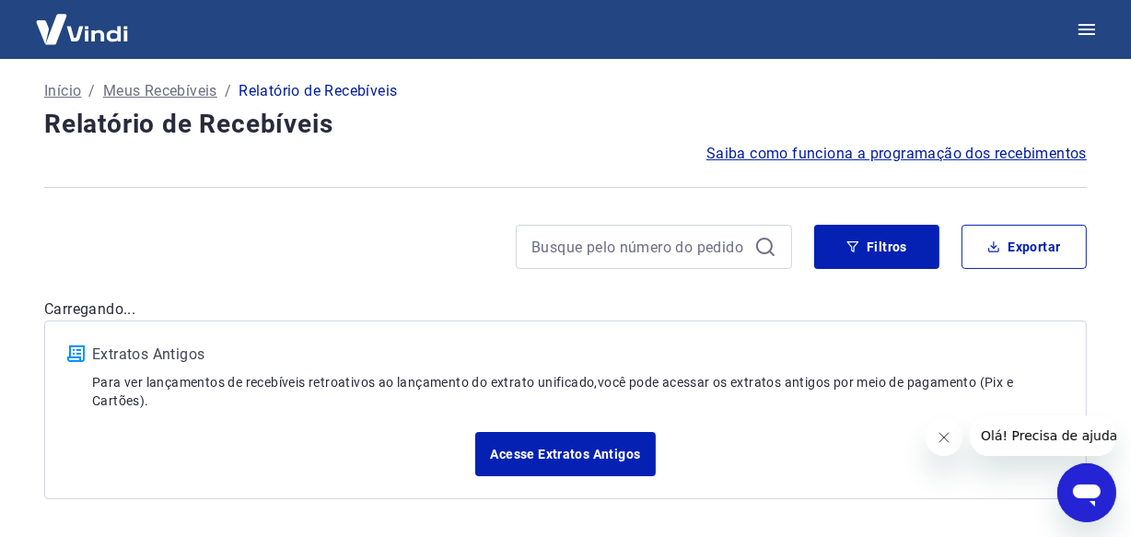
scroll to position [1531, 0]
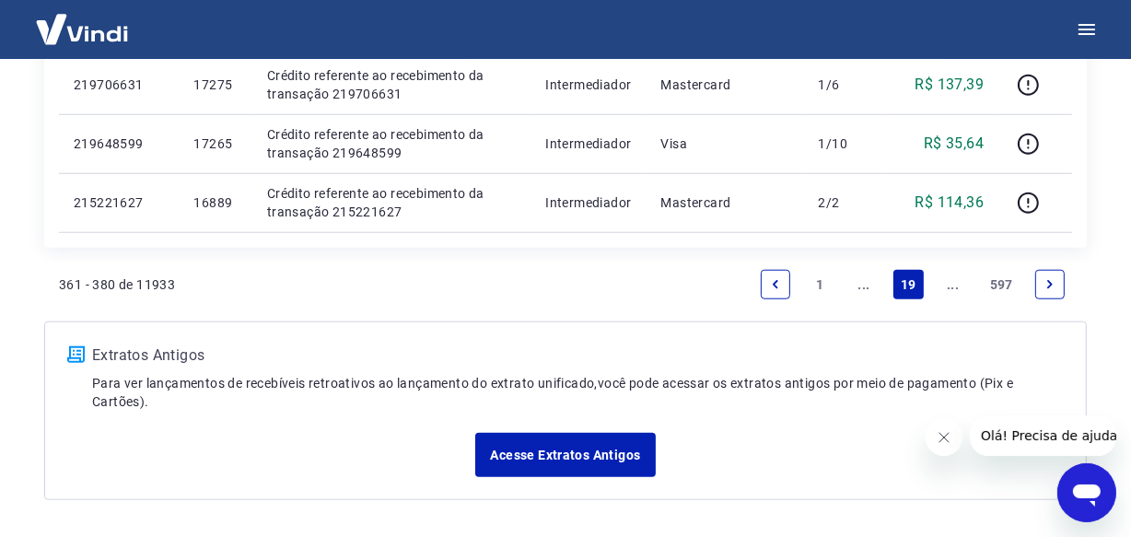
click at [948, 285] on link "..." at bounding box center [952, 284] width 29 height 29
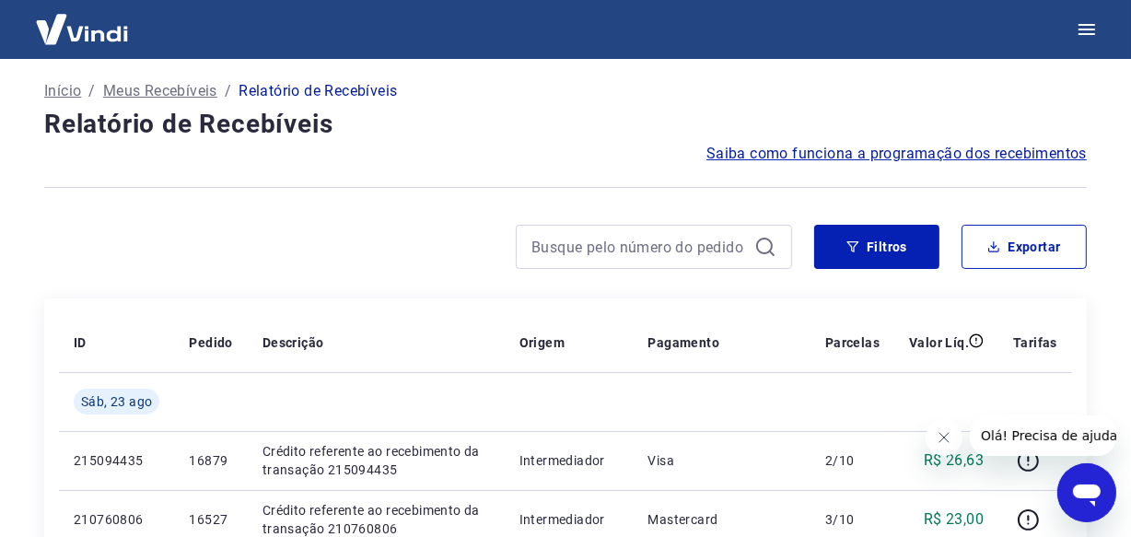
scroll to position [1590, 0]
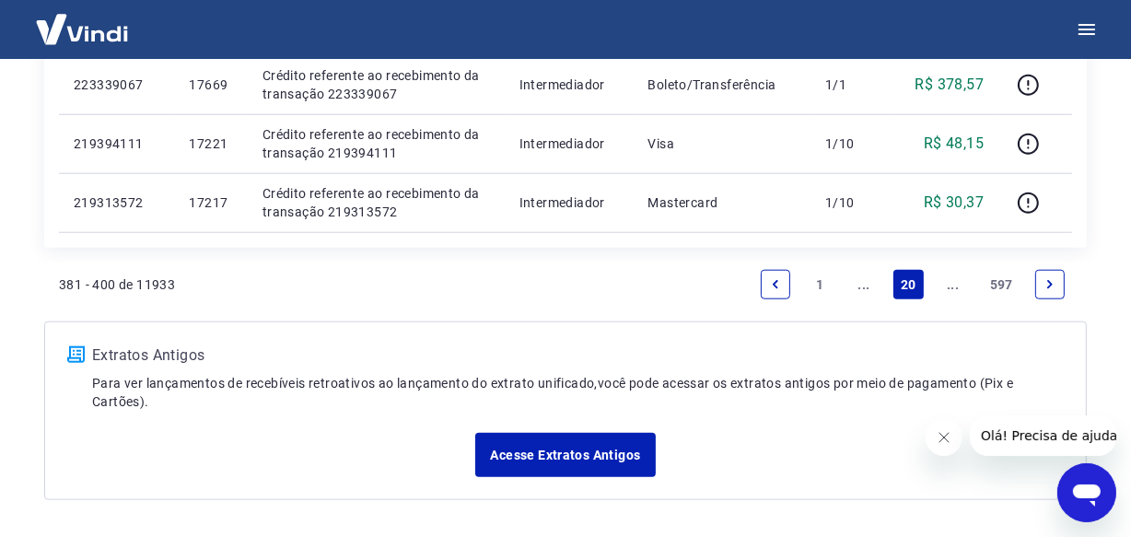
click at [948, 285] on link "..." at bounding box center [952, 284] width 29 height 29
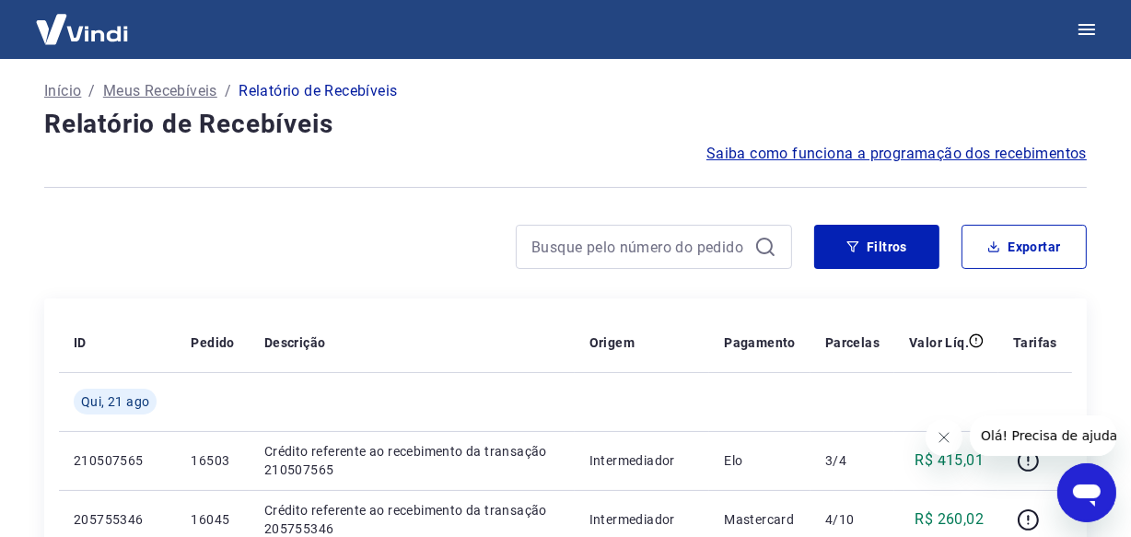
scroll to position [1590, 0]
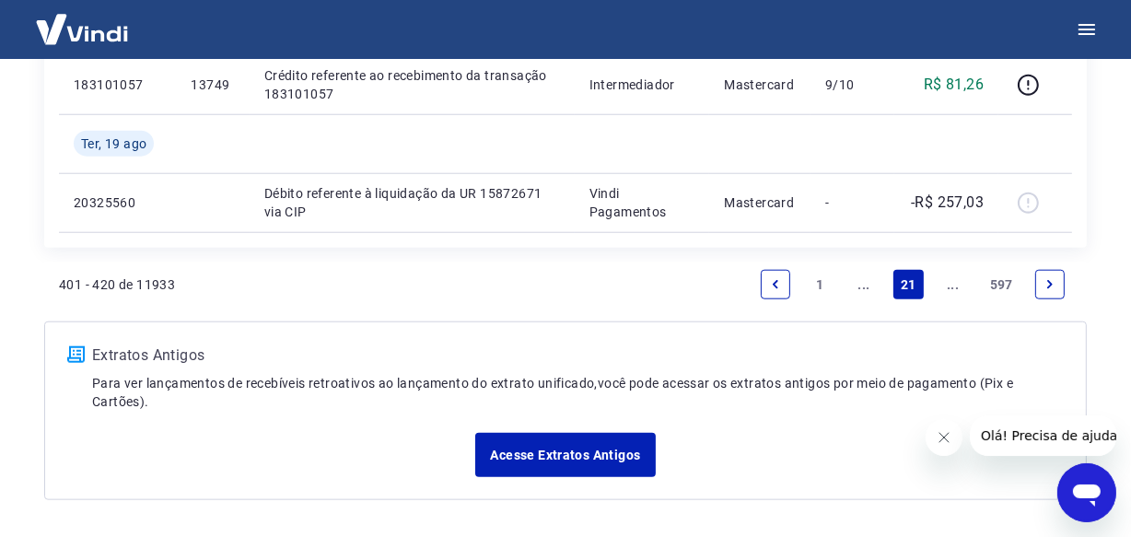
click at [948, 285] on link "..." at bounding box center [952, 284] width 29 height 29
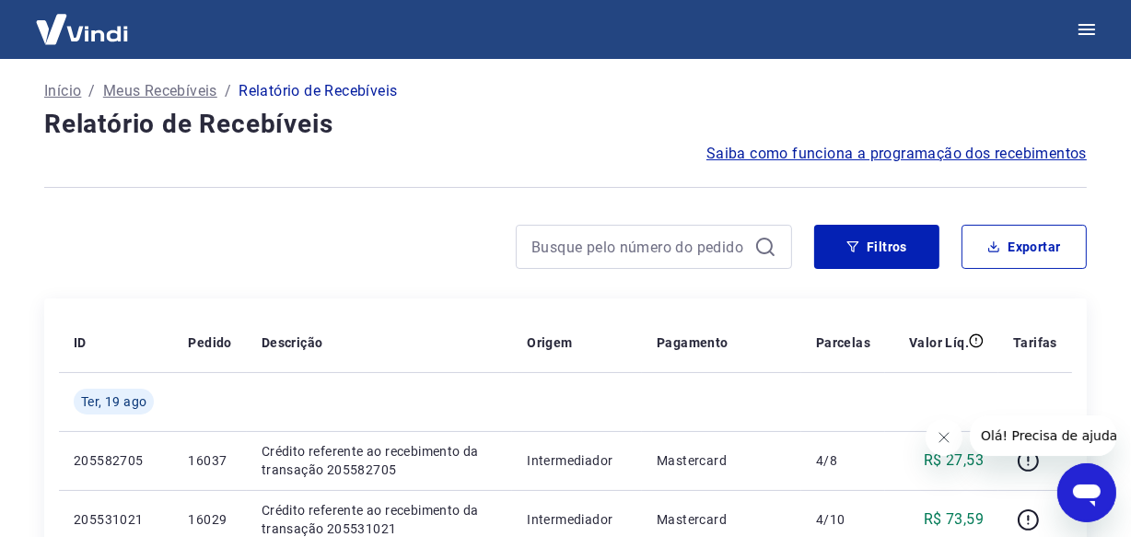
scroll to position [1531, 0]
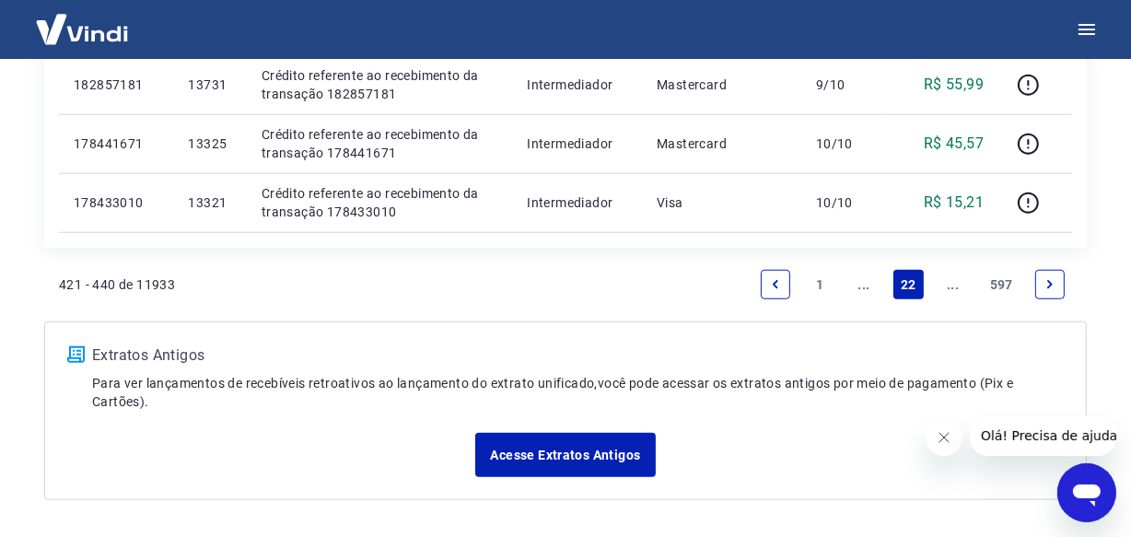
click at [948, 285] on link "..." at bounding box center [952, 284] width 29 height 29
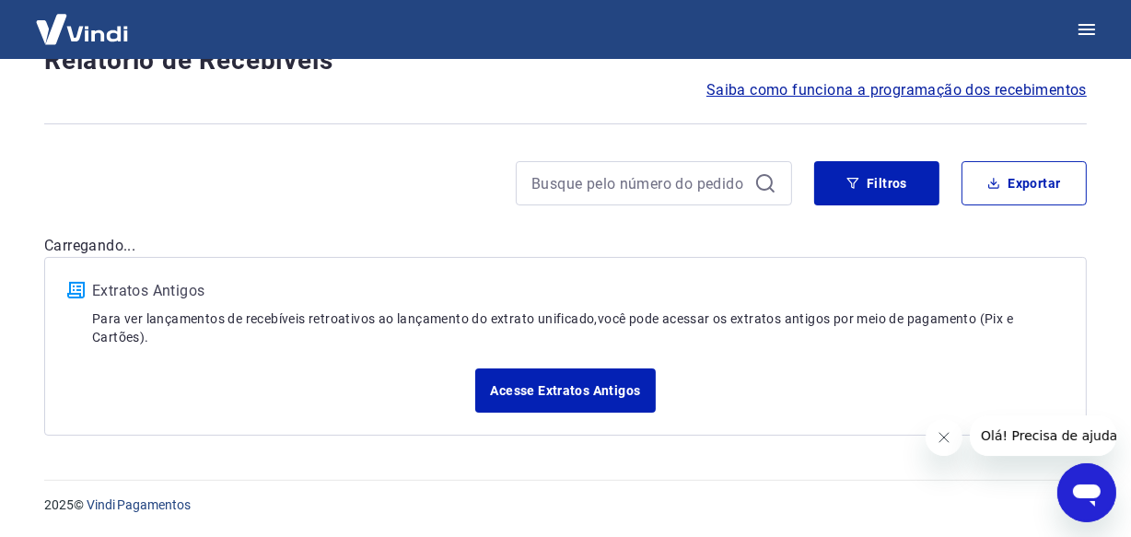
scroll to position [95, 0]
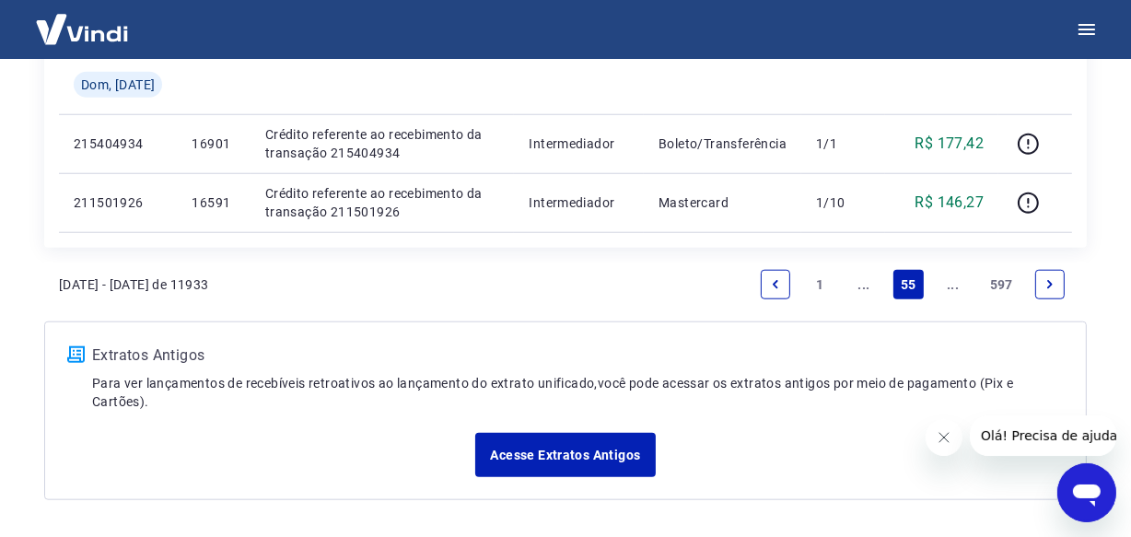
scroll to position [1531, 0]
click at [952, 287] on link "..." at bounding box center [952, 284] width 29 height 29
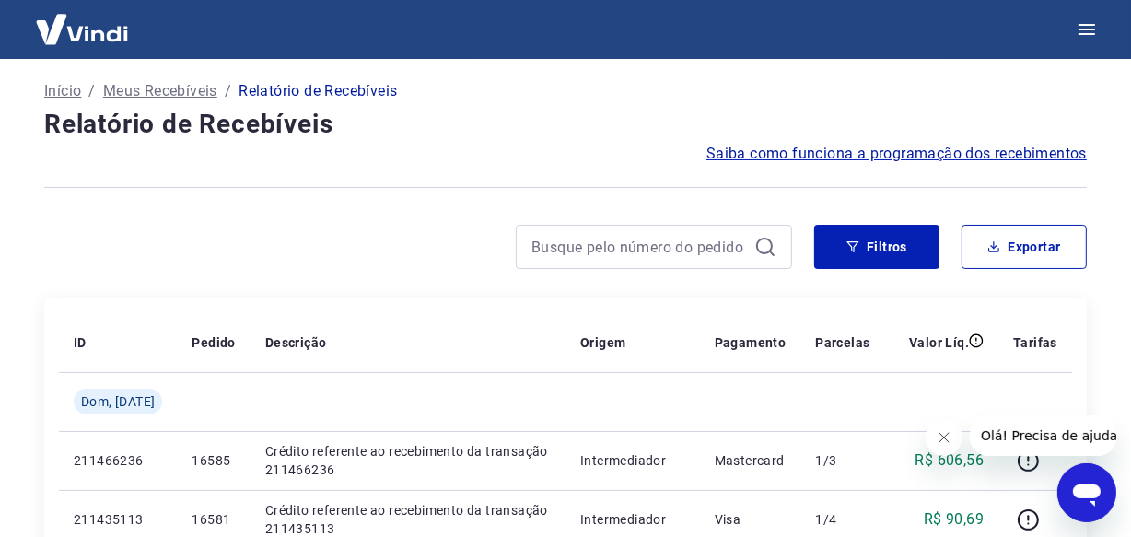
scroll to position [1590, 0]
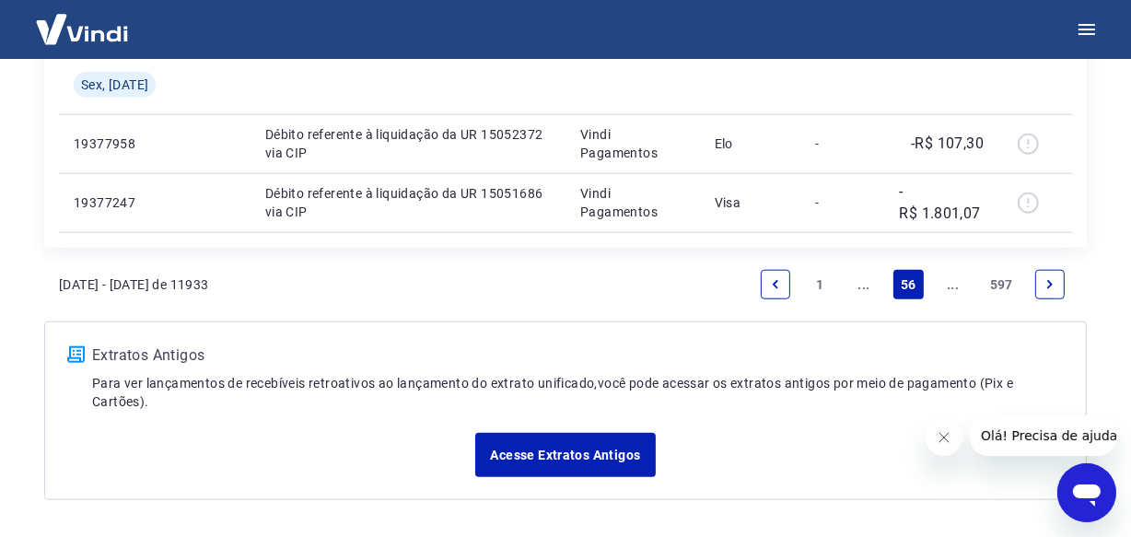
click at [952, 287] on link "..." at bounding box center [952, 284] width 29 height 29
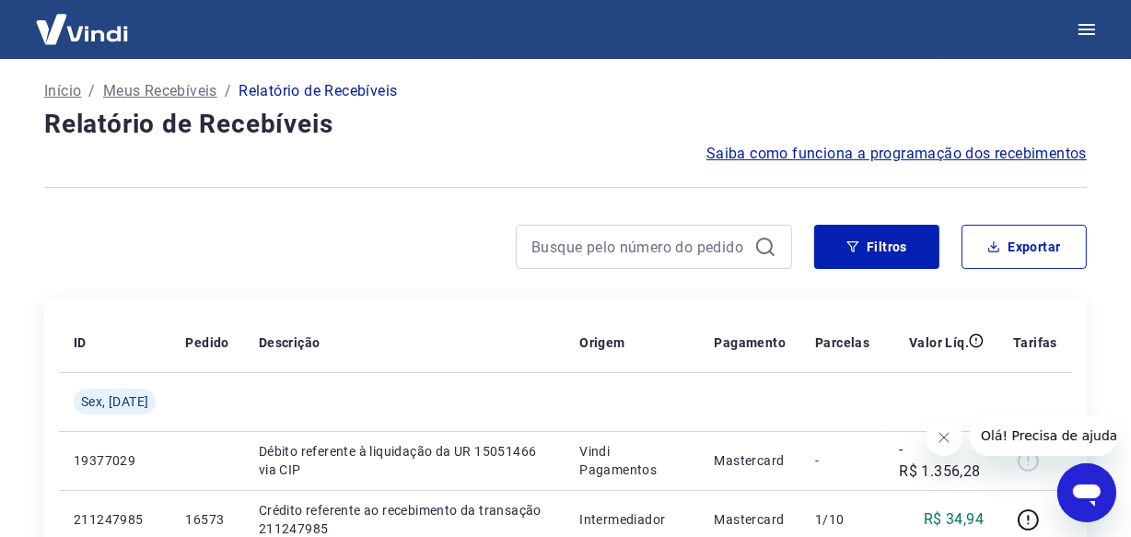
scroll to position [1473, 0]
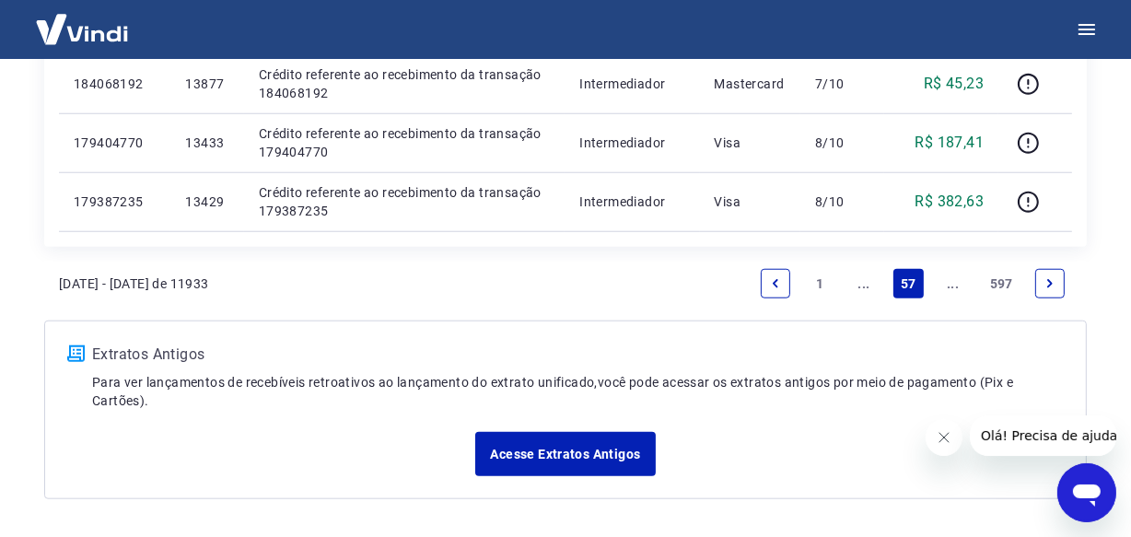
click at [952, 287] on link "..." at bounding box center [952, 283] width 29 height 29
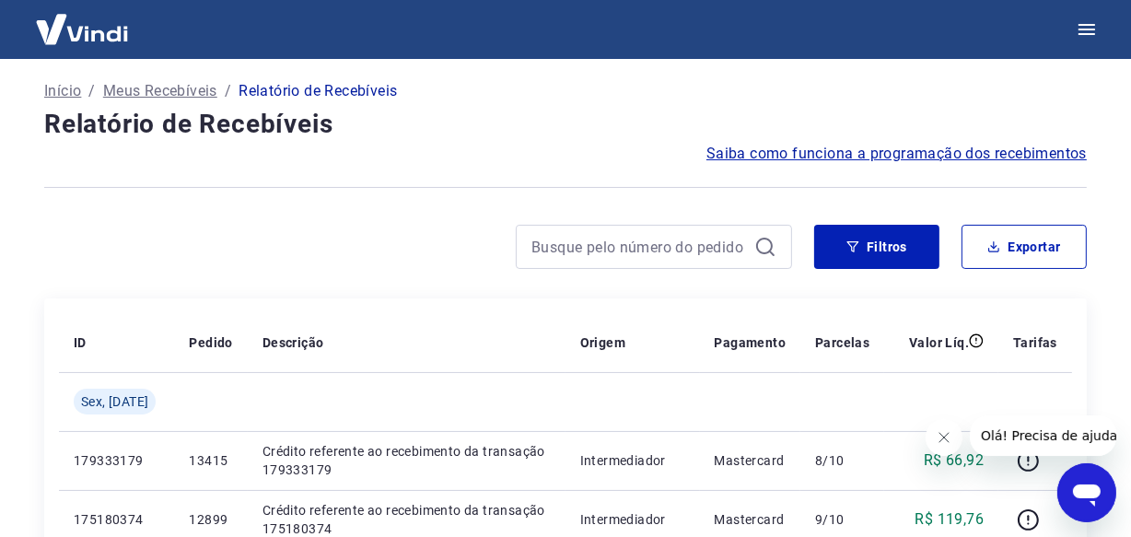
scroll to position [1590, 0]
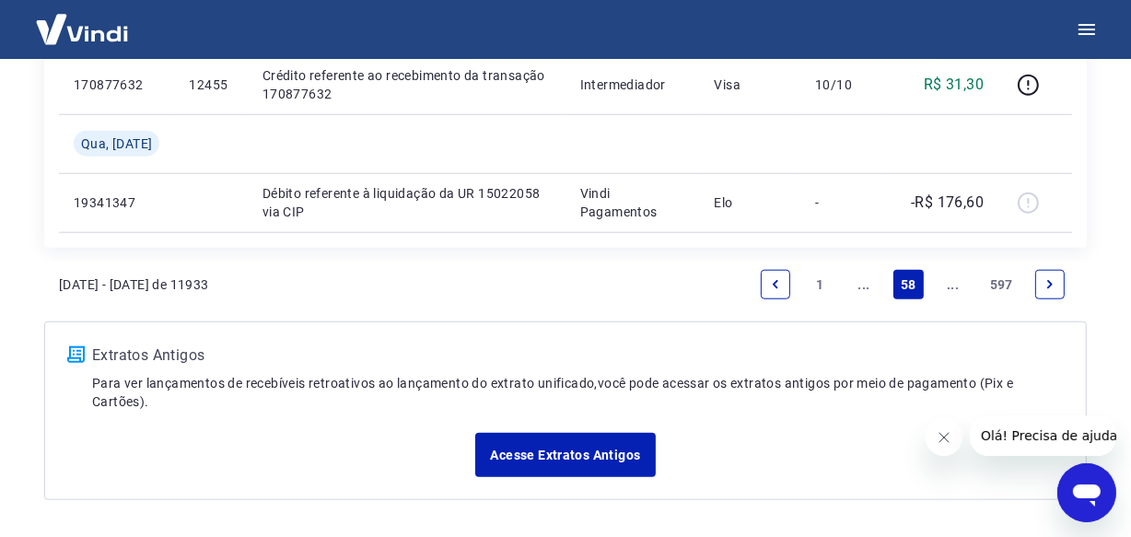
click at [952, 287] on link "..." at bounding box center [952, 284] width 29 height 29
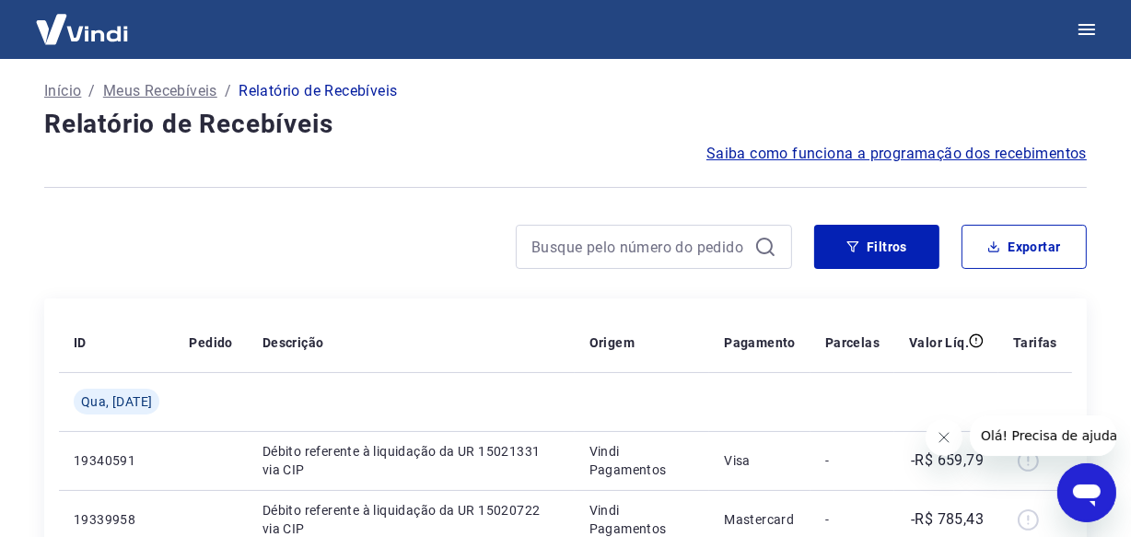
scroll to position [1531, 0]
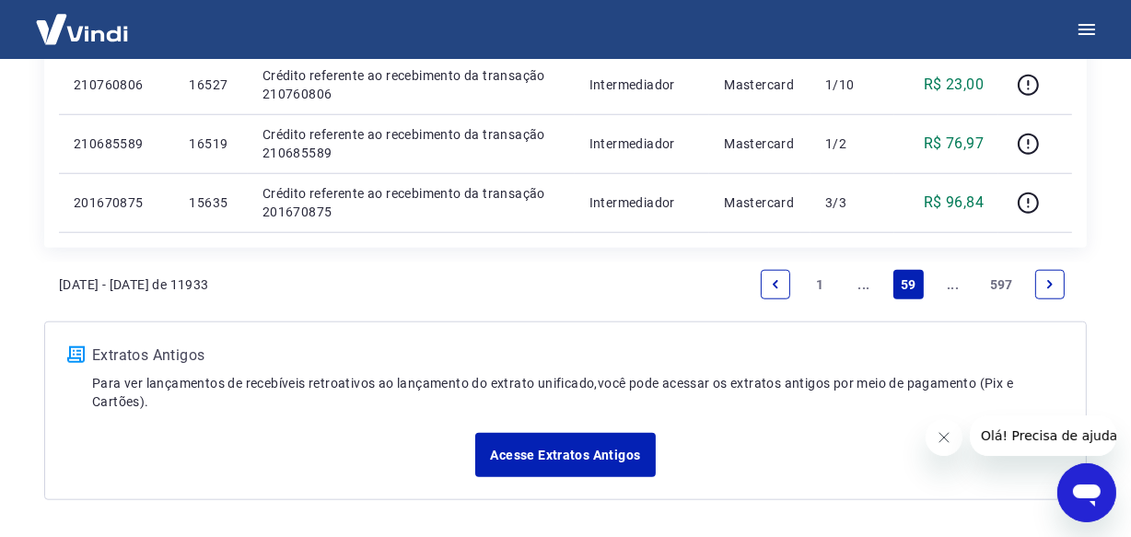
click at [952, 287] on link "..." at bounding box center [952, 284] width 29 height 29
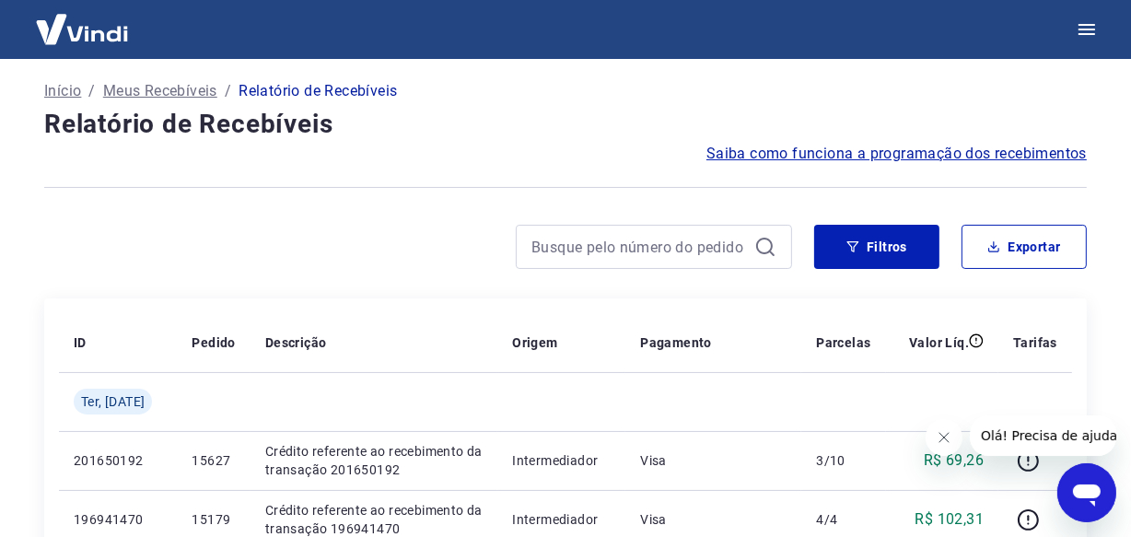
scroll to position [1590, 0]
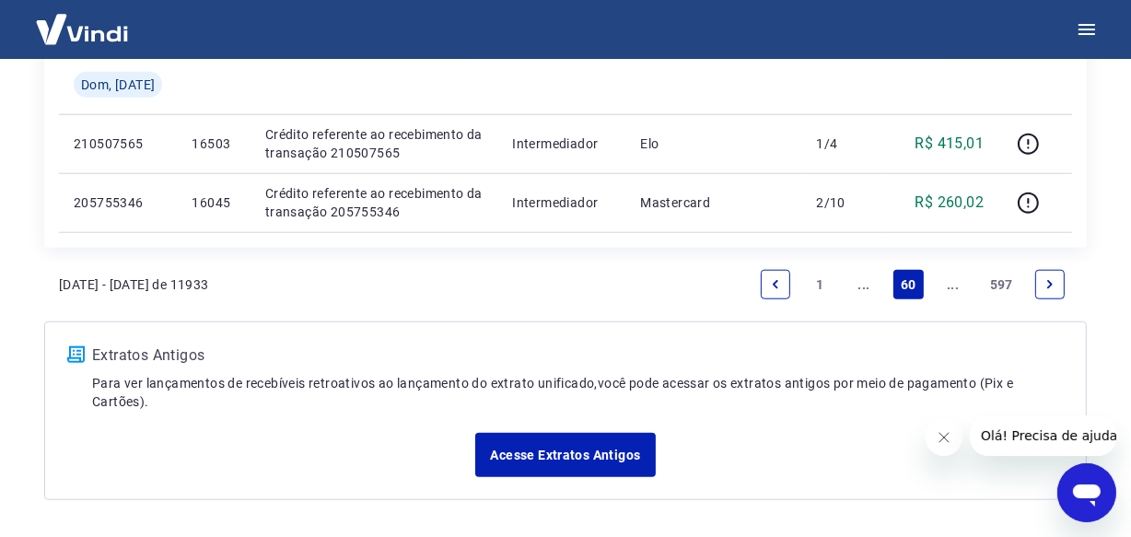
click at [952, 287] on link "..." at bounding box center [952, 284] width 29 height 29
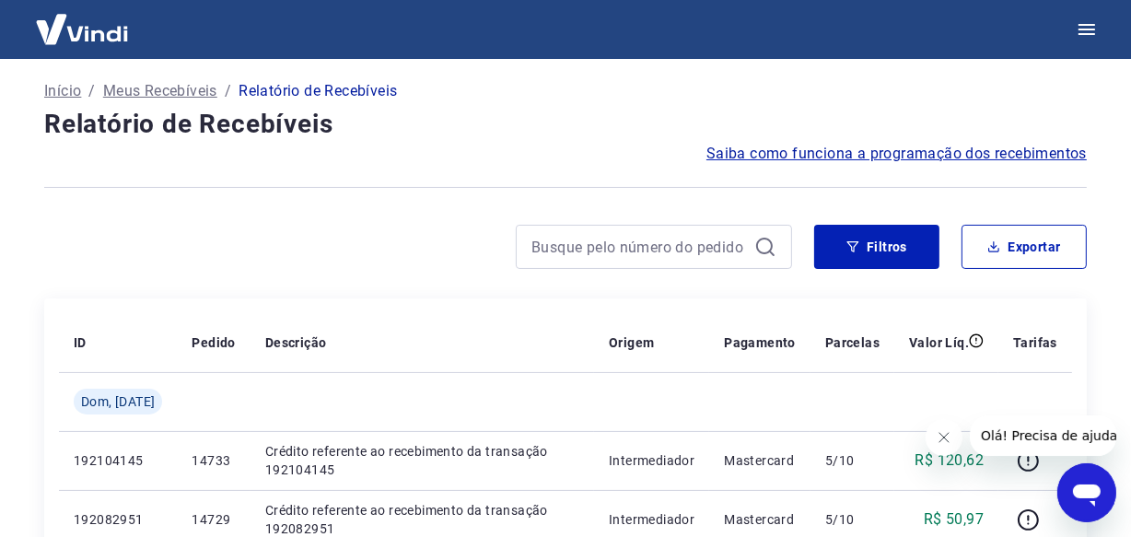
scroll to position [1531, 0]
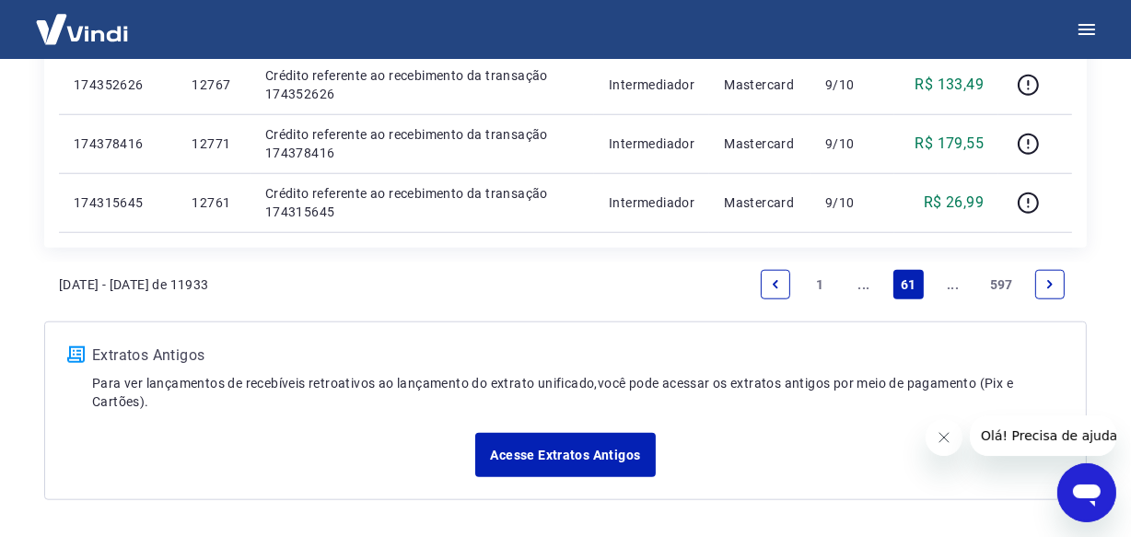
click at [952, 287] on link "..." at bounding box center [952, 284] width 29 height 29
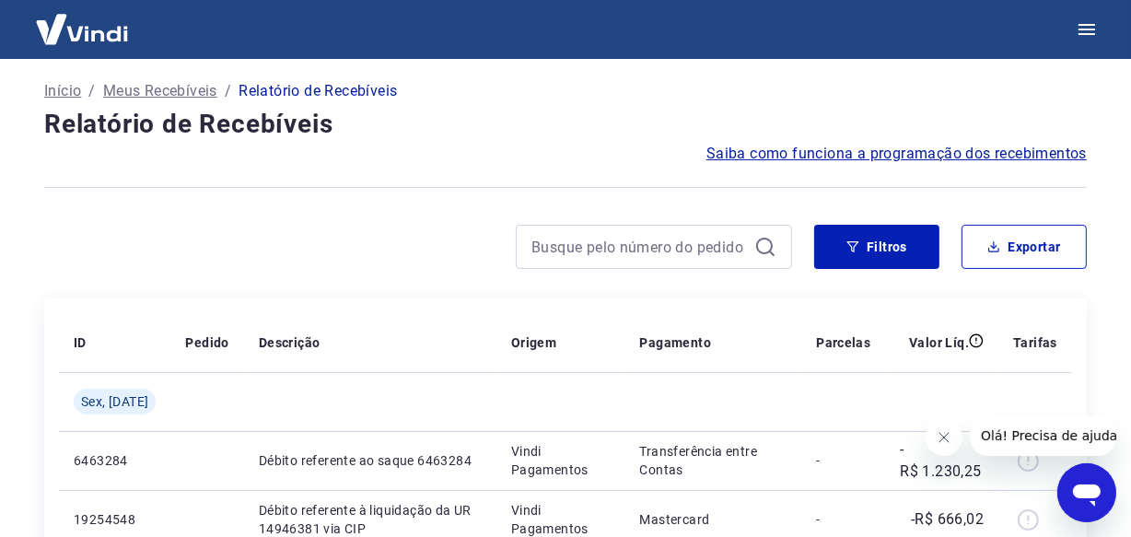
scroll to position [1531, 0]
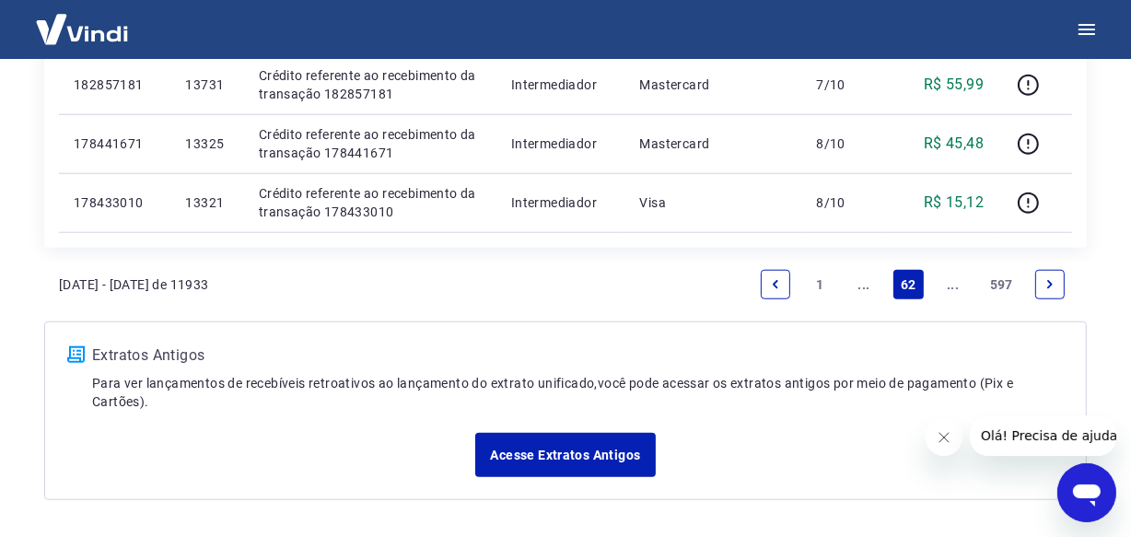
click at [952, 287] on link "..." at bounding box center [952, 284] width 29 height 29
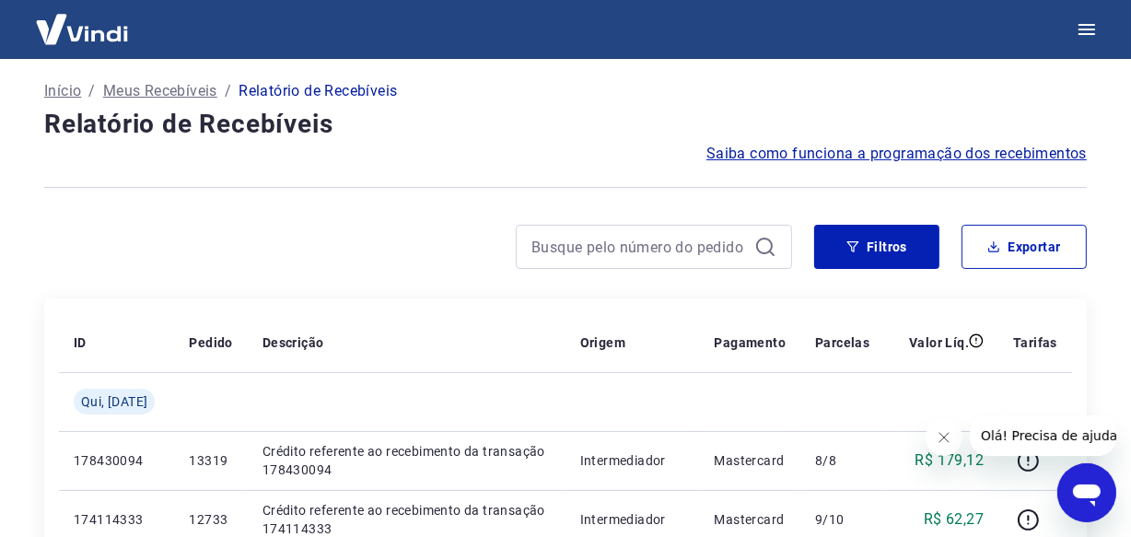
scroll to position [1590, 0]
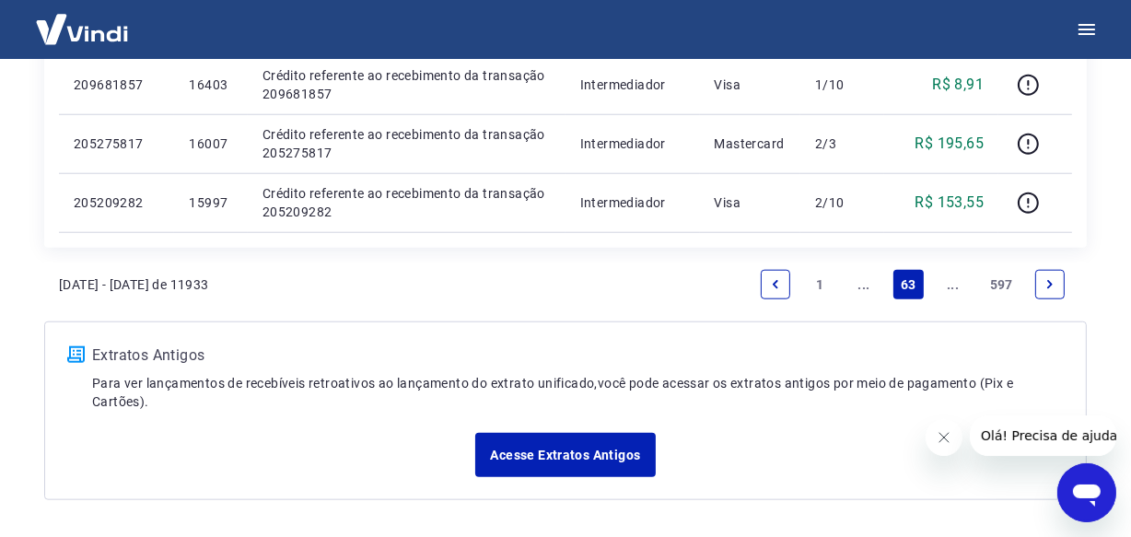
click at [956, 287] on link "..." at bounding box center [952, 284] width 29 height 29
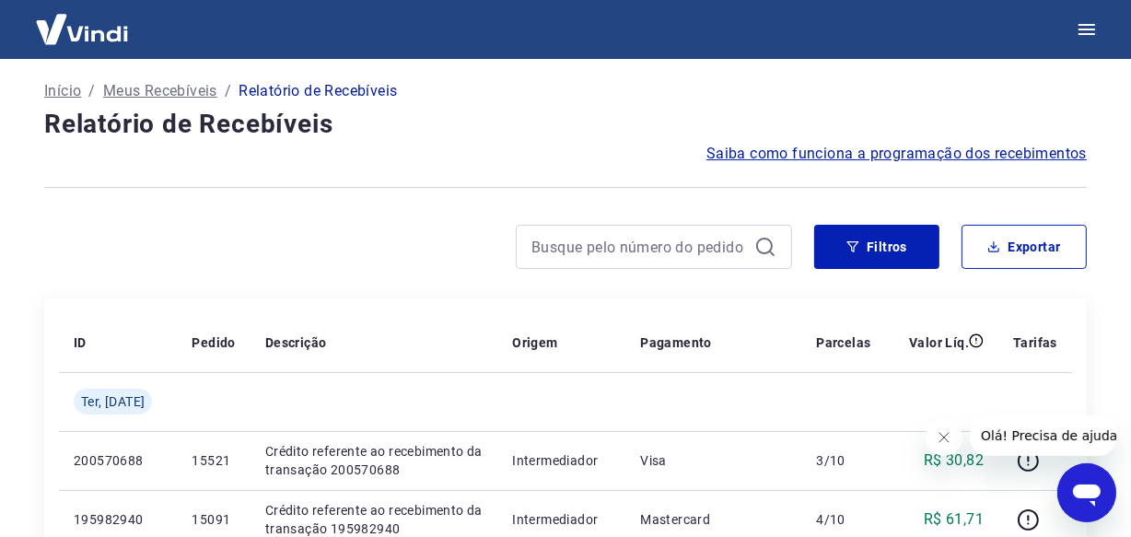
scroll to position [1590, 0]
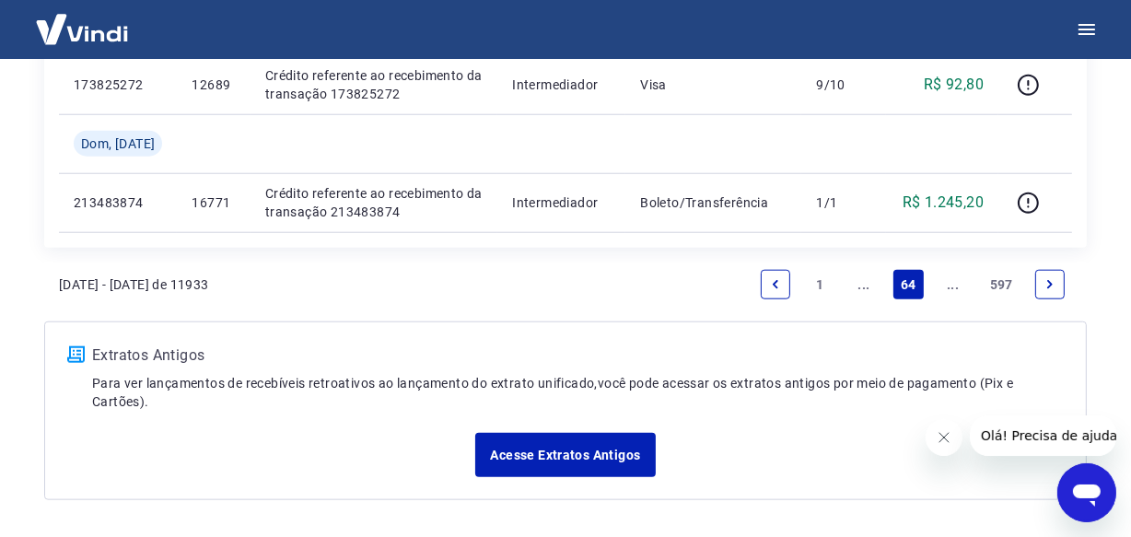
click at [958, 289] on link "..." at bounding box center [952, 284] width 29 height 29
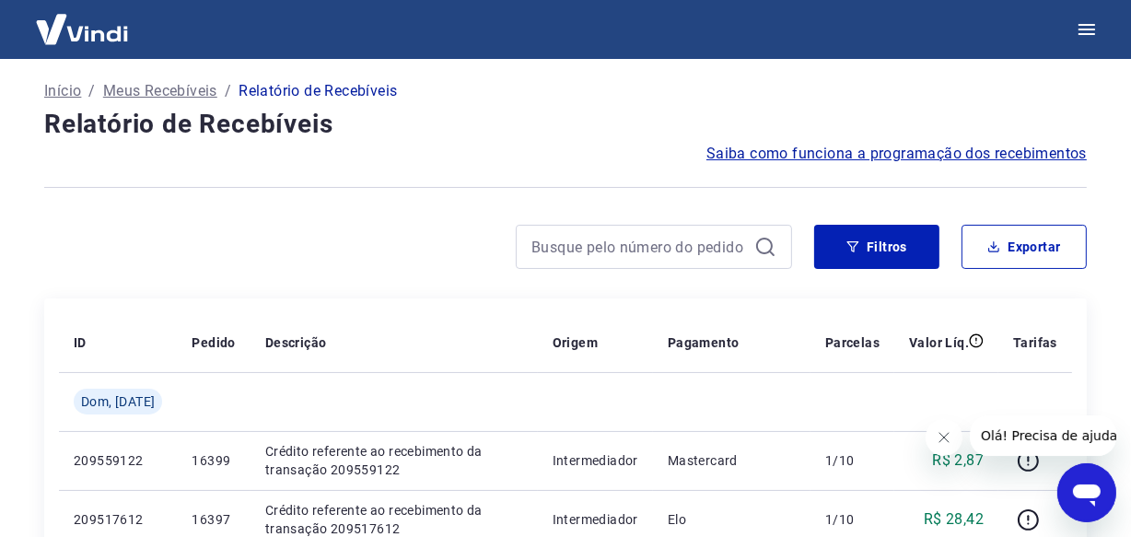
scroll to position [1531, 0]
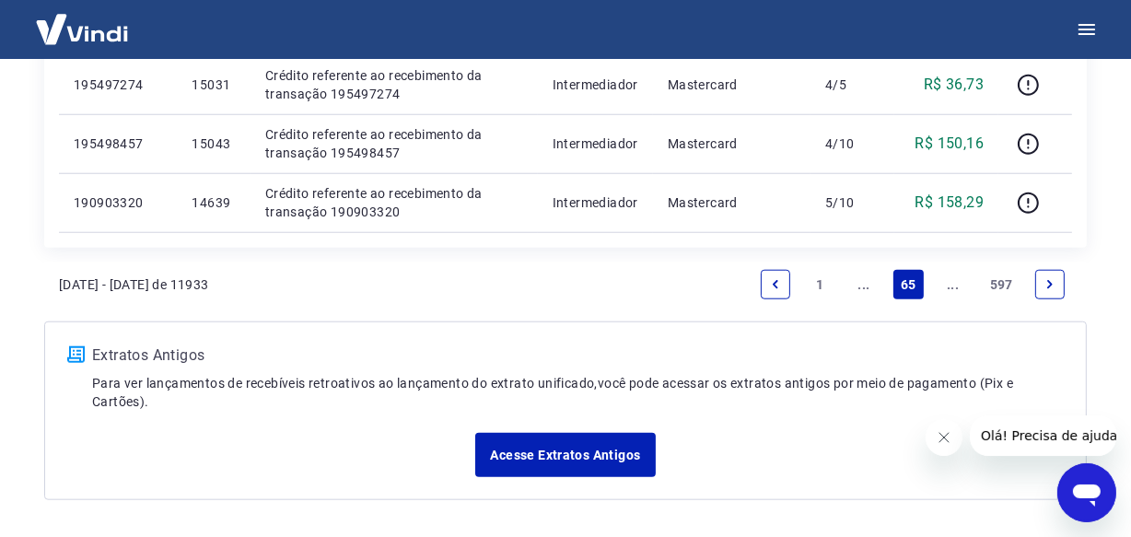
click at [950, 292] on link "..." at bounding box center [952, 284] width 29 height 29
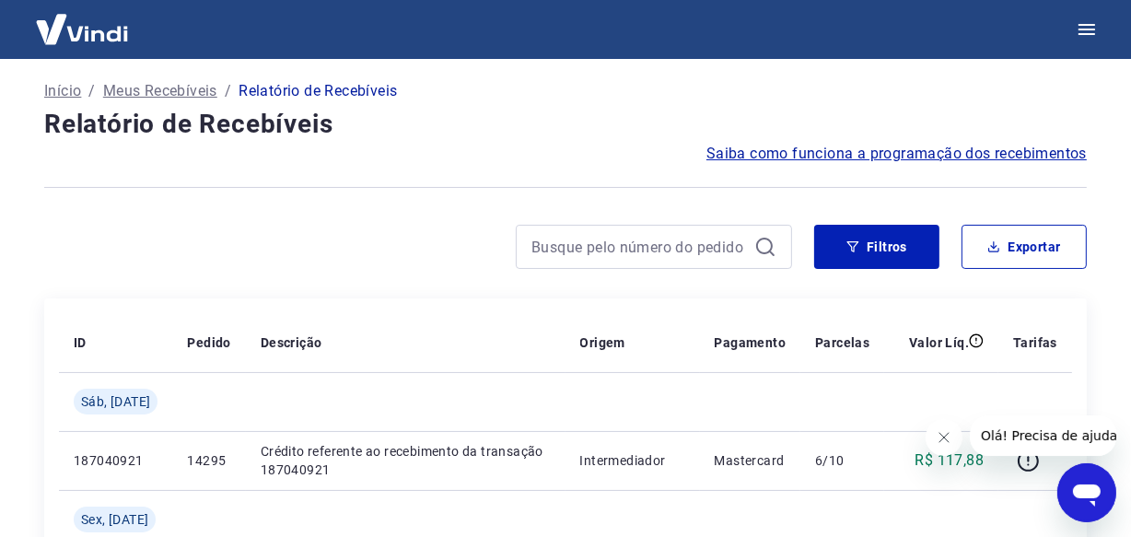
scroll to position [1531, 0]
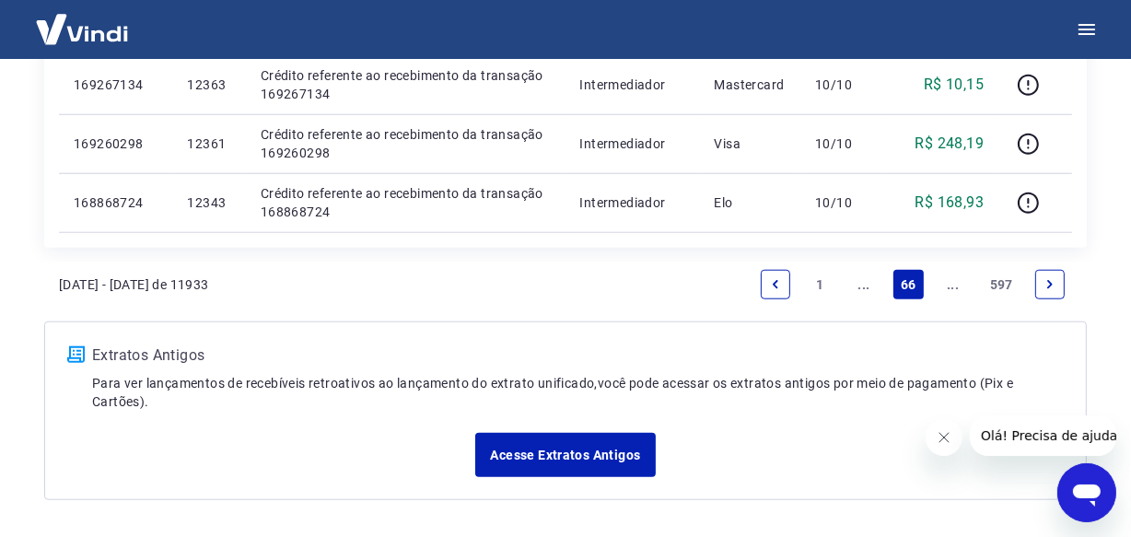
click at [951, 284] on link "..." at bounding box center [952, 284] width 29 height 29
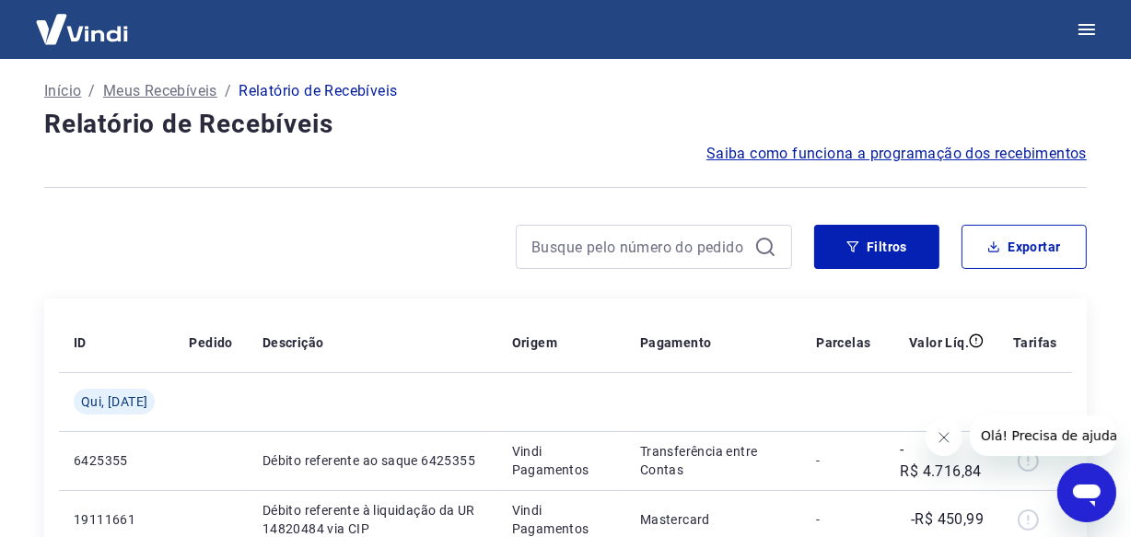
scroll to position [1531, 0]
